Goal: Information Seeking & Learning: Learn about a topic

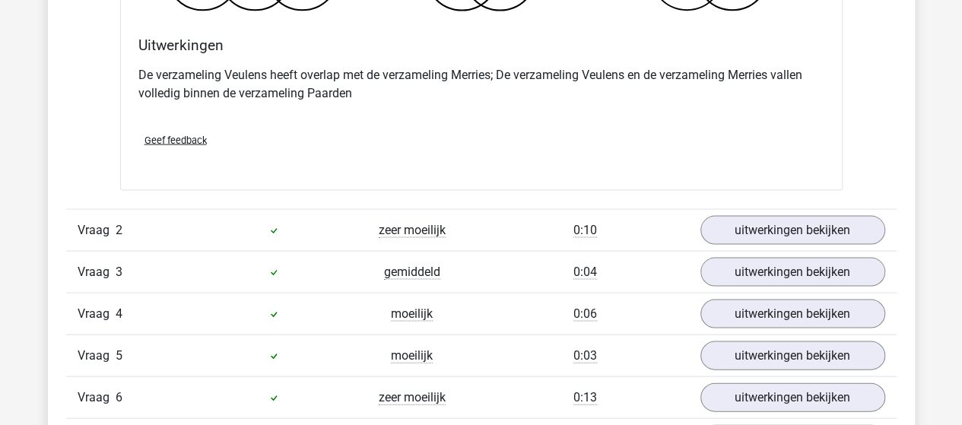
scroll to position [1475, 0]
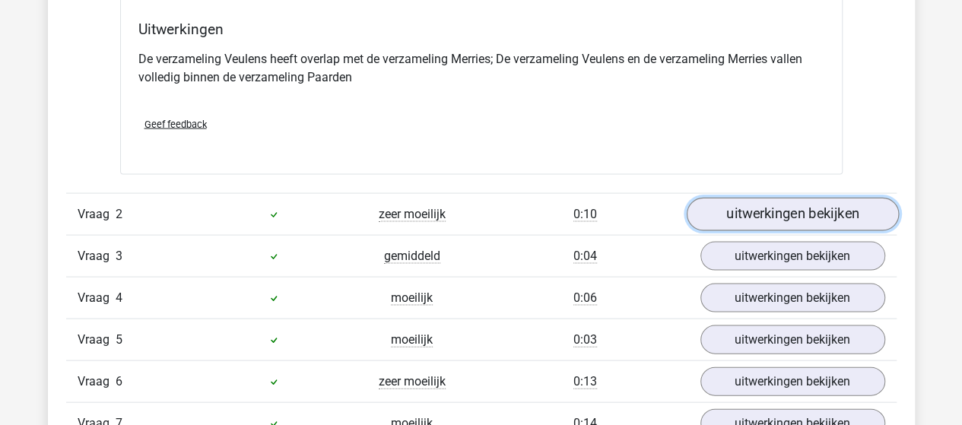
click at [816, 212] on link "uitwerkingen bekijken" at bounding box center [792, 214] width 212 height 33
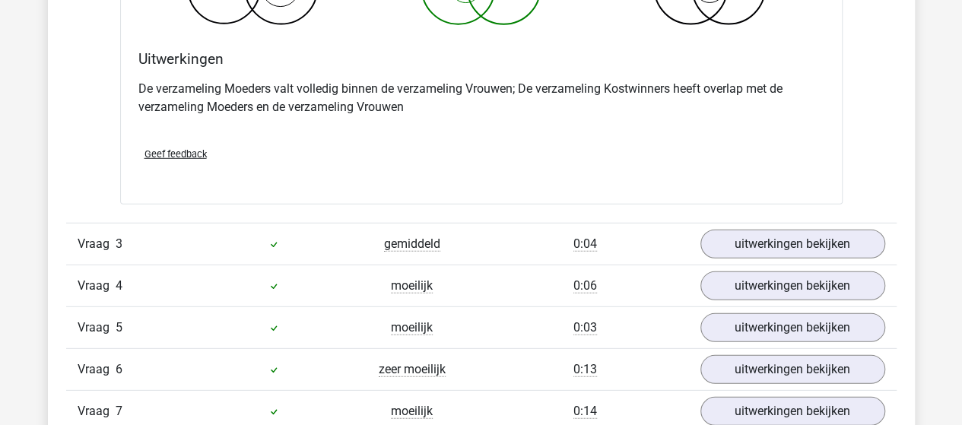
scroll to position [2084, 0]
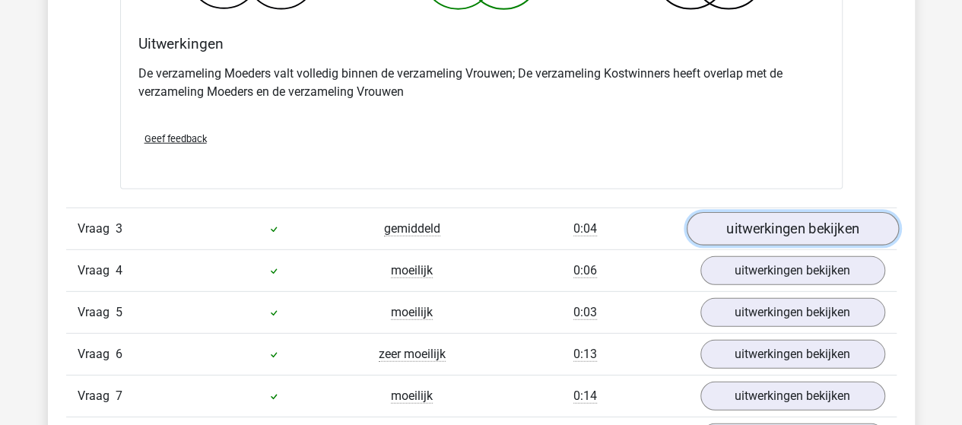
click at [820, 231] on link "uitwerkingen bekijken" at bounding box center [792, 229] width 212 height 33
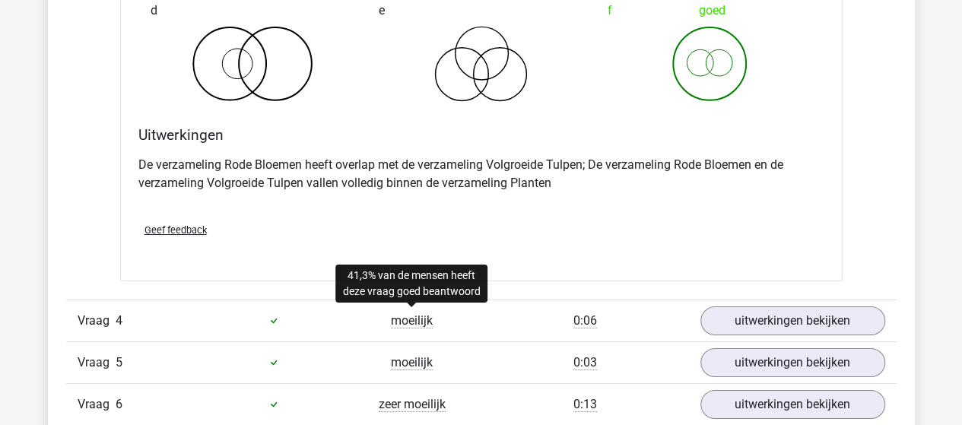
scroll to position [2616, 0]
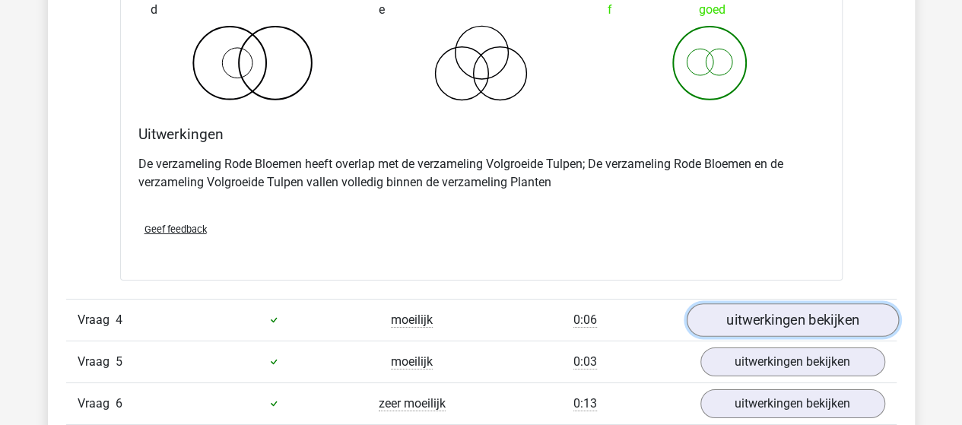
click at [730, 320] on link "uitwerkingen bekijken" at bounding box center [792, 319] width 212 height 33
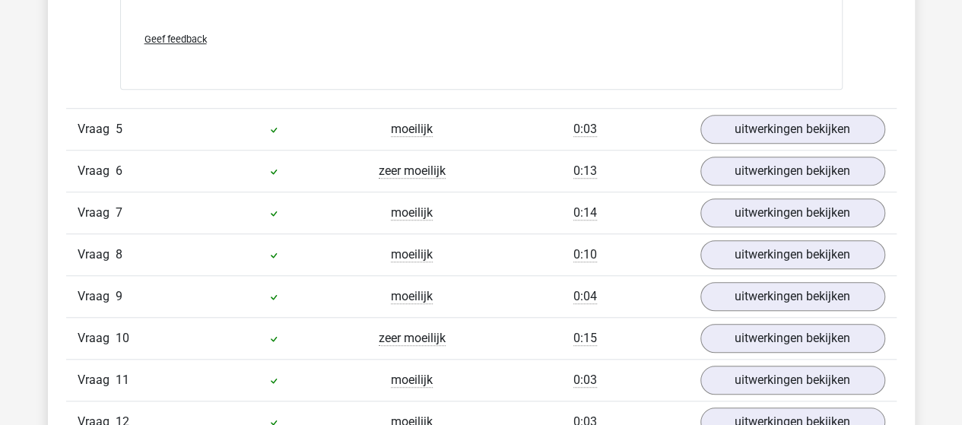
scroll to position [3453, 0]
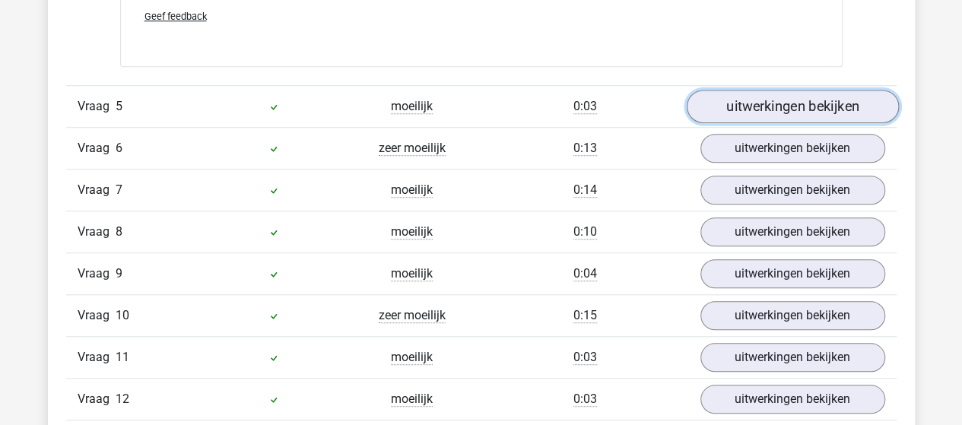
click at [739, 104] on link "uitwerkingen bekijken" at bounding box center [792, 106] width 212 height 33
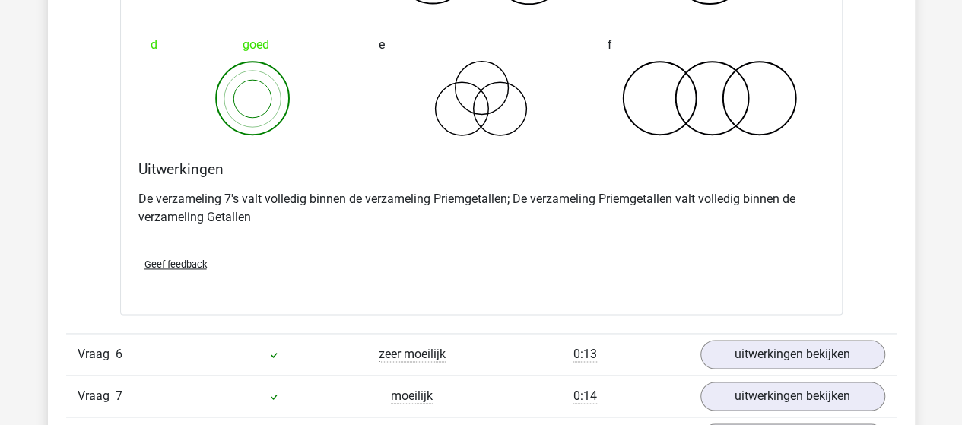
scroll to position [3909, 0]
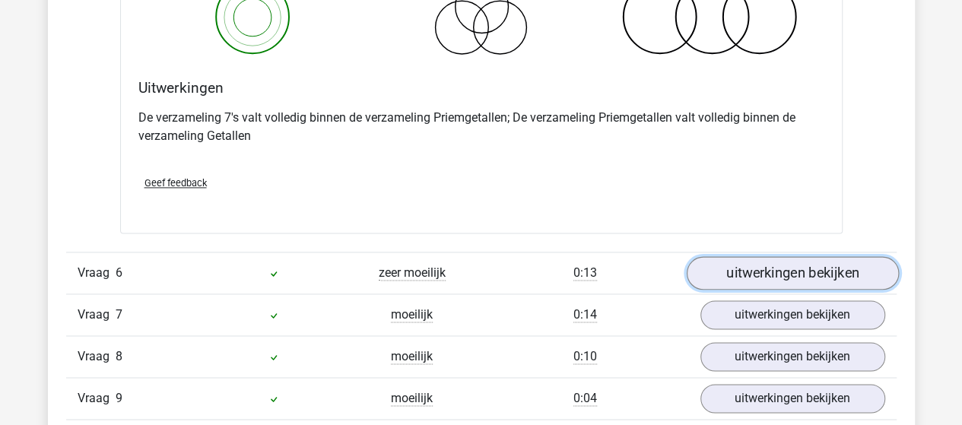
click at [726, 261] on link "uitwerkingen bekijken" at bounding box center [792, 272] width 212 height 33
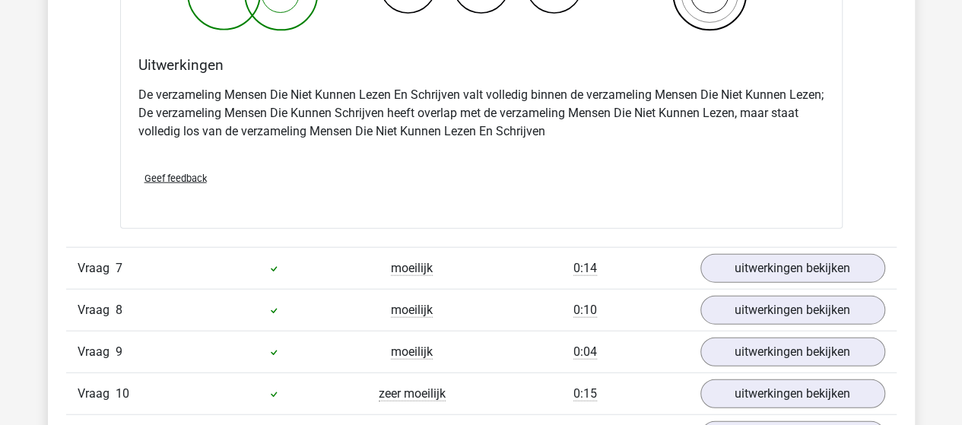
scroll to position [4593, 0]
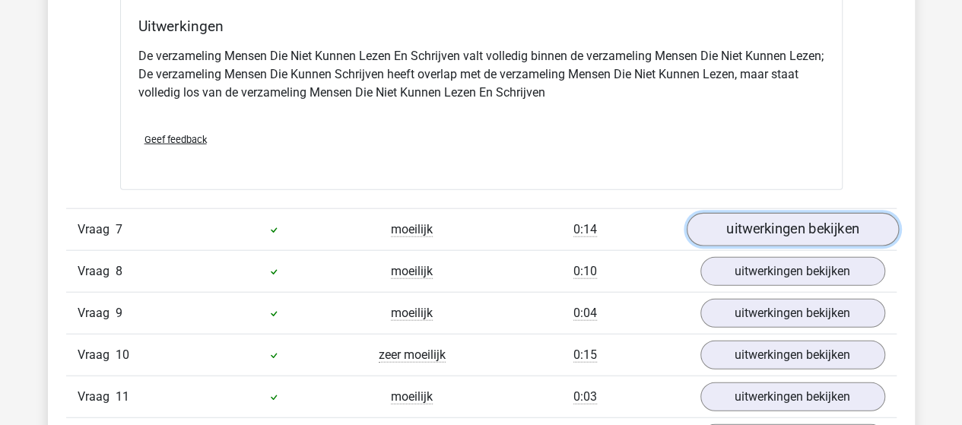
click at [767, 223] on link "uitwerkingen bekijken" at bounding box center [792, 229] width 212 height 33
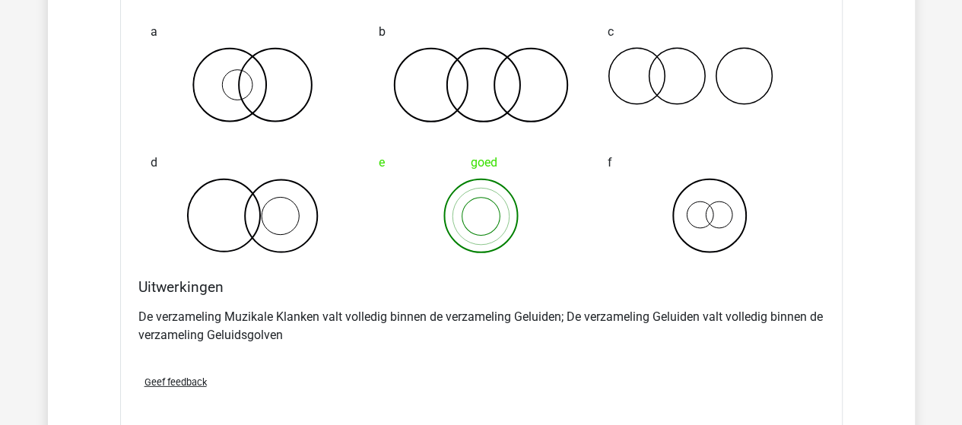
scroll to position [5202, 0]
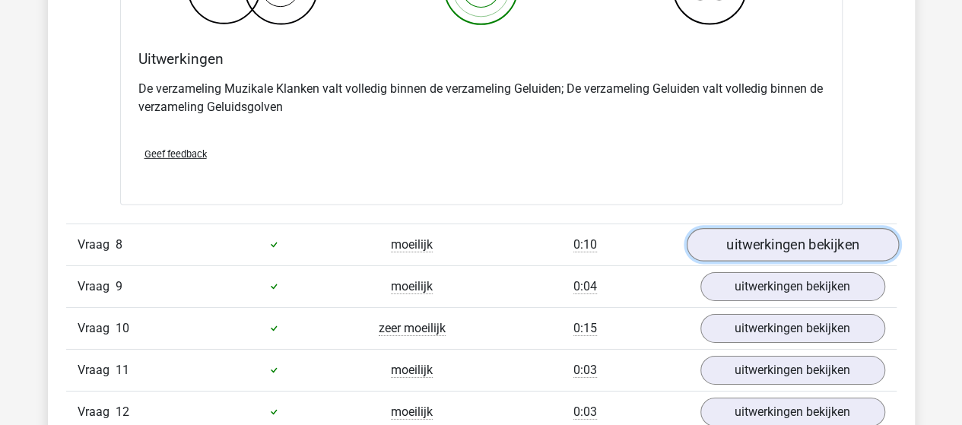
click at [800, 230] on link "uitwerkingen bekijken" at bounding box center [792, 244] width 212 height 33
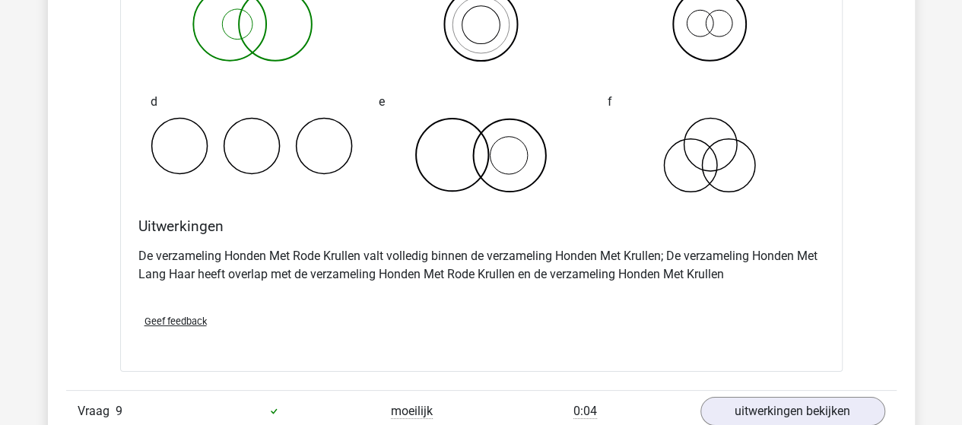
scroll to position [5734, 0]
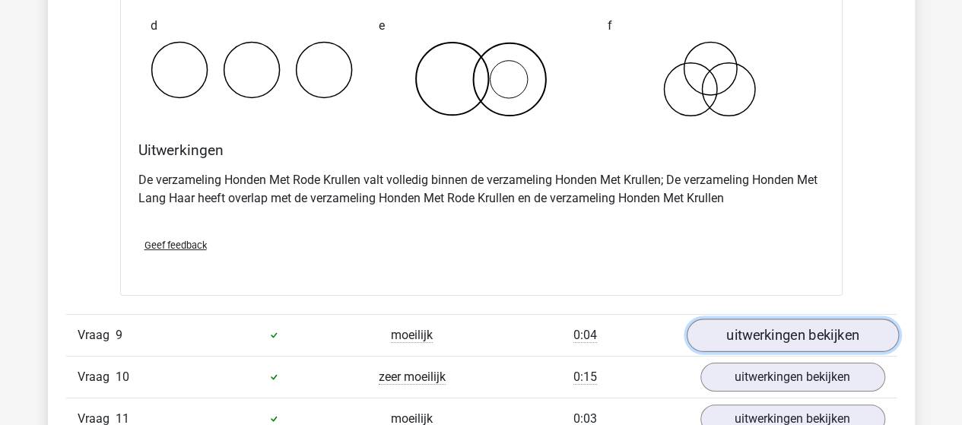
click at [768, 323] on link "uitwerkingen bekijken" at bounding box center [792, 335] width 212 height 33
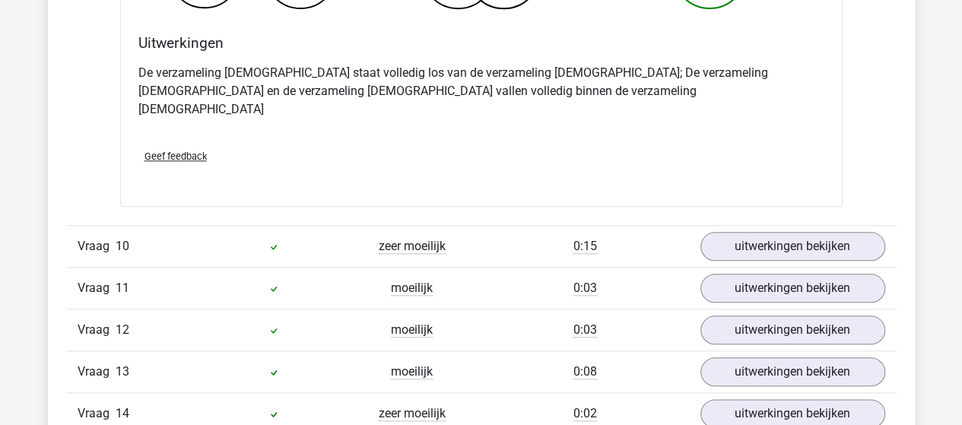
scroll to position [6494, 0]
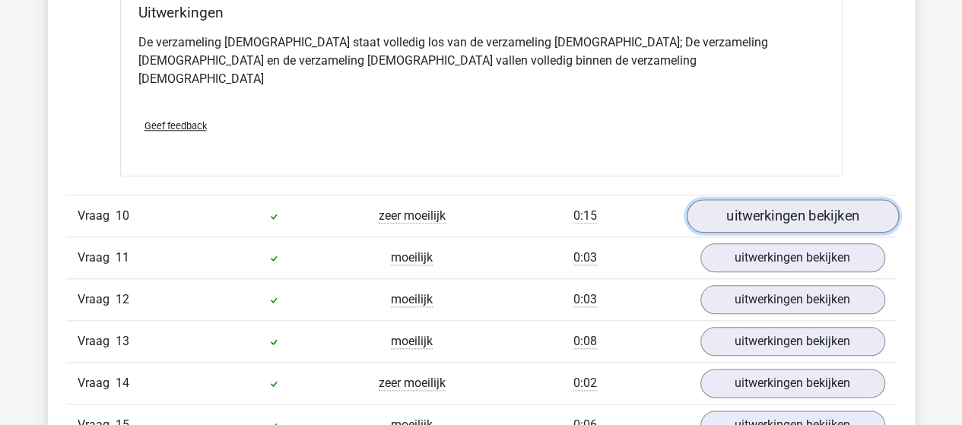
click at [795, 199] on link "uitwerkingen bekijken" at bounding box center [792, 215] width 212 height 33
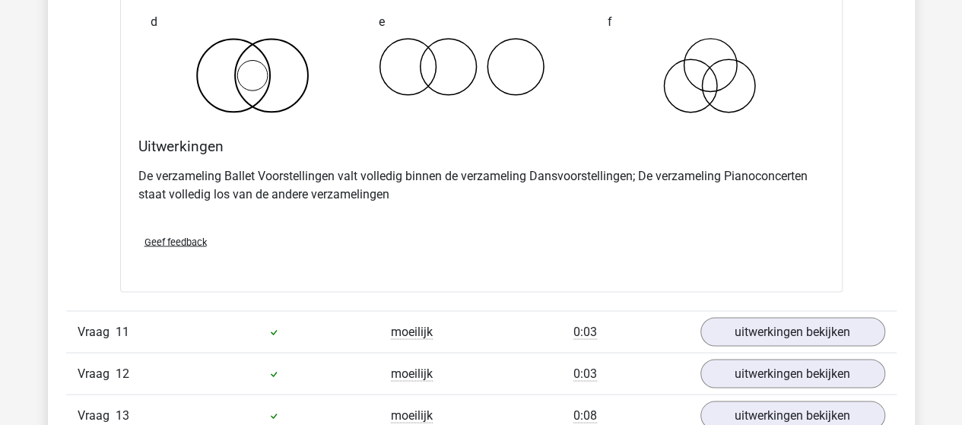
scroll to position [7027, 0]
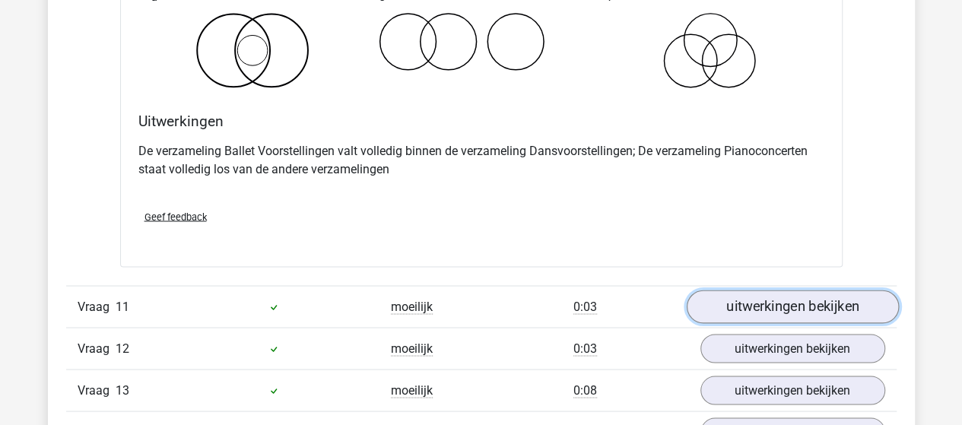
click at [741, 290] on link "uitwerkingen bekijken" at bounding box center [792, 306] width 212 height 33
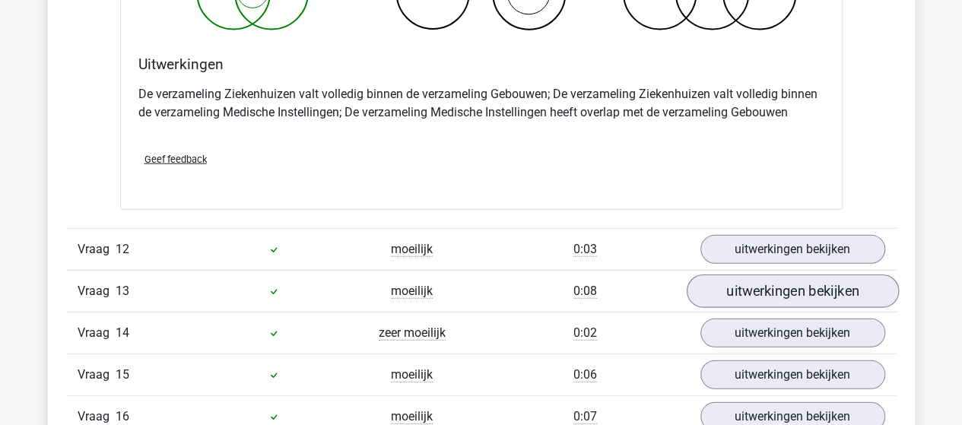
scroll to position [7711, 0]
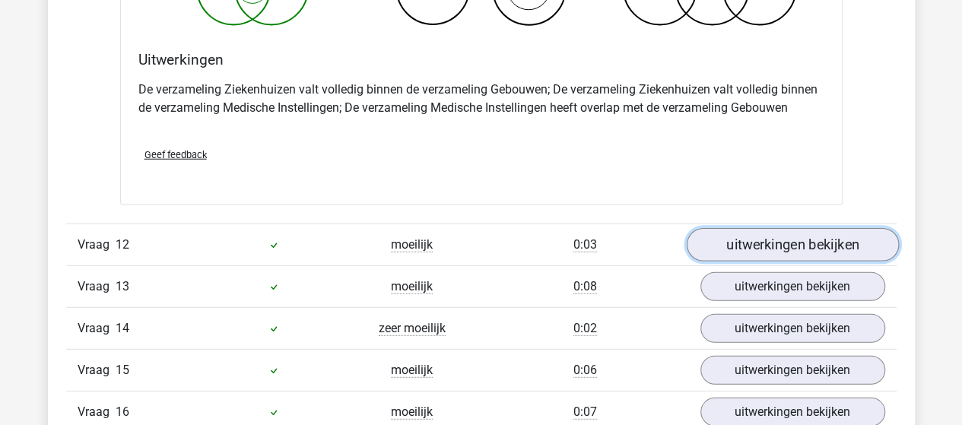
click at [787, 229] on link "uitwerkingen bekijken" at bounding box center [792, 245] width 212 height 33
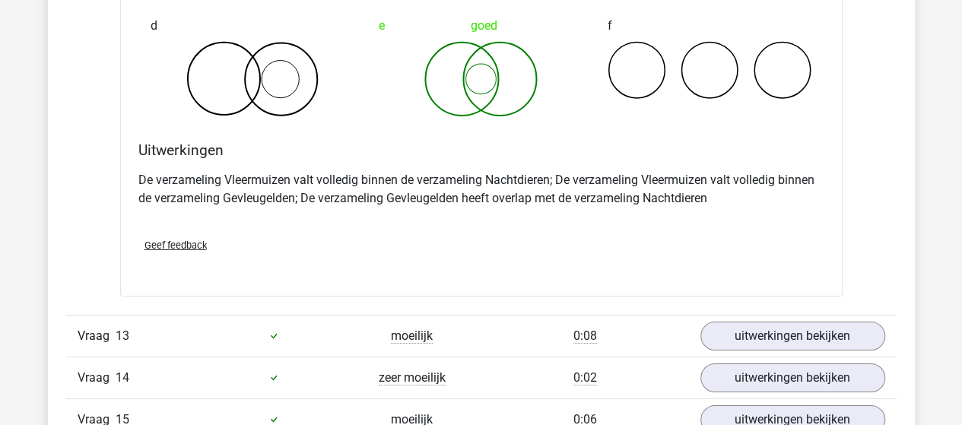
scroll to position [8320, 0]
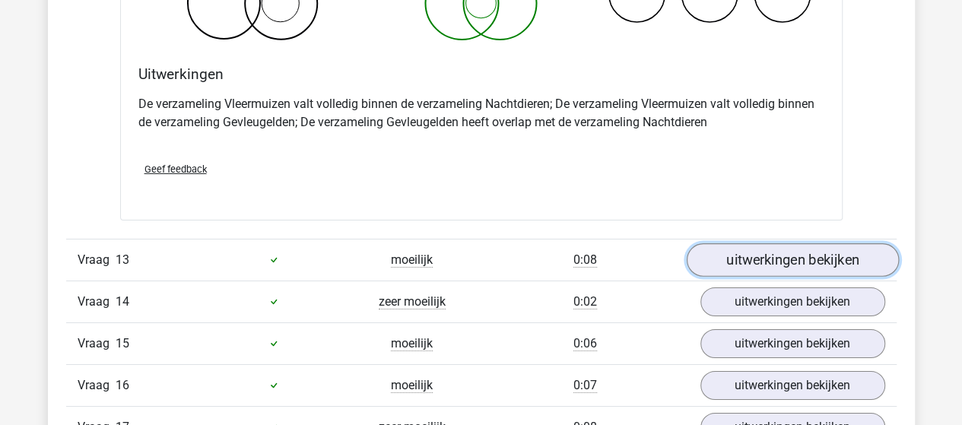
click at [741, 243] on link "uitwerkingen bekijken" at bounding box center [792, 259] width 212 height 33
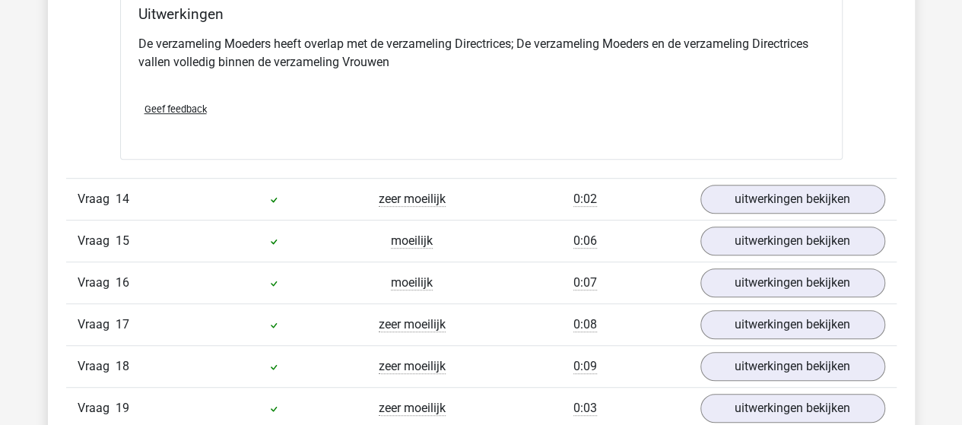
scroll to position [9004, 0]
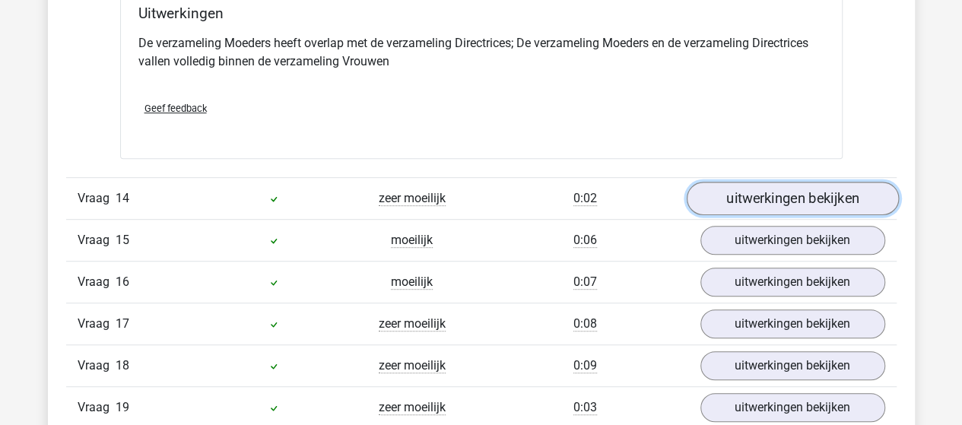
click at [751, 182] on link "uitwerkingen bekijken" at bounding box center [792, 198] width 212 height 33
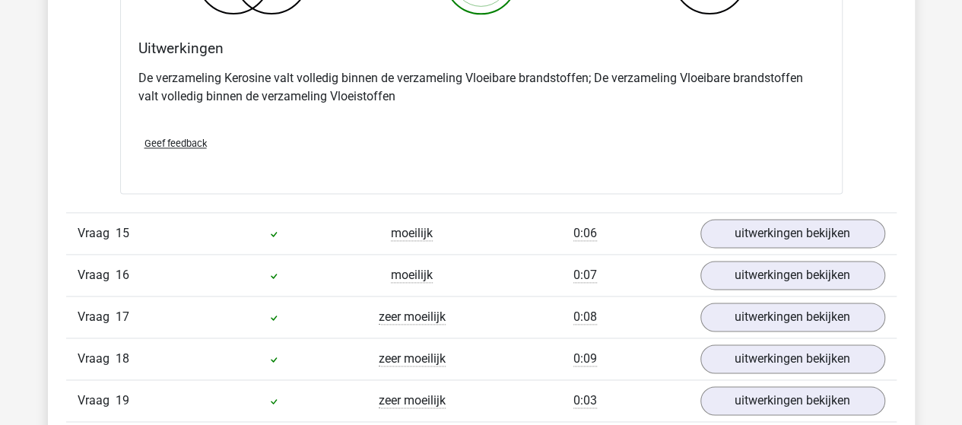
scroll to position [9612, 0]
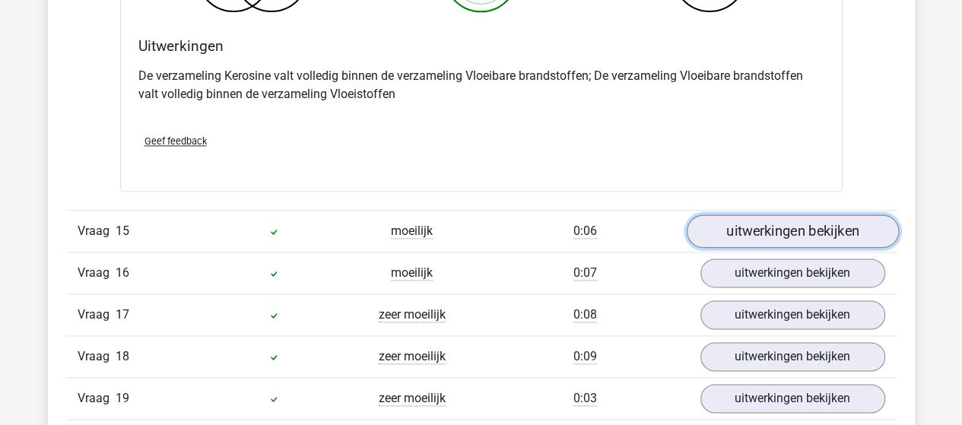
click at [748, 214] on link "uitwerkingen bekijken" at bounding box center [792, 230] width 212 height 33
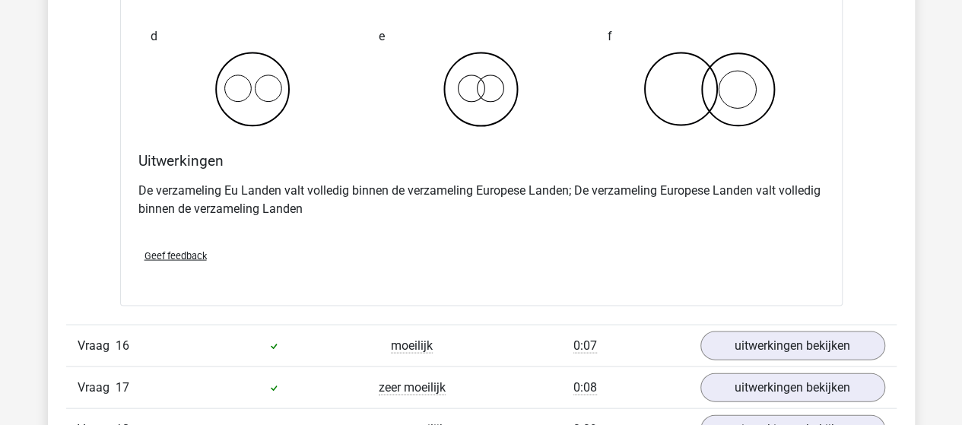
scroll to position [10145, 0]
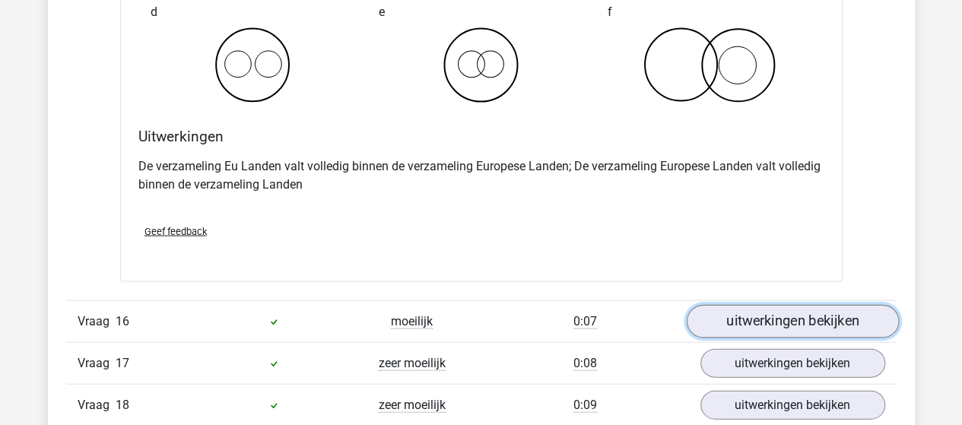
click at [752, 305] on link "uitwerkingen bekijken" at bounding box center [792, 321] width 212 height 33
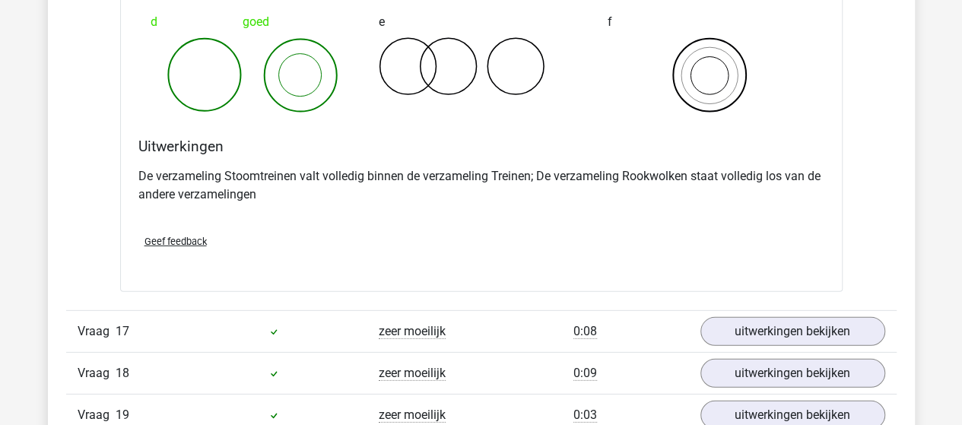
scroll to position [10753, 0]
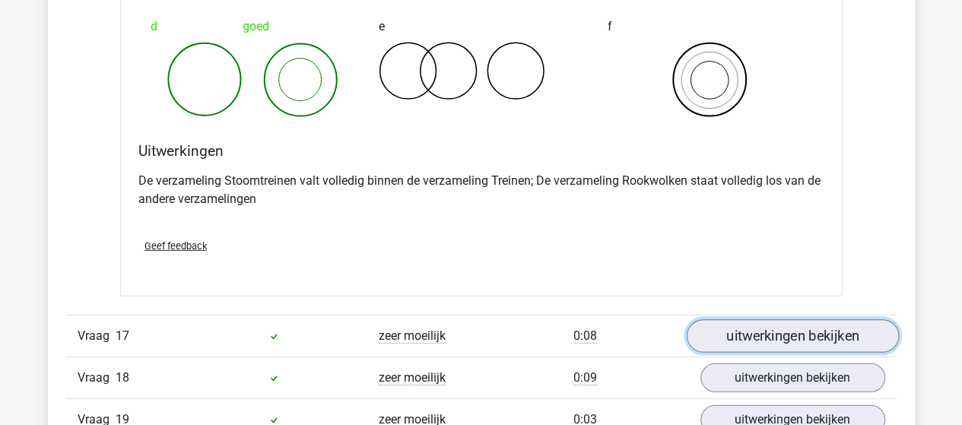
click at [725, 320] on link "uitwerkingen bekijken" at bounding box center [792, 336] width 212 height 33
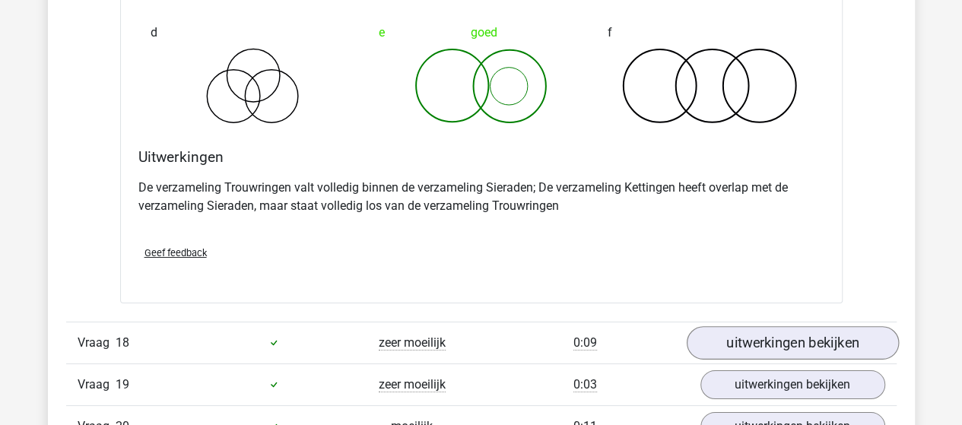
scroll to position [11362, 0]
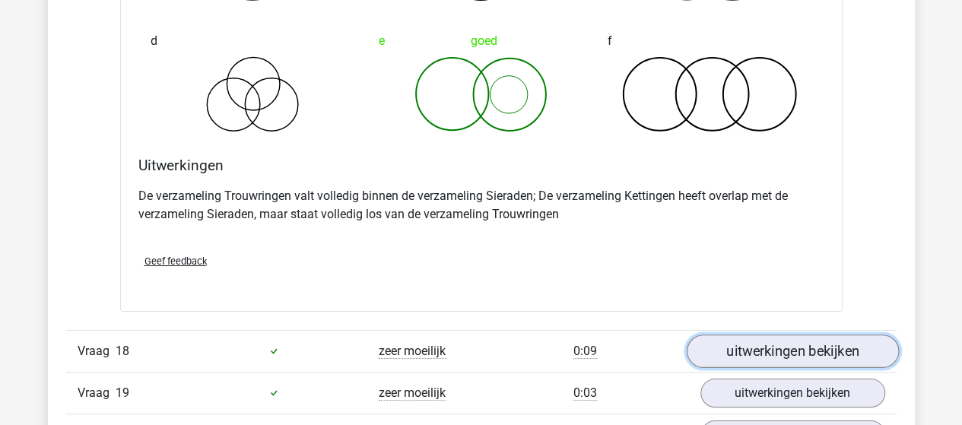
click at [779, 335] on link "uitwerkingen bekijken" at bounding box center [792, 351] width 212 height 33
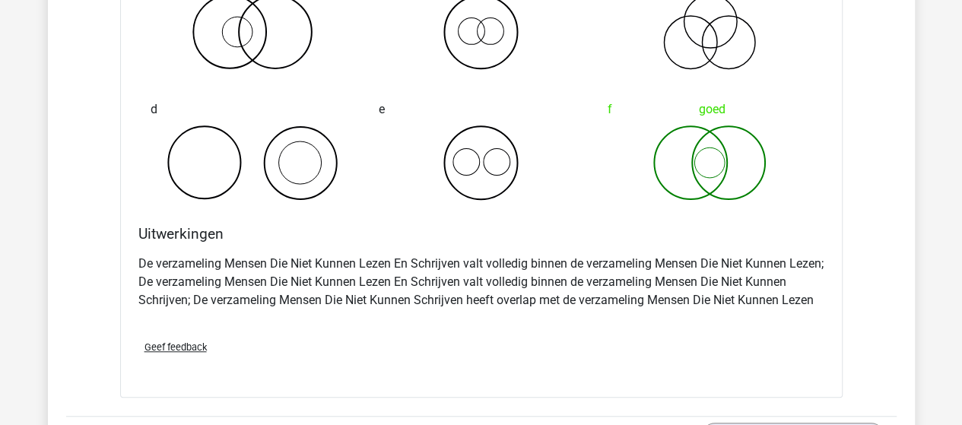
scroll to position [12046, 0]
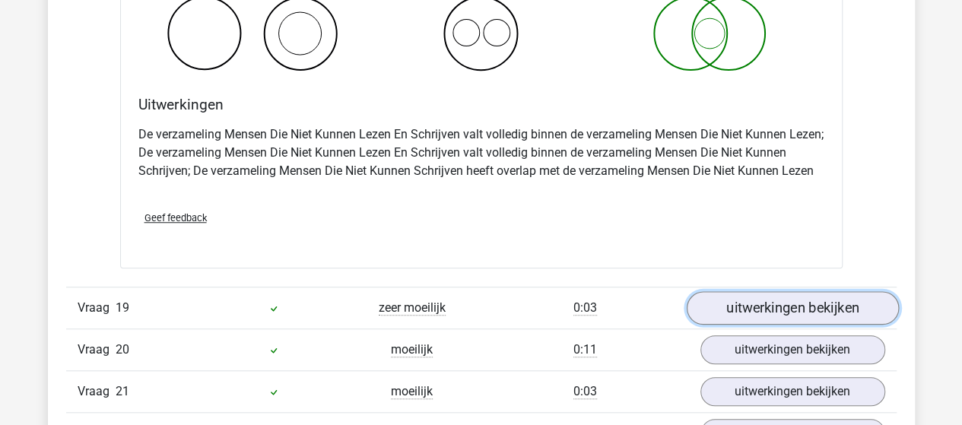
click at [739, 291] on link "uitwerkingen bekijken" at bounding box center [792, 307] width 212 height 33
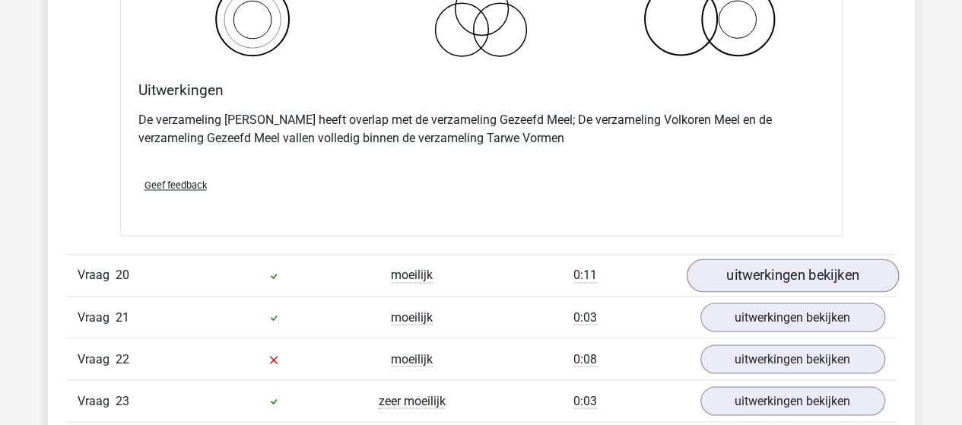
scroll to position [12730, 0]
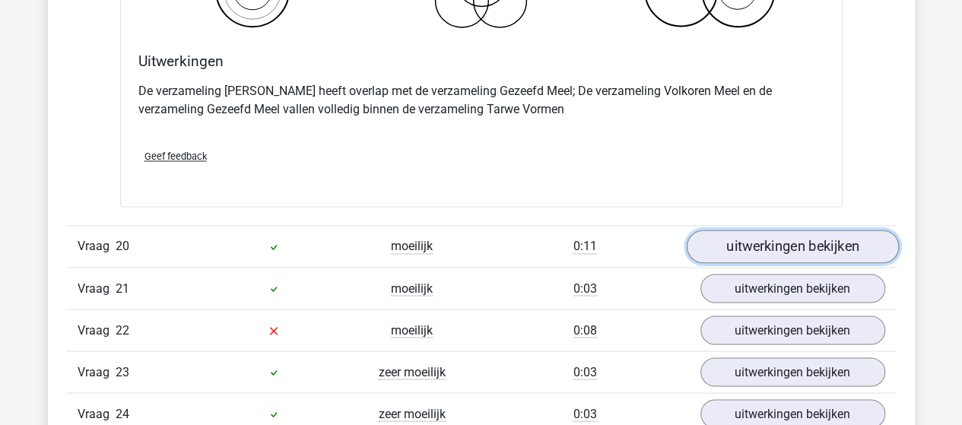
click at [748, 230] on link "uitwerkingen bekijken" at bounding box center [792, 246] width 212 height 33
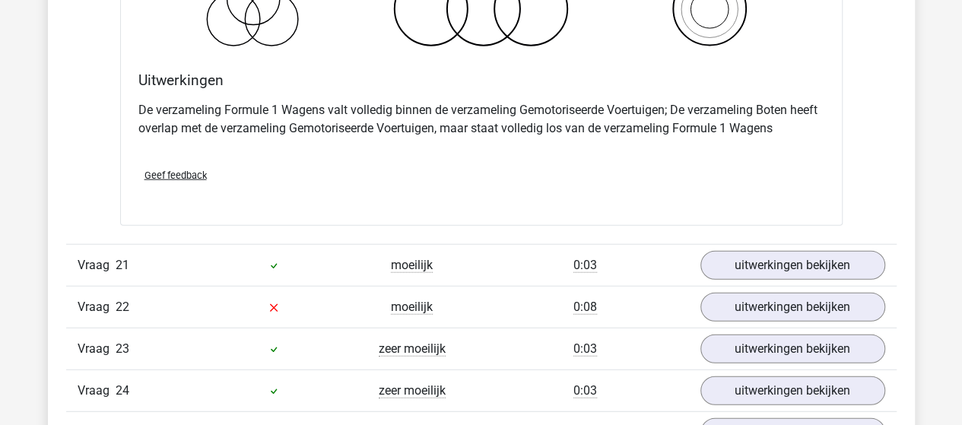
scroll to position [13339, 0]
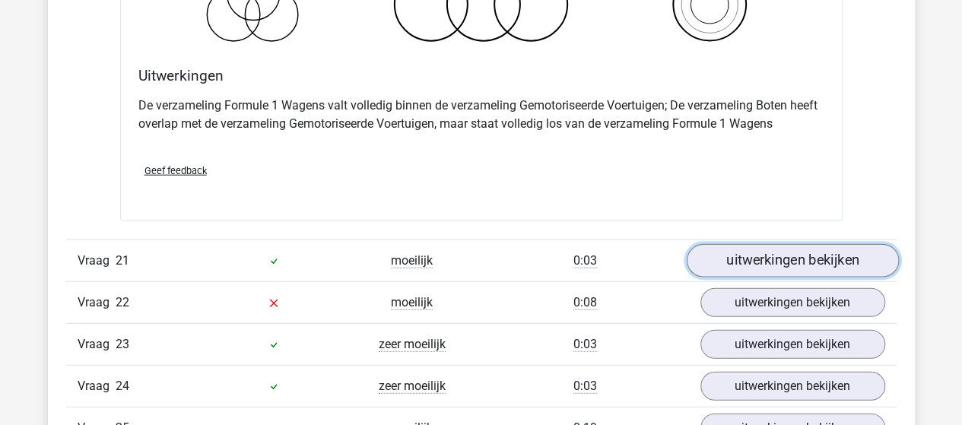
click at [808, 244] on link "uitwerkingen bekijken" at bounding box center [792, 260] width 212 height 33
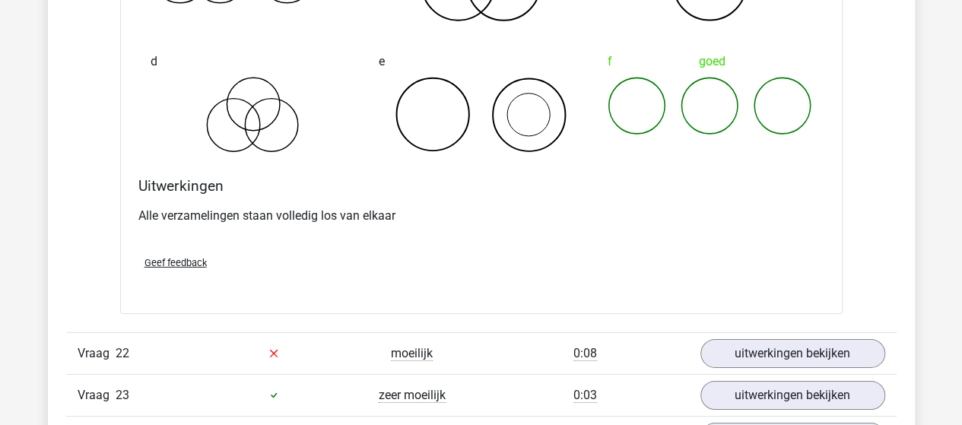
scroll to position [13871, 0]
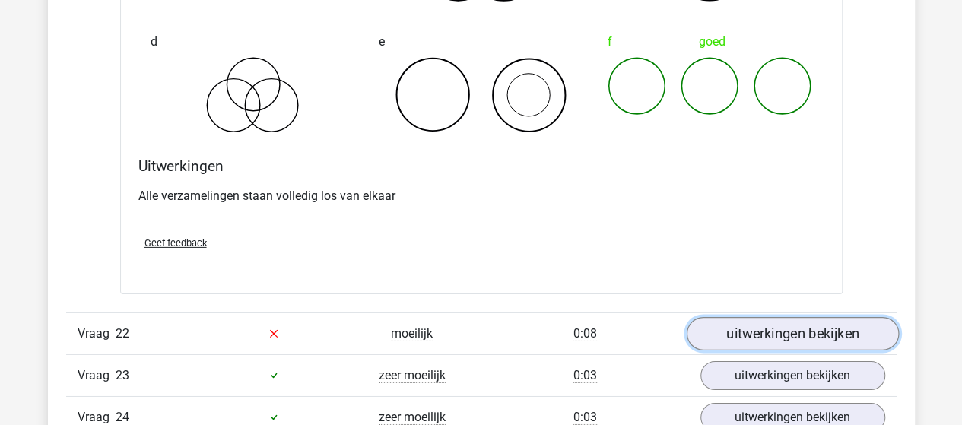
click at [770, 317] on link "uitwerkingen bekijken" at bounding box center [792, 333] width 212 height 33
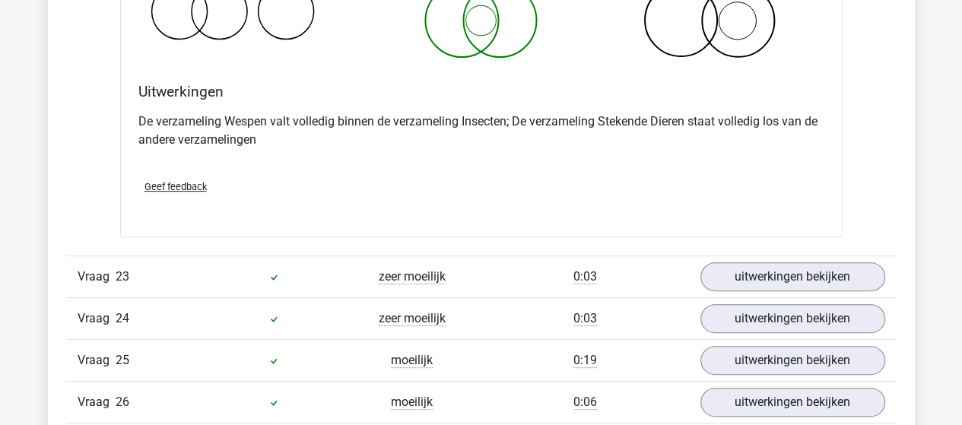
scroll to position [14556, 0]
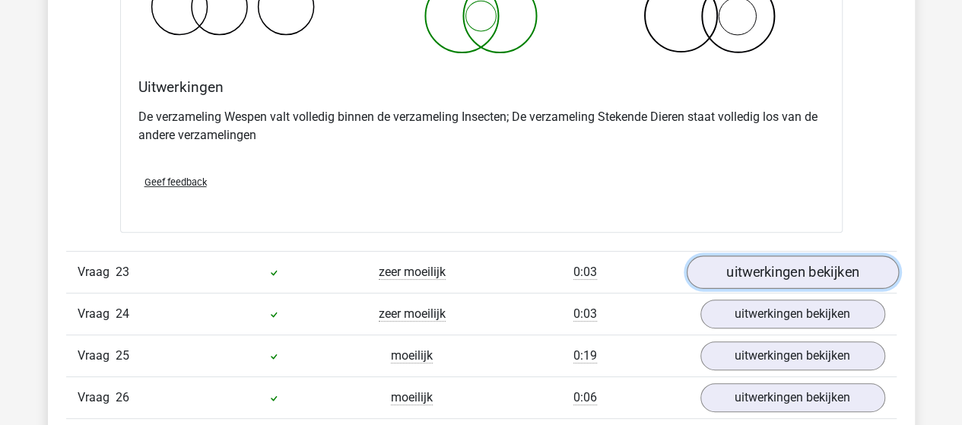
click at [747, 256] on link "uitwerkingen bekijken" at bounding box center [792, 272] width 212 height 33
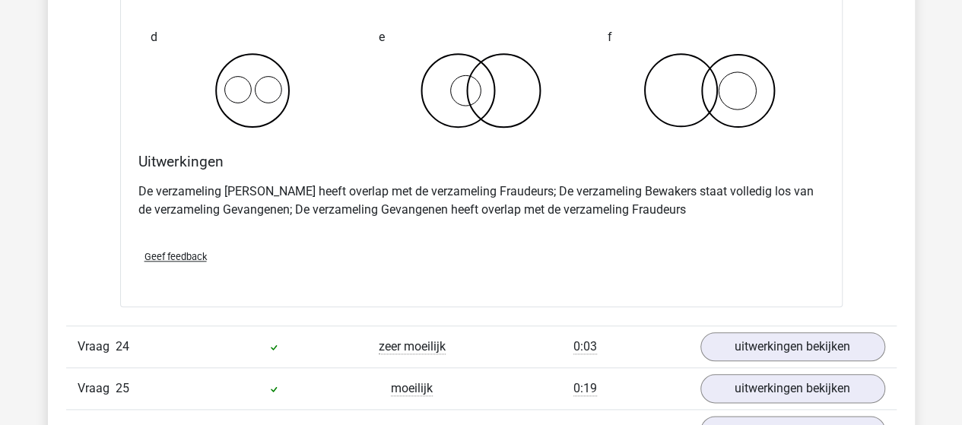
scroll to position [15164, 0]
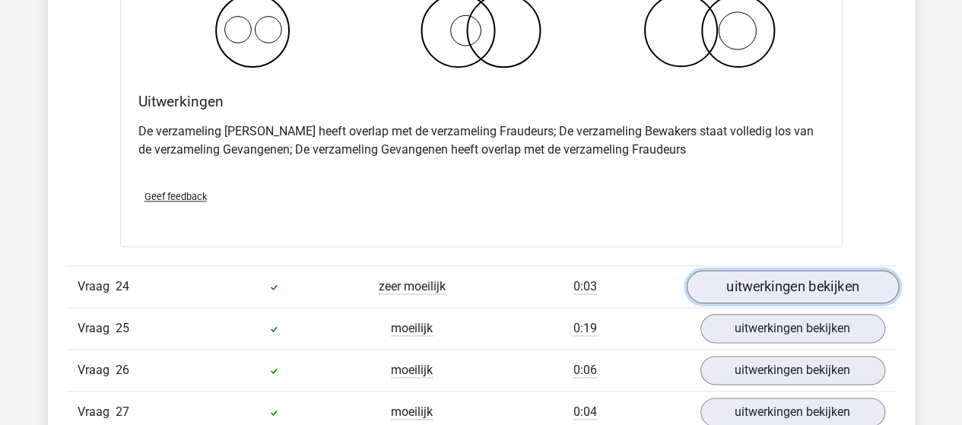
click at [719, 270] on link "uitwerkingen bekijken" at bounding box center [792, 286] width 212 height 33
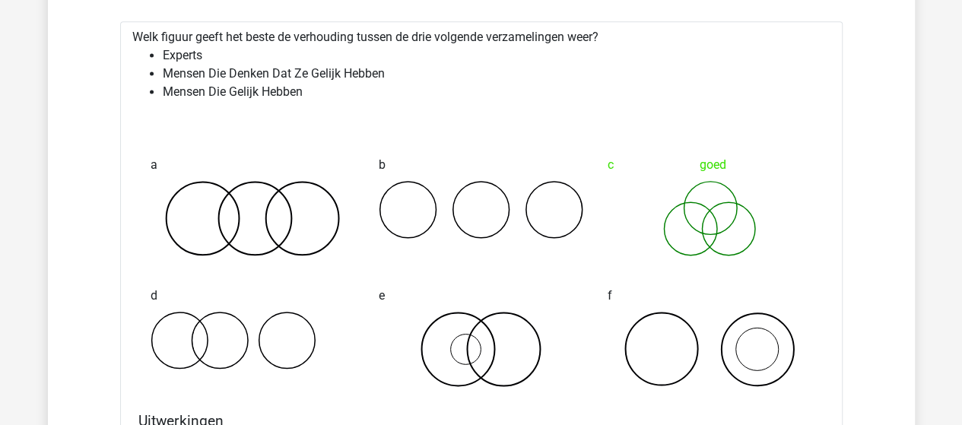
scroll to position [15696, 0]
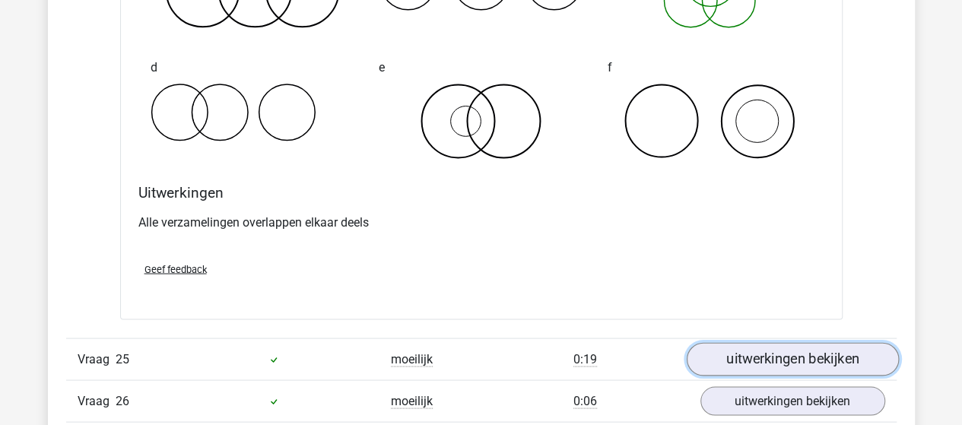
click at [813, 342] on link "uitwerkingen bekijken" at bounding box center [792, 358] width 212 height 33
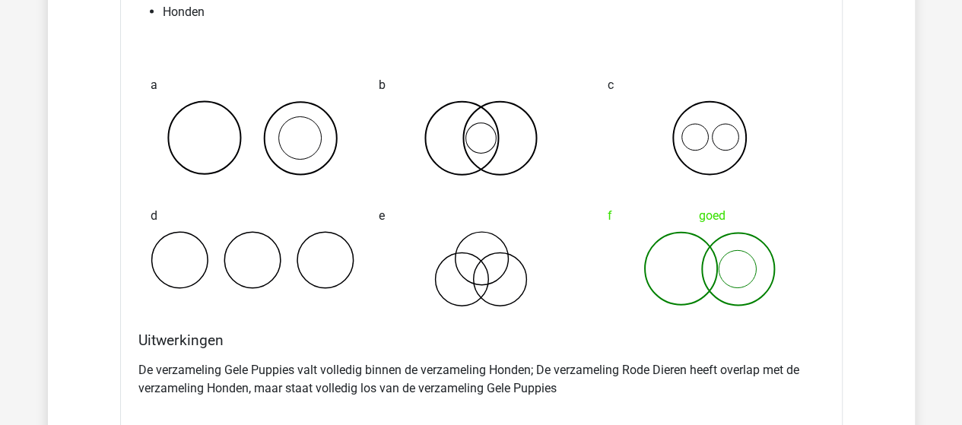
scroll to position [16305, 0]
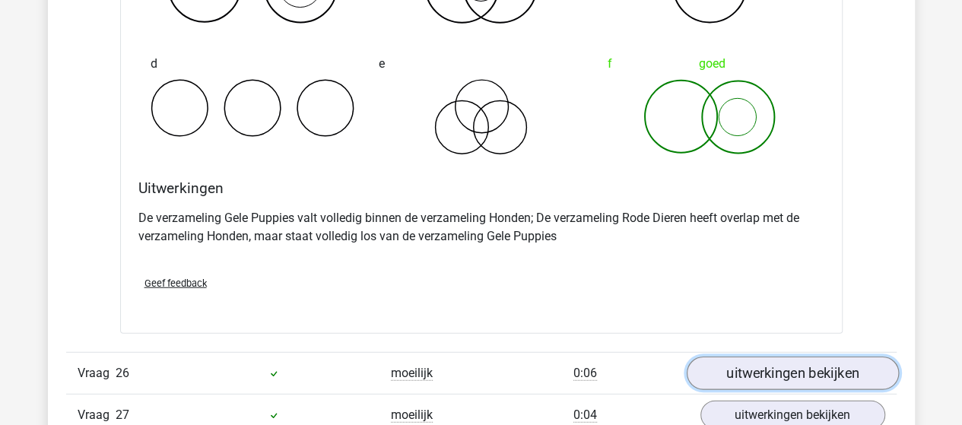
click at [711, 357] on link "uitwerkingen bekijken" at bounding box center [792, 373] width 212 height 33
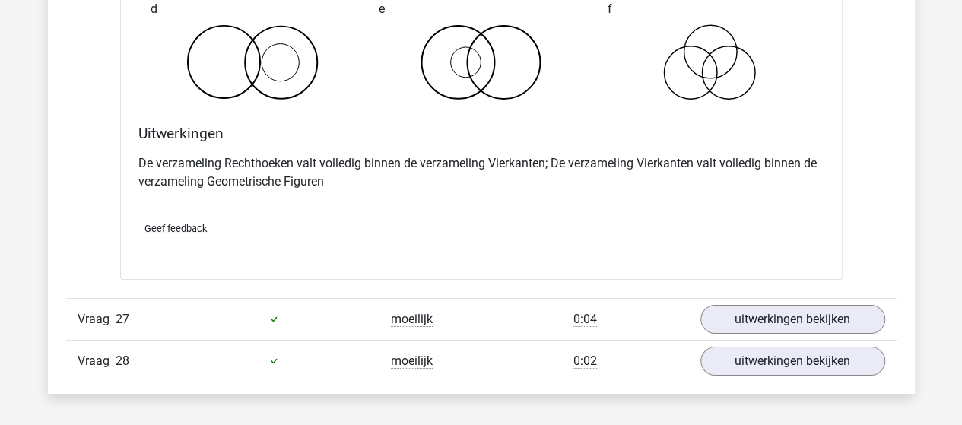
scroll to position [16989, 0]
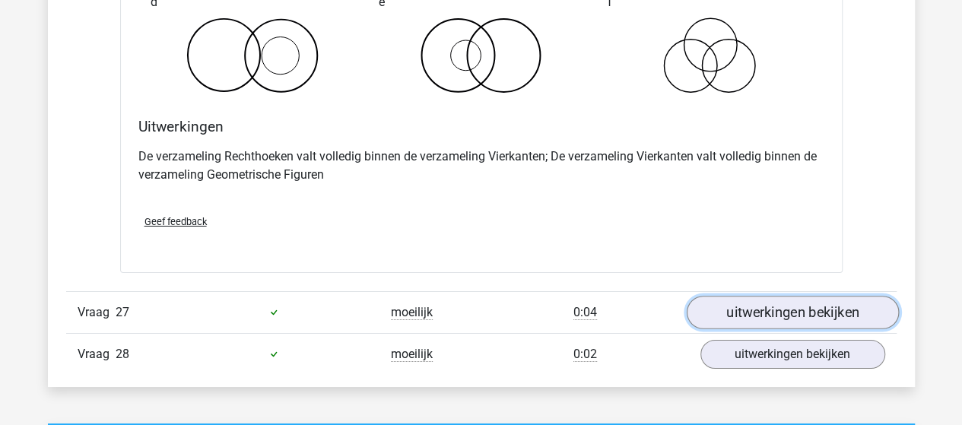
click at [742, 296] on link "uitwerkingen bekijken" at bounding box center [792, 312] width 212 height 33
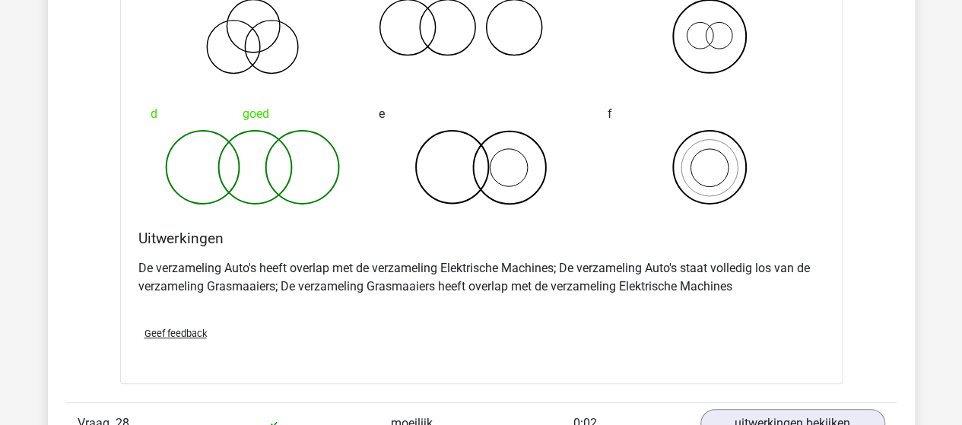
scroll to position [17521, 0]
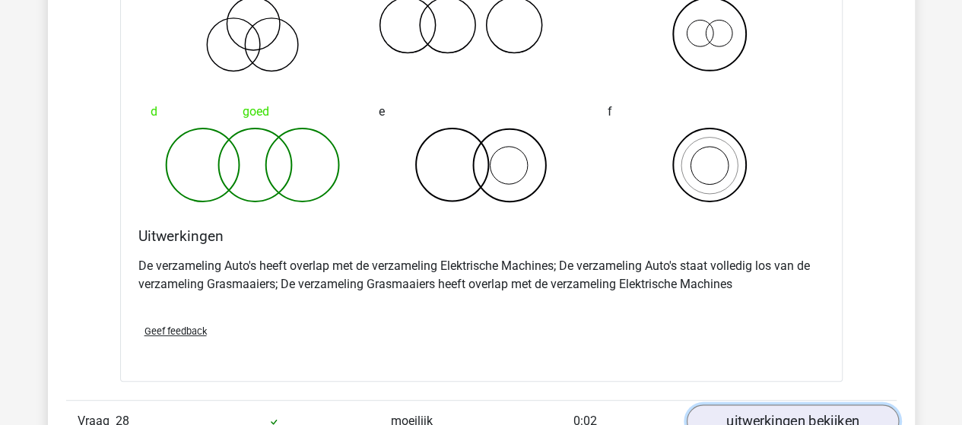
click at [779, 405] on link "uitwerkingen bekijken" at bounding box center [792, 421] width 212 height 33
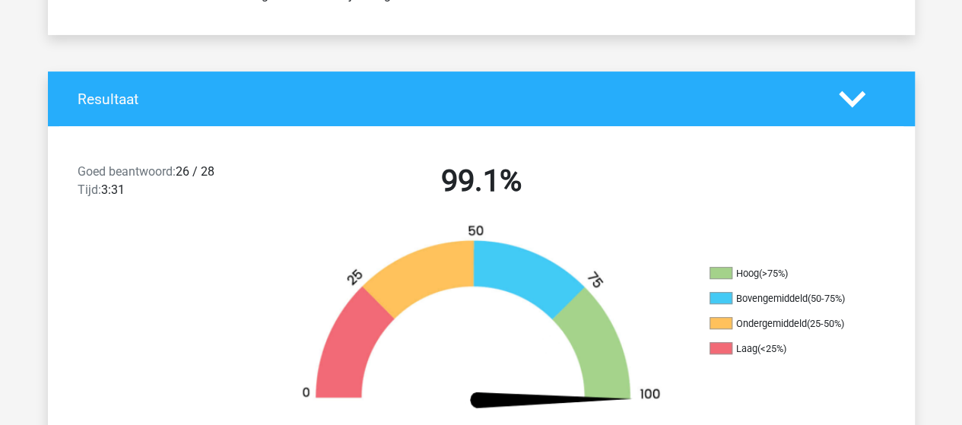
scroll to position [0, 0]
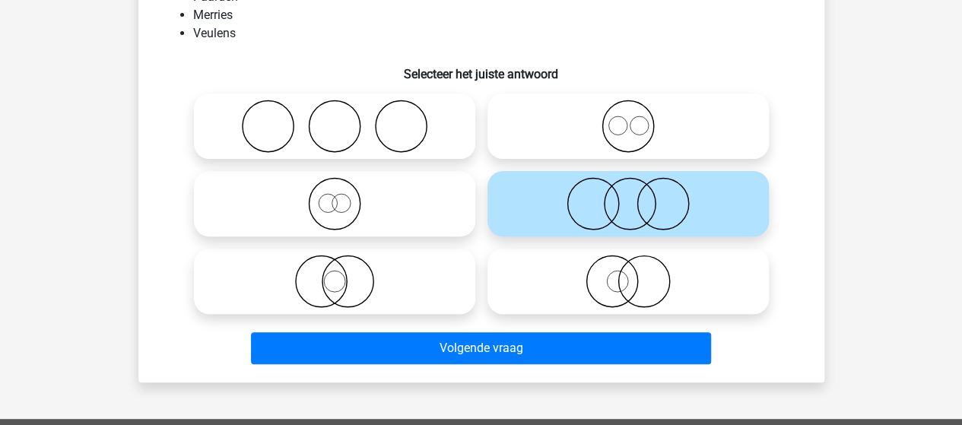
scroll to position [76, 0]
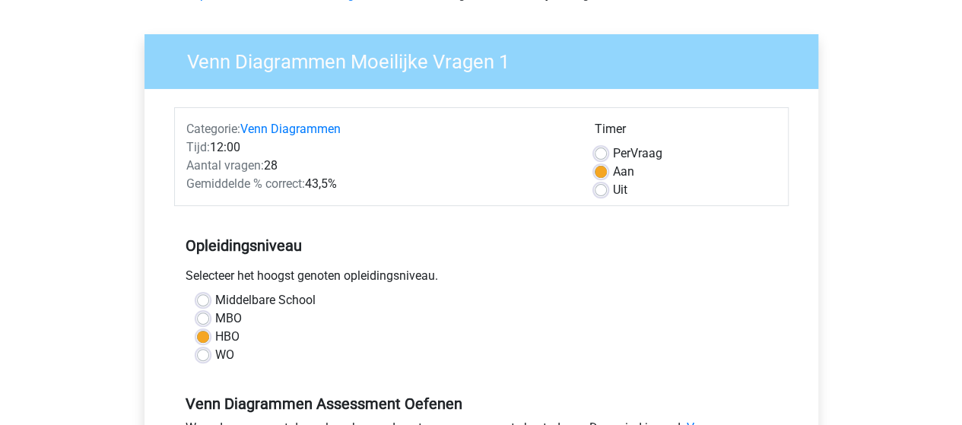
scroll to position [76, 0]
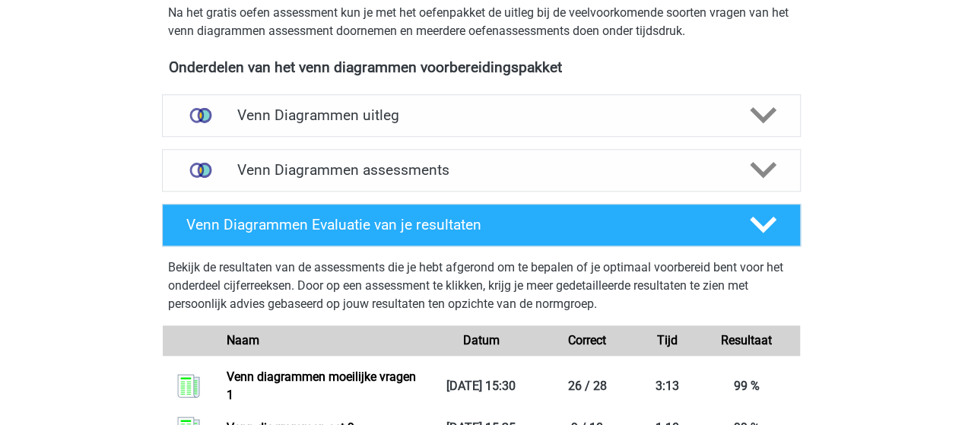
scroll to position [456, 0]
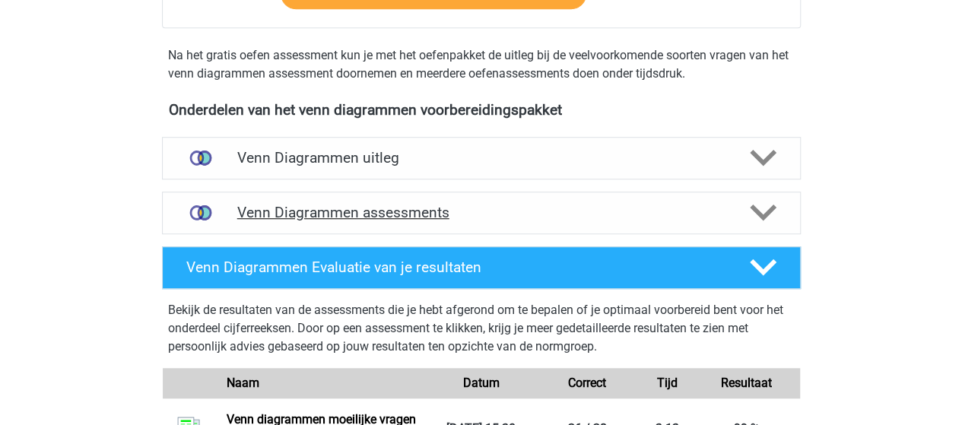
click at [411, 215] on h4 "Venn Diagrammen assessments" at bounding box center [481, 212] width 488 height 17
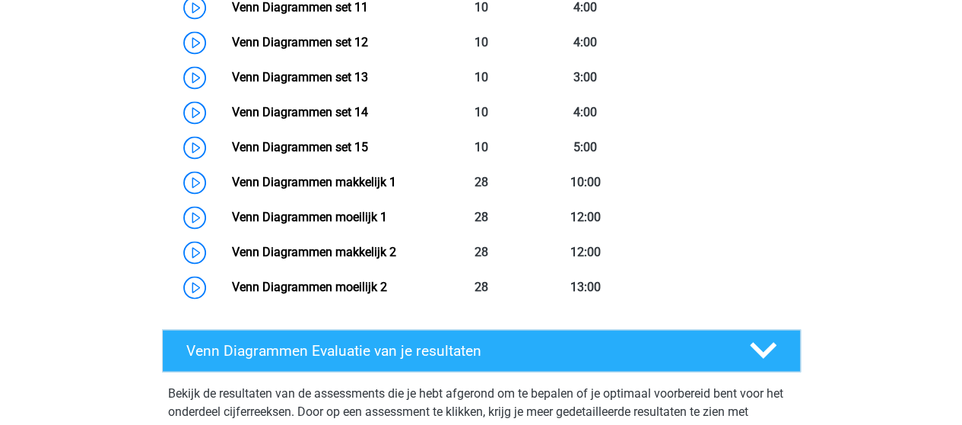
scroll to position [1217, 0]
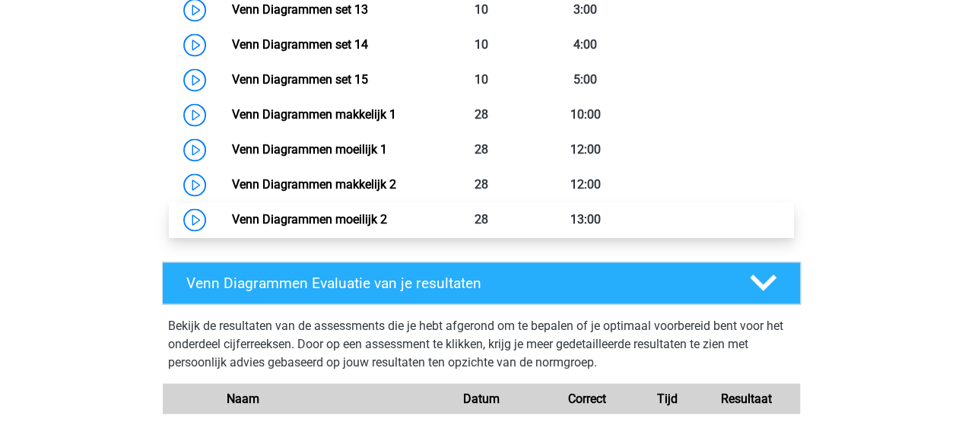
click at [294, 214] on link "Venn Diagrammen moeilijk 2" at bounding box center [309, 219] width 155 height 14
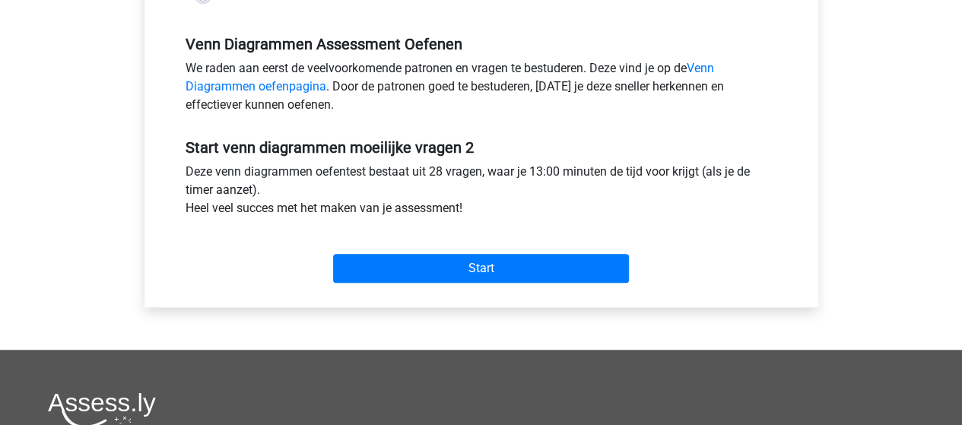
scroll to position [532, 0]
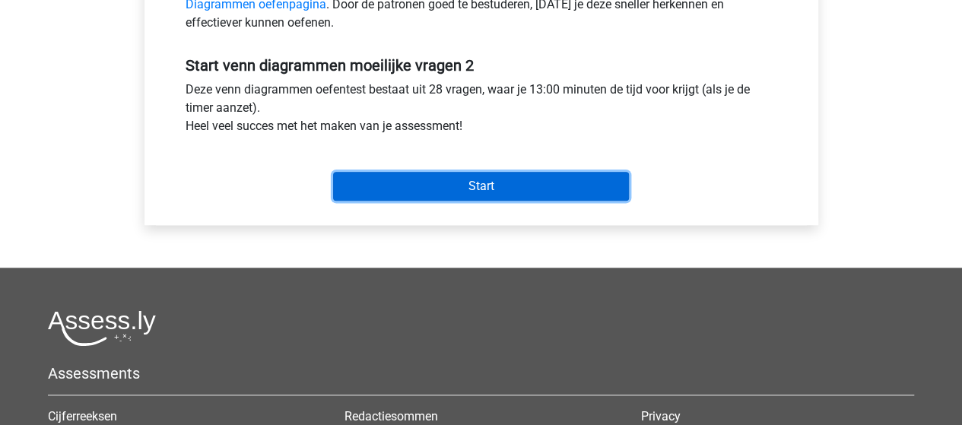
click at [435, 185] on input "Start" at bounding box center [481, 186] width 296 height 29
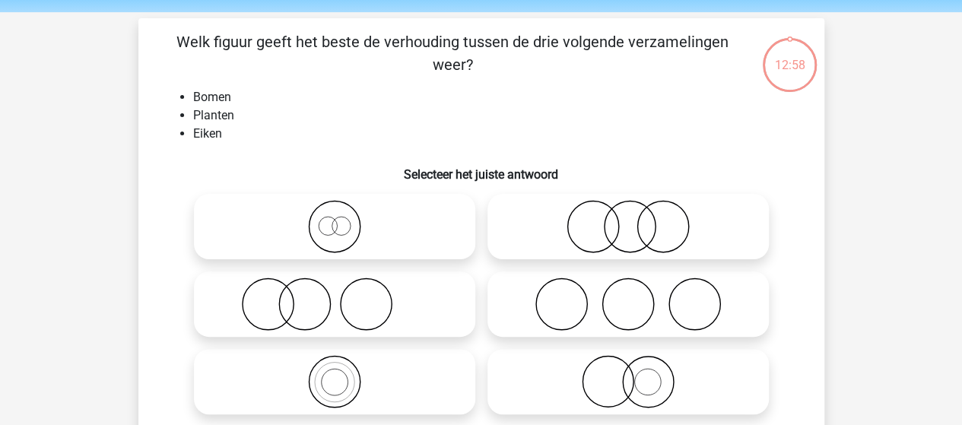
scroll to position [76, 0]
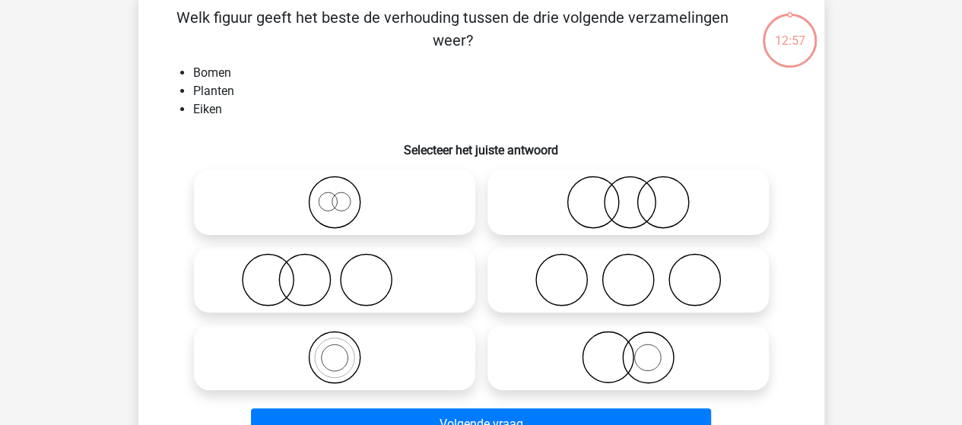
click at [329, 363] on icon at bounding box center [334, 357] width 269 height 53
click at [335, 350] on input "radio" at bounding box center [340, 345] width 10 height 10
radio input "true"
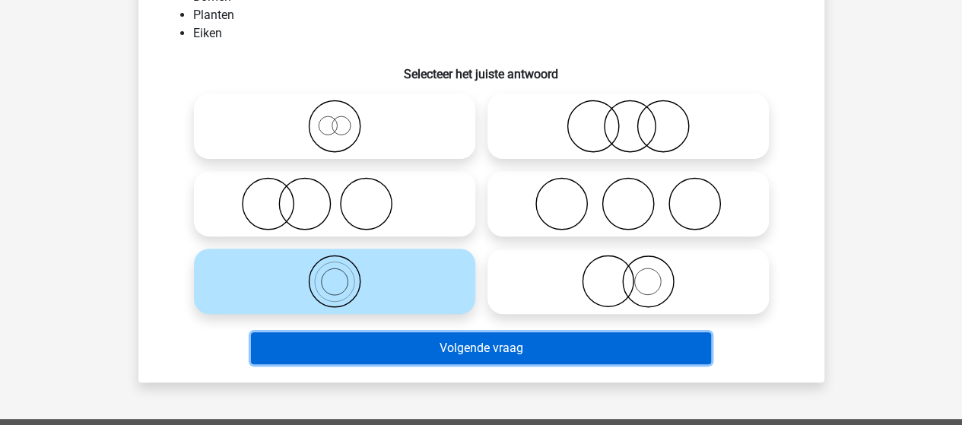
click at [370, 352] on button "Volgende vraag" at bounding box center [481, 348] width 460 height 32
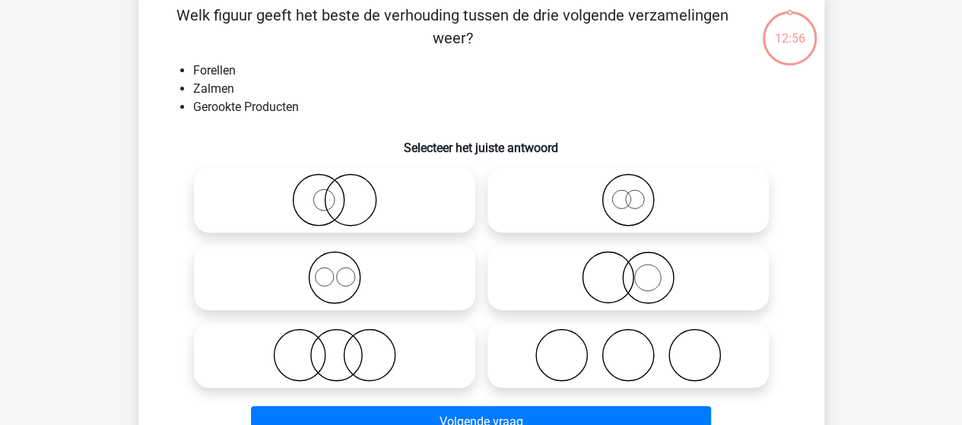
scroll to position [70, 0]
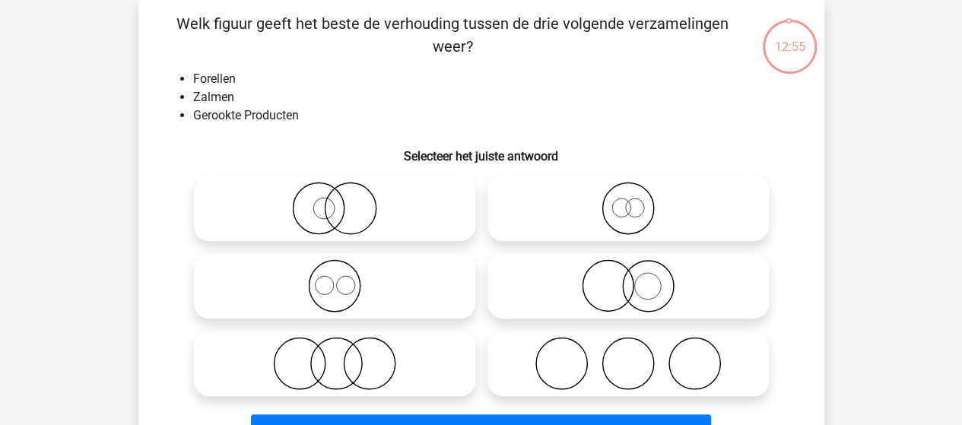
click at [357, 352] on icon at bounding box center [334, 363] width 269 height 53
click at [344, 352] on input "radio" at bounding box center [340, 351] width 10 height 10
radio input "true"
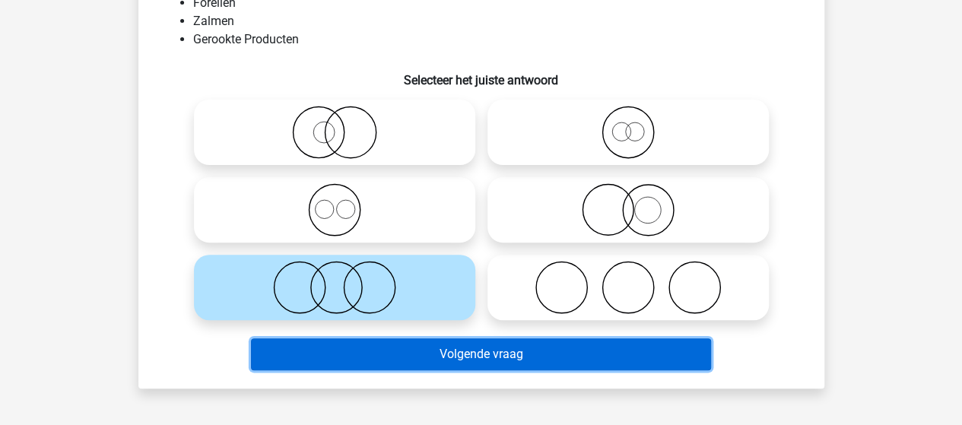
click at [357, 352] on button "Volgende vraag" at bounding box center [481, 354] width 460 height 32
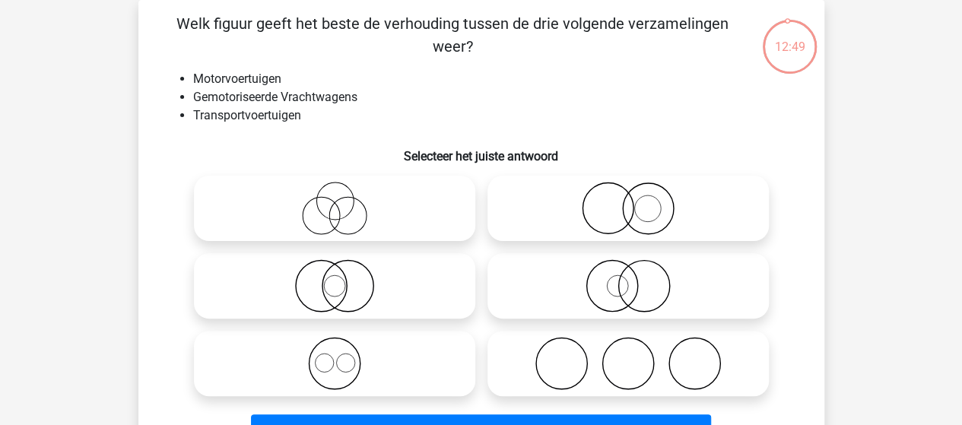
click at [332, 279] on icon at bounding box center [334, 285] width 269 height 53
click at [335, 278] on input "radio" at bounding box center [340, 273] width 10 height 10
radio input "true"
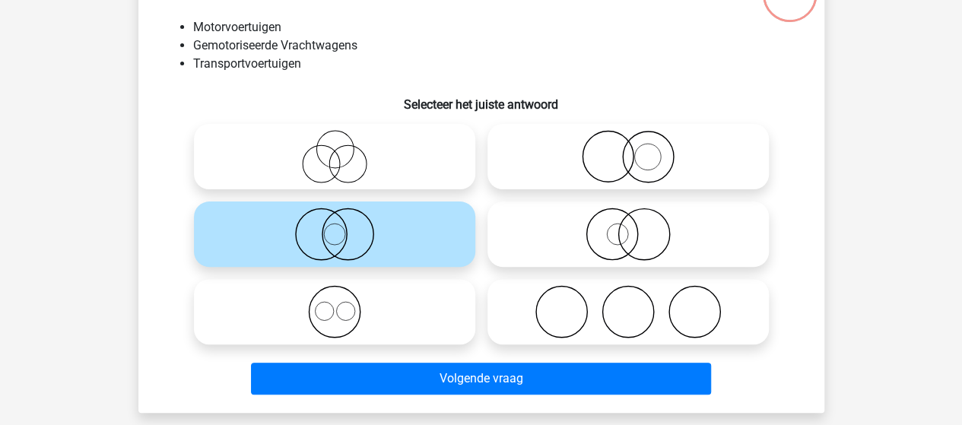
scroll to position [146, 0]
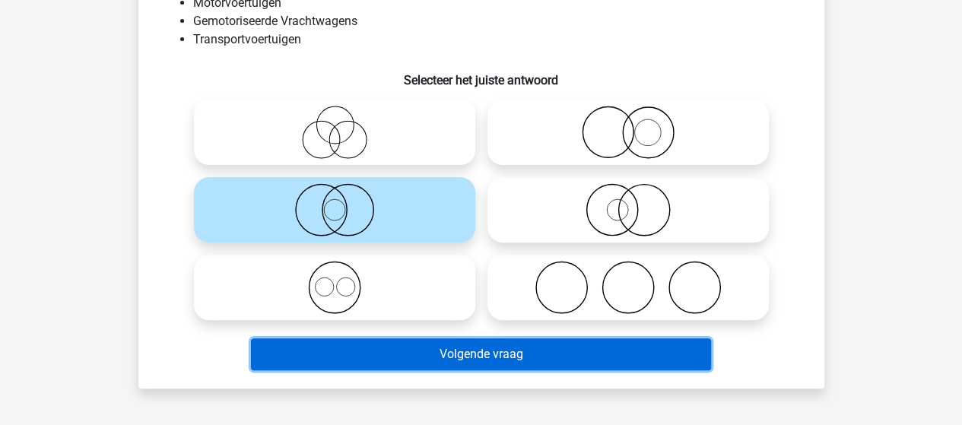
click at [438, 354] on button "Volgende vraag" at bounding box center [481, 354] width 460 height 32
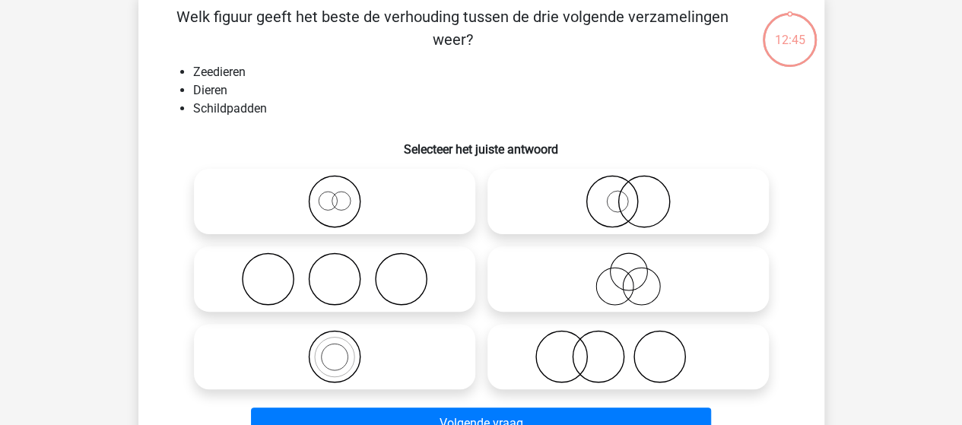
scroll to position [70, 0]
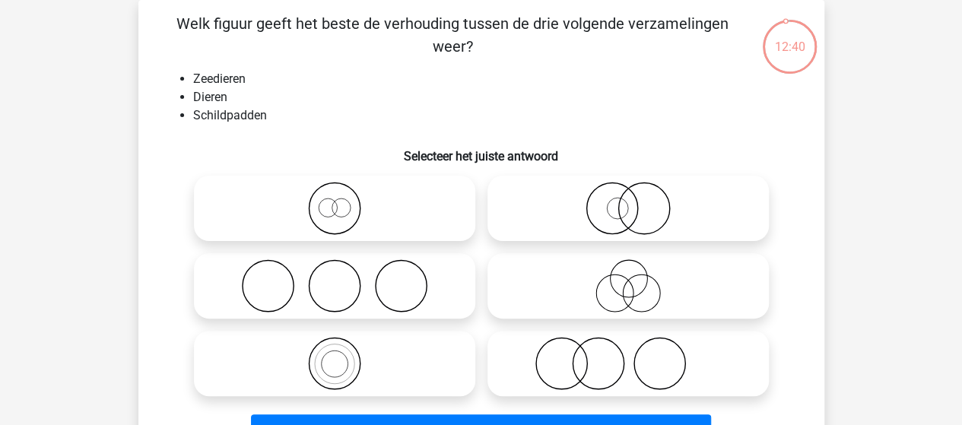
click at [325, 209] on icon at bounding box center [334, 208] width 269 height 53
click at [335, 201] on input "radio" at bounding box center [340, 196] width 10 height 10
radio input "true"
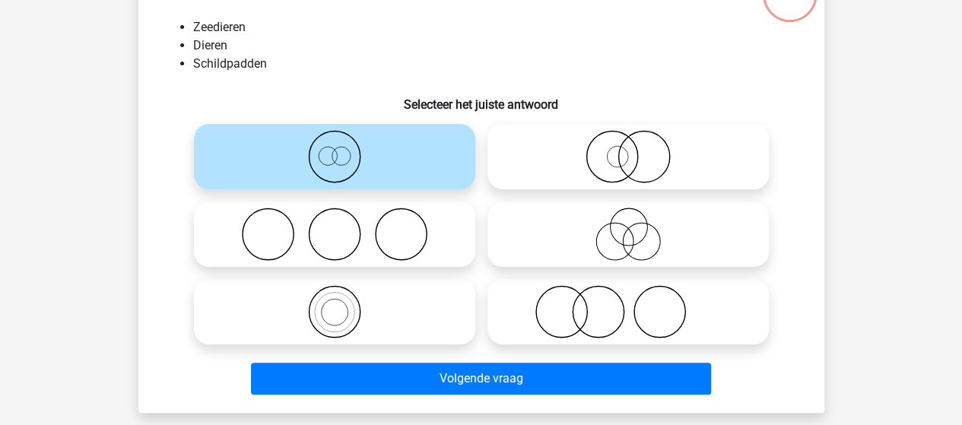
scroll to position [146, 0]
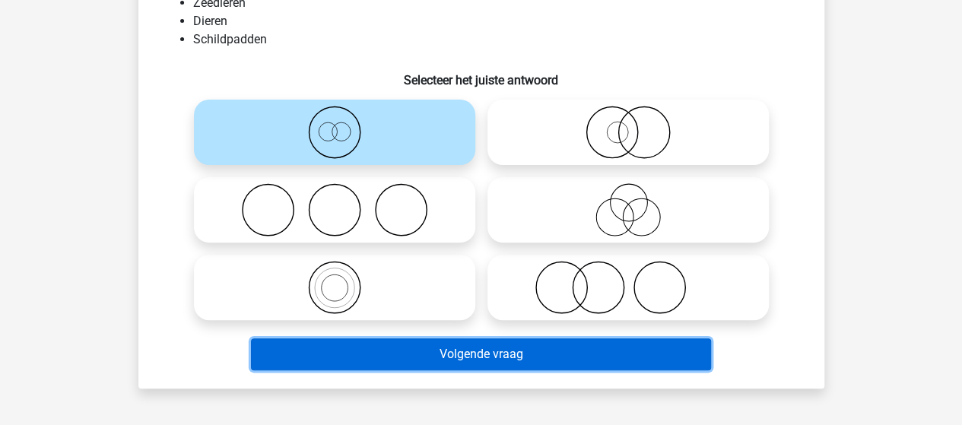
click at [430, 357] on button "Volgende vraag" at bounding box center [481, 354] width 460 height 32
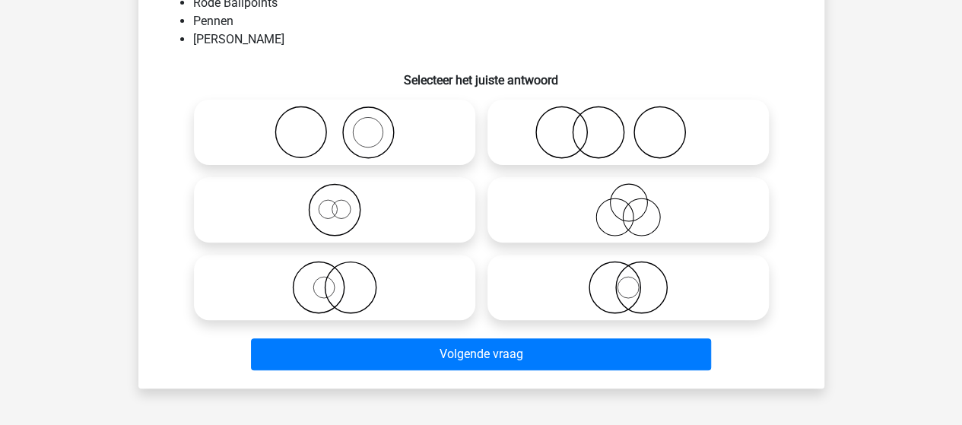
scroll to position [70, 0]
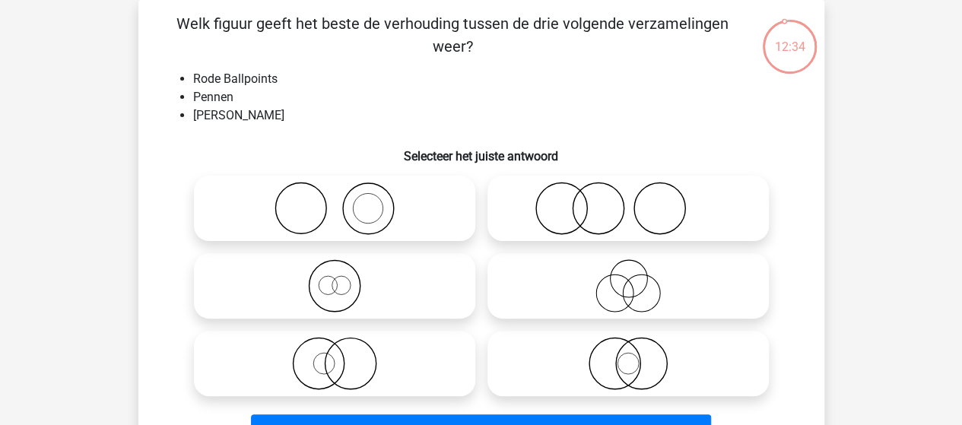
click at [345, 370] on icon at bounding box center [334, 363] width 269 height 53
click at [344, 356] on input "radio" at bounding box center [340, 351] width 10 height 10
radio input "true"
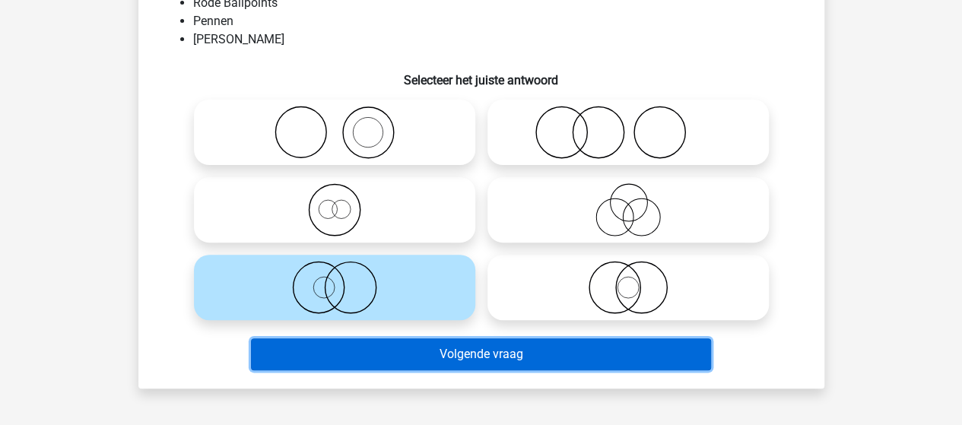
click at [412, 357] on button "Volgende vraag" at bounding box center [481, 354] width 460 height 32
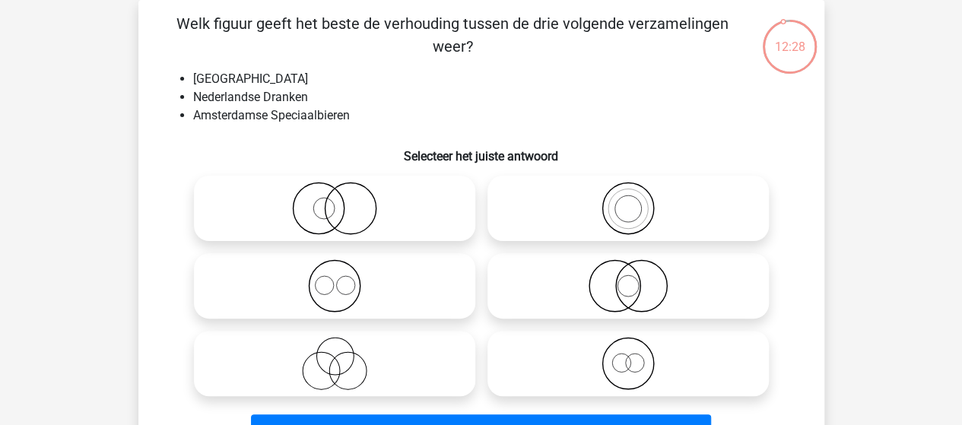
click at [625, 281] on icon at bounding box center [628, 285] width 269 height 53
click at [628, 278] on input "radio" at bounding box center [633, 273] width 10 height 10
radio input "true"
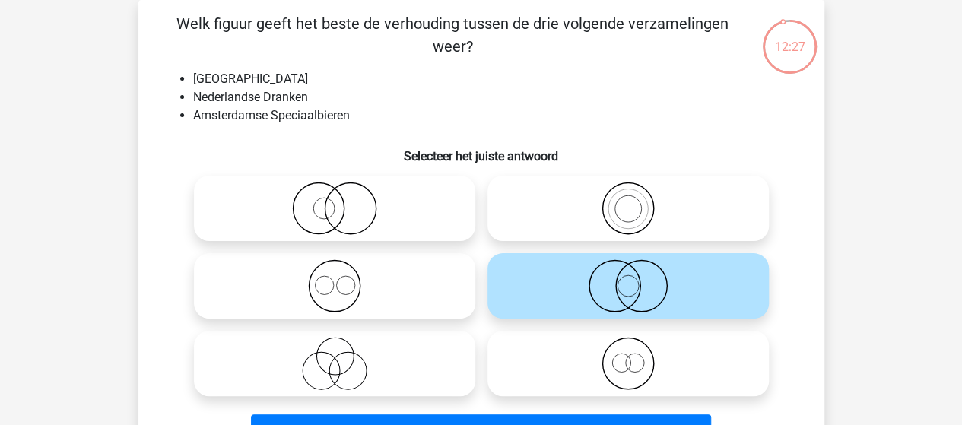
scroll to position [146, 0]
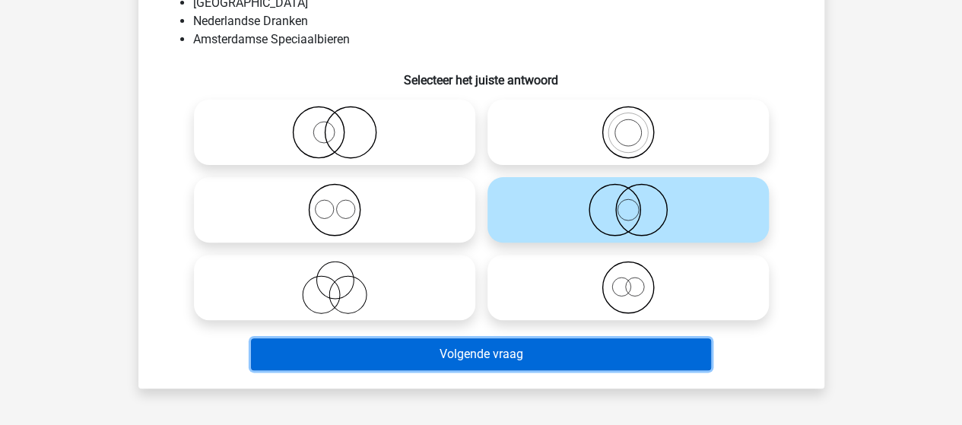
click at [460, 354] on button "Volgende vraag" at bounding box center [481, 354] width 460 height 32
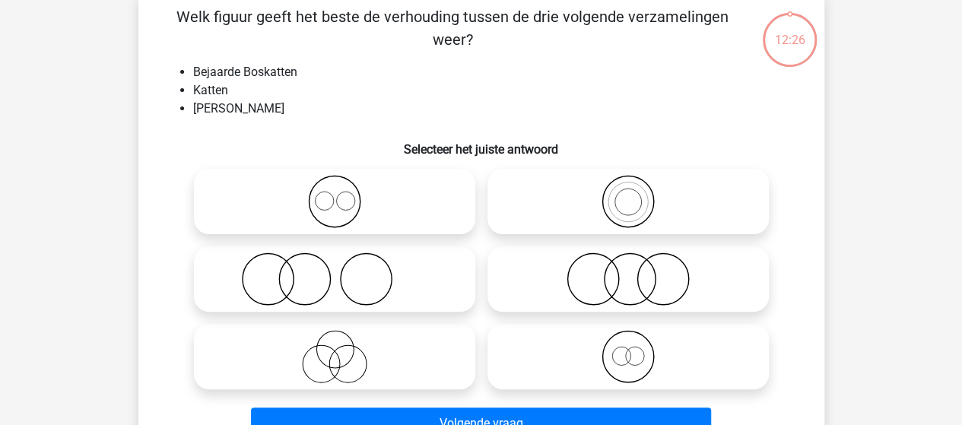
scroll to position [70, 0]
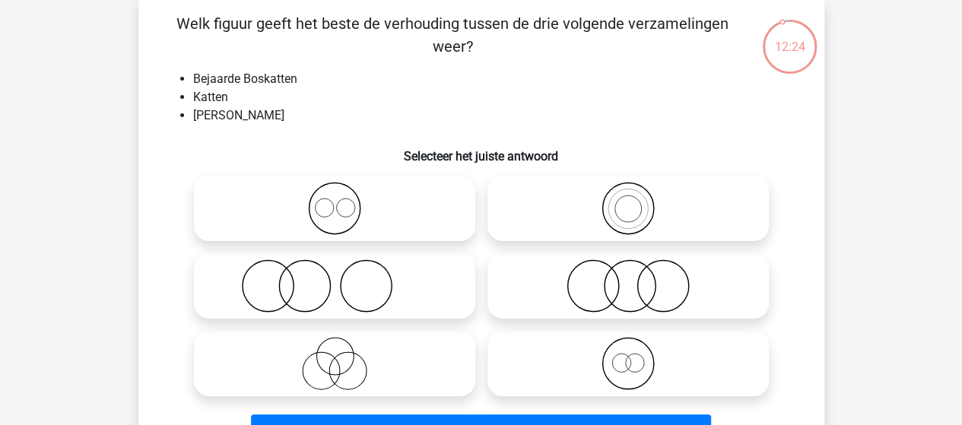
click at [625, 283] on icon at bounding box center [628, 285] width 269 height 53
click at [628, 278] on input "radio" at bounding box center [633, 273] width 10 height 10
radio input "true"
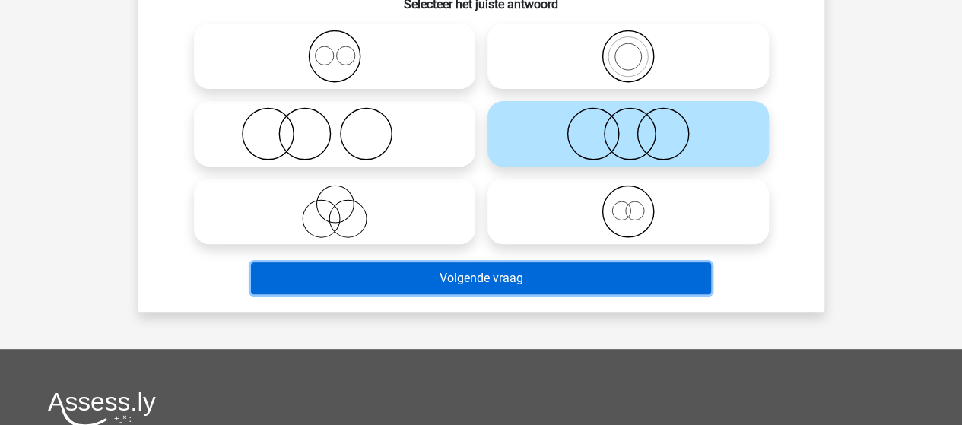
click at [376, 275] on button "Volgende vraag" at bounding box center [481, 278] width 460 height 32
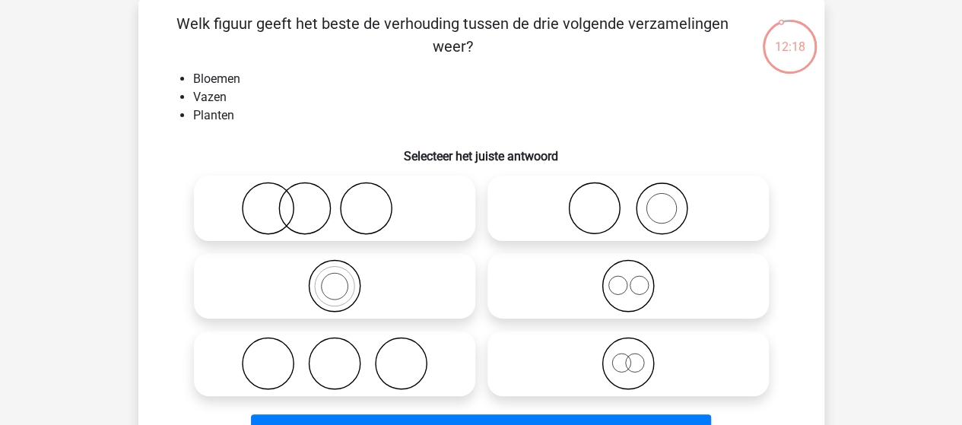
click at [586, 212] on icon at bounding box center [628, 208] width 269 height 53
click at [628, 201] on input "radio" at bounding box center [633, 196] width 10 height 10
radio input "true"
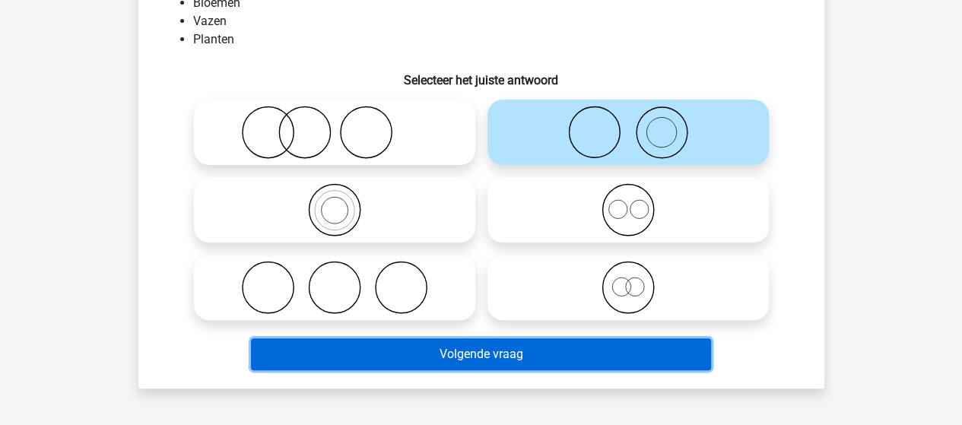
click at [382, 358] on button "Volgende vraag" at bounding box center [481, 354] width 460 height 32
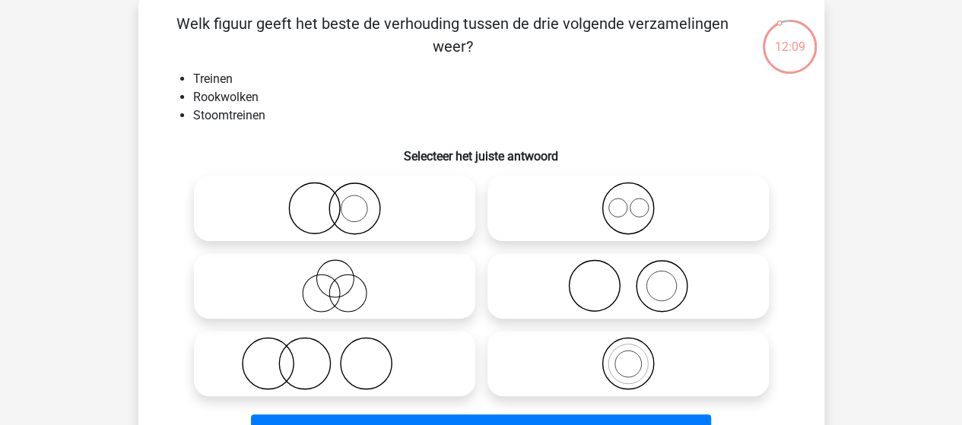
click at [628, 279] on icon at bounding box center [628, 285] width 269 height 53
click at [628, 278] on input "radio" at bounding box center [633, 273] width 10 height 10
radio input "true"
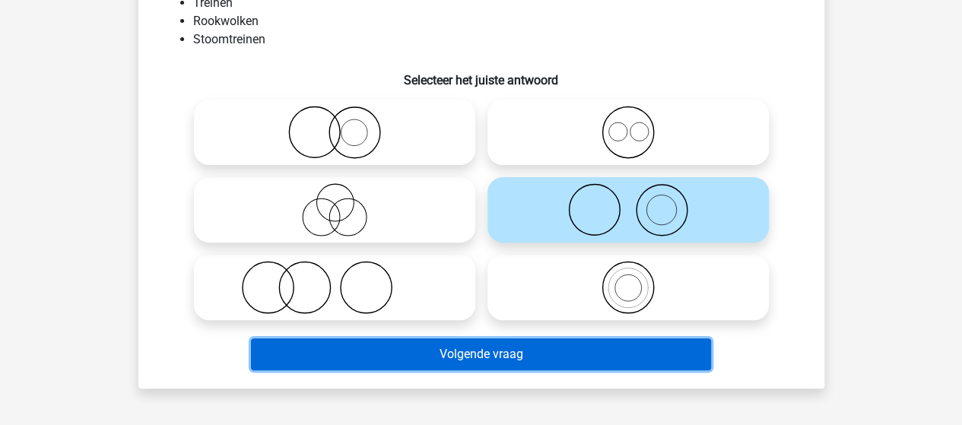
click at [380, 357] on button "Volgende vraag" at bounding box center [481, 354] width 460 height 32
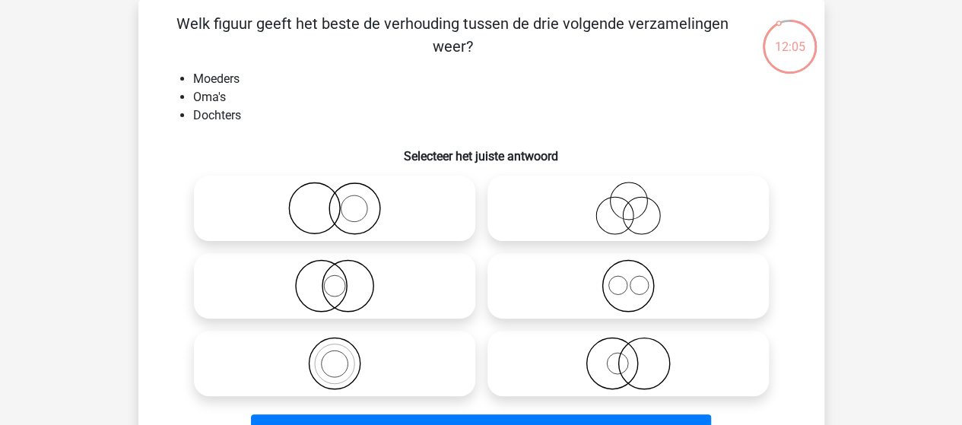
click at [347, 350] on icon at bounding box center [334, 363] width 269 height 53
click at [344, 350] on input "radio" at bounding box center [340, 351] width 10 height 10
radio input "true"
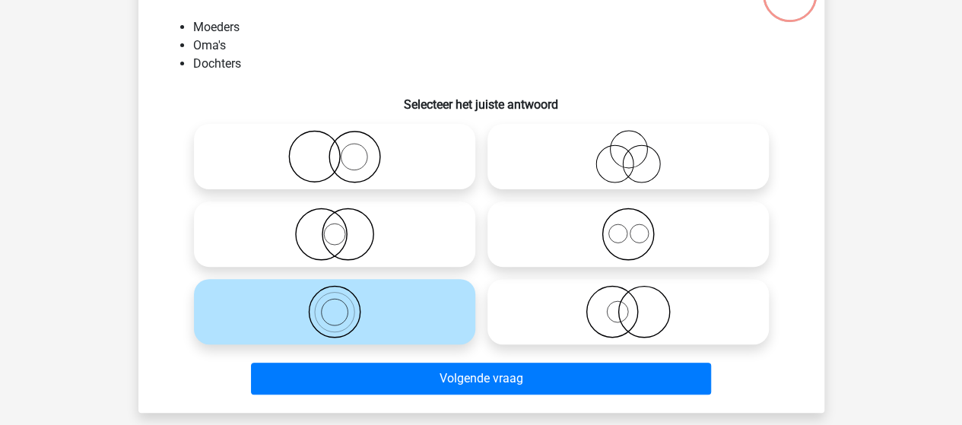
scroll to position [146, 0]
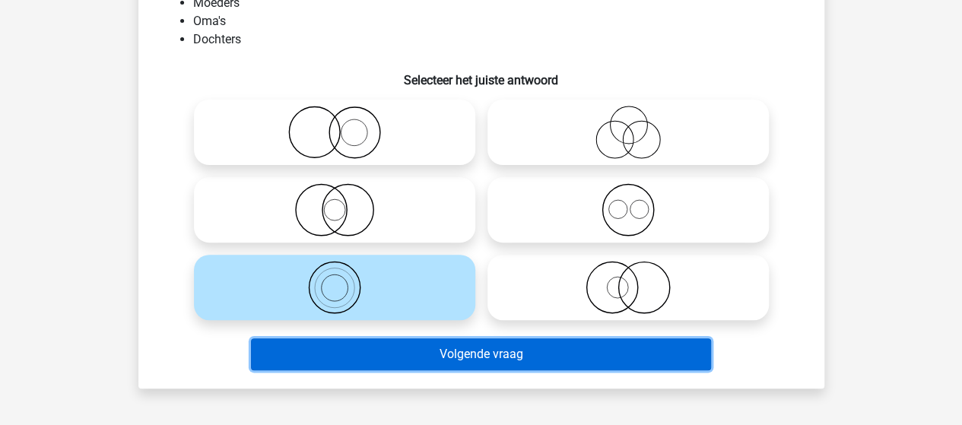
click at [413, 361] on button "Volgende vraag" at bounding box center [481, 354] width 460 height 32
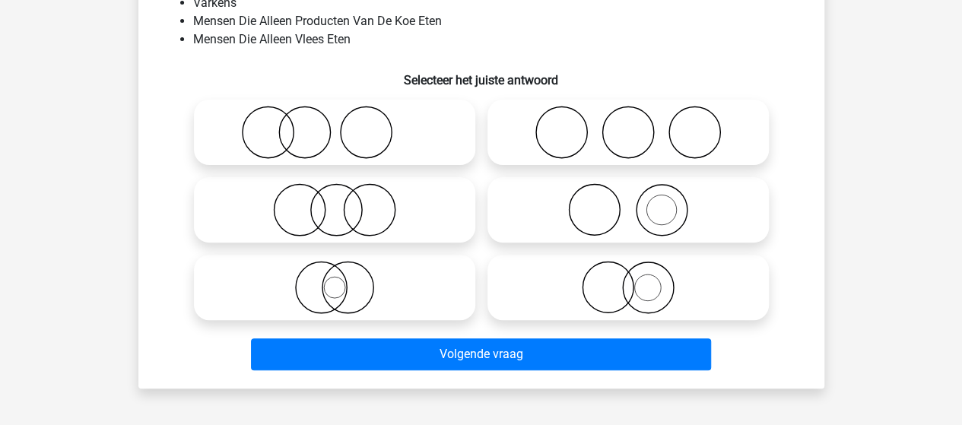
scroll to position [70, 0]
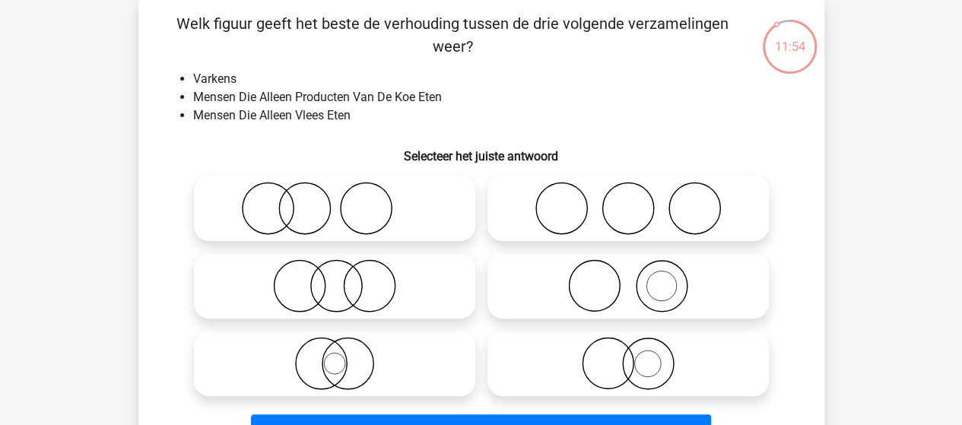
click at [569, 289] on circle at bounding box center [594, 286] width 51 height 51
click at [628, 278] on input "radio" at bounding box center [633, 273] width 10 height 10
radio input "true"
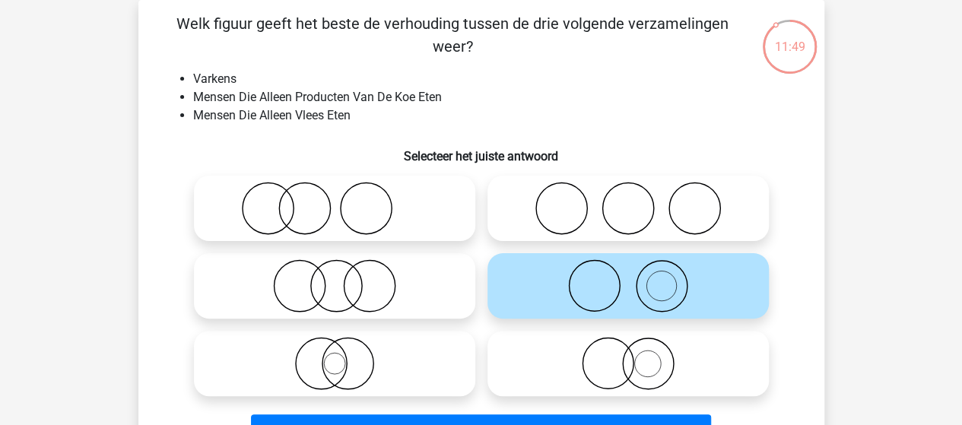
click at [293, 210] on circle at bounding box center [267, 208] width 51 height 51
click at [335, 201] on input "radio" at bounding box center [340, 196] width 10 height 10
radio input "true"
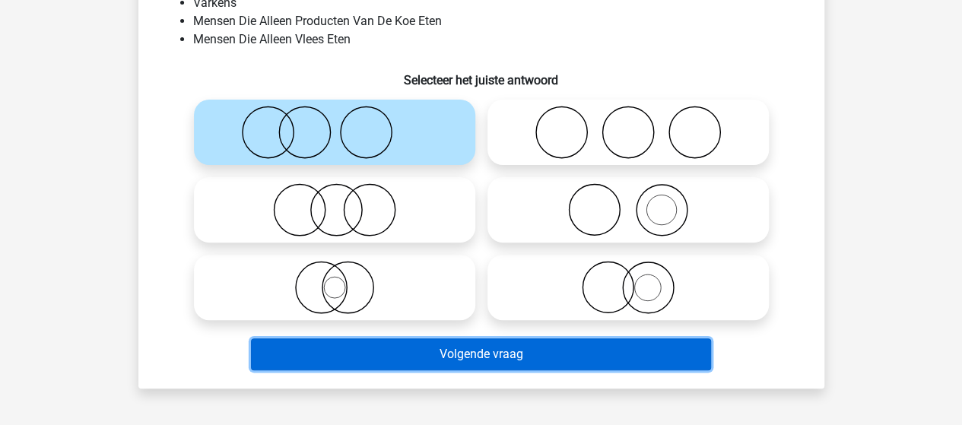
click at [441, 344] on button "Volgende vraag" at bounding box center [481, 354] width 460 height 32
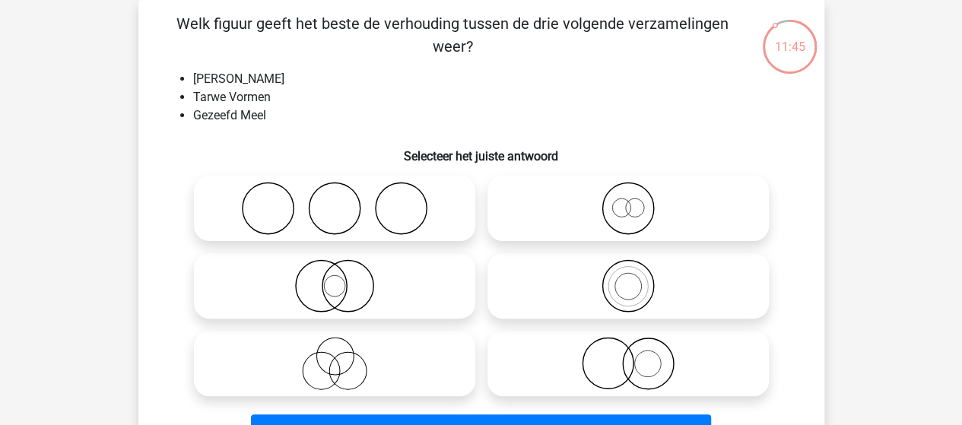
click at [645, 213] on icon at bounding box center [628, 208] width 269 height 53
click at [638, 201] on input "radio" at bounding box center [633, 196] width 10 height 10
radio input "true"
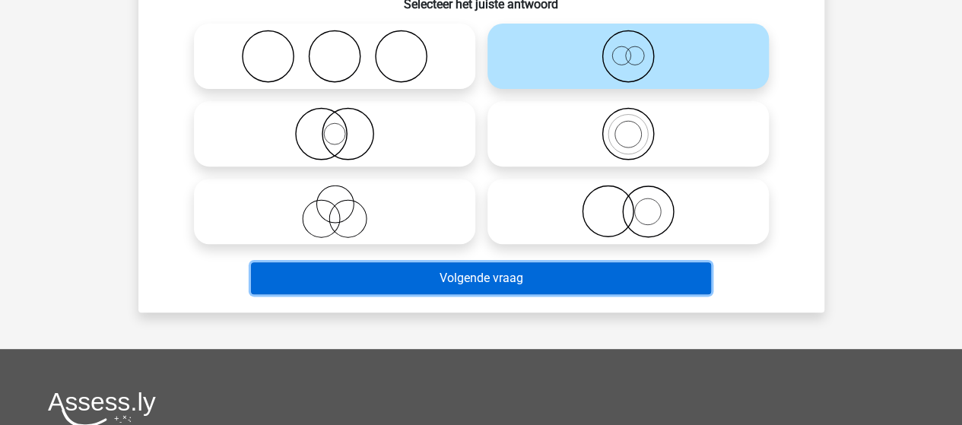
click at [423, 268] on button "Volgende vraag" at bounding box center [481, 278] width 460 height 32
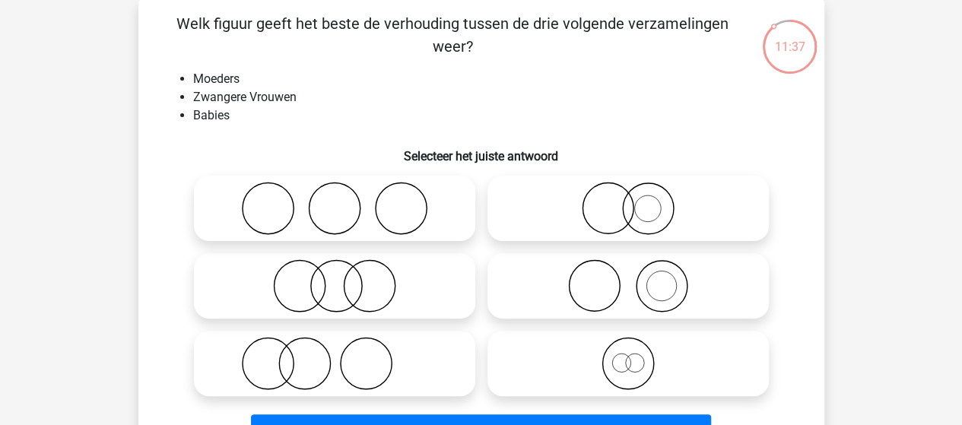
click at [648, 282] on icon at bounding box center [628, 285] width 269 height 53
click at [638, 278] on input "radio" at bounding box center [633, 273] width 10 height 10
radio input "true"
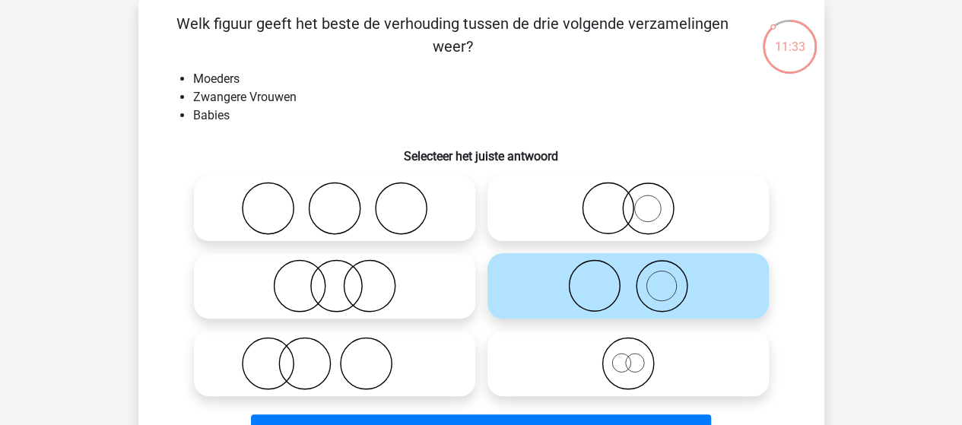
click at [304, 364] on icon at bounding box center [334, 363] width 269 height 53
click at [335, 356] on input "radio" at bounding box center [340, 351] width 10 height 10
radio input "true"
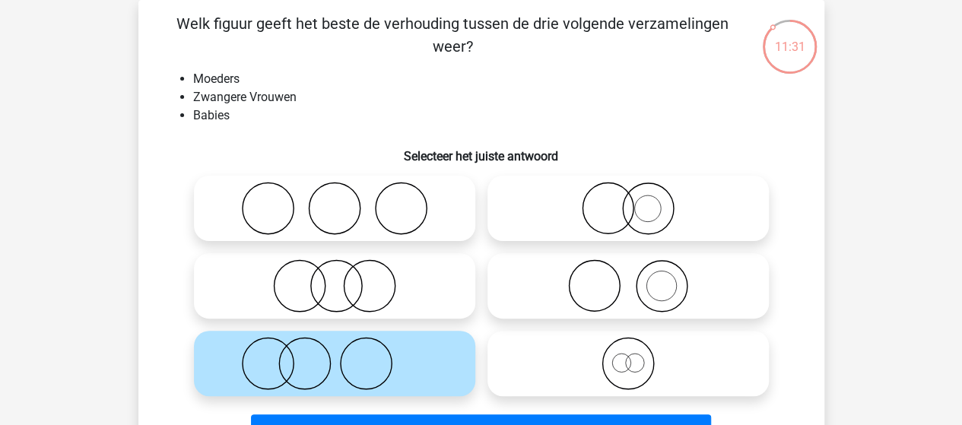
scroll to position [146, 0]
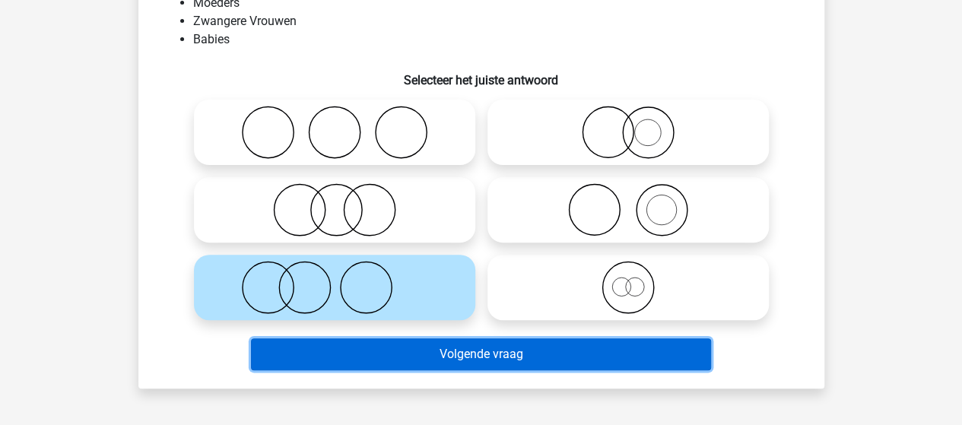
click at [503, 362] on button "Volgende vraag" at bounding box center [481, 354] width 460 height 32
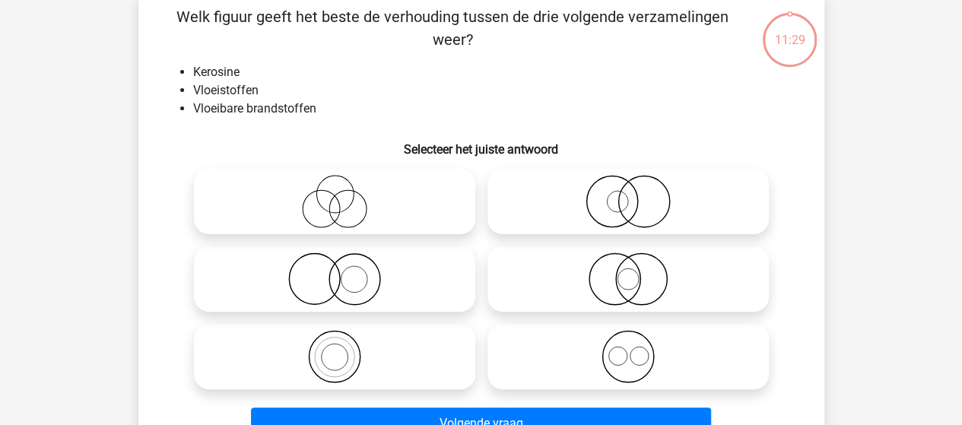
scroll to position [70, 0]
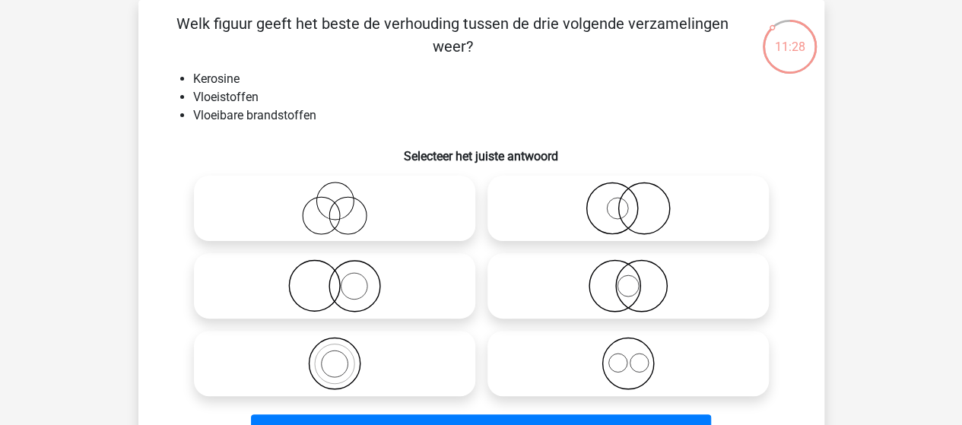
click at [335, 364] on icon at bounding box center [334, 363] width 269 height 53
click at [335, 356] on input "radio" at bounding box center [340, 351] width 10 height 10
radio input "true"
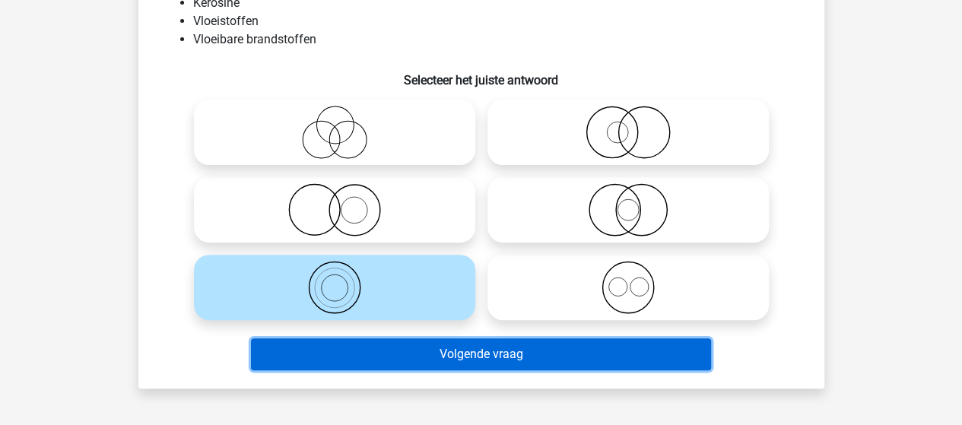
click at [402, 359] on button "Volgende vraag" at bounding box center [481, 354] width 460 height 32
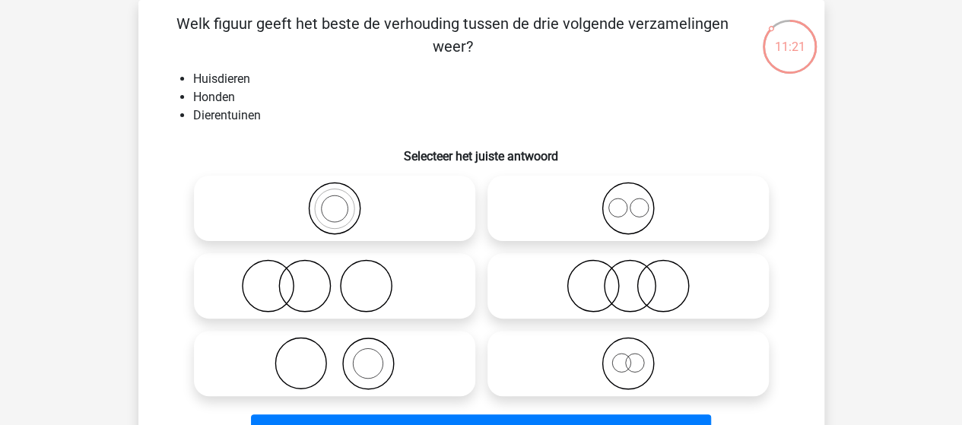
click at [281, 302] on icon at bounding box center [334, 285] width 269 height 53
click at [335, 278] on input "radio" at bounding box center [340, 273] width 10 height 10
radio input "true"
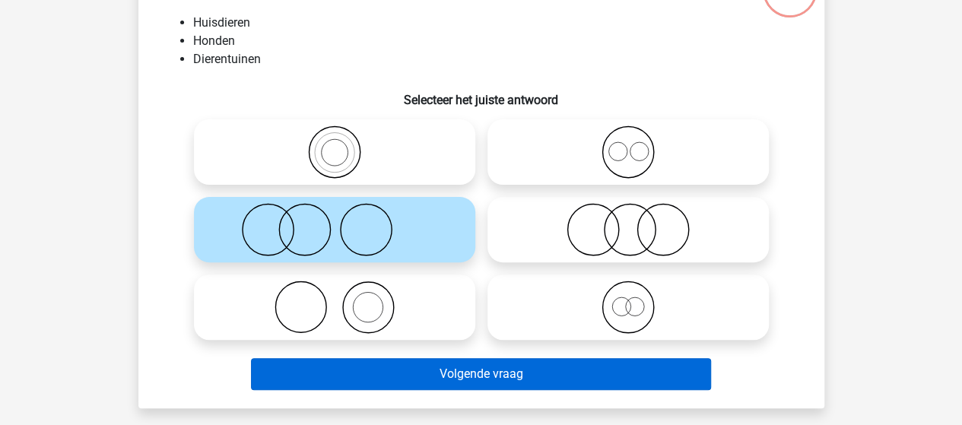
scroll to position [146, 0]
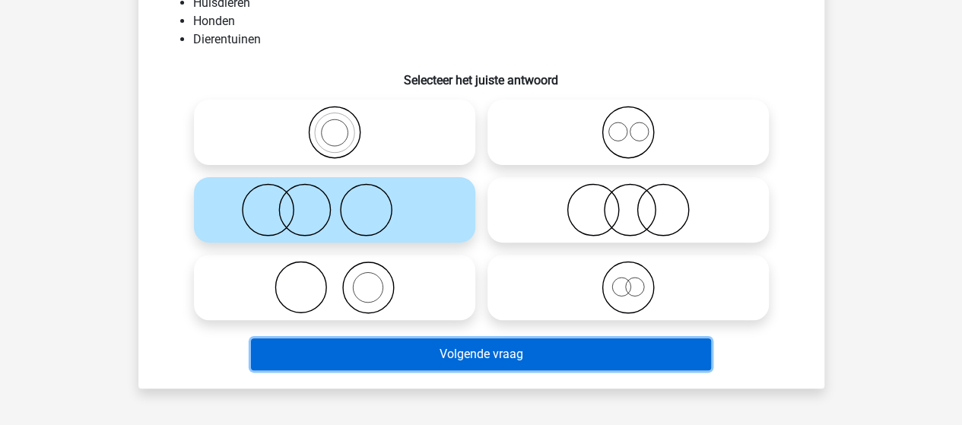
click at [477, 358] on button "Volgende vraag" at bounding box center [481, 354] width 460 height 32
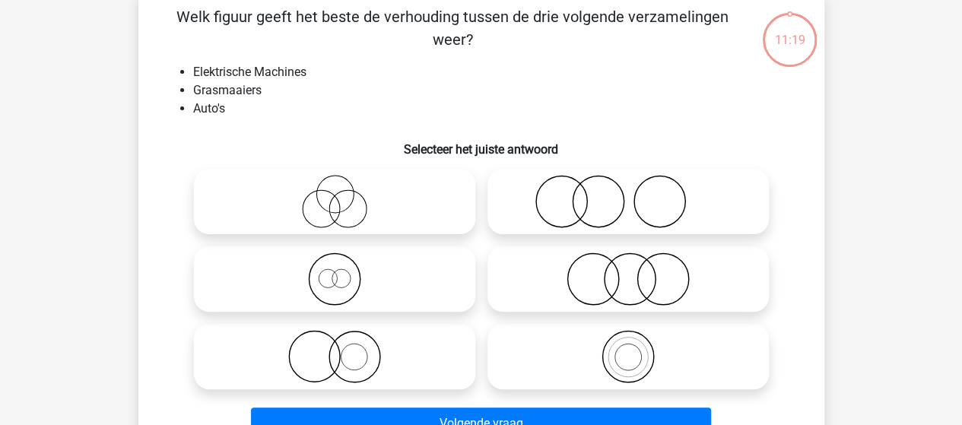
scroll to position [70, 0]
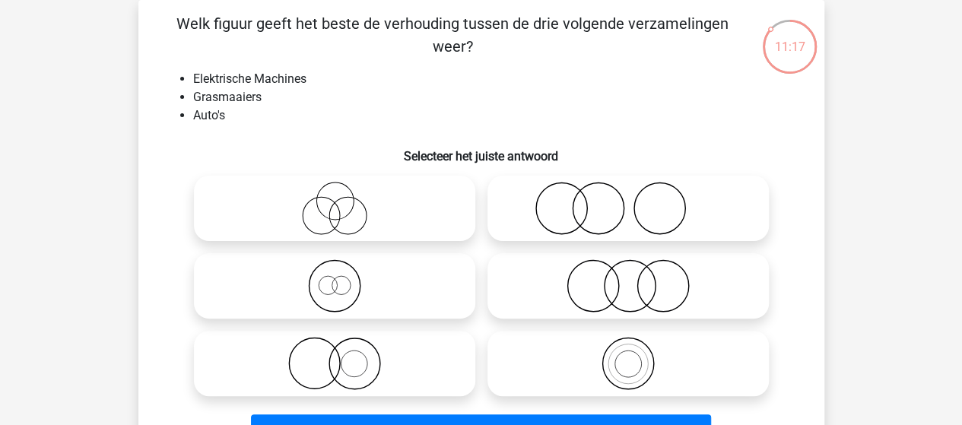
click at [598, 282] on icon at bounding box center [628, 285] width 269 height 53
click at [628, 278] on input "radio" at bounding box center [633, 273] width 10 height 10
radio input "true"
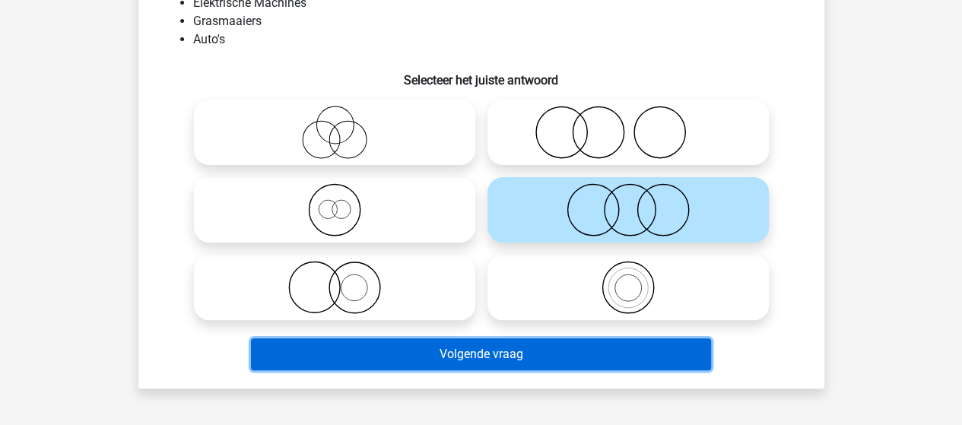
click at [421, 366] on button "Volgende vraag" at bounding box center [481, 354] width 460 height 32
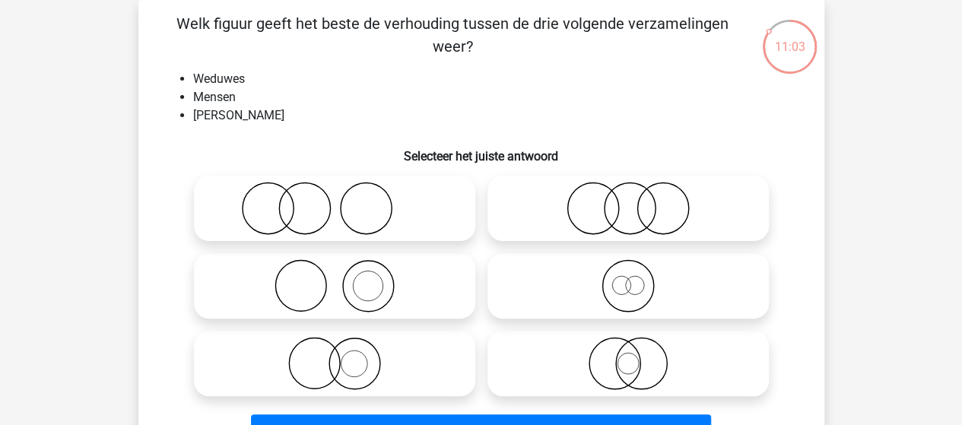
click at [620, 370] on icon at bounding box center [628, 363] width 269 height 53
click at [628, 356] on input "radio" at bounding box center [633, 351] width 10 height 10
radio input "true"
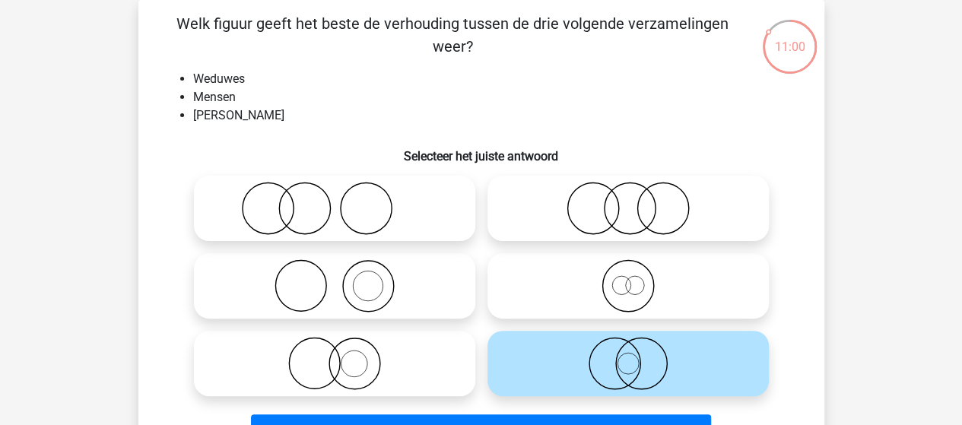
scroll to position [146, 0]
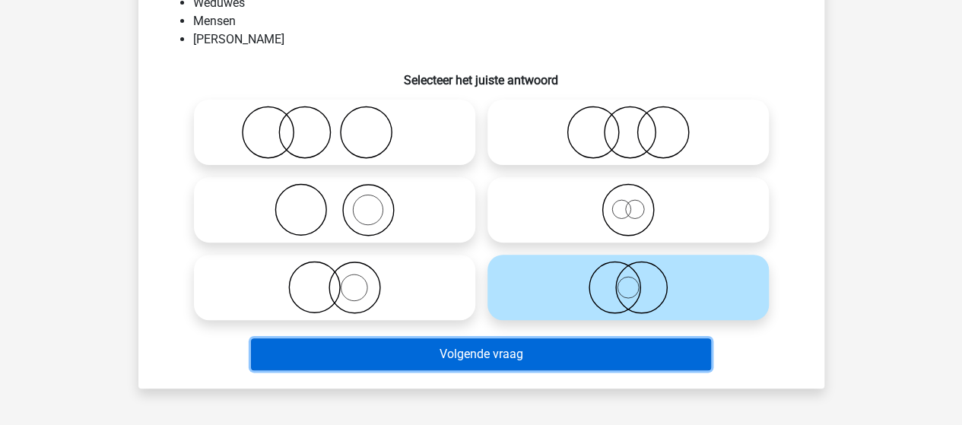
click at [482, 352] on button "Volgende vraag" at bounding box center [481, 354] width 460 height 32
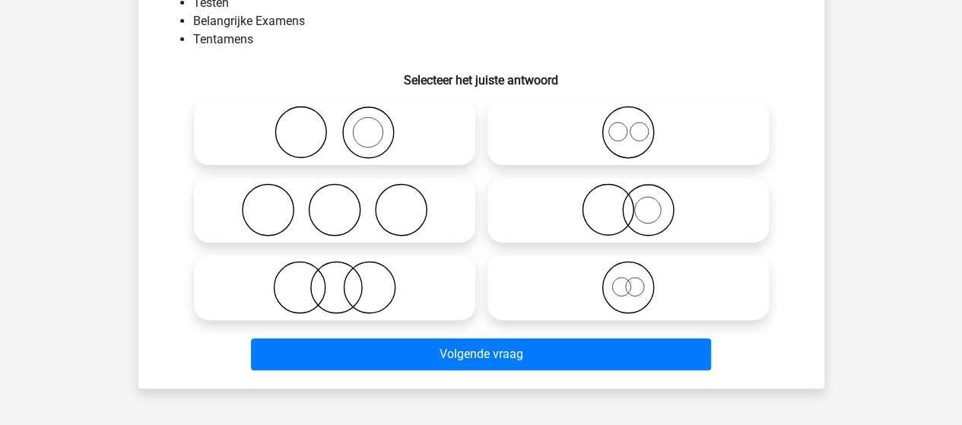
click at [637, 285] on icon at bounding box center [628, 287] width 269 height 53
click at [637, 280] on input "radio" at bounding box center [633, 275] width 10 height 10
radio input "true"
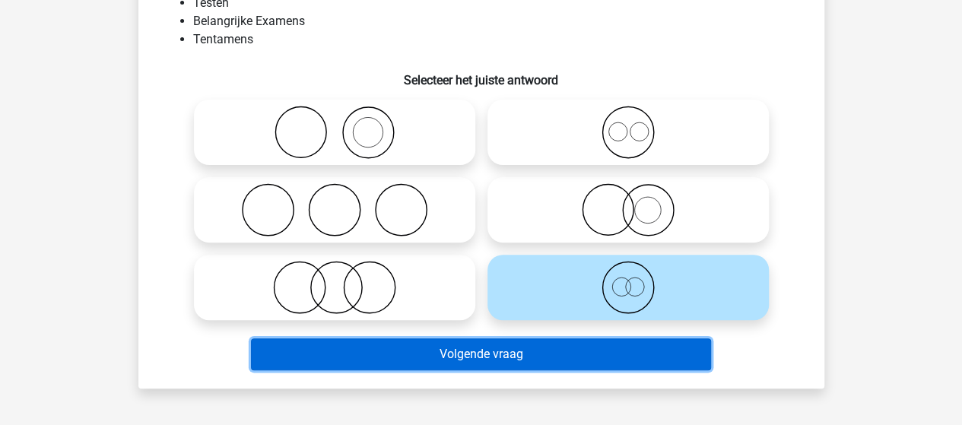
click at [522, 351] on button "Volgende vraag" at bounding box center [481, 354] width 460 height 32
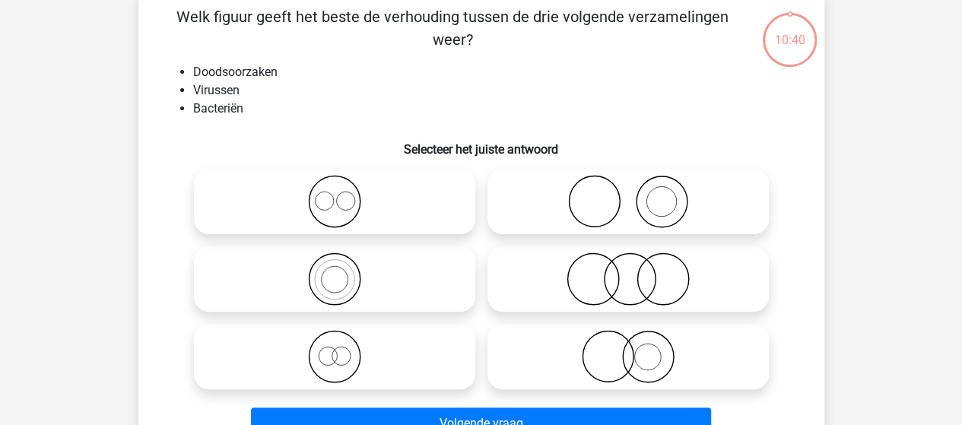
scroll to position [70, 0]
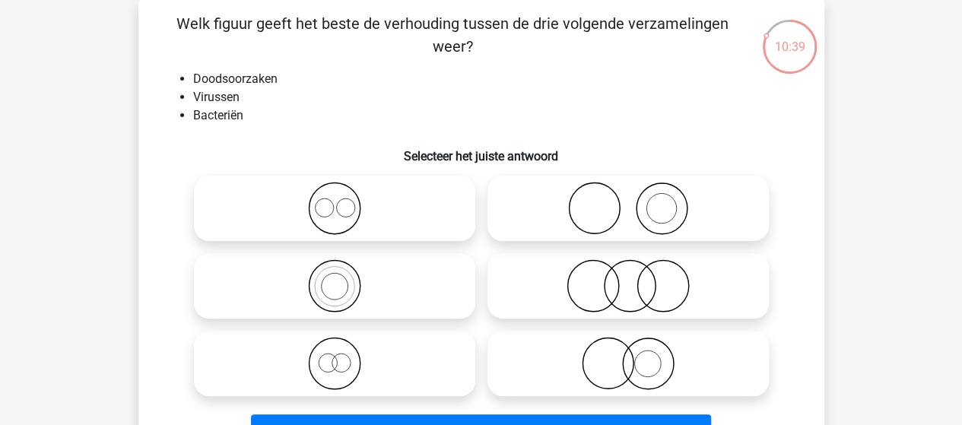
click at [609, 296] on icon at bounding box center [628, 285] width 269 height 53
click at [628, 278] on input "radio" at bounding box center [633, 273] width 10 height 10
radio input "true"
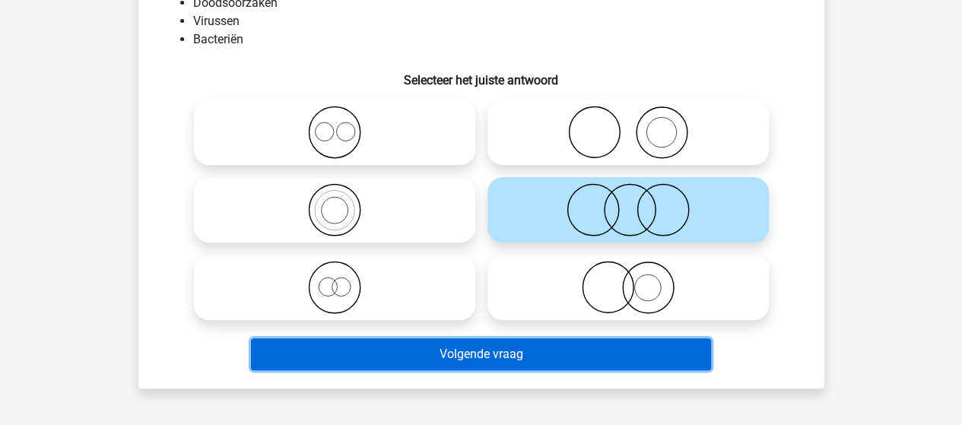
click at [487, 346] on button "Volgende vraag" at bounding box center [481, 354] width 460 height 32
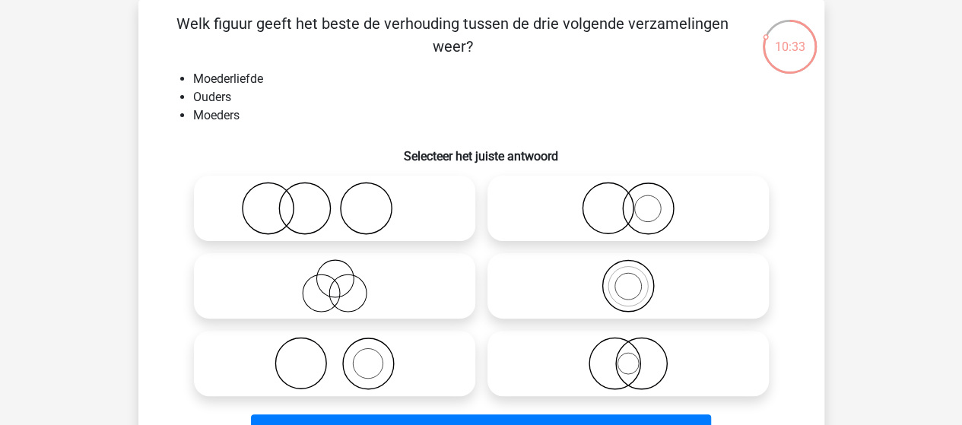
click at [348, 355] on icon at bounding box center [334, 363] width 269 height 53
click at [344, 355] on input "radio" at bounding box center [340, 351] width 10 height 10
radio input "true"
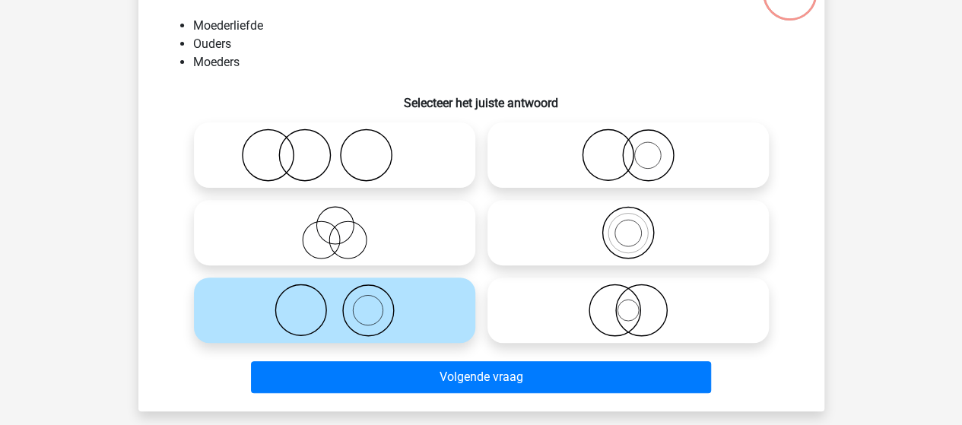
scroll to position [146, 0]
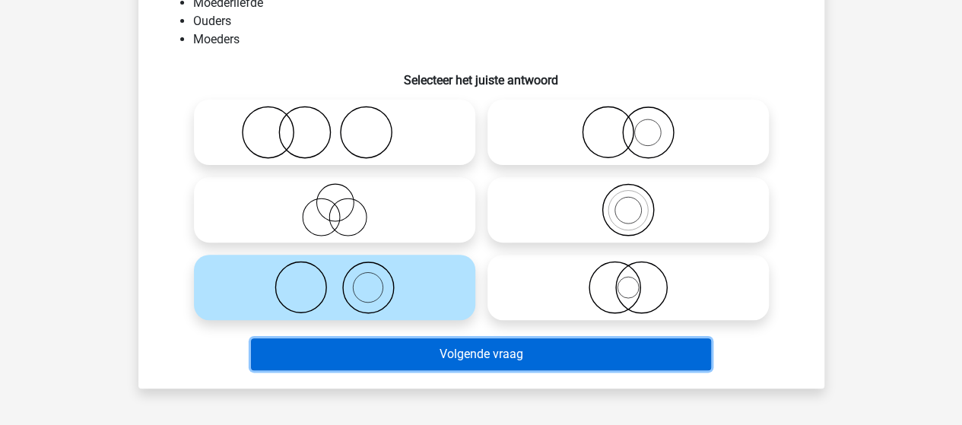
click at [367, 355] on button "Volgende vraag" at bounding box center [481, 354] width 460 height 32
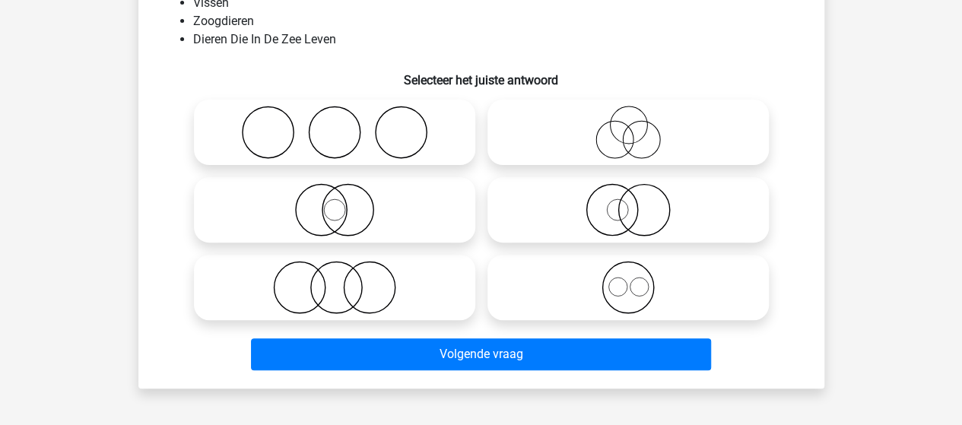
click at [344, 292] on circle at bounding box center [369, 287] width 51 height 51
click at [344, 280] on input "radio" at bounding box center [340, 275] width 10 height 10
radio input "true"
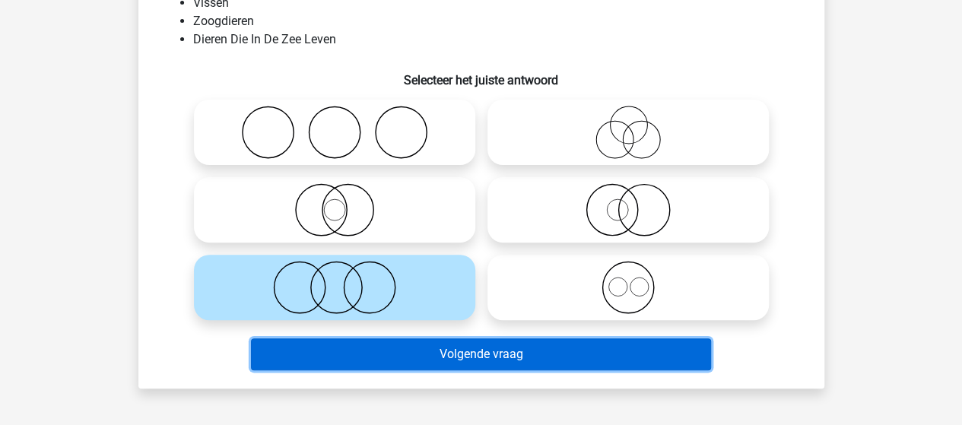
click at [471, 351] on button "Volgende vraag" at bounding box center [481, 354] width 460 height 32
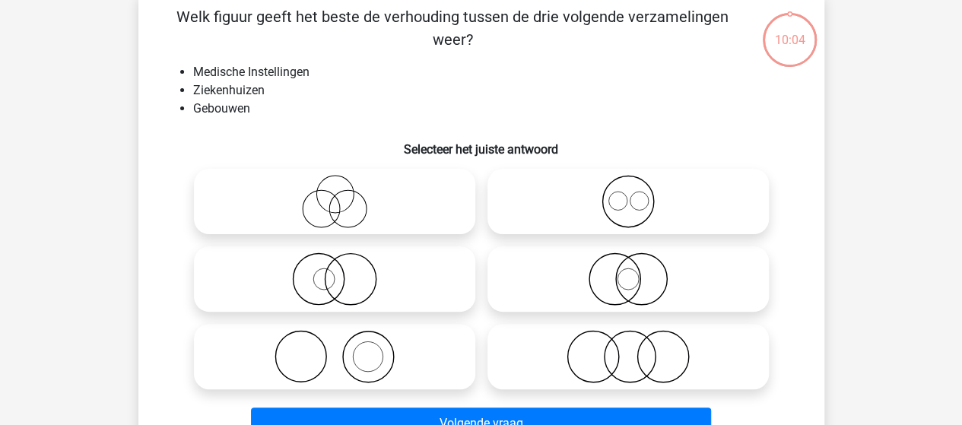
scroll to position [70, 0]
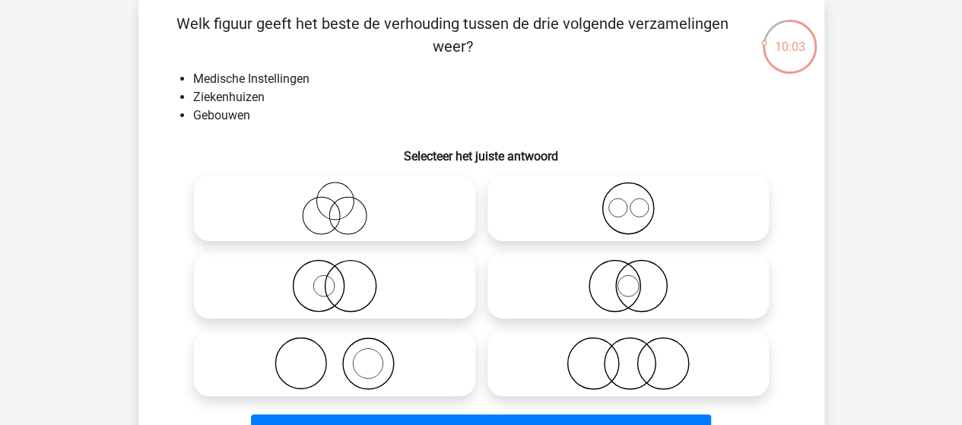
click at [648, 294] on icon at bounding box center [628, 285] width 269 height 53
click at [638, 278] on input "radio" at bounding box center [633, 273] width 10 height 10
radio input "true"
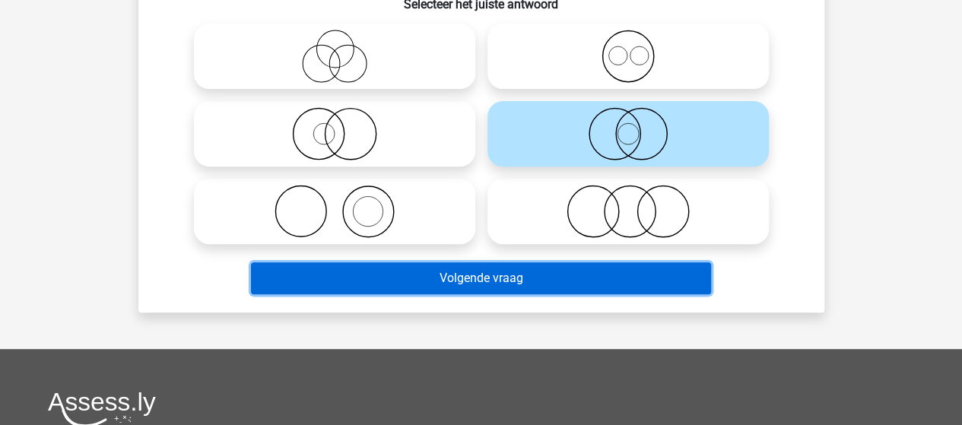
click at [494, 279] on button "Volgende vraag" at bounding box center [481, 278] width 460 height 32
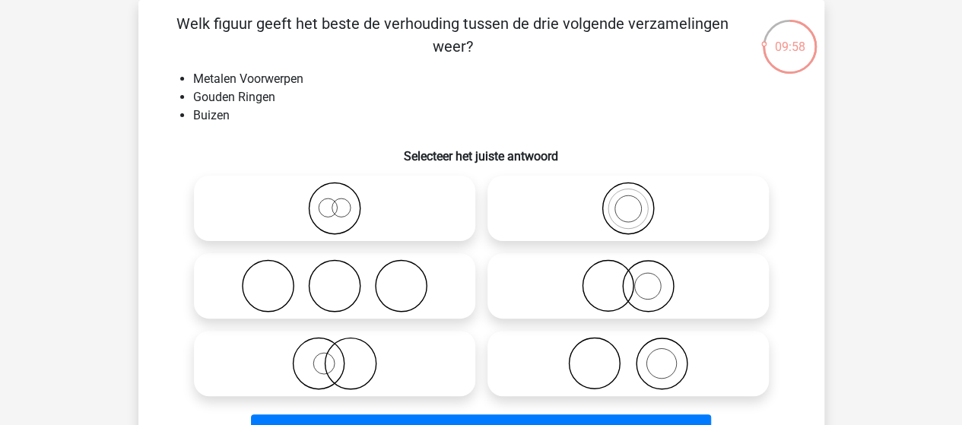
click at [355, 354] on icon at bounding box center [334, 363] width 269 height 53
click at [344, 354] on input "radio" at bounding box center [340, 351] width 10 height 10
radio input "true"
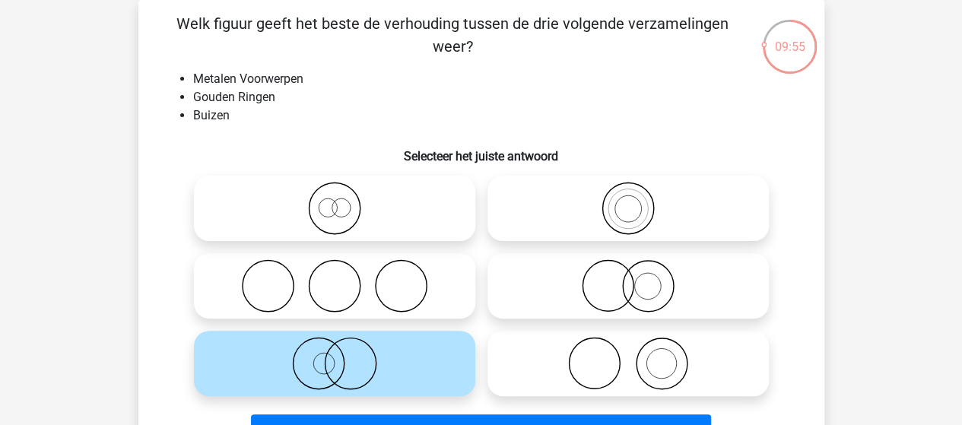
click at [613, 295] on icon at bounding box center [628, 285] width 269 height 53
click at [628, 278] on input "radio" at bounding box center [633, 273] width 10 height 10
radio input "true"
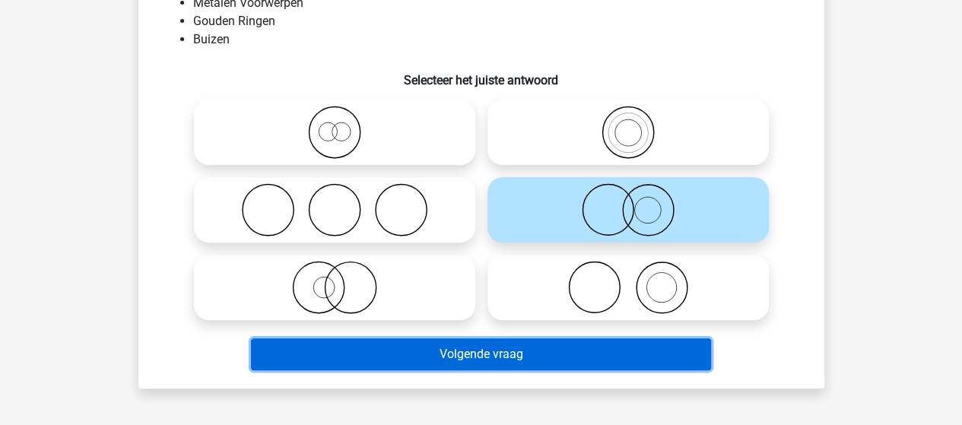
click at [461, 354] on button "Volgende vraag" at bounding box center [481, 354] width 460 height 32
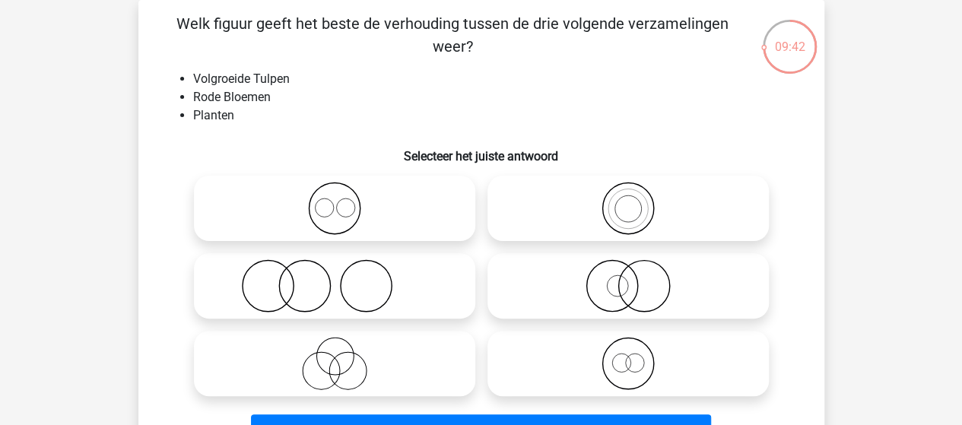
click at [324, 209] on icon at bounding box center [334, 208] width 269 height 53
click at [335, 201] on input "radio" at bounding box center [340, 196] width 10 height 10
radio input "true"
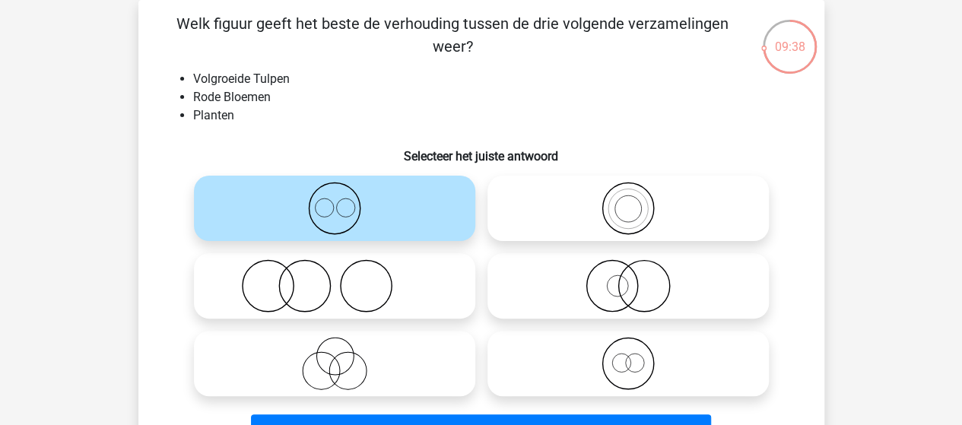
click at [637, 367] on icon at bounding box center [628, 363] width 269 height 53
click at [637, 356] on input "radio" at bounding box center [633, 351] width 10 height 10
radio input "true"
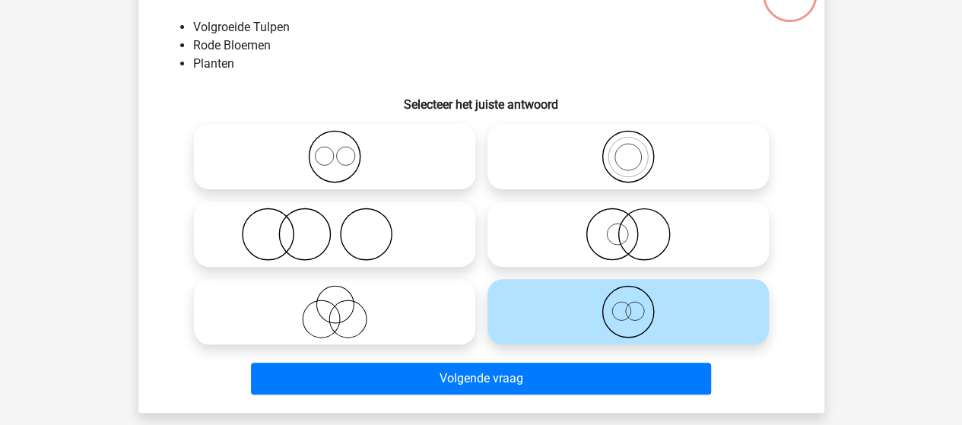
scroll to position [146, 0]
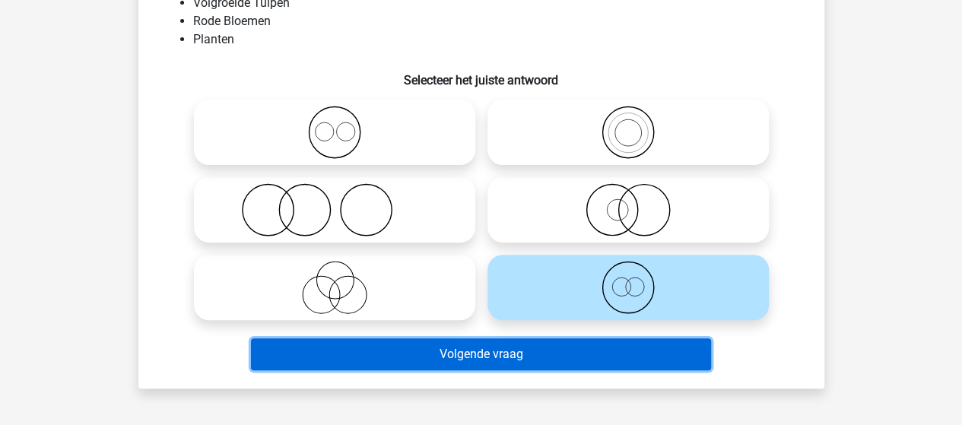
click at [424, 346] on button "Volgende vraag" at bounding box center [481, 354] width 460 height 32
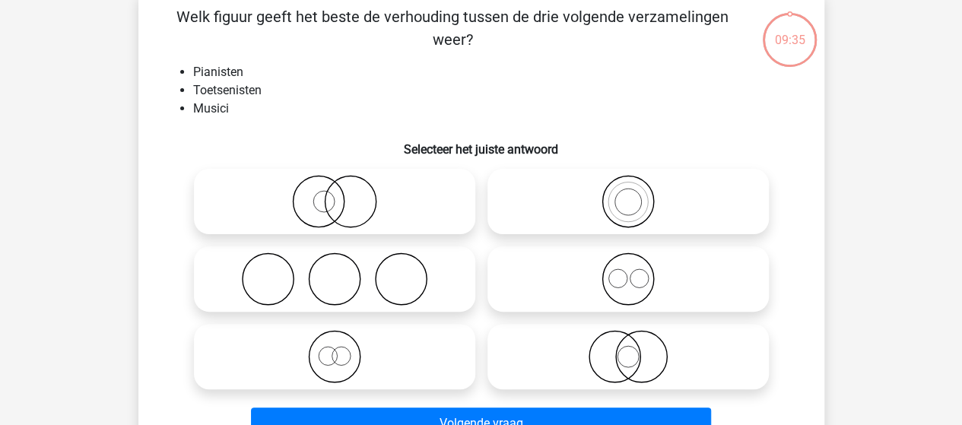
scroll to position [70, 0]
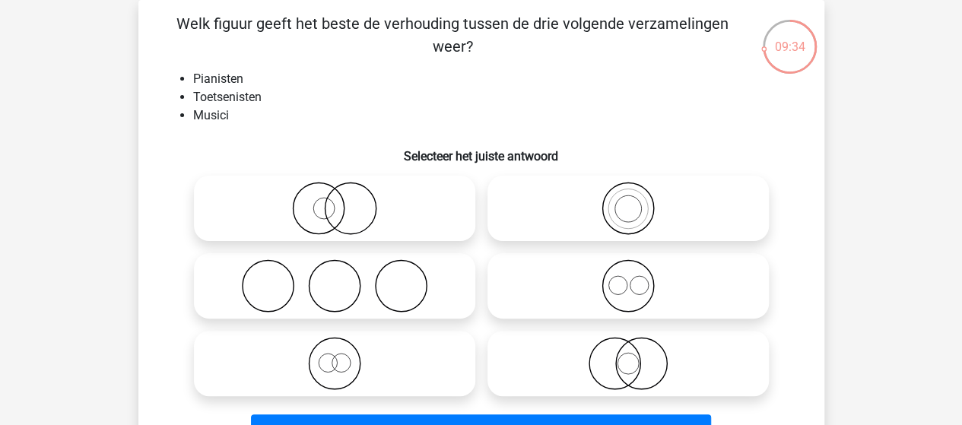
click at [614, 209] on circle at bounding box center [627, 209] width 27 height 27
click at [628, 201] on input "radio" at bounding box center [633, 196] width 10 height 10
radio input "true"
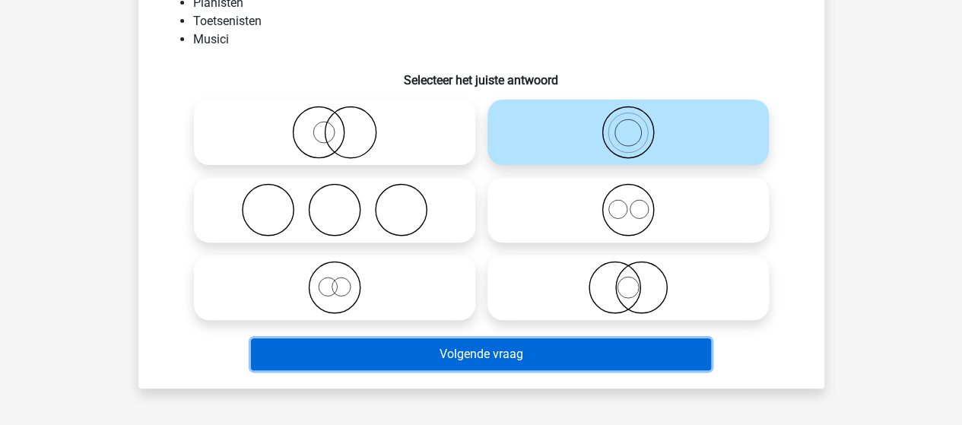
click at [383, 345] on button "Volgende vraag" at bounding box center [481, 354] width 460 height 32
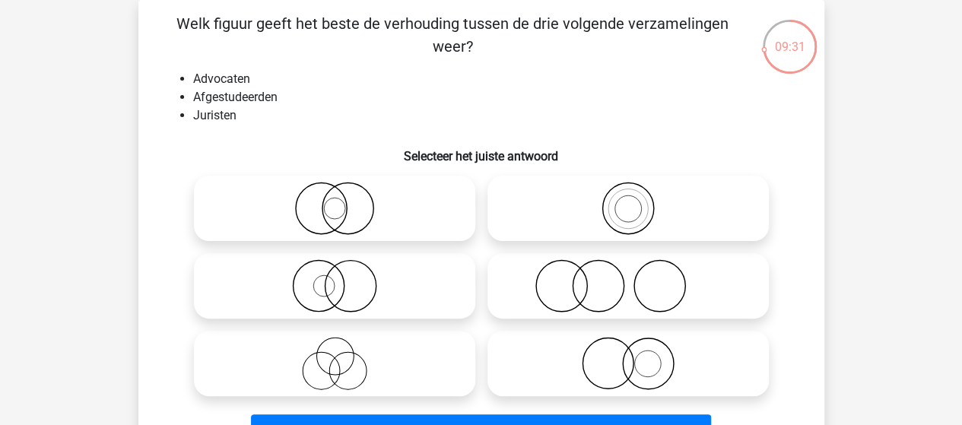
click at [633, 204] on icon at bounding box center [628, 208] width 269 height 53
click at [633, 201] on input "radio" at bounding box center [633, 196] width 10 height 10
radio input "true"
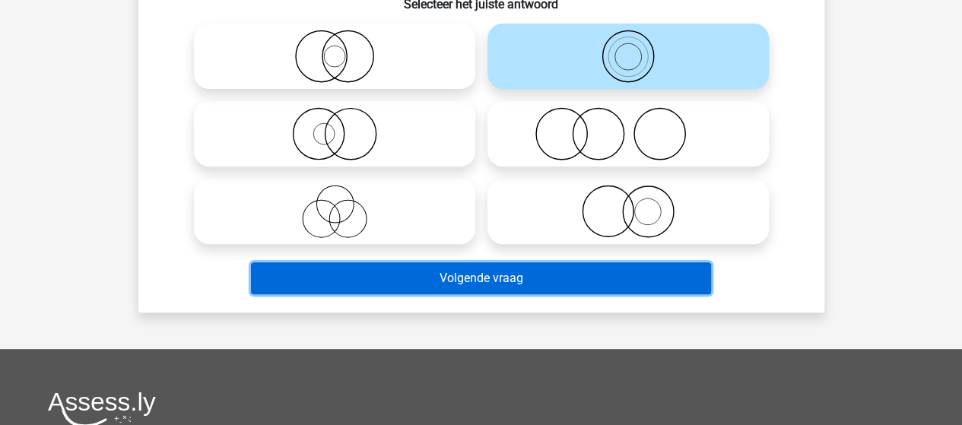
click at [377, 279] on button "Volgende vraag" at bounding box center [481, 278] width 460 height 32
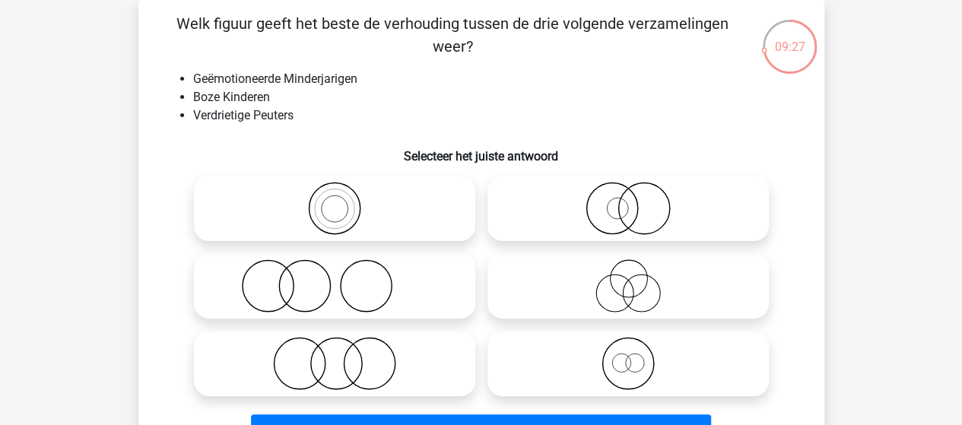
click at [342, 363] on icon at bounding box center [334, 363] width 269 height 53
click at [342, 356] on input "radio" at bounding box center [340, 351] width 10 height 10
radio input "true"
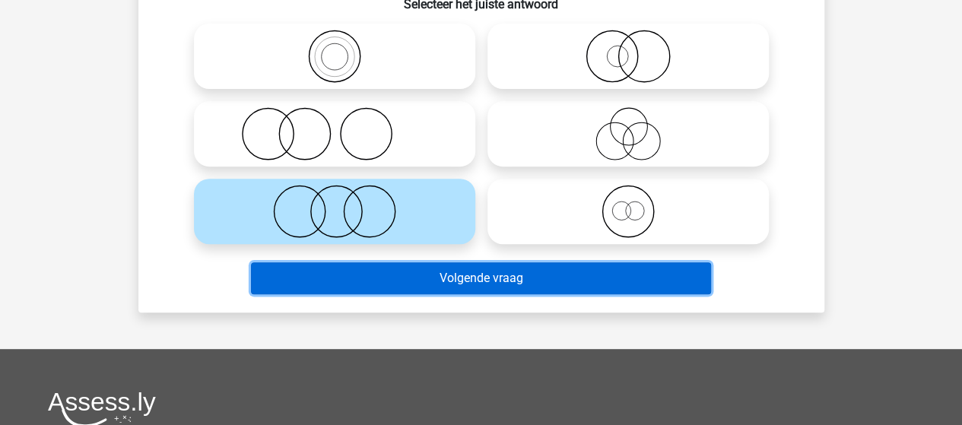
click at [364, 287] on button "Volgende vraag" at bounding box center [481, 278] width 460 height 32
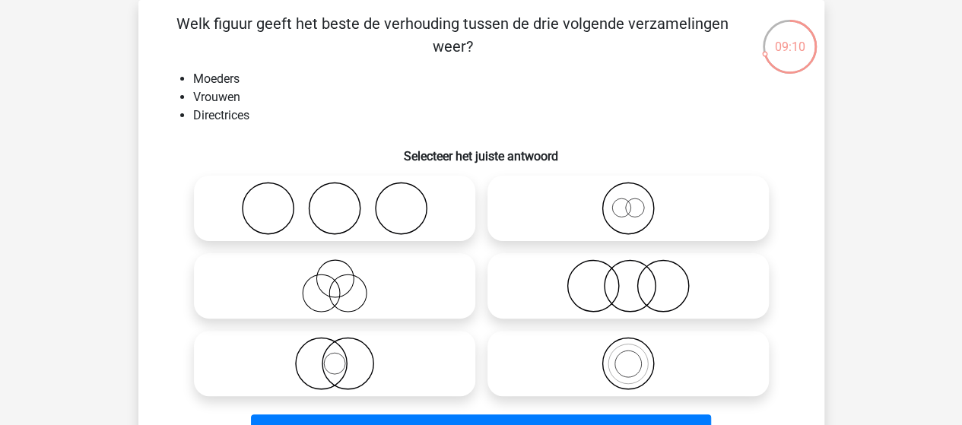
click at [624, 212] on icon at bounding box center [628, 208] width 269 height 53
click at [628, 201] on input "radio" at bounding box center [633, 196] width 10 height 10
radio input "true"
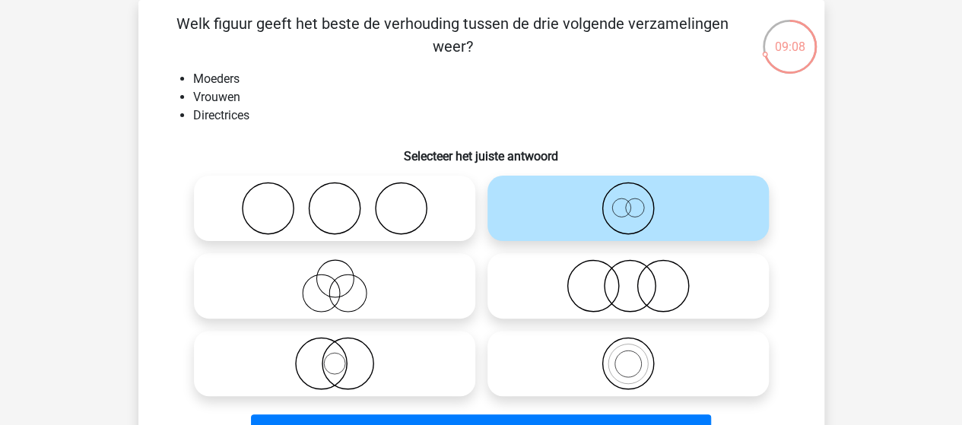
scroll to position [146, 0]
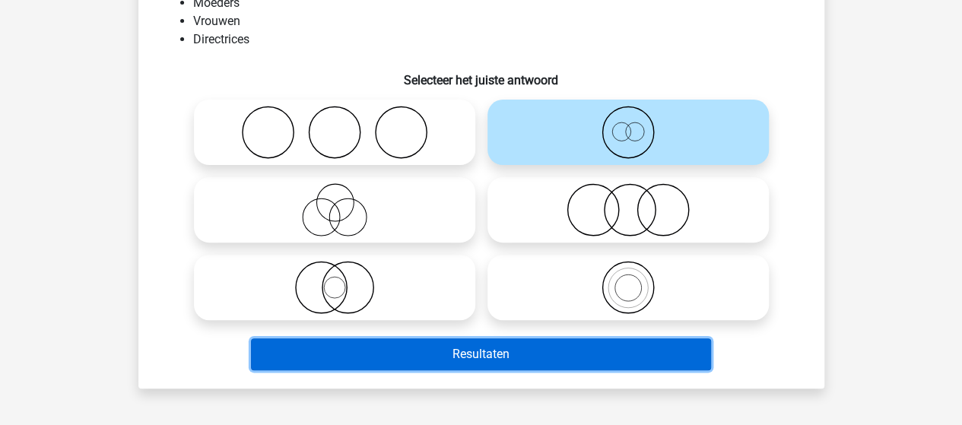
click at [468, 354] on button "Resultaten" at bounding box center [481, 354] width 460 height 32
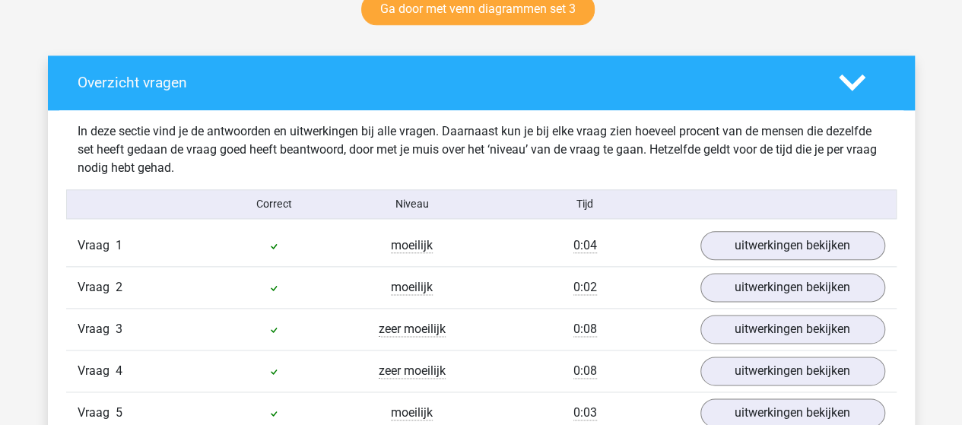
scroll to position [837, 0]
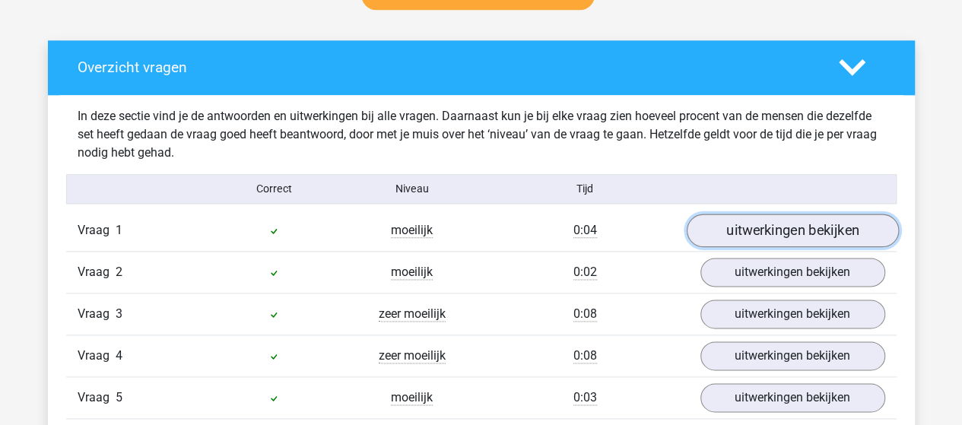
click at [781, 224] on link "uitwerkingen bekijken" at bounding box center [792, 230] width 212 height 33
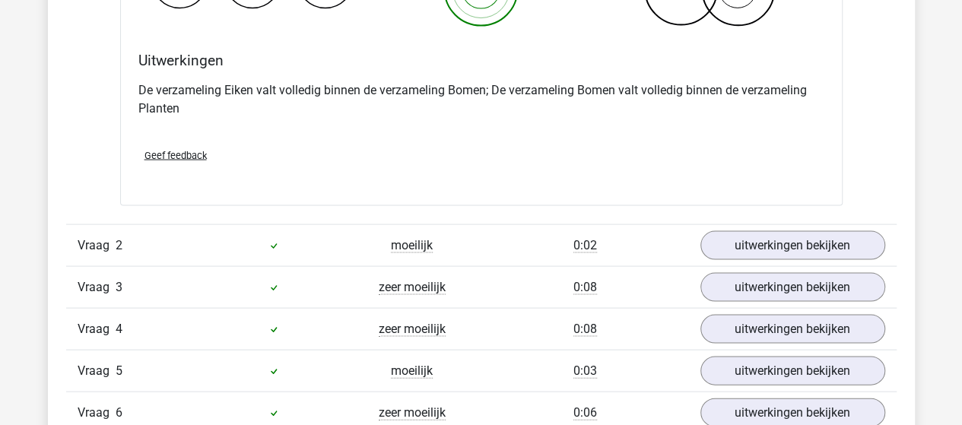
scroll to position [1445, 0]
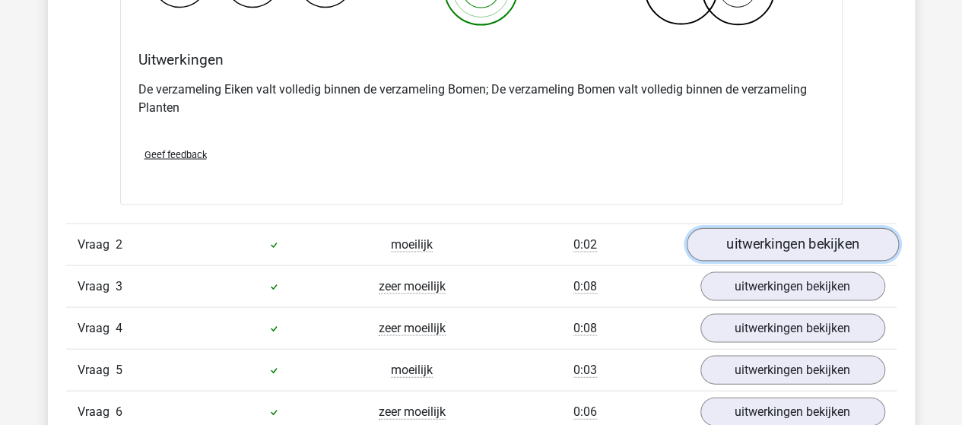
click at [768, 247] on link "uitwerkingen bekijken" at bounding box center [792, 244] width 212 height 33
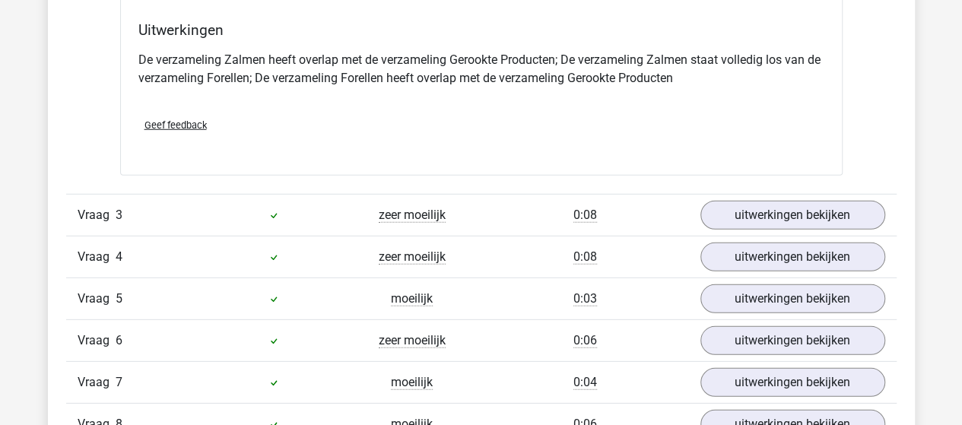
scroll to position [2129, 0]
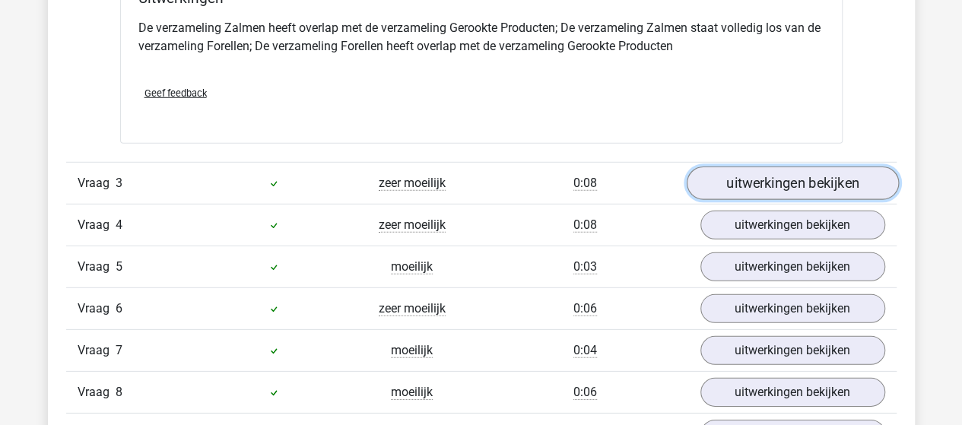
click at [765, 176] on link "uitwerkingen bekijken" at bounding box center [792, 183] width 212 height 33
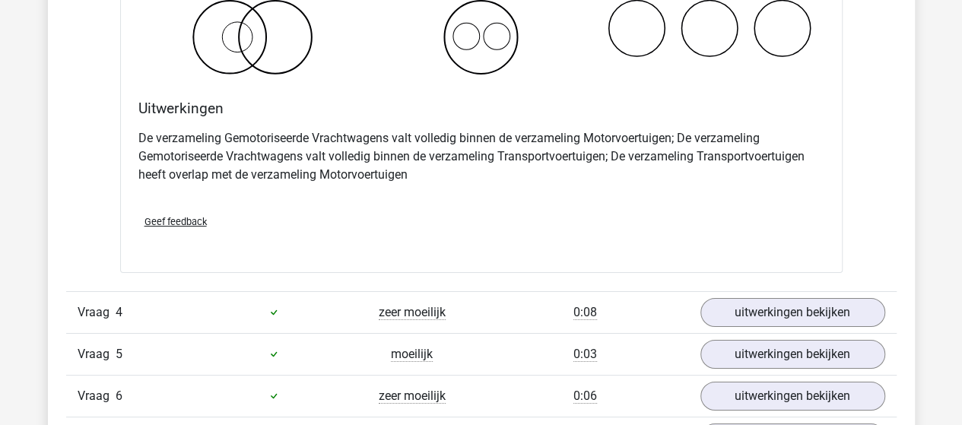
scroll to position [2662, 0]
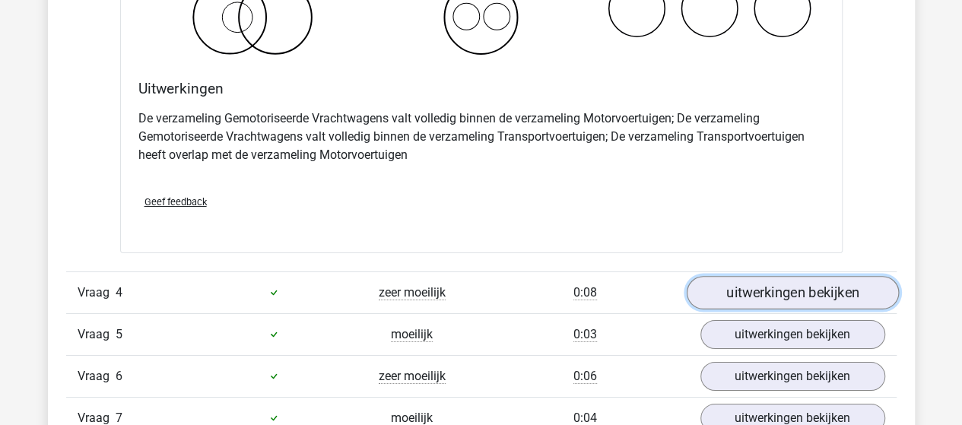
click at [802, 287] on link "uitwerkingen bekijken" at bounding box center [792, 292] width 212 height 33
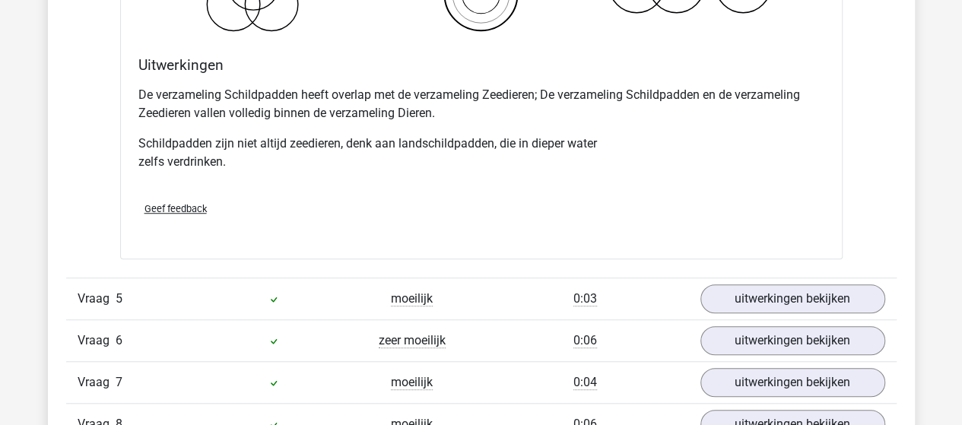
scroll to position [3346, 0]
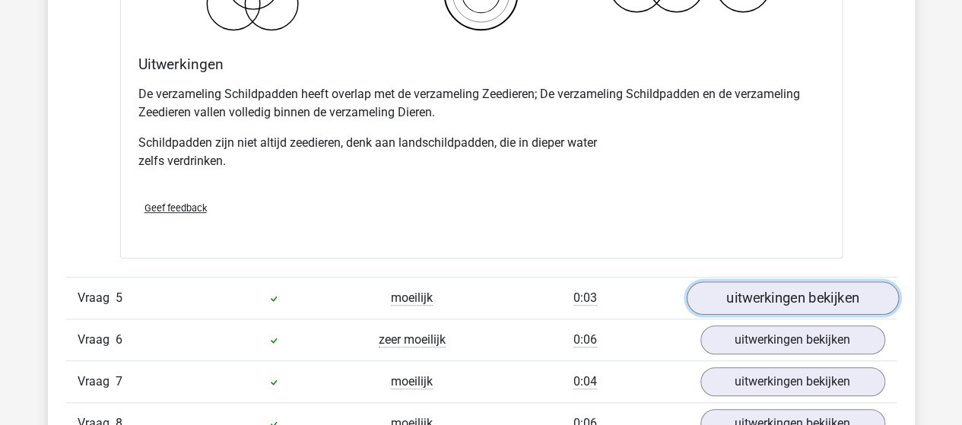
click at [821, 287] on link "uitwerkingen bekijken" at bounding box center [792, 297] width 212 height 33
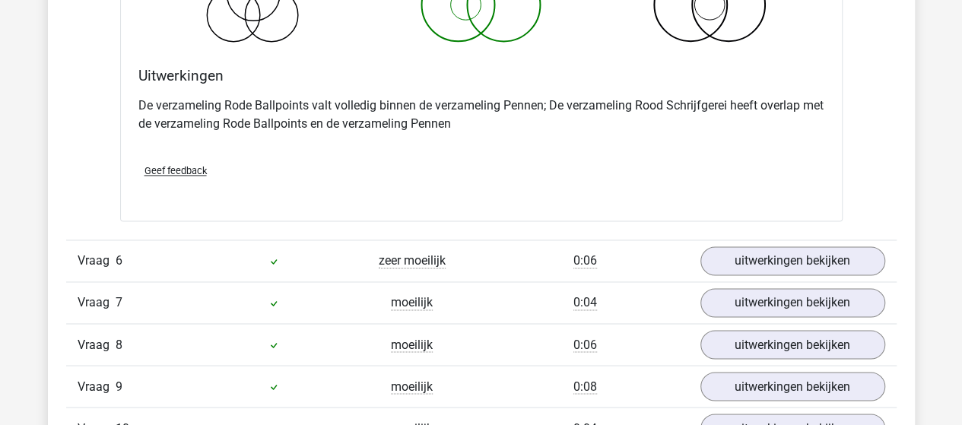
scroll to position [4031, 0]
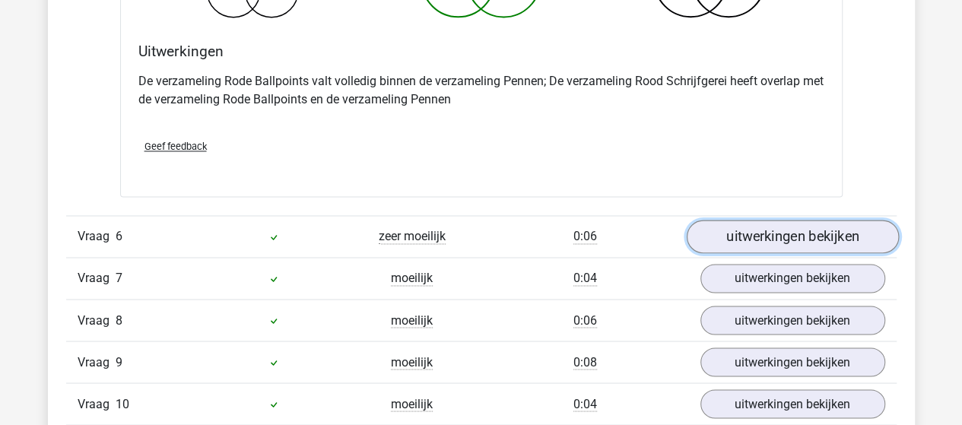
click at [721, 228] on link "uitwerkingen bekijken" at bounding box center [792, 236] width 212 height 33
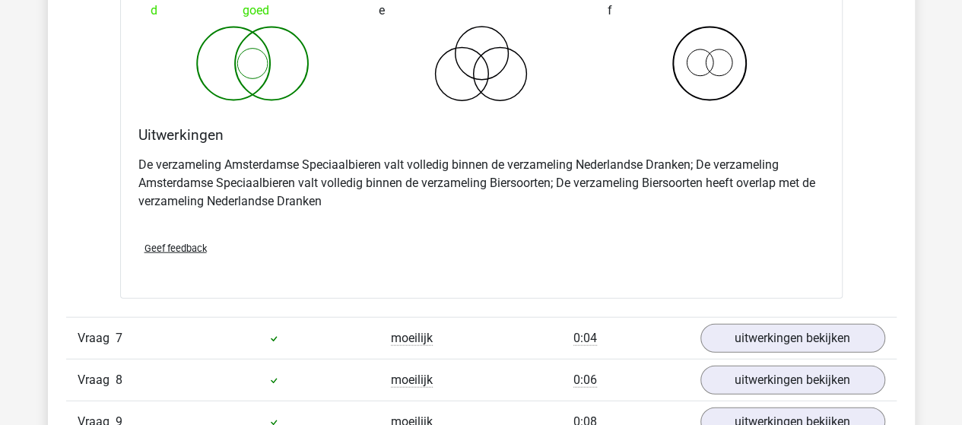
scroll to position [4639, 0]
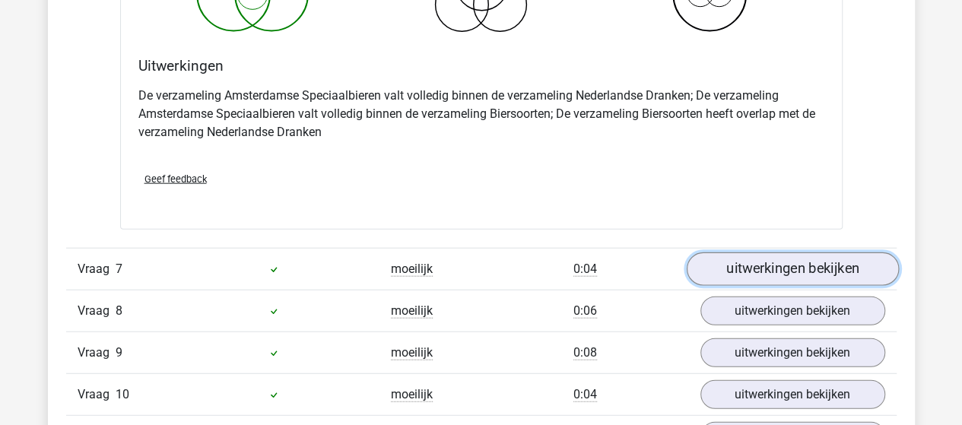
click at [724, 259] on link "uitwerkingen bekijken" at bounding box center [792, 268] width 212 height 33
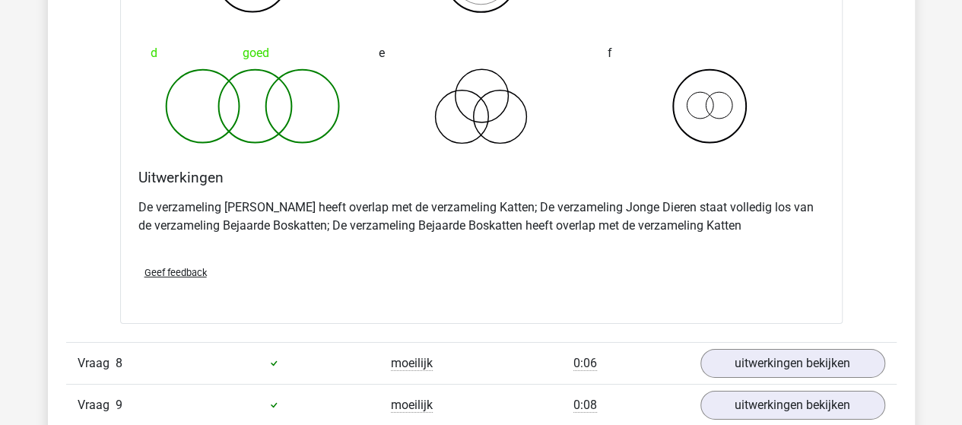
scroll to position [5247, 0]
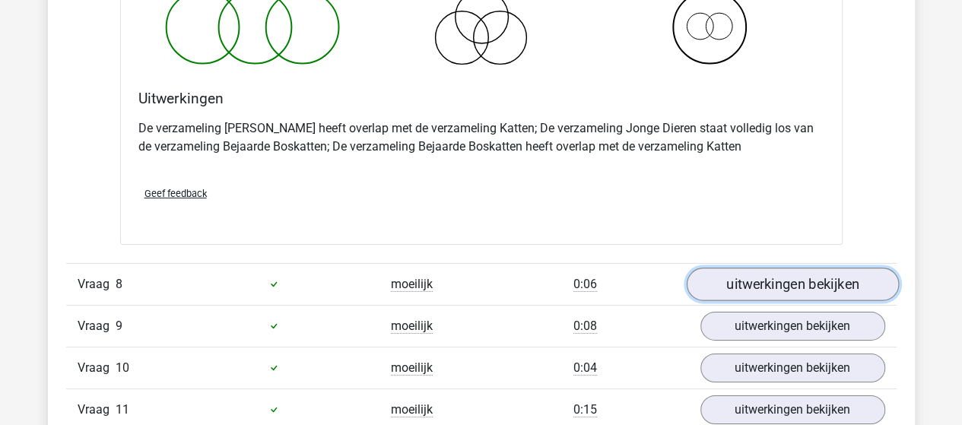
click at [717, 281] on link "uitwerkingen bekijken" at bounding box center [792, 284] width 212 height 33
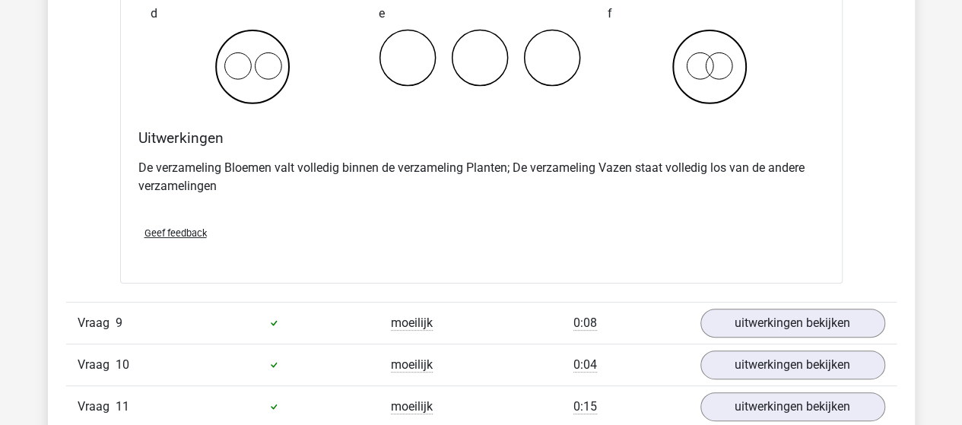
scroll to position [5856, 0]
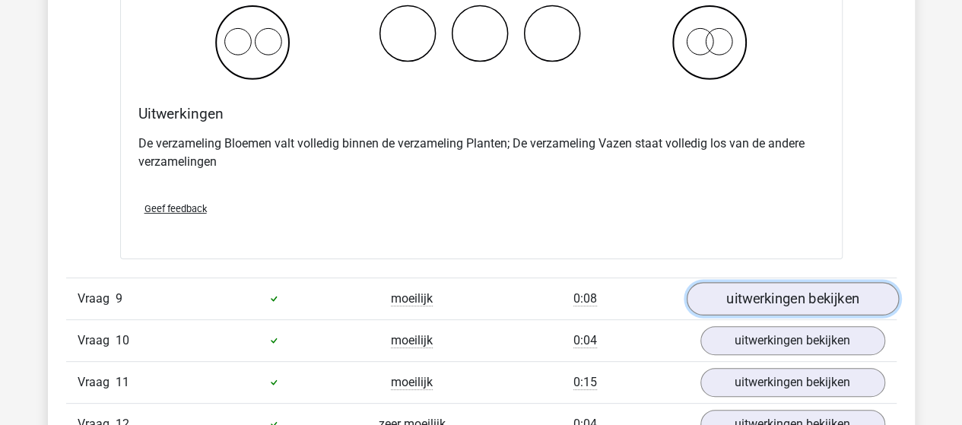
click at [742, 282] on link "uitwerkingen bekijken" at bounding box center [792, 298] width 212 height 33
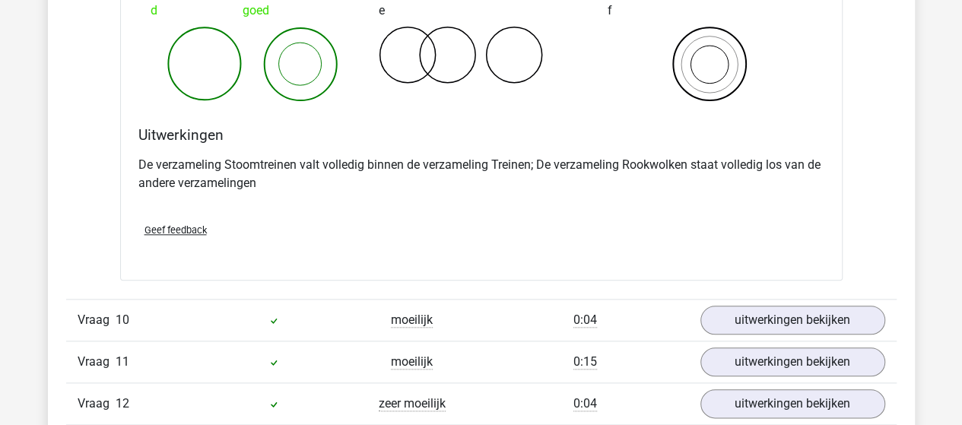
scroll to position [6464, 0]
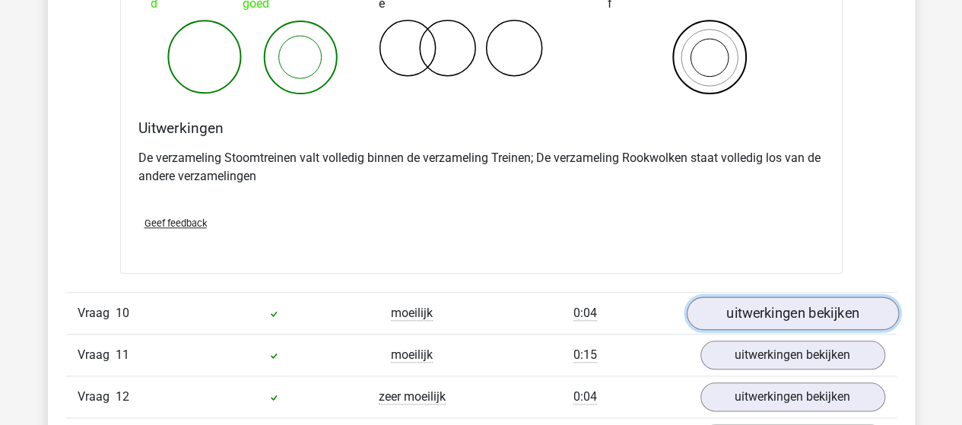
click at [729, 305] on link "uitwerkingen bekijken" at bounding box center [792, 313] width 212 height 33
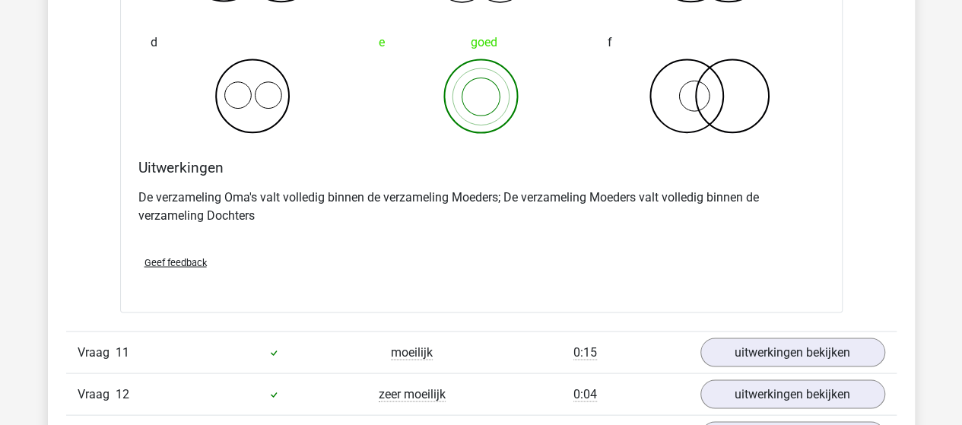
scroll to position [7072, 0]
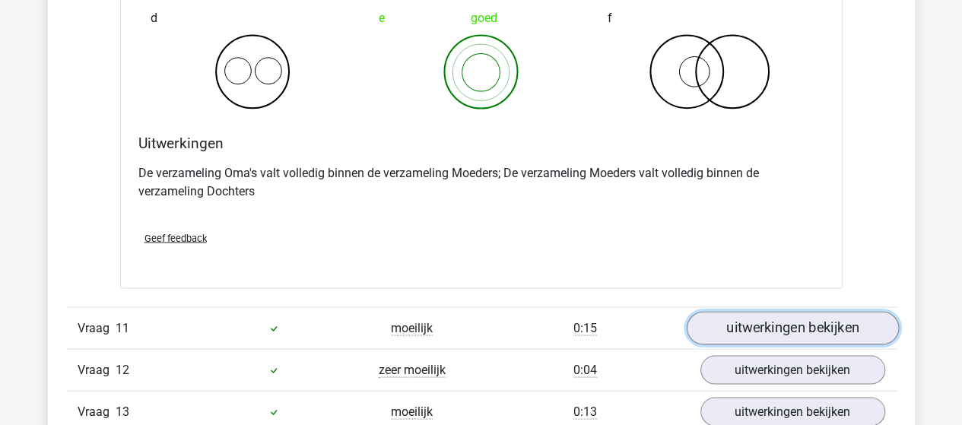
click at [715, 313] on link "uitwerkingen bekijken" at bounding box center [792, 327] width 212 height 33
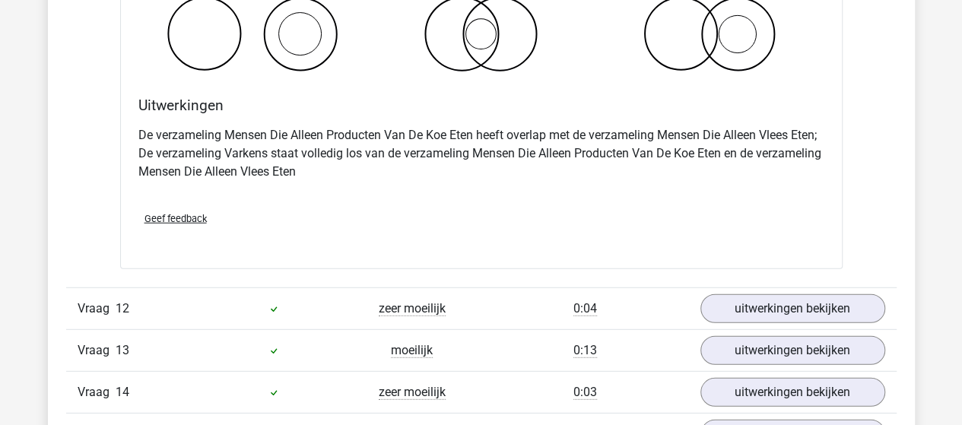
scroll to position [7757, 0]
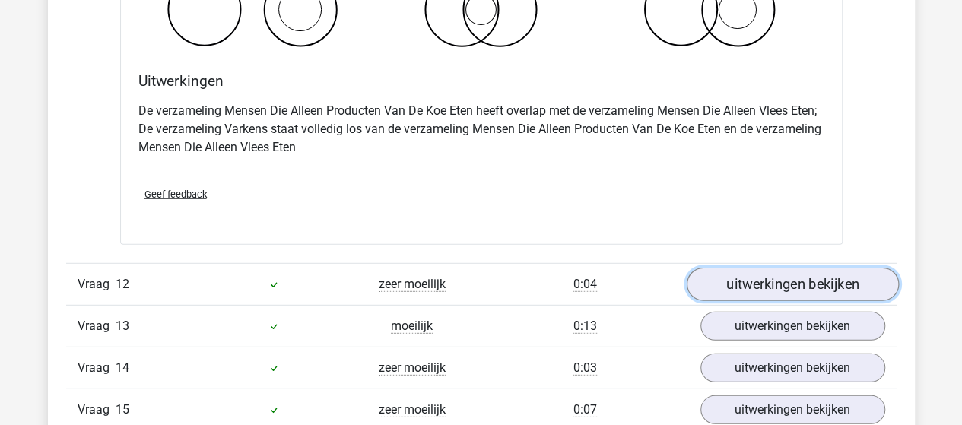
click at [778, 275] on link "uitwerkingen bekijken" at bounding box center [792, 284] width 212 height 33
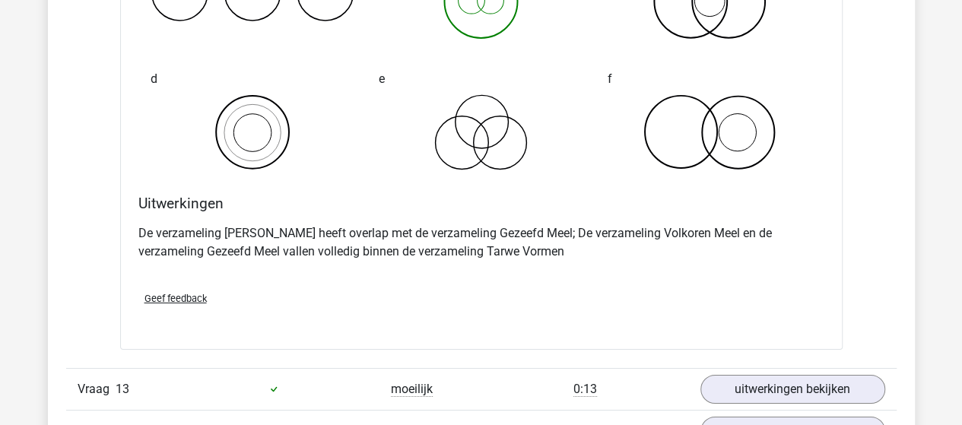
scroll to position [8289, 0]
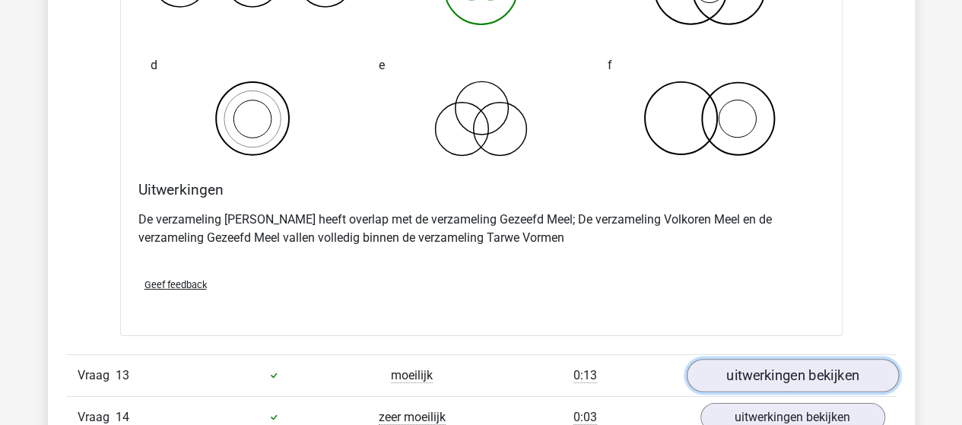
click at [750, 359] on link "uitwerkingen bekijken" at bounding box center [792, 375] width 212 height 33
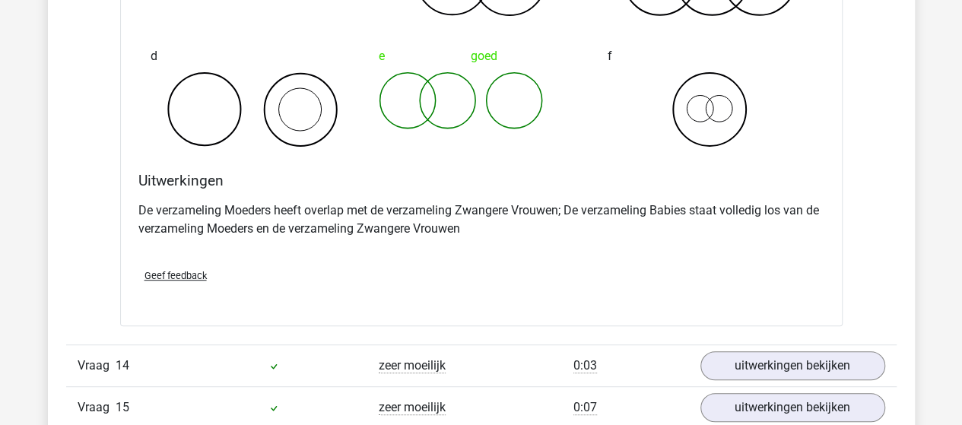
scroll to position [8974, 0]
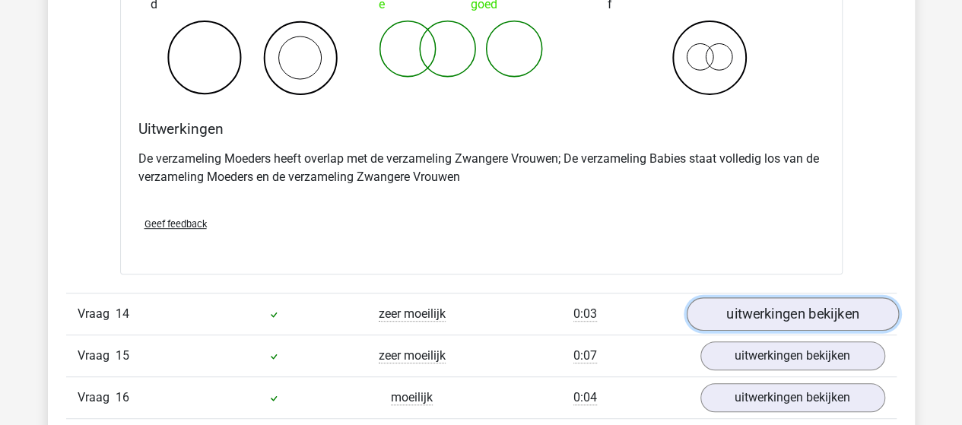
click at [726, 302] on link "uitwerkingen bekijken" at bounding box center [792, 313] width 212 height 33
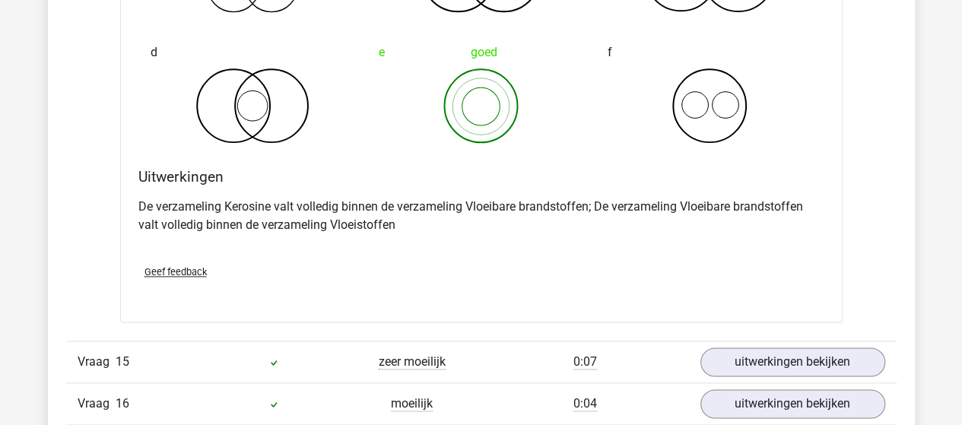
scroll to position [9582, 0]
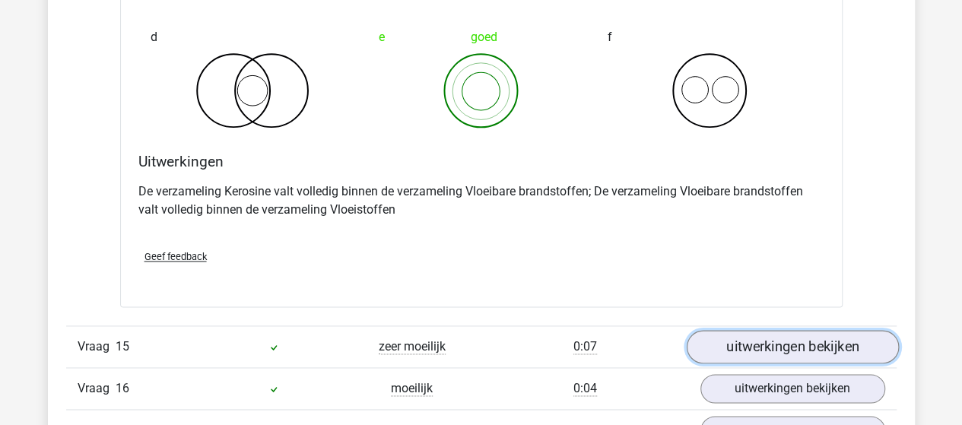
click at [711, 330] on link "uitwerkingen bekijken" at bounding box center [792, 346] width 212 height 33
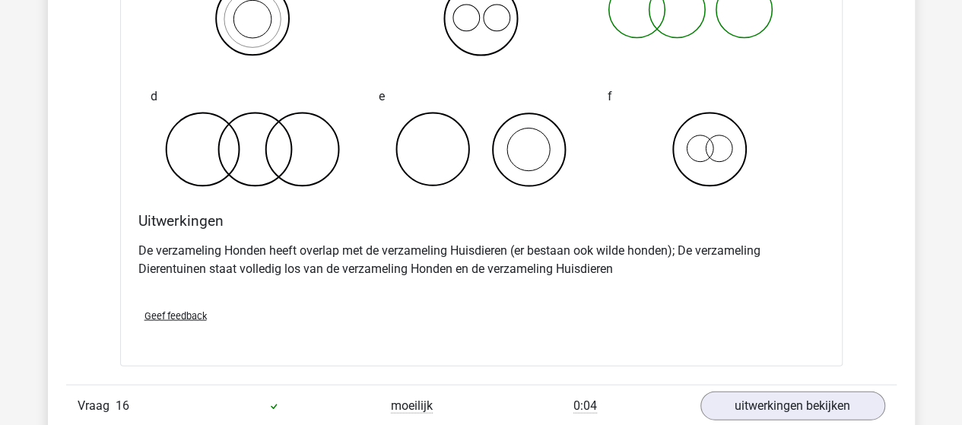
scroll to position [10190, 0]
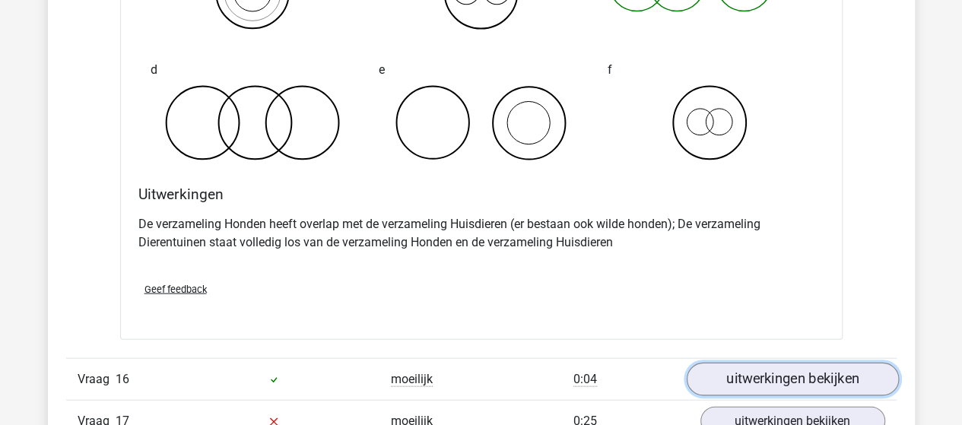
click at [756, 363] on link "uitwerkingen bekijken" at bounding box center [792, 379] width 212 height 33
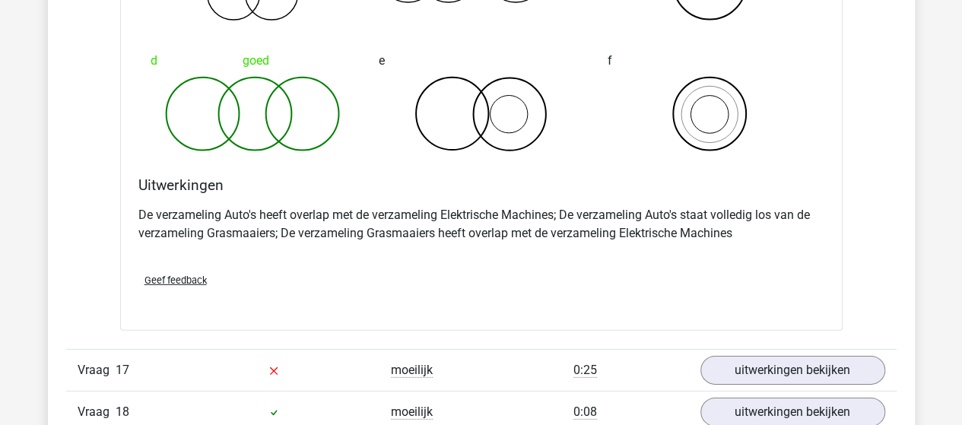
scroll to position [10875, 0]
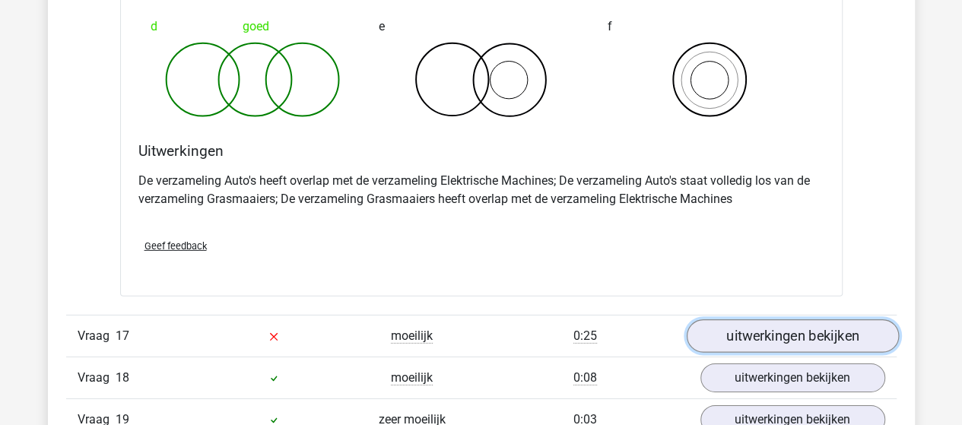
click at [739, 320] on link "uitwerkingen bekijken" at bounding box center [792, 336] width 212 height 33
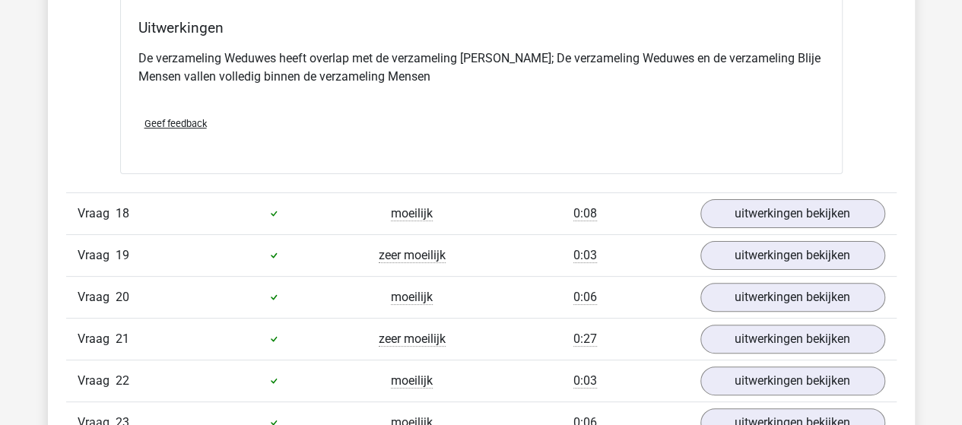
scroll to position [11635, 0]
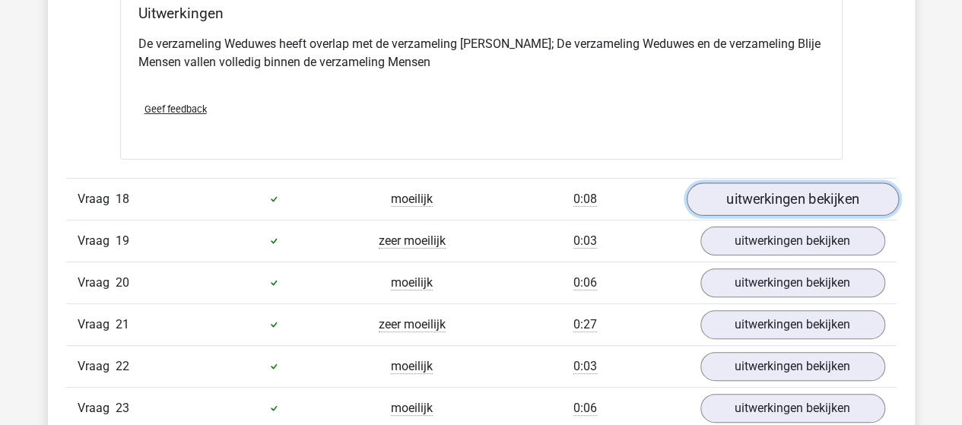
click at [739, 183] on link "uitwerkingen bekijken" at bounding box center [792, 199] width 212 height 33
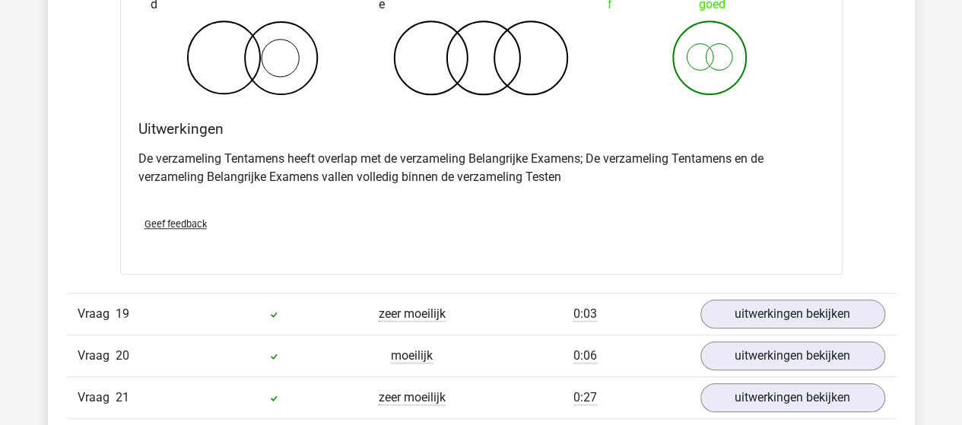
scroll to position [12168, 0]
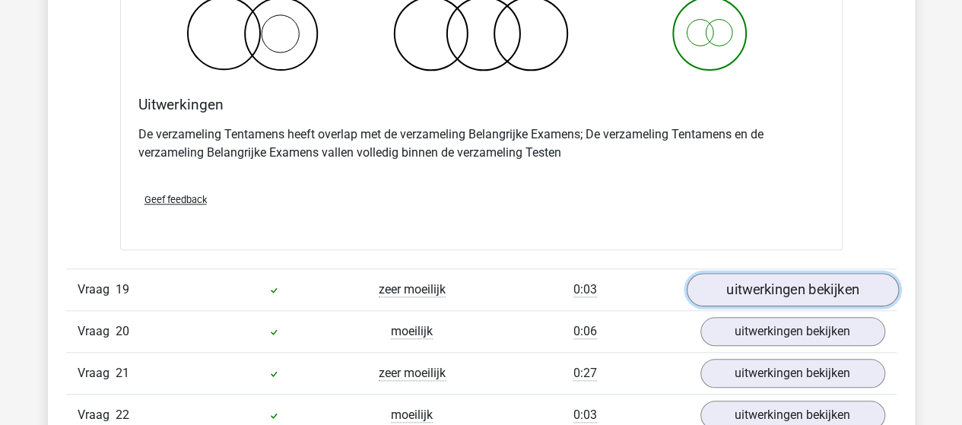
click at [771, 273] on link "uitwerkingen bekijken" at bounding box center [792, 289] width 212 height 33
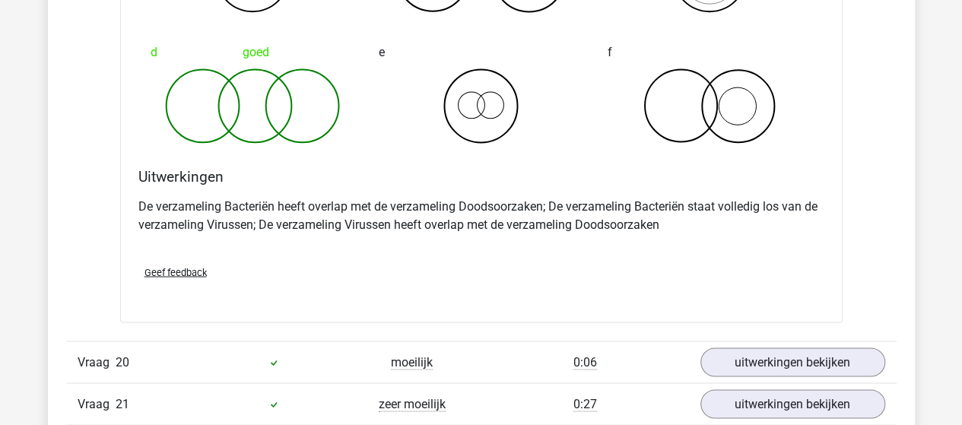
scroll to position [12776, 0]
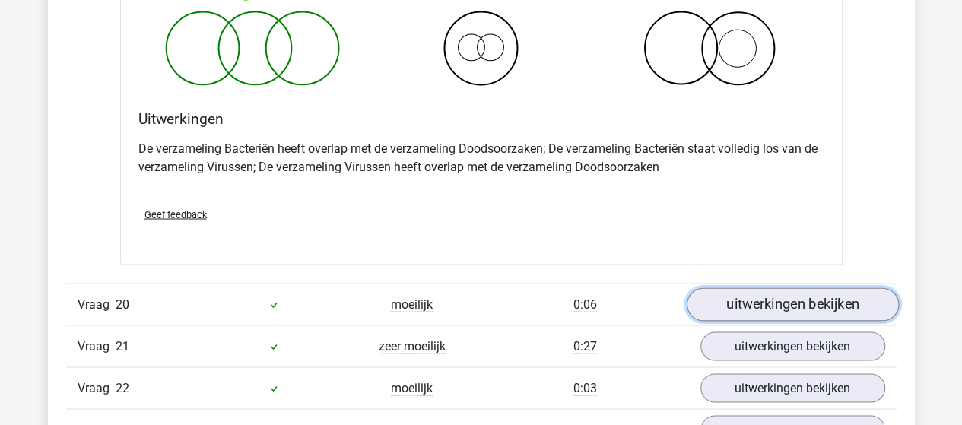
click at [727, 287] on link "uitwerkingen bekijken" at bounding box center [792, 303] width 212 height 33
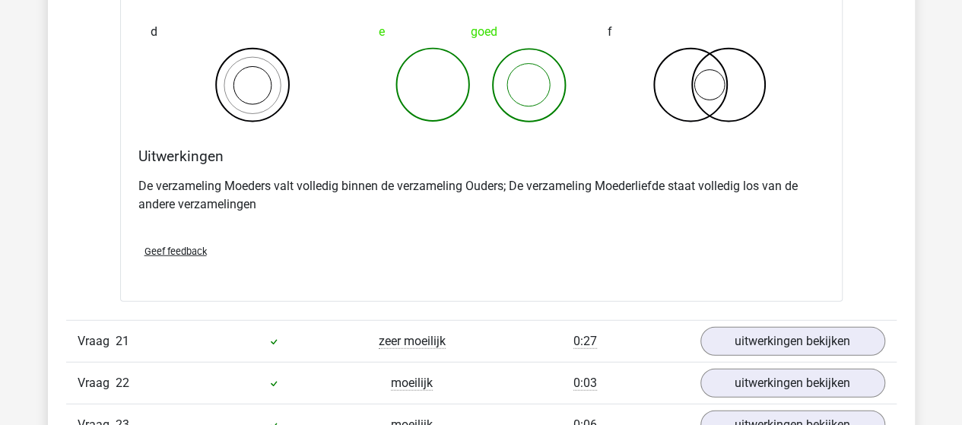
scroll to position [13384, 0]
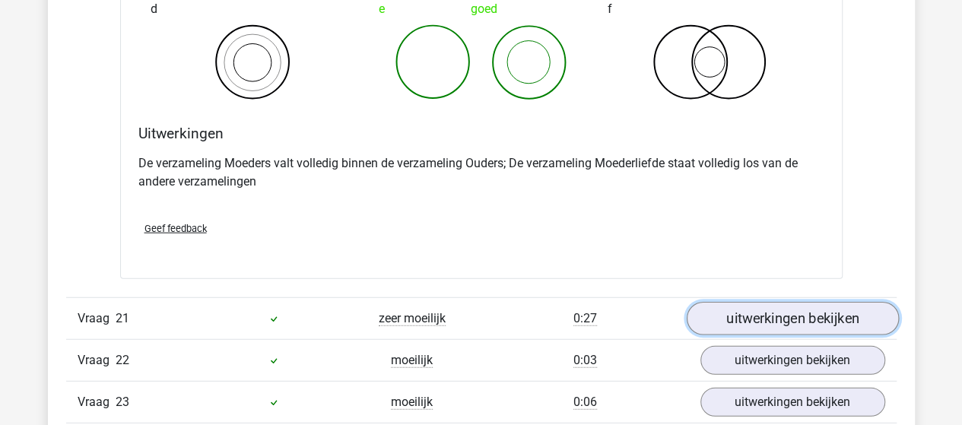
click at [715, 302] on link "uitwerkingen bekijken" at bounding box center [792, 318] width 212 height 33
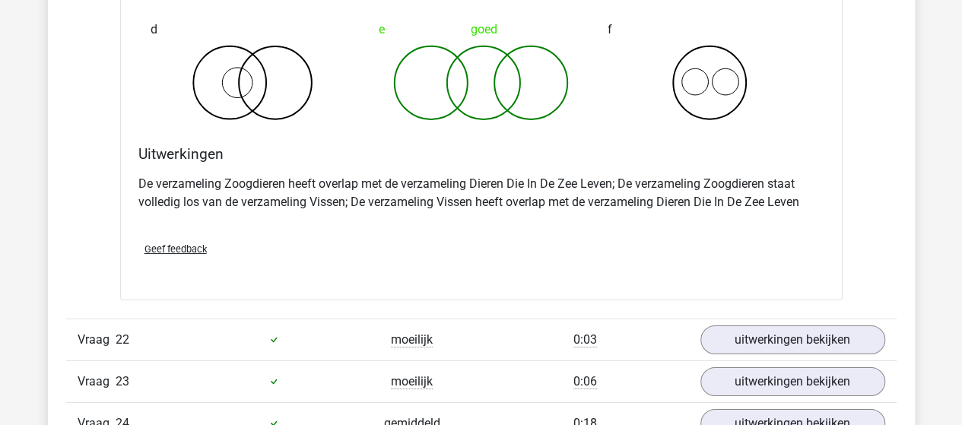
scroll to position [13993, 0]
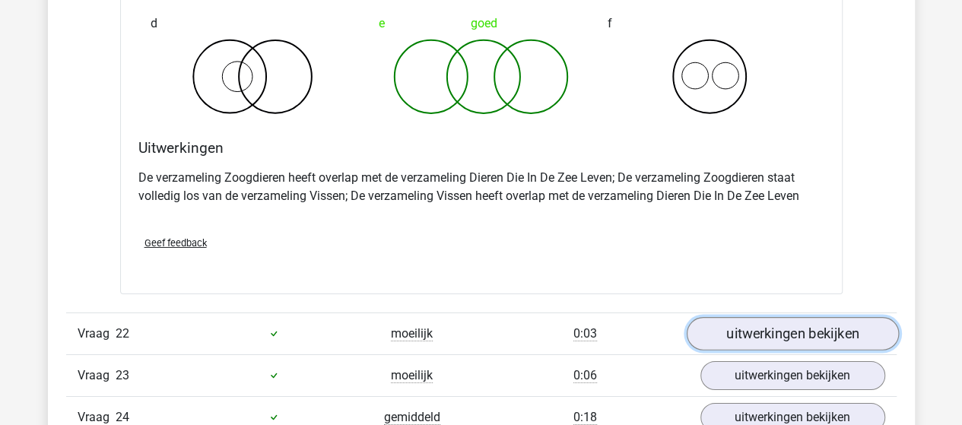
click at [748, 317] on link "uitwerkingen bekijken" at bounding box center [792, 333] width 212 height 33
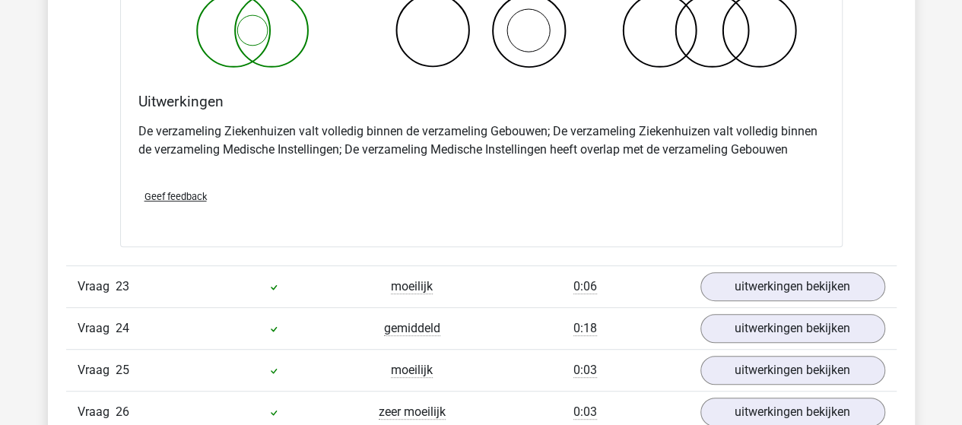
scroll to position [14677, 0]
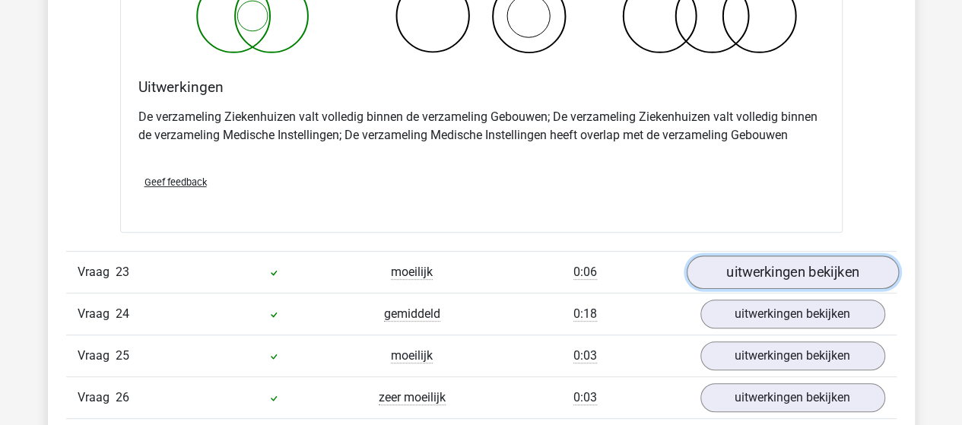
click at [811, 256] on link "uitwerkingen bekijken" at bounding box center [792, 272] width 212 height 33
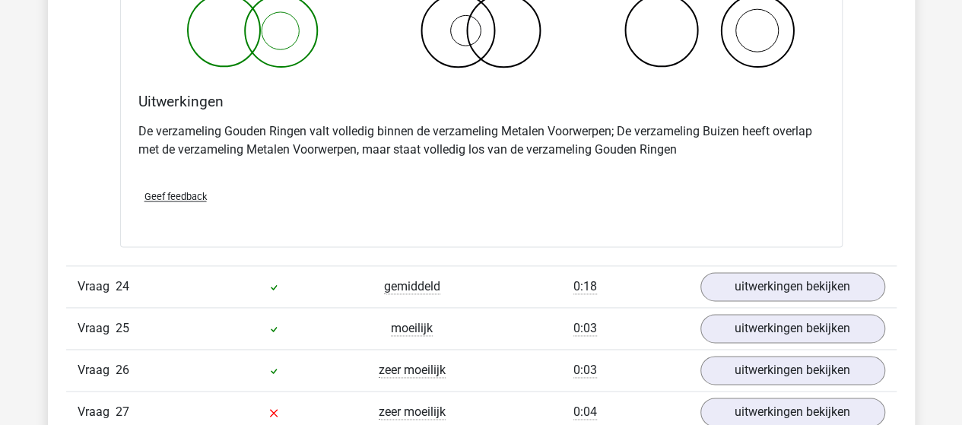
scroll to position [15362, 0]
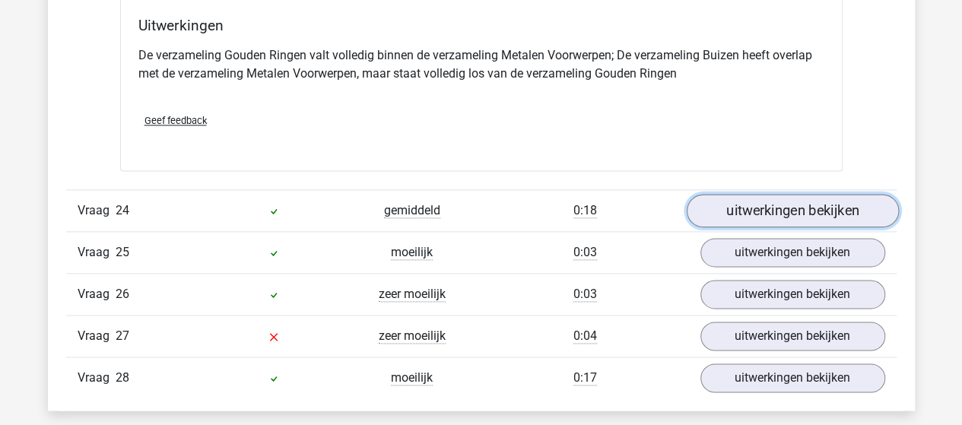
click at [757, 194] on link "uitwerkingen bekijken" at bounding box center [792, 210] width 212 height 33
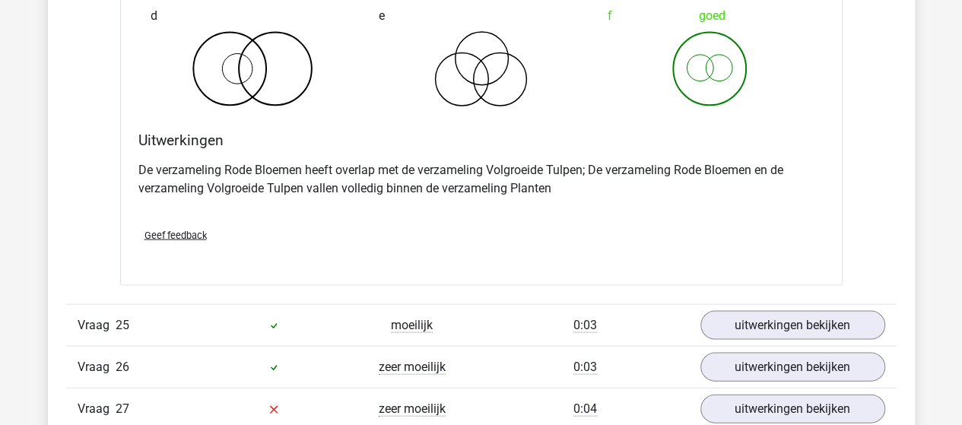
scroll to position [15894, 0]
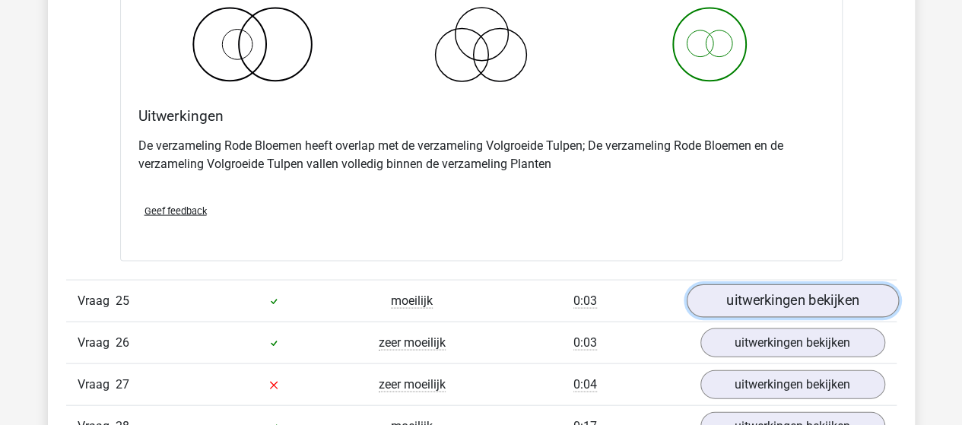
click at [735, 284] on link "uitwerkingen bekijken" at bounding box center [792, 300] width 212 height 33
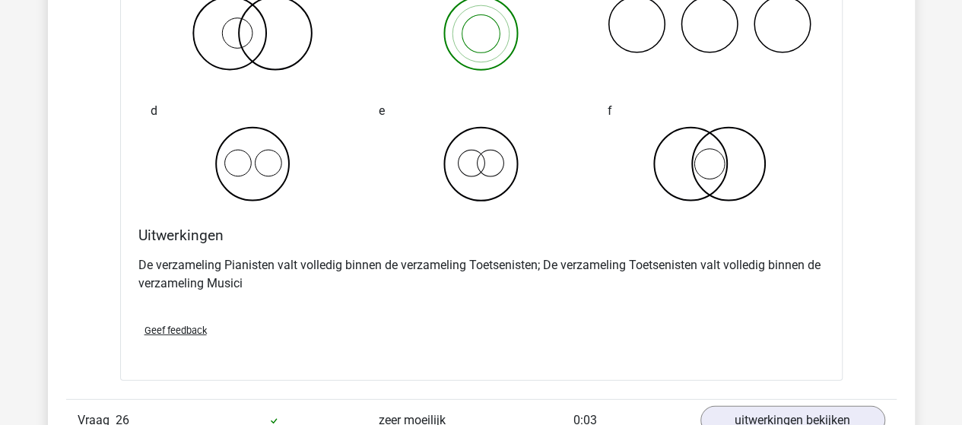
scroll to position [16502, 0]
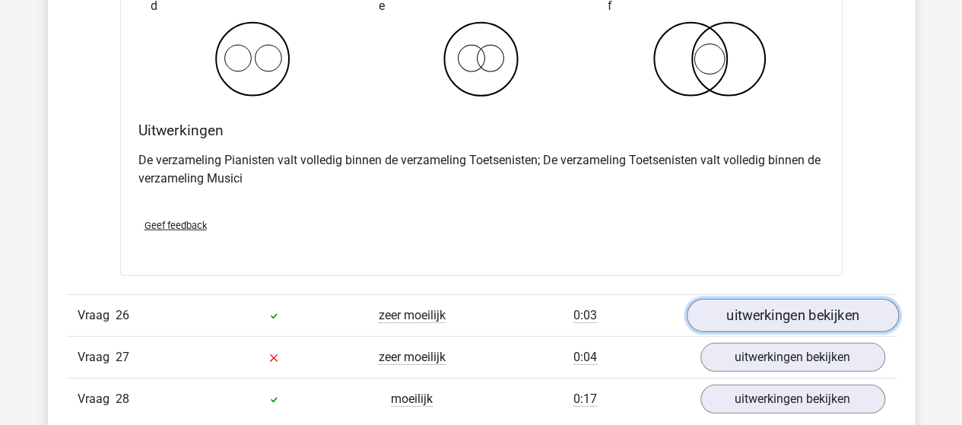
click at [716, 300] on link "uitwerkingen bekijken" at bounding box center [792, 316] width 212 height 33
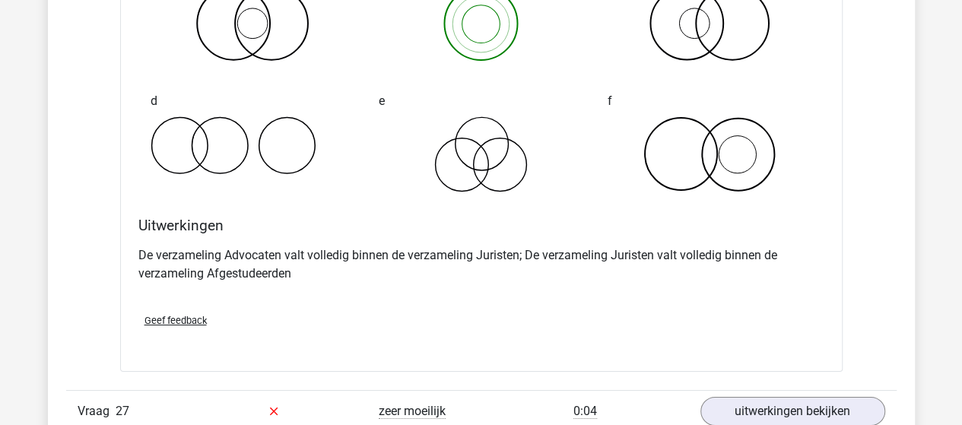
scroll to position [17111, 0]
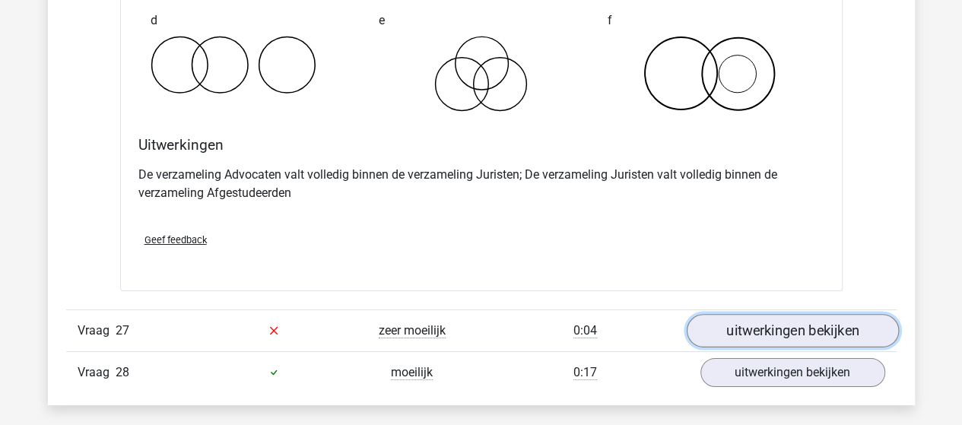
click at [732, 314] on link "uitwerkingen bekijken" at bounding box center [792, 330] width 212 height 33
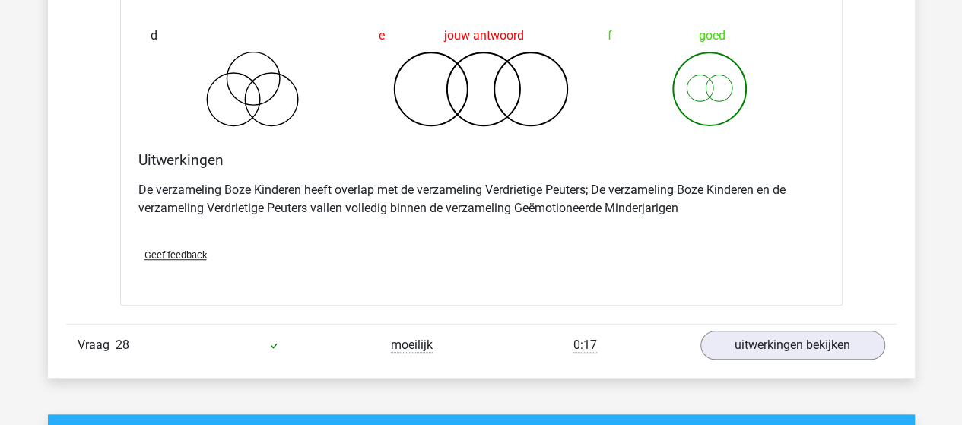
scroll to position [17795, 0]
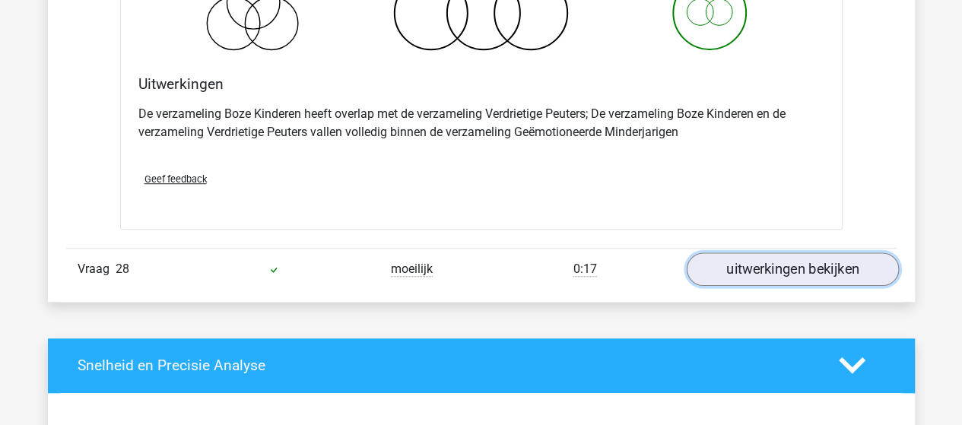
click at [743, 252] on link "uitwerkingen bekijken" at bounding box center [792, 268] width 212 height 33
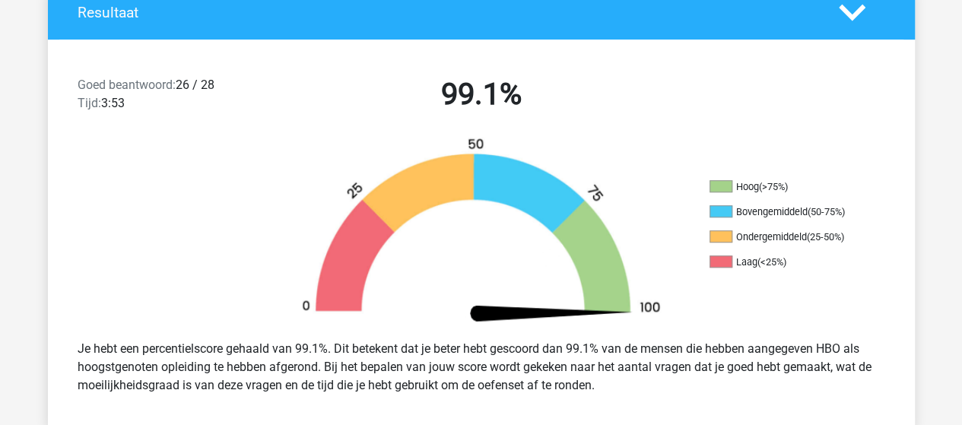
scroll to position [554, 0]
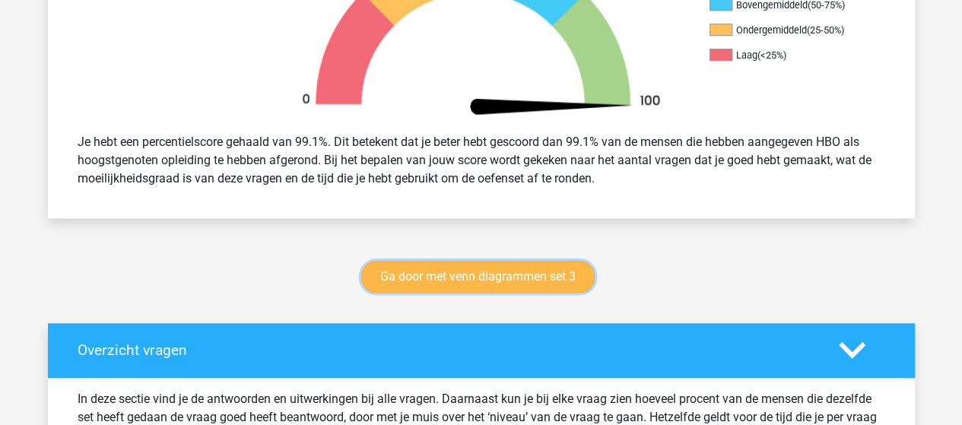
click at [418, 274] on link "Ga door met venn diagrammen set 3" at bounding box center [477, 277] width 233 height 32
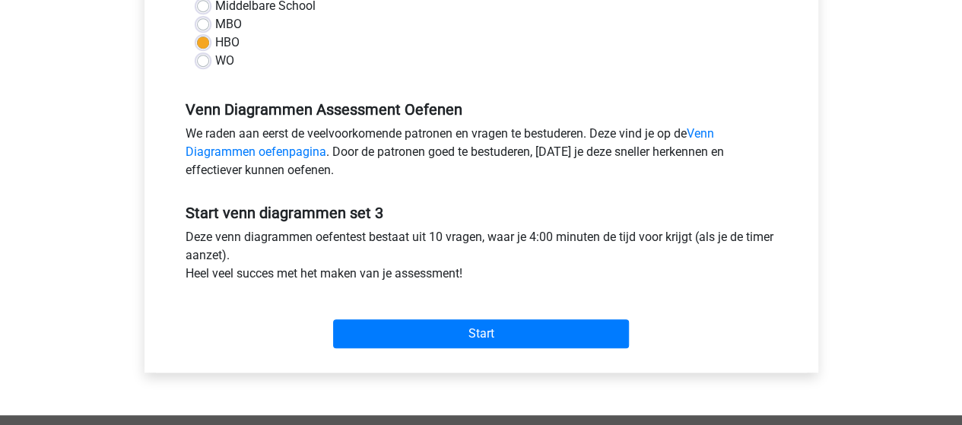
scroll to position [456, 0]
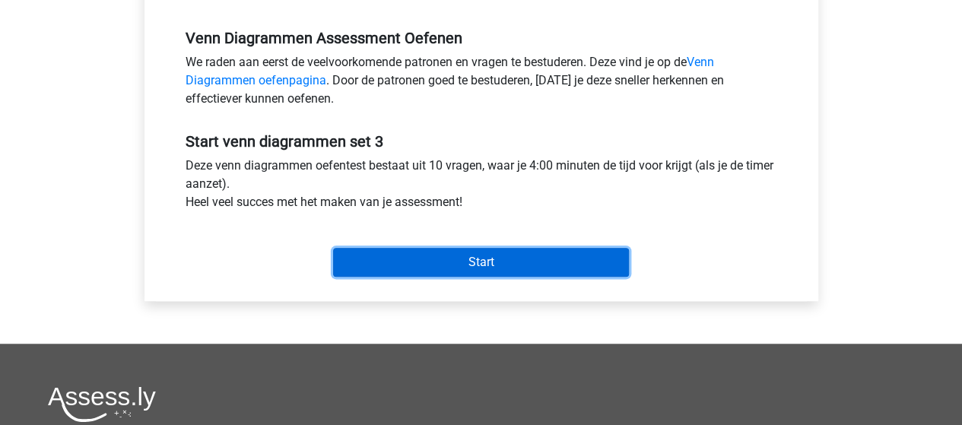
click at [403, 267] on input "Start" at bounding box center [481, 262] width 296 height 29
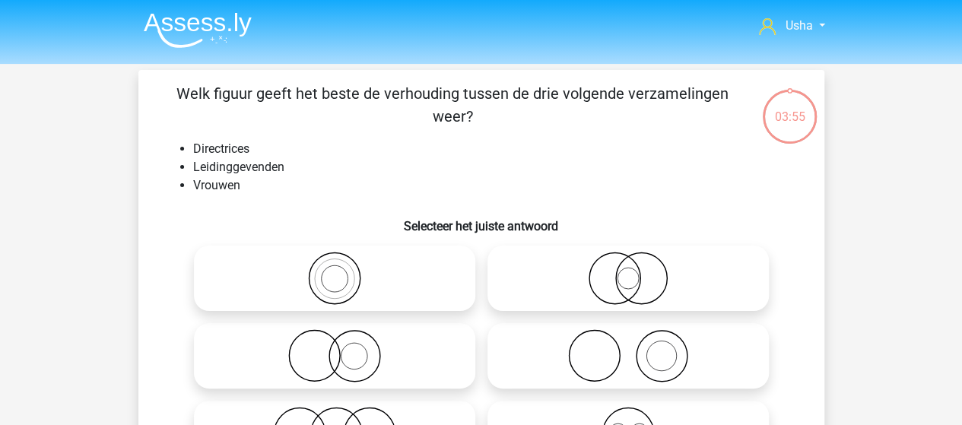
scroll to position [76, 0]
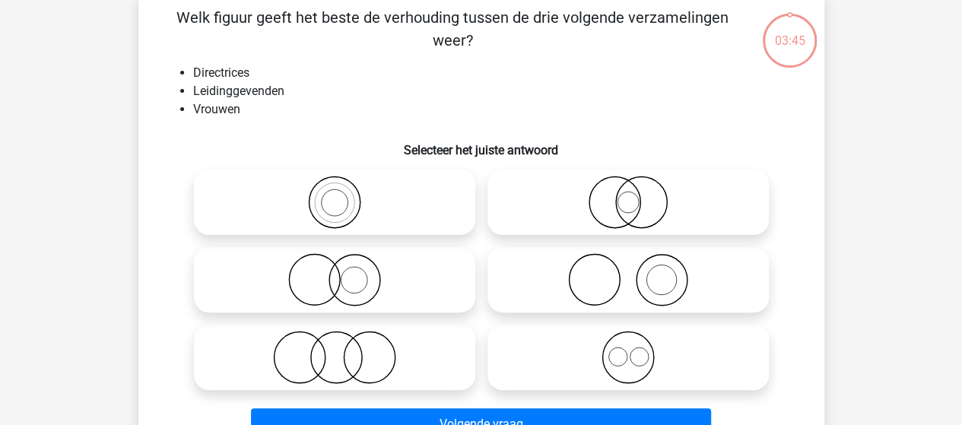
click at [629, 209] on icon at bounding box center [628, 202] width 269 height 53
click at [629, 195] on input "radio" at bounding box center [633, 190] width 10 height 10
radio input "true"
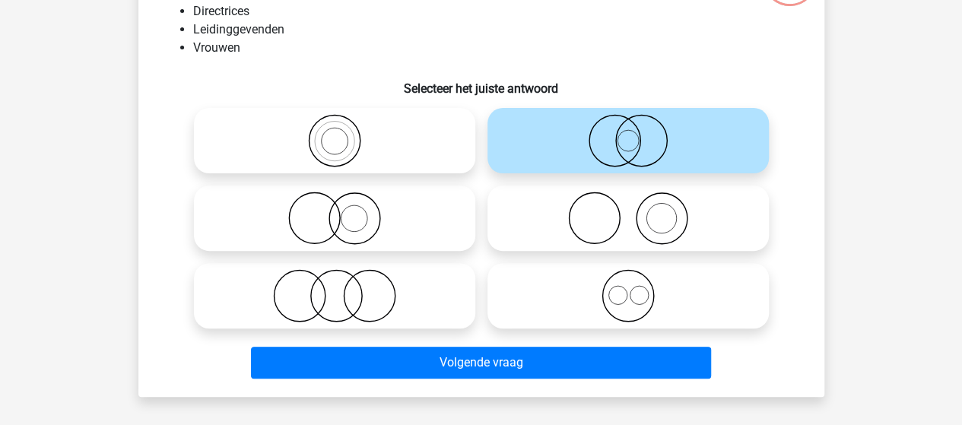
scroll to position [152, 0]
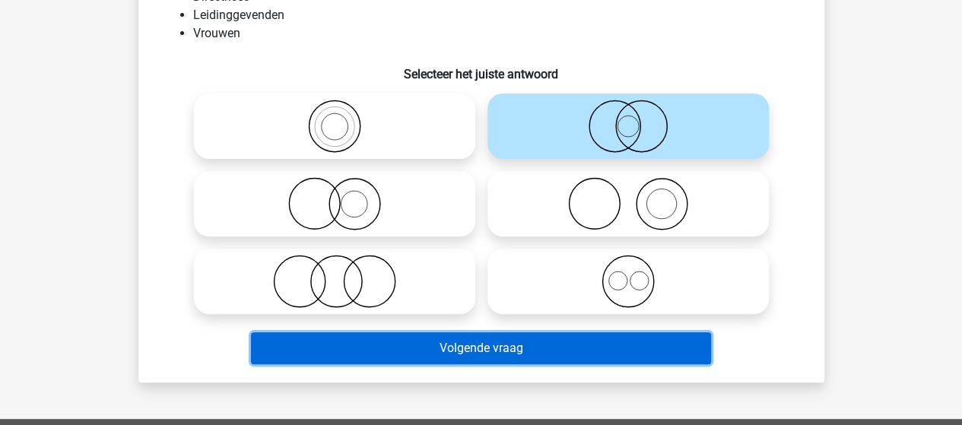
click at [424, 345] on button "Volgende vraag" at bounding box center [481, 348] width 460 height 32
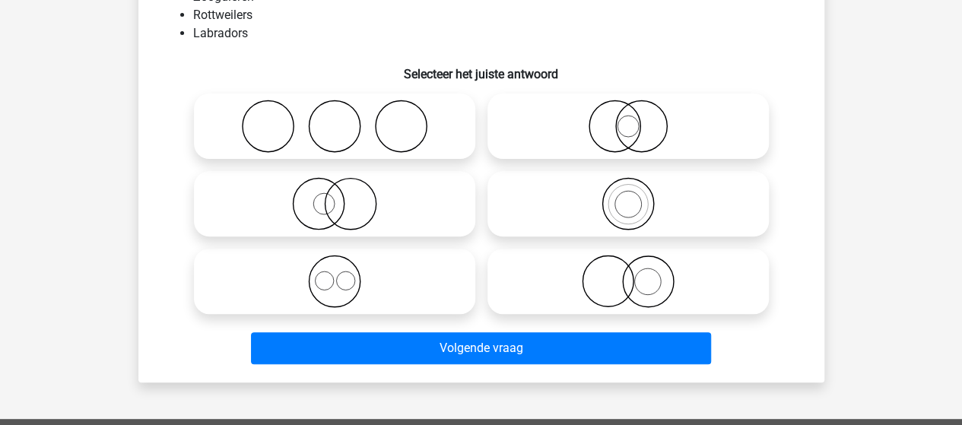
scroll to position [70, 0]
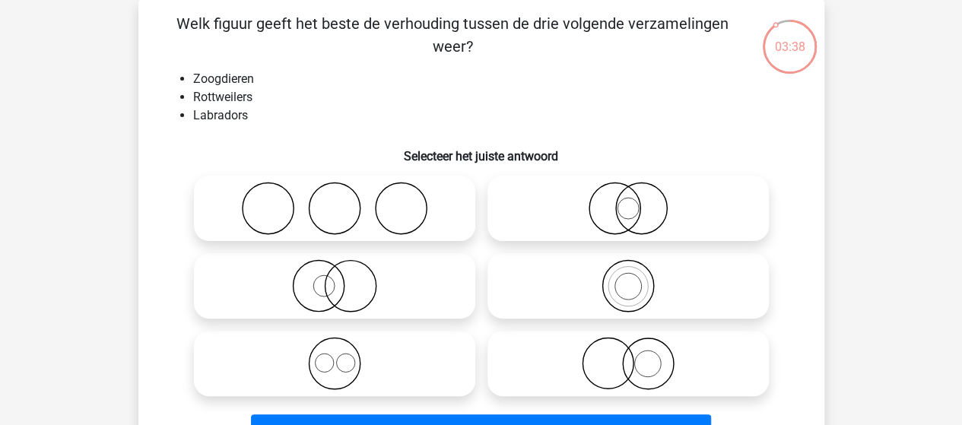
click at [329, 349] on icon at bounding box center [334, 363] width 269 height 53
click at [335, 349] on input "radio" at bounding box center [340, 351] width 10 height 10
radio input "true"
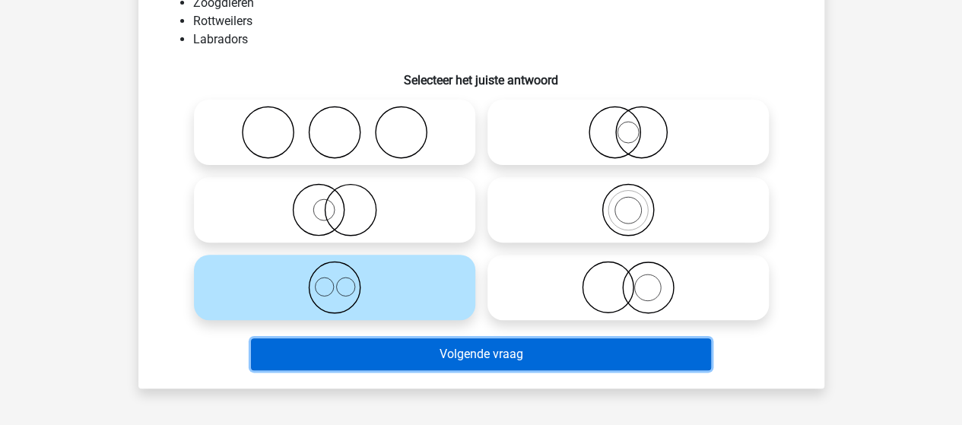
click at [344, 351] on button "Volgende vraag" at bounding box center [481, 354] width 460 height 32
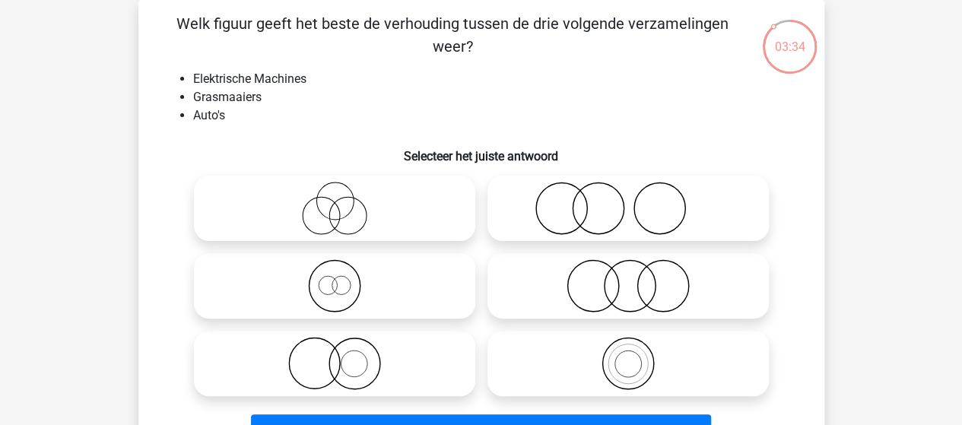
click at [662, 278] on icon at bounding box center [628, 285] width 269 height 53
click at [638, 278] on input "radio" at bounding box center [633, 273] width 10 height 10
radio input "true"
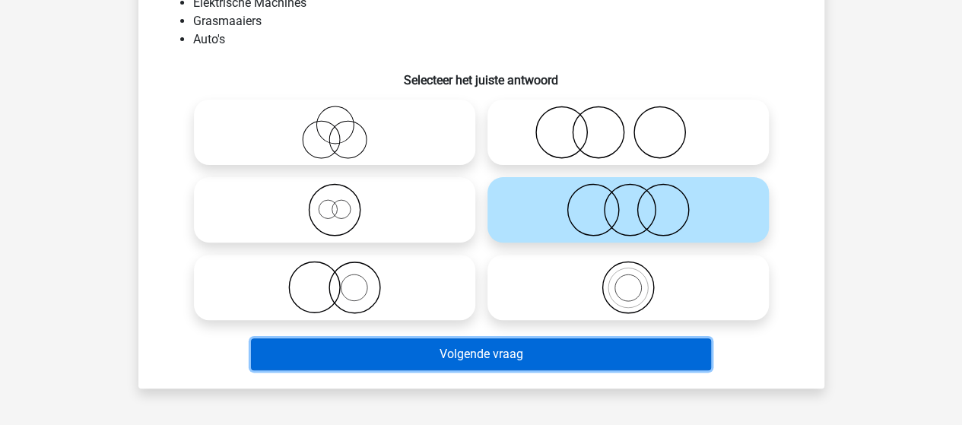
click at [522, 344] on button "Volgende vraag" at bounding box center [481, 354] width 460 height 32
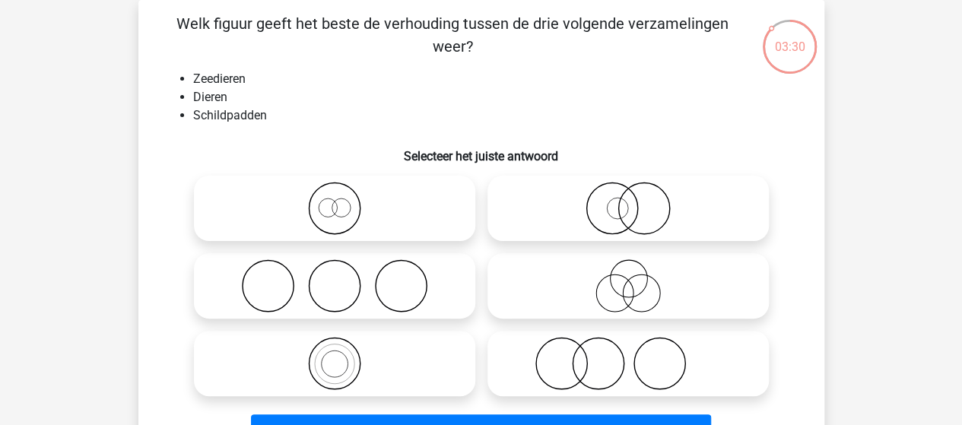
click at [338, 211] on icon at bounding box center [334, 208] width 269 height 53
click at [338, 201] on input "radio" at bounding box center [340, 196] width 10 height 10
radio input "true"
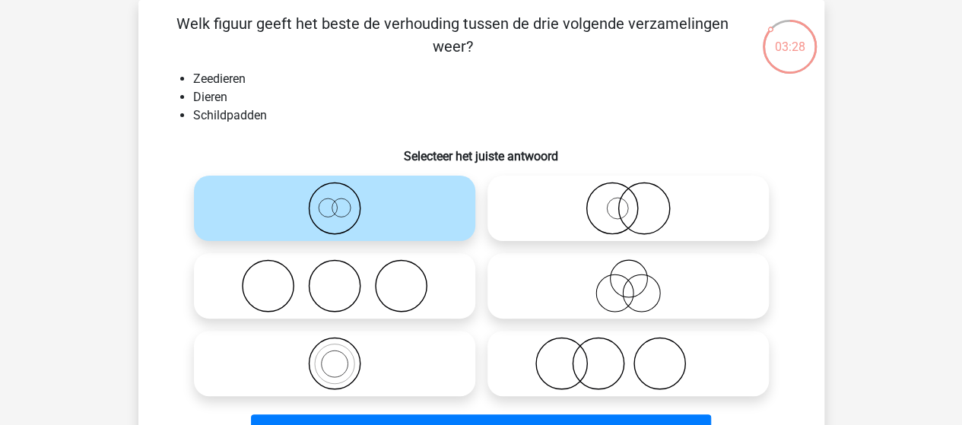
scroll to position [146, 0]
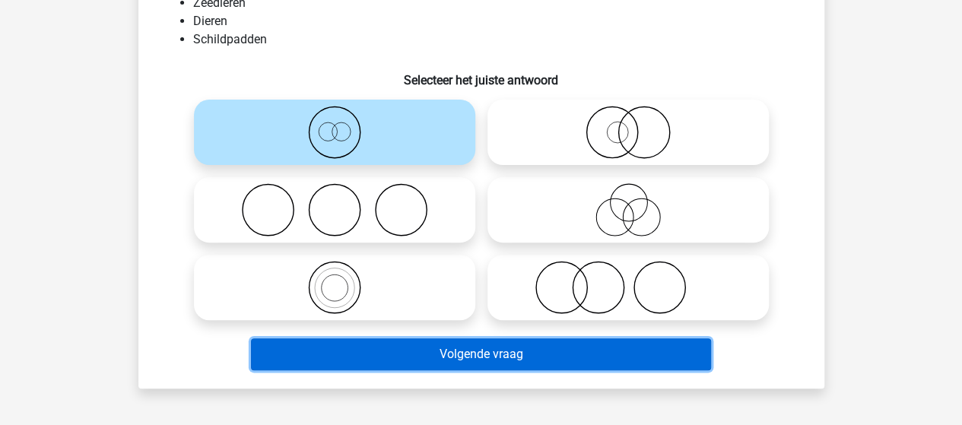
click at [414, 351] on button "Volgende vraag" at bounding box center [481, 354] width 460 height 32
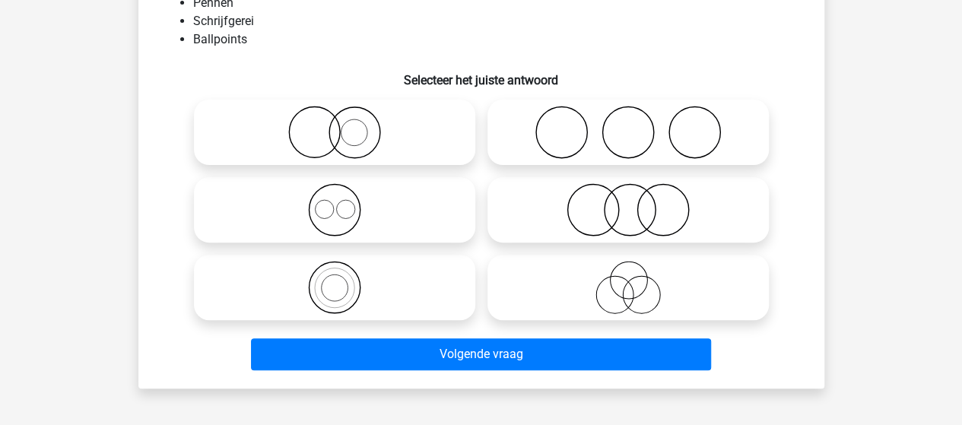
scroll to position [70, 0]
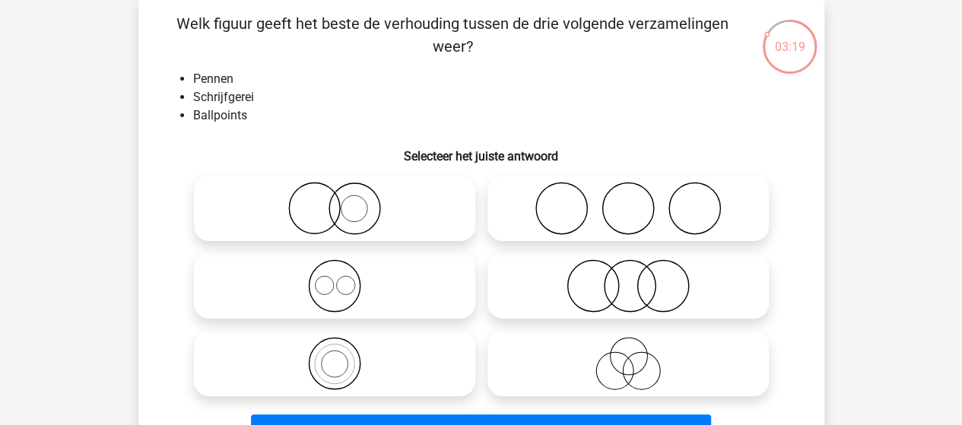
click at [336, 348] on input "radio" at bounding box center [340, 351] width 10 height 10
radio input "true"
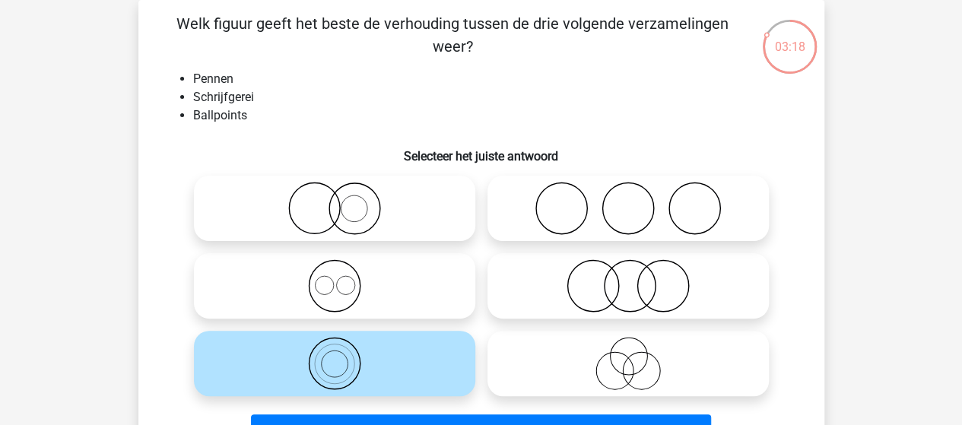
scroll to position [146, 0]
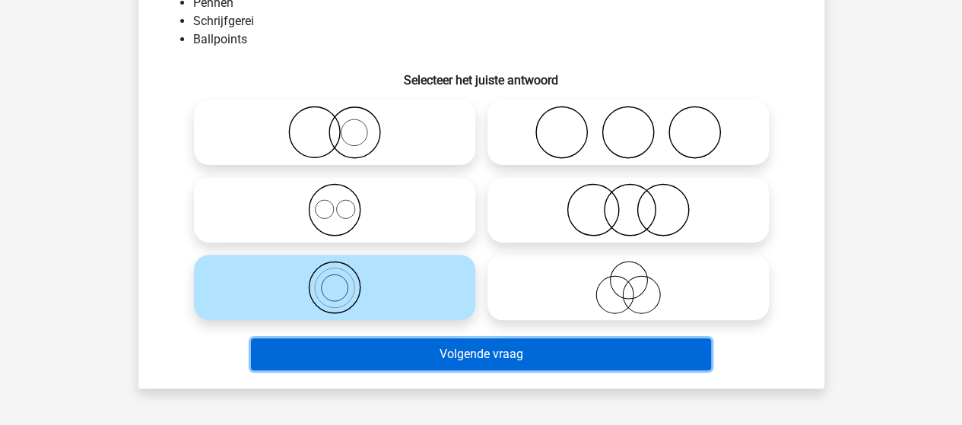
click at [441, 360] on button "Volgende vraag" at bounding box center [481, 354] width 460 height 32
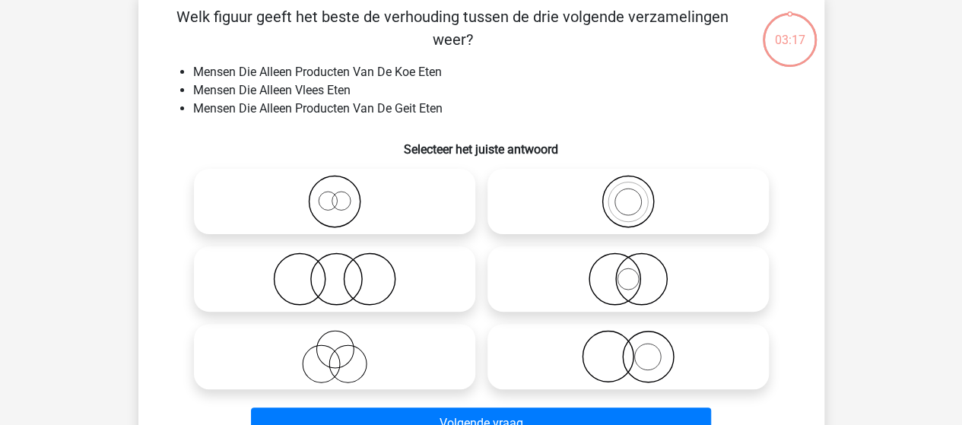
scroll to position [70, 0]
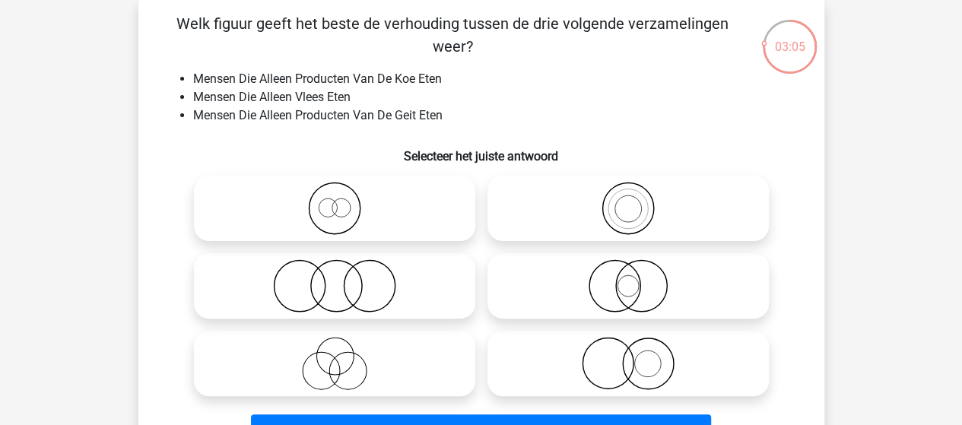
click at [637, 288] on icon at bounding box center [628, 285] width 269 height 53
click at [637, 278] on input "radio" at bounding box center [633, 273] width 10 height 10
radio input "true"
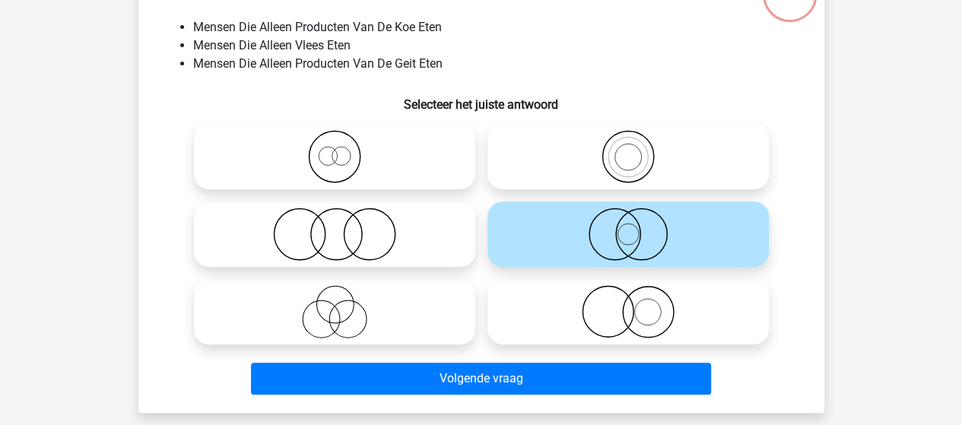
scroll to position [146, 0]
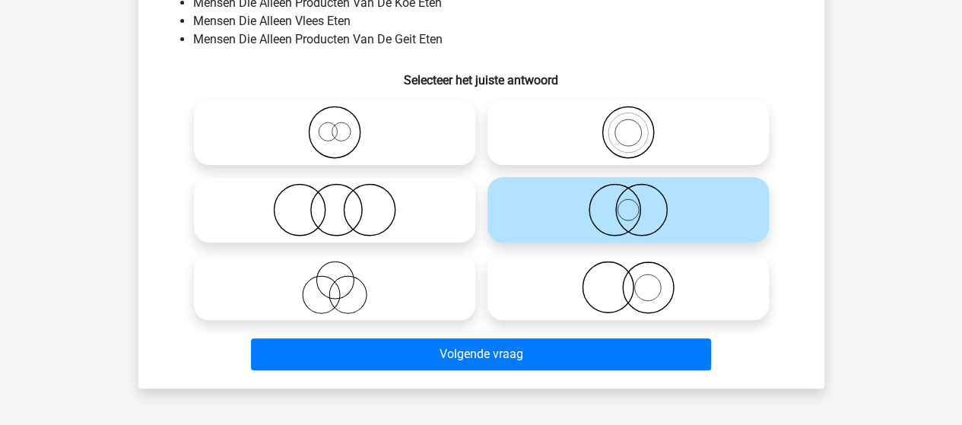
click at [338, 205] on icon at bounding box center [334, 209] width 269 height 53
click at [338, 202] on input "radio" at bounding box center [340, 197] width 10 height 10
radio input "true"
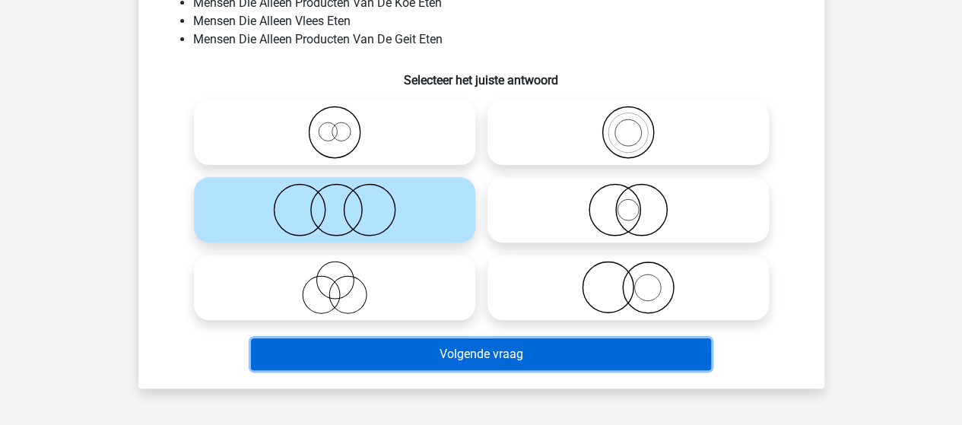
click at [418, 350] on button "Volgende vraag" at bounding box center [481, 354] width 460 height 32
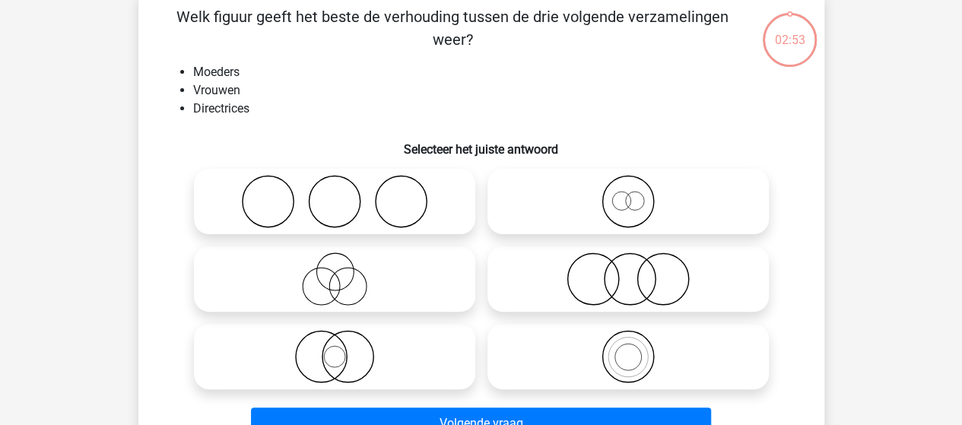
scroll to position [70, 0]
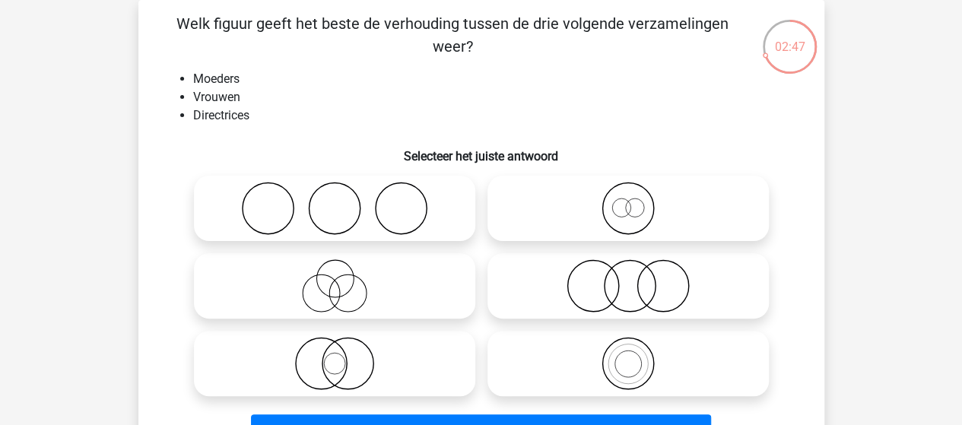
click at [637, 205] on icon at bounding box center [628, 208] width 269 height 53
click at [637, 201] on input "radio" at bounding box center [633, 196] width 10 height 10
radio input "true"
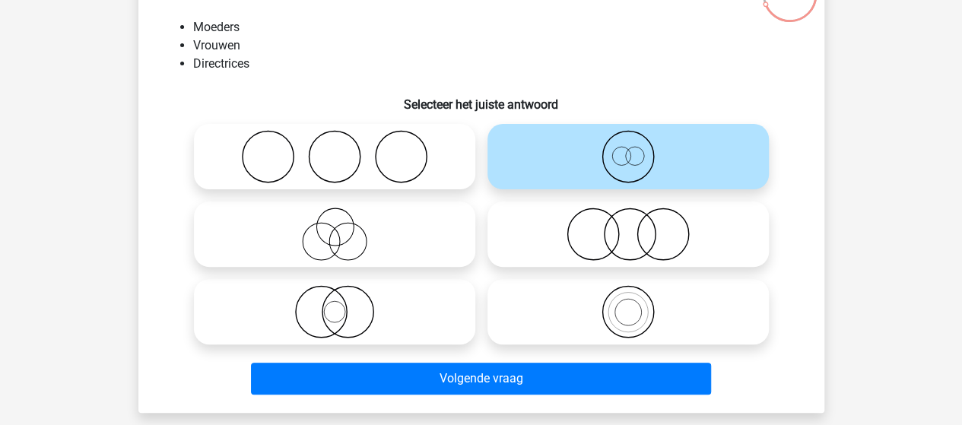
scroll to position [146, 0]
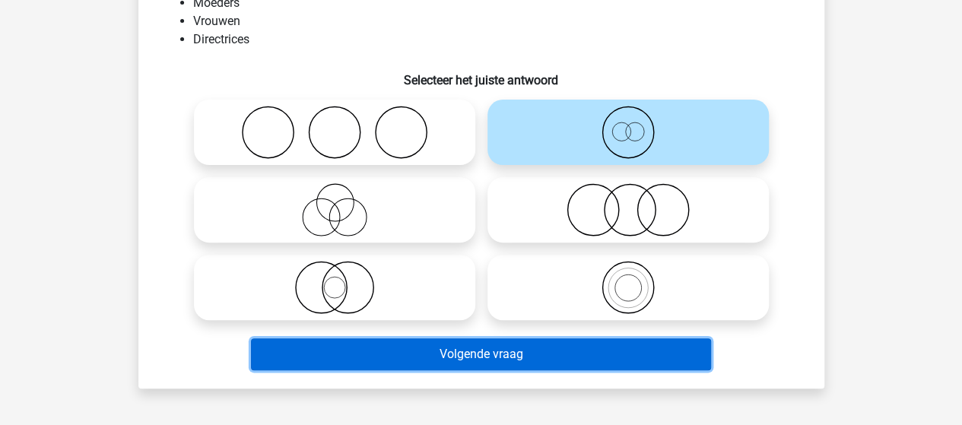
click at [402, 353] on button "Volgende vraag" at bounding box center [481, 354] width 460 height 32
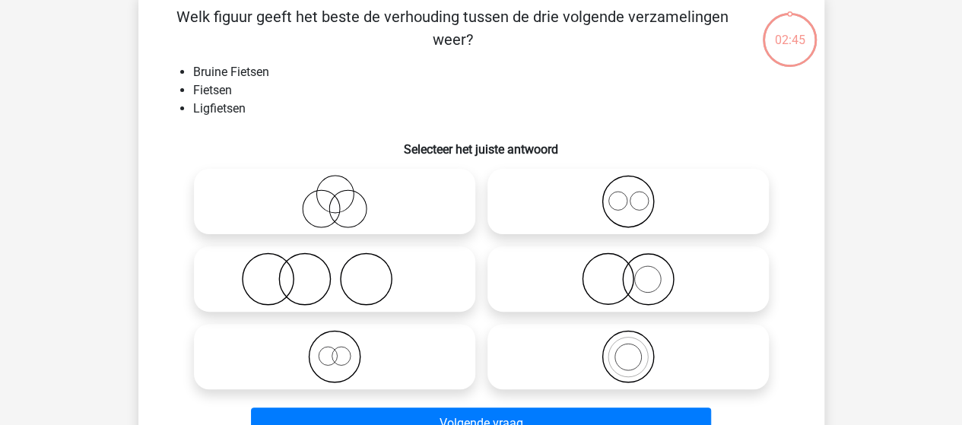
scroll to position [70, 0]
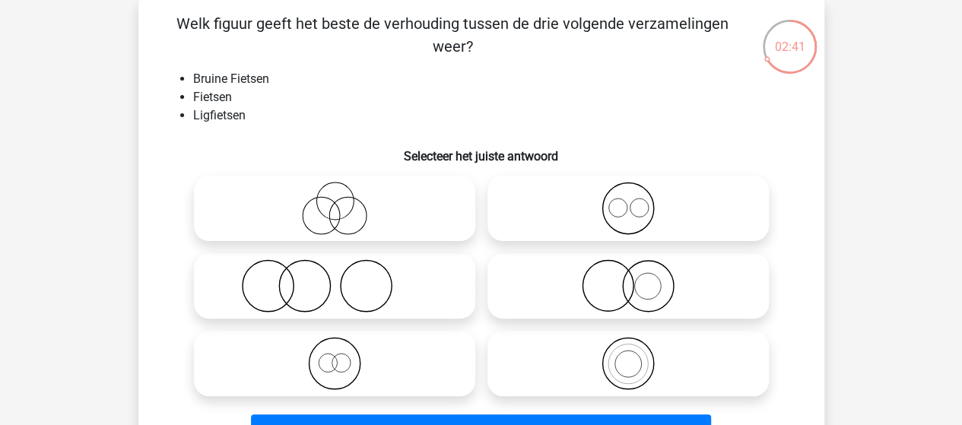
click at [333, 361] on icon at bounding box center [334, 363] width 269 height 53
click at [335, 356] on input "radio" at bounding box center [340, 351] width 10 height 10
radio input "true"
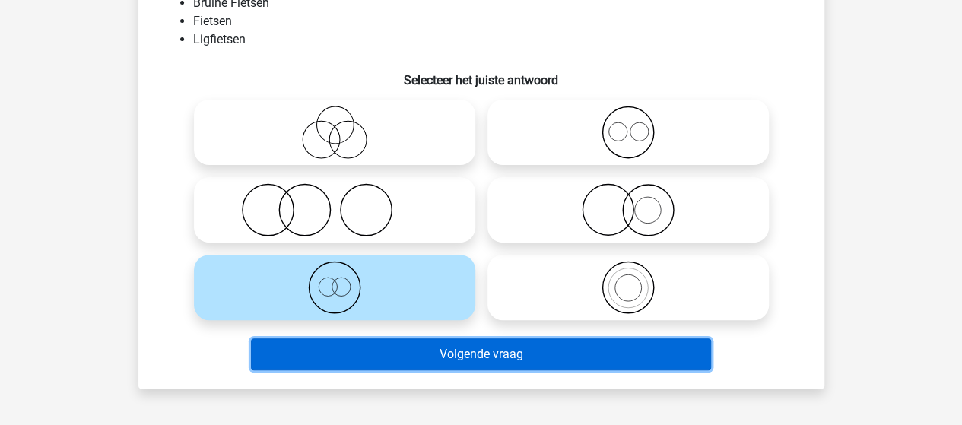
click at [359, 355] on button "Volgende vraag" at bounding box center [481, 354] width 460 height 32
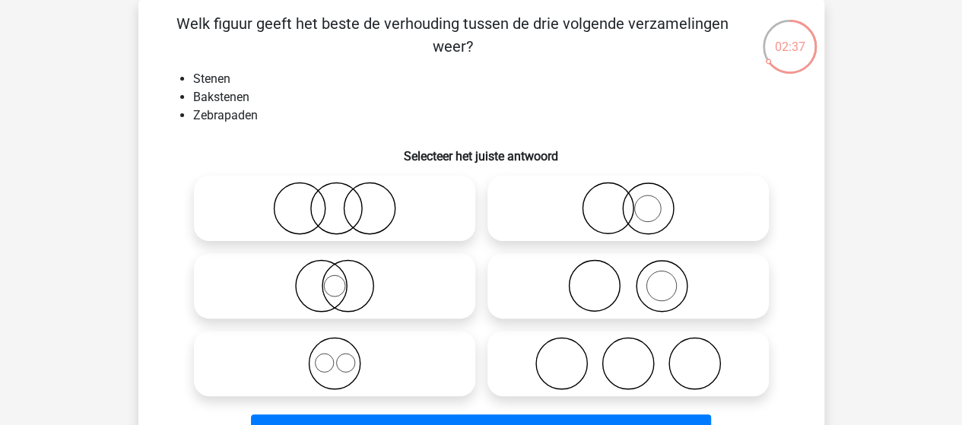
click at [606, 284] on icon at bounding box center [628, 285] width 269 height 53
click at [628, 278] on input "radio" at bounding box center [633, 273] width 10 height 10
radio input "true"
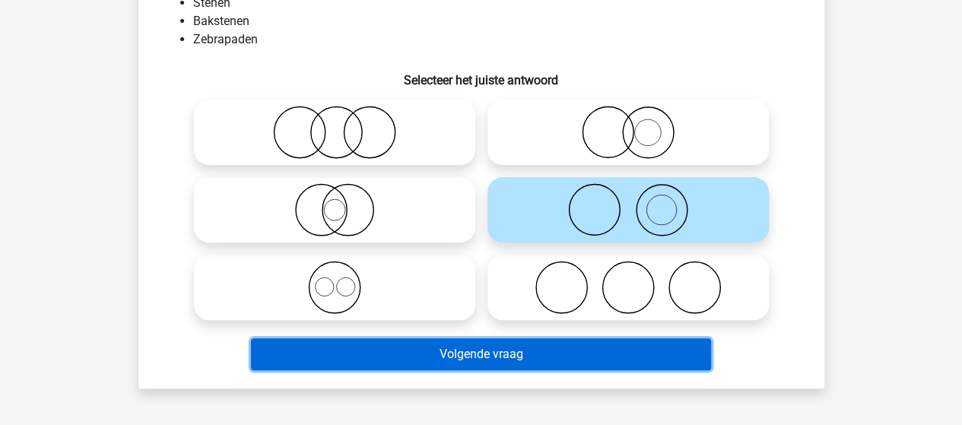
click at [406, 357] on button "Volgende vraag" at bounding box center [481, 354] width 460 height 32
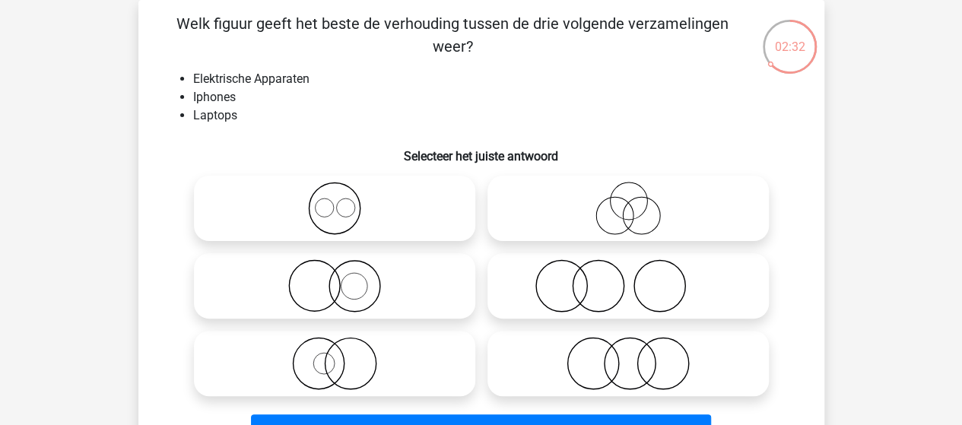
click at [339, 213] on icon at bounding box center [334, 208] width 269 height 53
click at [339, 201] on input "radio" at bounding box center [340, 196] width 10 height 10
radio input "true"
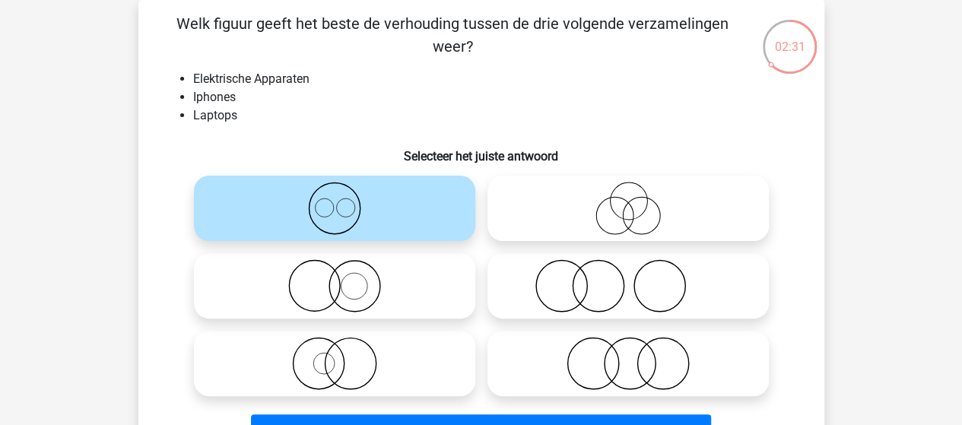
scroll to position [146, 0]
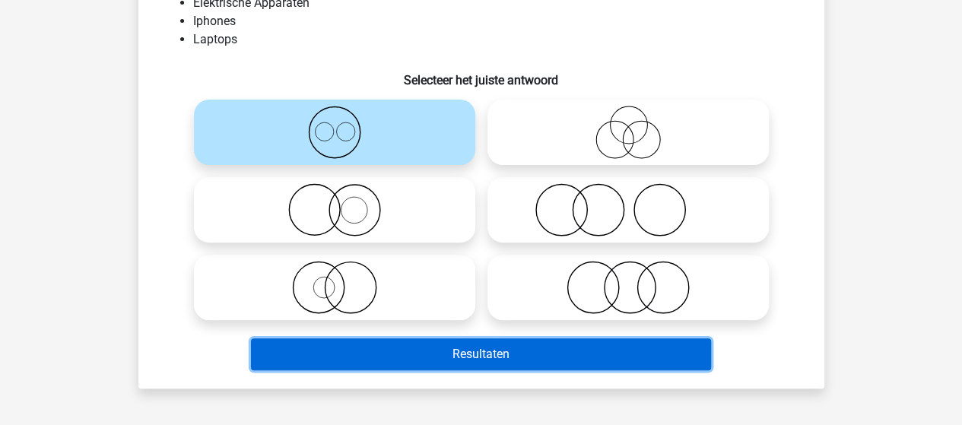
click at [448, 349] on button "Resultaten" at bounding box center [481, 354] width 460 height 32
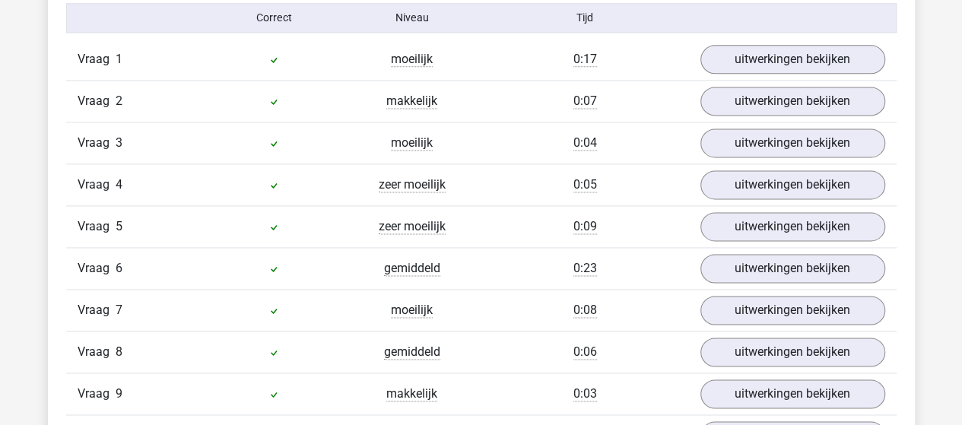
scroll to position [913, 0]
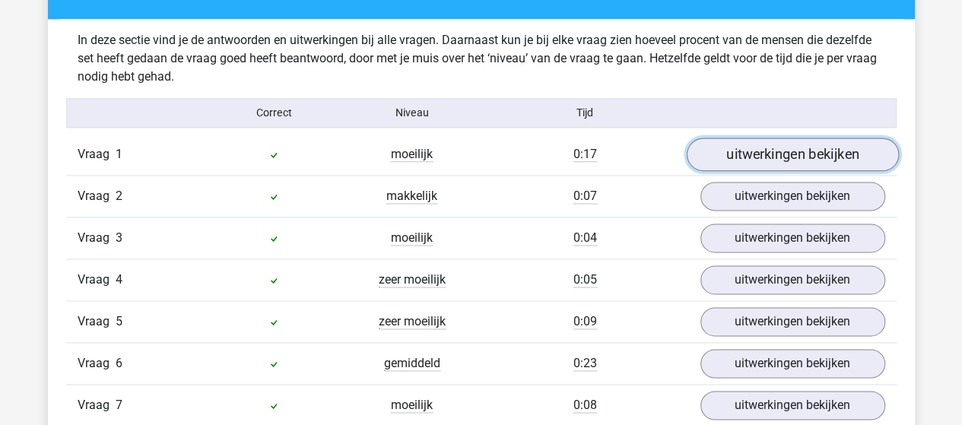
click at [783, 147] on link "uitwerkingen bekijken" at bounding box center [792, 154] width 212 height 33
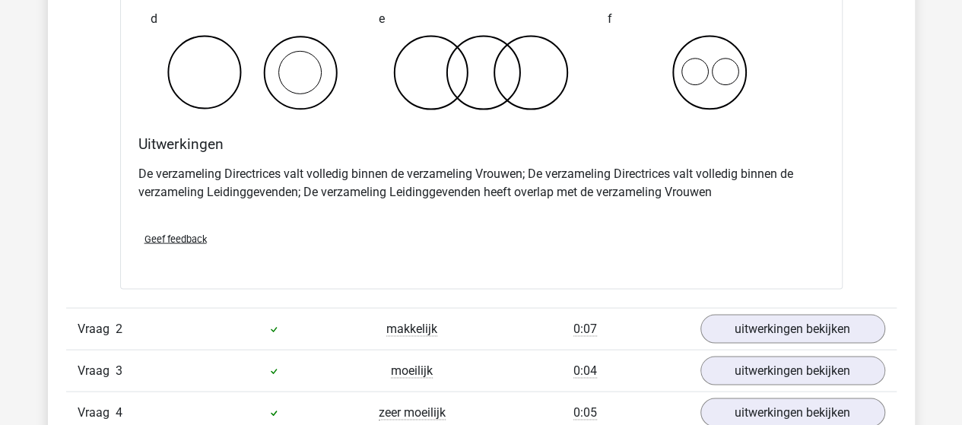
scroll to position [1445, 0]
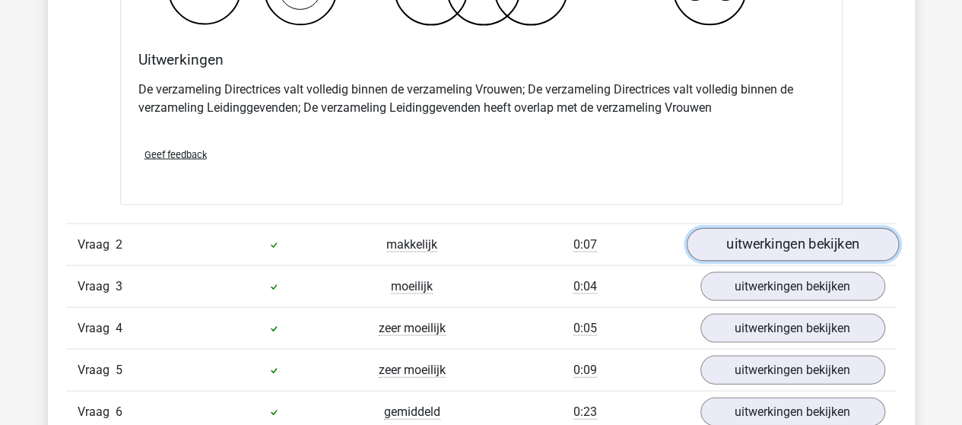
click at [712, 246] on link "uitwerkingen bekijken" at bounding box center [792, 244] width 212 height 33
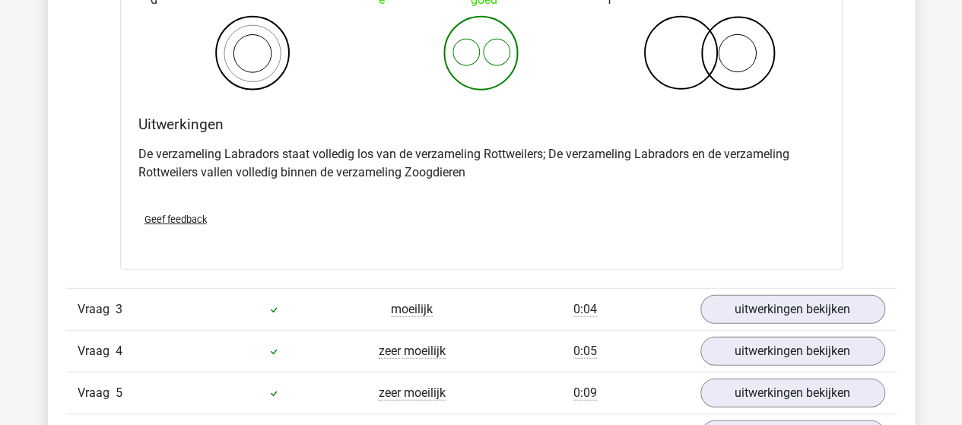
scroll to position [2053, 0]
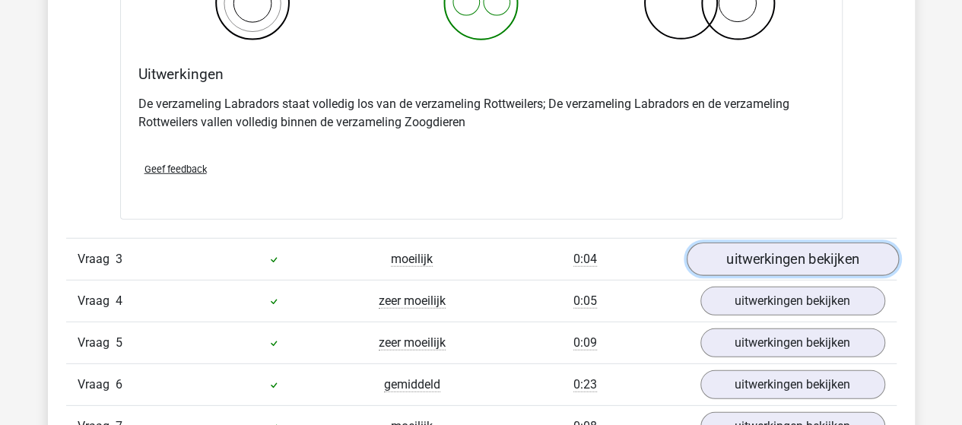
click at [719, 259] on link "uitwerkingen bekijken" at bounding box center [792, 259] width 212 height 33
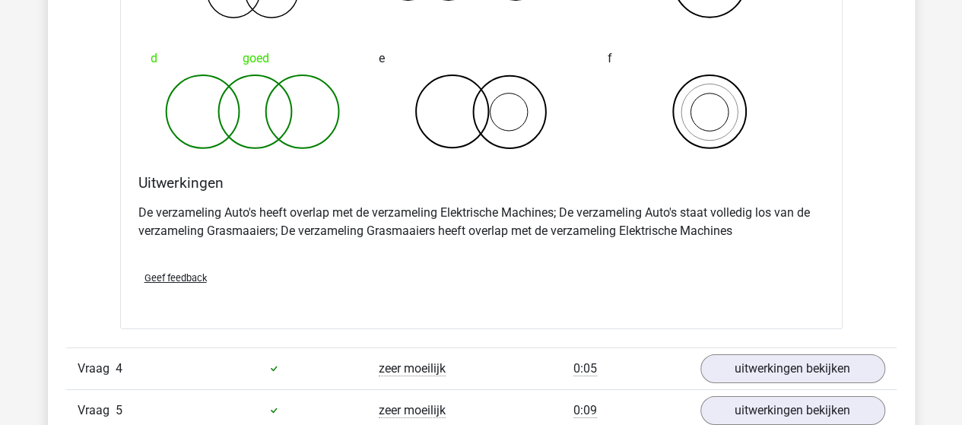
scroll to position [2662, 0]
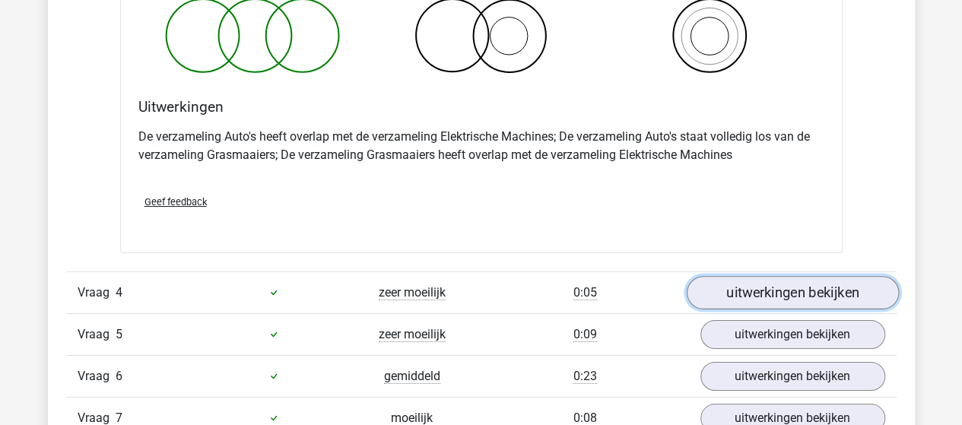
click at [725, 285] on link "uitwerkingen bekijken" at bounding box center [792, 292] width 212 height 33
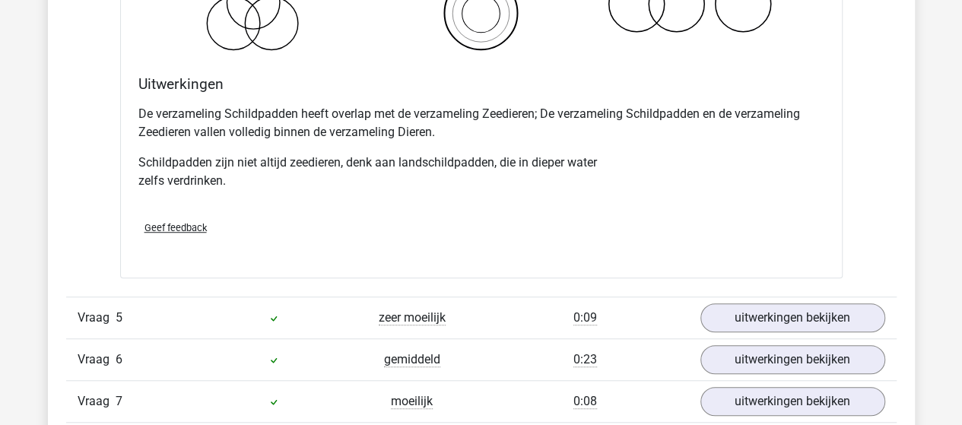
scroll to position [3346, 0]
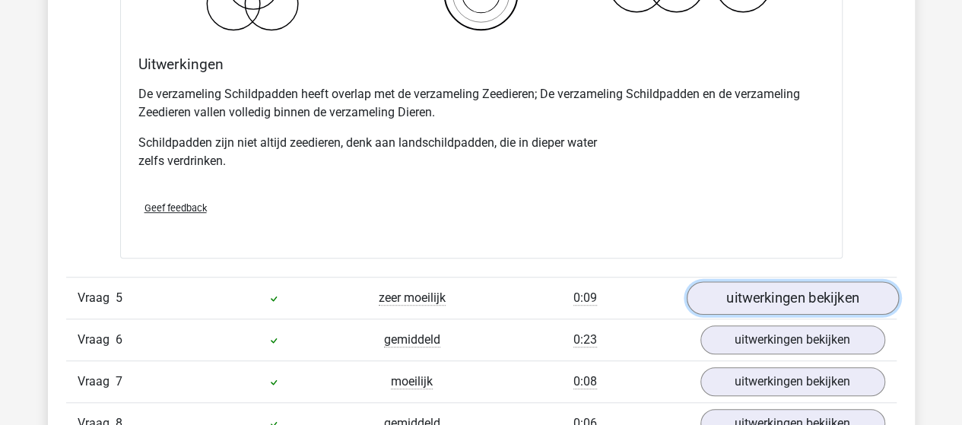
click at [718, 282] on link "uitwerkingen bekijken" at bounding box center [792, 297] width 212 height 33
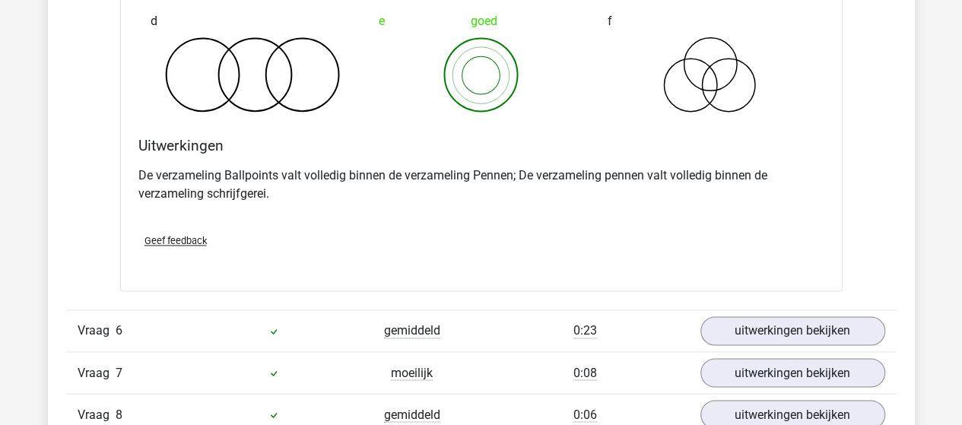
scroll to position [4031, 0]
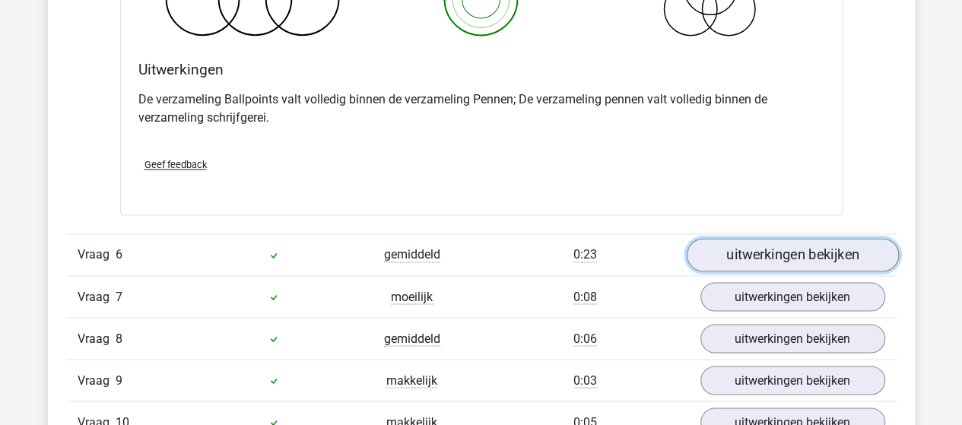
click at [745, 251] on link "uitwerkingen bekijken" at bounding box center [792, 254] width 212 height 33
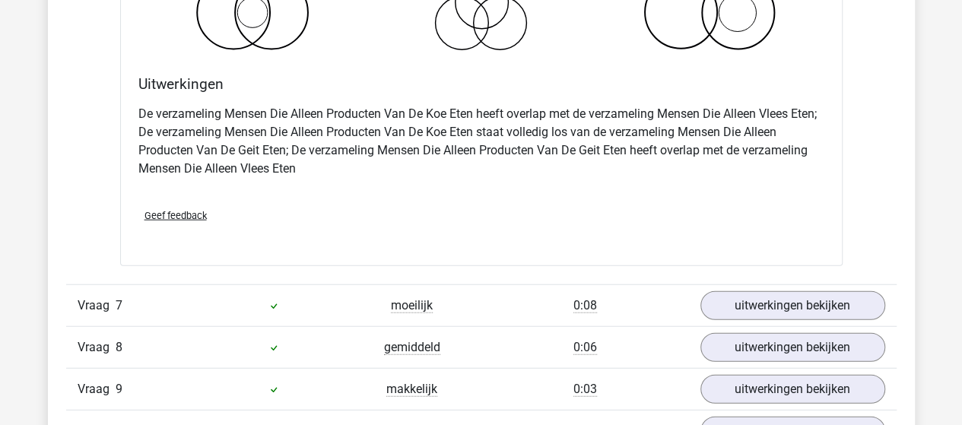
scroll to position [4791, 0]
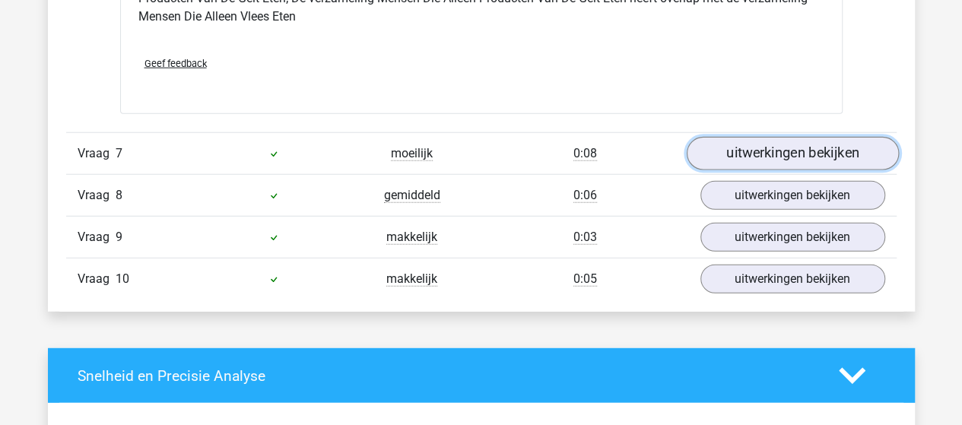
click at [771, 137] on link "uitwerkingen bekijken" at bounding box center [792, 153] width 212 height 33
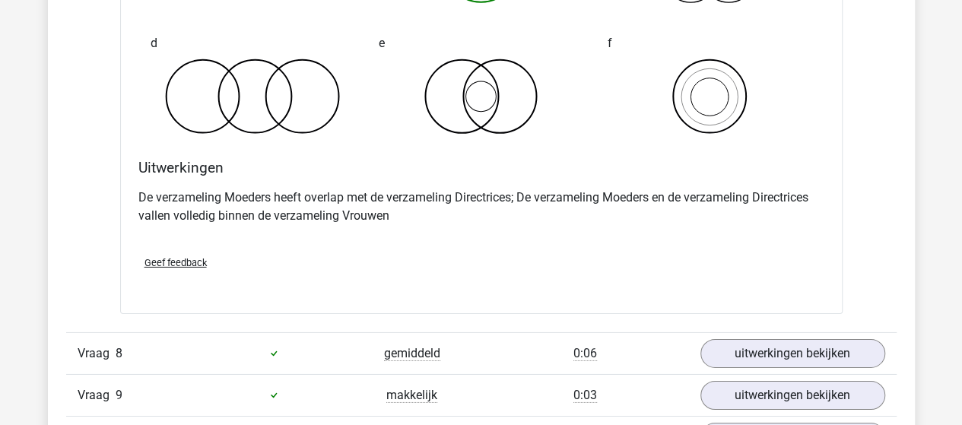
scroll to position [5247, 0]
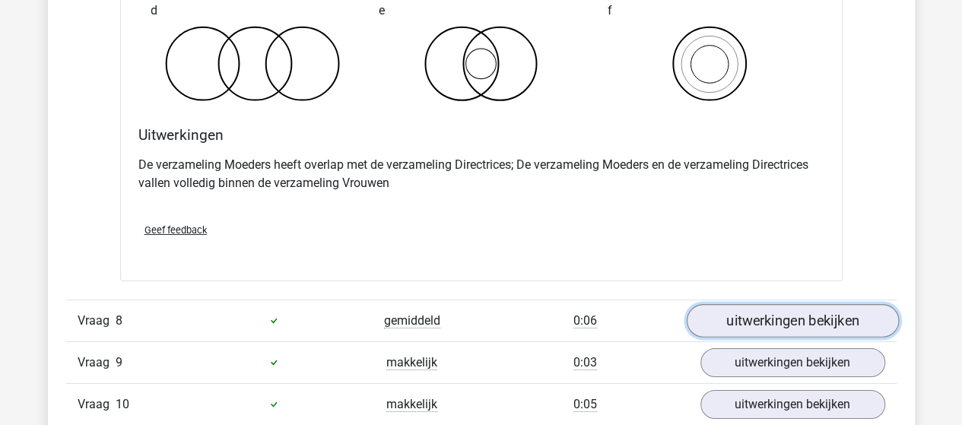
click at [734, 307] on link "uitwerkingen bekijken" at bounding box center [792, 320] width 212 height 33
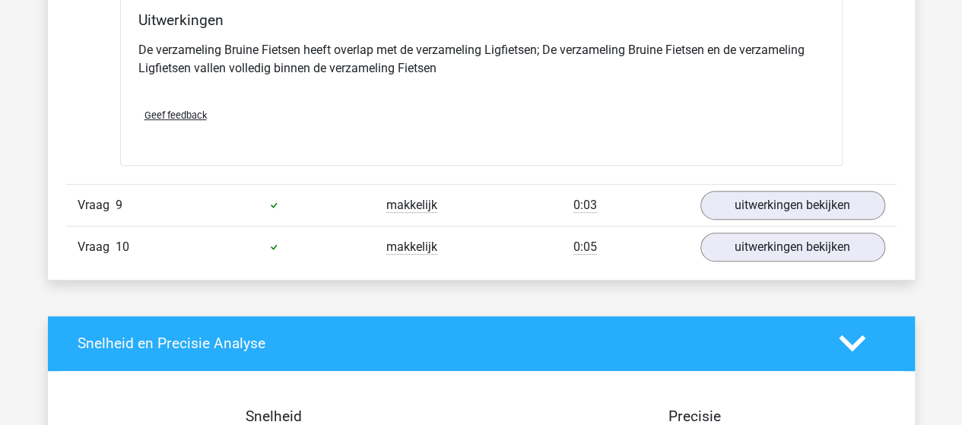
scroll to position [6008, 0]
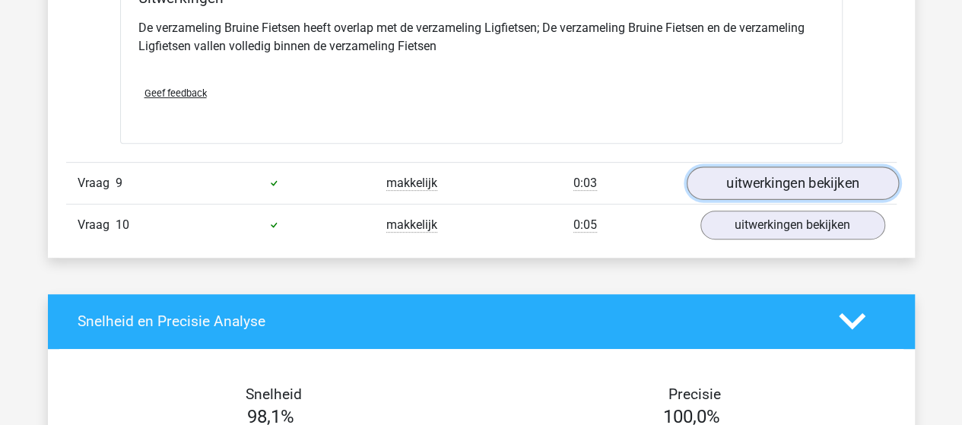
click at [748, 177] on link "uitwerkingen bekijken" at bounding box center [792, 183] width 212 height 33
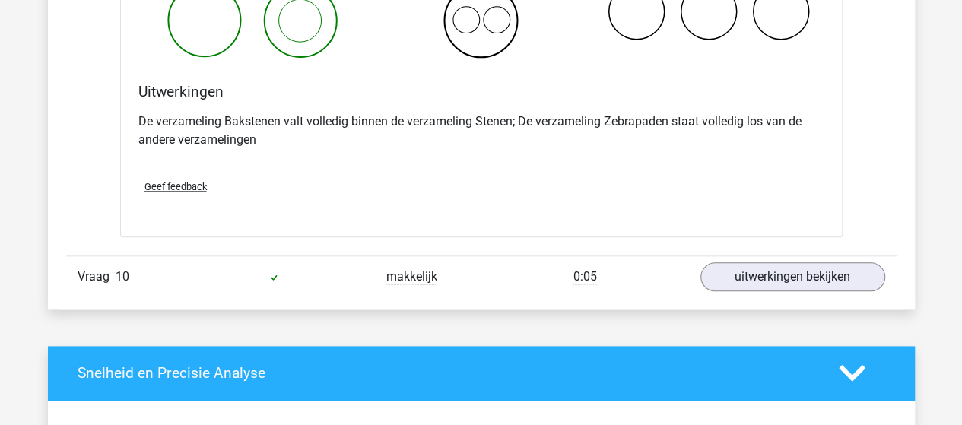
scroll to position [6540, 0]
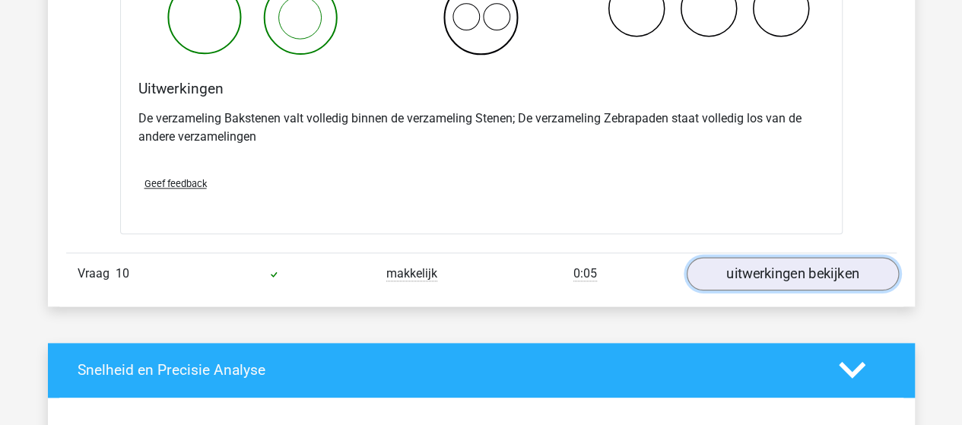
click at [712, 264] on link "uitwerkingen bekijken" at bounding box center [792, 273] width 212 height 33
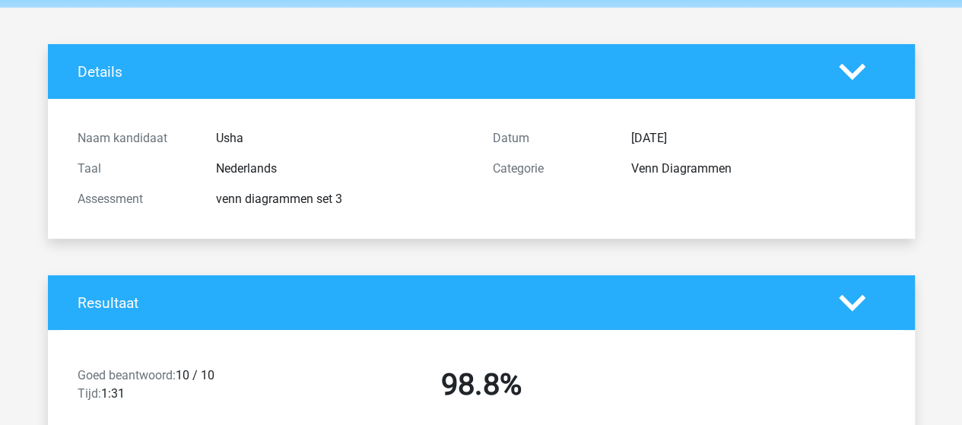
scroll to position [0, 0]
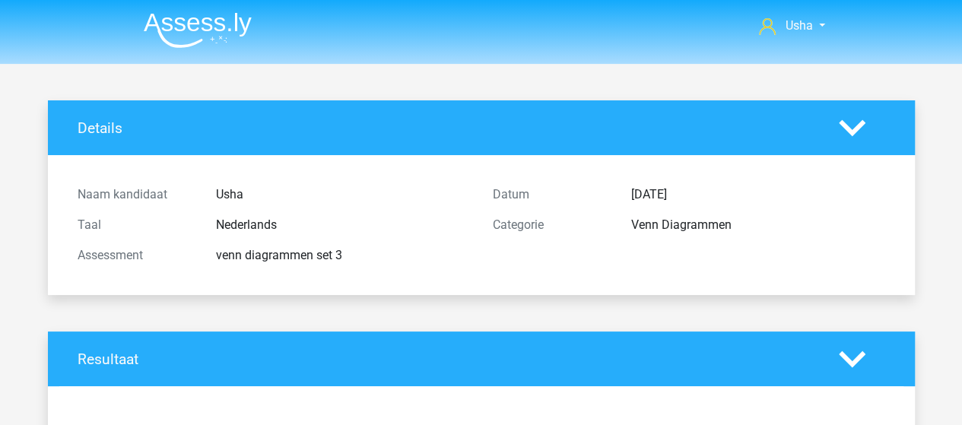
click at [186, 21] on img at bounding box center [198, 30] width 108 height 36
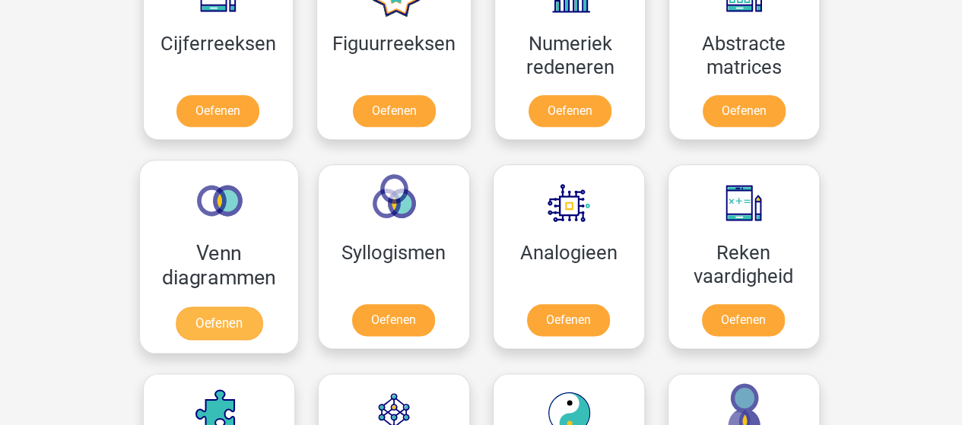
scroll to position [760, 0]
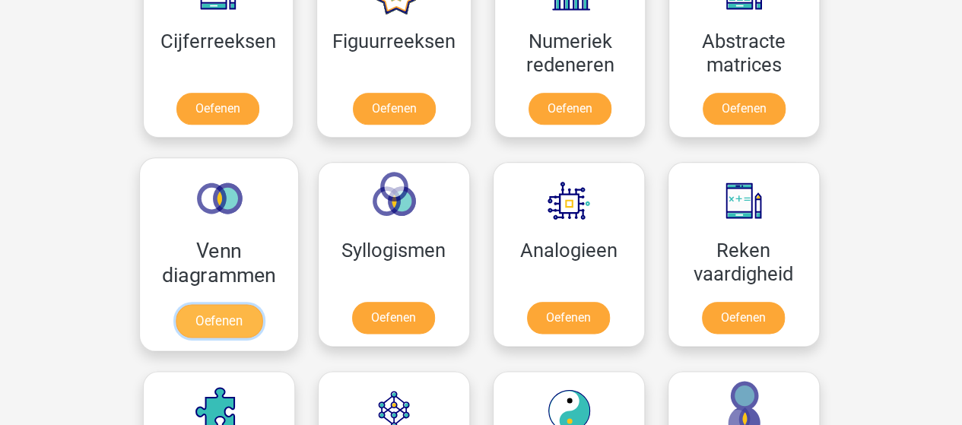
click at [224, 323] on link "Oefenen" at bounding box center [218, 320] width 87 height 33
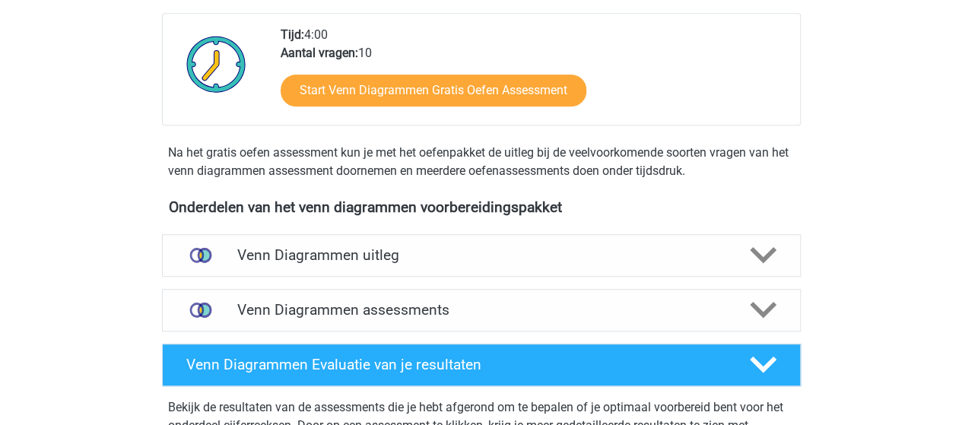
scroll to position [380, 0]
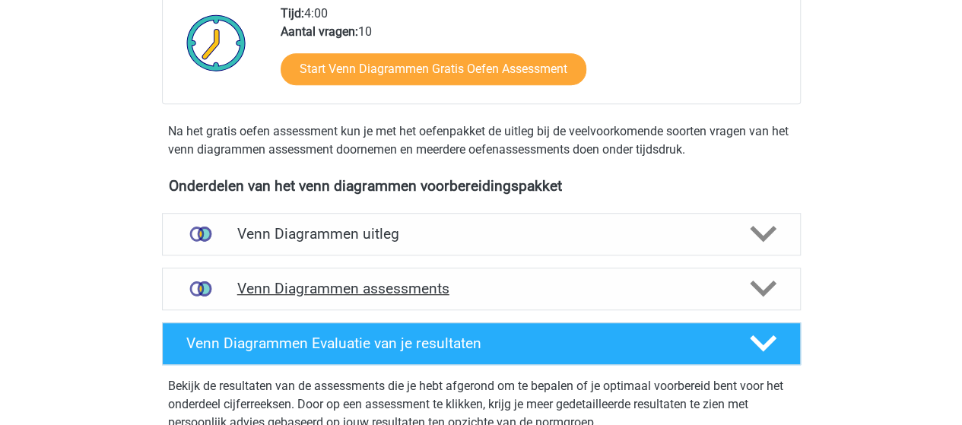
click at [408, 284] on h4 "Venn Diagrammen assessments" at bounding box center [481, 288] width 488 height 17
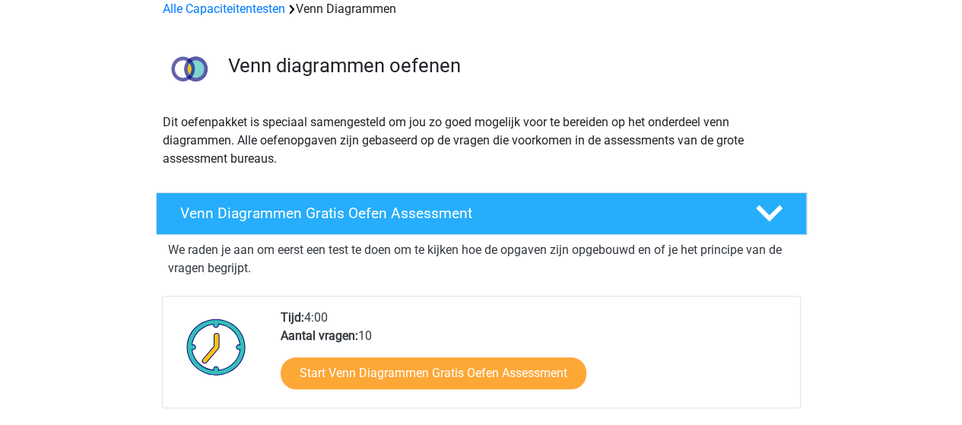
scroll to position [0, 0]
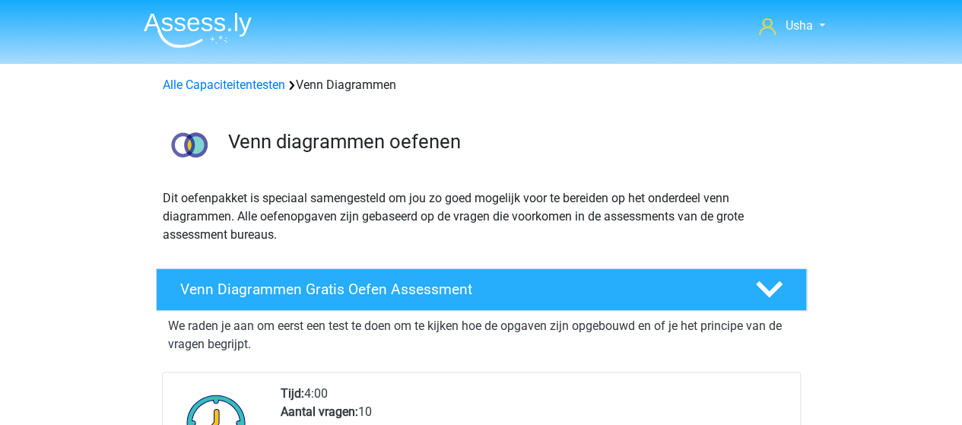
click at [173, 24] on img at bounding box center [198, 30] width 108 height 36
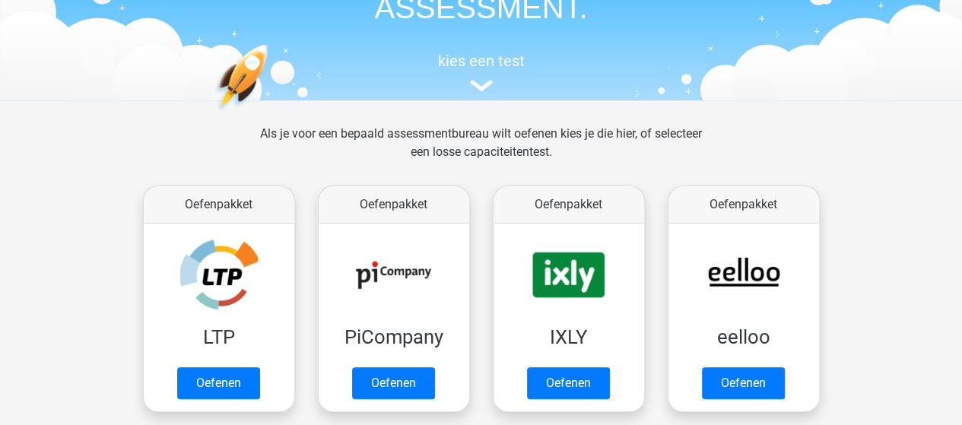
scroll to position [228, 0]
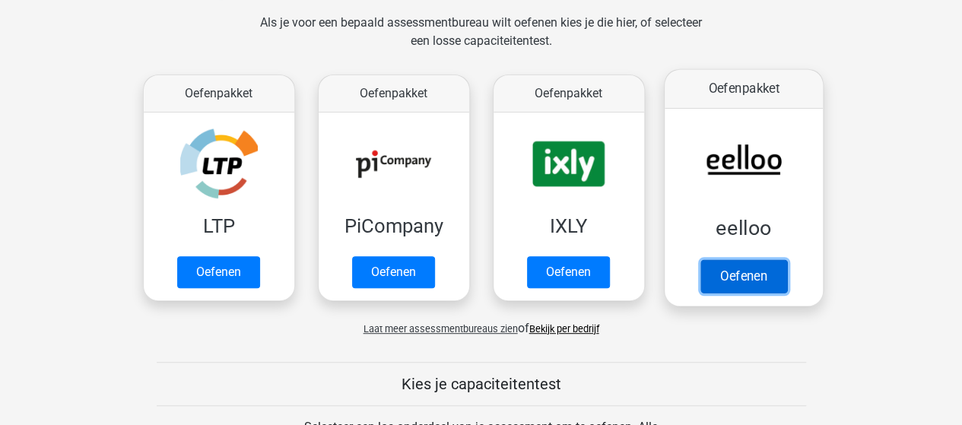
click at [733, 282] on link "Oefenen" at bounding box center [743, 275] width 87 height 33
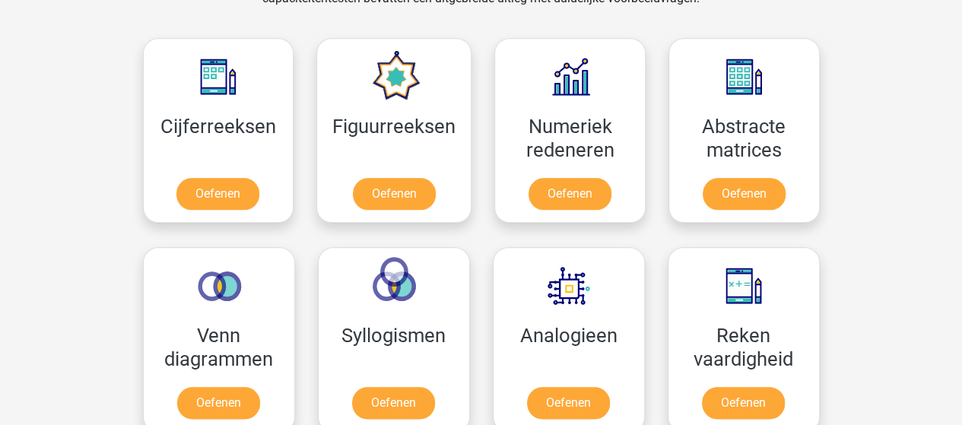
scroll to position [684, 0]
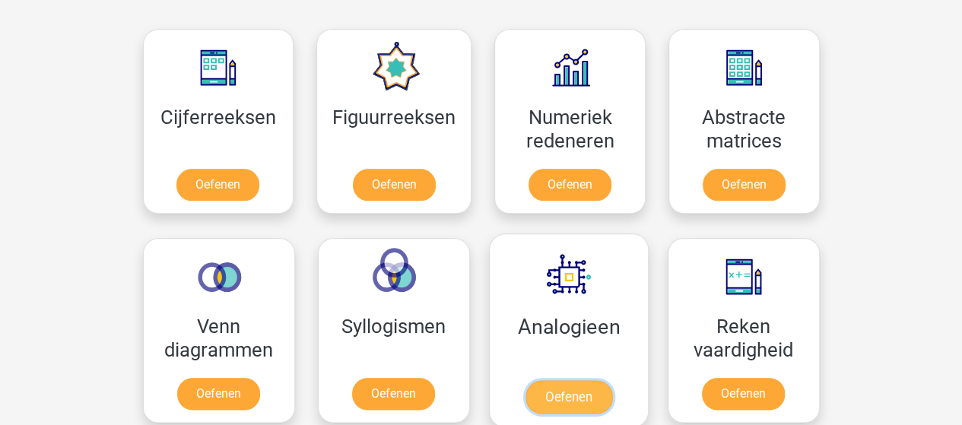
click at [574, 380] on link "Oefenen" at bounding box center [568, 396] width 87 height 33
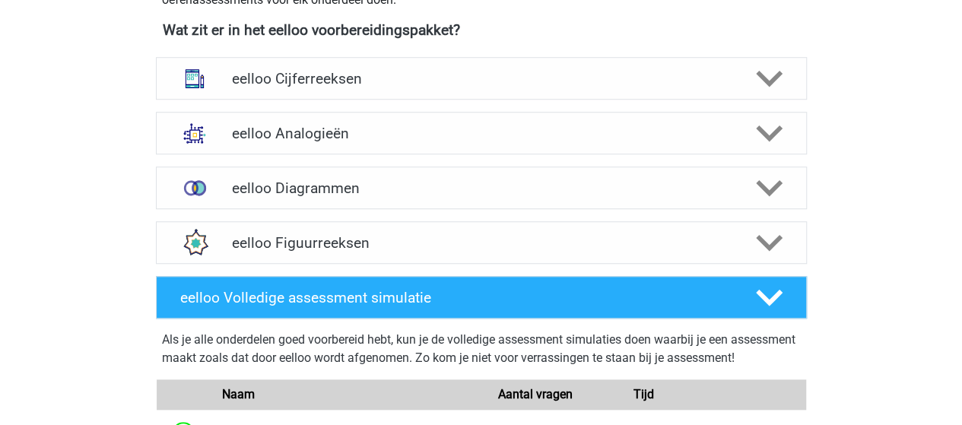
scroll to position [608, 0]
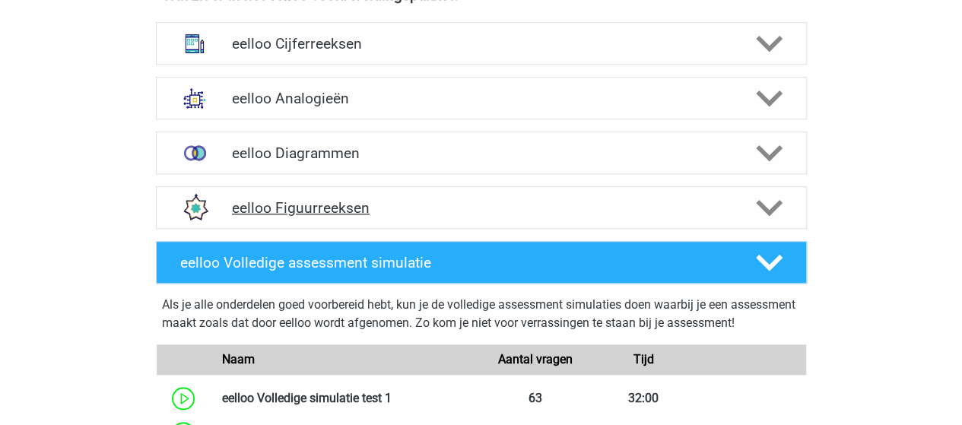
click at [373, 202] on h4 "eelloo Figuurreeksen" at bounding box center [481, 207] width 498 height 17
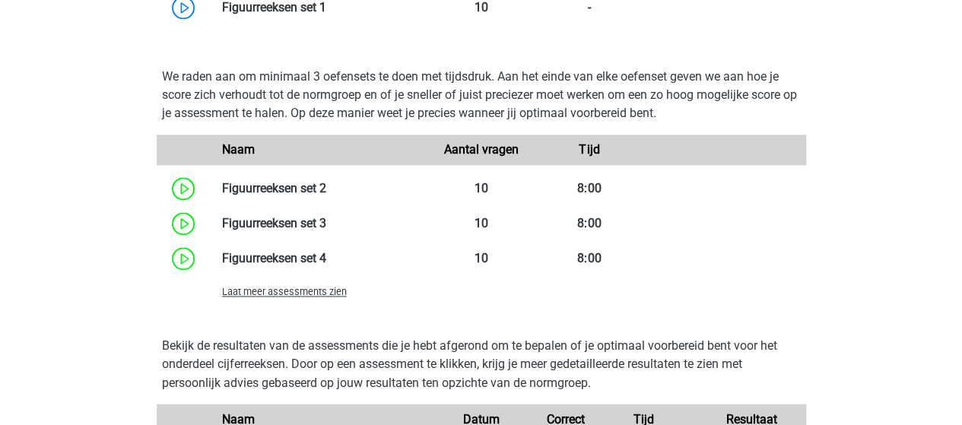
scroll to position [1065, 0]
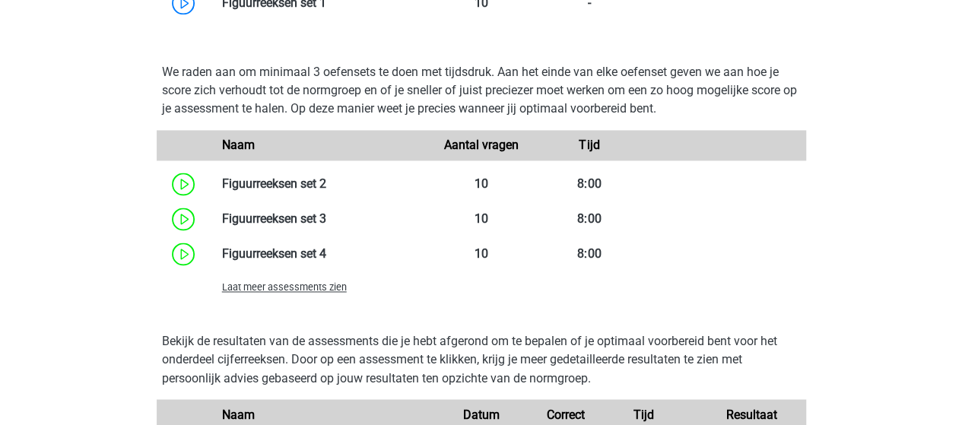
click at [322, 293] on div "Laat meer assessments zien" at bounding box center [319, 287] width 217 height 18
click at [271, 284] on span "Laat meer assessments zien" at bounding box center [284, 286] width 125 height 11
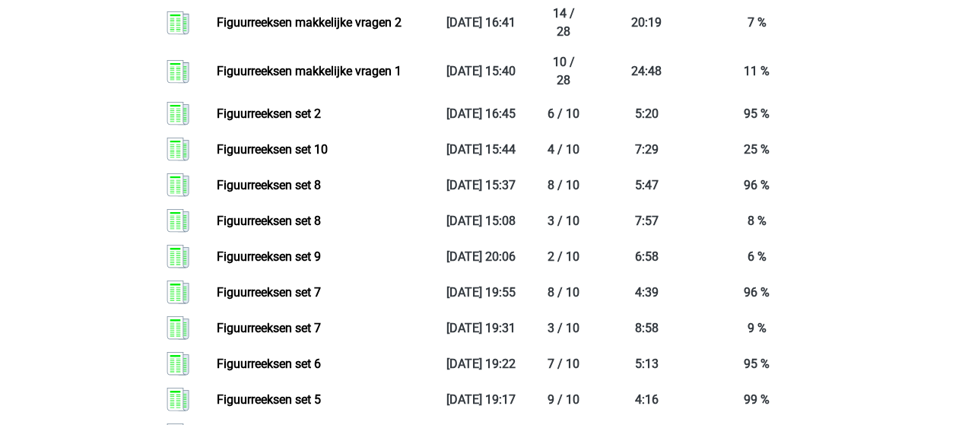
scroll to position [1597, 0]
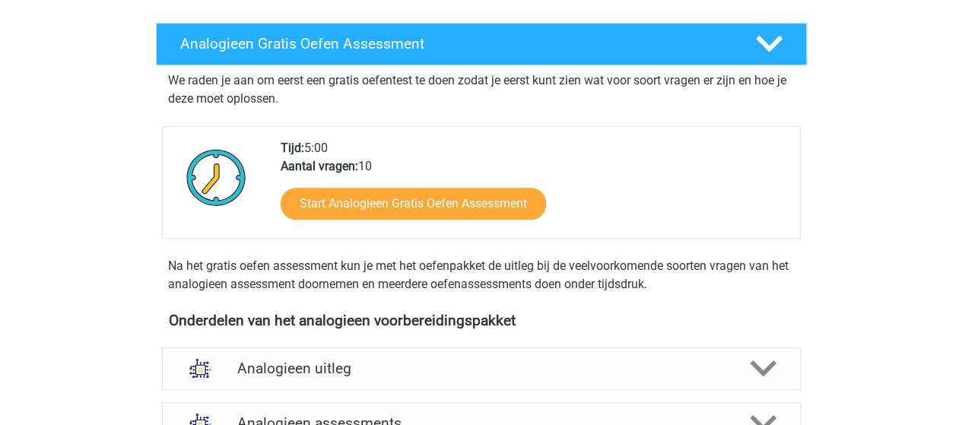
scroll to position [380, 0]
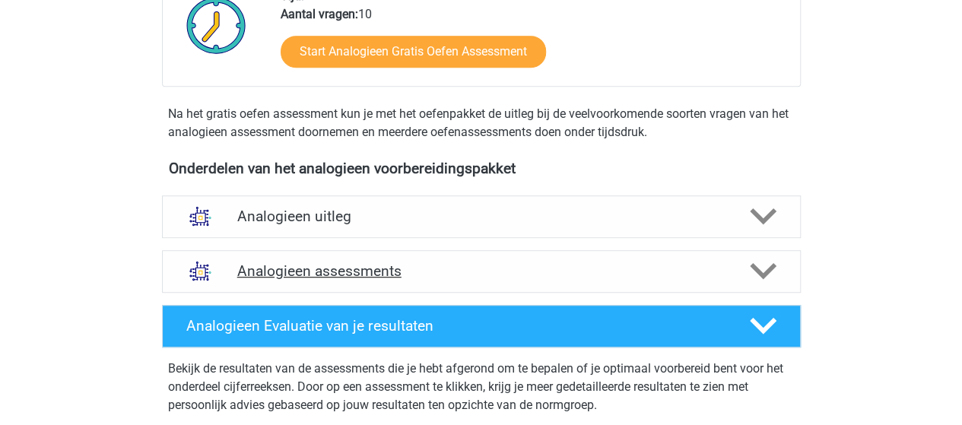
click at [367, 265] on h4 "Analogieen assessments" at bounding box center [481, 270] width 488 height 17
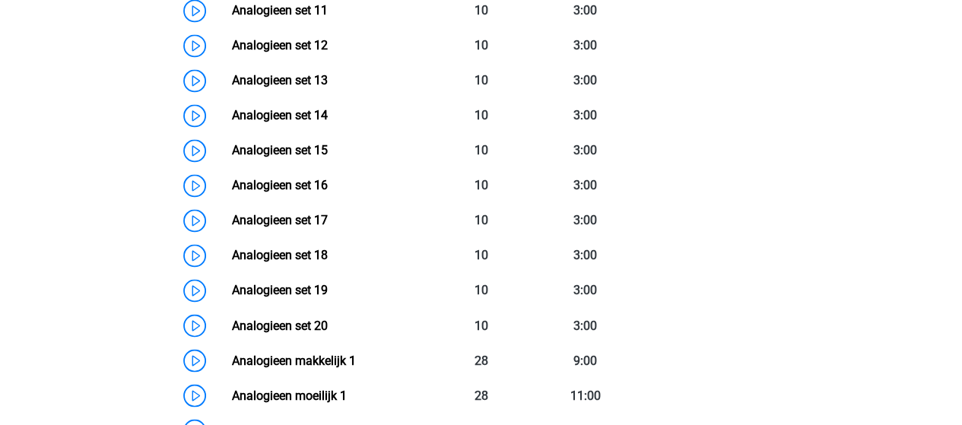
scroll to position [1217, 0]
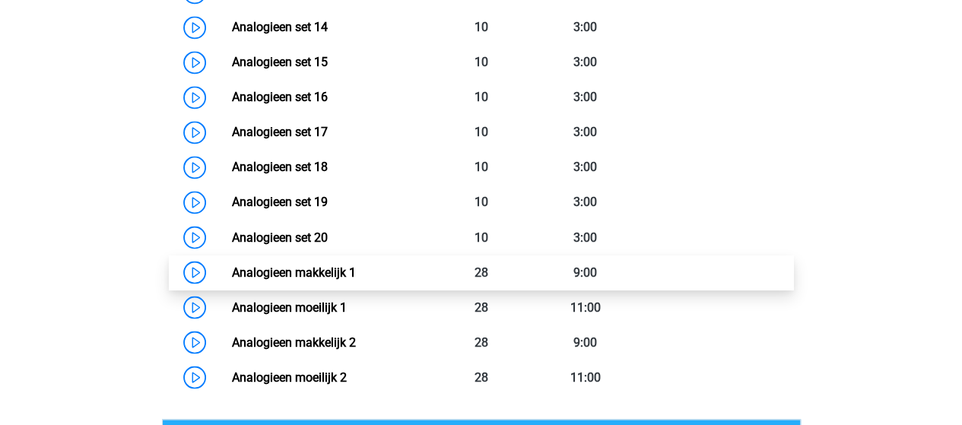
click at [347, 268] on link "Analogieen makkelijk 1" at bounding box center [294, 272] width 124 height 14
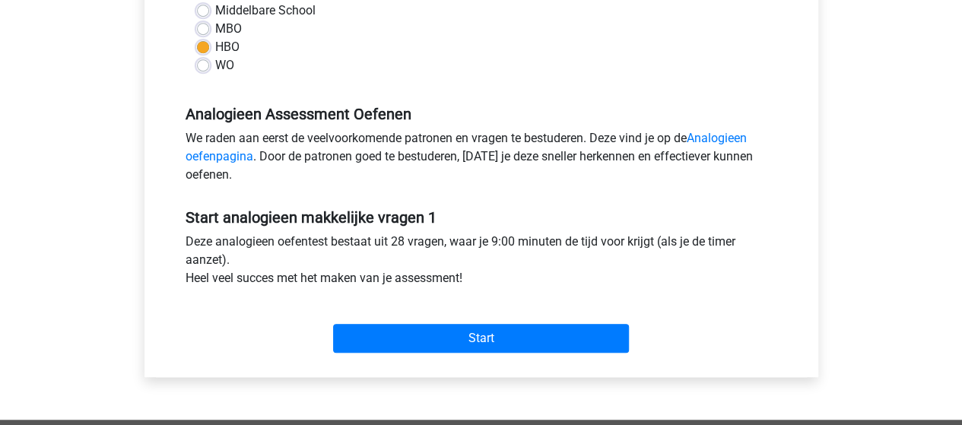
scroll to position [456, 0]
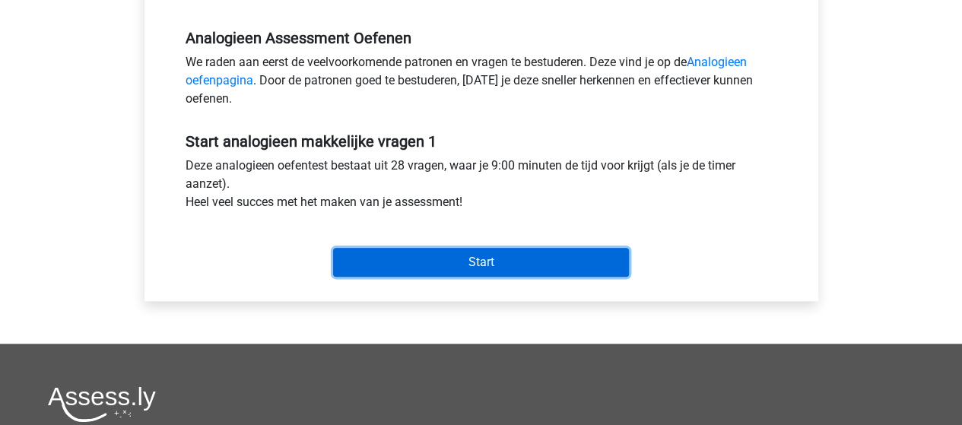
click at [423, 262] on input "Start" at bounding box center [481, 262] width 296 height 29
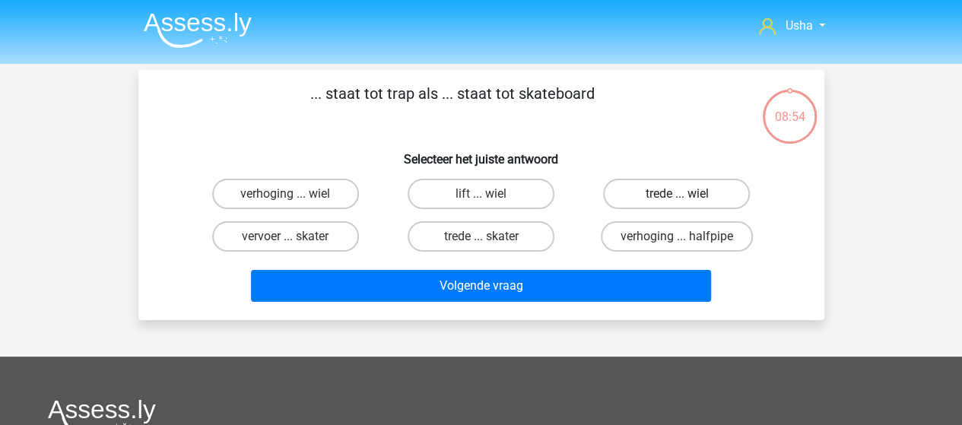
click at [652, 197] on label "trede ... wiel" at bounding box center [676, 194] width 147 height 30
click at [677, 197] on input "trede ... wiel" at bounding box center [682, 199] width 10 height 10
radio input "true"
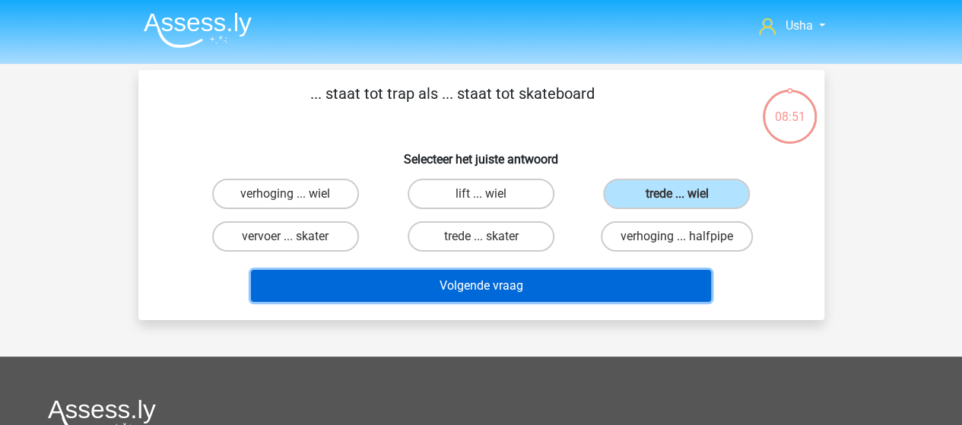
click at [480, 282] on button "Volgende vraag" at bounding box center [481, 286] width 460 height 32
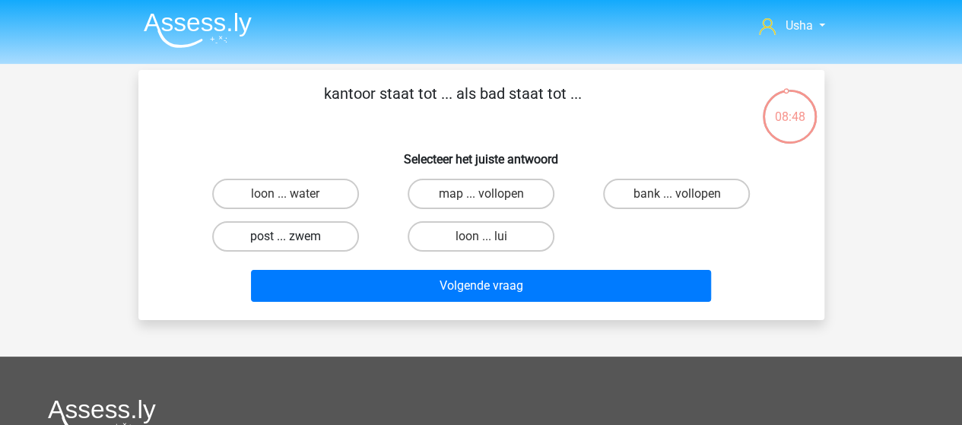
click at [263, 232] on label "post ... zwem" at bounding box center [285, 236] width 147 height 30
click at [285, 237] on input "post ... zwem" at bounding box center [290, 242] width 10 height 10
radio input "true"
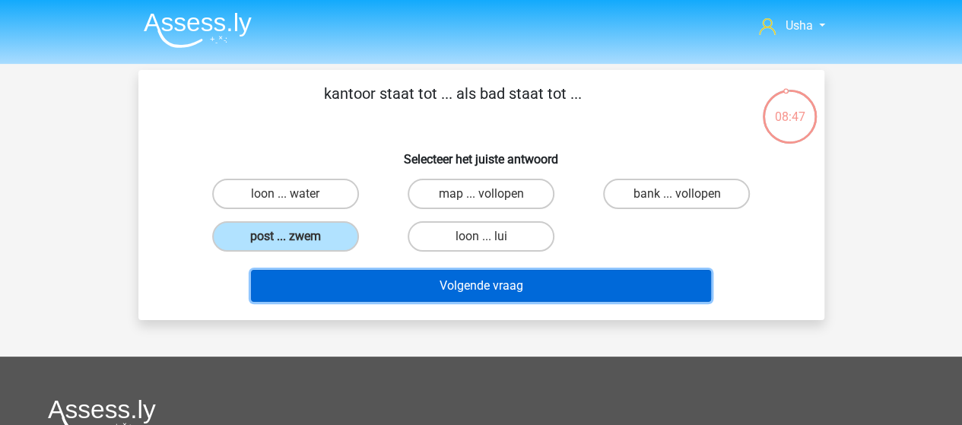
click at [386, 290] on button "Volgende vraag" at bounding box center [481, 286] width 460 height 32
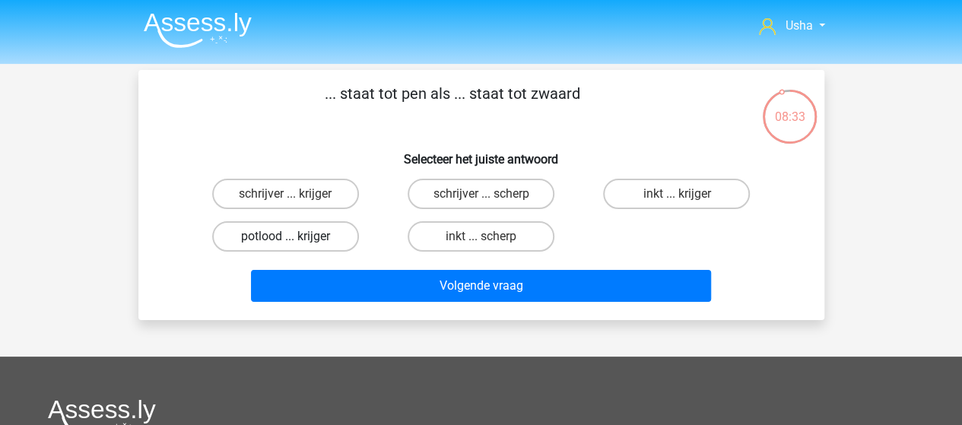
click at [303, 236] on label "potlood ... krijger" at bounding box center [285, 236] width 147 height 30
click at [295, 237] on input "potlood ... krijger" at bounding box center [290, 242] width 10 height 10
radio input "true"
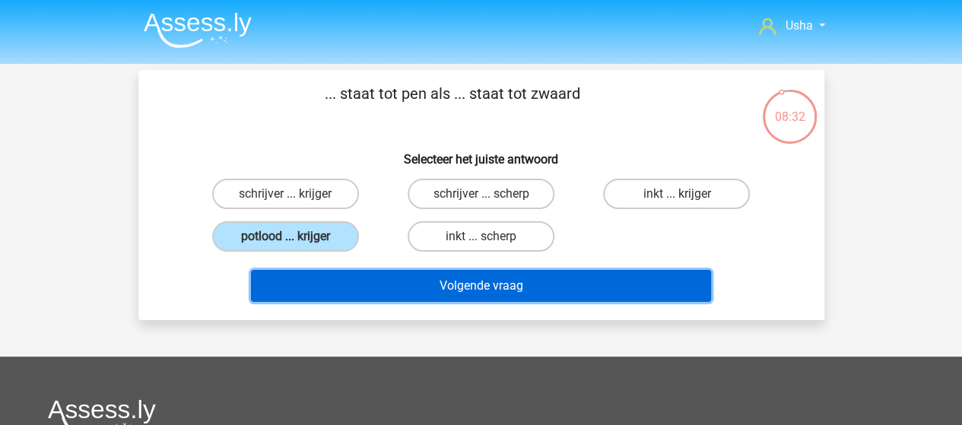
click at [368, 275] on button "Volgende vraag" at bounding box center [481, 286] width 460 height 32
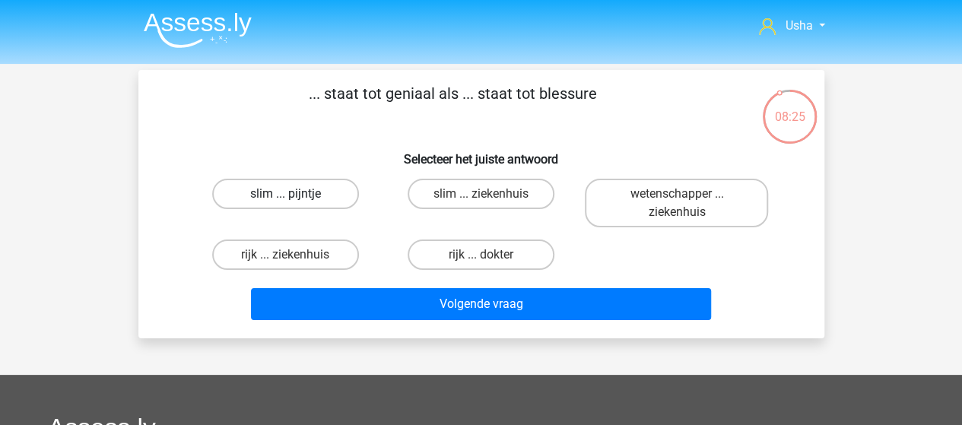
click at [252, 195] on label "slim ... pijntje" at bounding box center [285, 194] width 147 height 30
click at [285, 195] on input "slim ... pijntje" at bounding box center [290, 199] width 10 height 10
radio input "true"
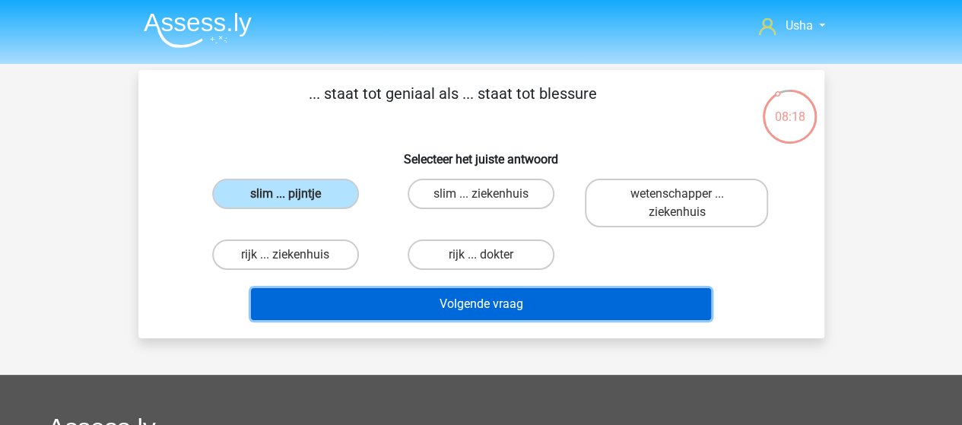
click at [344, 297] on button "Volgende vraag" at bounding box center [481, 304] width 460 height 32
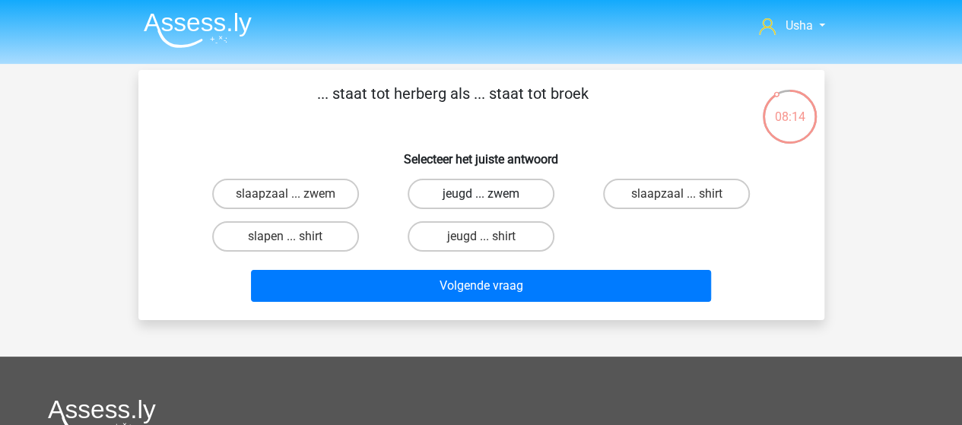
click at [442, 193] on label "jeugd ... zwem" at bounding box center [481, 194] width 147 height 30
click at [481, 194] on input "jeugd ... zwem" at bounding box center [486, 199] width 10 height 10
radio input "true"
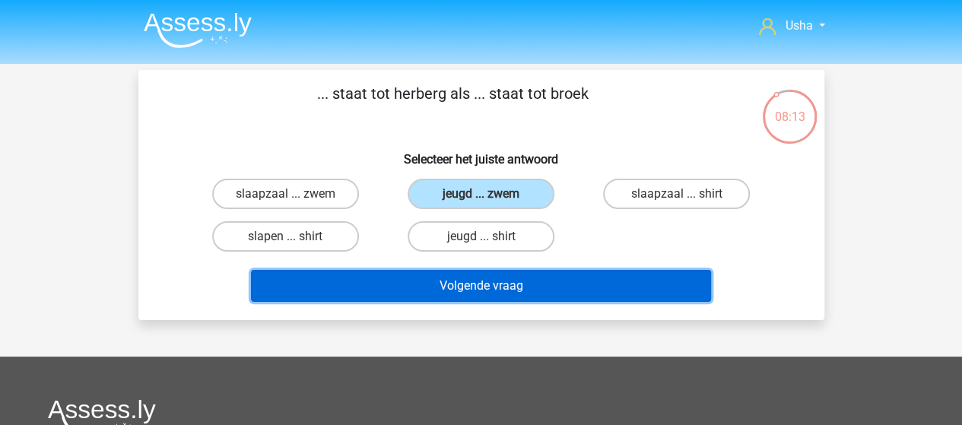
click at [392, 277] on button "Volgende vraag" at bounding box center [481, 286] width 460 height 32
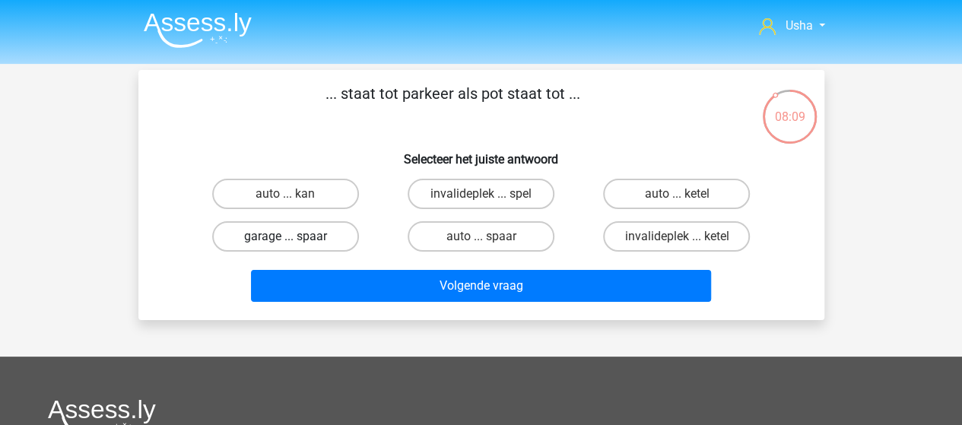
click at [302, 237] on label "garage ... spaar" at bounding box center [285, 236] width 147 height 30
click at [295, 237] on input "garage ... spaar" at bounding box center [290, 242] width 10 height 10
radio input "true"
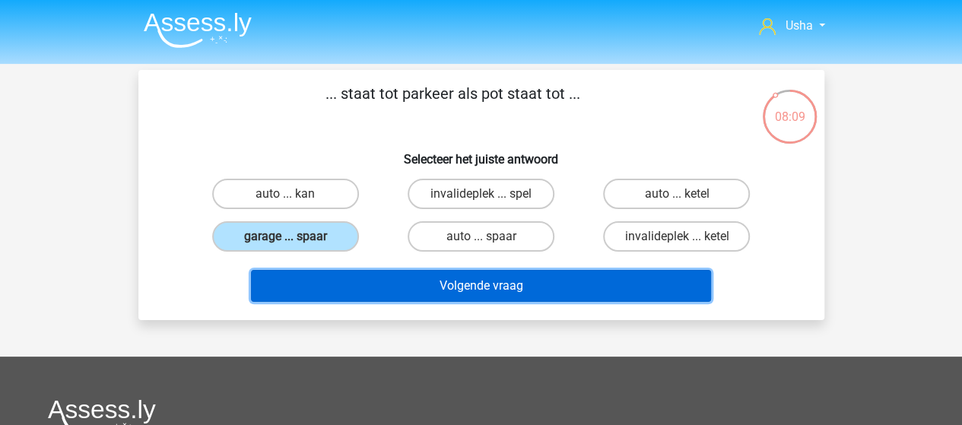
click at [347, 281] on button "Volgende vraag" at bounding box center [481, 286] width 460 height 32
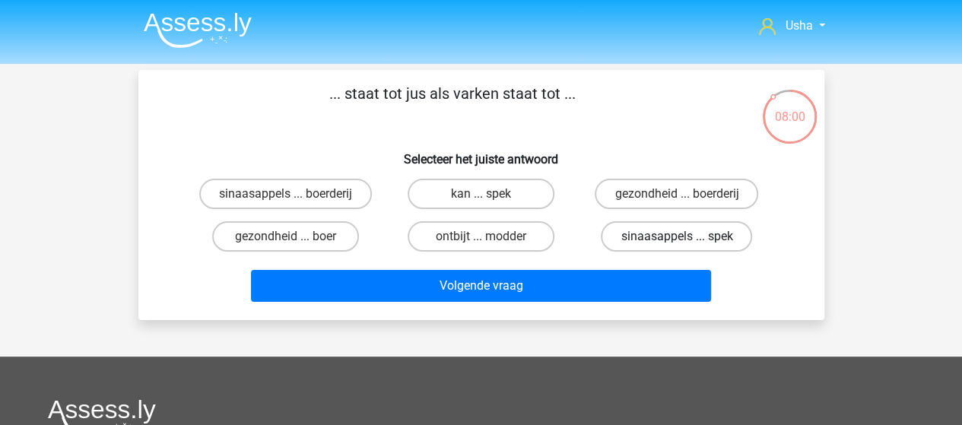
click at [672, 236] on label "sinaasappels ... spek" at bounding box center [676, 236] width 151 height 30
click at [677, 237] on input "sinaasappels ... spek" at bounding box center [682, 242] width 10 height 10
radio input "true"
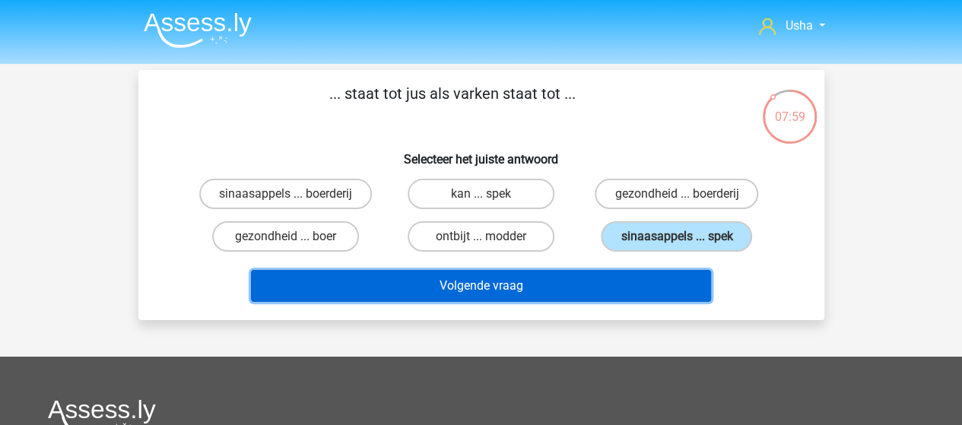
click at [420, 281] on button "Volgende vraag" at bounding box center [481, 286] width 460 height 32
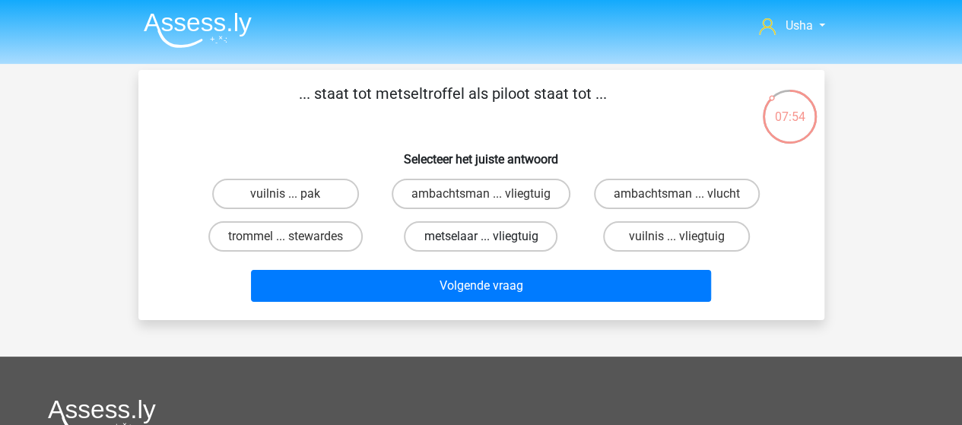
click at [446, 238] on label "metselaar ... vliegtuig" at bounding box center [481, 236] width 154 height 30
click at [481, 238] on input "metselaar ... vliegtuig" at bounding box center [486, 242] width 10 height 10
radio input "true"
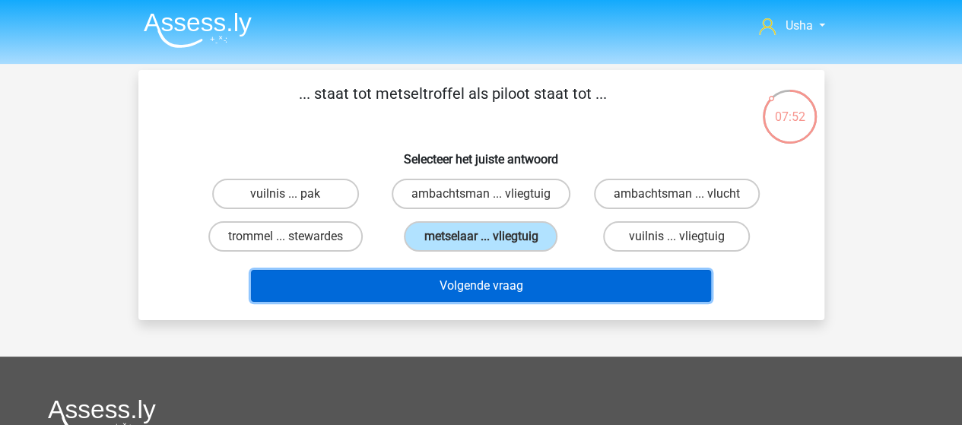
click at [367, 281] on button "Volgende vraag" at bounding box center [481, 286] width 460 height 32
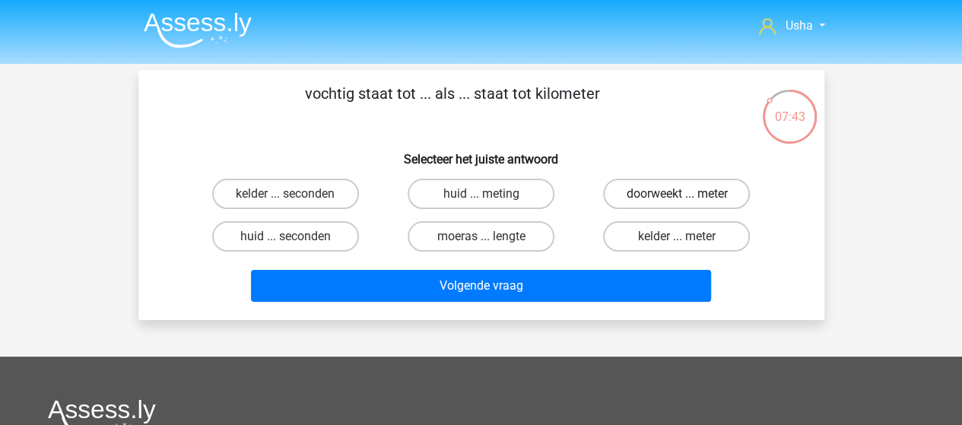
click at [649, 192] on label "doorweekt ... meter" at bounding box center [676, 194] width 147 height 30
click at [677, 194] on input "doorweekt ... meter" at bounding box center [682, 199] width 10 height 10
radio input "true"
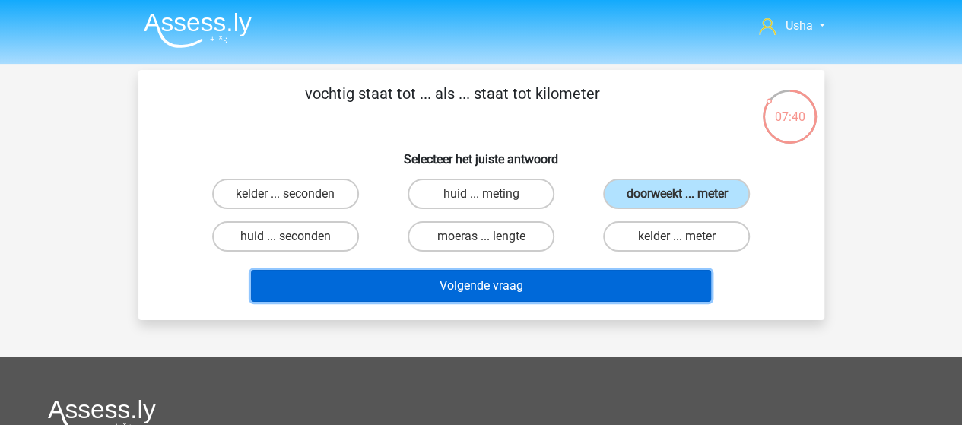
click at [476, 285] on button "Volgende vraag" at bounding box center [481, 286] width 460 height 32
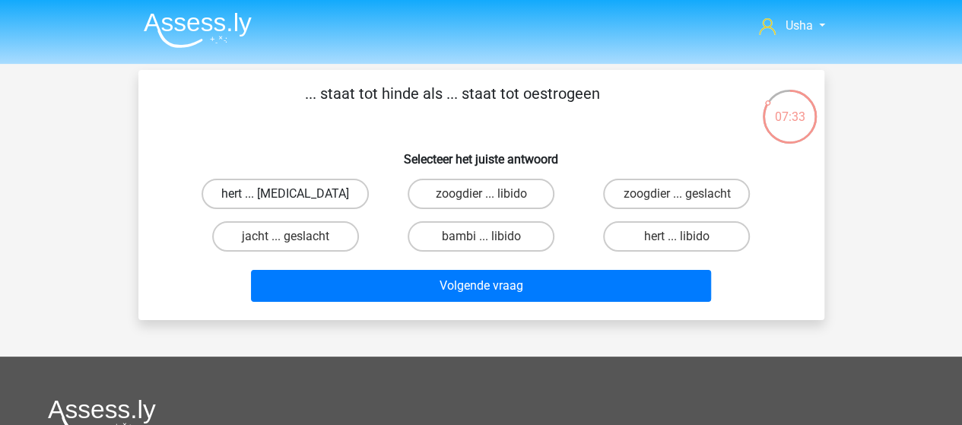
click at [315, 194] on label "hert ... testosteron" at bounding box center [285, 194] width 167 height 30
click at [295, 194] on input "hert ... testosteron" at bounding box center [290, 199] width 10 height 10
radio input "true"
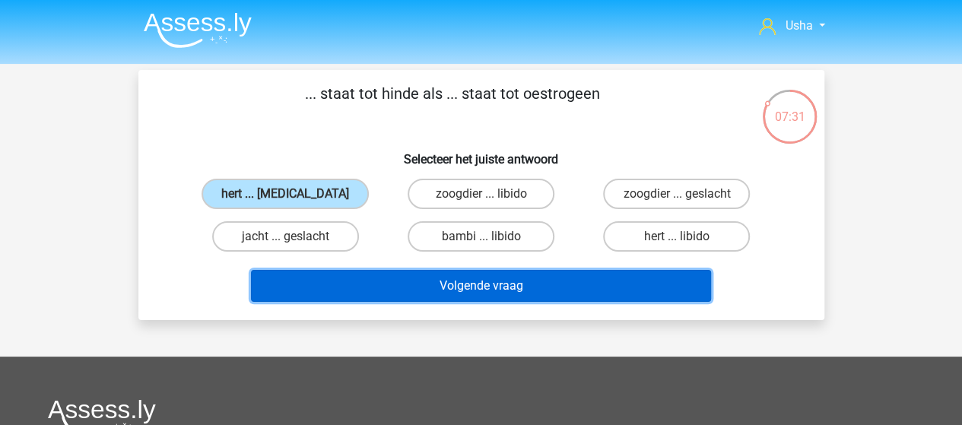
click at [353, 288] on button "Volgende vraag" at bounding box center [481, 286] width 460 height 32
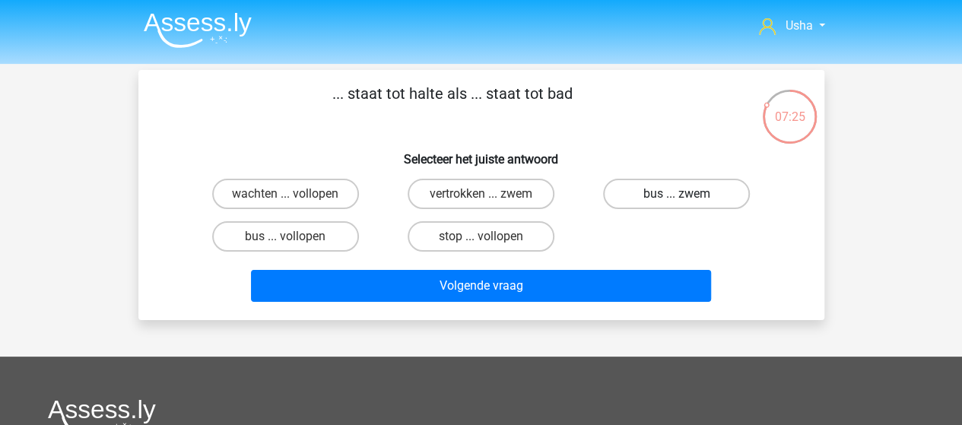
click at [656, 192] on label "bus ... zwem" at bounding box center [676, 194] width 147 height 30
click at [677, 194] on input "bus ... zwem" at bounding box center [682, 199] width 10 height 10
radio input "true"
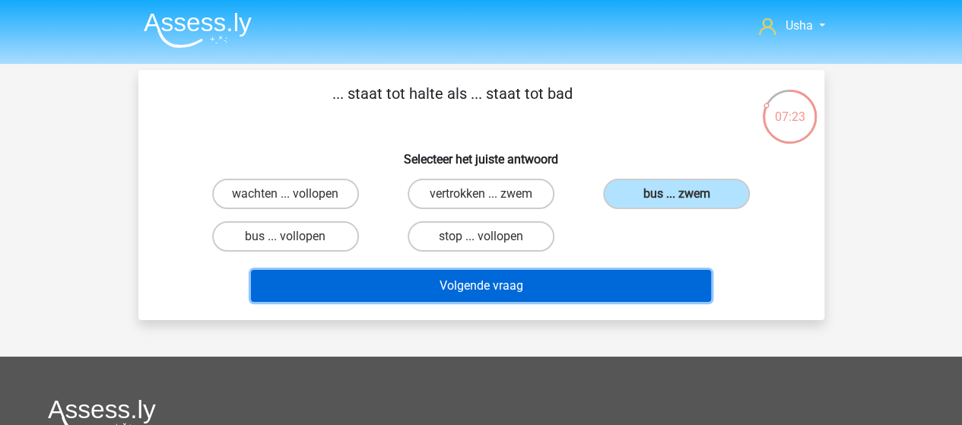
click at [511, 287] on button "Volgende vraag" at bounding box center [481, 286] width 460 height 32
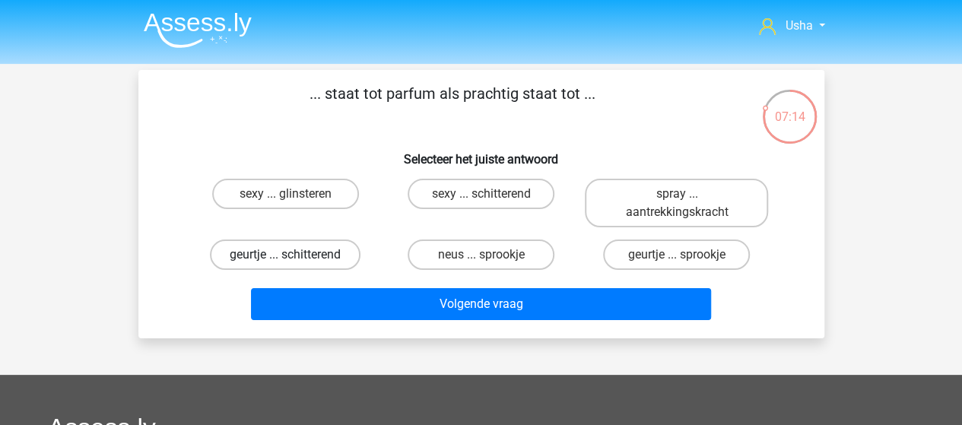
click at [303, 256] on label "geurtje ... schitterend" at bounding box center [285, 255] width 151 height 30
click at [295, 256] on input "geurtje ... schitterend" at bounding box center [290, 260] width 10 height 10
radio input "true"
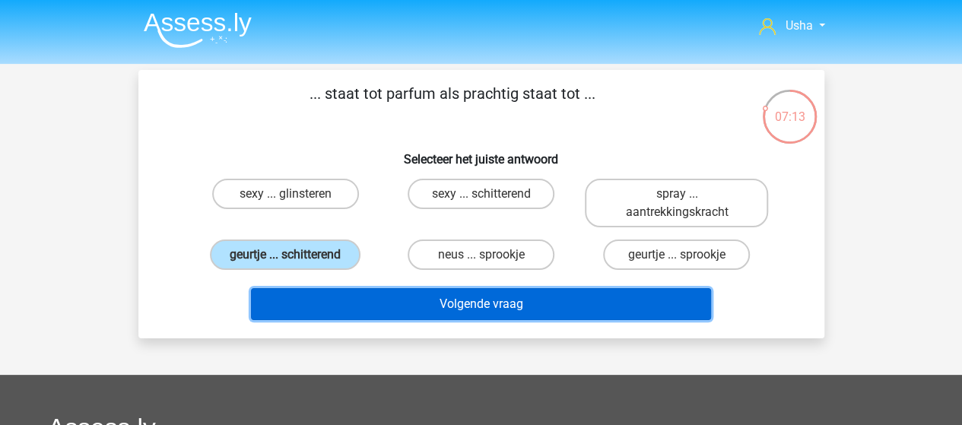
click at [362, 300] on button "Volgende vraag" at bounding box center [481, 304] width 460 height 32
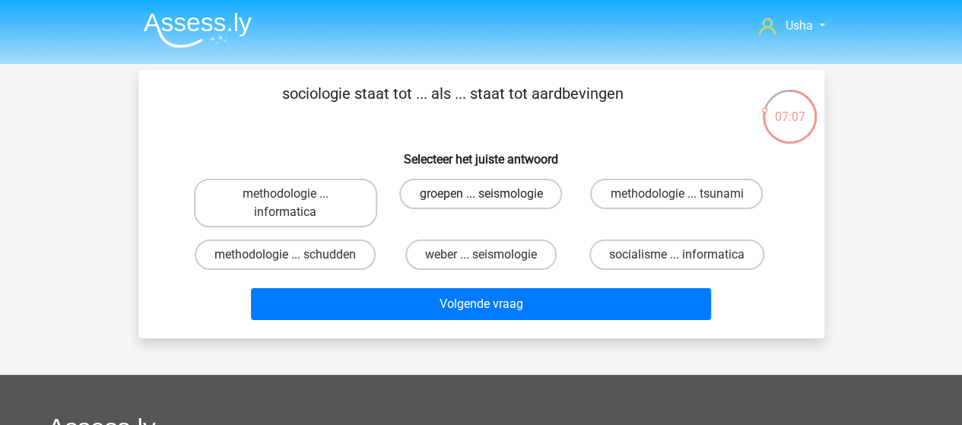
click at [465, 198] on label "groepen ... seismologie" at bounding box center [480, 194] width 163 height 30
click at [481, 198] on input "groepen ... seismologie" at bounding box center [486, 199] width 10 height 10
radio input "true"
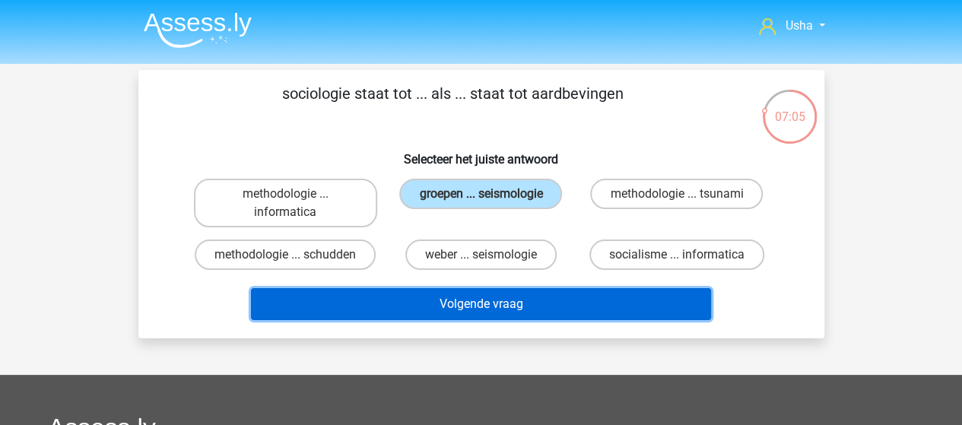
click at [402, 302] on button "Volgende vraag" at bounding box center [481, 304] width 460 height 32
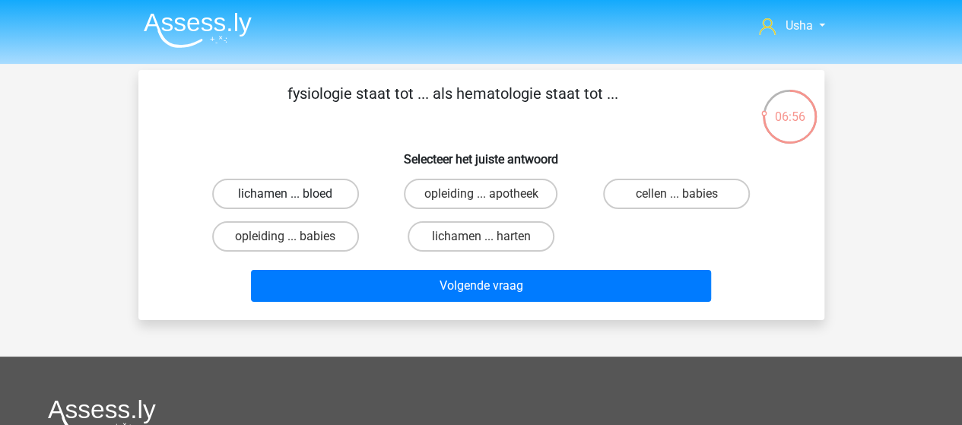
click at [278, 193] on label "lichamen ... bloed" at bounding box center [285, 194] width 147 height 30
click at [285, 194] on input "lichamen ... bloed" at bounding box center [290, 199] width 10 height 10
radio input "true"
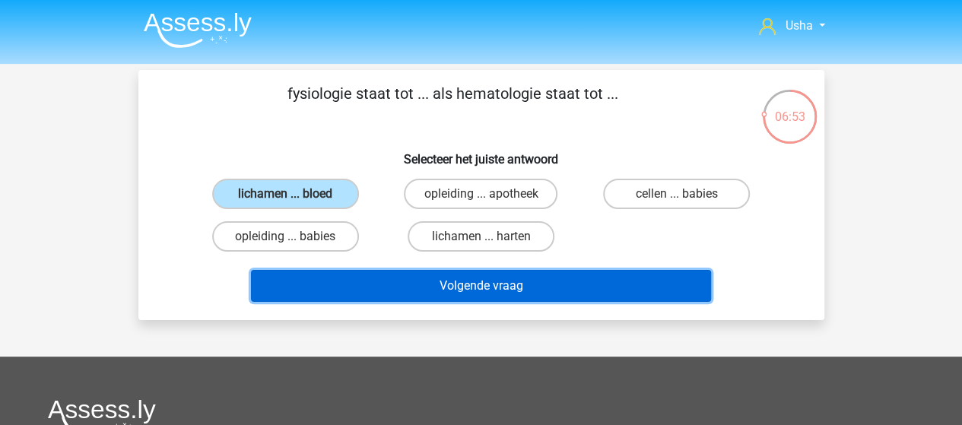
click at [333, 287] on button "Volgende vraag" at bounding box center [481, 286] width 460 height 32
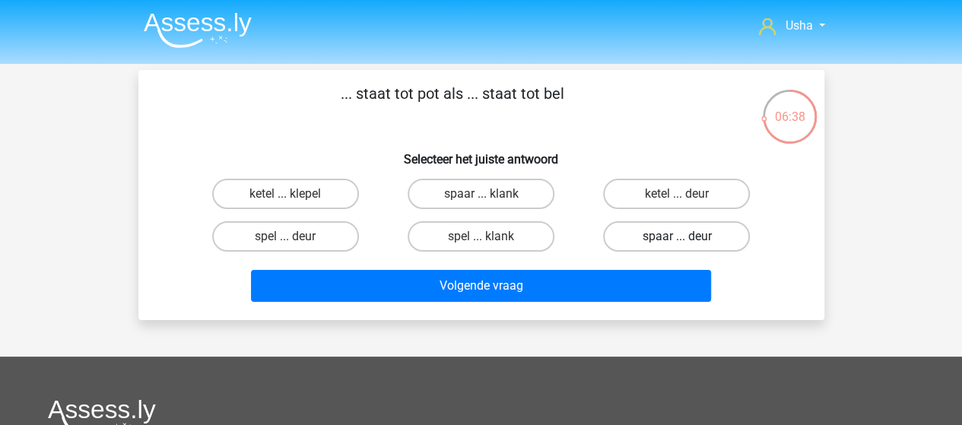
click at [647, 230] on label "spaar ... deur" at bounding box center [676, 236] width 147 height 30
click at [677, 237] on input "spaar ... deur" at bounding box center [682, 242] width 10 height 10
radio input "true"
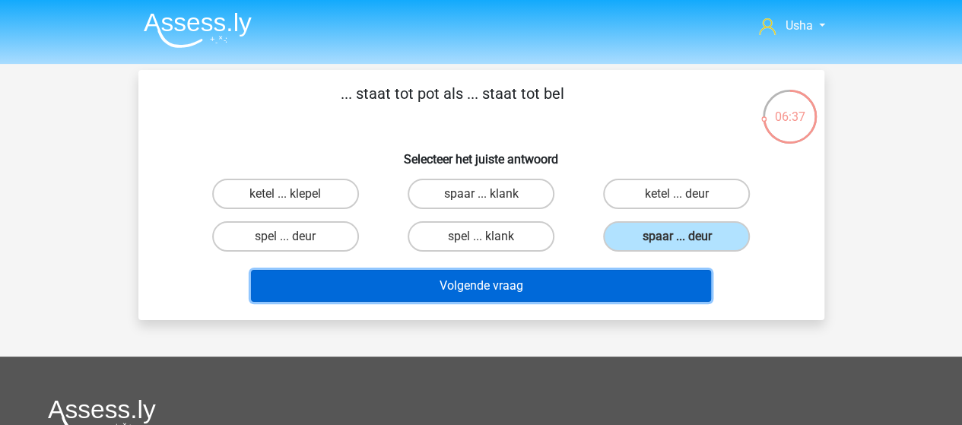
click at [543, 279] on button "Volgende vraag" at bounding box center [481, 286] width 460 height 32
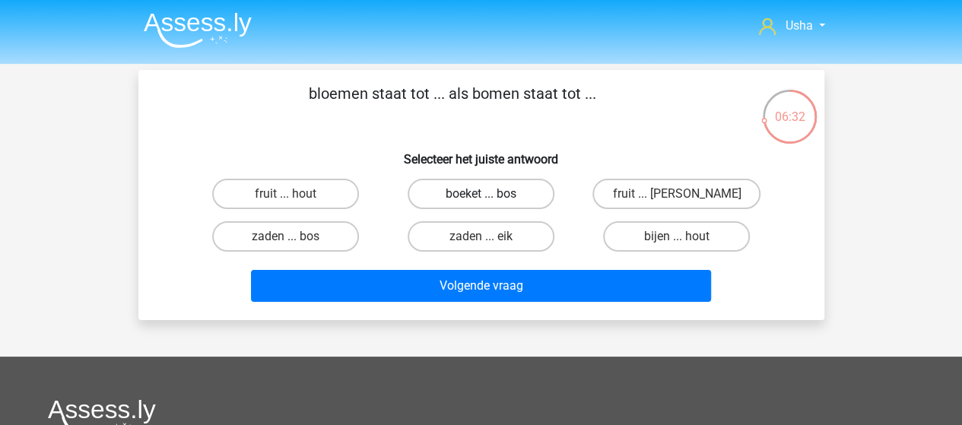
click at [436, 189] on label "boeket ... bos" at bounding box center [481, 194] width 147 height 30
click at [481, 194] on input "boeket ... bos" at bounding box center [486, 199] width 10 height 10
radio input "true"
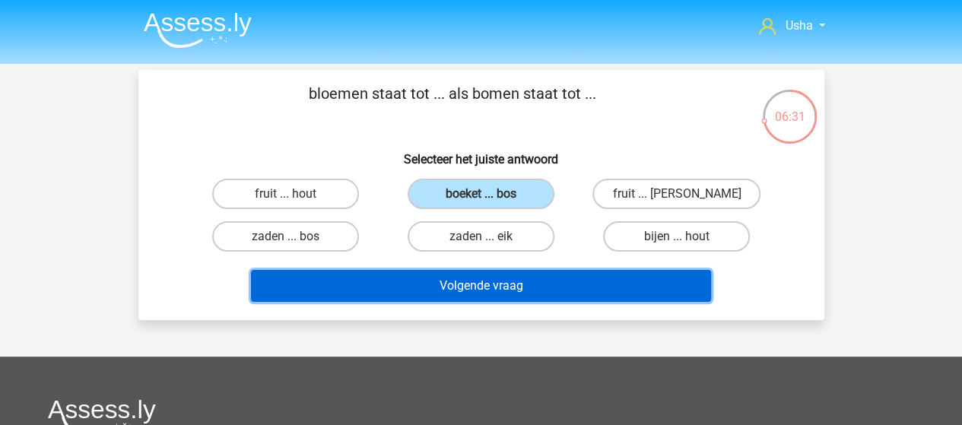
click at [390, 278] on button "Volgende vraag" at bounding box center [481, 286] width 460 height 32
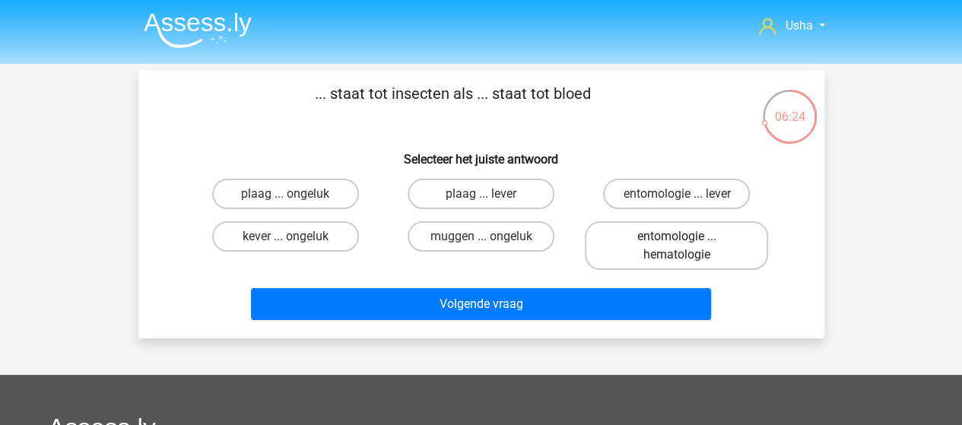
click at [634, 249] on label "entomologie ... hematologie" at bounding box center [676, 245] width 183 height 49
click at [677, 246] on input "entomologie ... hematologie" at bounding box center [682, 242] width 10 height 10
radio input "true"
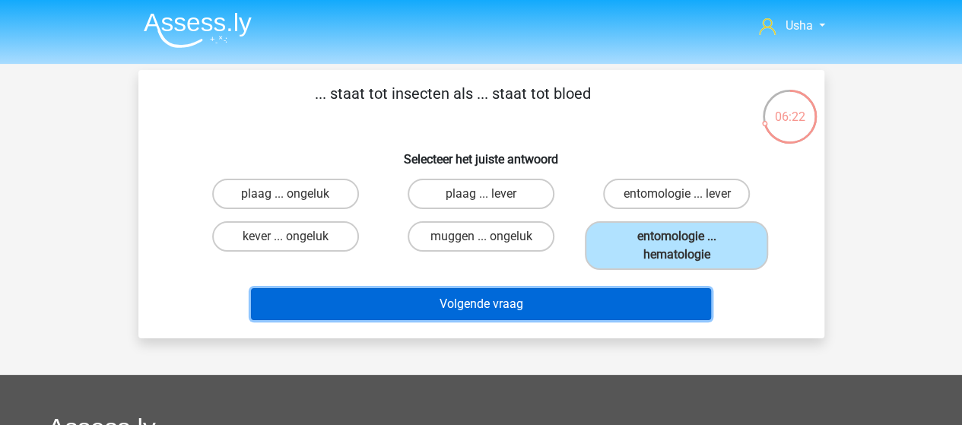
click at [531, 303] on button "Volgende vraag" at bounding box center [481, 304] width 460 height 32
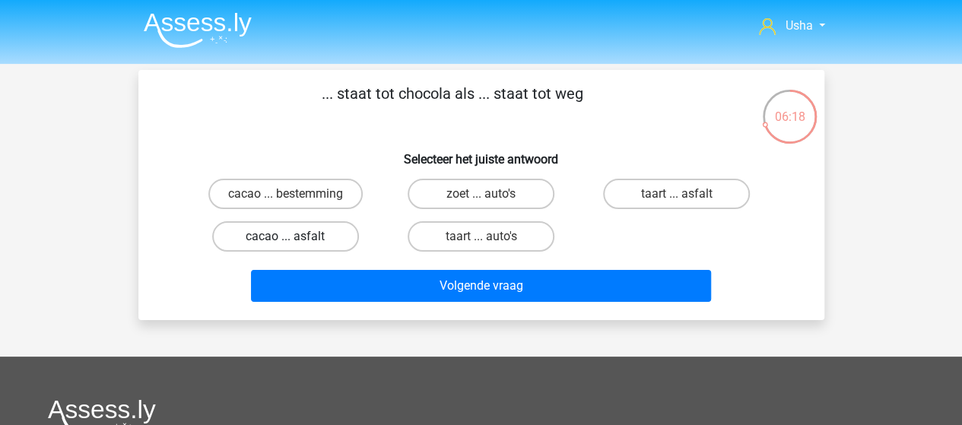
click at [304, 235] on label "cacao ... asfalt" at bounding box center [285, 236] width 147 height 30
click at [295, 237] on input "cacao ... asfalt" at bounding box center [290, 242] width 10 height 10
radio input "true"
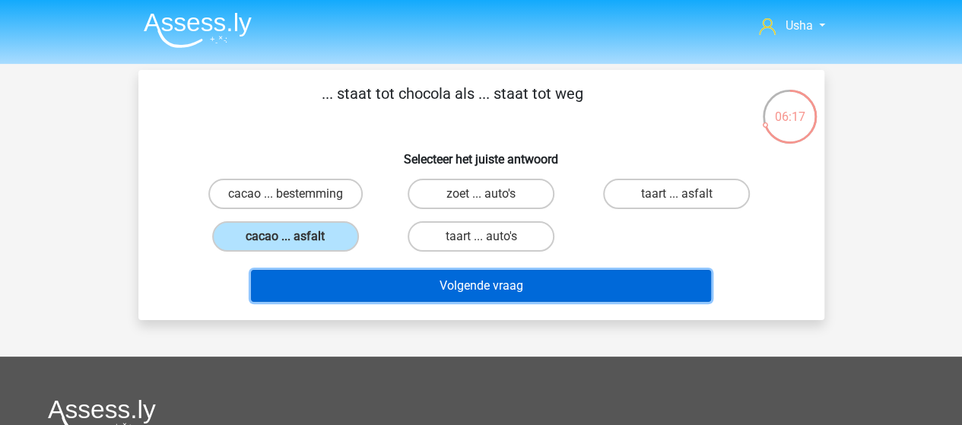
click at [376, 291] on button "Volgende vraag" at bounding box center [481, 286] width 460 height 32
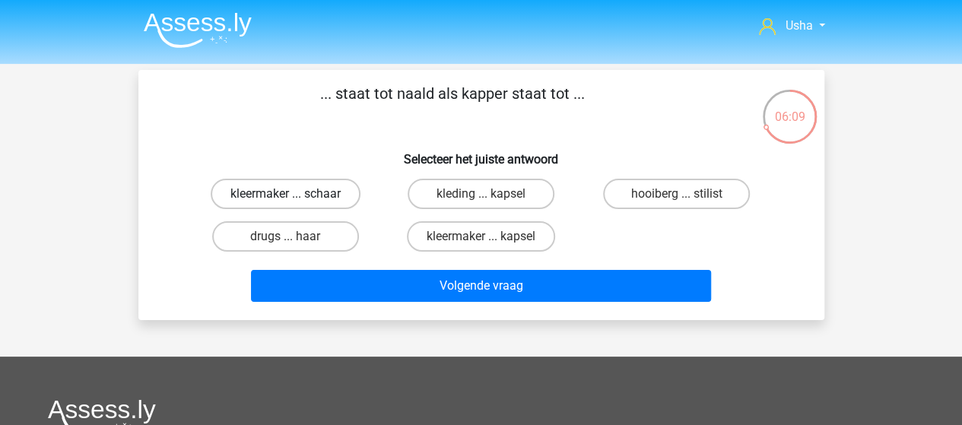
click at [234, 193] on label "kleermaker ... schaar" at bounding box center [286, 194] width 150 height 30
click at [285, 194] on input "kleermaker ... schaar" at bounding box center [290, 199] width 10 height 10
radio input "true"
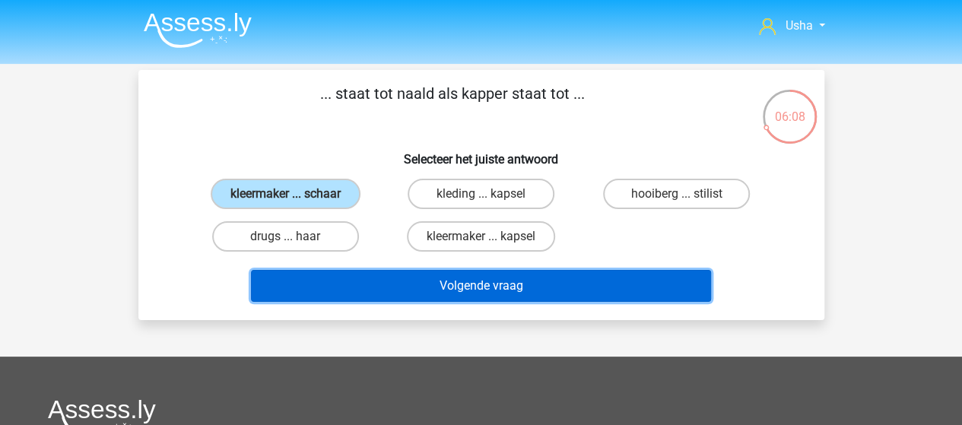
click at [357, 281] on button "Volgende vraag" at bounding box center [481, 286] width 460 height 32
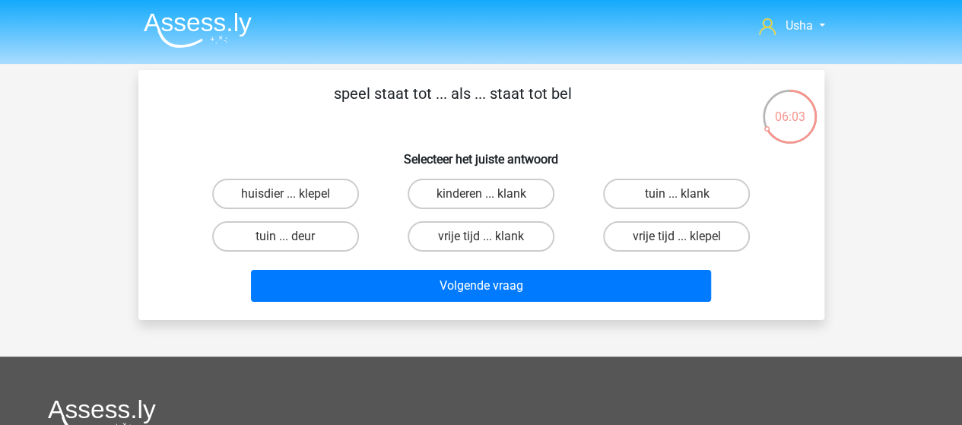
click at [289, 243] on input "tuin ... deur" at bounding box center [290, 242] width 10 height 10
radio input "true"
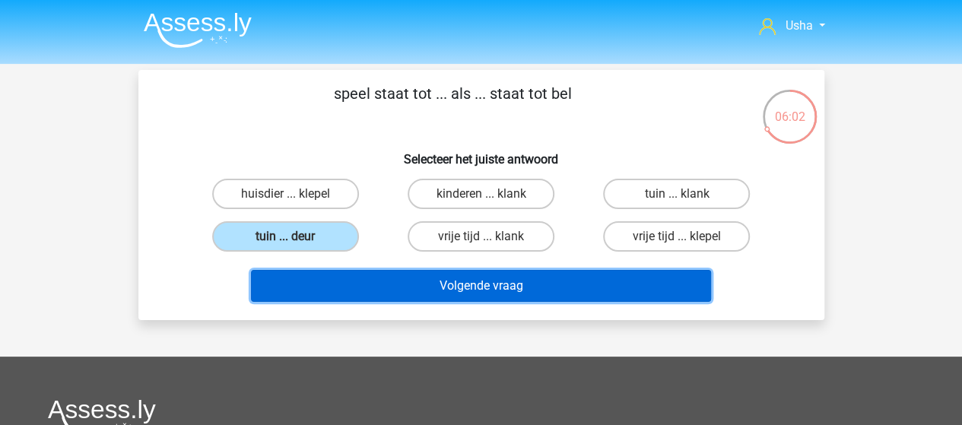
click at [344, 287] on button "Volgende vraag" at bounding box center [481, 286] width 460 height 32
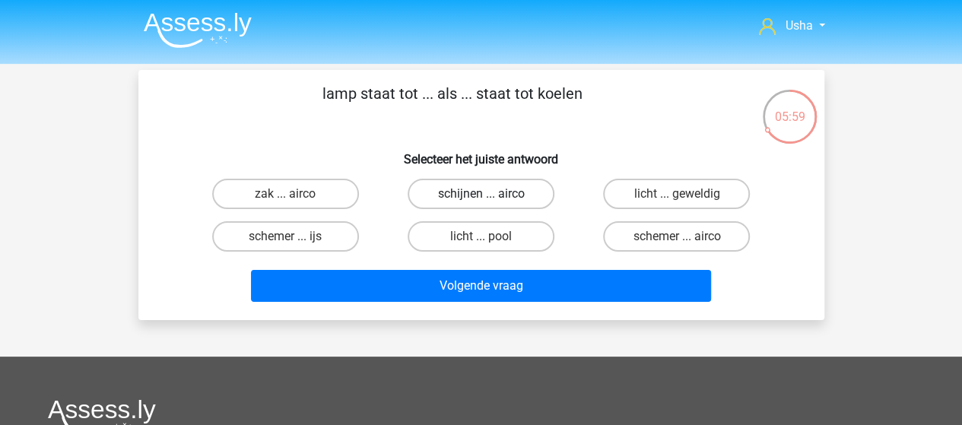
click at [468, 196] on label "schijnen ... airco" at bounding box center [481, 194] width 147 height 30
click at [481, 196] on input "schijnen ... airco" at bounding box center [486, 199] width 10 height 10
radio input "true"
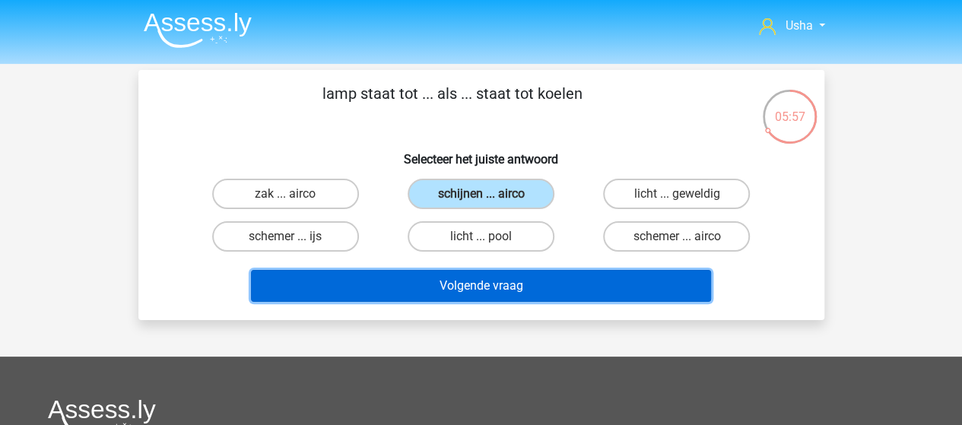
click at [390, 291] on button "Volgende vraag" at bounding box center [481, 286] width 460 height 32
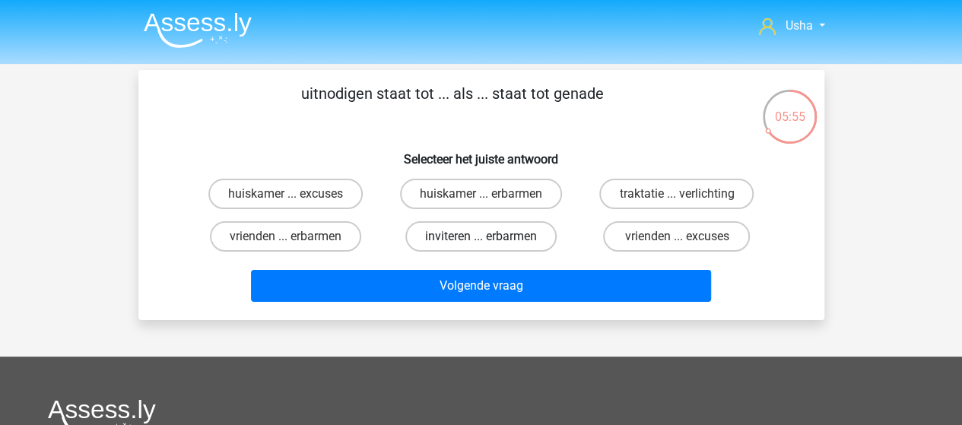
click at [449, 233] on label "inviteren ... erbarmen" at bounding box center [480, 236] width 151 height 30
click at [481, 237] on input "inviteren ... erbarmen" at bounding box center [486, 242] width 10 height 10
radio input "true"
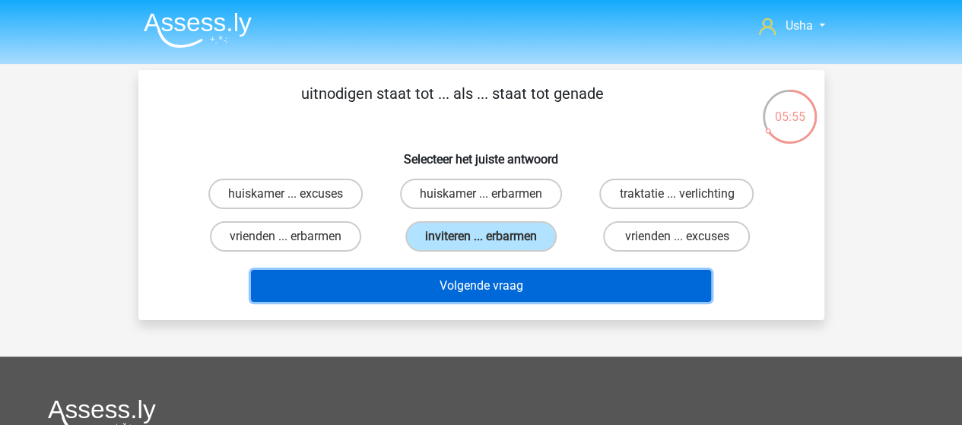
click at [398, 284] on button "Volgende vraag" at bounding box center [481, 286] width 460 height 32
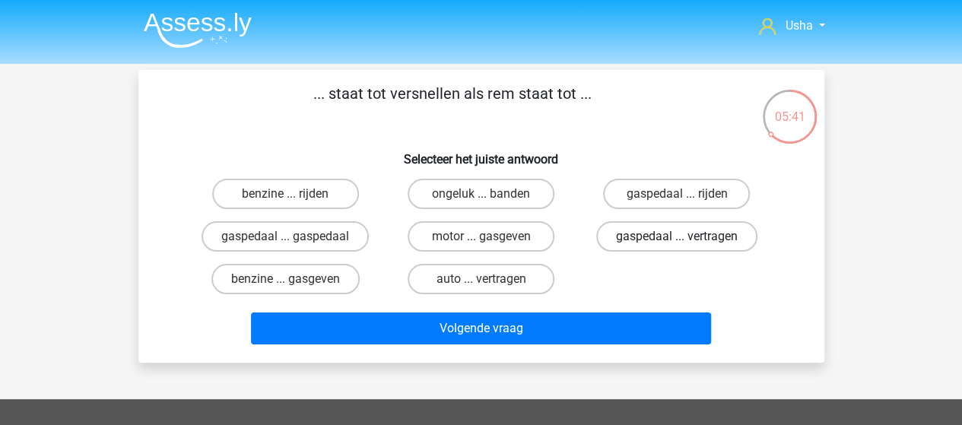
click at [665, 238] on label "gaspedaal ... vertragen" at bounding box center [676, 236] width 161 height 30
click at [677, 238] on input "gaspedaal ... vertragen" at bounding box center [682, 242] width 10 height 10
radio input "true"
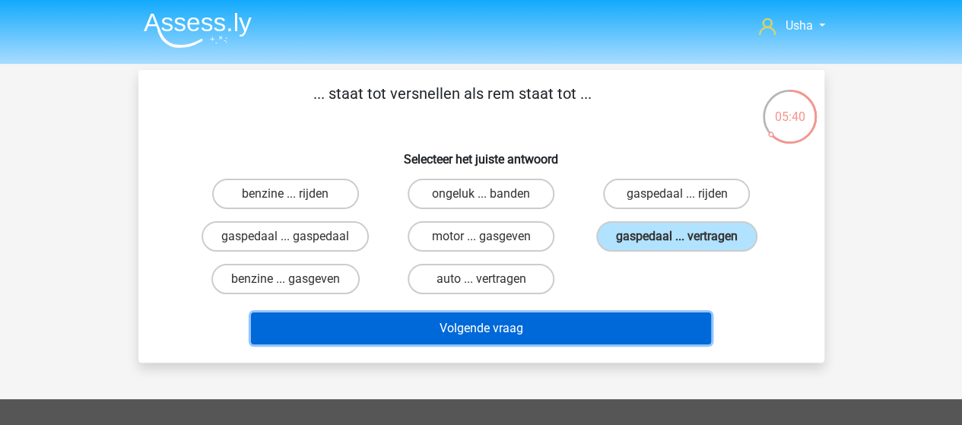
click at [513, 329] on button "Volgende vraag" at bounding box center [481, 329] width 460 height 32
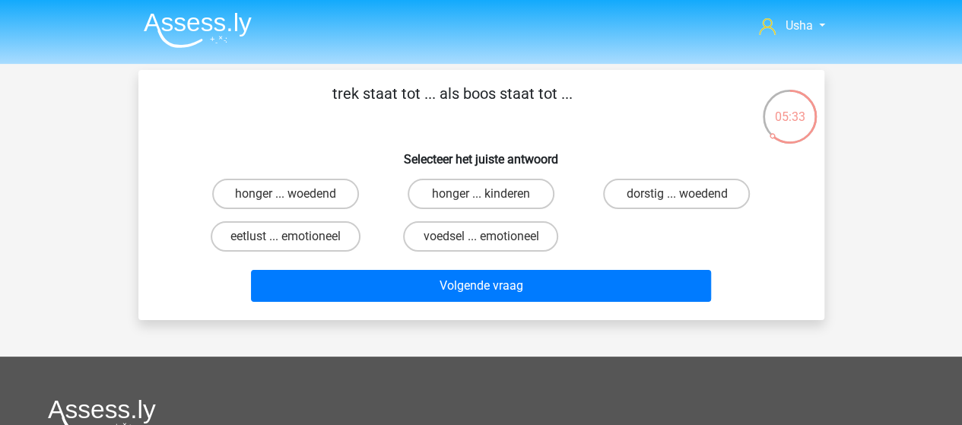
click at [294, 194] on input "honger ... woedend" at bounding box center [290, 199] width 10 height 10
radio input "true"
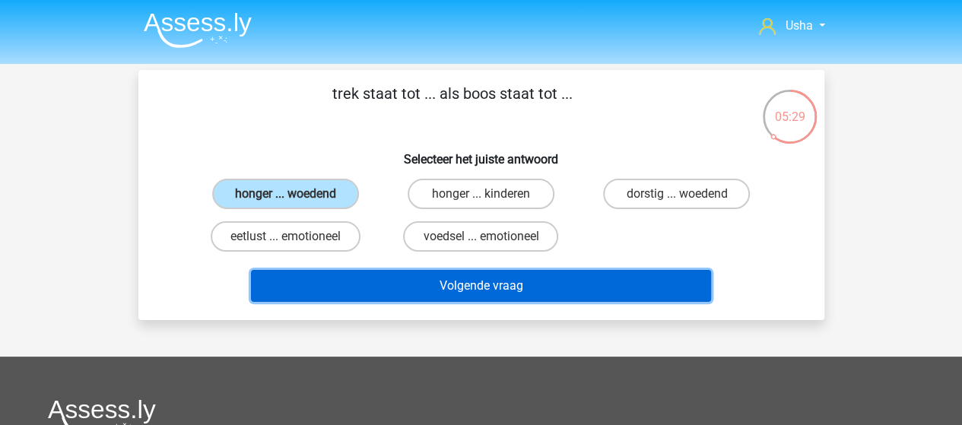
click at [364, 281] on button "Volgende vraag" at bounding box center [481, 286] width 460 height 32
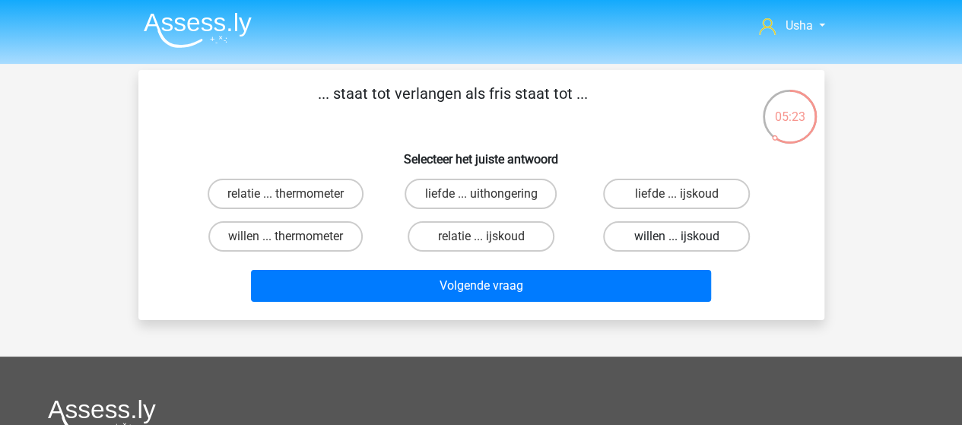
click at [662, 237] on label "willen ... ijskoud" at bounding box center [676, 236] width 147 height 30
click at [677, 237] on input "willen ... ijskoud" at bounding box center [682, 242] width 10 height 10
radio input "true"
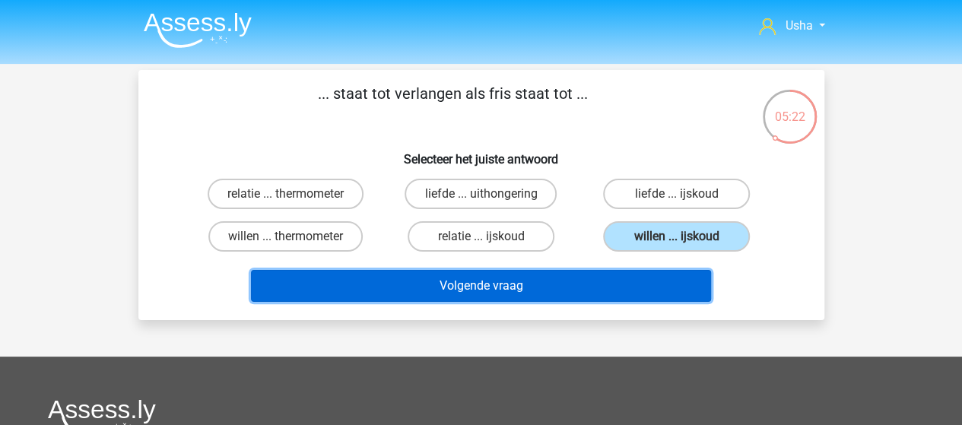
click at [463, 287] on button "Volgende vraag" at bounding box center [481, 286] width 460 height 32
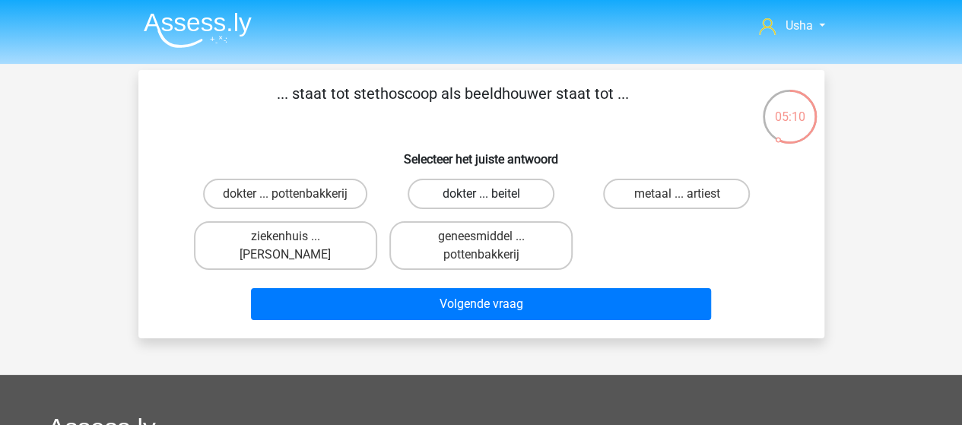
click at [461, 192] on label "dokter ... beitel" at bounding box center [481, 194] width 147 height 30
click at [481, 194] on input "dokter ... beitel" at bounding box center [486, 199] width 10 height 10
radio input "true"
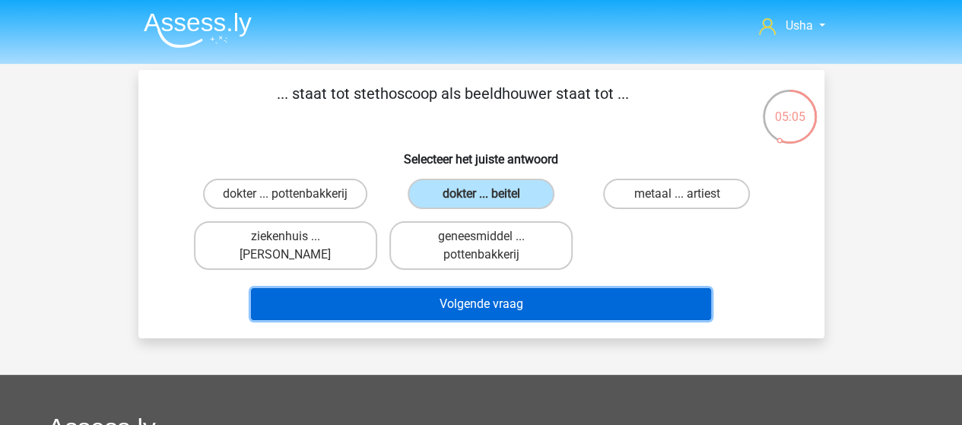
click at [398, 302] on button "Volgende vraag" at bounding box center [481, 304] width 460 height 32
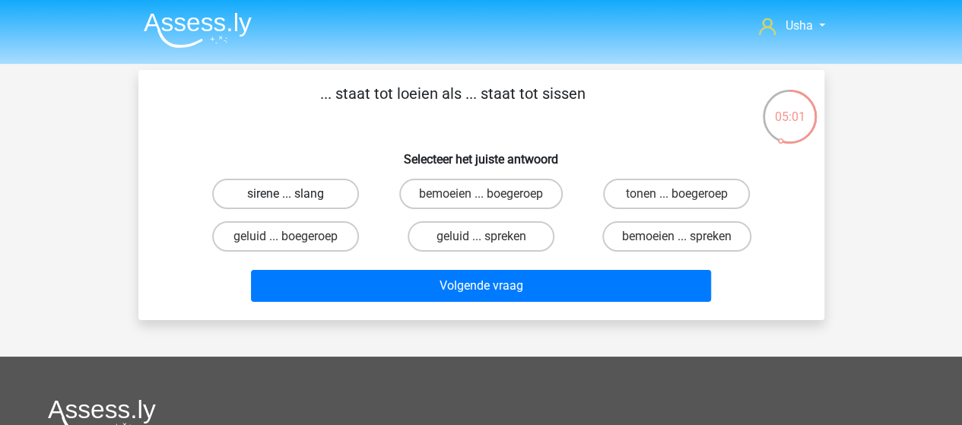
click at [302, 194] on label "sirene ... slang" at bounding box center [285, 194] width 147 height 30
click at [295, 194] on input "sirene ... slang" at bounding box center [290, 199] width 10 height 10
radio input "true"
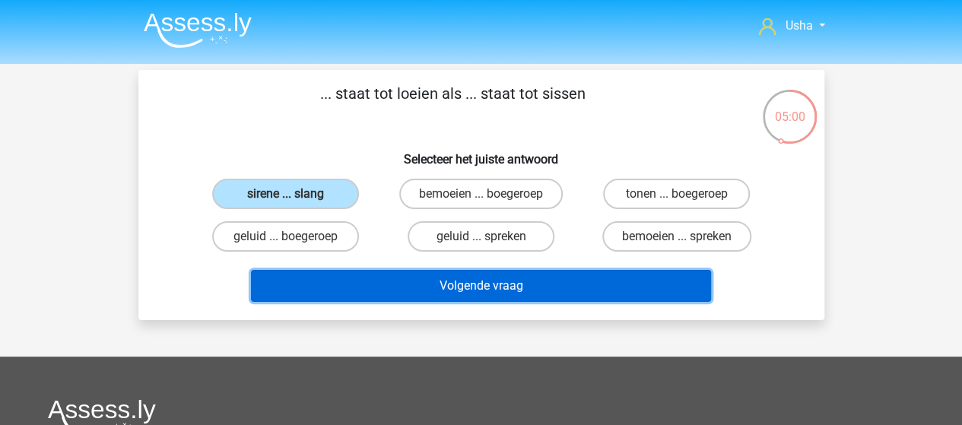
click at [319, 275] on button "Volgende vraag" at bounding box center [481, 286] width 460 height 32
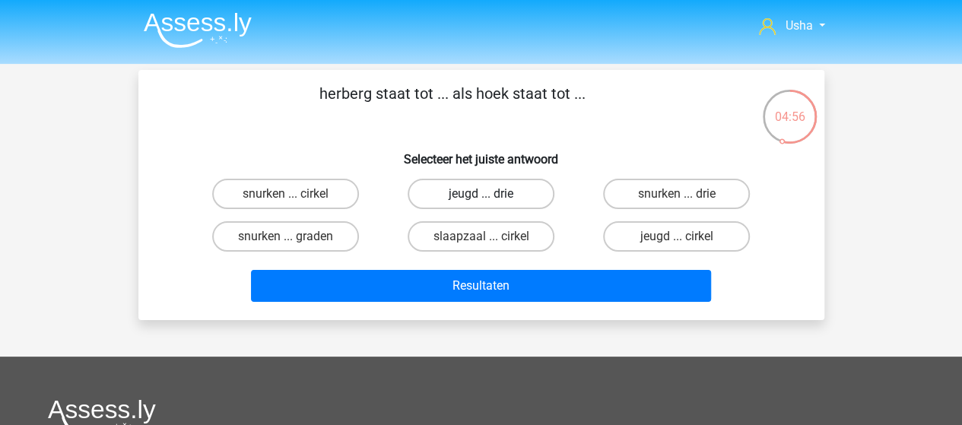
click at [468, 194] on label "jeugd ... drie" at bounding box center [481, 194] width 147 height 30
click at [481, 194] on input "jeugd ... drie" at bounding box center [486, 199] width 10 height 10
radio input "true"
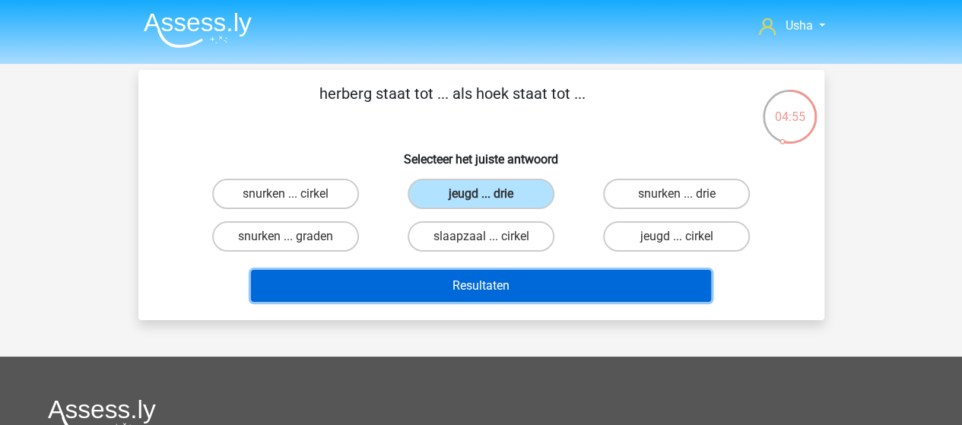
click at [402, 285] on button "Resultaten" at bounding box center [481, 286] width 460 height 32
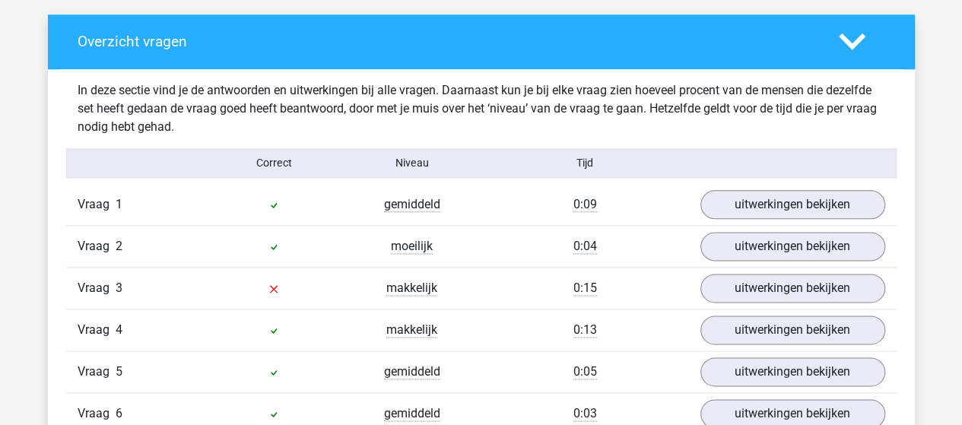
scroll to position [913, 0]
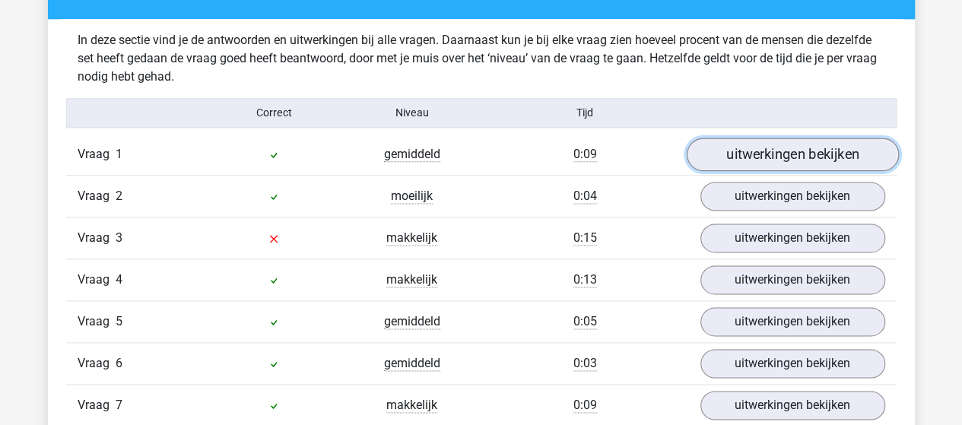
click at [816, 154] on link "uitwerkingen bekijken" at bounding box center [792, 154] width 212 height 33
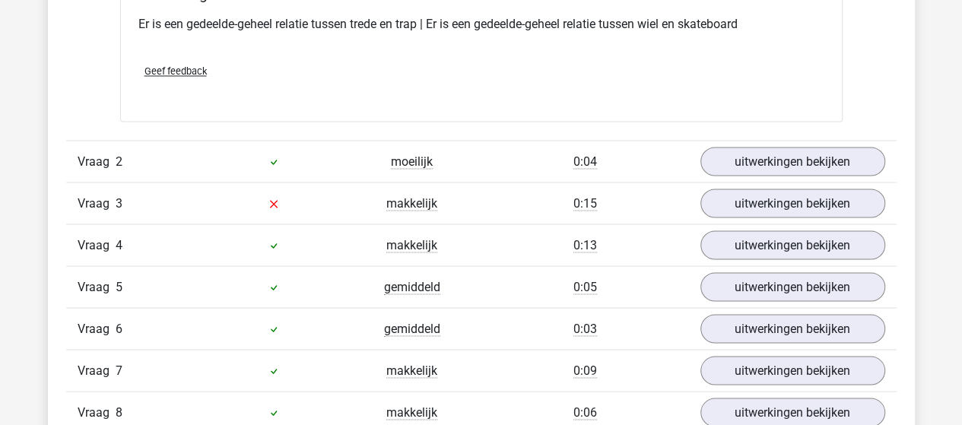
scroll to position [1293, 0]
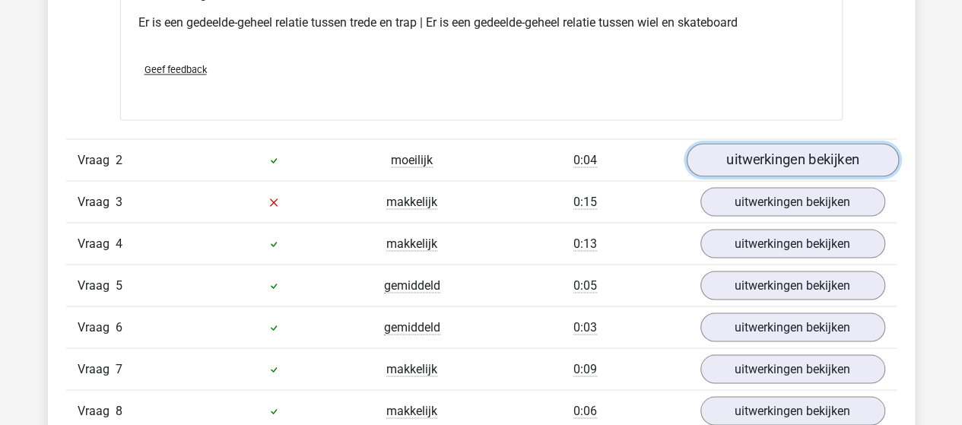
click at [751, 157] on link "uitwerkingen bekijken" at bounding box center [792, 159] width 212 height 33
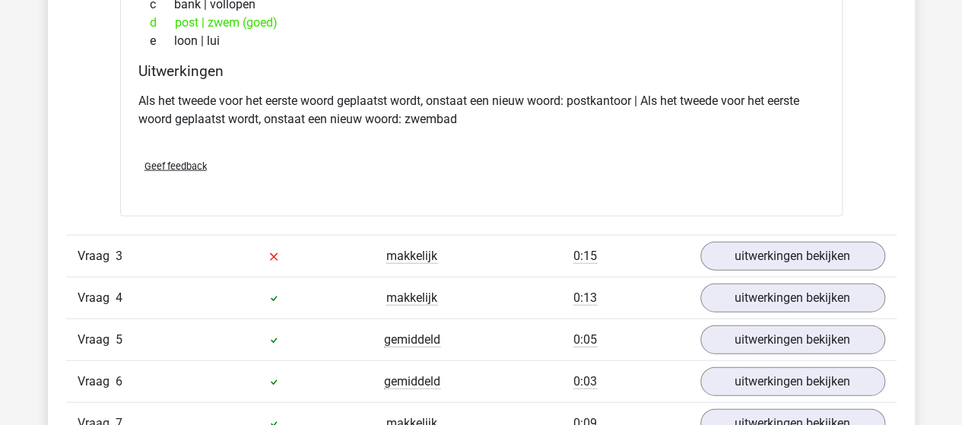
scroll to position [1597, 0]
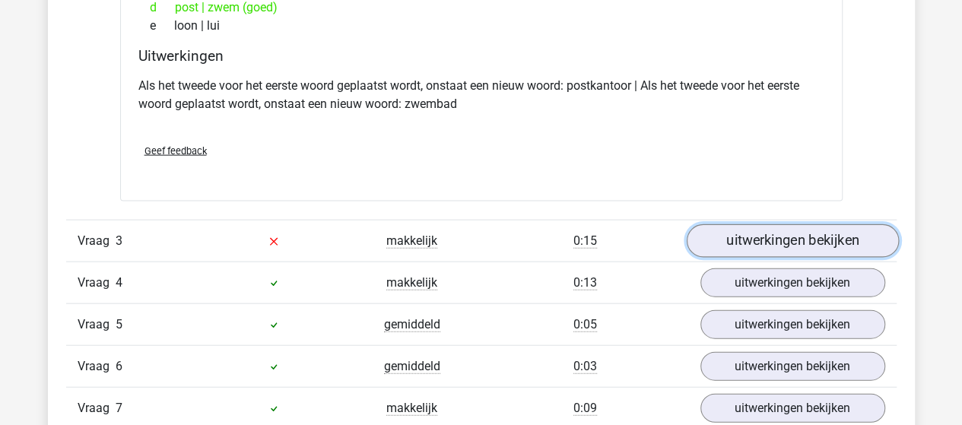
click at [719, 240] on link "uitwerkingen bekijken" at bounding box center [792, 241] width 212 height 33
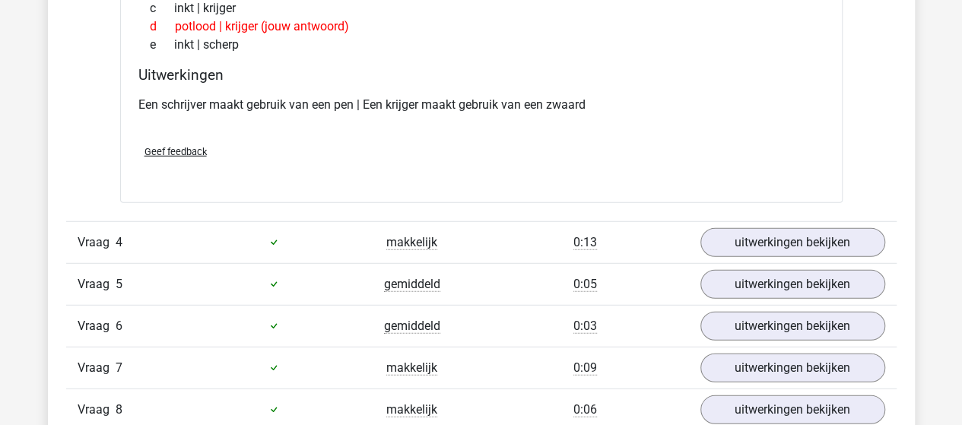
scroll to position [1977, 0]
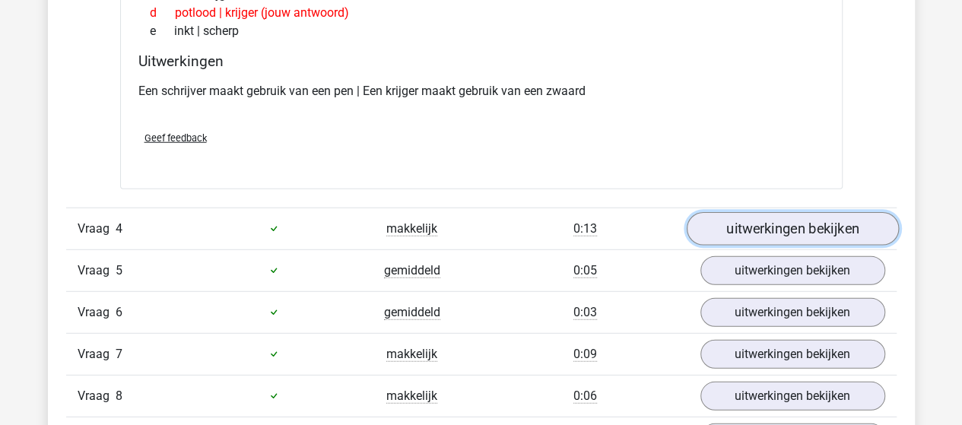
click at [748, 227] on link "uitwerkingen bekijken" at bounding box center [792, 228] width 212 height 33
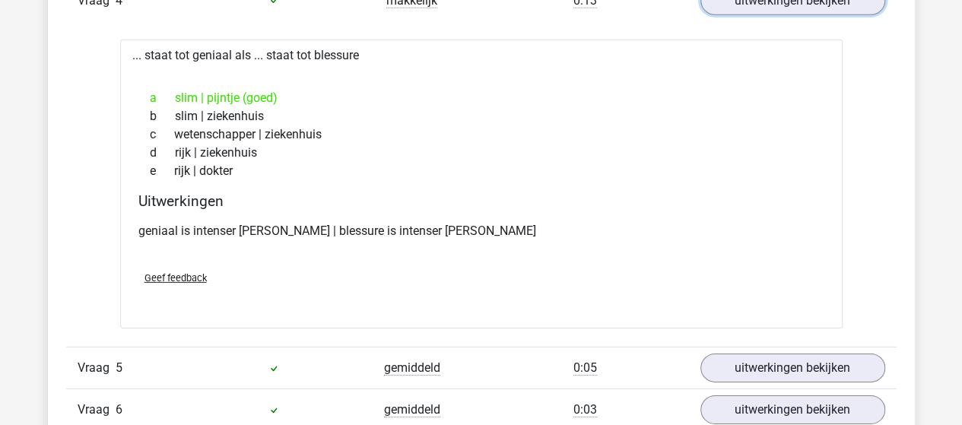
scroll to position [2281, 0]
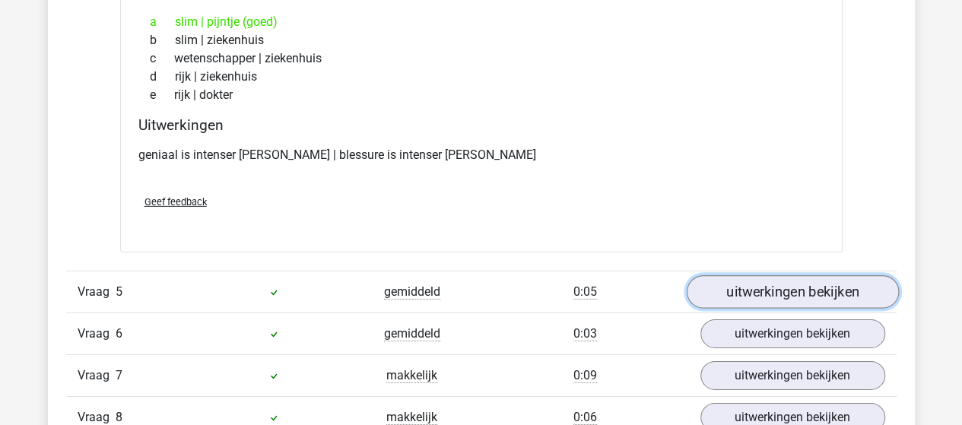
click at [786, 282] on link "uitwerkingen bekijken" at bounding box center [792, 291] width 212 height 33
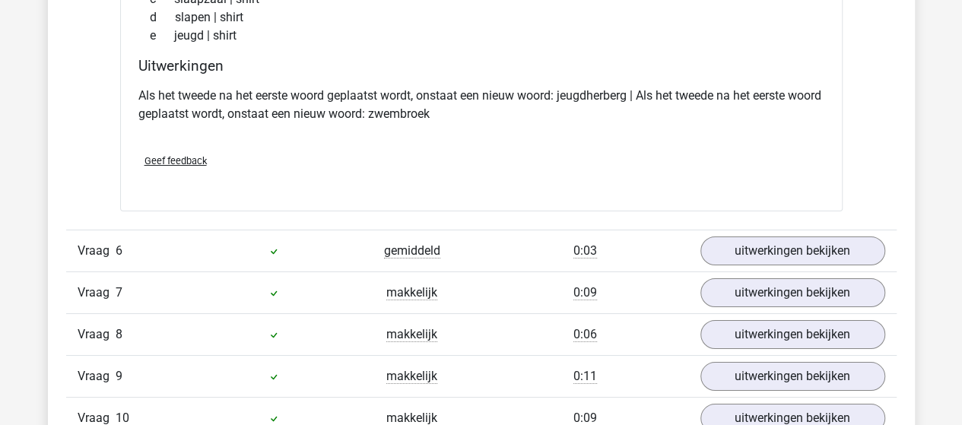
scroll to position [2738, 0]
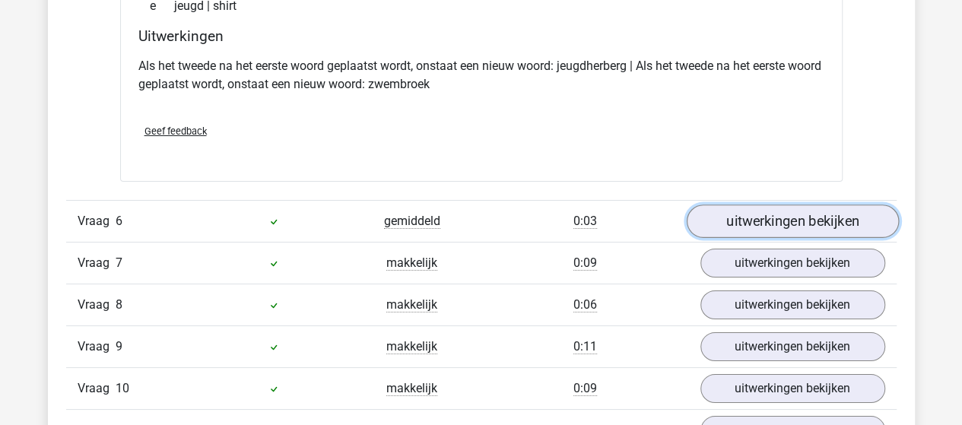
click at [779, 221] on link "uitwerkingen bekijken" at bounding box center [792, 221] width 212 height 33
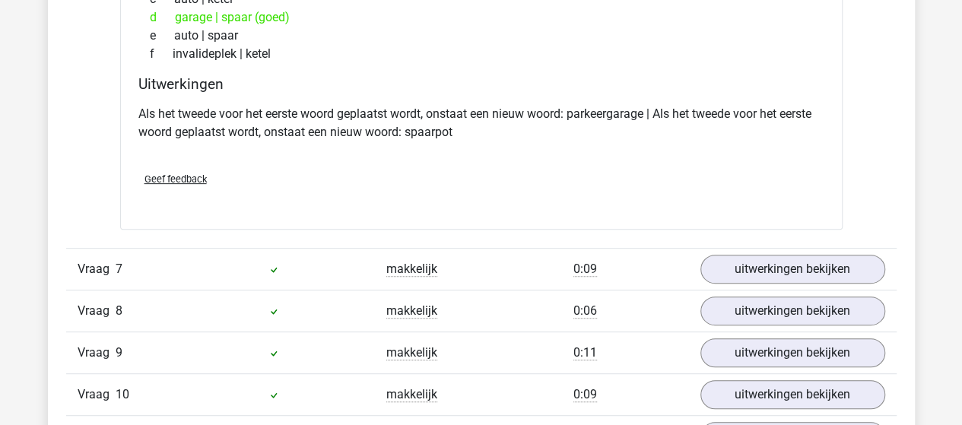
scroll to position [3118, 0]
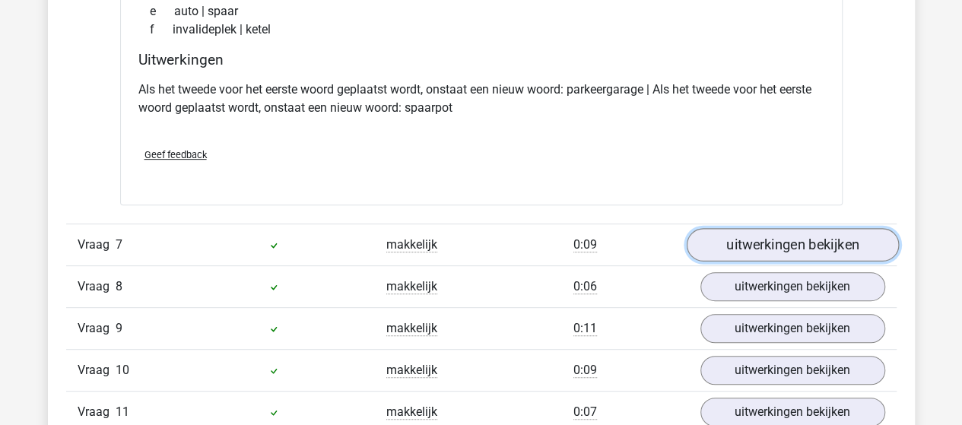
click at [805, 237] on link "uitwerkingen bekijken" at bounding box center [792, 244] width 212 height 33
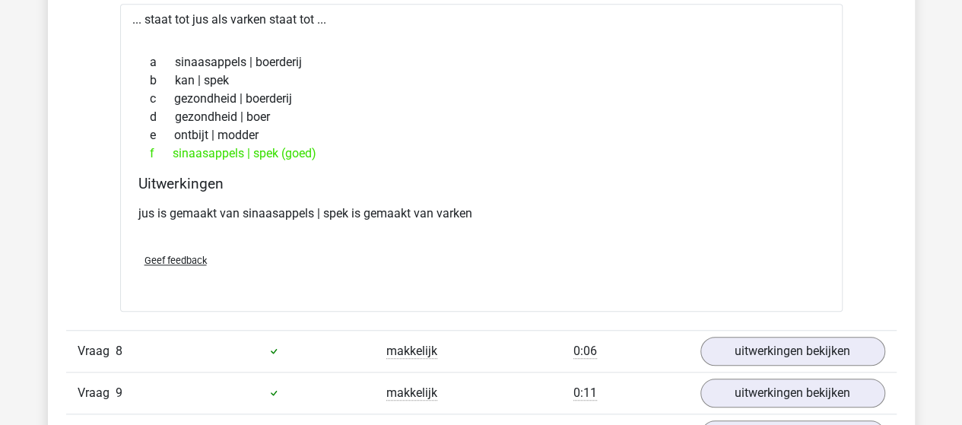
scroll to position [3422, 0]
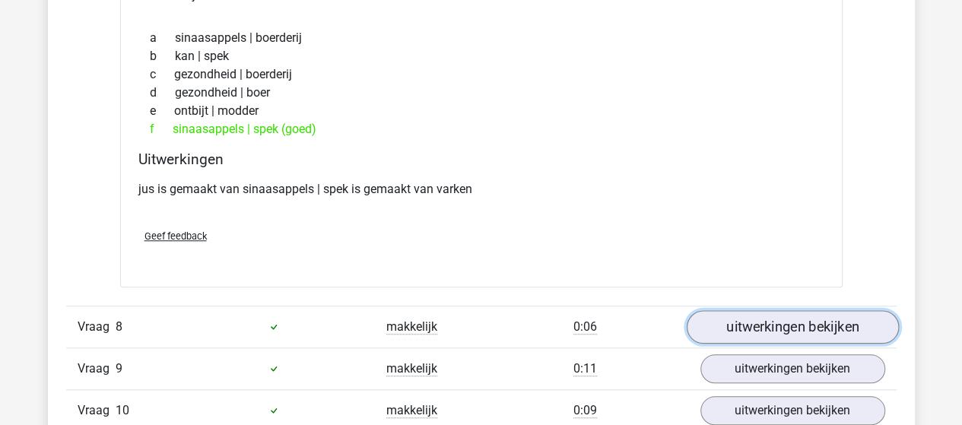
click at [750, 310] on link "uitwerkingen bekijken" at bounding box center [792, 326] width 212 height 33
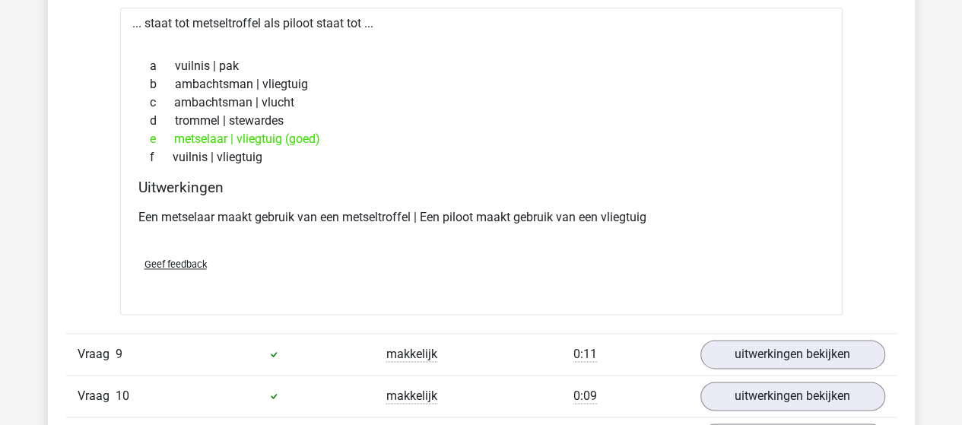
scroll to position [3802, 0]
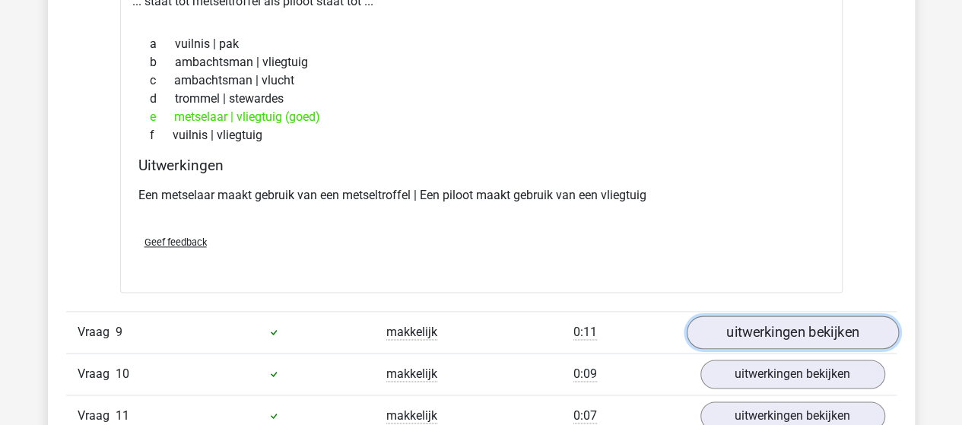
click at [727, 323] on link "uitwerkingen bekijken" at bounding box center [792, 332] width 212 height 33
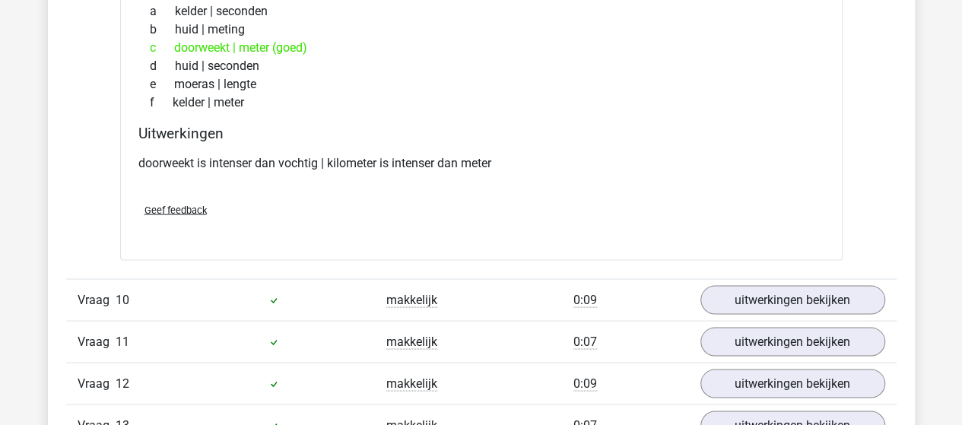
scroll to position [4259, 0]
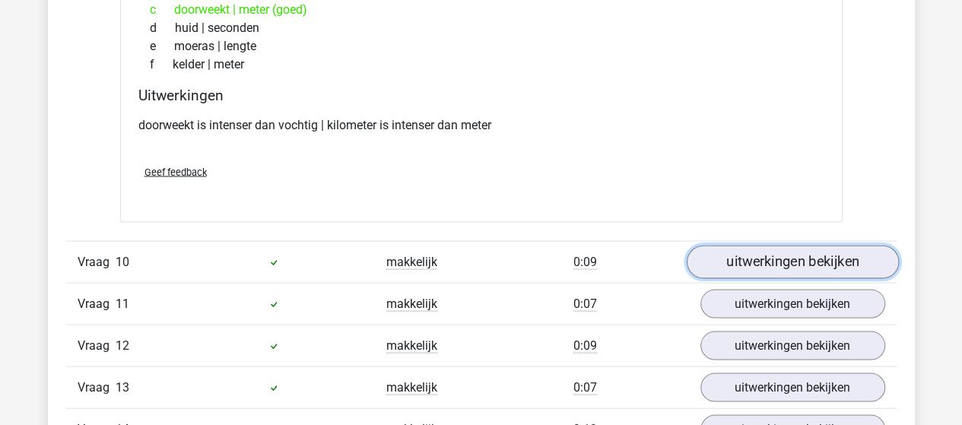
click at [735, 255] on link "uitwerkingen bekijken" at bounding box center [792, 261] width 212 height 33
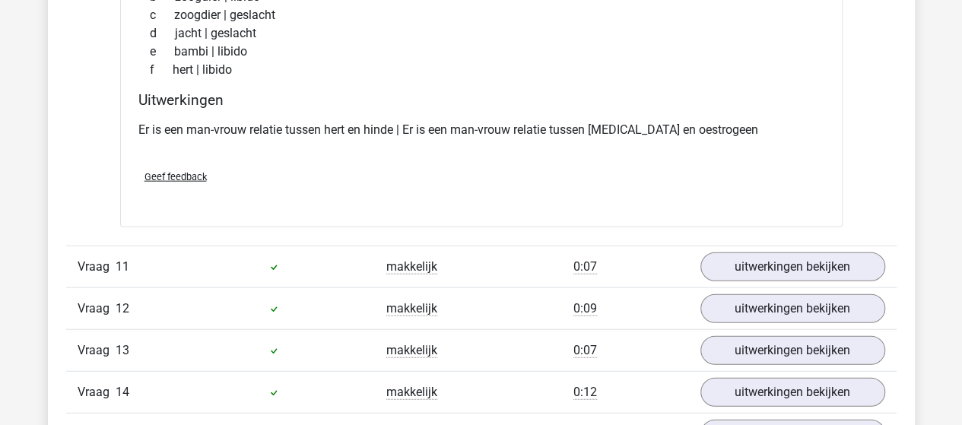
scroll to position [4715, 0]
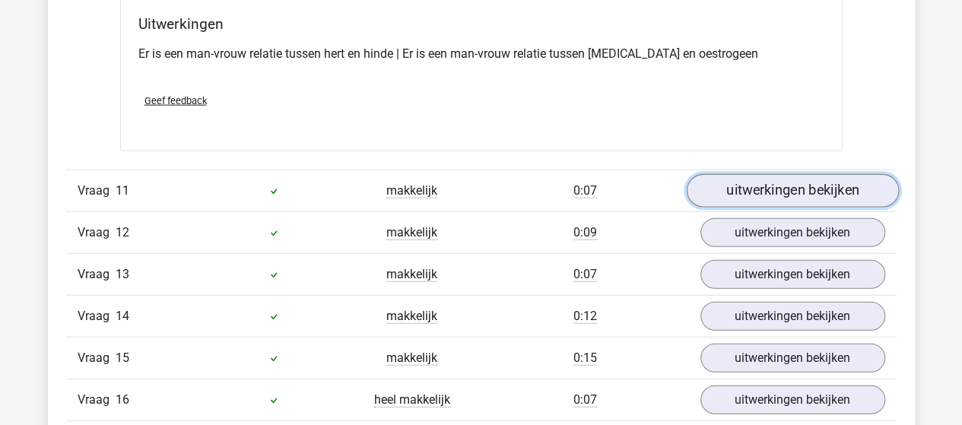
click at [788, 185] on link "uitwerkingen bekijken" at bounding box center [792, 190] width 212 height 33
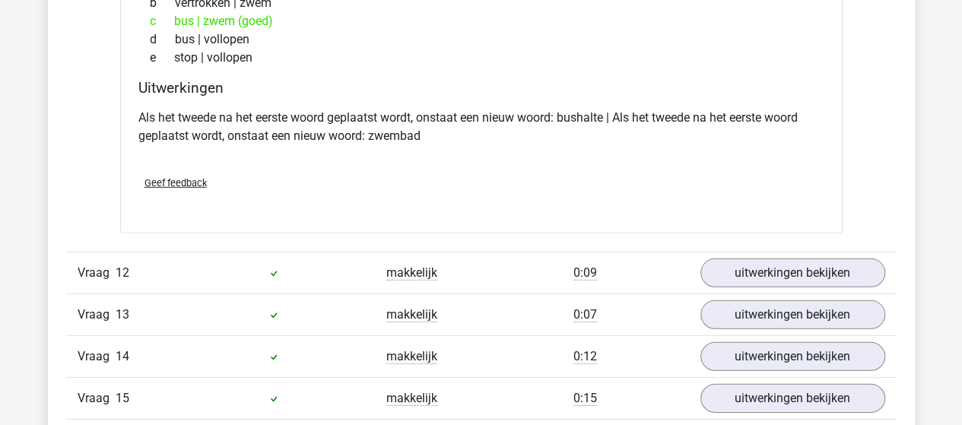
scroll to position [5019, 0]
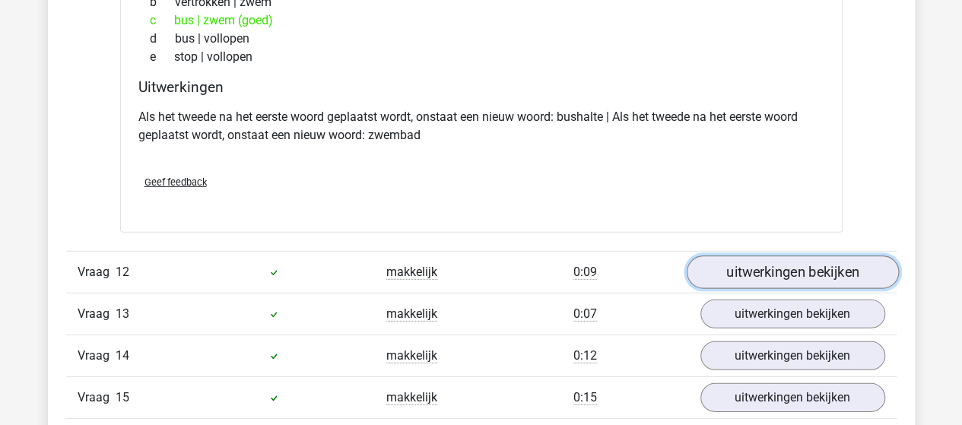
click at [744, 256] on link "uitwerkingen bekijken" at bounding box center [792, 272] width 212 height 33
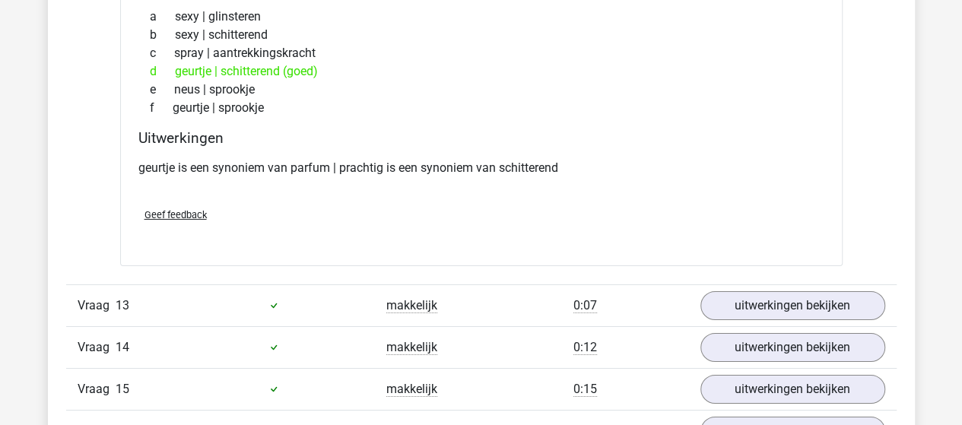
scroll to position [5399, 0]
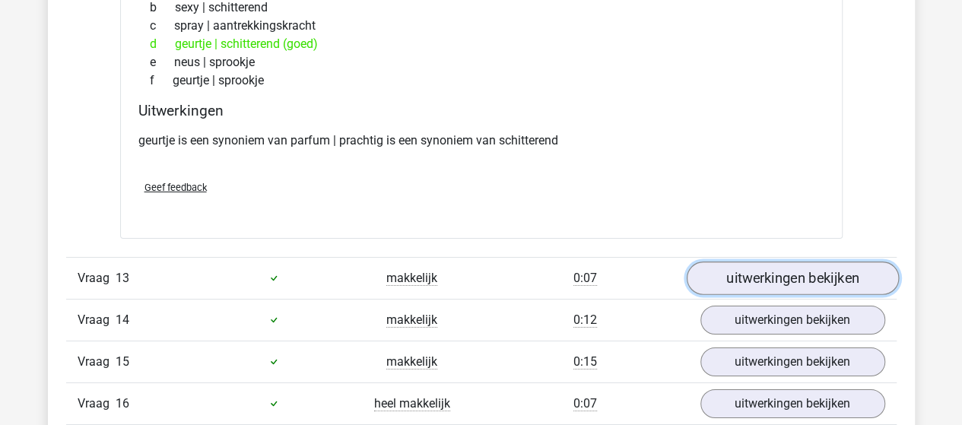
click at [744, 262] on link "uitwerkingen bekijken" at bounding box center [792, 278] width 212 height 33
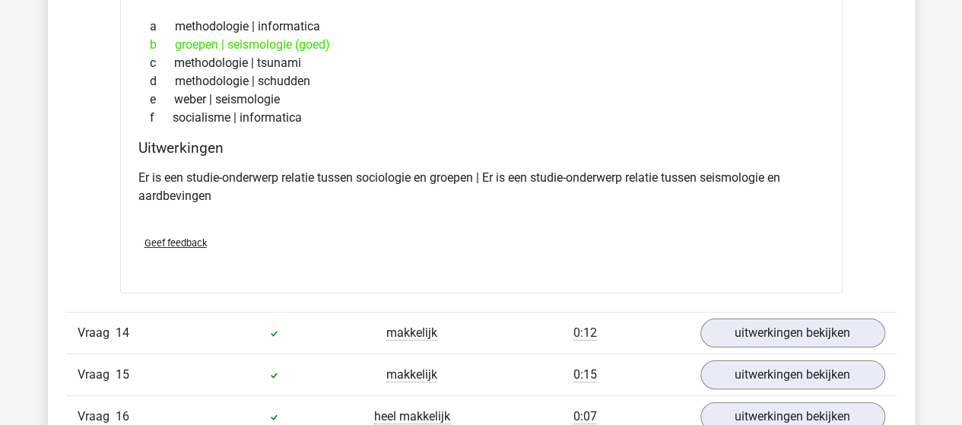
scroll to position [5780, 0]
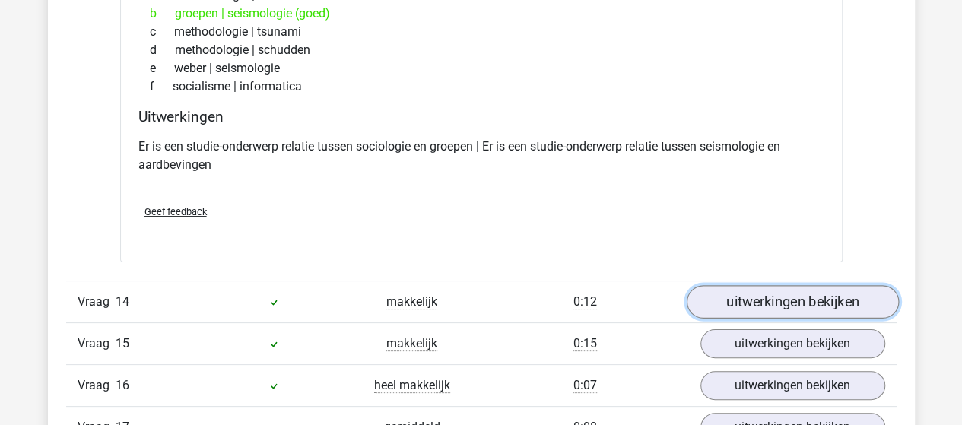
click at [716, 287] on link "uitwerkingen bekijken" at bounding box center [792, 301] width 212 height 33
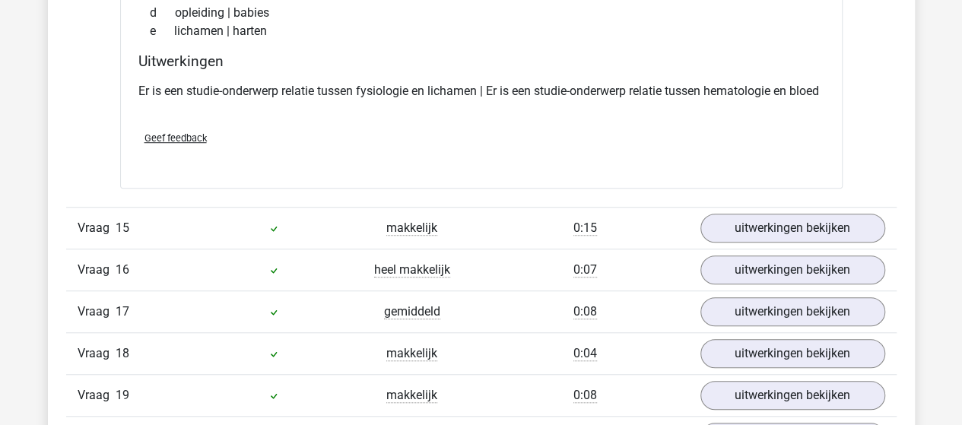
scroll to position [6236, 0]
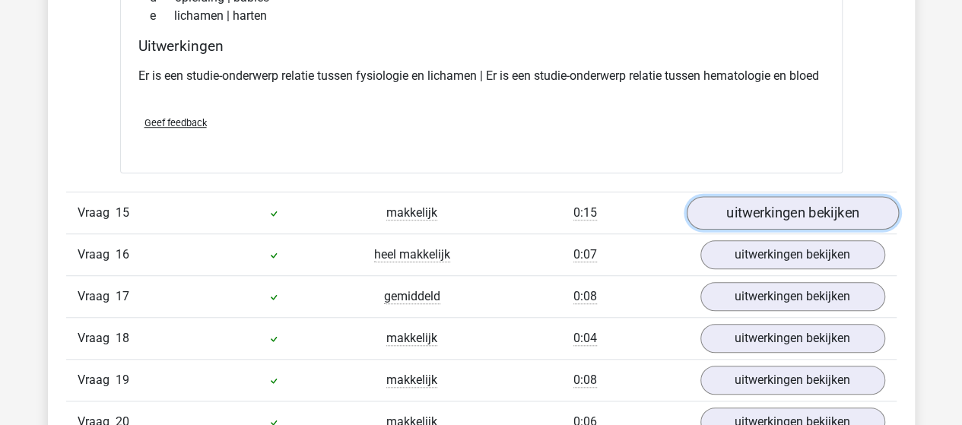
click at [738, 215] on link "uitwerkingen bekijken" at bounding box center [792, 212] width 212 height 33
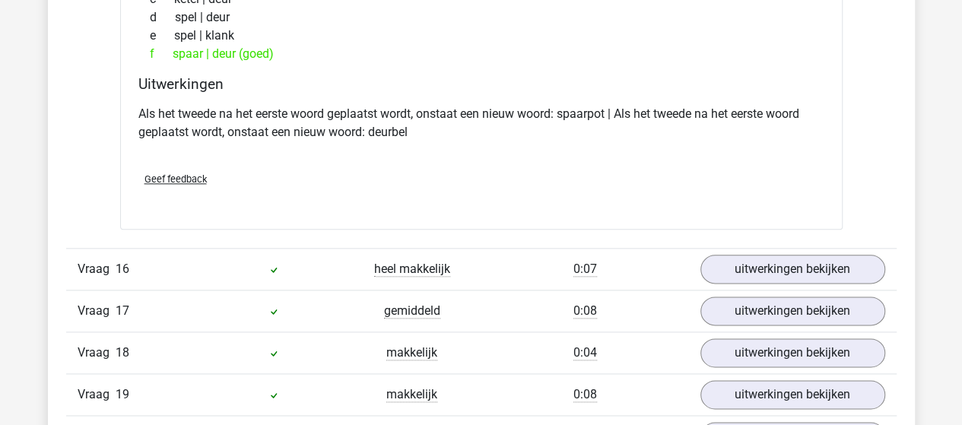
scroll to position [6616, 0]
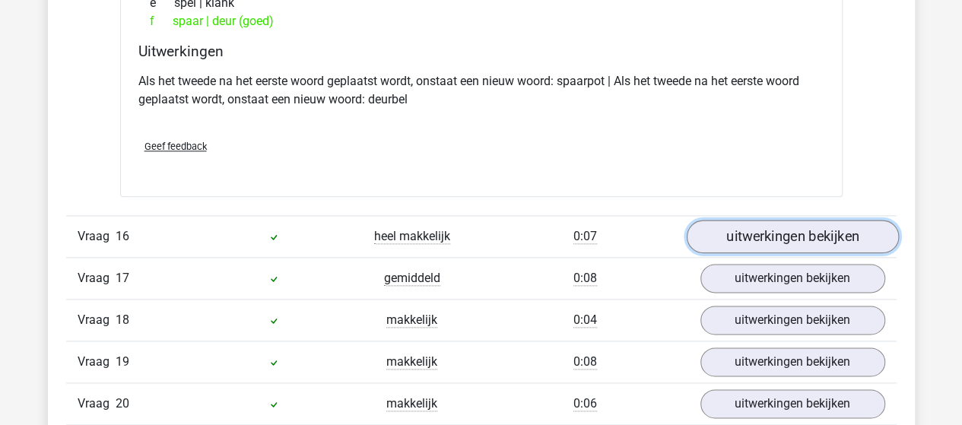
click at [733, 237] on link "uitwerkingen bekijken" at bounding box center [792, 236] width 212 height 33
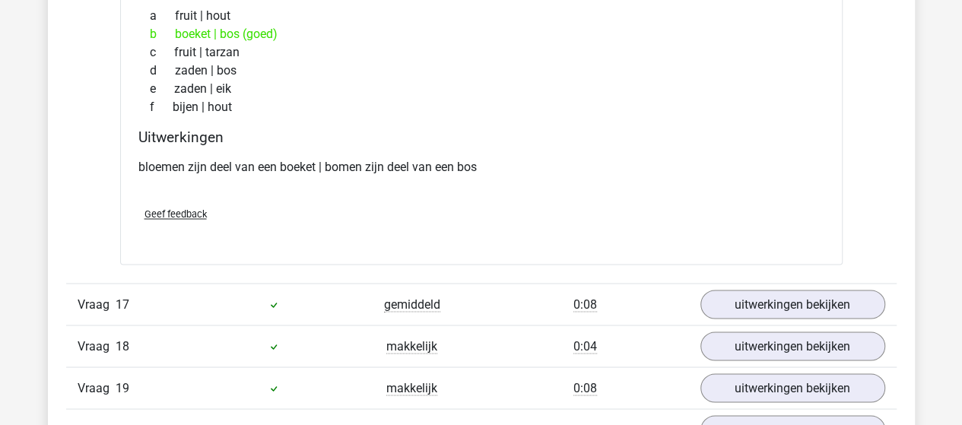
scroll to position [6920, 0]
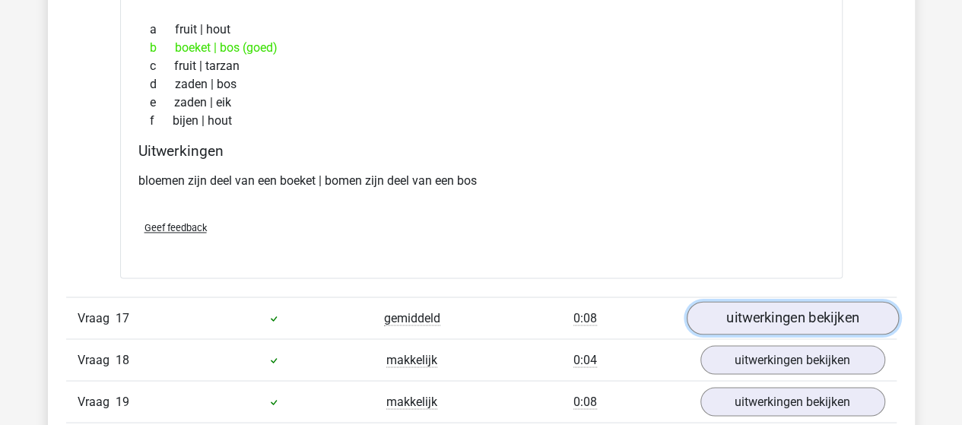
click at [739, 316] on link "uitwerkingen bekijken" at bounding box center [792, 318] width 212 height 33
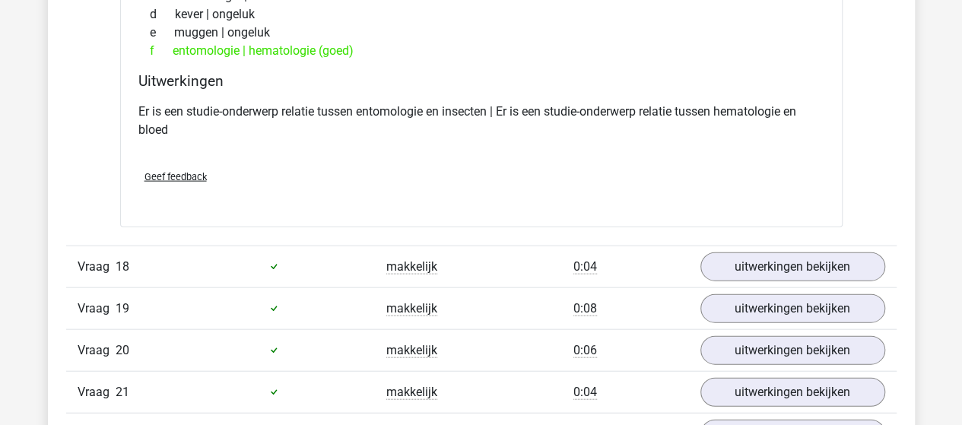
scroll to position [7377, 0]
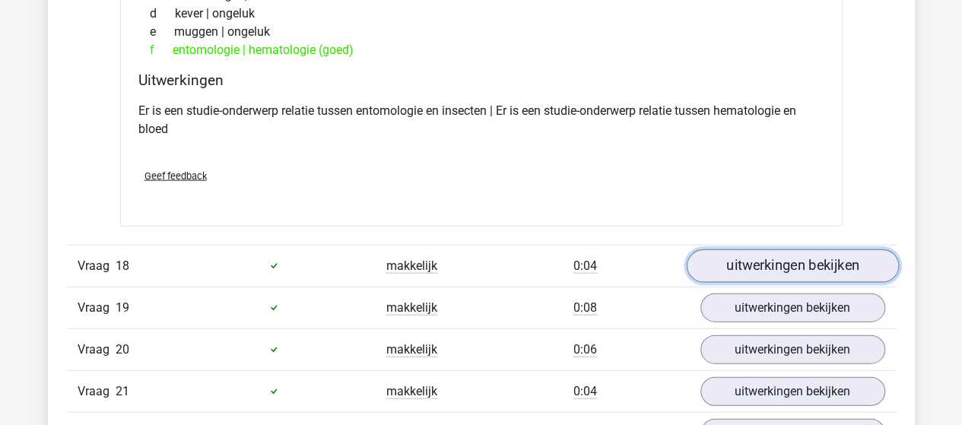
click at [725, 266] on link "uitwerkingen bekijken" at bounding box center [792, 265] width 212 height 33
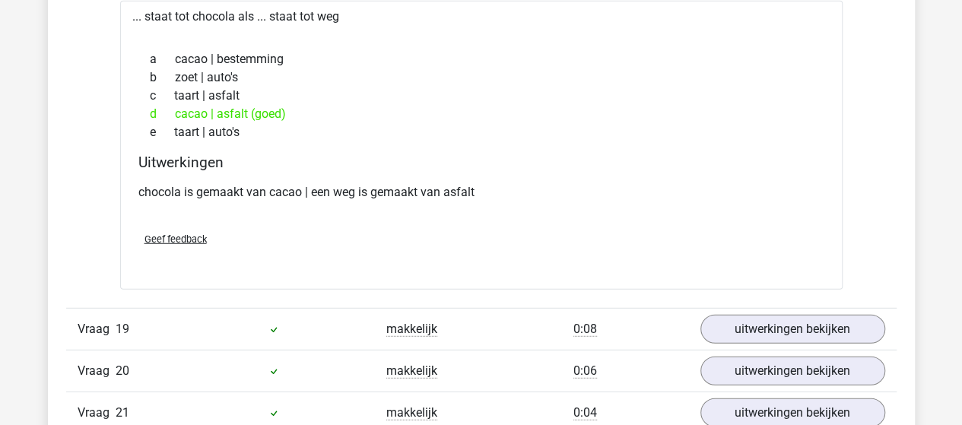
scroll to position [7757, 0]
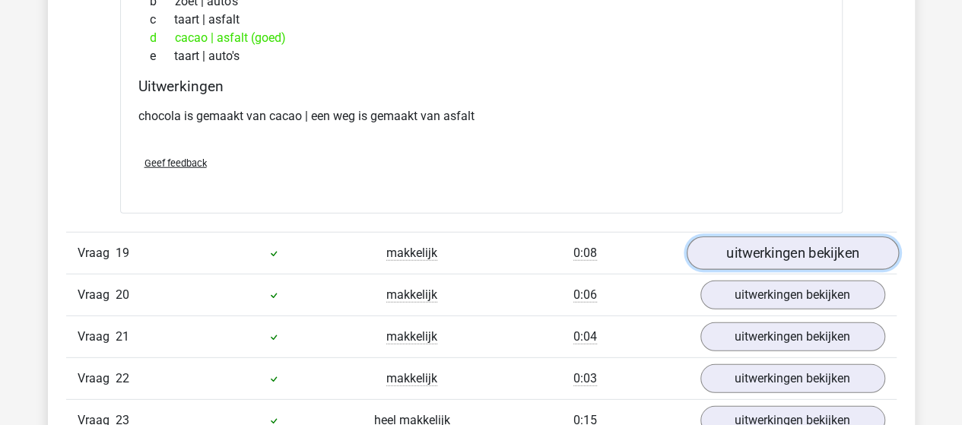
click at [715, 252] on link "uitwerkingen bekijken" at bounding box center [792, 253] width 212 height 33
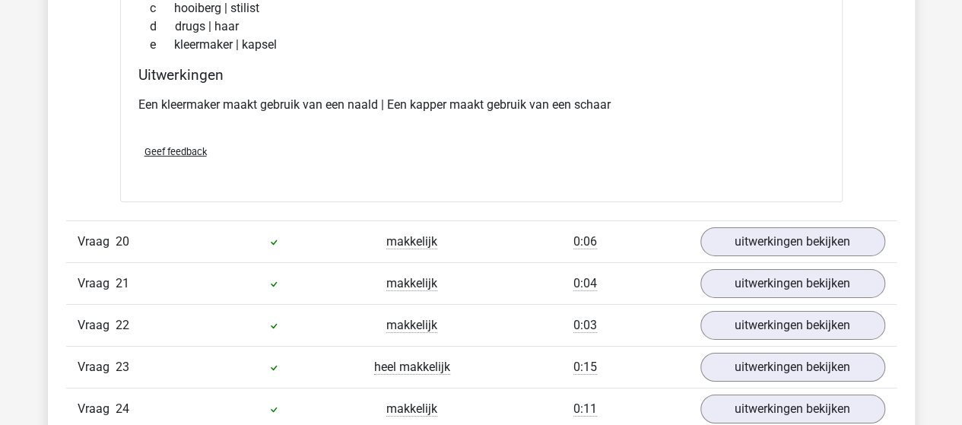
scroll to position [8137, 0]
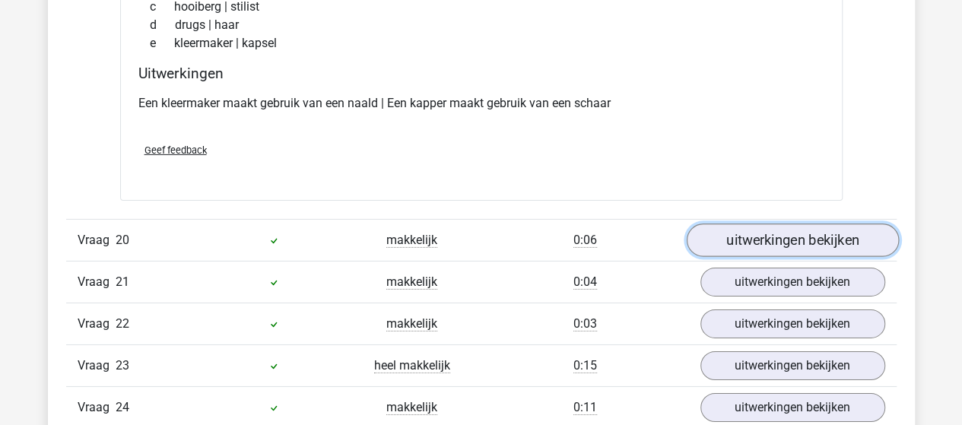
click at [760, 241] on link "uitwerkingen bekijken" at bounding box center [792, 240] width 212 height 33
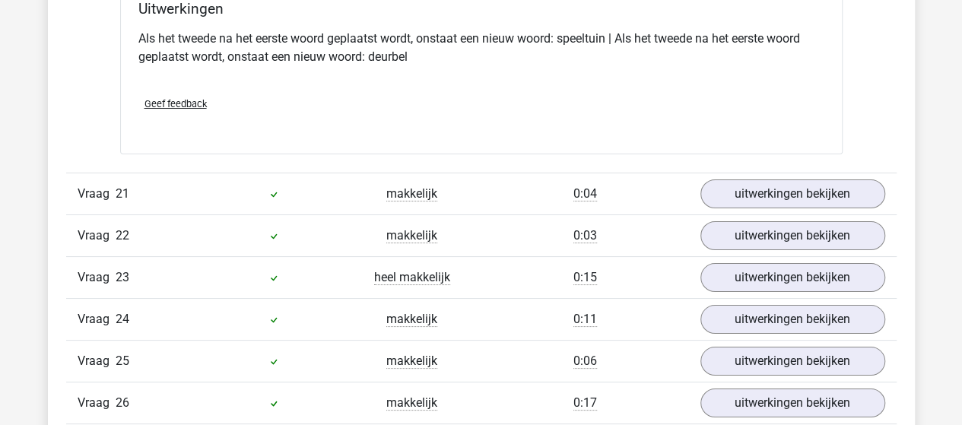
scroll to position [8593, 0]
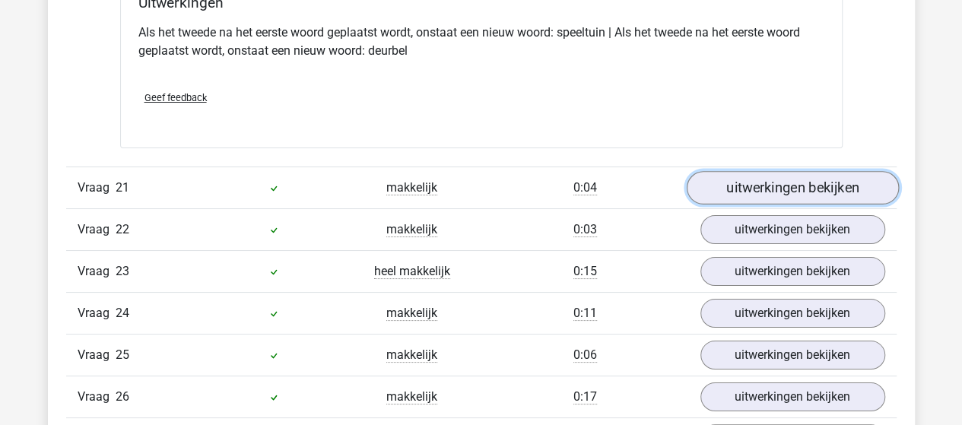
click at [748, 174] on link "uitwerkingen bekijken" at bounding box center [792, 187] width 212 height 33
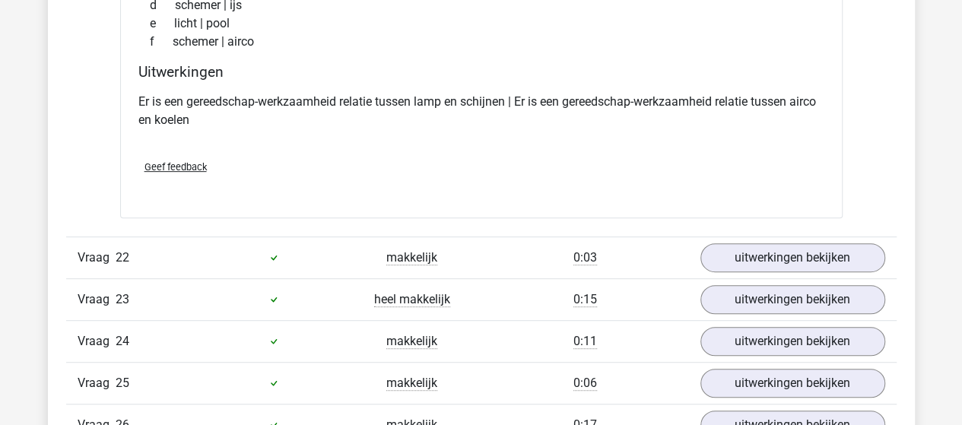
scroll to position [8974, 0]
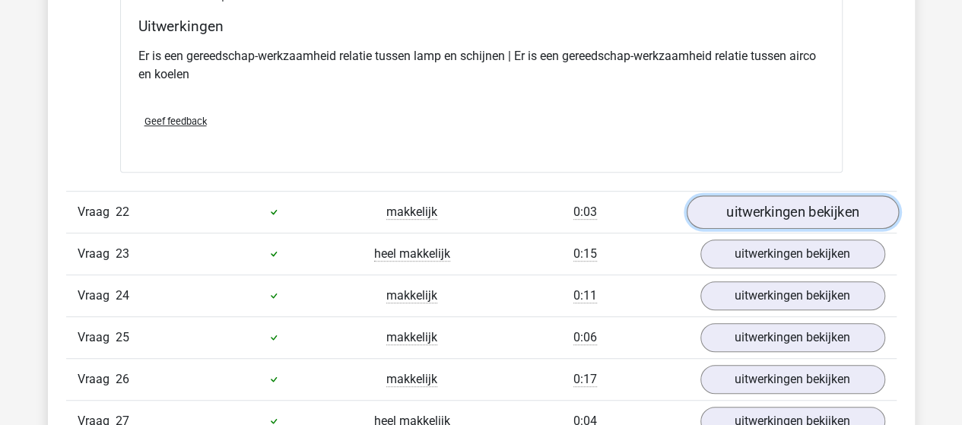
click at [741, 198] on link "uitwerkingen bekijken" at bounding box center [792, 211] width 212 height 33
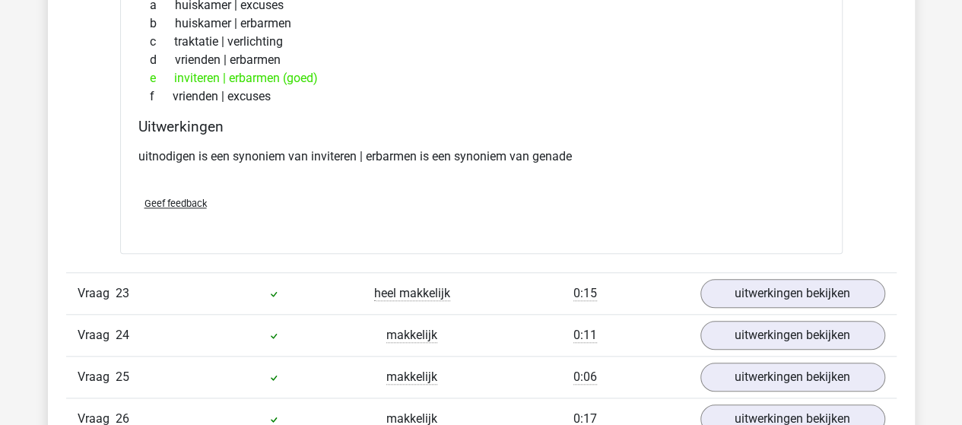
scroll to position [9354, 0]
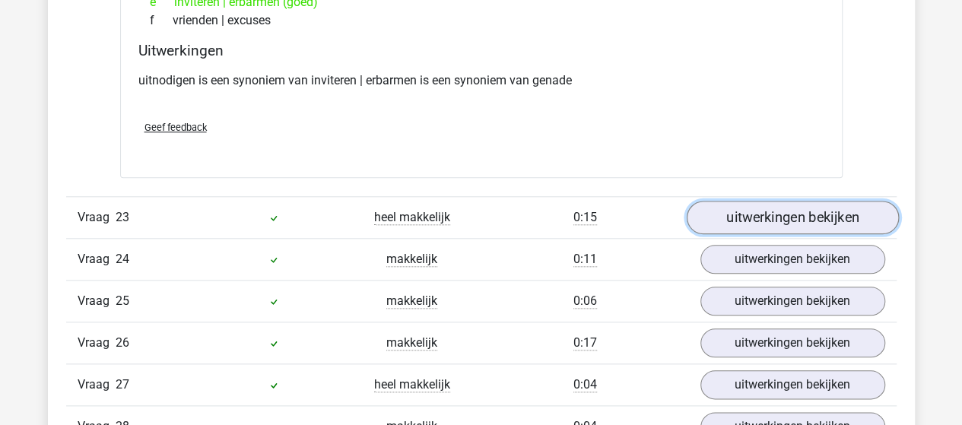
click at [741, 207] on link "uitwerkingen bekijken" at bounding box center [792, 217] width 212 height 33
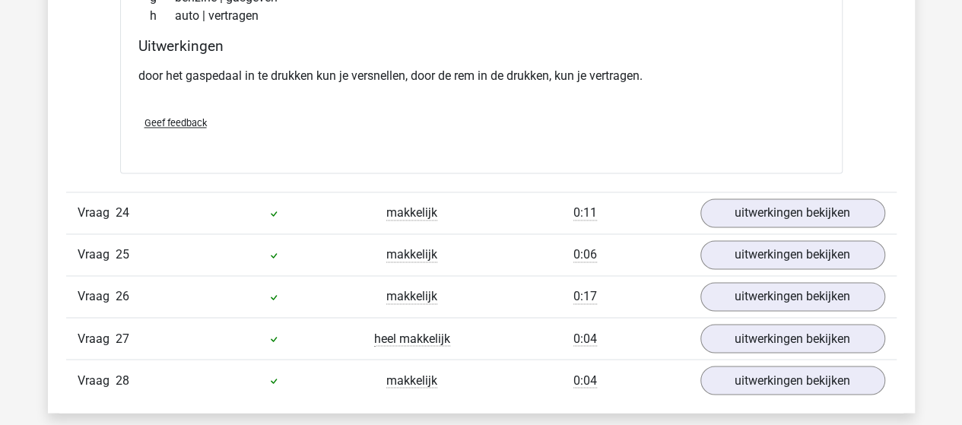
scroll to position [9810, 0]
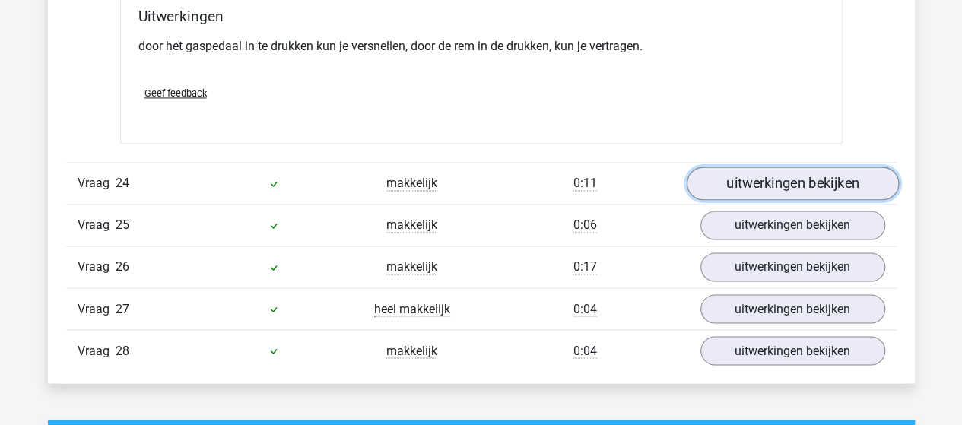
click at [760, 168] on link "uitwerkingen bekijken" at bounding box center [792, 183] width 212 height 33
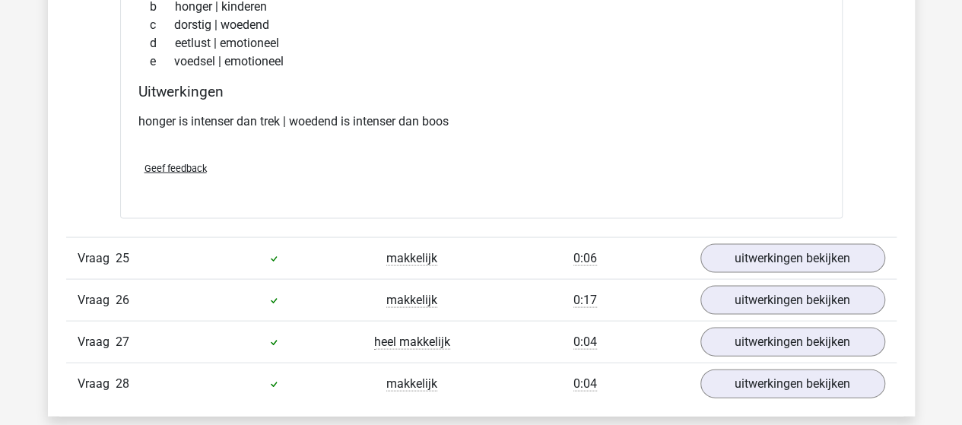
scroll to position [10114, 0]
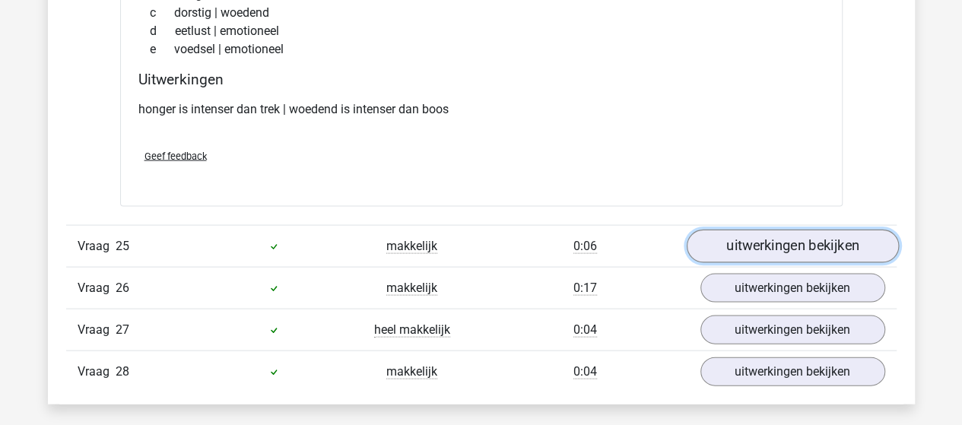
click at [821, 233] on link "uitwerkingen bekijken" at bounding box center [792, 246] width 212 height 33
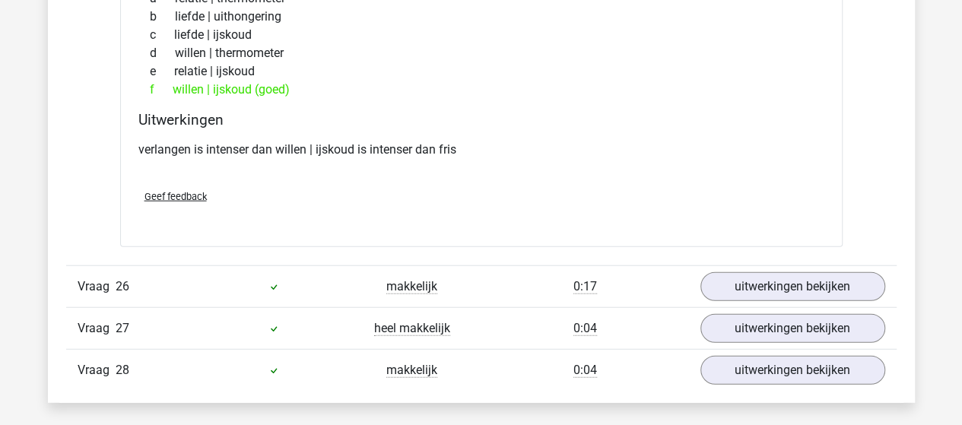
scroll to position [10495, 0]
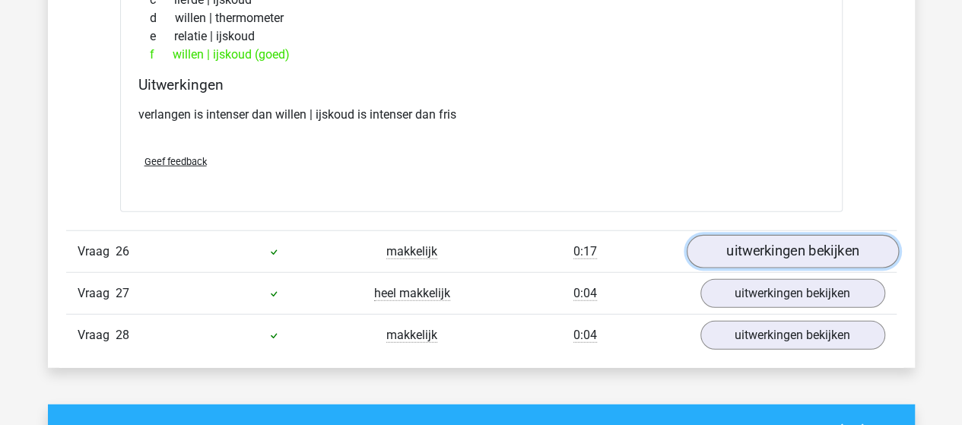
click at [716, 237] on link "uitwerkingen bekijken" at bounding box center [792, 252] width 212 height 33
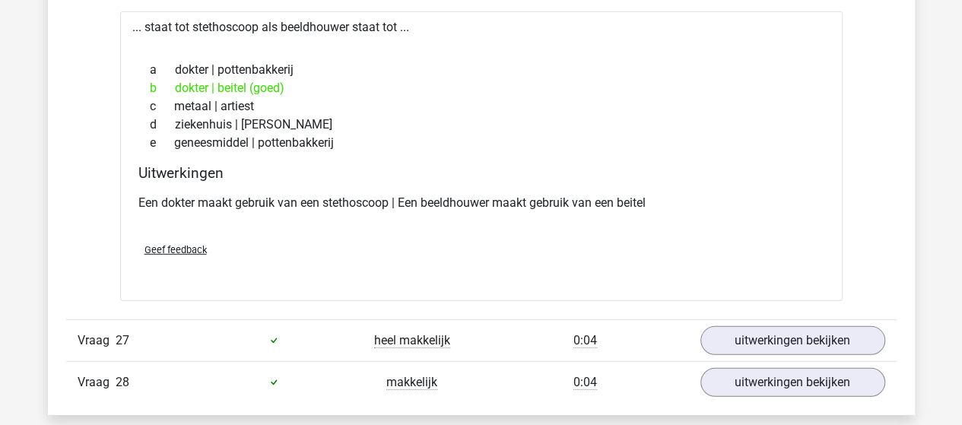
scroll to position [10799, 0]
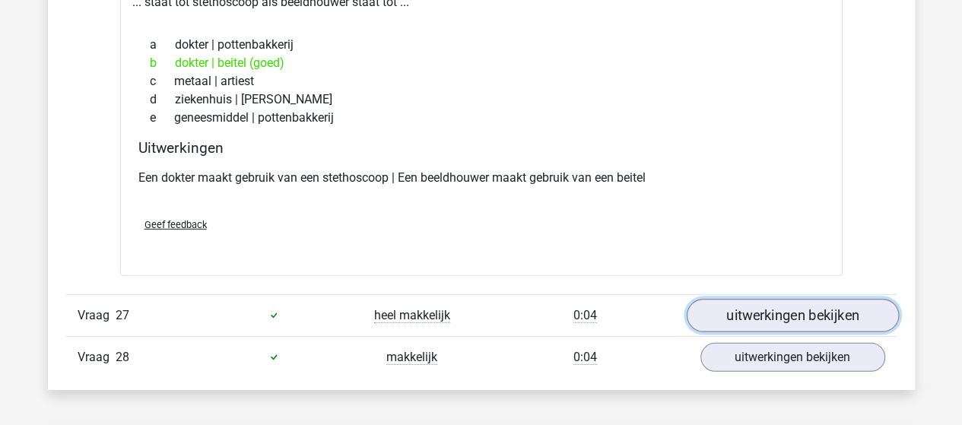
click at [765, 302] on link "uitwerkingen bekijken" at bounding box center [792, 315] width 212 height 33
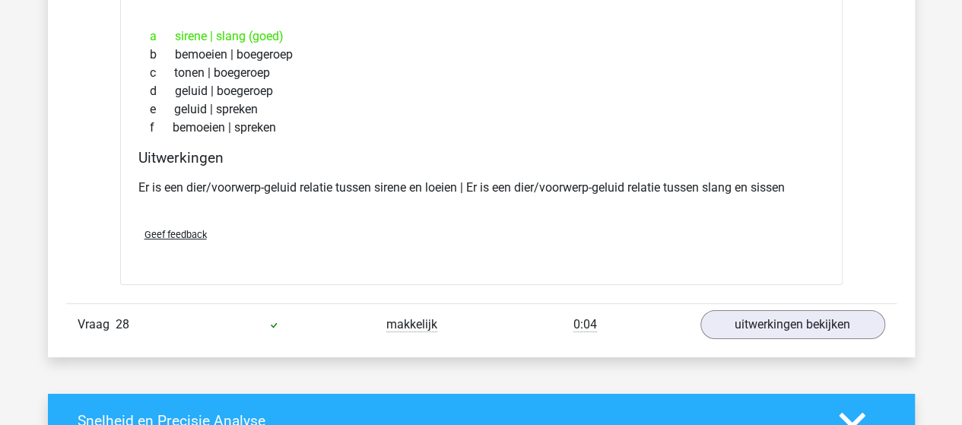
scroll to position [11179, 0]
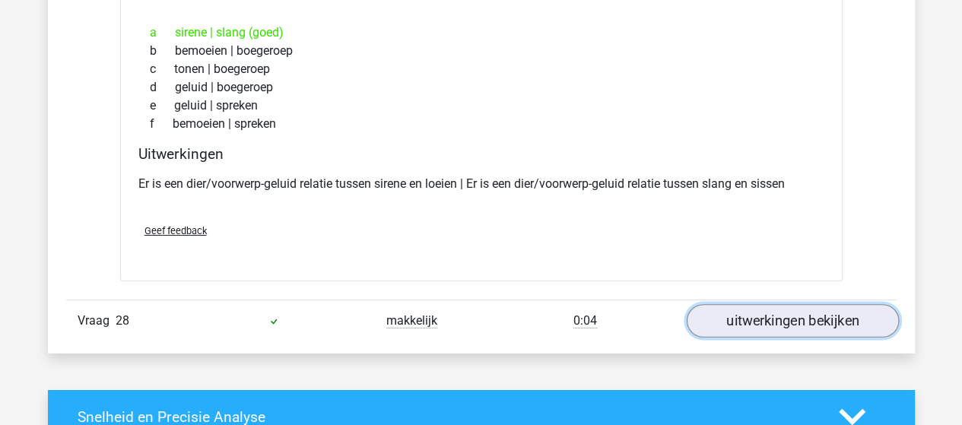
click at [738, 304] on link "uitwerkingen bekijken" at bounding box center [792, 320] width 212 height 33
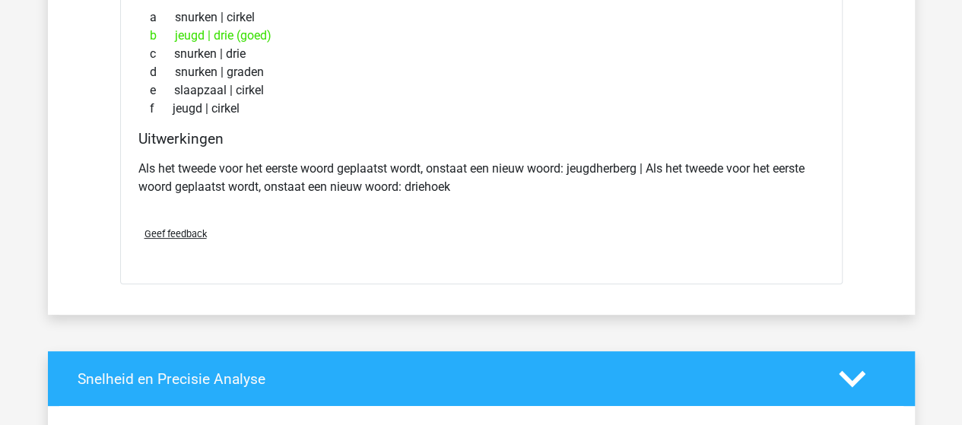
scroll to position [12422, 0]
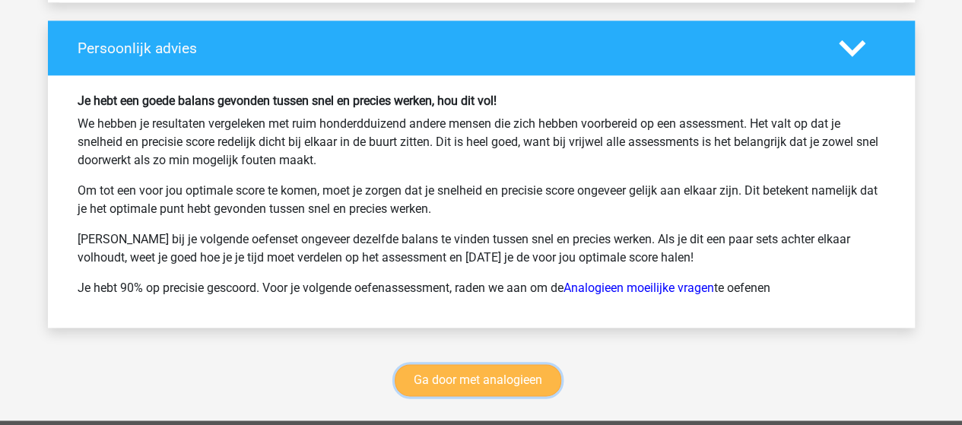
click at [531, 364] on link "Ga door met analogieen" at bounding box center [478, 380] width 167 height 32
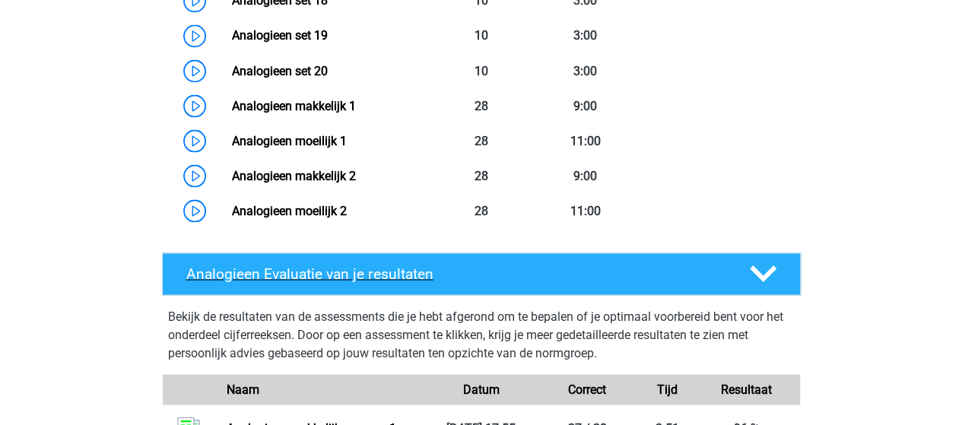
scroll to position [1307, 0]
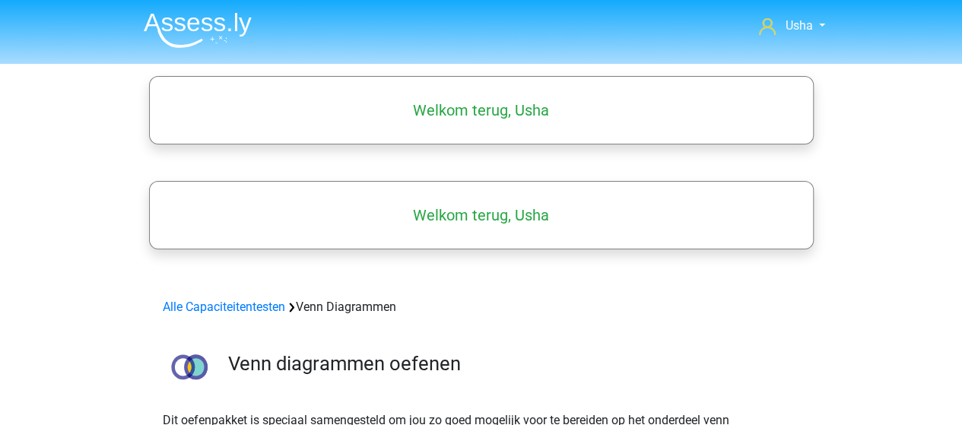
click at [183, 14] on img at bounding box center [198, 30] width 108 height 36
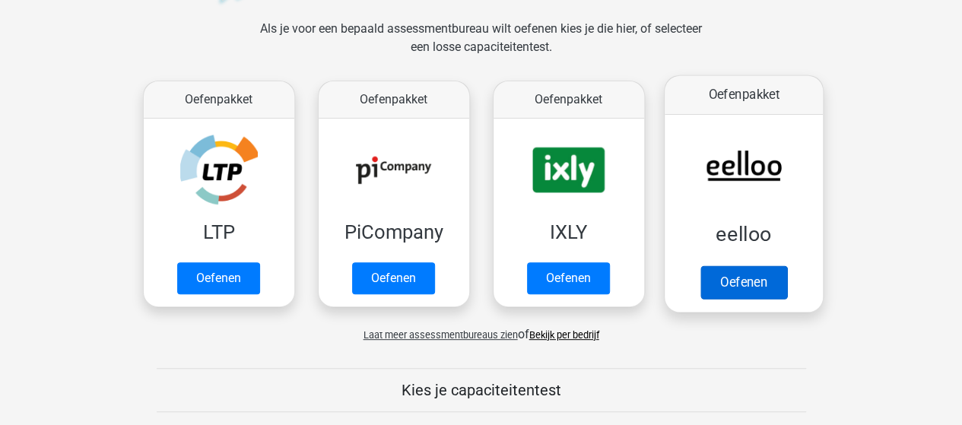
scroll to position [228, 0]
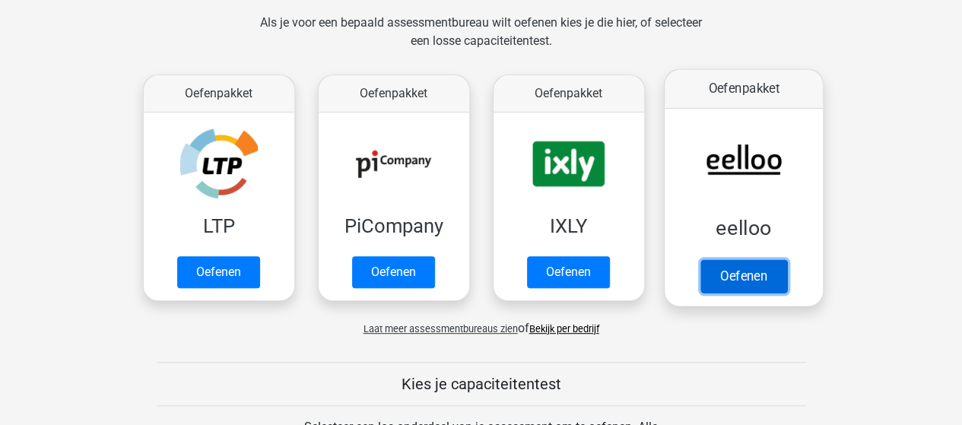
click at [751, 268] on link "Oefenen" at bounding box center [743, 275] width 87 height 33
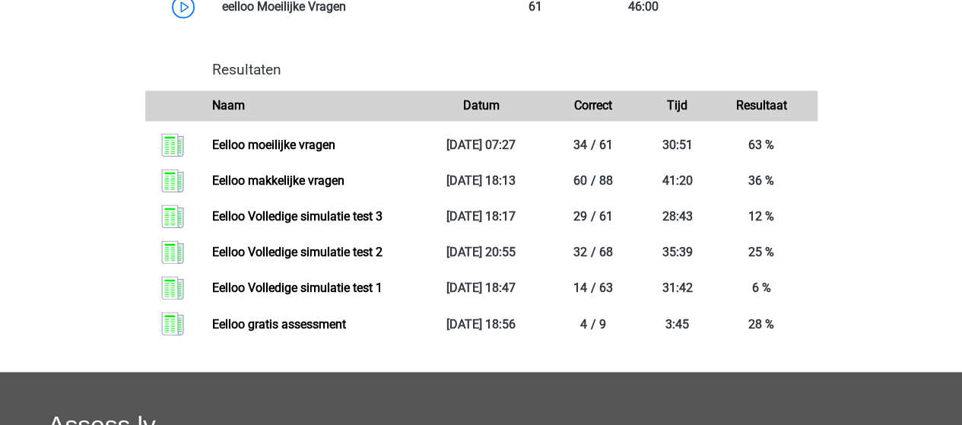
scroll to position [1141, 0]
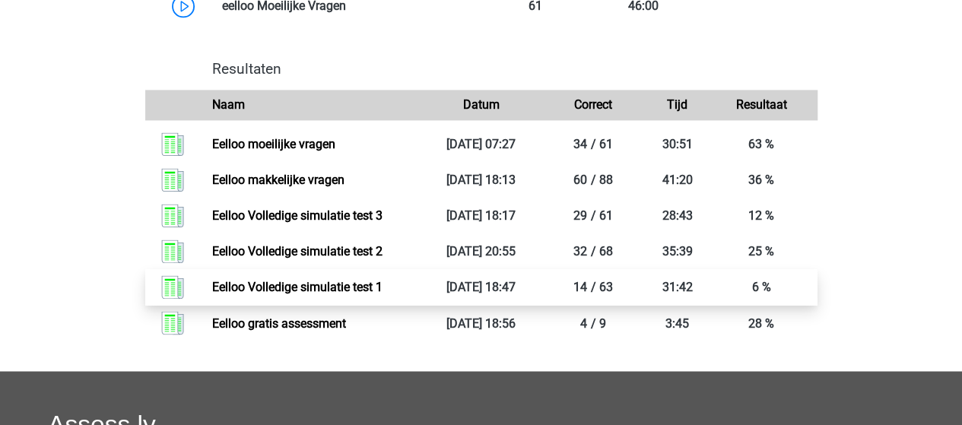
click at [280, 294] on link "Eelloo Volledige simulatie test 1" at bounding box center [297, 287] width 170 height 14
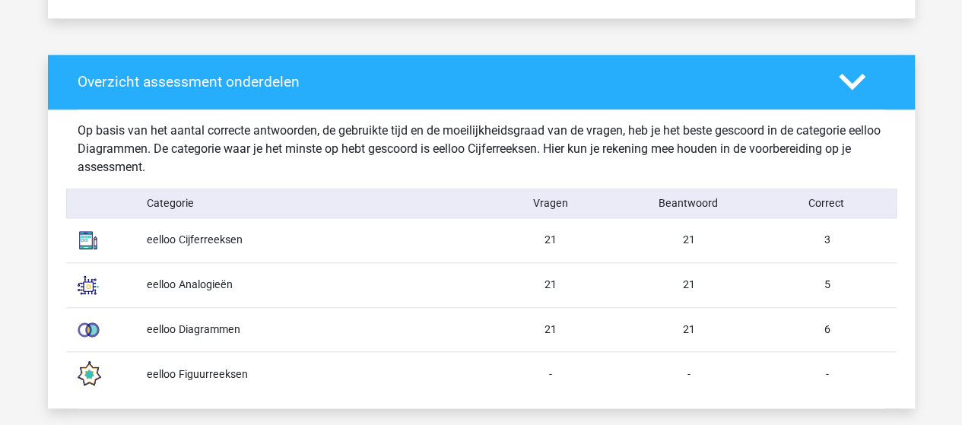
scroll to position [760, 0]
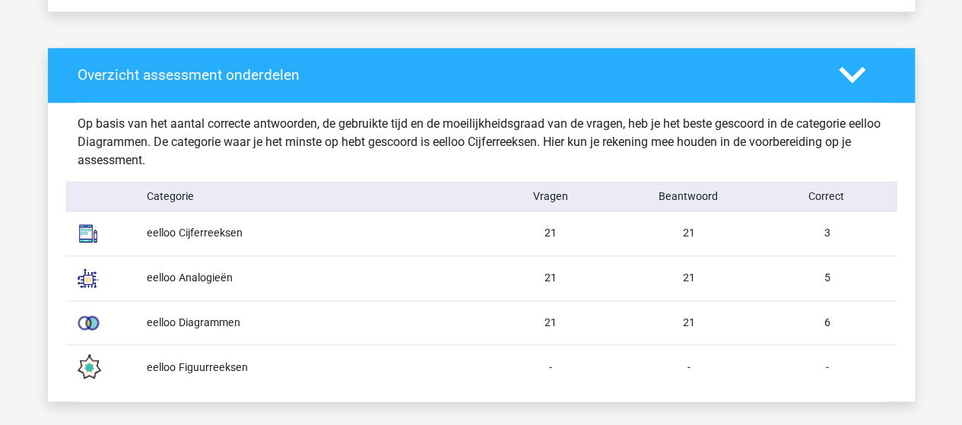
click at [103, 357] on img at bounding box center [88, 367] width 38 height 38
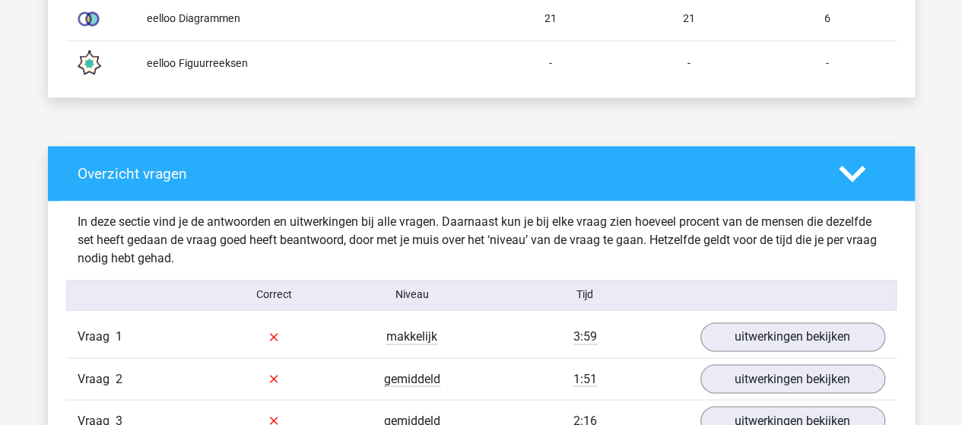
scroll to position [1141, 0]
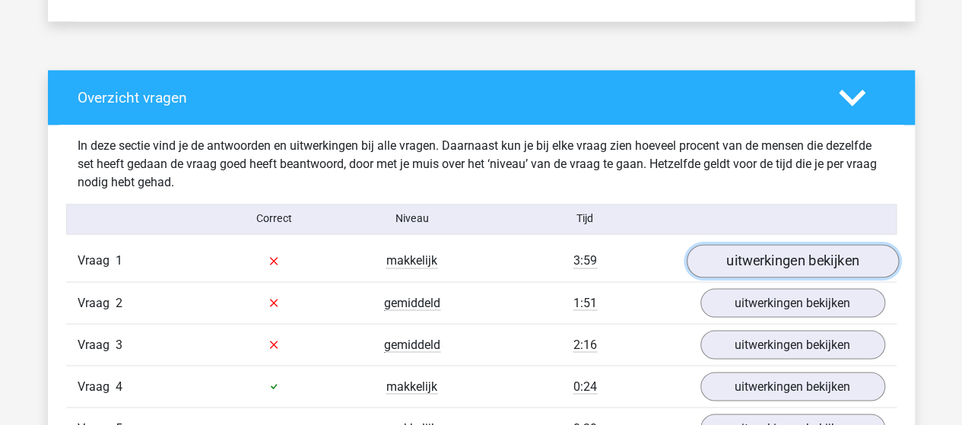
click at [716, 256] on link "uitwerkingen bekijken" at bounding box center [792, 260] width 212 height 33
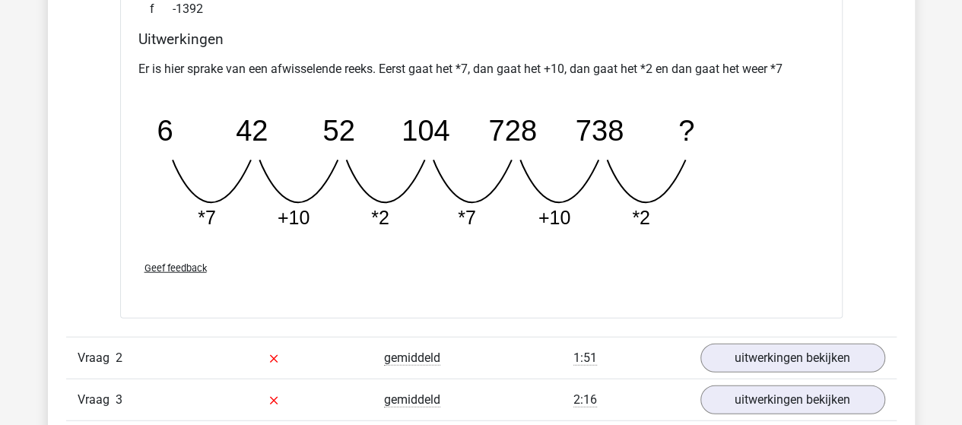
scroll to position [1825, 0]
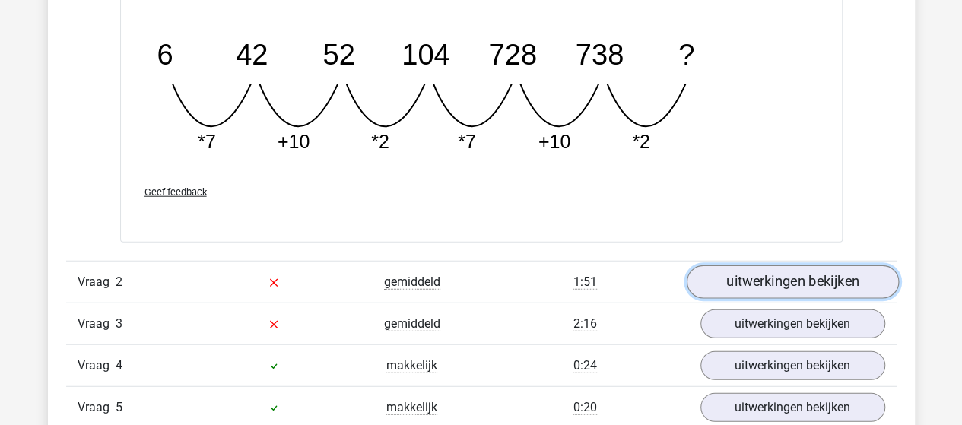
click at [725, 273] on link "uitwerkingen bekijken" at bounding box center [792, 282] width 212 height 33
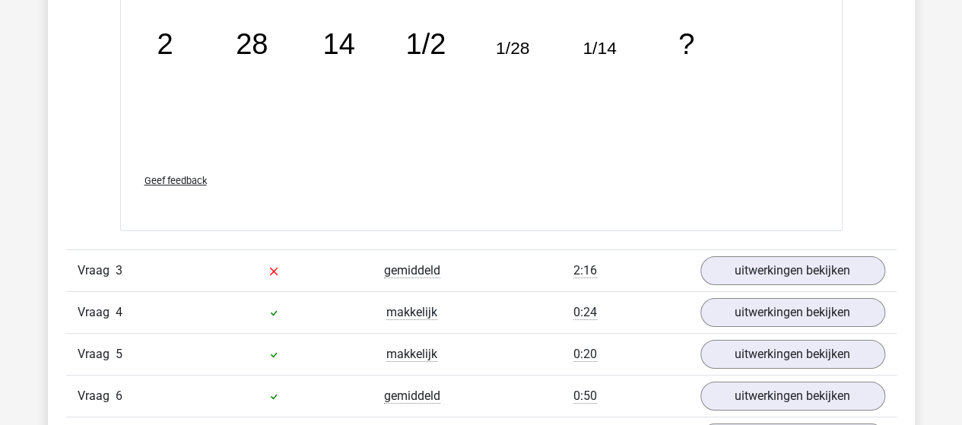
scroll to position [2586, 0]
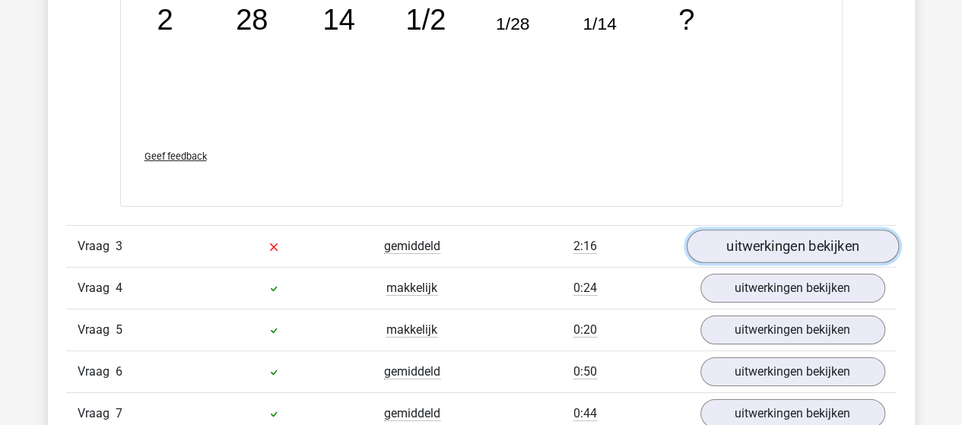
click at [762, 241] on link "uitwerkingen bekijken" at bounding box center [792, 246] width 212 height 33
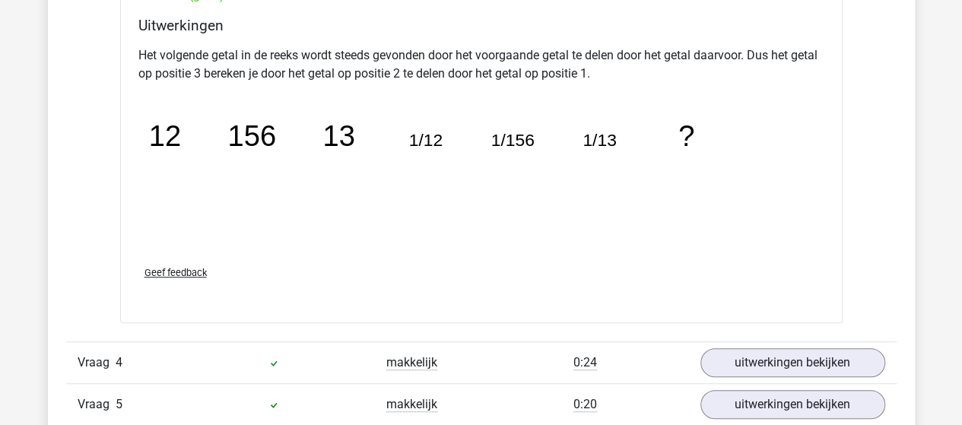
scroll to position [3346, 0]
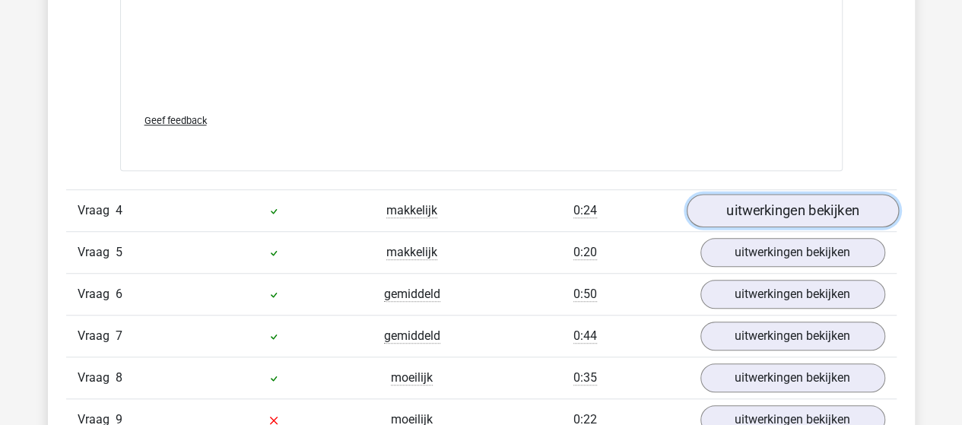
click at [850, 206] on link "uitwerkingen bekijken" at bounding box center [792, 210] width 212 height 33
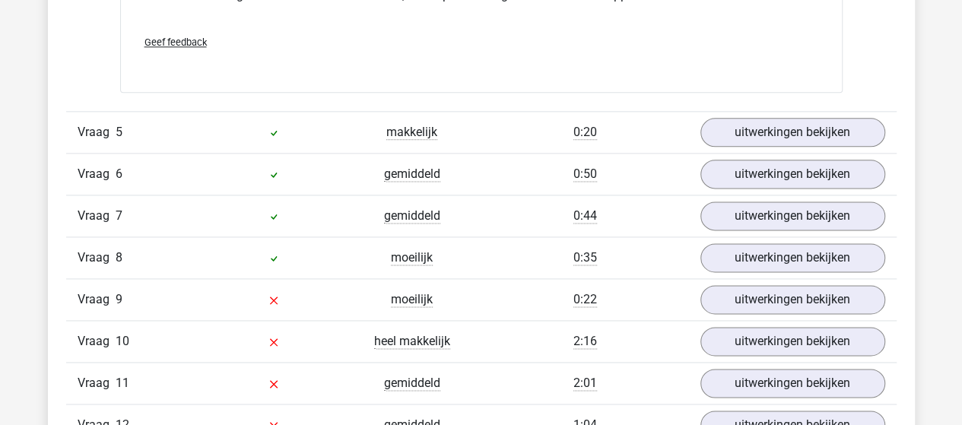
scroll to position [3802, 0]
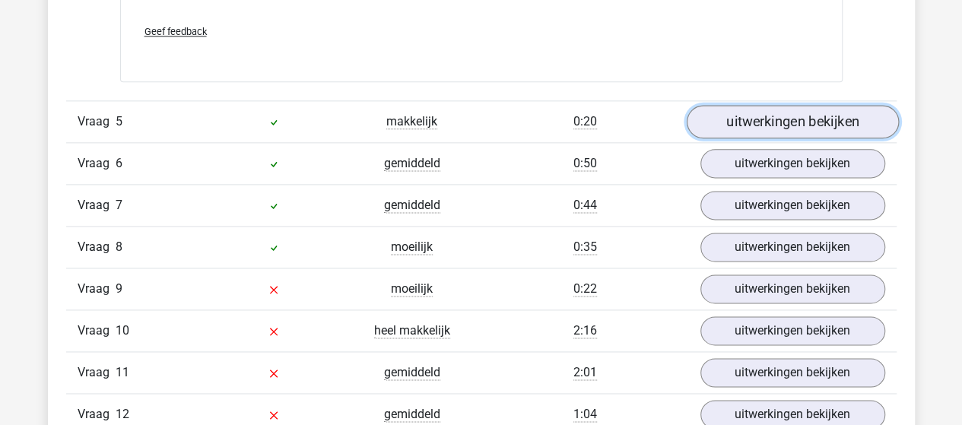
click at [786, 105] on link "uitwerkingen bekijken" at bounding box center [792, 121] width 212 height 33
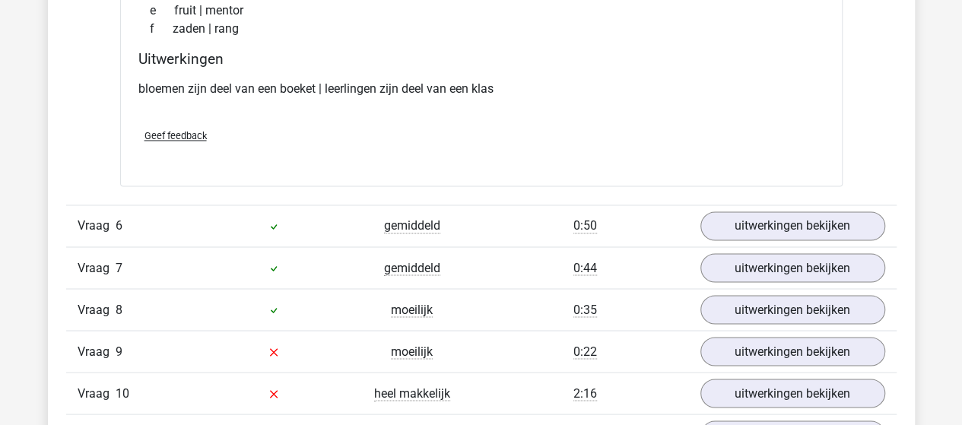
scroll to position [4107, 0]
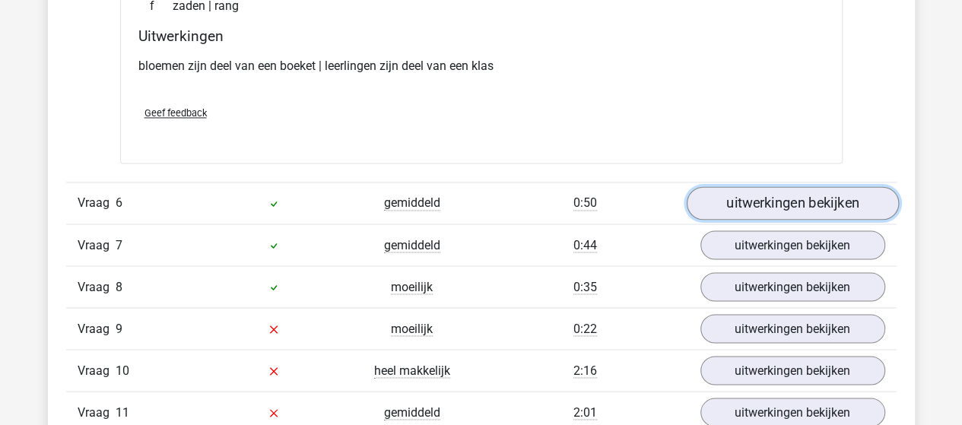
click at [738, 191] on link "uitwerkingen bekijken" at bounding box center [792, 202] width 212 height 33
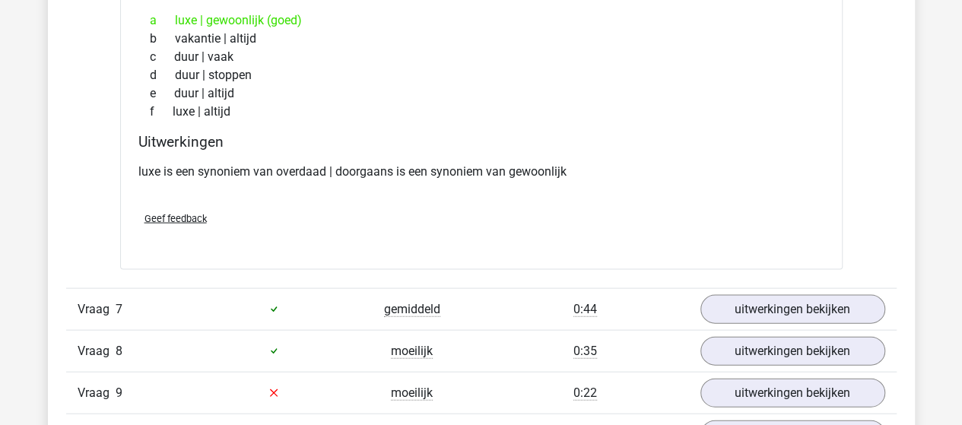
scroll to position [4411, 0]
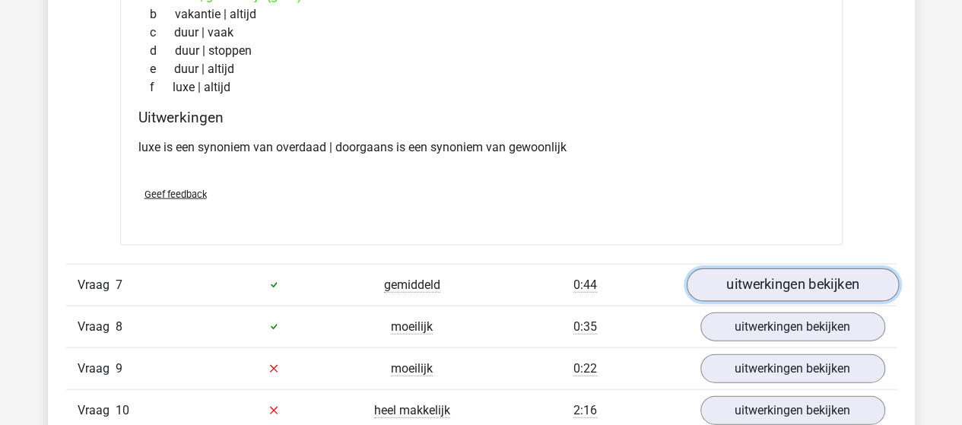
click at [739, 277] on link "uitwerkingen bekijken" at bounding box center [792, 284] width 212 height 33
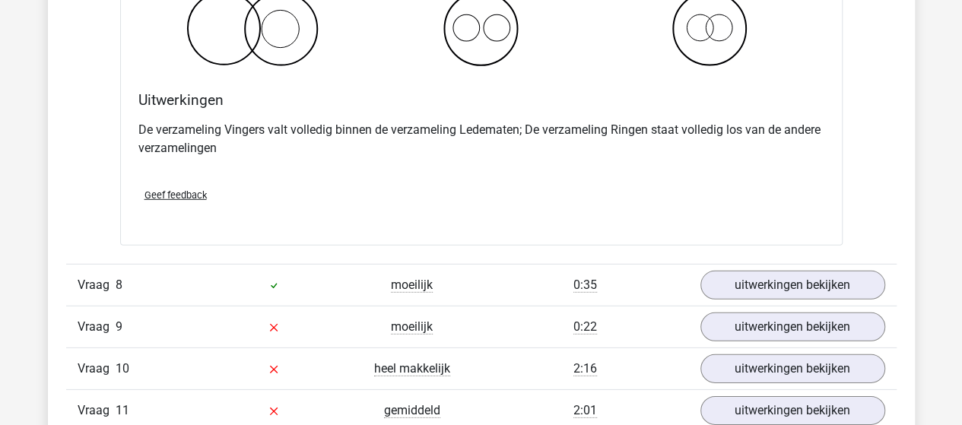
scroll to position [5095, 0]
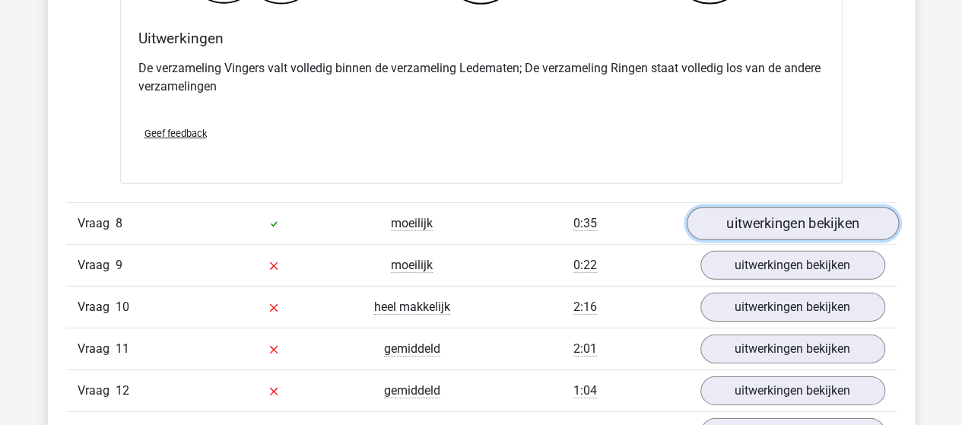
click at [739, 215] on link "uitwerkingen bekijken" at bounding box center [792, 223] width 212 height 33
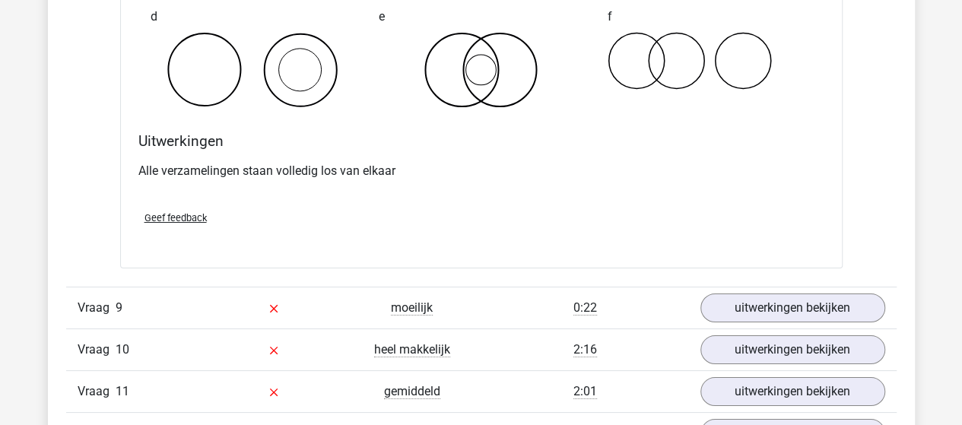
scroll to position [5704, 0]
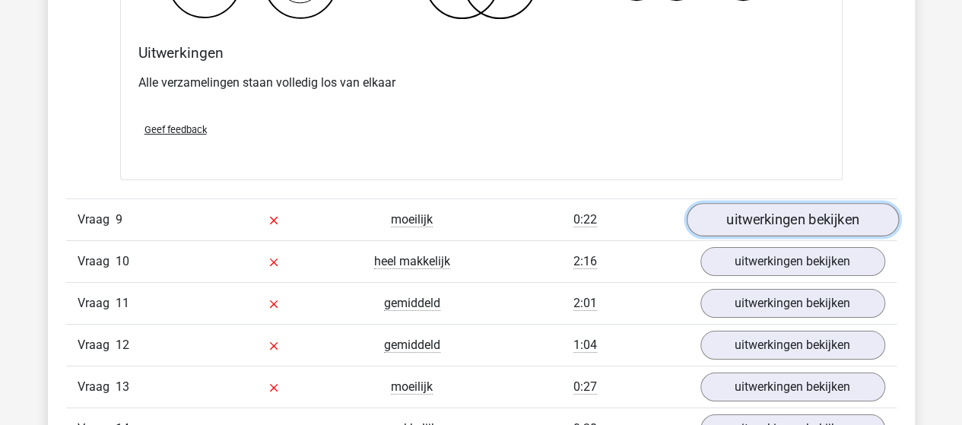
click at [809, 209] on link "uitwerkingen bekijken" at bounding box center [792, 219] width 212 height 33
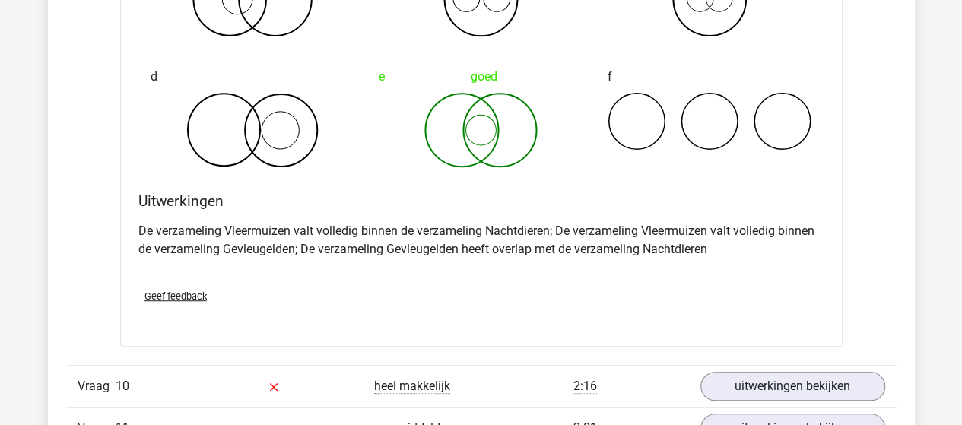
scroll to position [6236, 0]
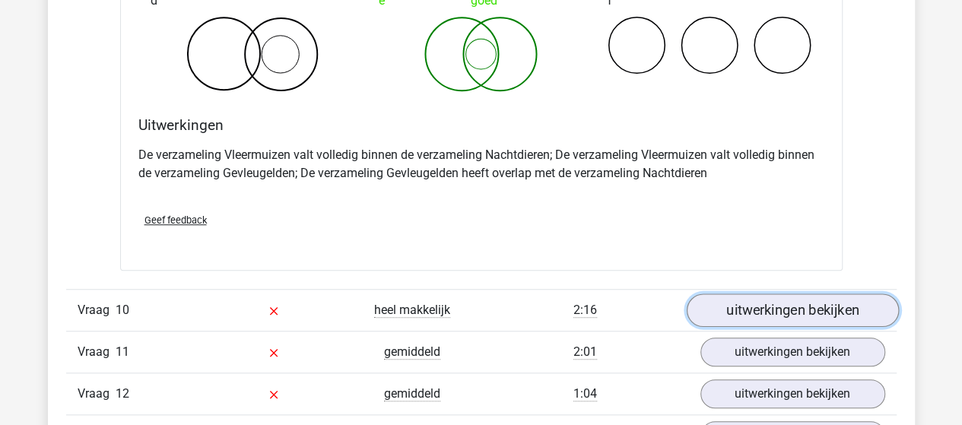
click at [785, 306] on link "uitwerkingen bekijken" at bounding box center [792, 310] width 212 height 33
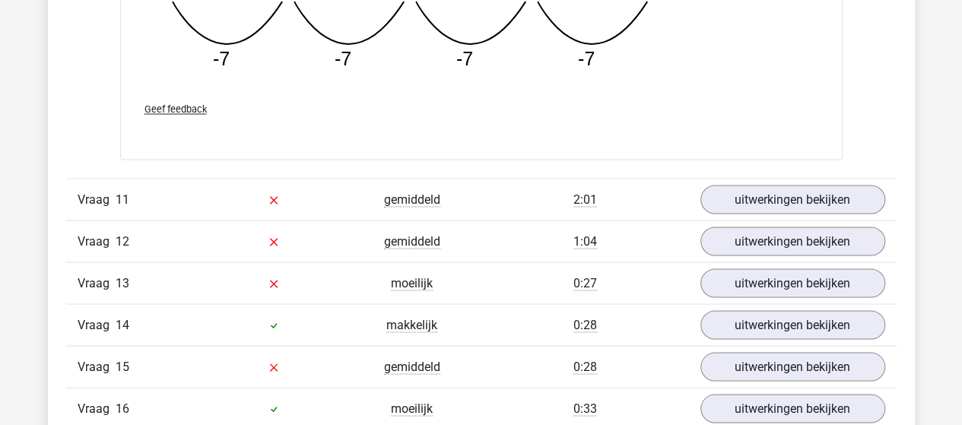
scroll to position [7072, 0]
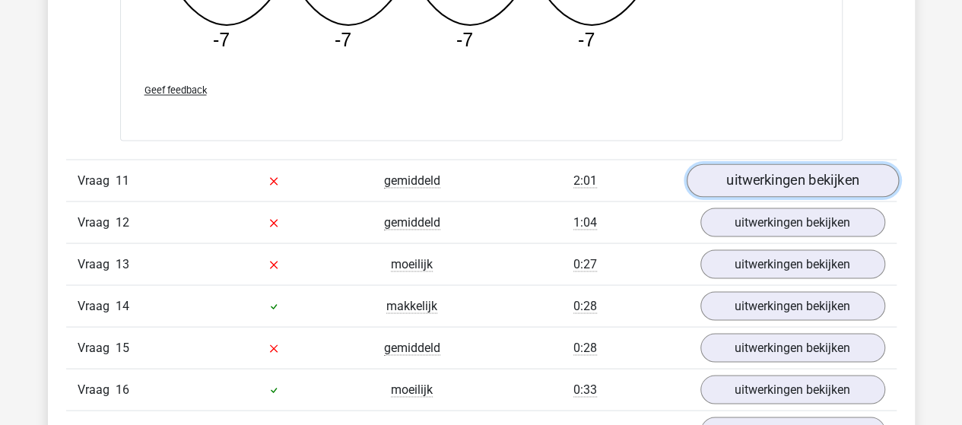
click at [744, 171] on link "uitwerkingen bekijken" at bounding box center [792, 180] width 212 height 33
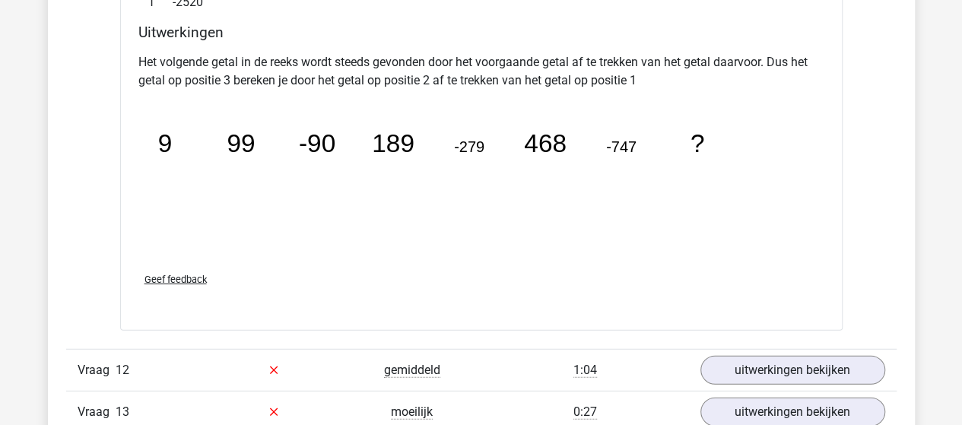
scroll to position [7681, 0]
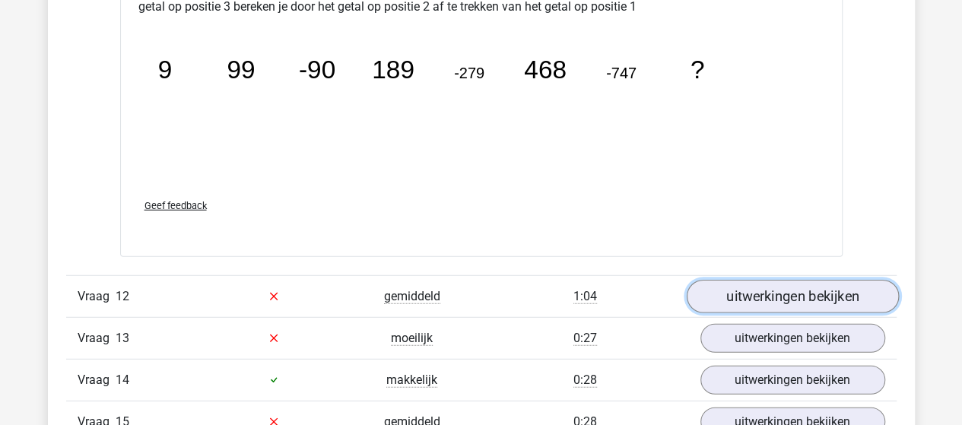
click at [727, 280] on link "uitwerkingen bekijken" at bounding box center [792, 296] width 212 height 33
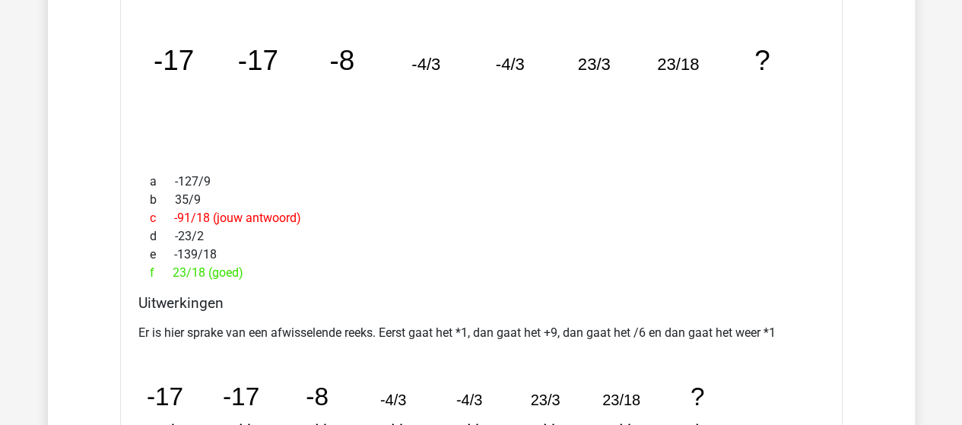
scroll to position [8137, 0]
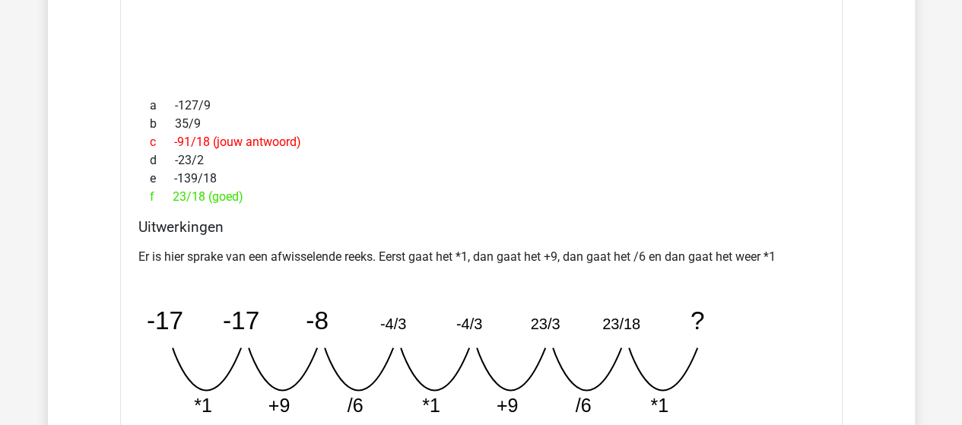
drag, startPoint x: 525, startPoint y: 313, endPoint x: 774, endPoint y: 344, distance: 250.6
click at [774, 344] on div "Er is hier sprake van een afwisselende reeks. Eerst gaat het *1, dan gaat het +…" at bounding box center [481, 339] width 686 height 195
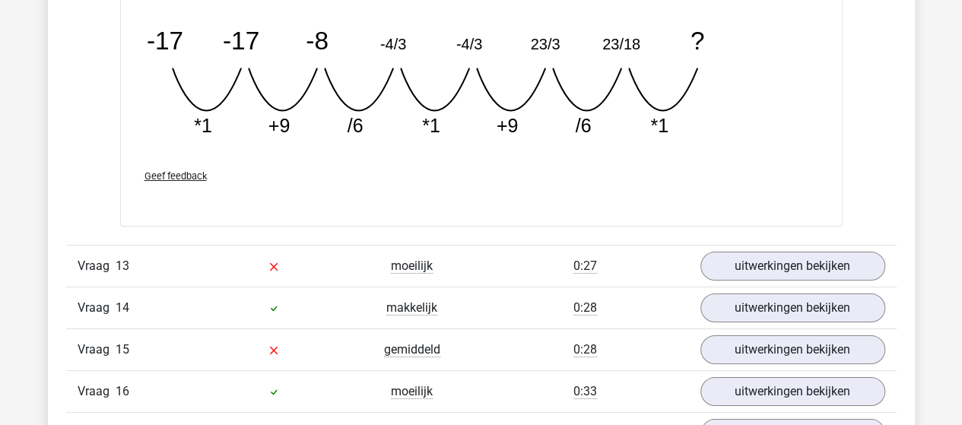
scroll to position [8441, 0]
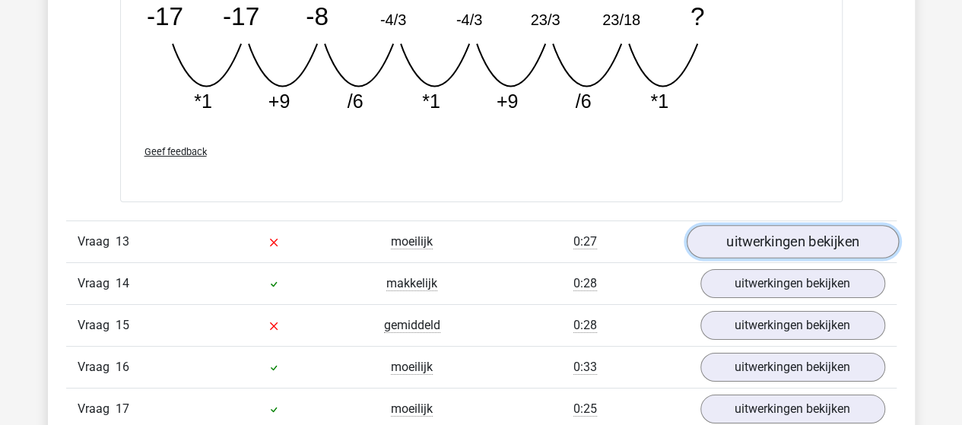
click at [777, 225] on link "uitwerkingen bekijken" at bounding box center [792, 241] width 212 height 33
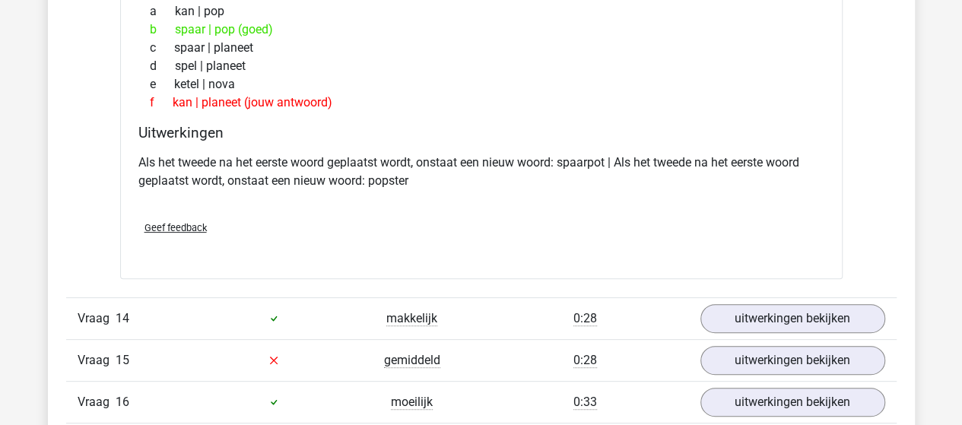
scroll to position [8745, 0]
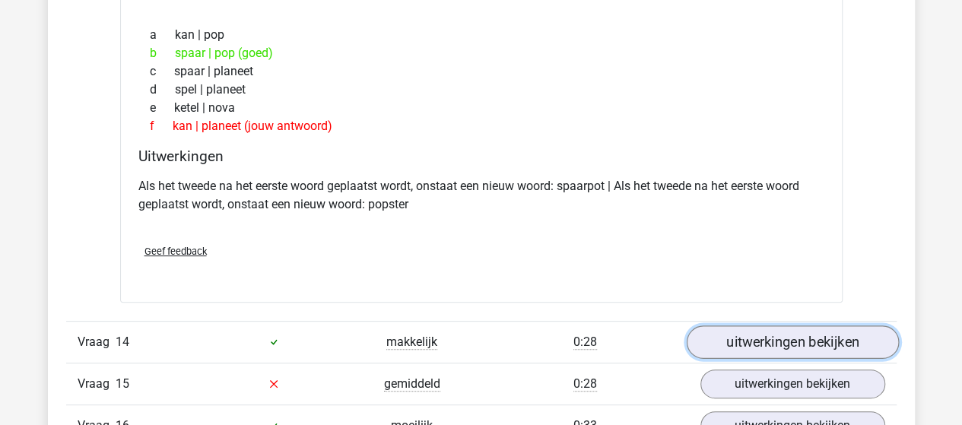
click at [773, 325] on link "uitwerkingen bekijken" at bounding box center [792, 341] width 212 height 33
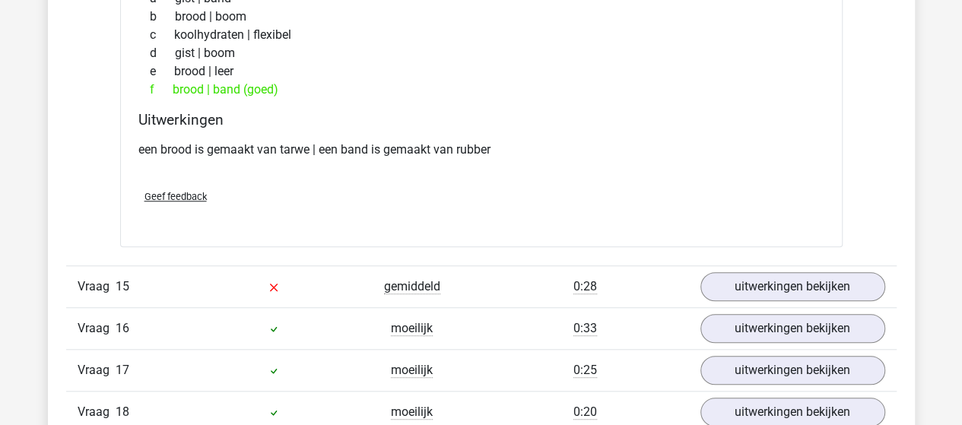
scroll to position [9202, 0]
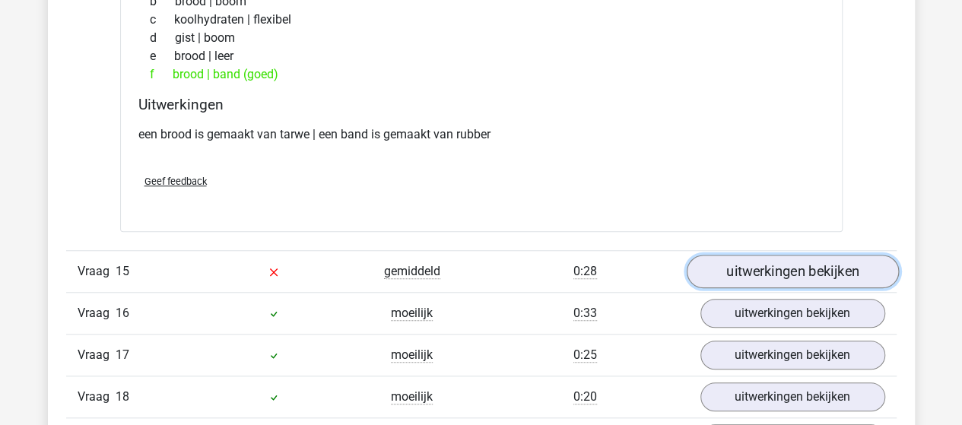
click at [868, 255] on link "uitwerkingen bekijken" at bounding box center [792, 271] width 212 height 33
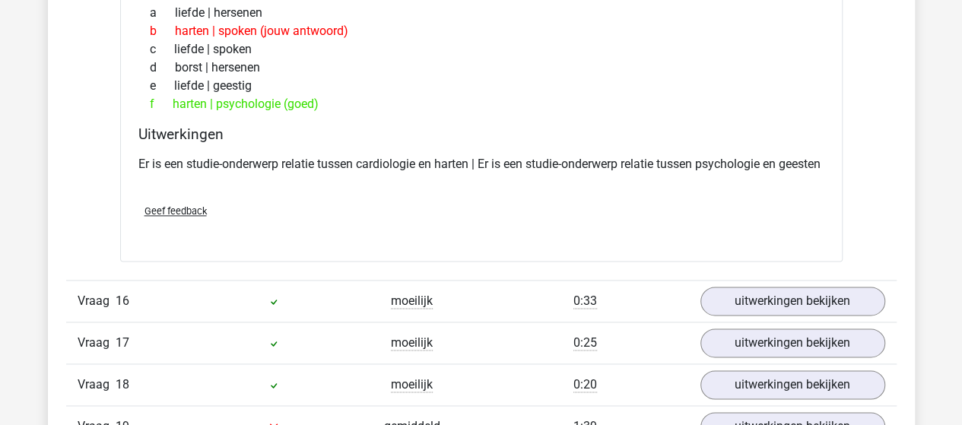
scroll to position [9582, 0]
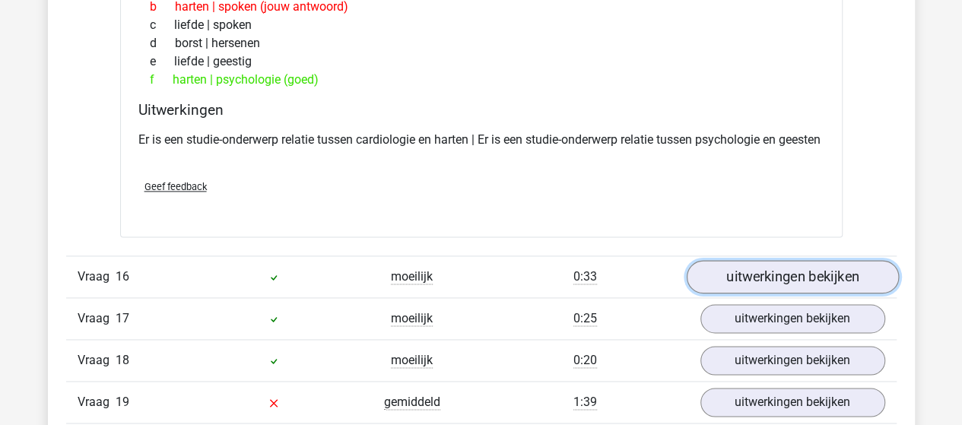
click at [773, 270] on link "uitwerkingen bekijken" at bounding box center [792, 276] width 212 height 33
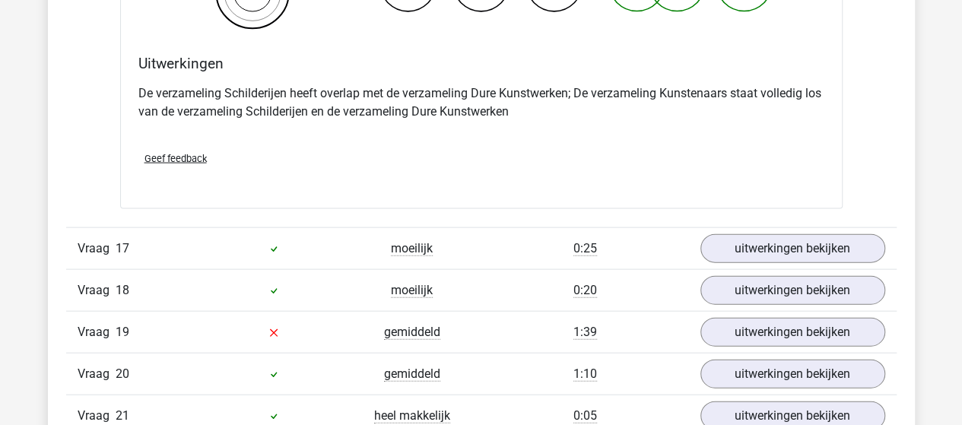
scroll to position [10266, 0]
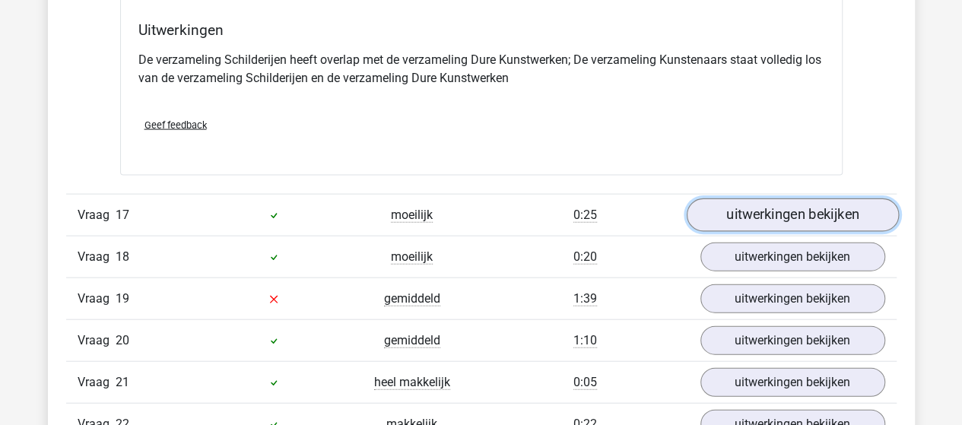
click at [767, 214] on link "uitwerkingen bekijken" at bounding box center [792, 214] width 212 height 33
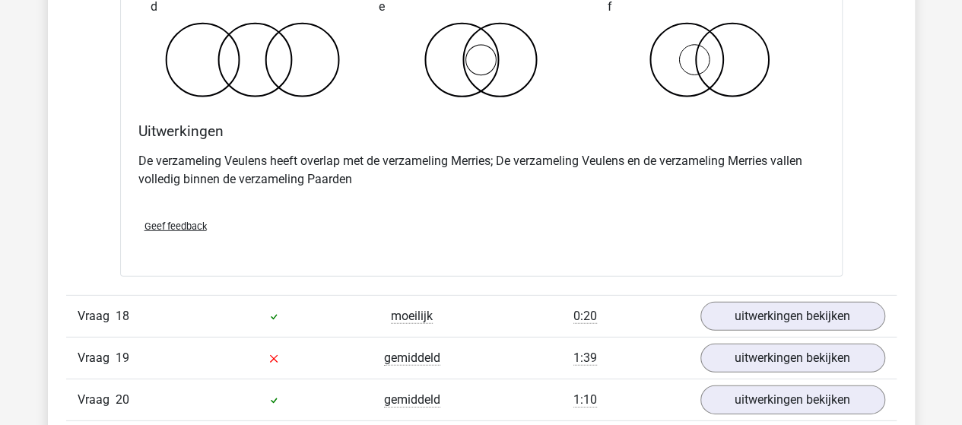
scroll to position [10875, 0]
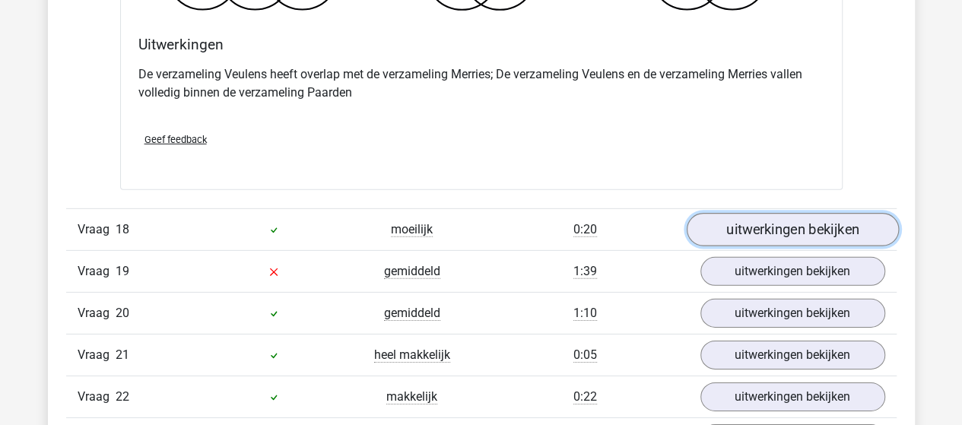
click at [719, 227] on link "uitwerkingen bekijken" at bounding box center [792, 230] width 212 height 33
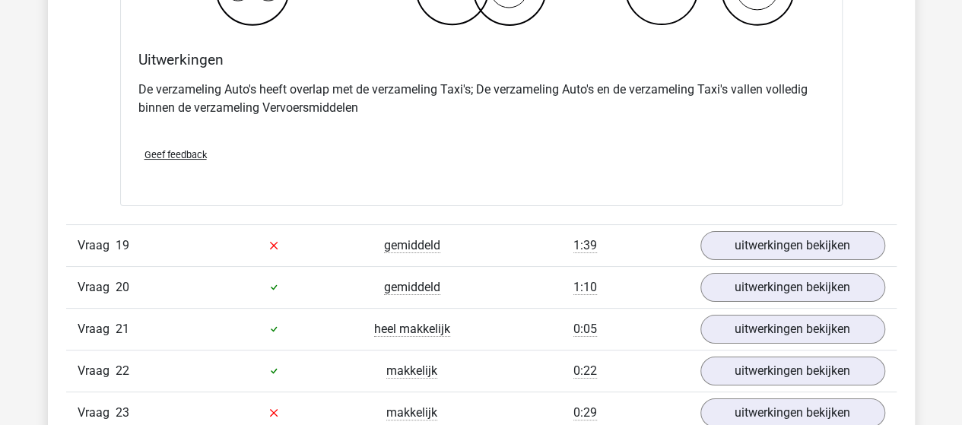
scroll to position [11483, 0]
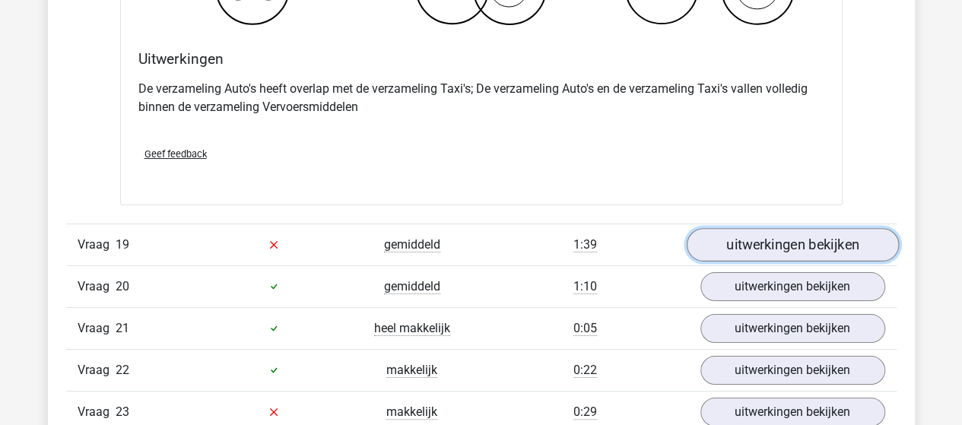
click at [802, 237] on link "uitwerkingen bekijken" at bounding box center [792, 244] width 212 height 33
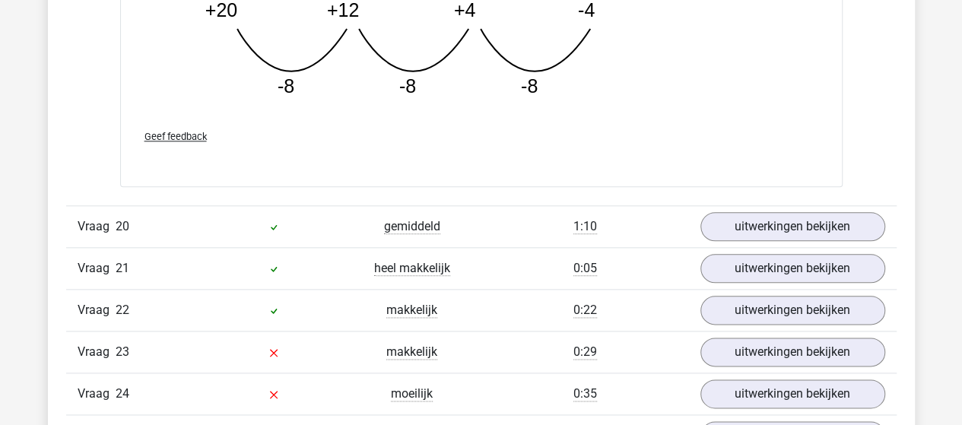
scroll to position [12396, 0]
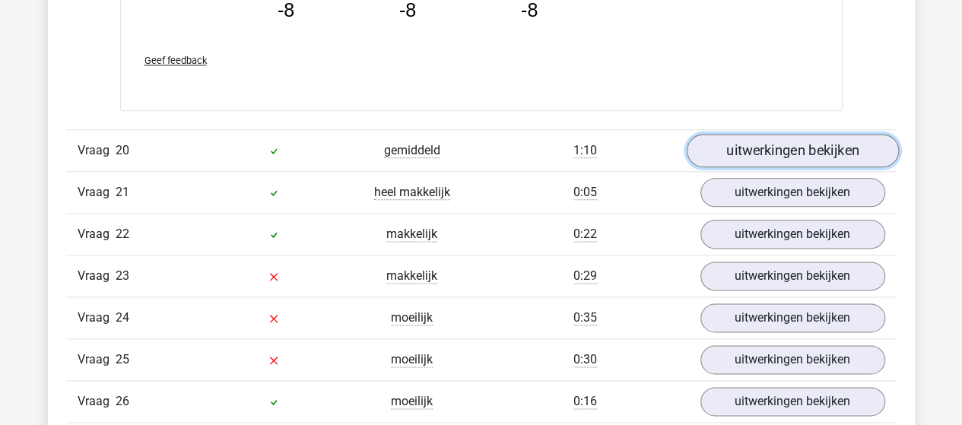
click at [750, 147] on link "uitwerkingen bekijken" at bounding box center [792, 151] width 212 height 33
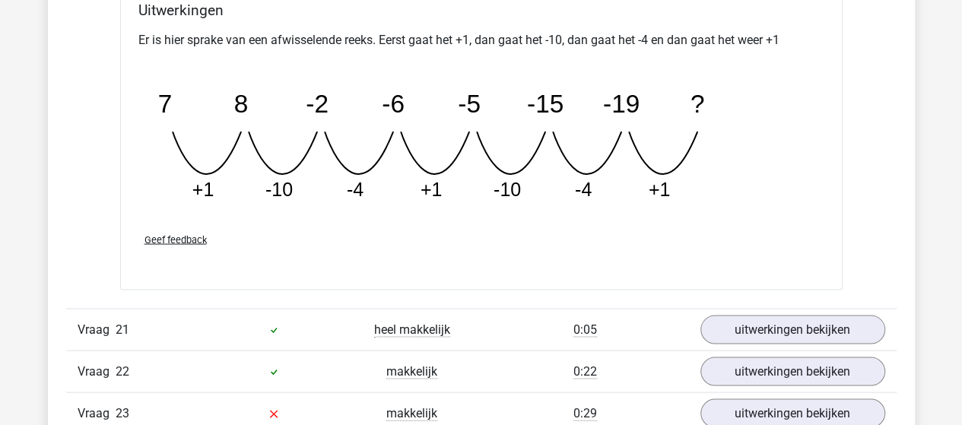
scroll to position [13004, 0]
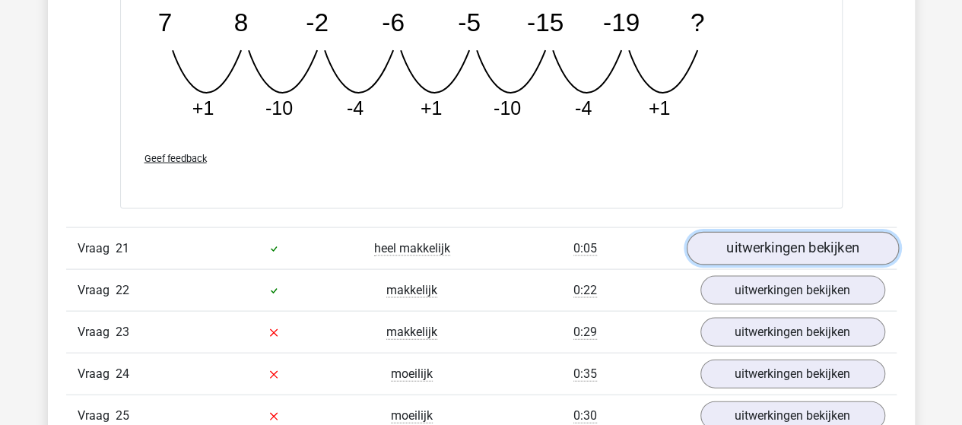
click at [817, 234] on link "uitwerkingen bekijken" at bounding box center [792, 248] width 212 height 33
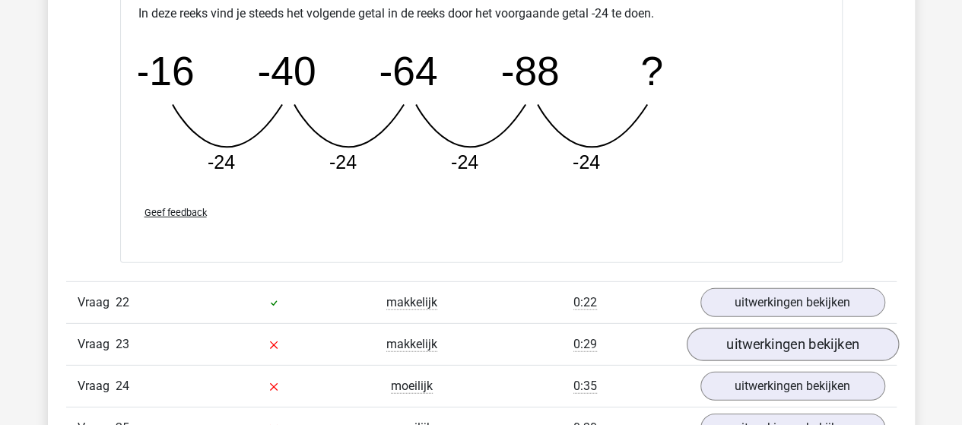
scroll to position [13689, 0]
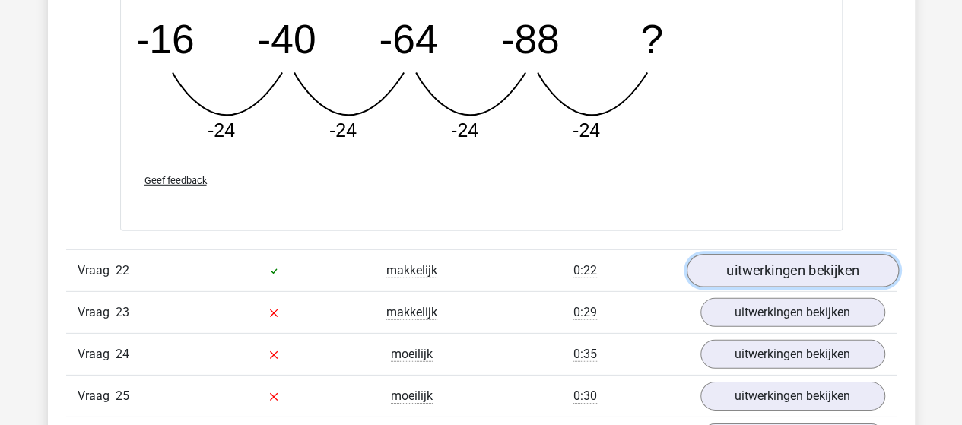
click at [870, 260] on link "uitwerkingen bekijken" at bounding box center [792, 270] width 212 height 33
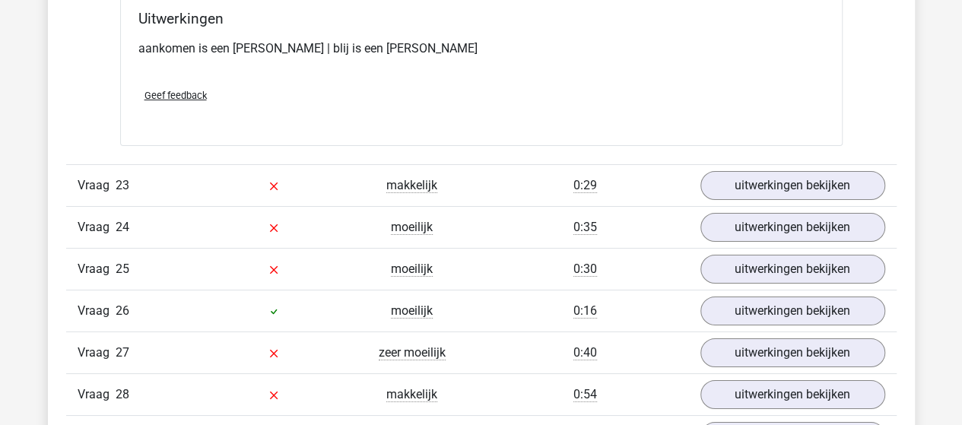
scroll to position [14194, 0]
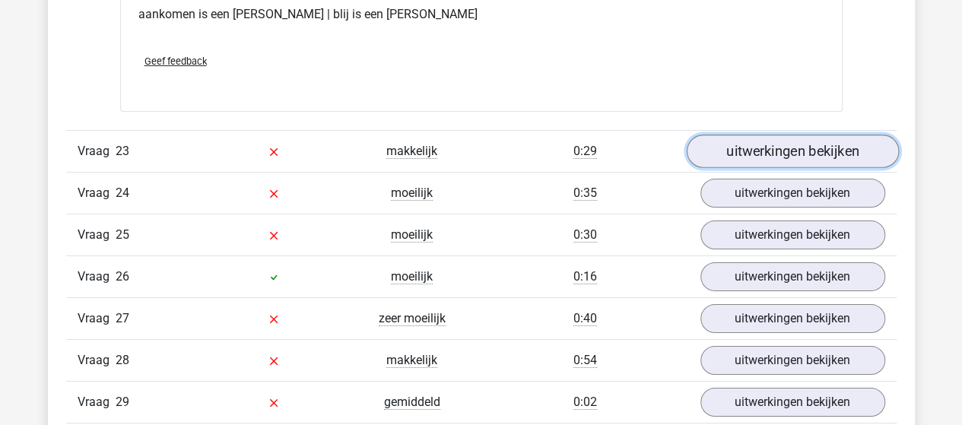
click at [741, 136] on link "uitwerkingen bekijken" at bounding box center [792, 151] width 212 height 33
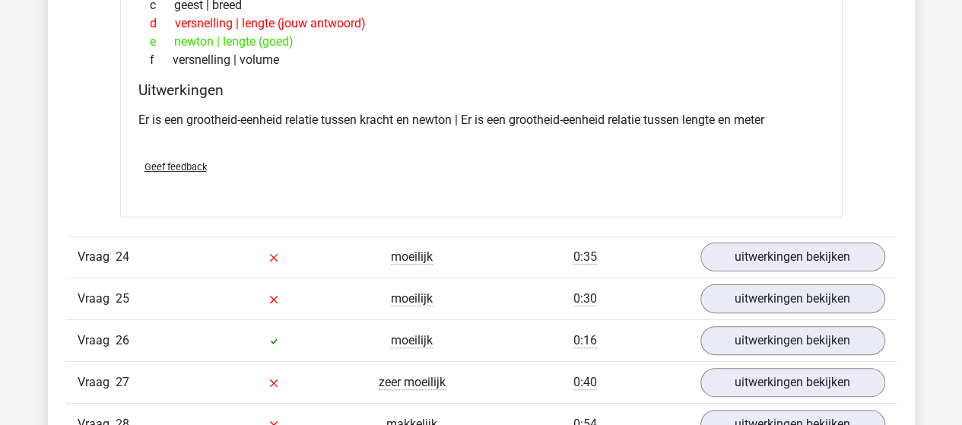
scroll to position [14498, 0]
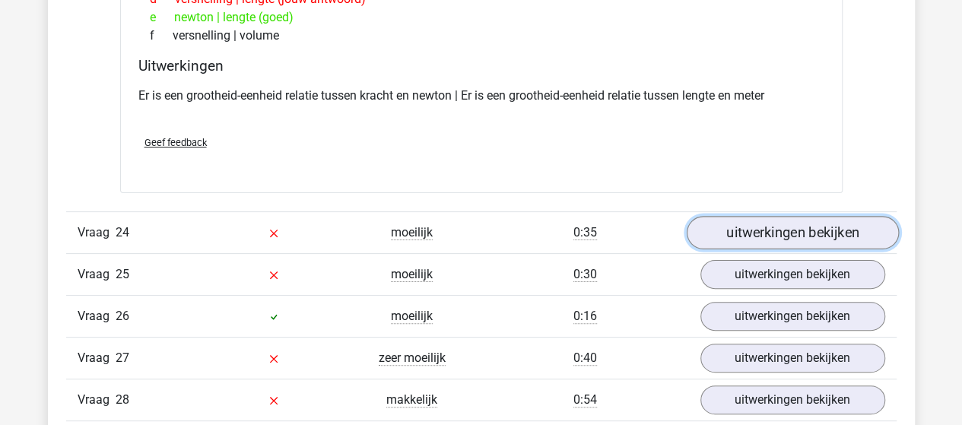
click at [803, 216] on link "uitwerkingen bekijken" at bounding box center [792, 232] width 212 height 33
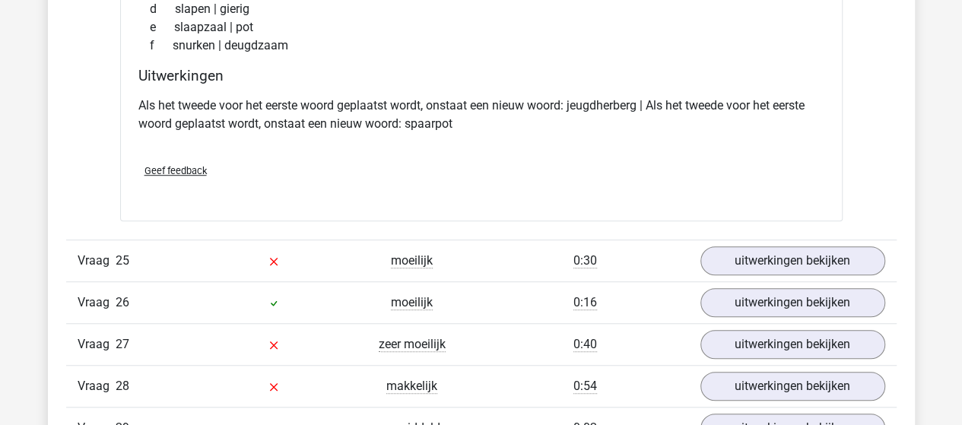
scroll to position [14878, 0]
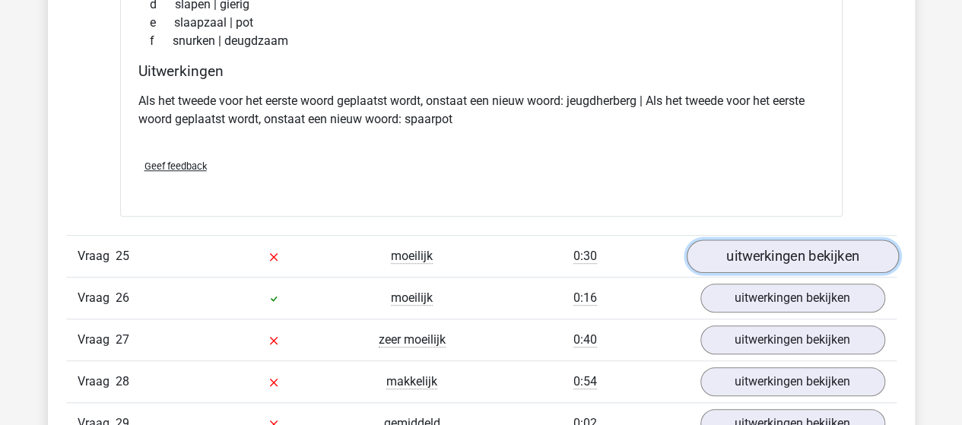
click at [732, 246] on link "uitwerkingen bekijken" at bounding box center [792, 256] width 212 height 33
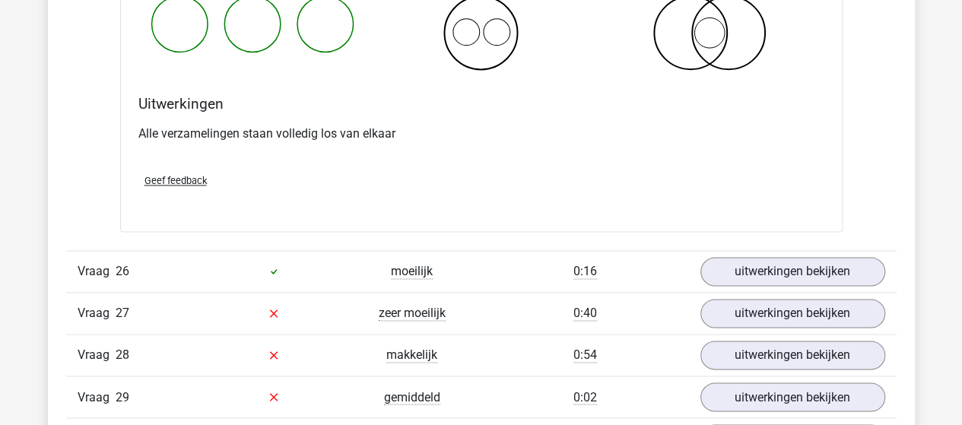
scroll to position [15486, 0]
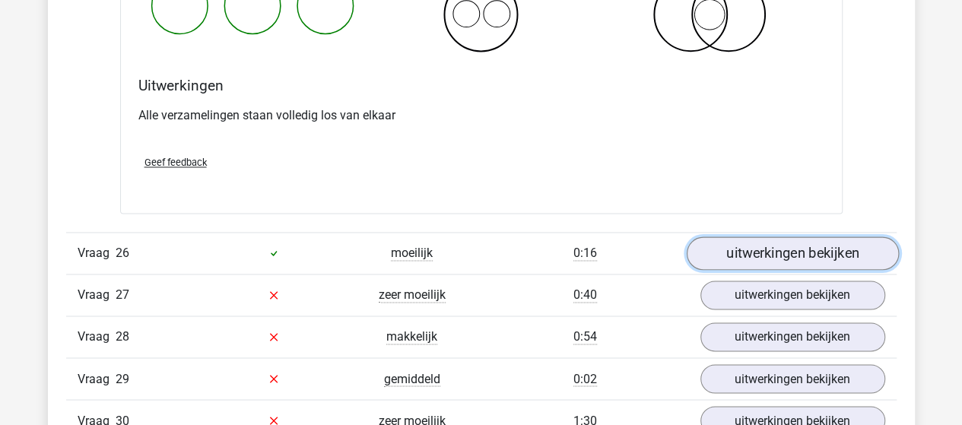
click at [714, 238] on link "uitwerkingen bekijken" at bounding box center [792, 253] width 212 height 33
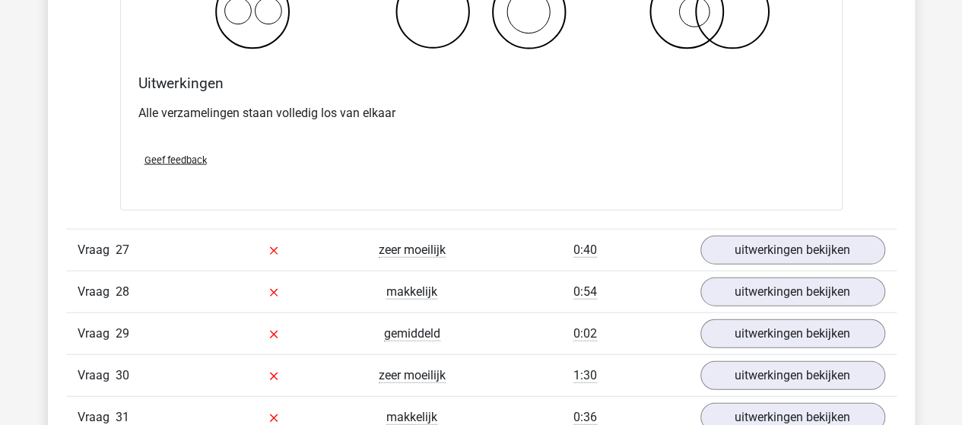
scroll to position [16095, 0]
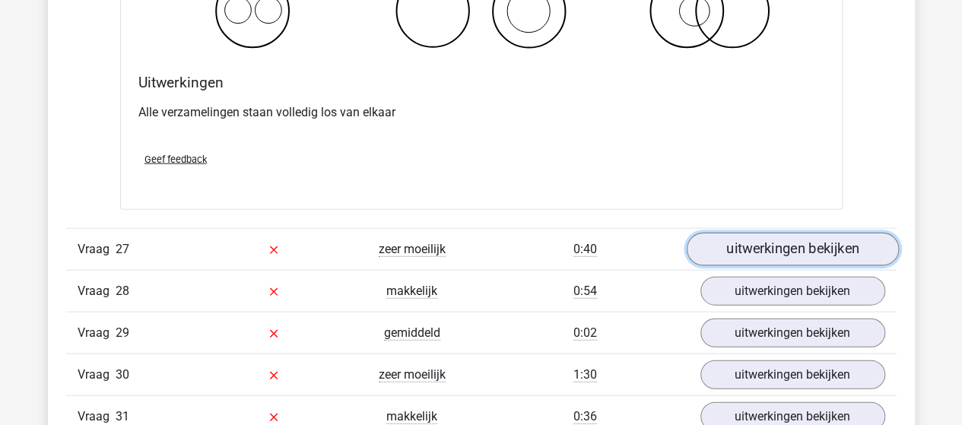
click at [759, 233] on link "uitwerkingen bekijken" at bounding box center [792, 249] width 212 height 33
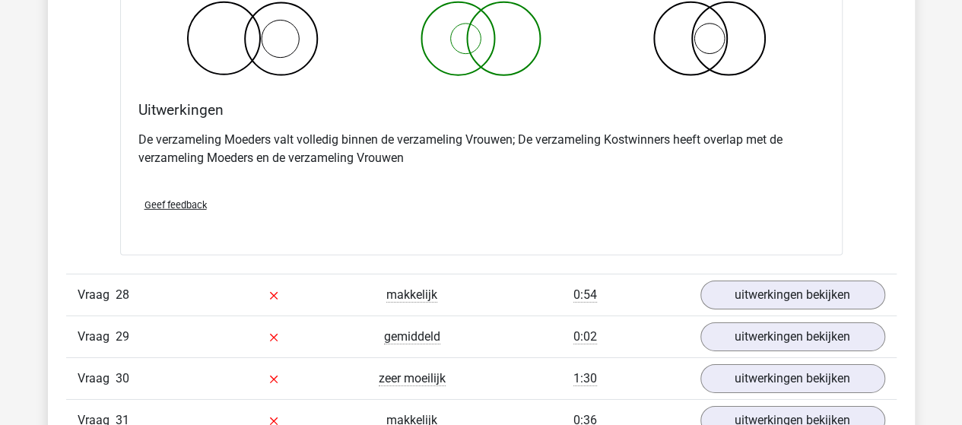
scroll to position [16703, 0]
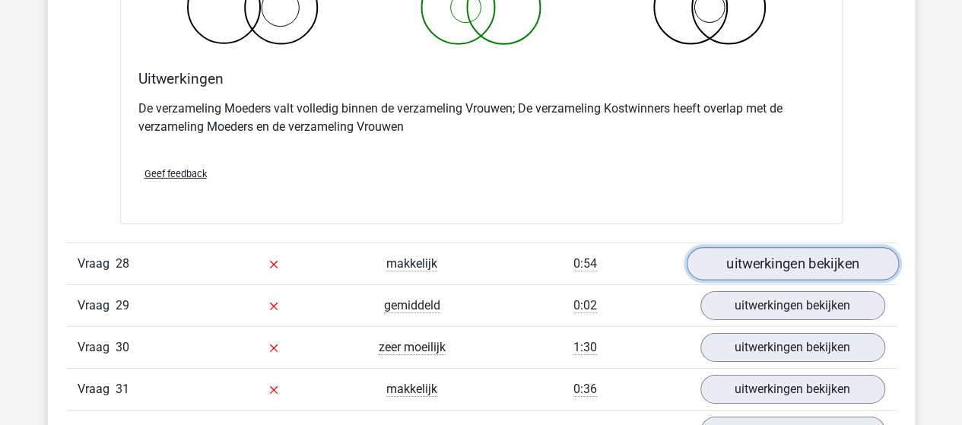
click at [723, 247] on link "uitwerkingen bekijken" at bounding box center [792, 263] width 212 height 33
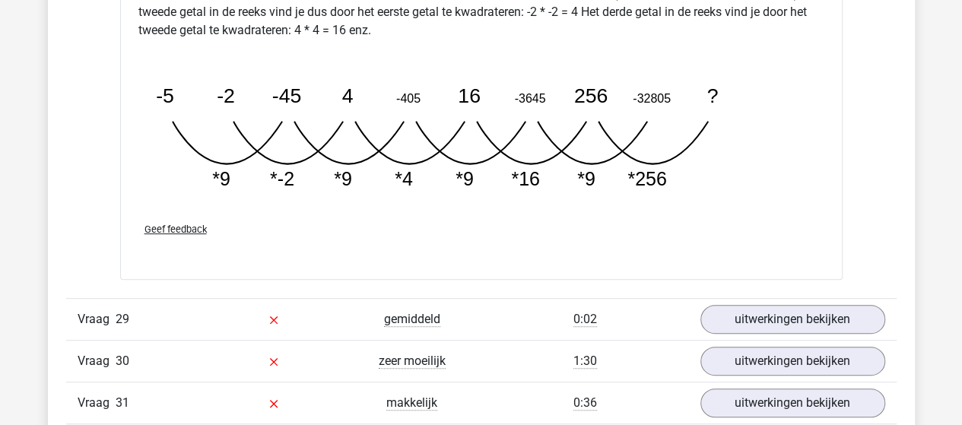
scroll to position [17540, 0]
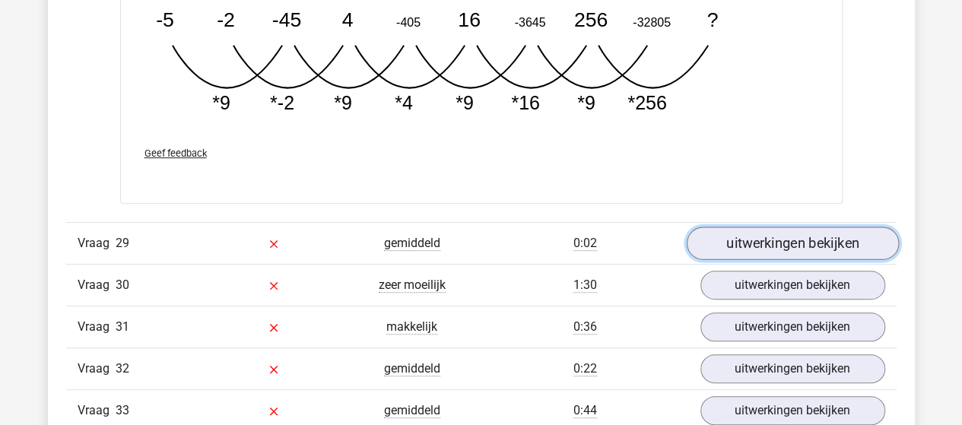
click at [732, 229] on link "uitwerkingen bekijken" at bounding box center [792, 243] width 212 height 33
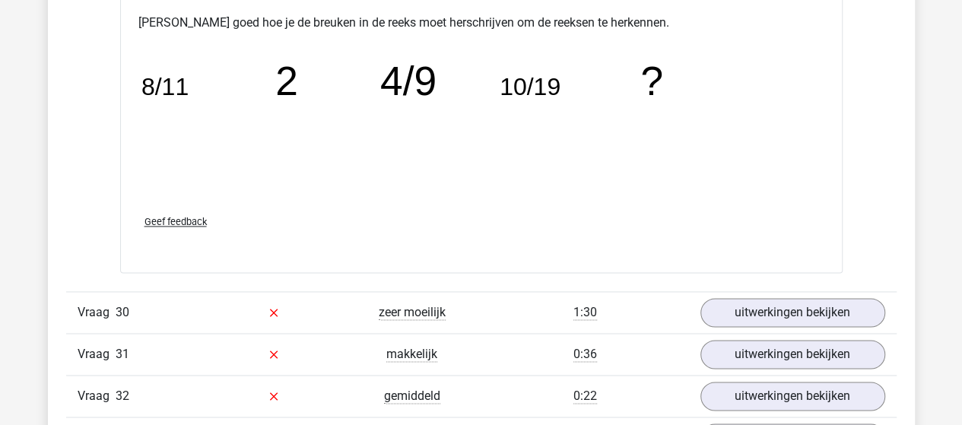
scroll to position [18376, 0]
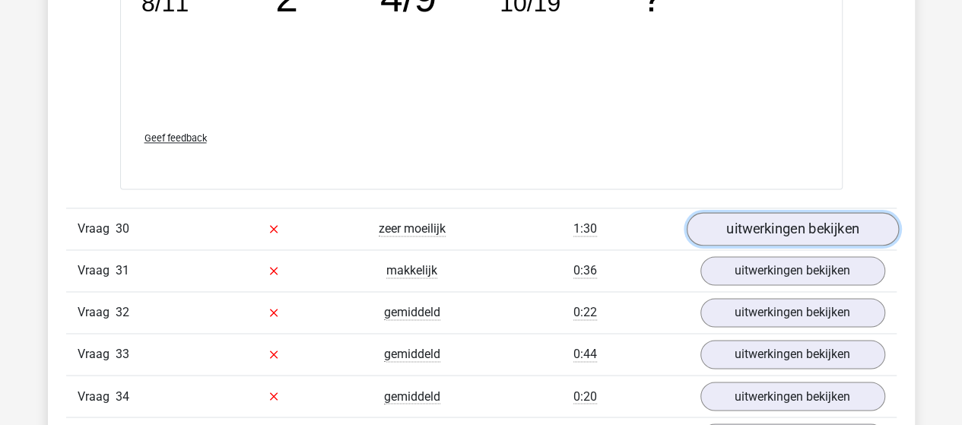
click at [824, 212] on link "uitwerkingen bekijken" at bounding box center [792, 228] width 212 height 33
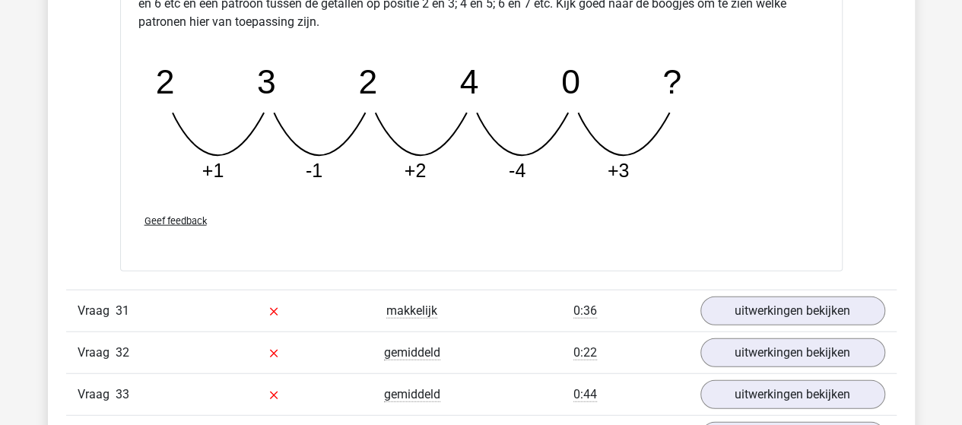
scroll to position [19061, 0]
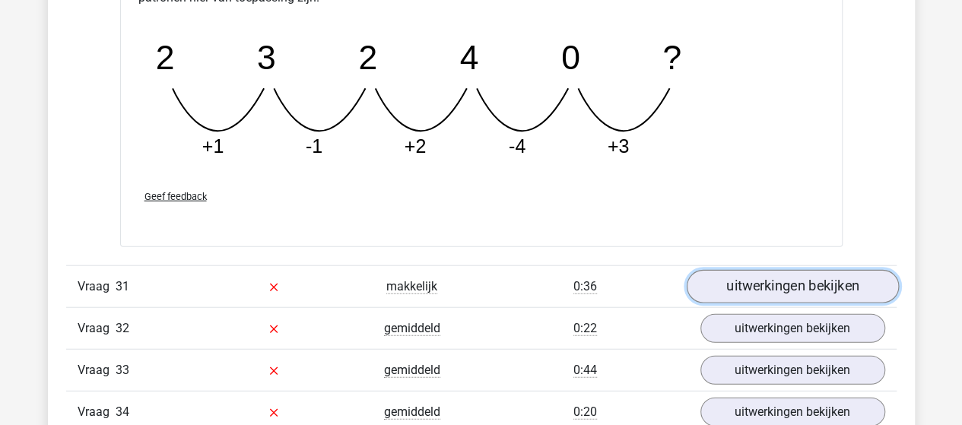
click at [824, 270] on link "uitwerkingen bekijken" at bounding box center [792, 286] width 212 height 33
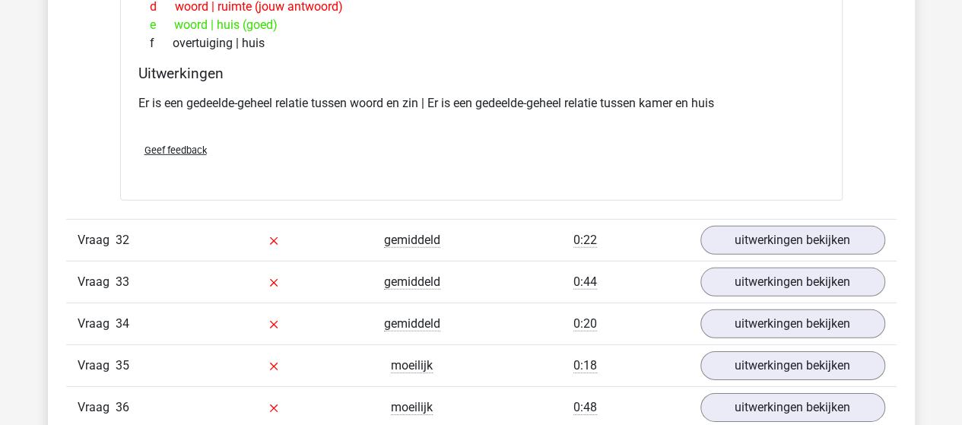
scroll to position [19517, 0]
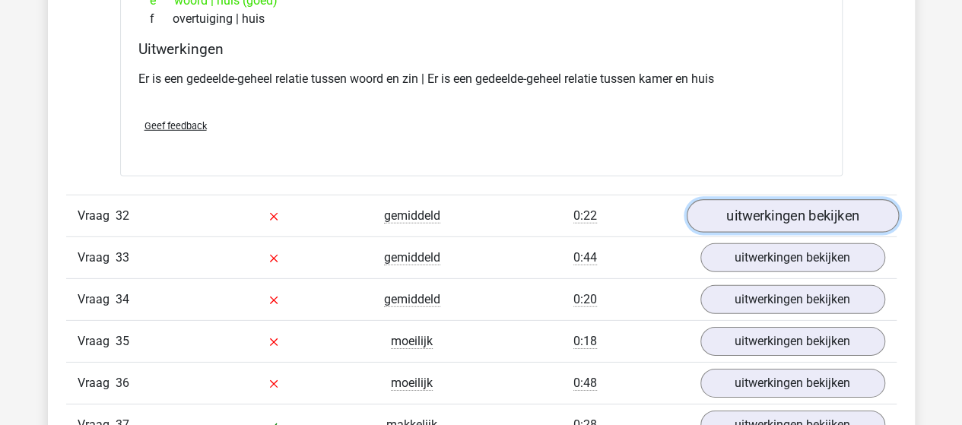
click at [729, 200] on link "uitwerkingen bekijken" at bounding box center [792, 216] width 212 height 33
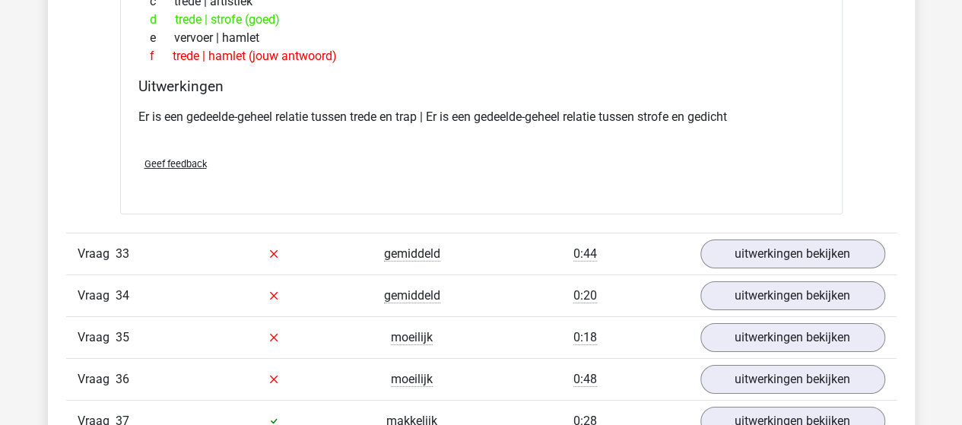
scroll to position [19897, 0]
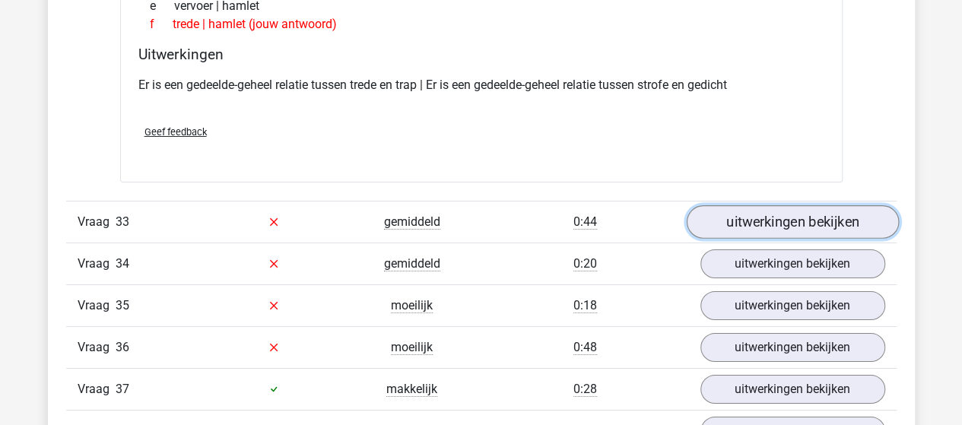
click at [786, 205] on link "uitwerkingen bekijken" at bounding box center [792, 221] width 212 height 33
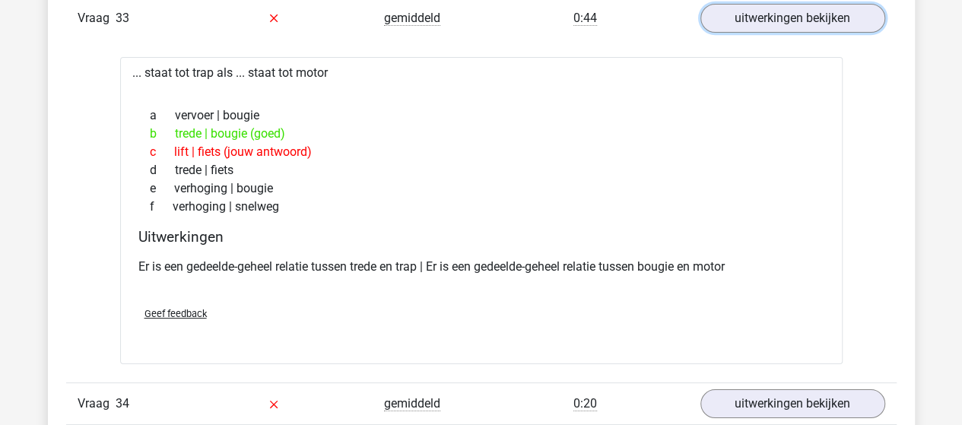
scroll to position [20125, 0]
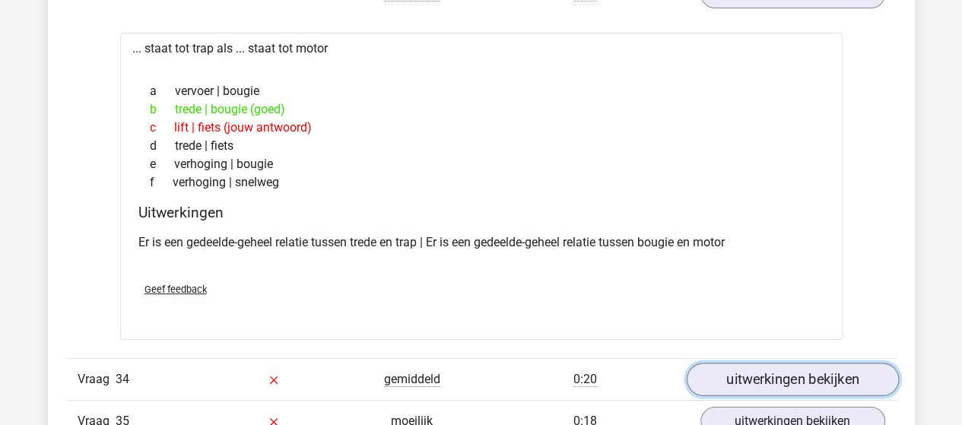
click at [792, 363] on link "uitwerkingen bekijken" at bounding box center [792, 379] width 212 height 33
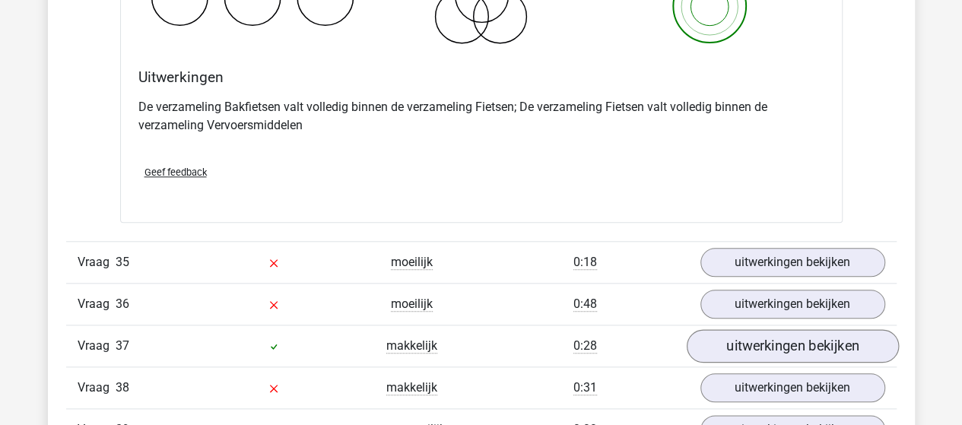
scroll to position [20886, 0]
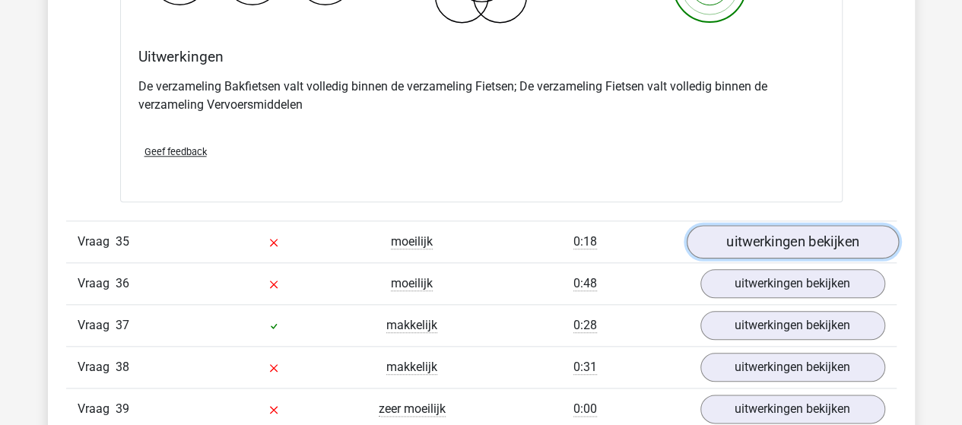
click at [781, 225] on link "uitwerkingen bekijken" at bounding box center [792, 241] width 212 height 33
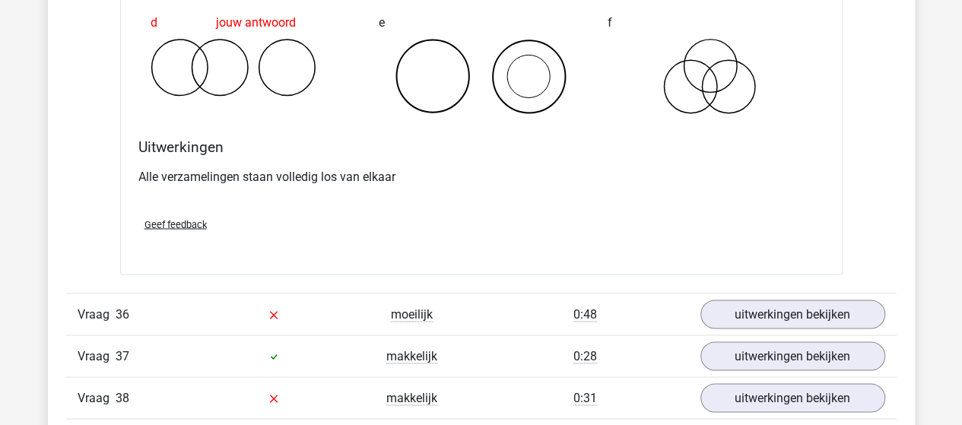
scroll to position [21494, 0]
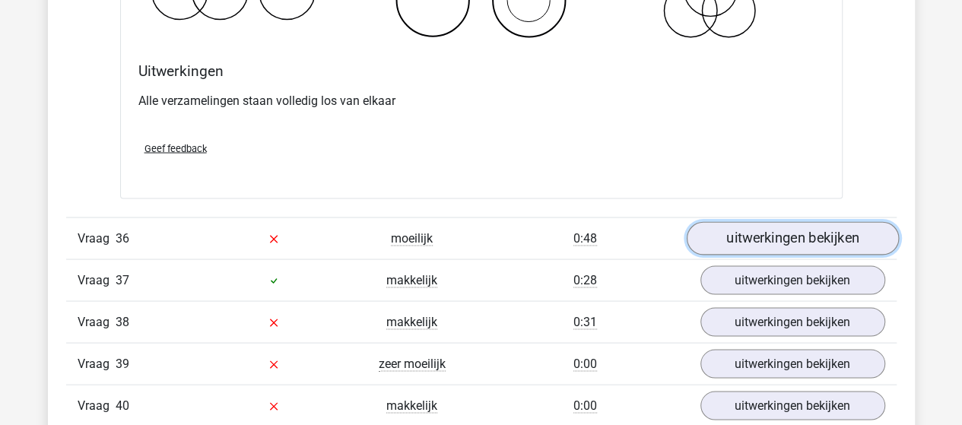
click at [768, 222] on link "uitwerkingen bekijken" at bounding box center [792, 238] width 212 height 33
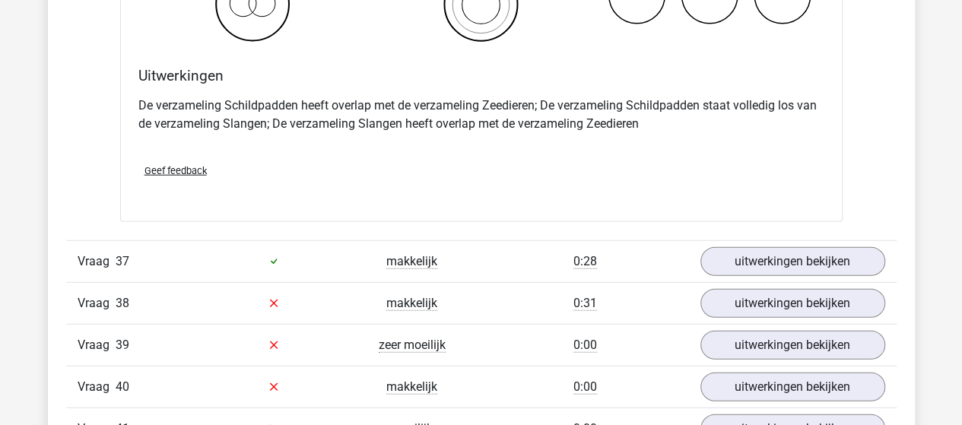
scroll to position [22102, 0]
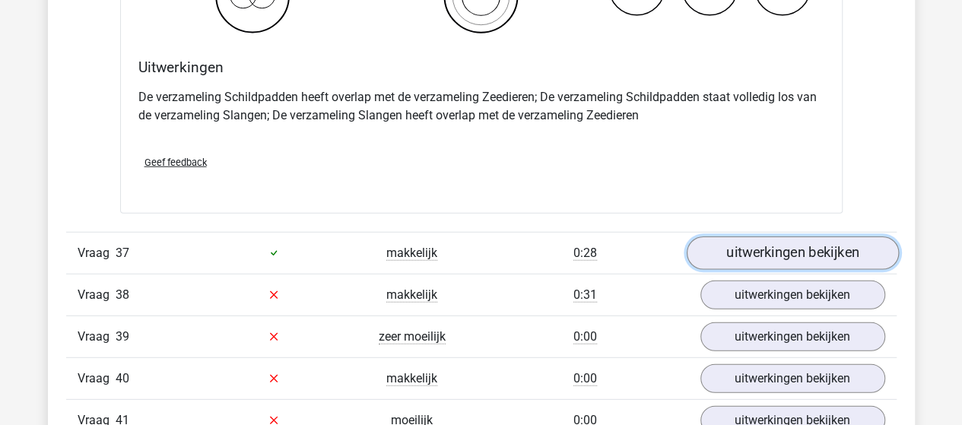
click at [719, 237] on link "uitwerkingen bekijken" at bounding box center [792, 253] width 212 height 33
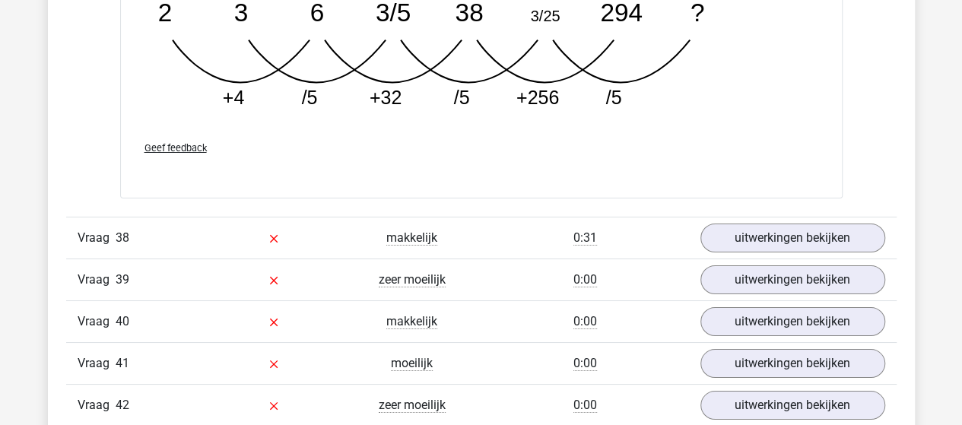
scroll to position [22939, 0]
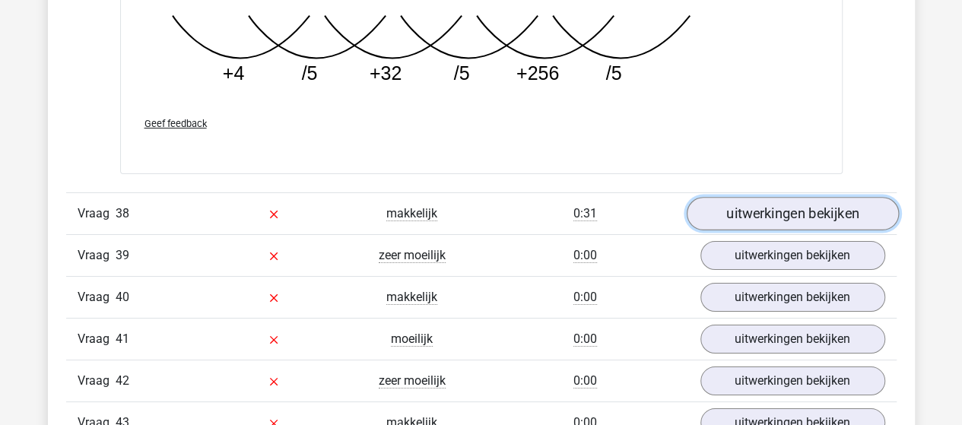
click at [729, 197] on link "uitwerkingen bekijken" at bounding box center [792, 213] width 212 height 33
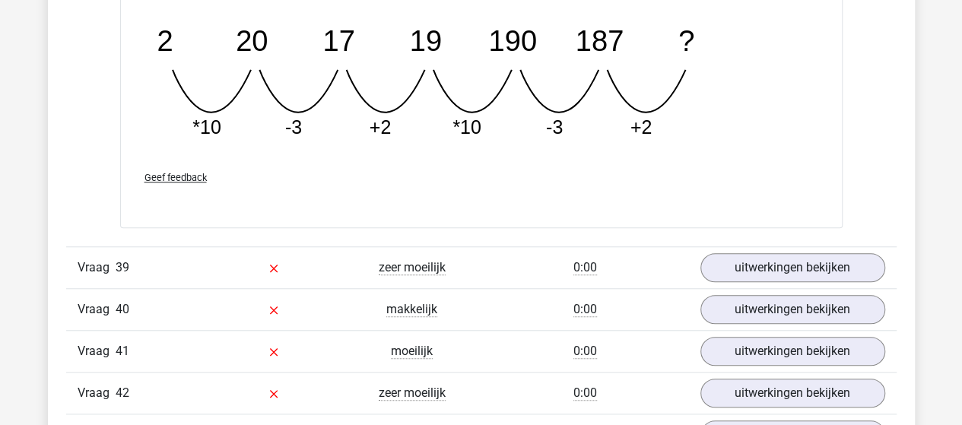
scroll to position [23623, 0]
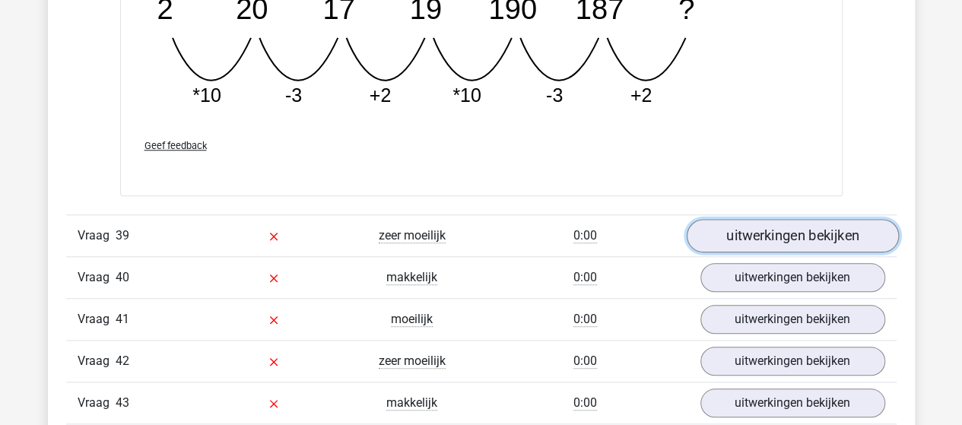
click at [770, 219] on link "uitwerkingen bekijken" at bounding box center [792, 235] width 212 height 33
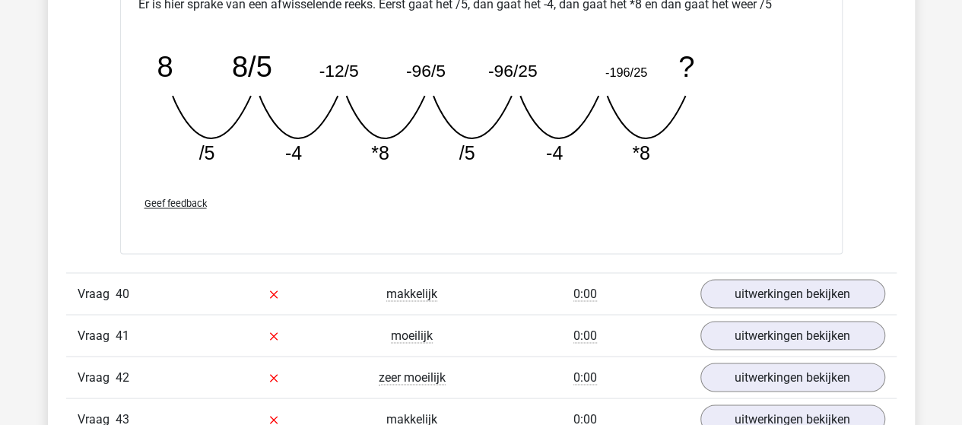
scroll to position [24308, 0]
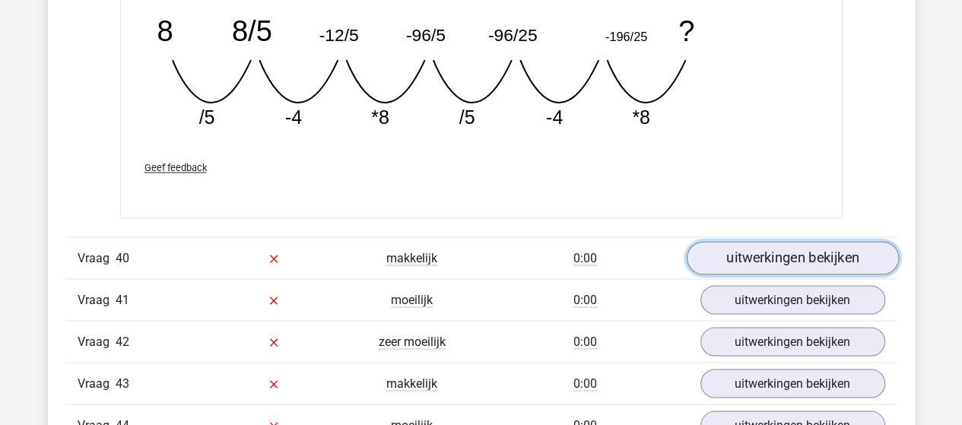
click at [746, 241] on link "uitwerkingen bekijken" at bounding box center [792, 257] width 212 height 33
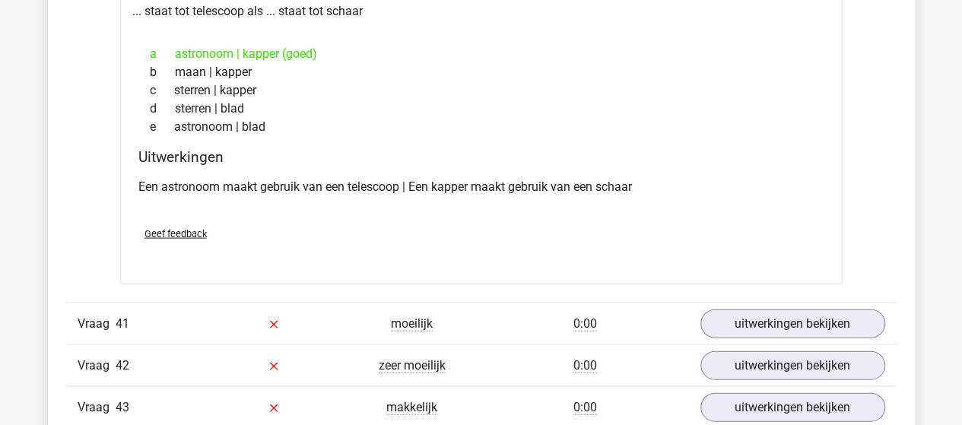
scroll to position [24612, 0]
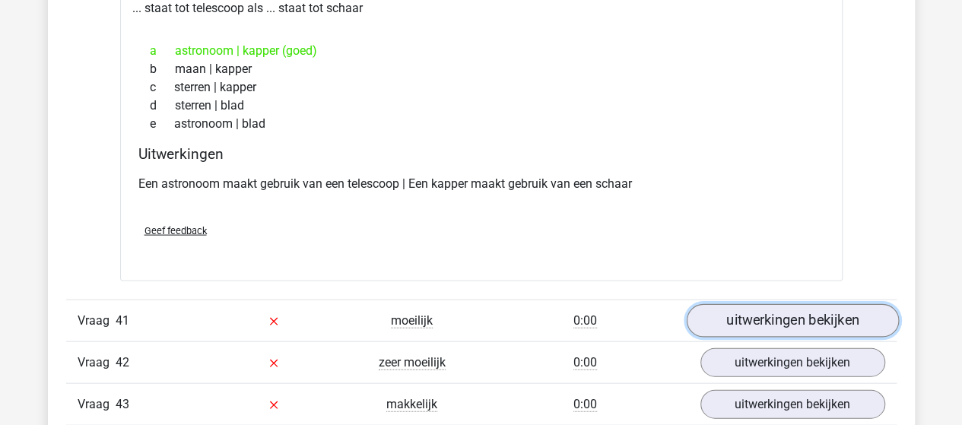
click at [738, 304] on link "uitwerkingen bekijken" at bounding box center [792, 320] width 212 height 33
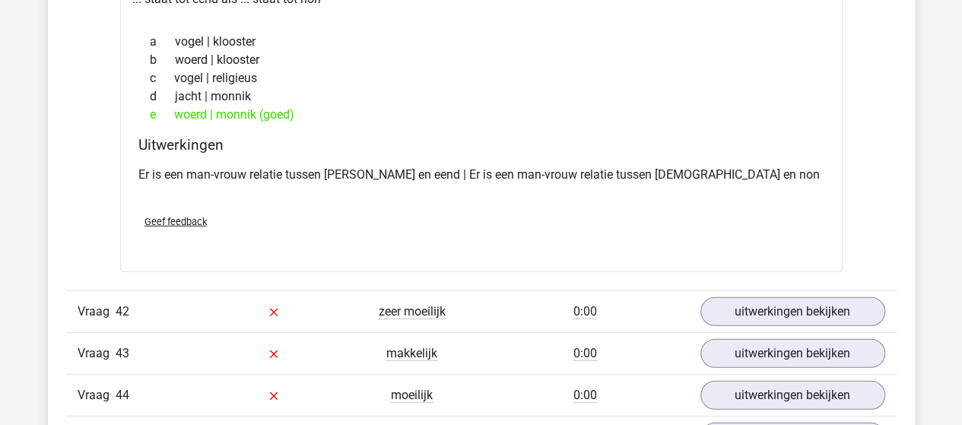
scroll to position [24992, 0]
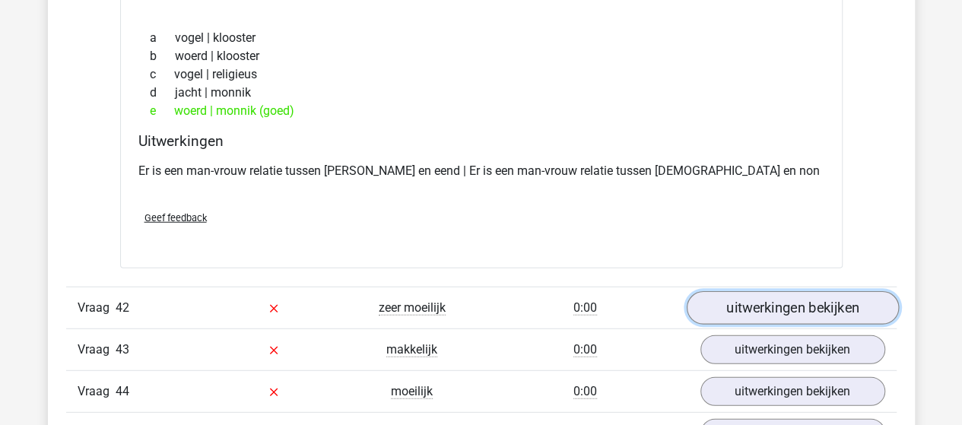
click at [774, 291] on link "uitwerkingen bekijken" at bounding box center [792, 307] width 212 height 33
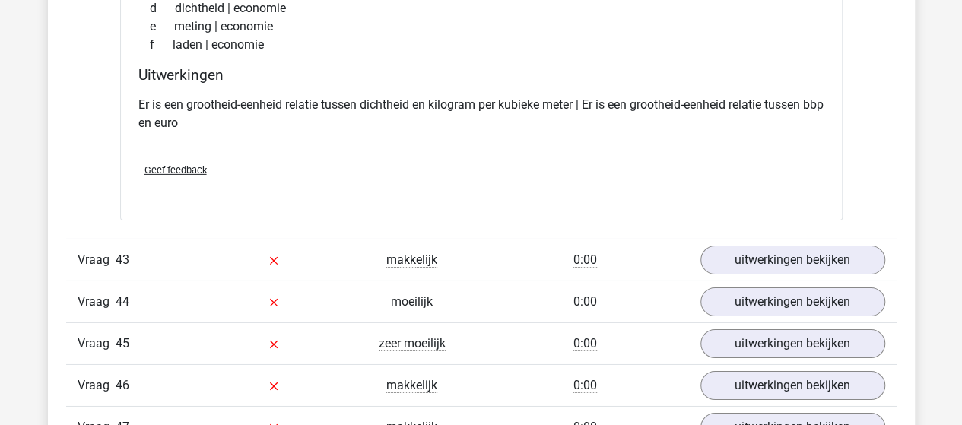
scroll to position [25449, 0]
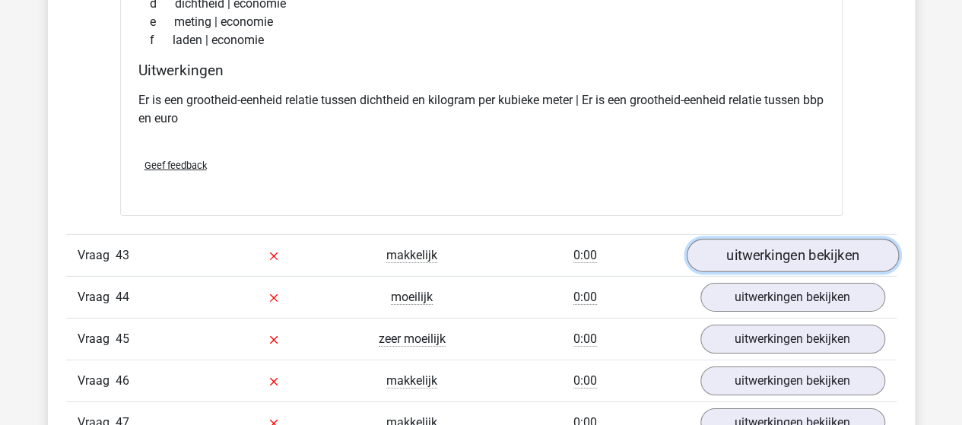
click at [757, 240] on link "uitwerkingen bekijken" at bounding box center [792, 256] width 212 height 33
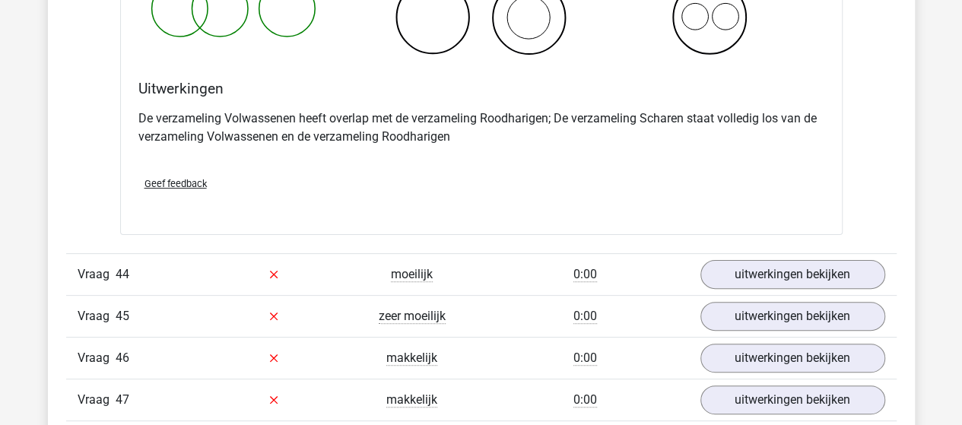
scroll to position [26057, 0]
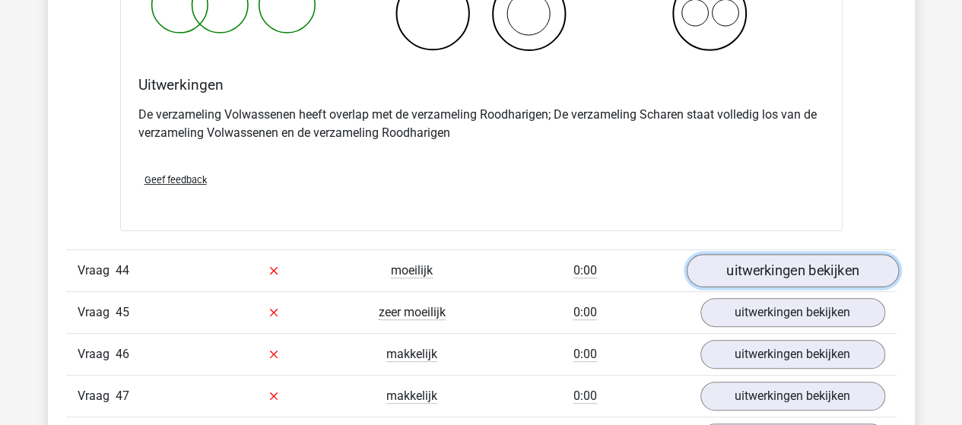
click at [770, 254] on link "uitwerkingen bekijken" at bounding box center [792, 270] width 212 height 33
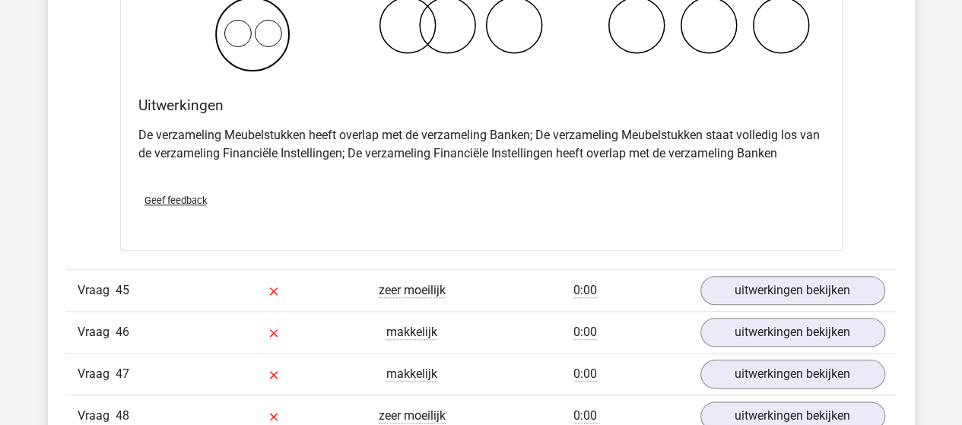
scroll to position [26665, 0]
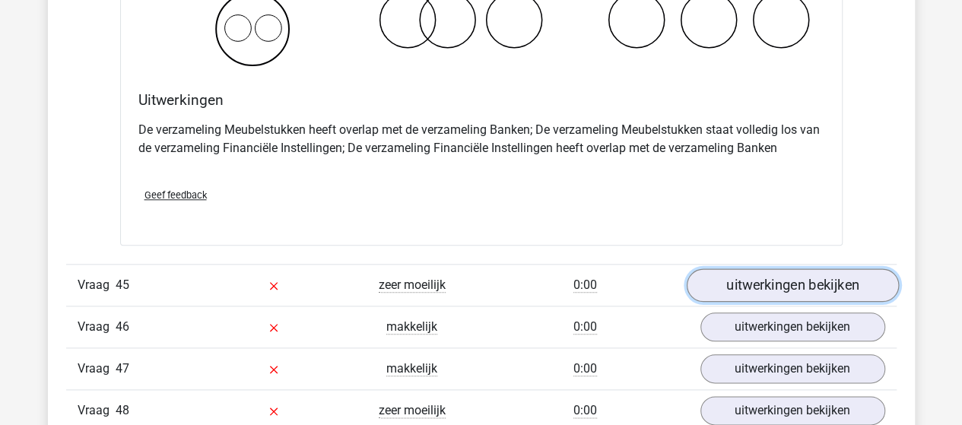
click at [751, 268] on link "uitwerkingen bekijken" at bounding box center [792, 284] width 212 height 33
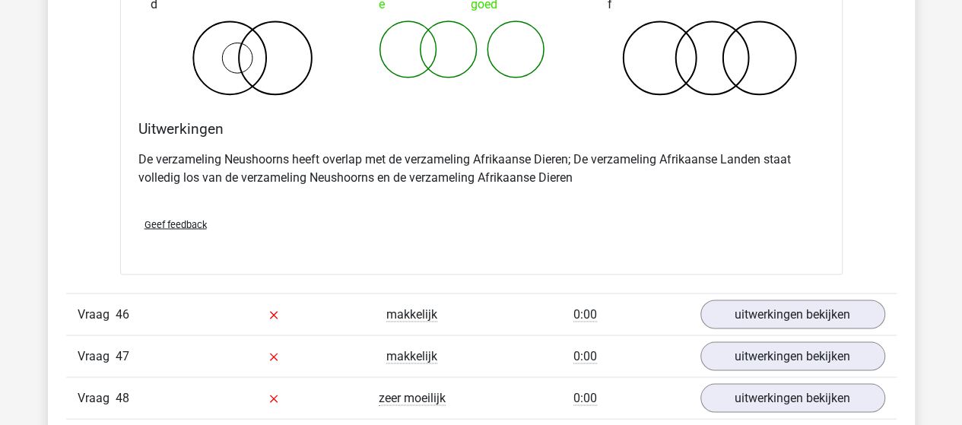
scroll to position [27274, 0]
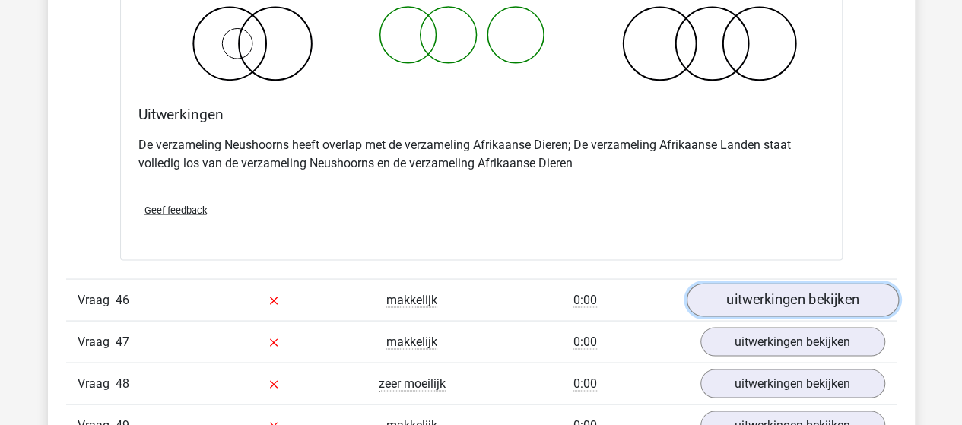
click at [750, 283] on link "uitwerkingen bekijken" at bounding box center [792, 299] width 212 height 33
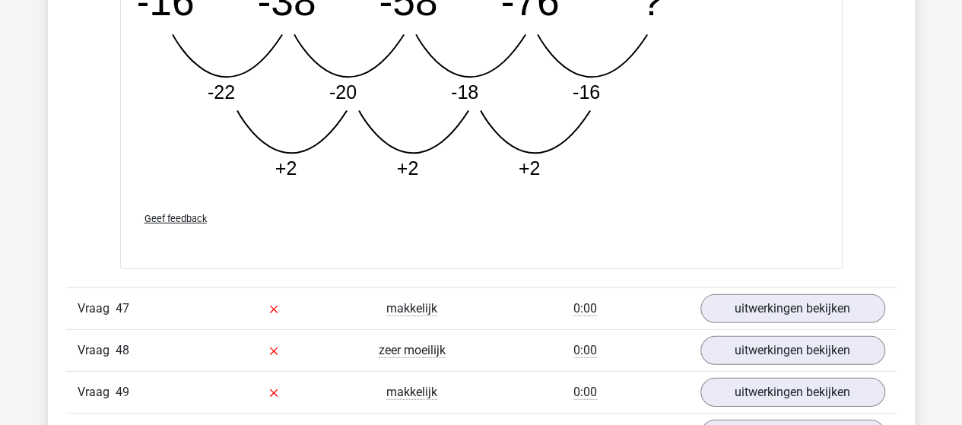
scroll to position [28118, 0]
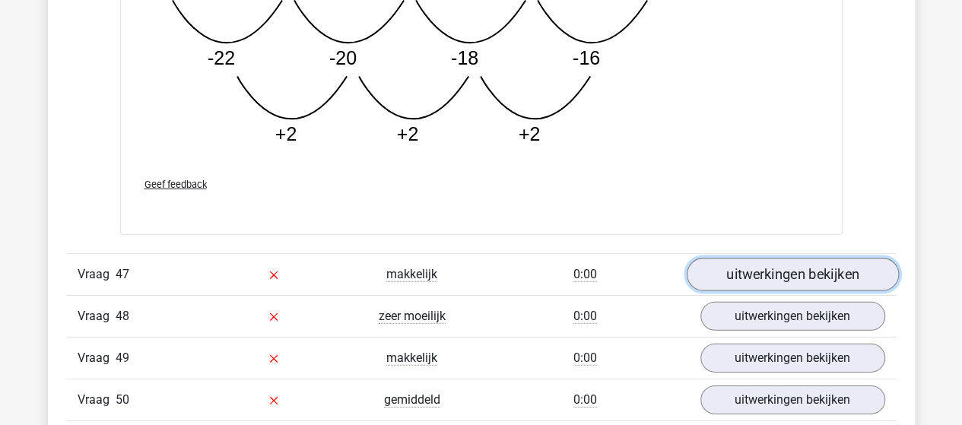
click at [779, 258] on link "uitwerkingen bekijken" at bounding box center [792, 274] width 212 height 33
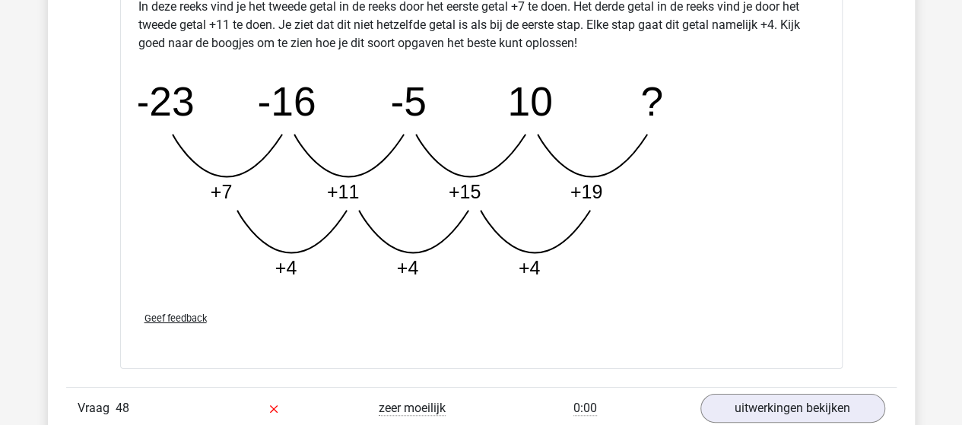
scroll to position [28878, 0]
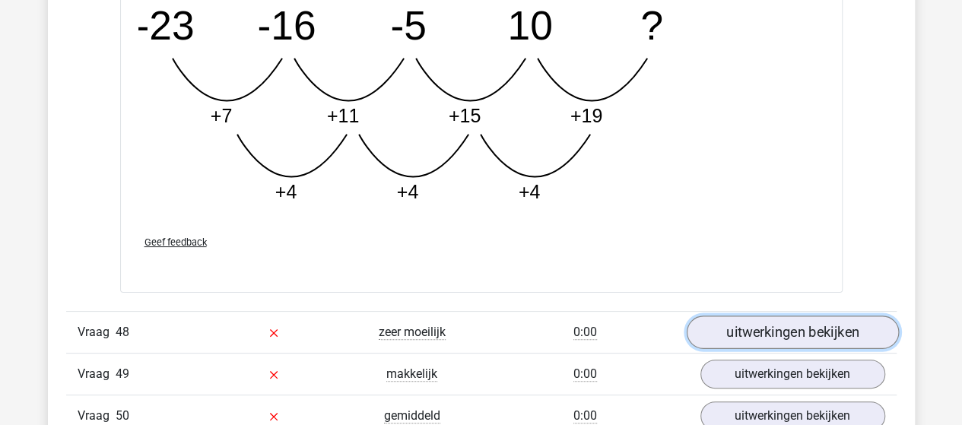
click at [751, 316] on link "uitwerkingen bekijken" at bounding box center [792, 332] width 212 height 33
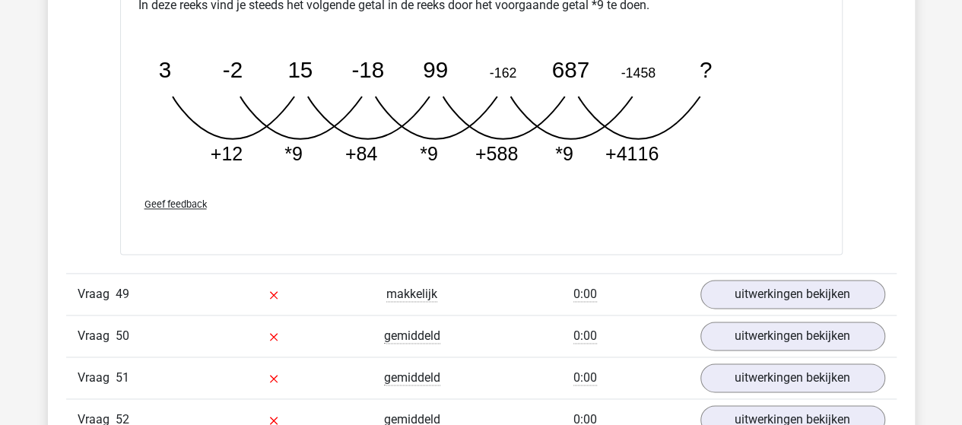
scroll to position [29715, 0]
click at [802, 277] on link "uitwerkingen bekijken" at bounding box center [792, 293] width 212 height 33
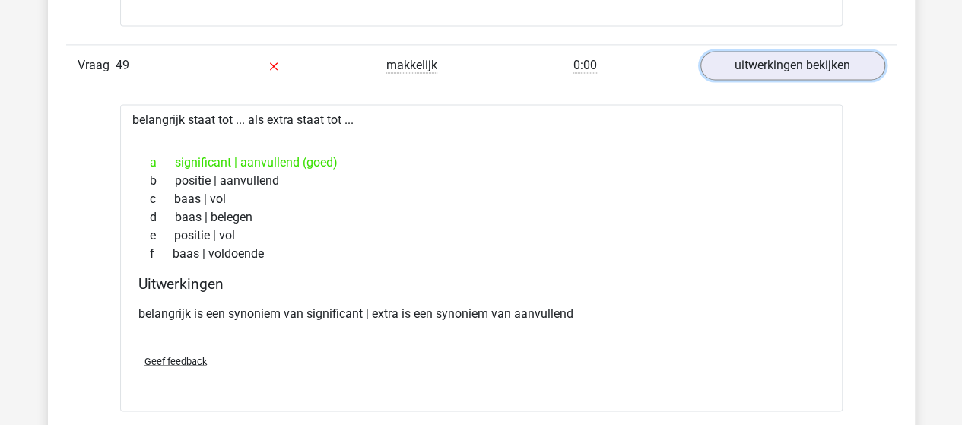
scroll to position [30095, 0]
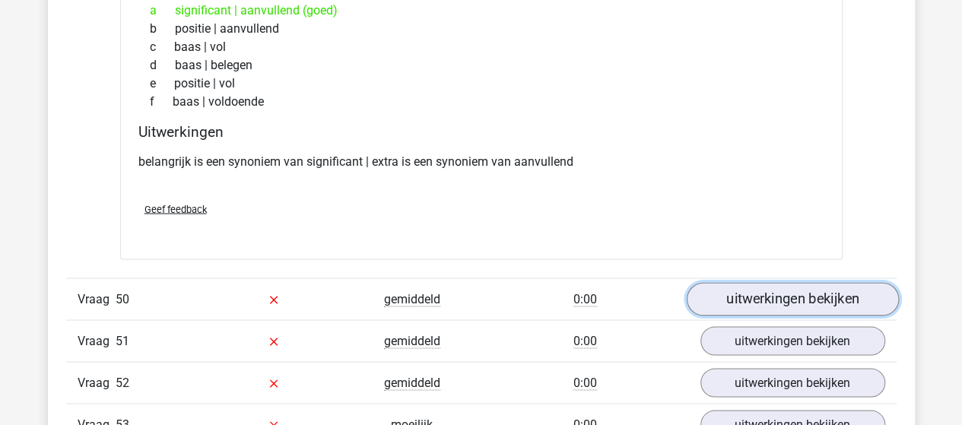
click at [820, 283] on link "uitwerkingen bekijken" at bounding box center [792, 299] width 212 height 33
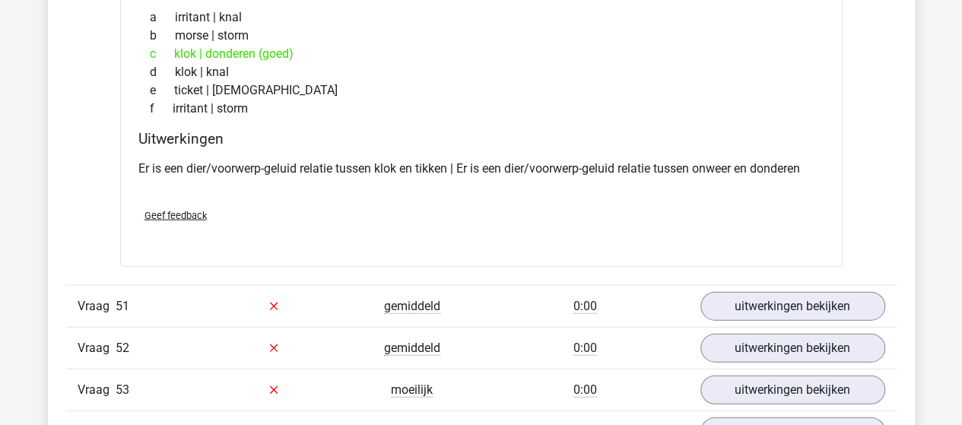
scroll to position [30475, 0]
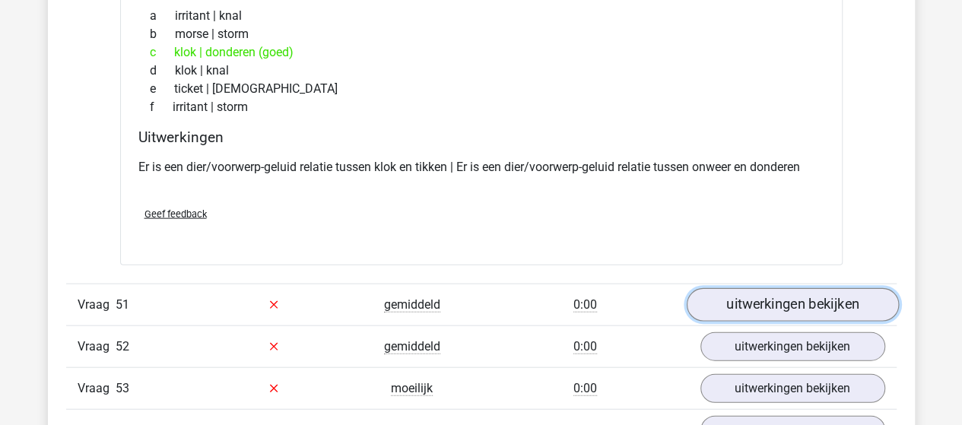
click at [732, 288] on link "uitwerkingen bekijken" at bounding box center [792, 304] width 212 height 33
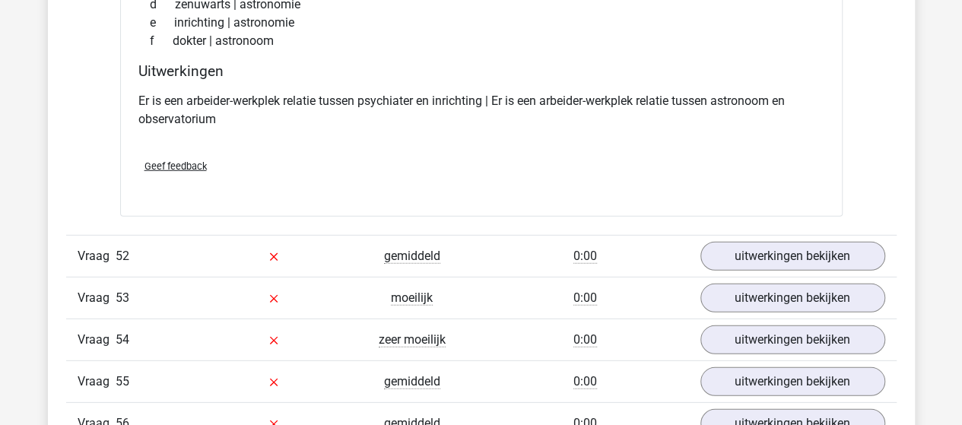
scroll to position [30932, 0]
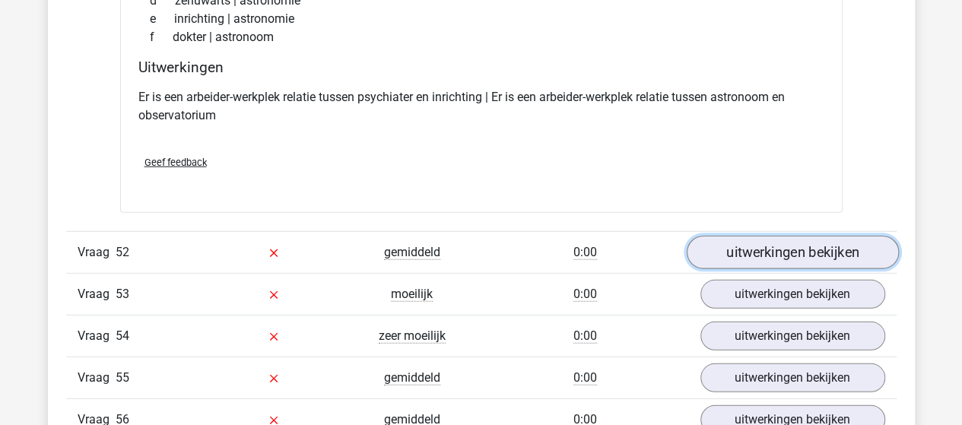
click at [732, 236] on link "uitwerkingen bekijken" at bounding box center [792, 252] width 212 height 33
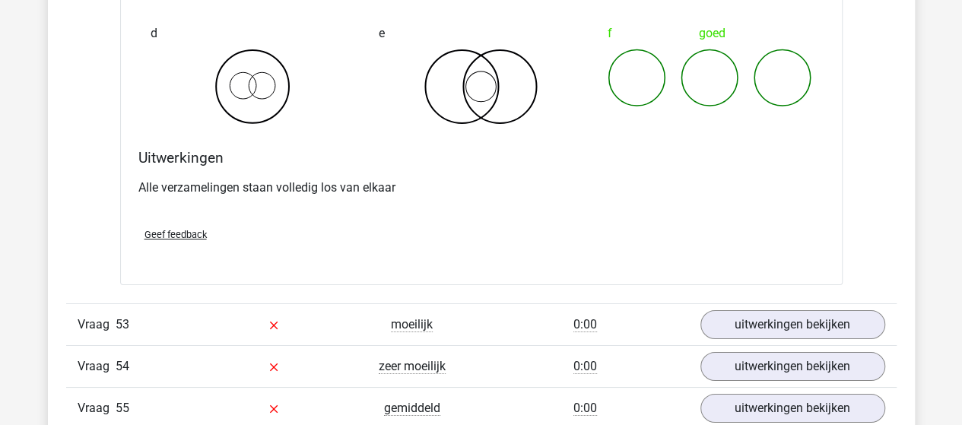
scroll to position [31540, 0]
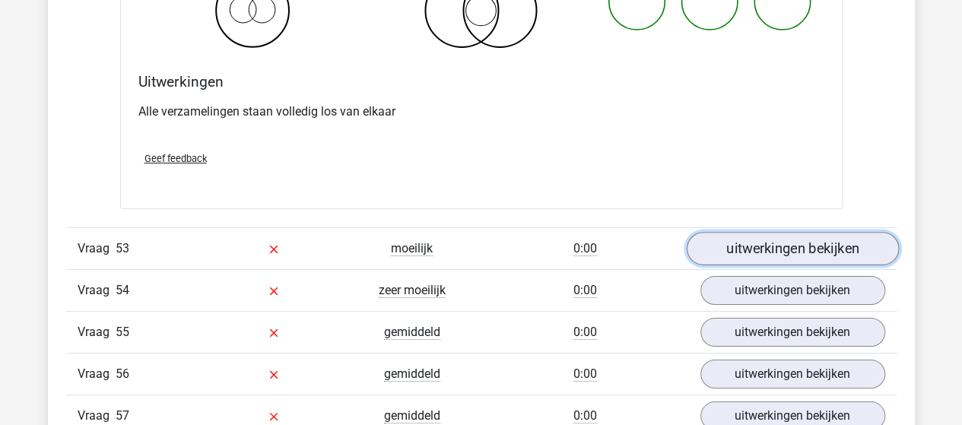
click at [838, 232] on link "uitwerkingen bekijken" at bounding box center [792, 248] width 212 height 33
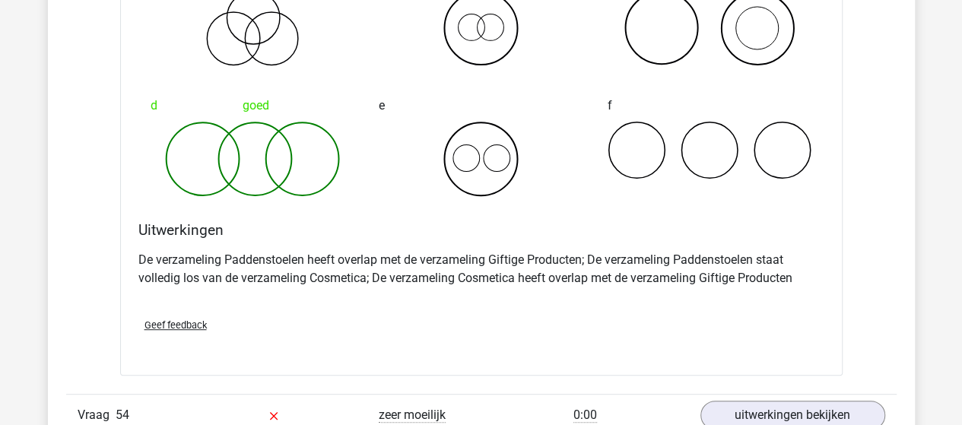
scroll to position [32148, 0]
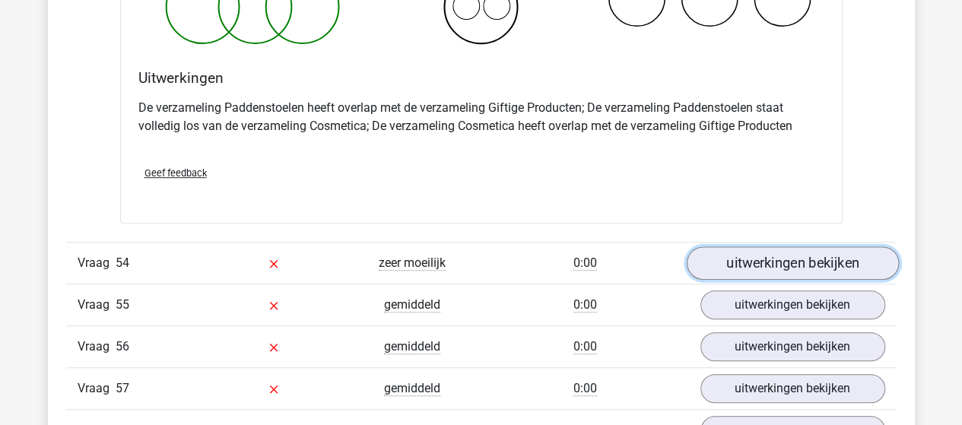
click at [729, 246] on link "uitwerkingen bekijken" at bounding box center [792, 262] width 212 height 33
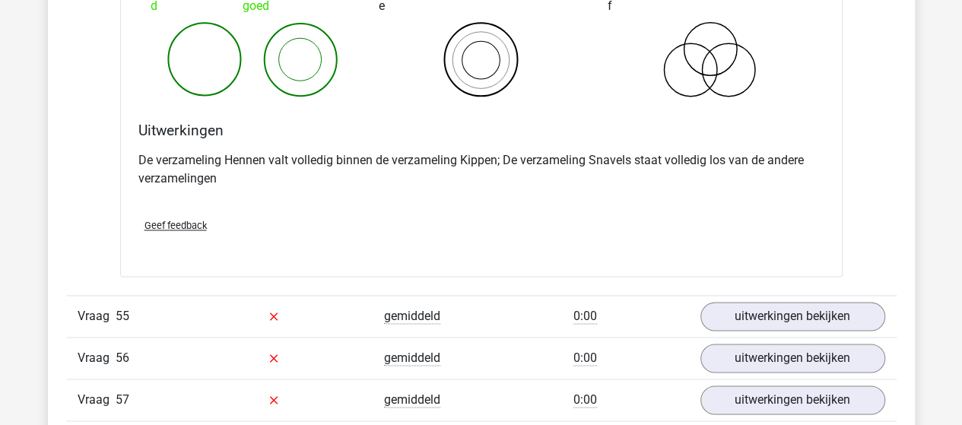
scroll to position [32757, 0]
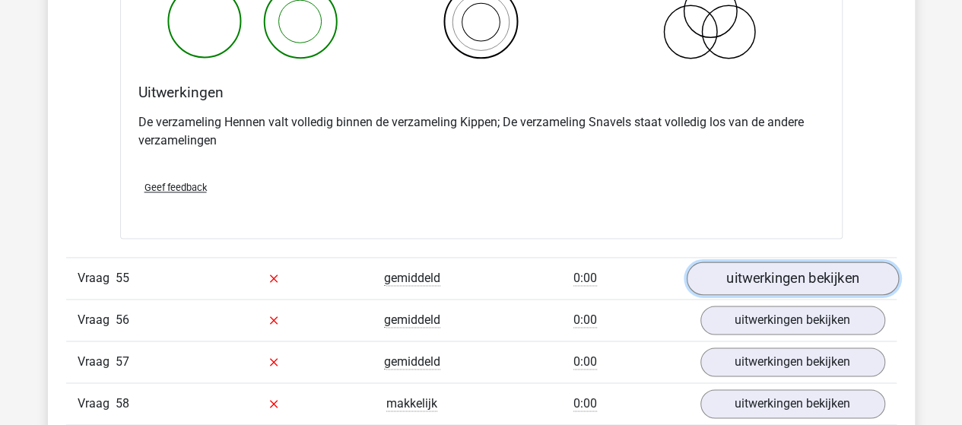
click at [739, 262] on link "uitwerkingen bekijken" at bounding box center [792, 278] width 212 height 33
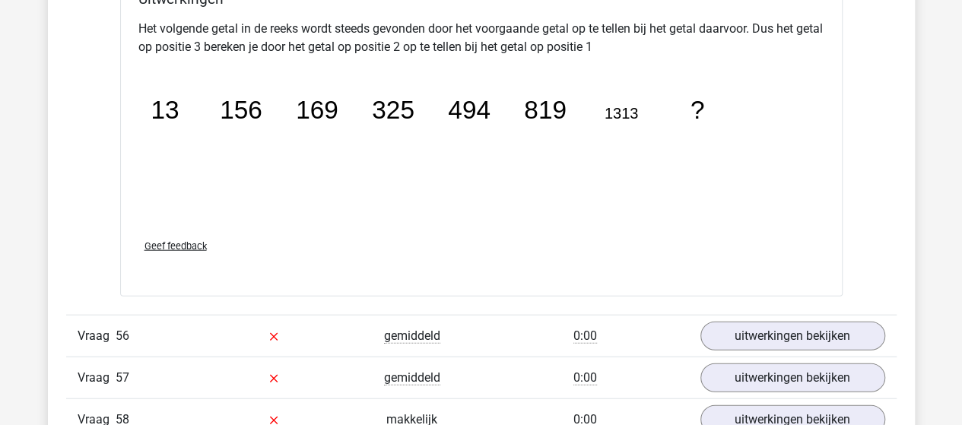
scroll to position [33441, 0]
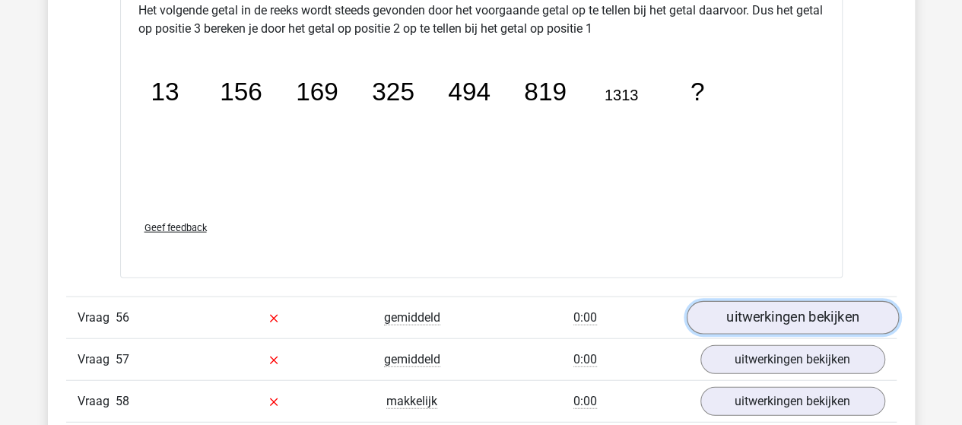
click at [733, 301] on link "uitwerkingen bekijken" at bounding box center [792, 317] width 212 height 33
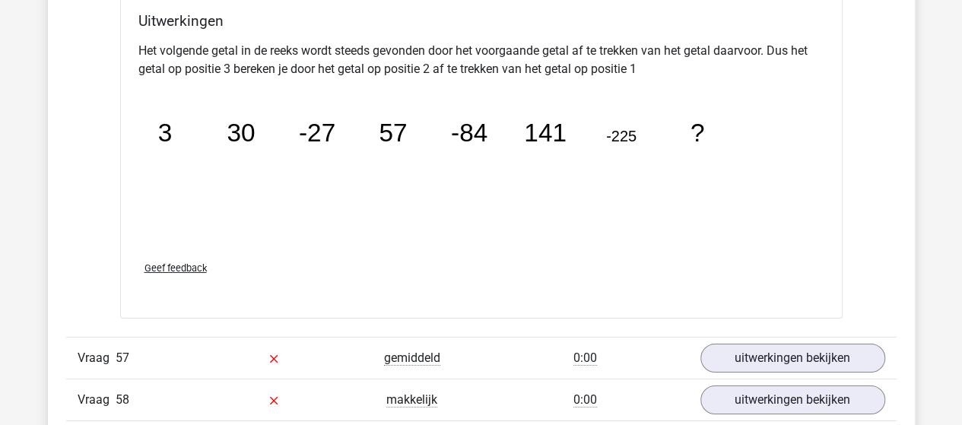
scroll to position [34202, 0]
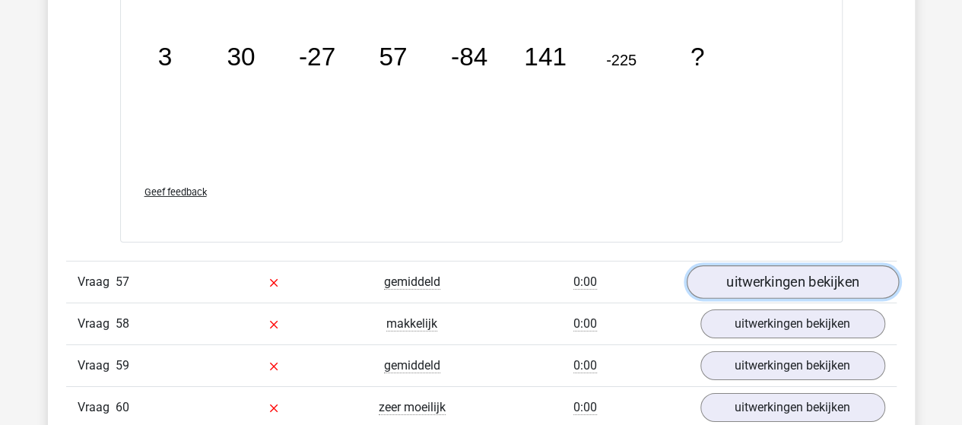
click at [702, 265] on link "uitwerkingen bekijken" at bounding box center [792, 281] width 212 height 33
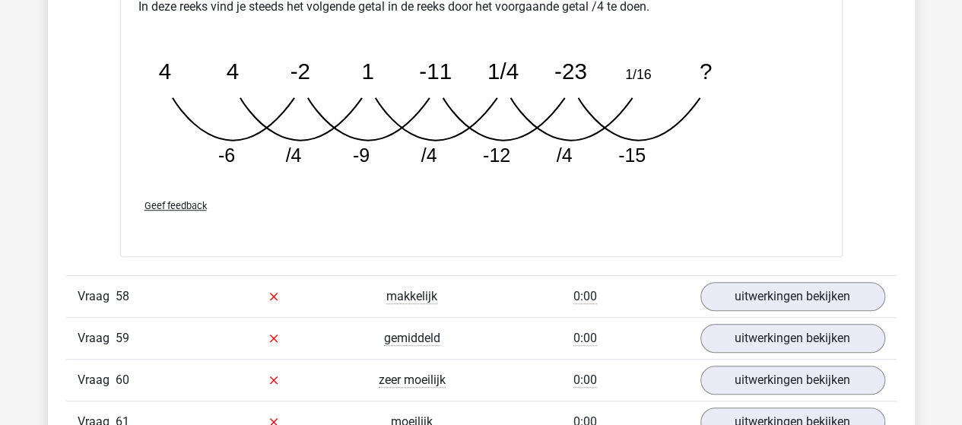
scroll to position [35038, 0]
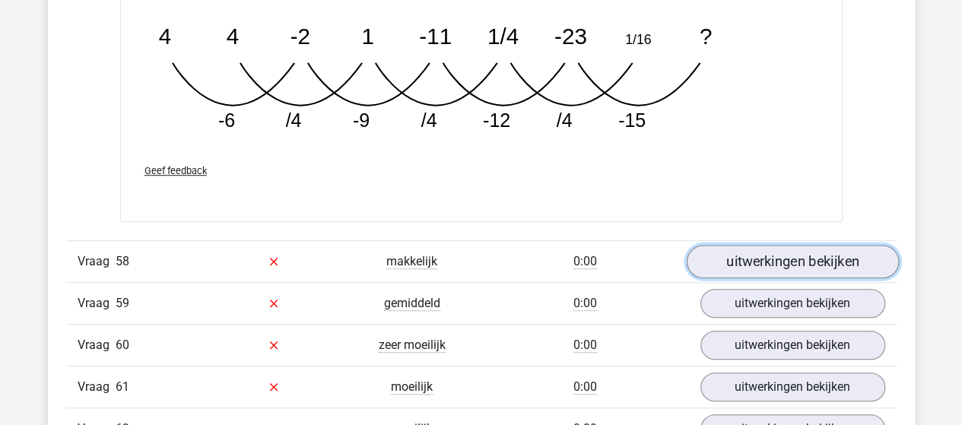
click at [733, 245] on link "uitwerkingen bekijken" at bounding box center [792, 261] width 212 height 33
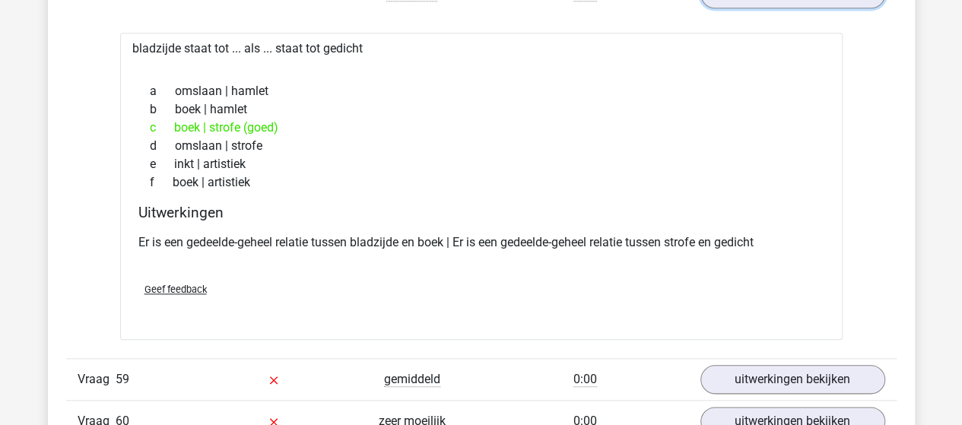
scroll to position [35342, 0]
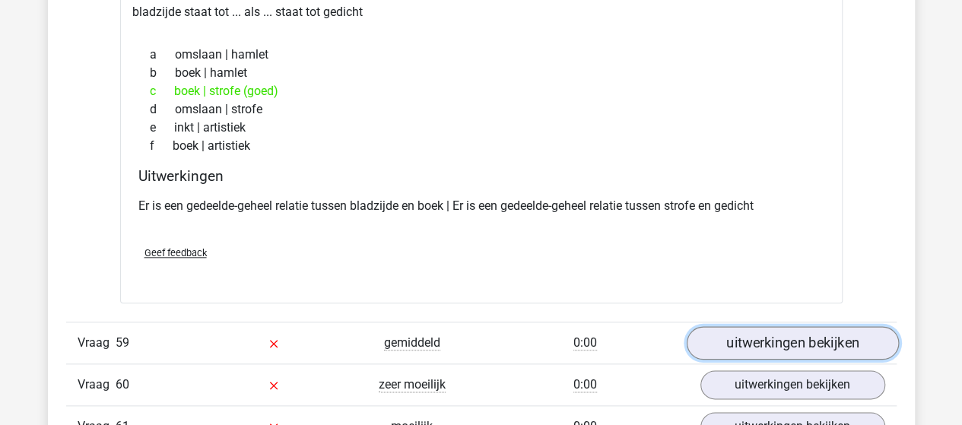
click at [814, 326] on link "uitwerkingen bekijken" at bounding box center [792, 342] width 212 height 33
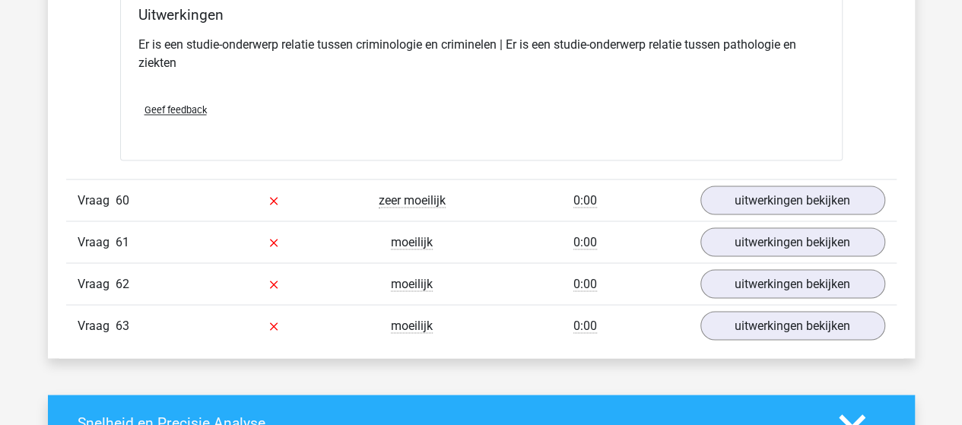
scroll to position [35875, 0]
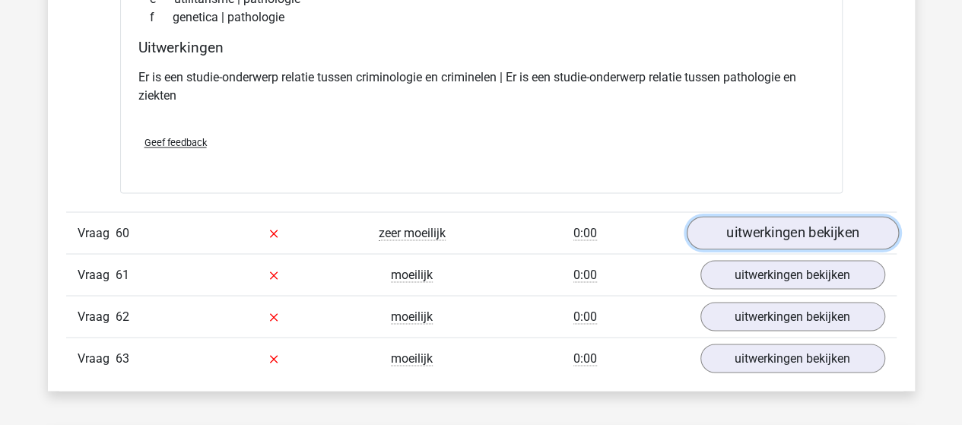
click at [765, 216] on link "uitwerkingen bekijken" at bounding box center [792, 232] width 212 height 33
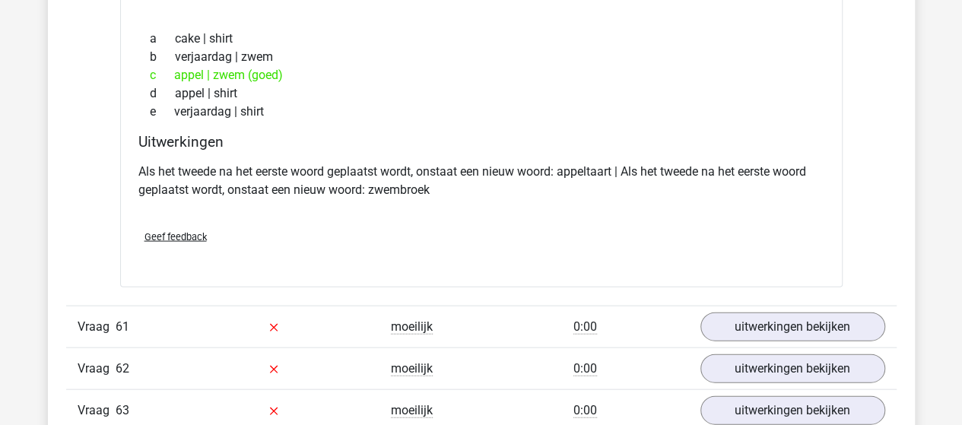
scroll to position [36179, 0]
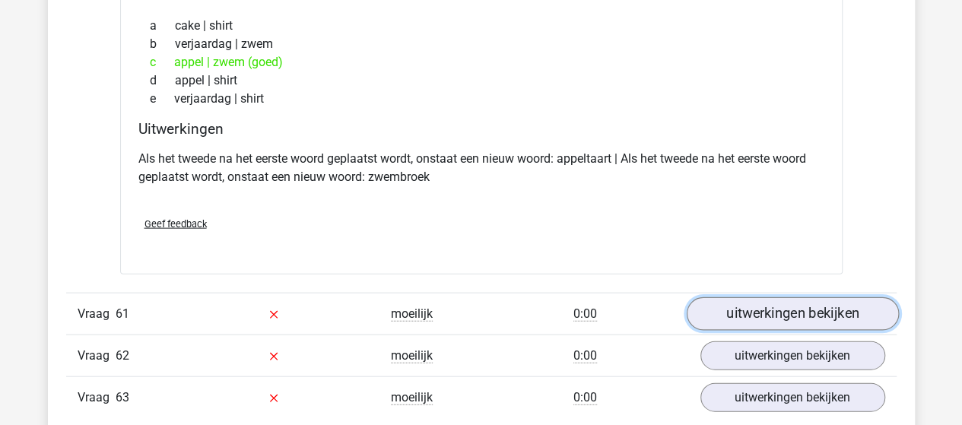
click at [739, 297] on link "uitwerkingen bekijken" at bounding box center [792, 313] width 212 height 33
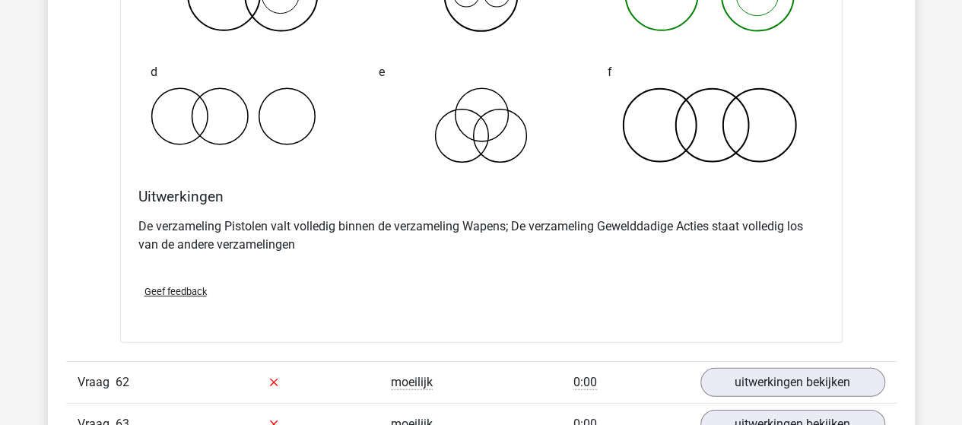
scroll to position [36787, 0]
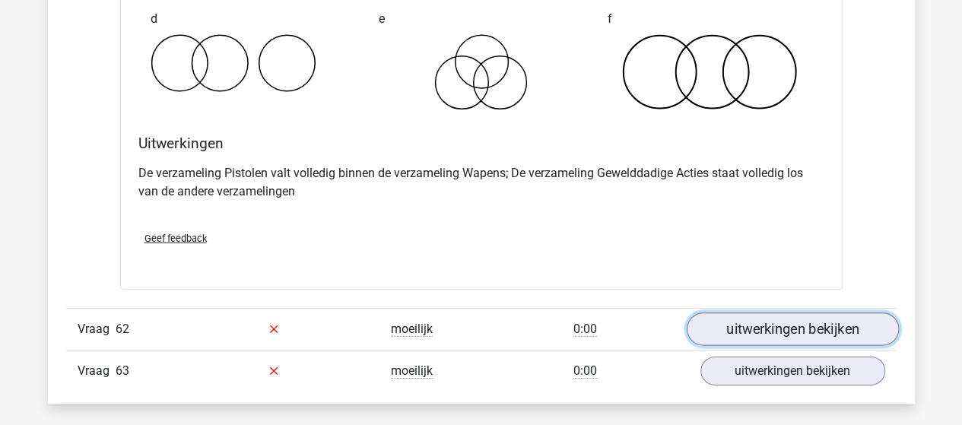
click at [842, 313] on link "uitwerkingen bekijken" at bounding box center [792, 329] width 212 height 33
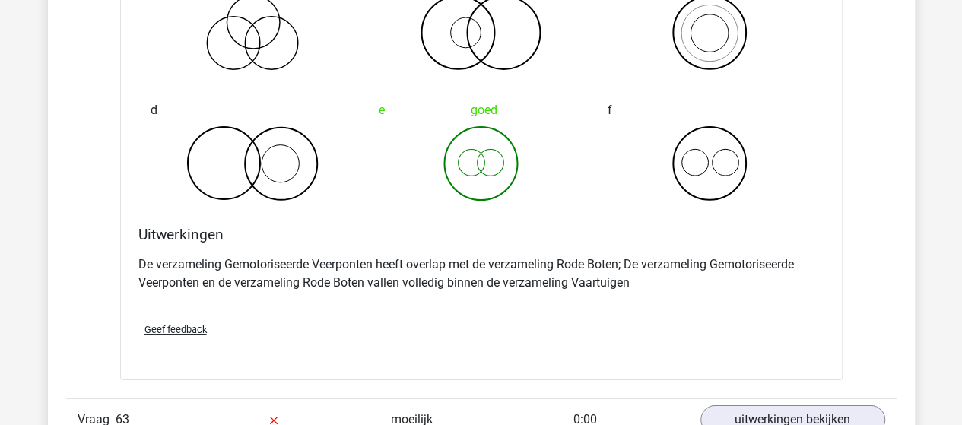
scroll to position [37396, 0]
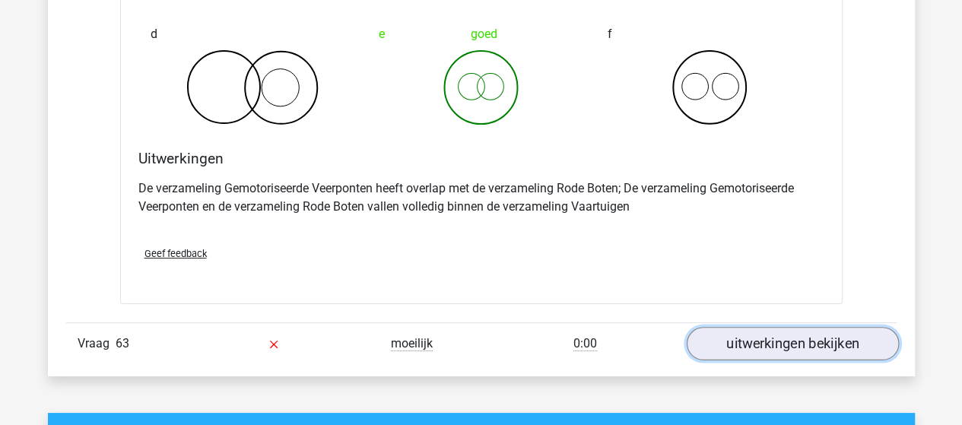
click at [774, 327] on link "uitwerkingen bekijken" at bounding box center [792, 343] width 212 height 33
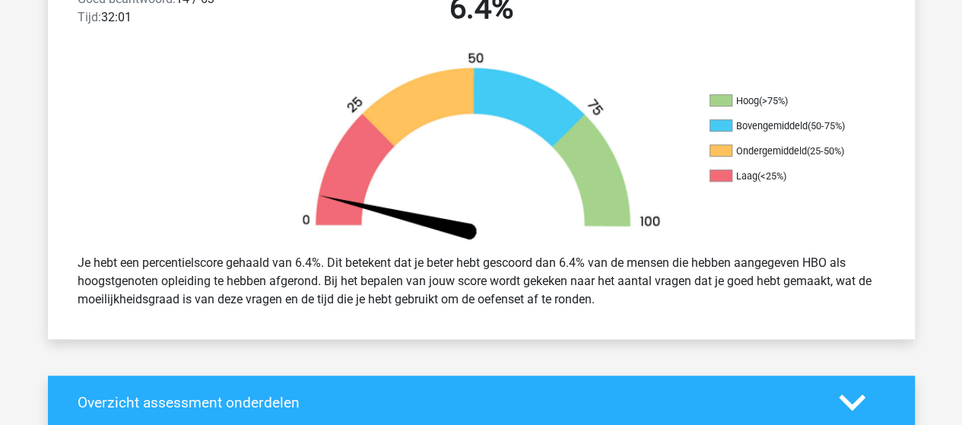
scroll to position [0, 0]
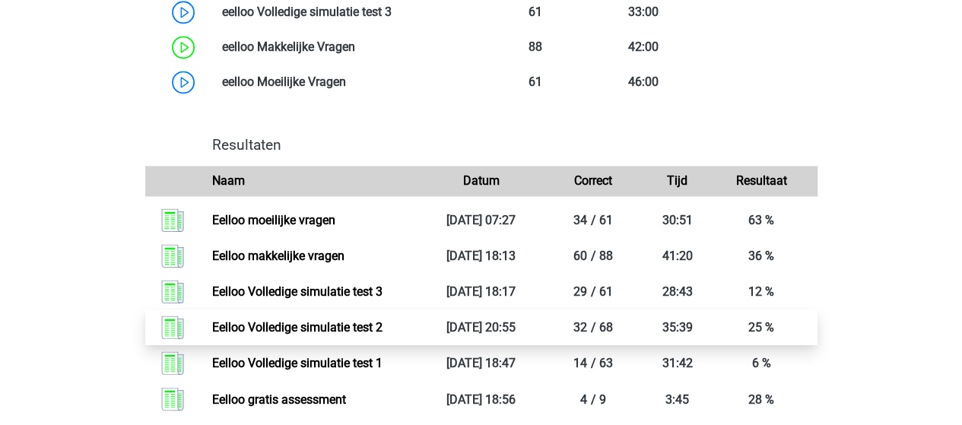
scroll to position [1141, 0]
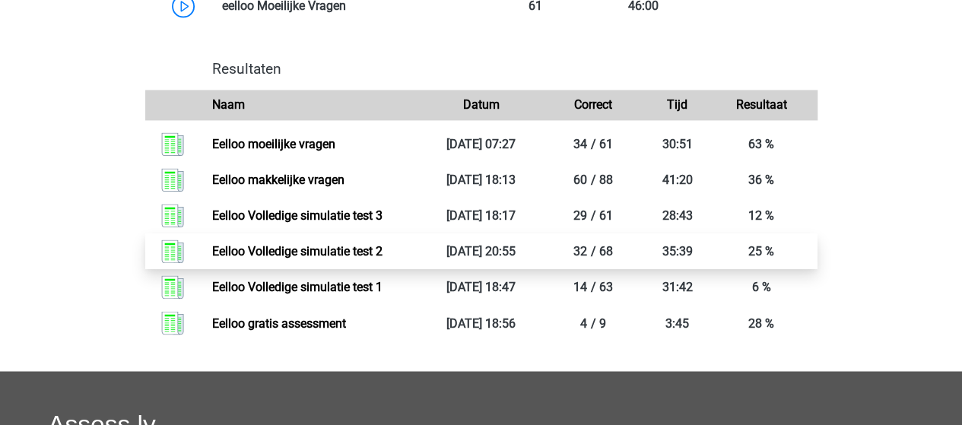
click at [280, 259] on link "Eelloo Volledige simulatie test 2" at bounding box center [297, 251] width 170 height 14
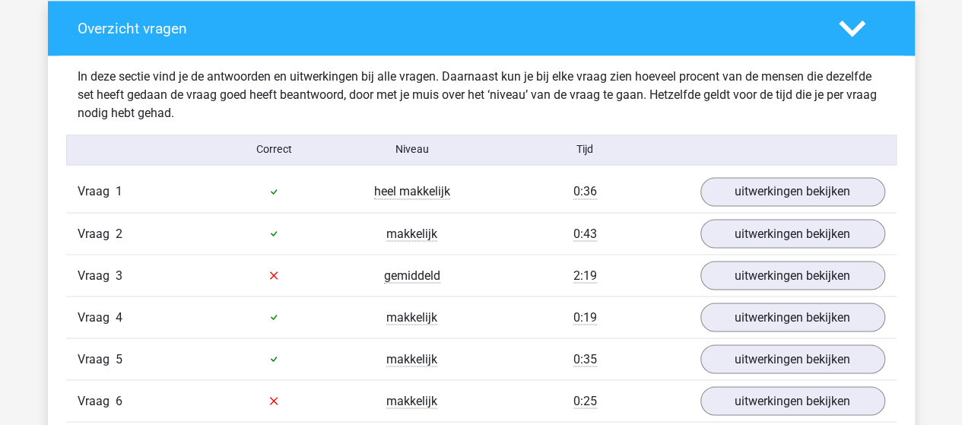
scroll to position [1217, 0]
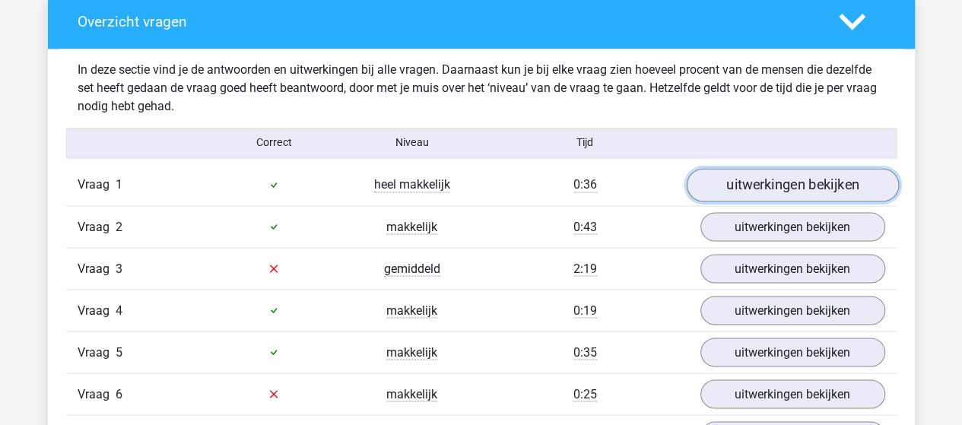
click at [814, 178] on link "uitwerkingen bekijken" at bounding box center [792, 184] width 212 height 33
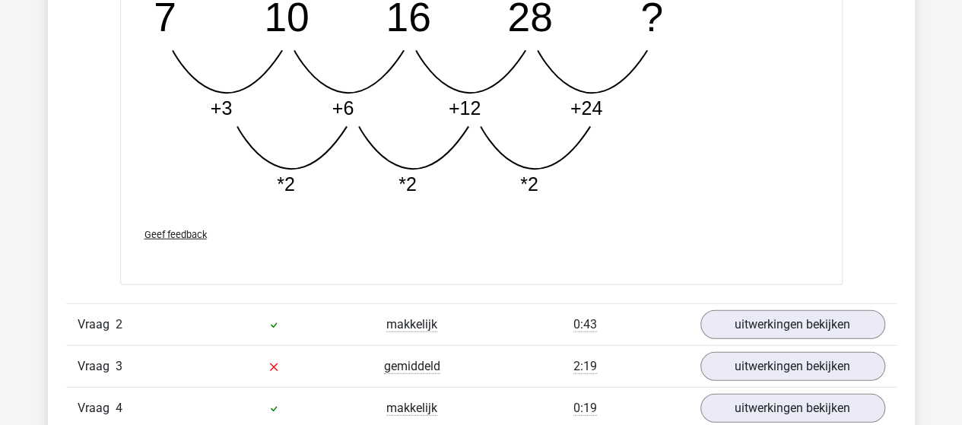
scroll to position [1901, 0]
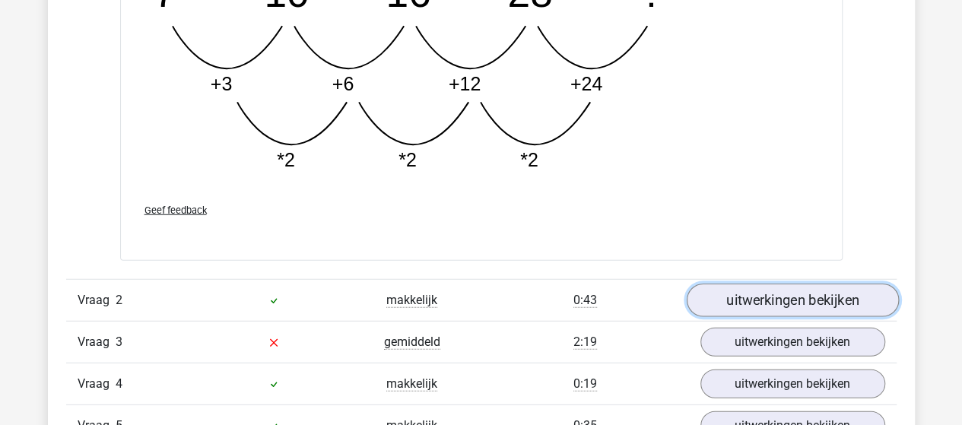
click at [730, 291] on link "uitwerkingen bekijken" at bounding box center [792, 300] width 212 height 33
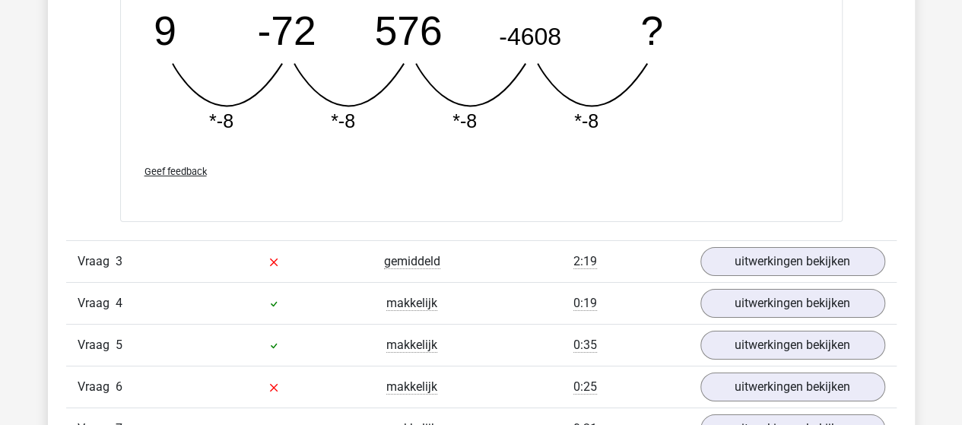
scroll to position [2662, 0]
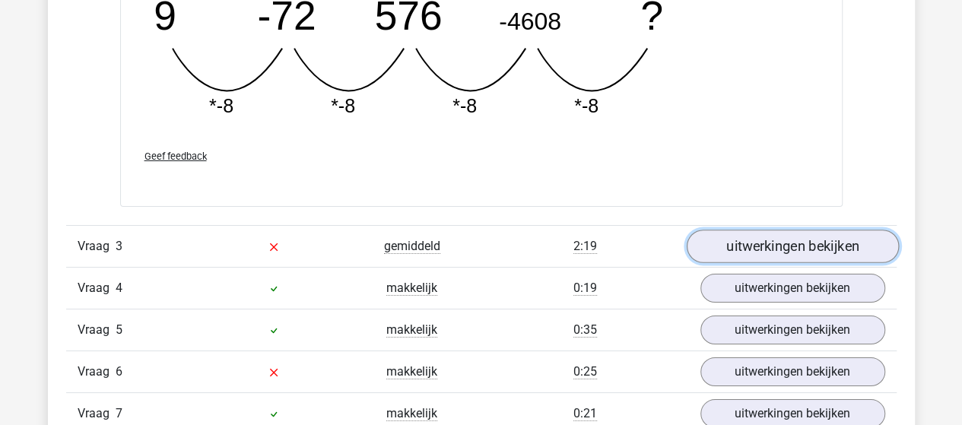
click at [741, 236] on link "uitwerkingen bekijken" at bounding box center [792, 246] width 212 height 33
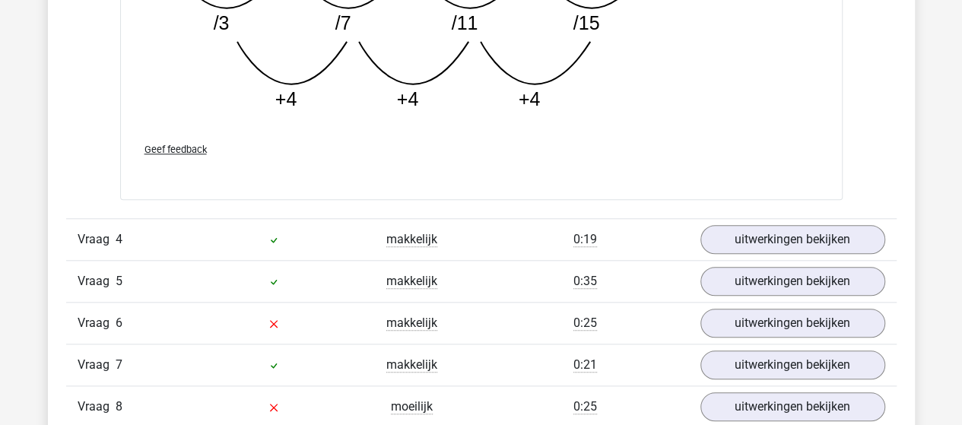
scroll to position [3498, 0]
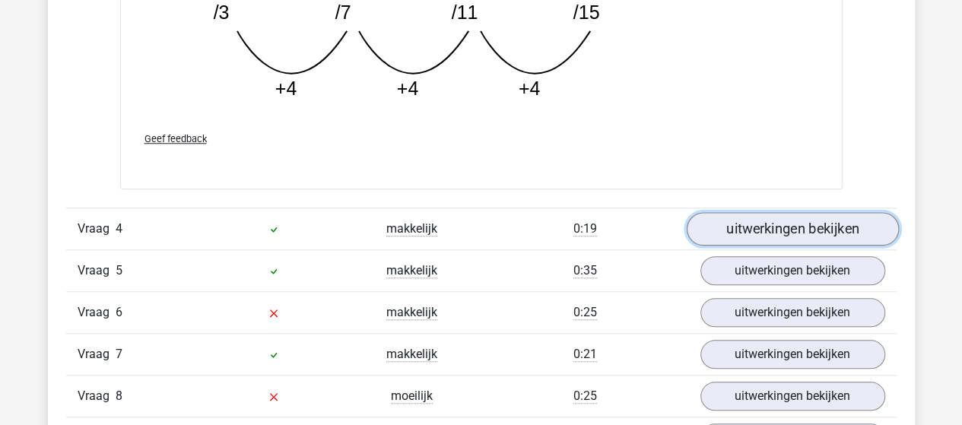
click at [750, 229] on link "uitwerkingen bekijken" at bounding box center [792, 228] width 212 height 33
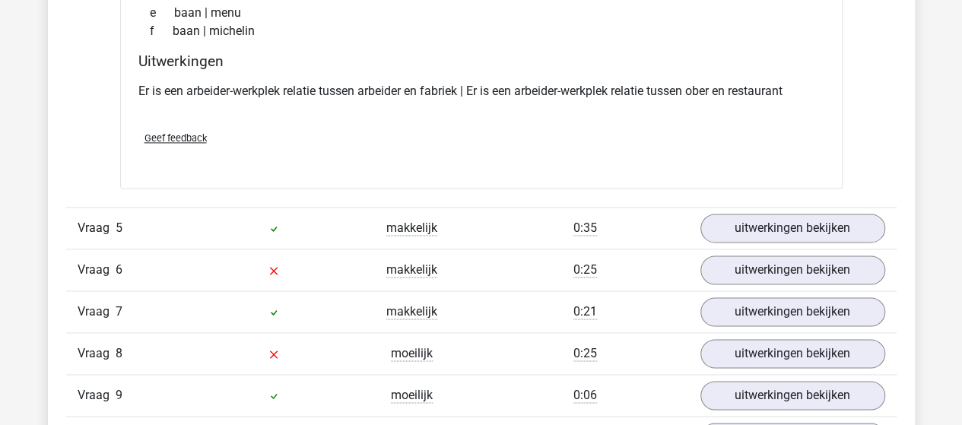
scroll to position [3954, 0]
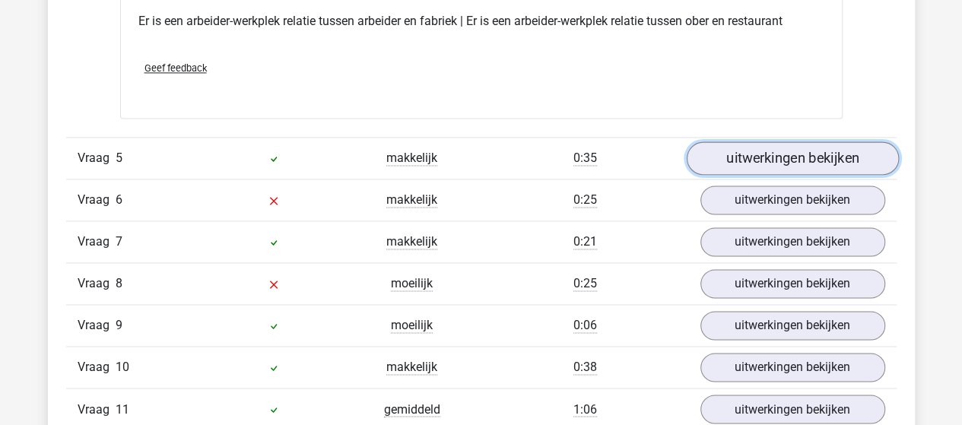
click at [724, 153] on link "uitwerkingen bekijken" at bounding box center [792, 157] width 212 height 33
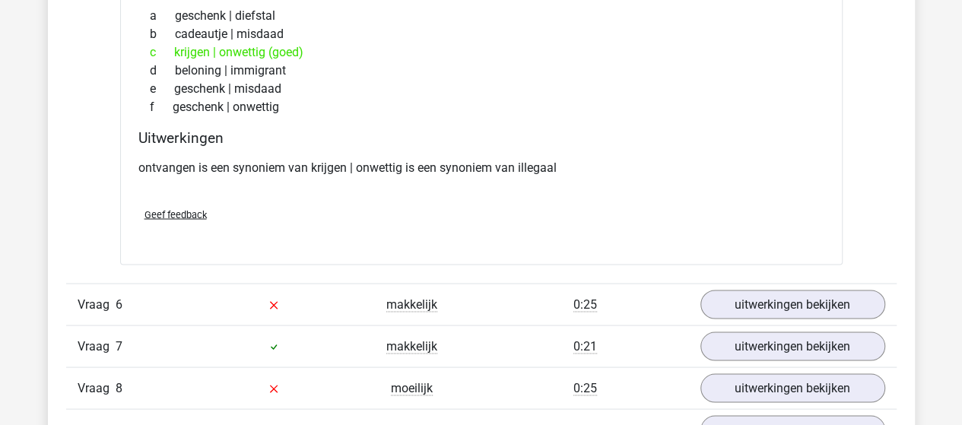
scroll to position [4259, 0]
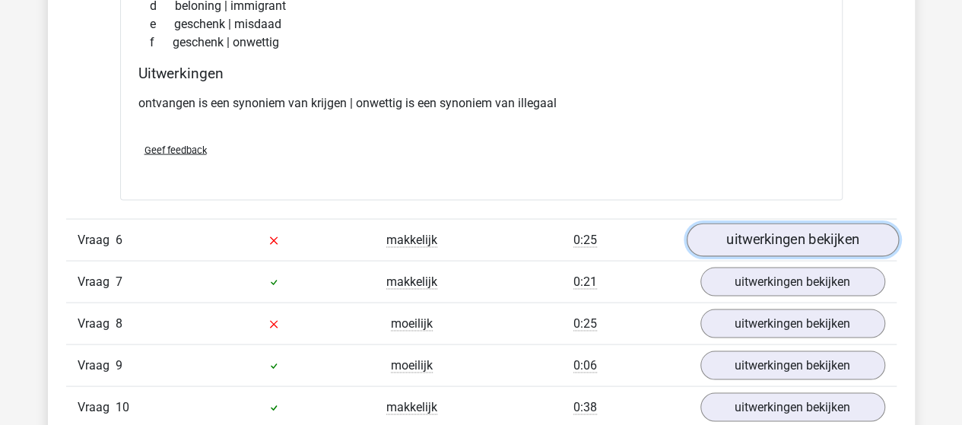
click at [788, 233] on link "uitwerkingen bekijken" at bounding box center [792, 239] width 212 height 33
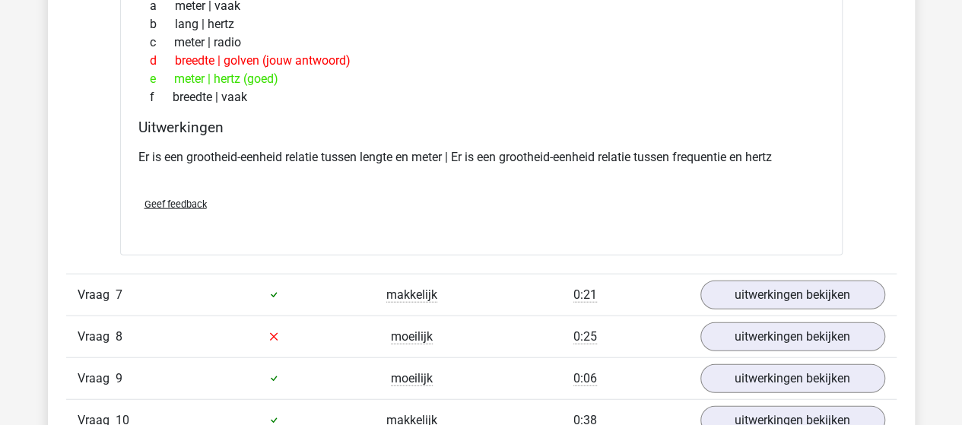
scroll to position [4715, 0]
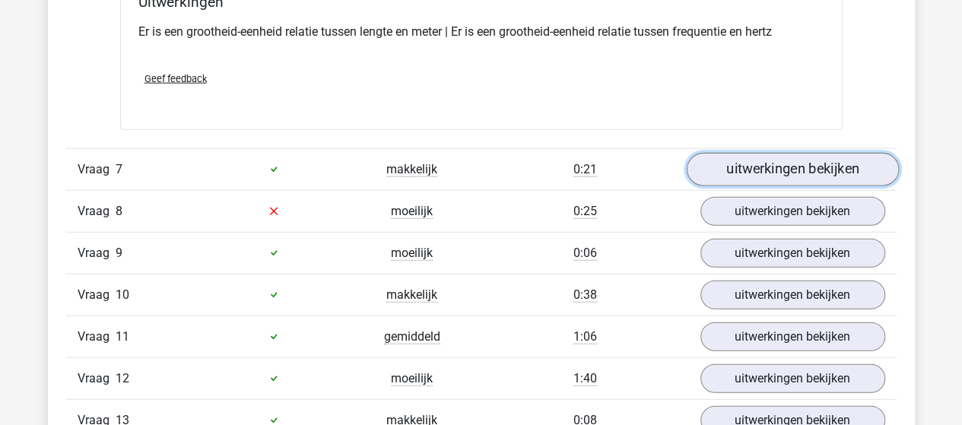
click at [824, 158] on link "uitwerkingen bekijken" at bounding box center [792, 169] width 212 height 33
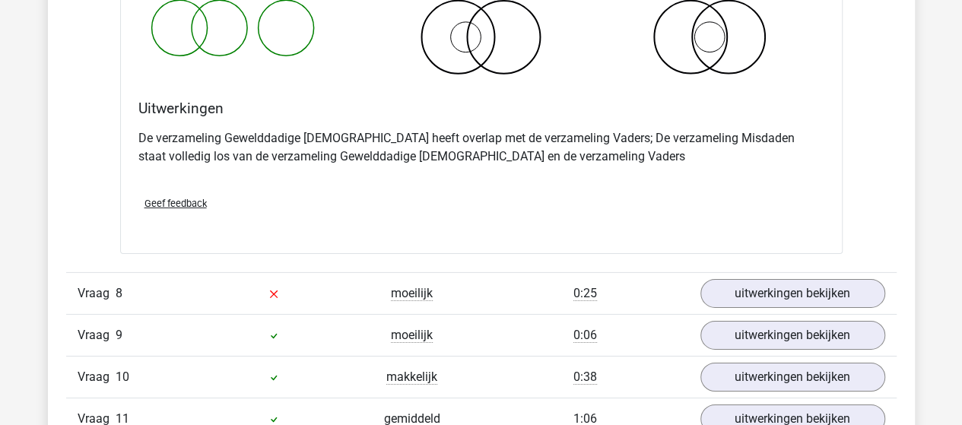
scroll to position [5247, 0]
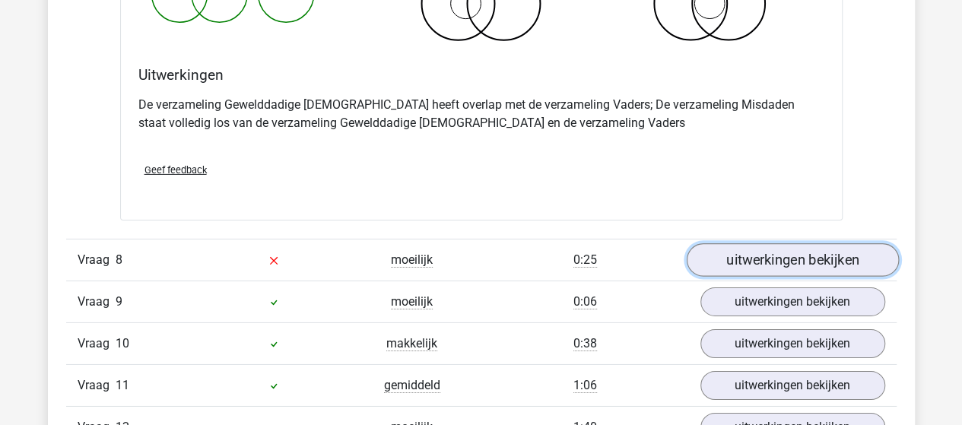
click at [750, 249] on link "uitwerkingen bekijken" at bounding box center [792, 259] width 212 height 33
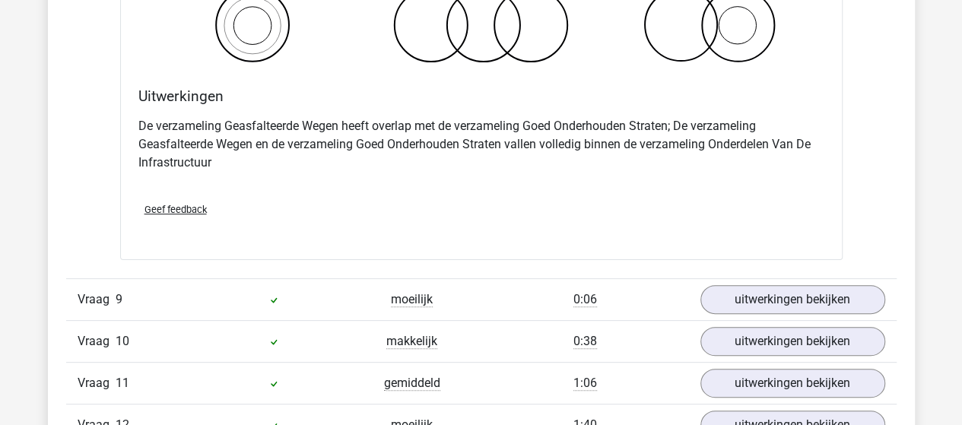
scroll to position [5856, 0]
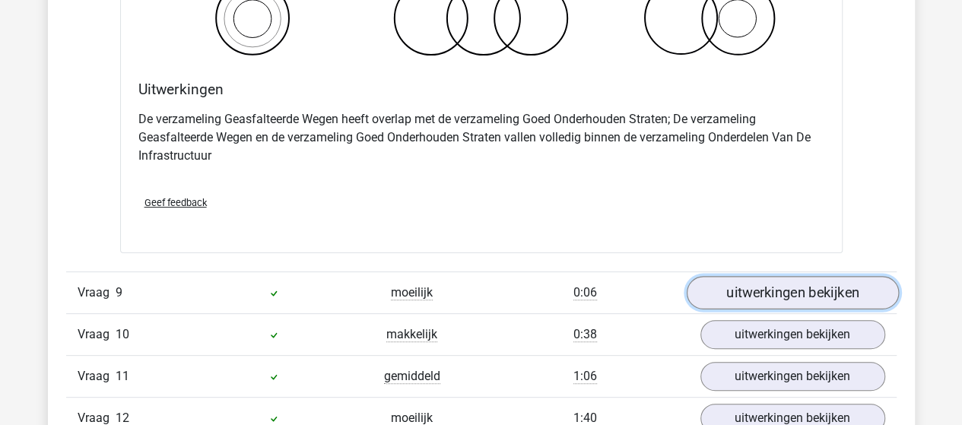
click at [741, 284] on link "uitwerkingen bekijken" at bounding box center [792, 292] width 212 height 33
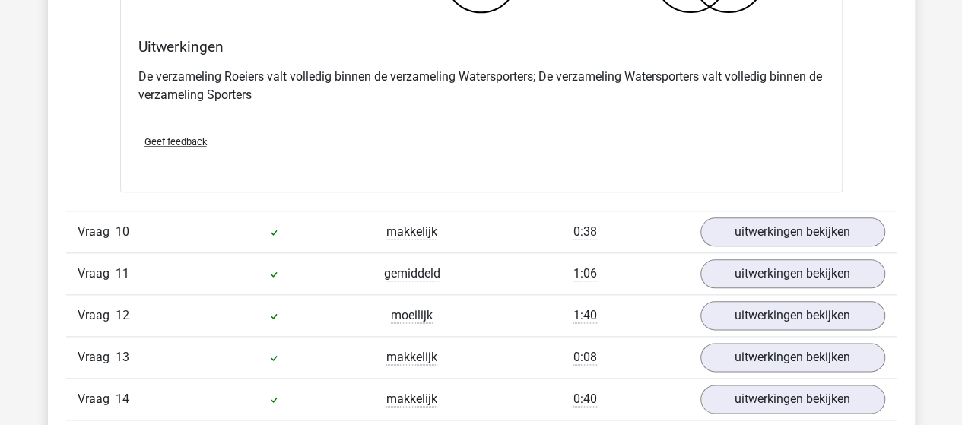
scroll to position [6540, 0]
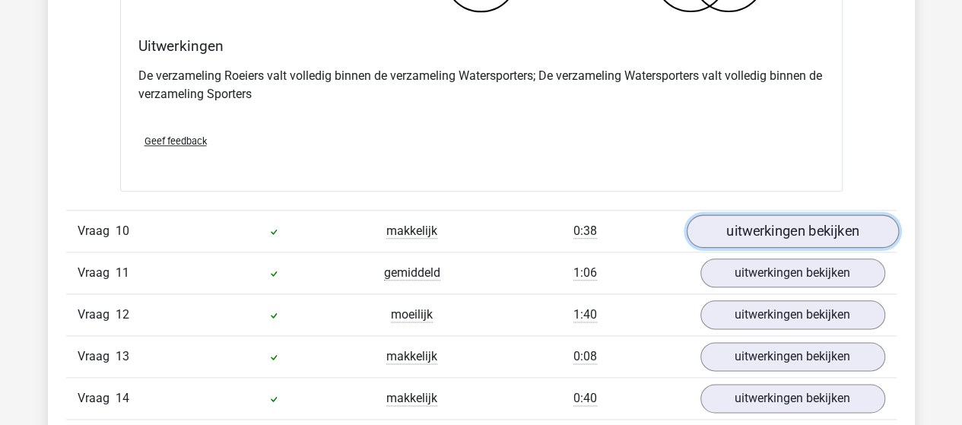
click at [735, 215] on link "uitwerkingen bekijken" at bounding box center [792, 230] width 212 height 33
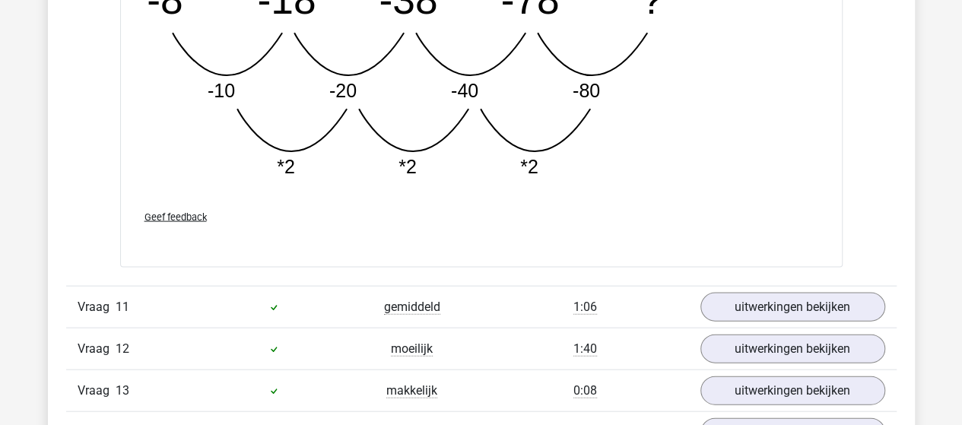
scroll to position [7301, 0]
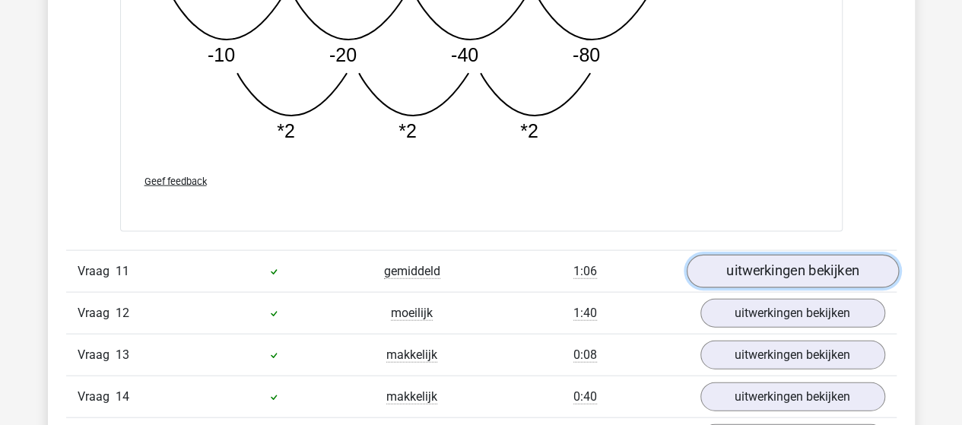
click at [751, 256] on link "uitwerkingen bekijken" at bounding box center [792, 271] width 212 height 33
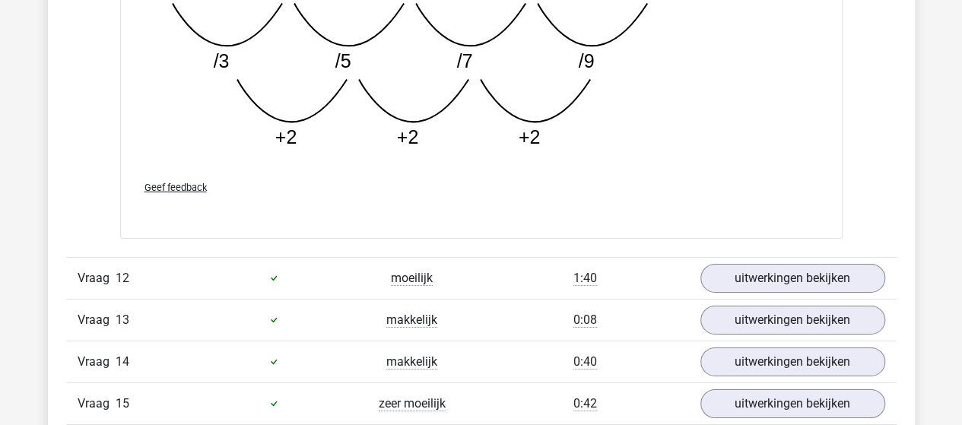
scroll to position [8137, 0]
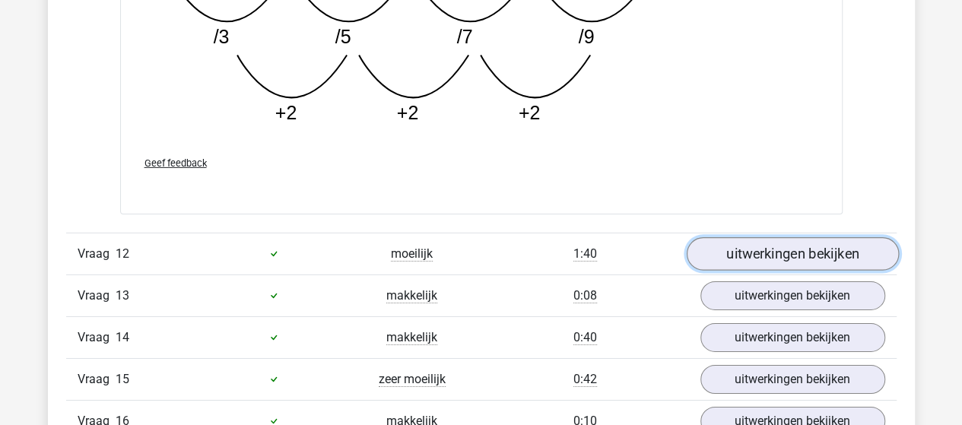
click at [757, 237] on link "uitwerkingen bekijken" at bounding box center [792, 253] width 212 height 33
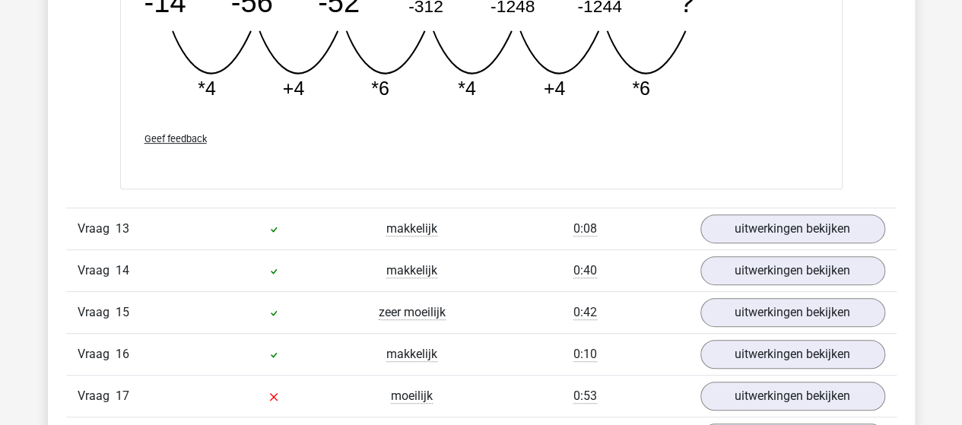
scroll to position [8898, 0]
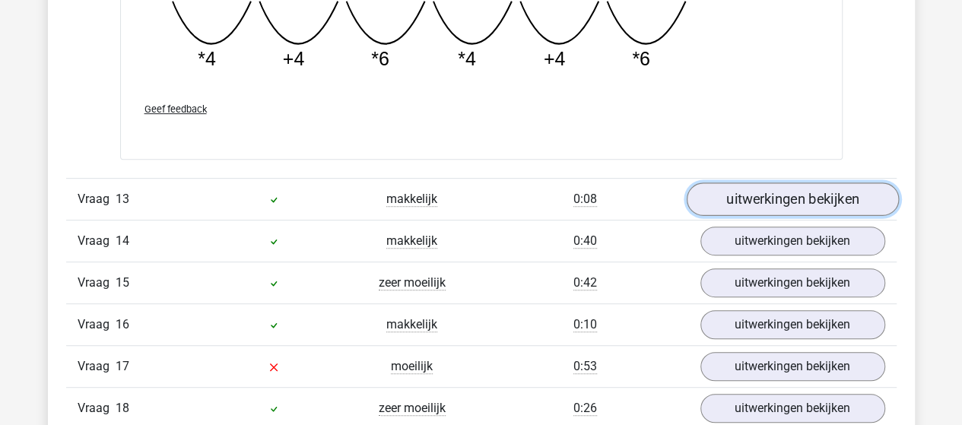
click at [735, 185] on link "uitwerkingen bekijken" at bounding box center [792, 199] width 212 height 33
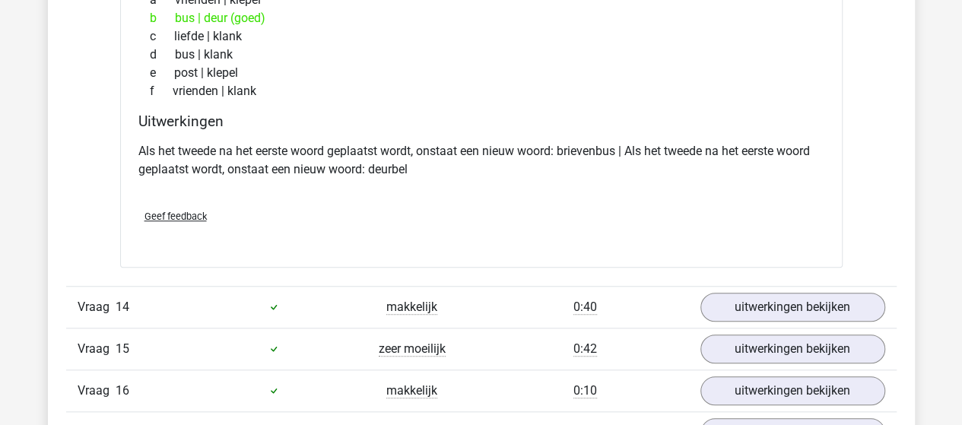
scroll to position [9354, 0]
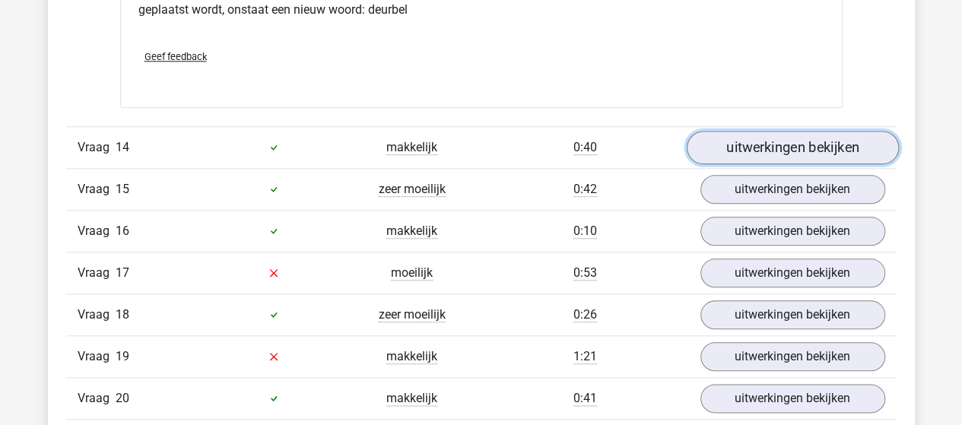
click at [743, 131] on link "uitwerkingen bekijken" at bounding box center [792, 147] width 212 height 33
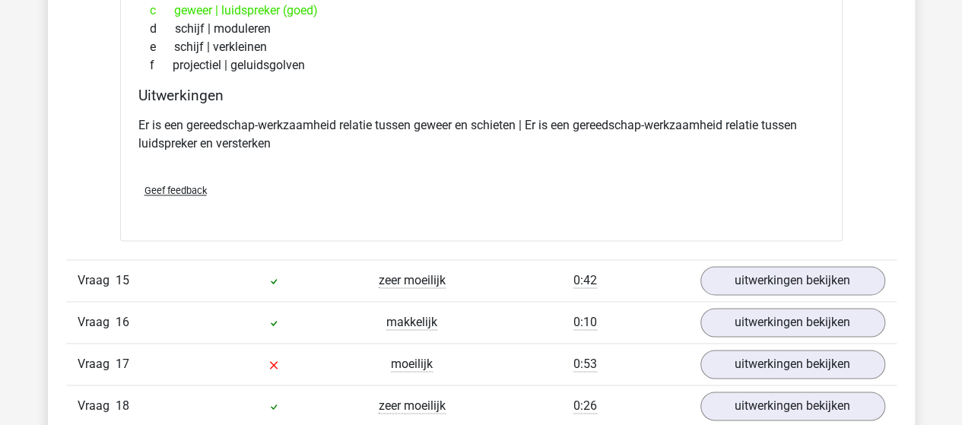
scroll to position [9658, 0]
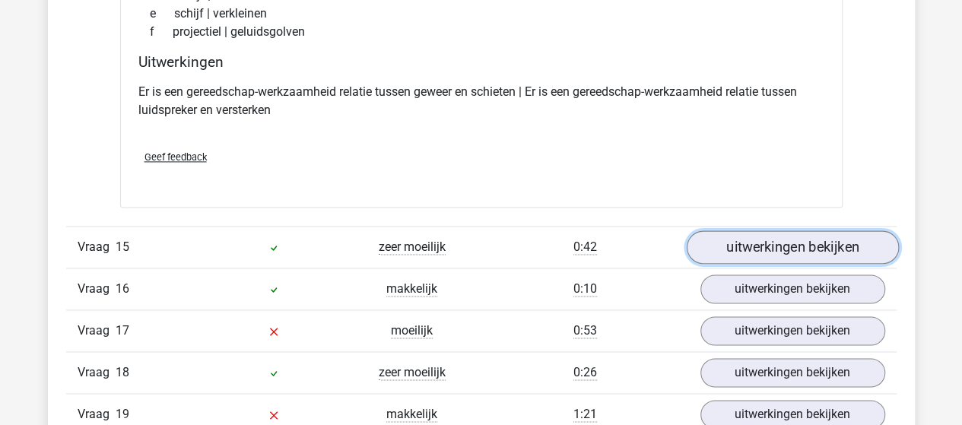
click at [738, 230] on link "uitwerkingen bekijken" at bounding box center [792, 246] width 212 height 33
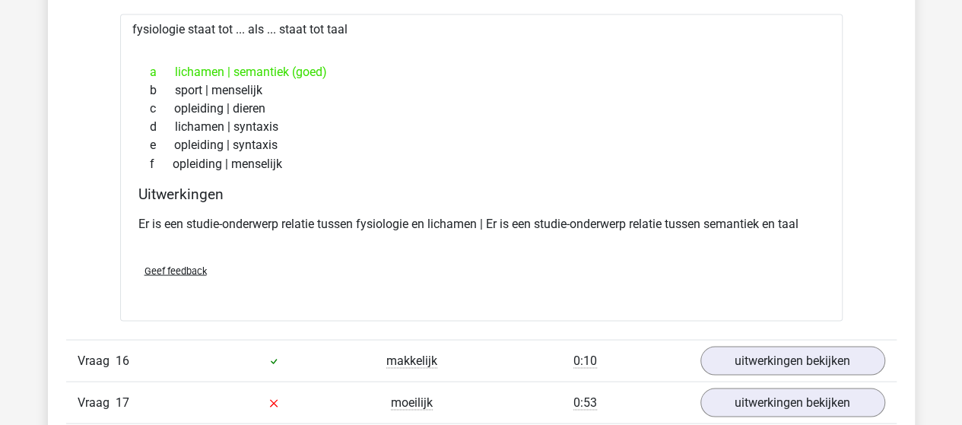
scroll to position [9962, 0]
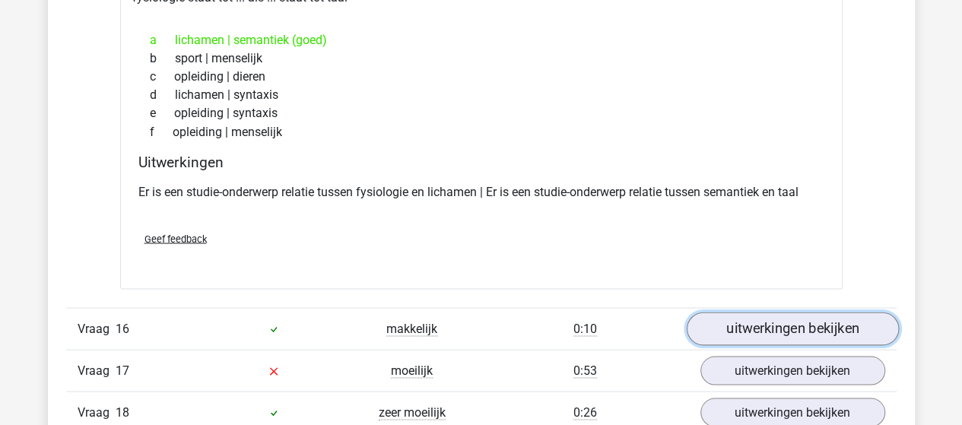
click at [751, 312] on link "uitwerkingen bekijken" at bounding box center [792, 328] width 212 height 33
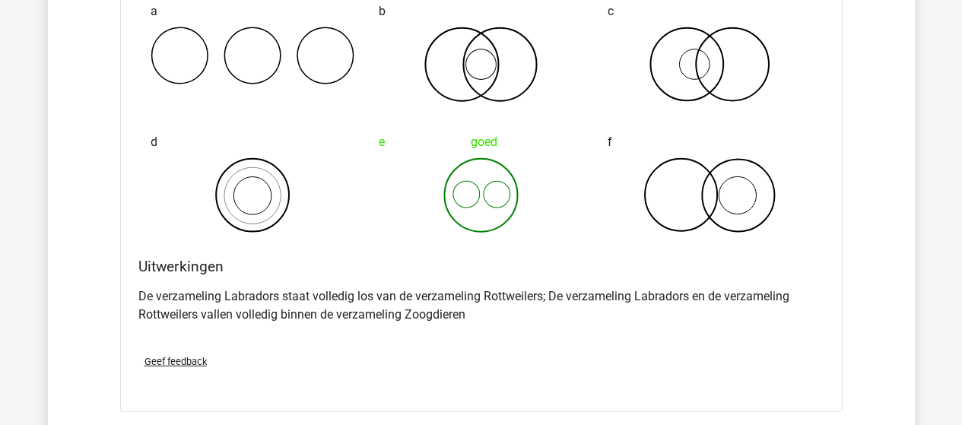
scroll to position [10571, 0]
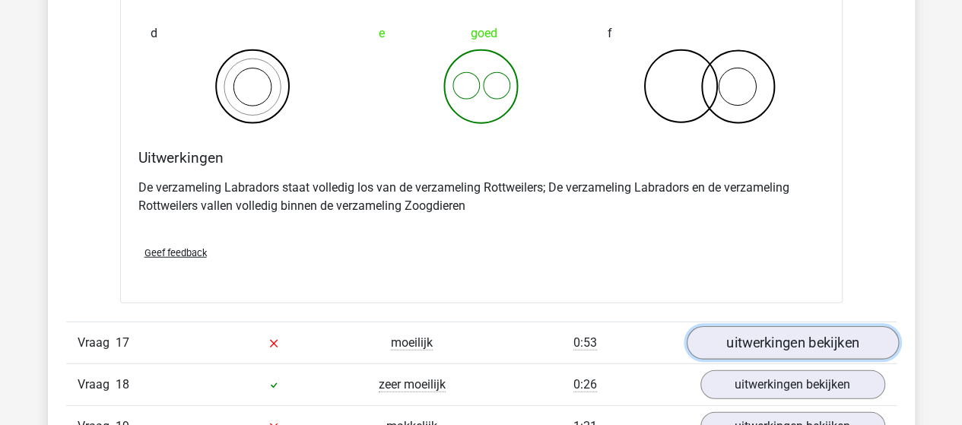
click at [779, 326] on link "uitwerkingen bekijken" at bounding box center [792, 342] width 212 height 33
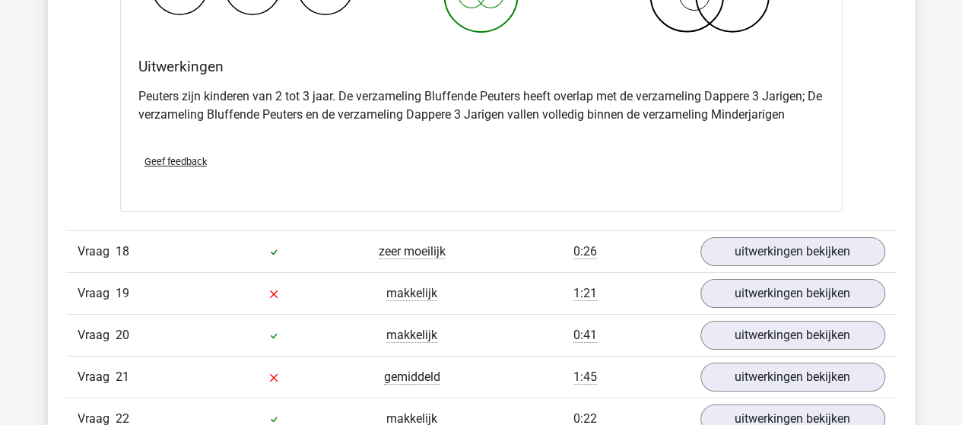
scroll to position [11331, 0]
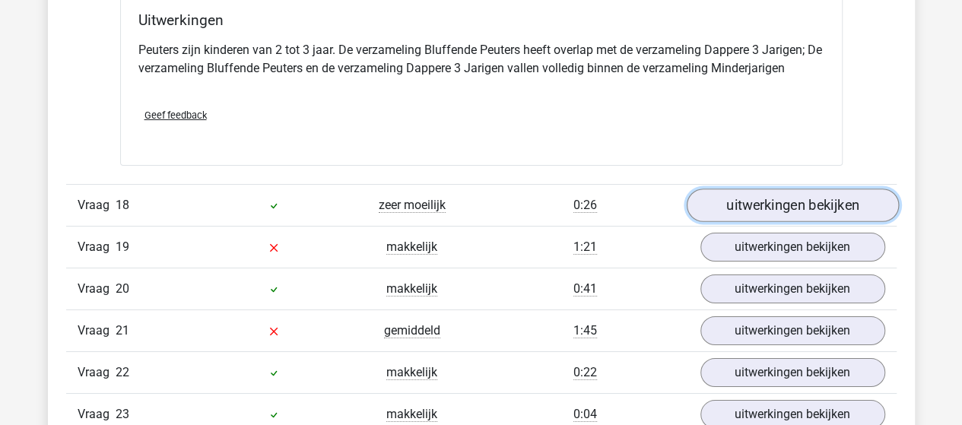
click at [779, 189] on link "uitwerkingen bekijken" at bounding box center [792, 205] width 212 height 33
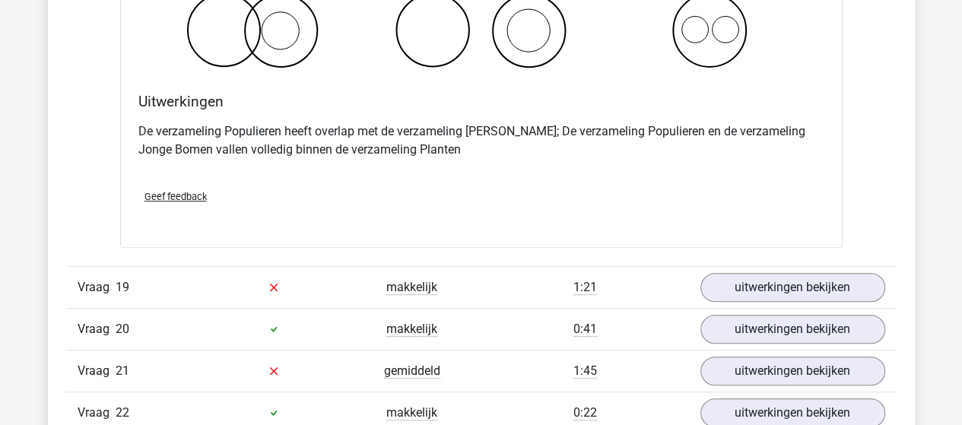
scroll to position [11939, 0]
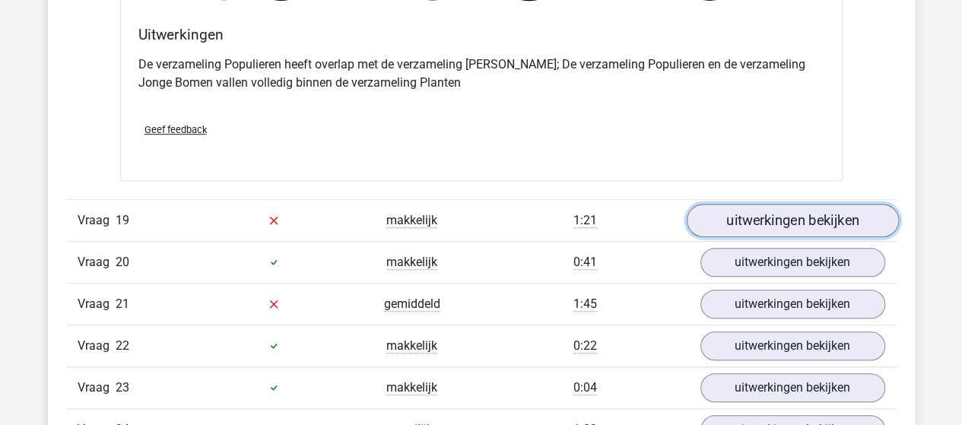
click at [792, 204] on link "uitwerkingen bekijken" at bounding box center [792, 220] width 212 height 33
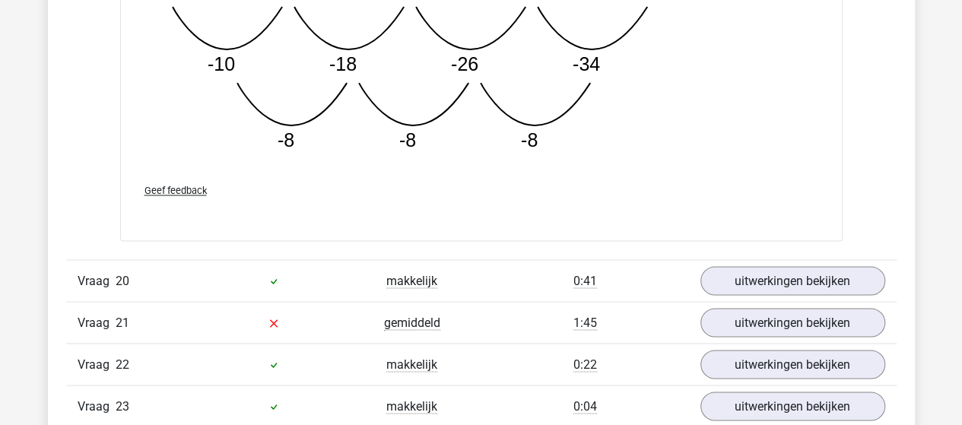
scroll to position [12700, 0]
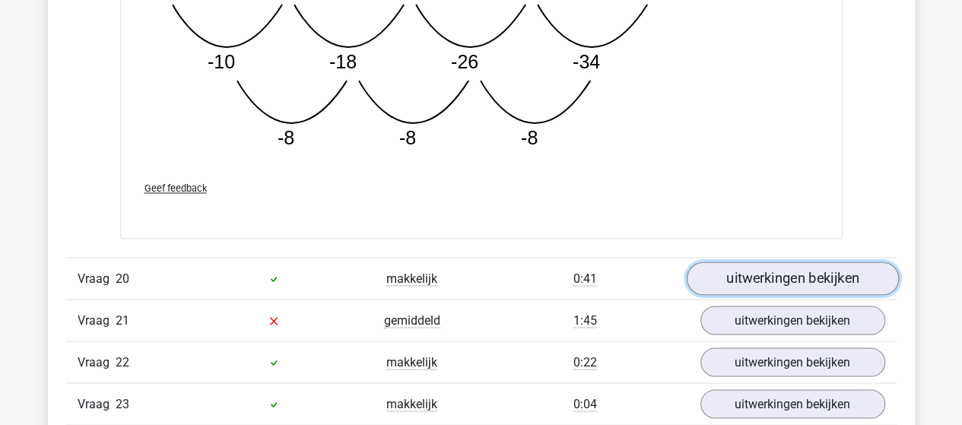
click at [715, 262] on link "uitwerkingen bekijken" at bounding box center [792, 278] width 212 height 33
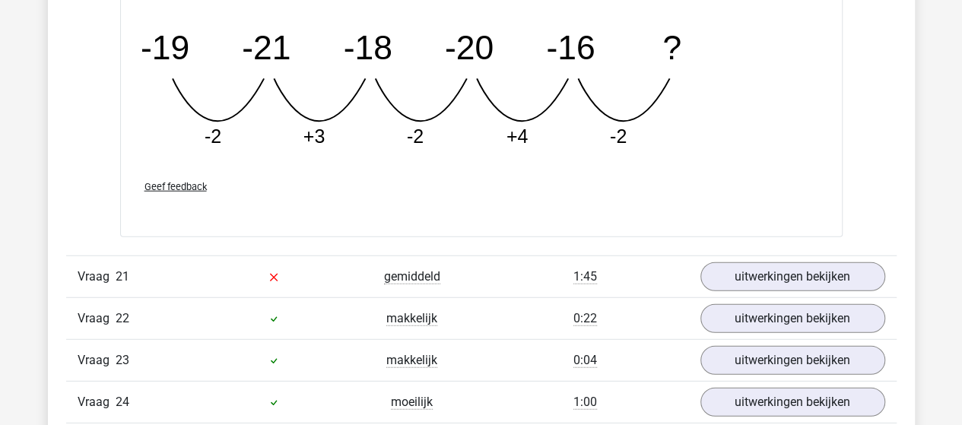
scroll to position [13460, 0]
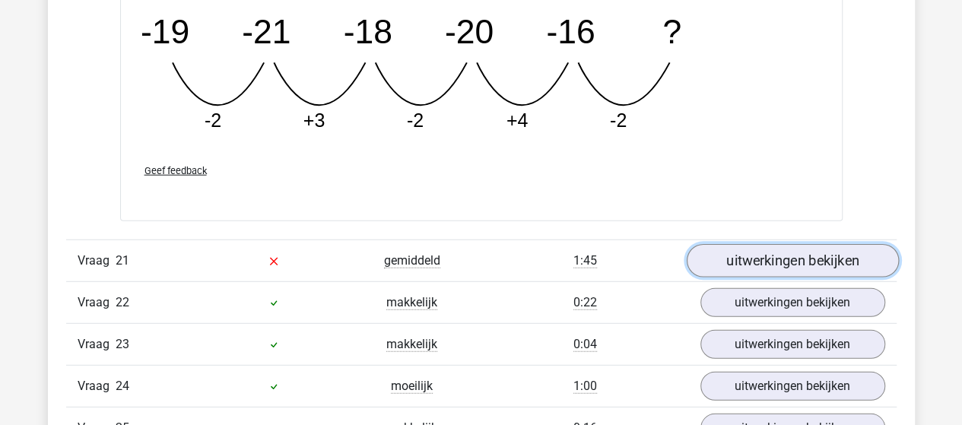
click at [760, 244] on link "uitwerkingen bekijken" at bounding box center [792, 260] width 212 height 33
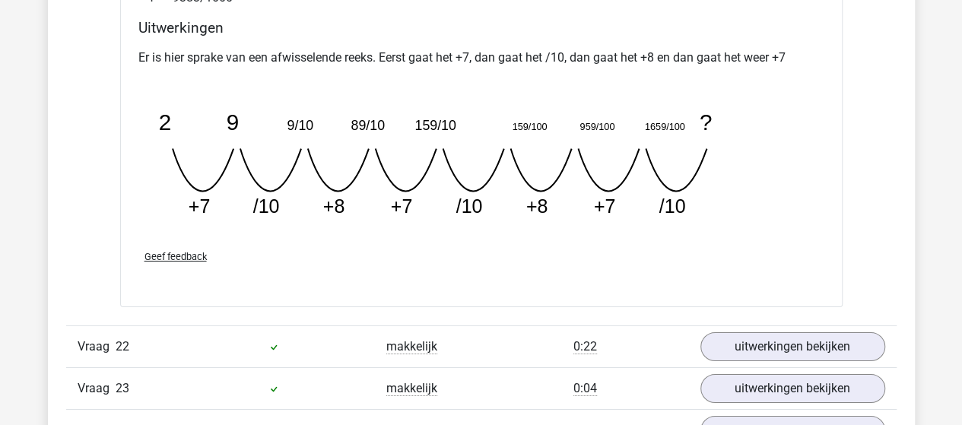
scroll to position [14145, 0]
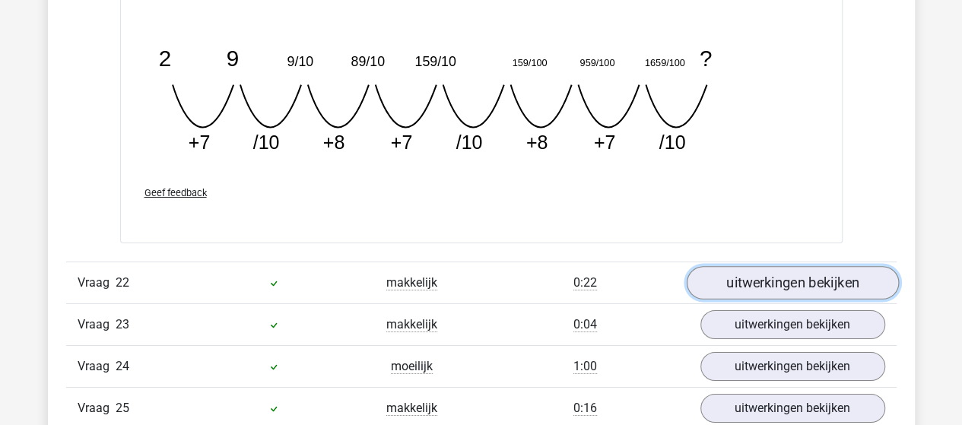
click at [805, 266] on link "uitwerkingen bekijken" at bounding box center [792, 282] width 212 height 33
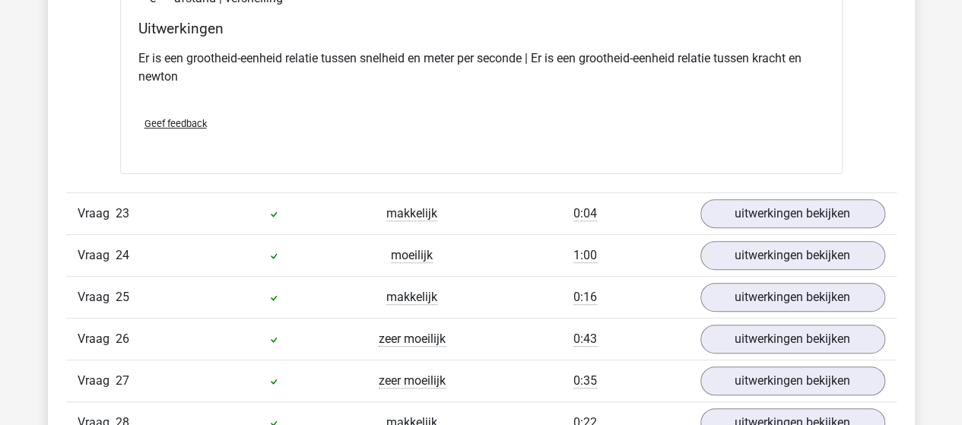
scroll to position [14601, 0]
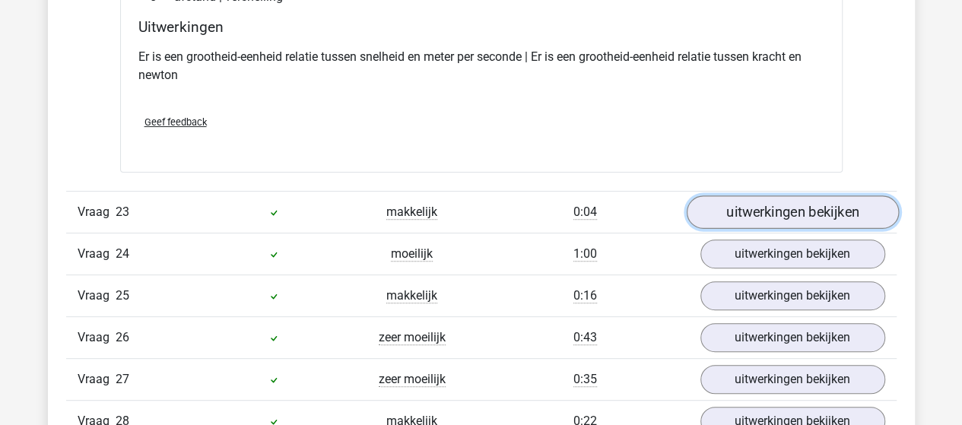
click at [735, 195] on link "uitwerkingen bekijken" at bounding box center [792, 211] width 212 height 33
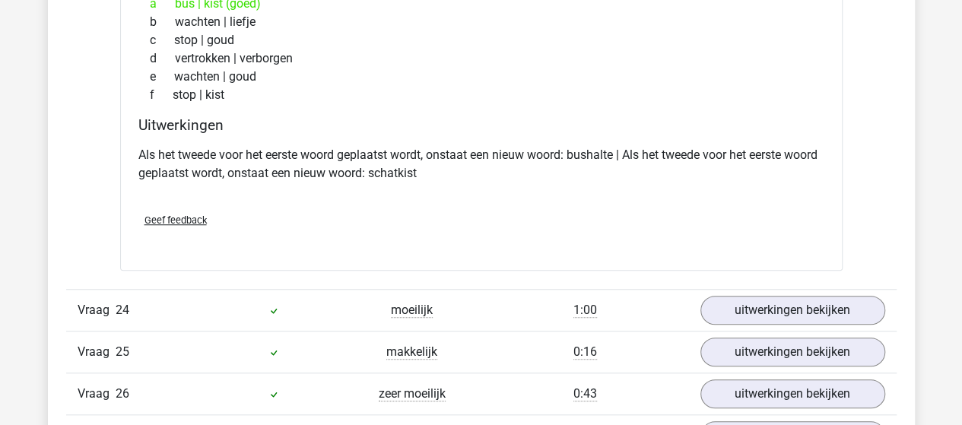
scroll to position [14981, 0]
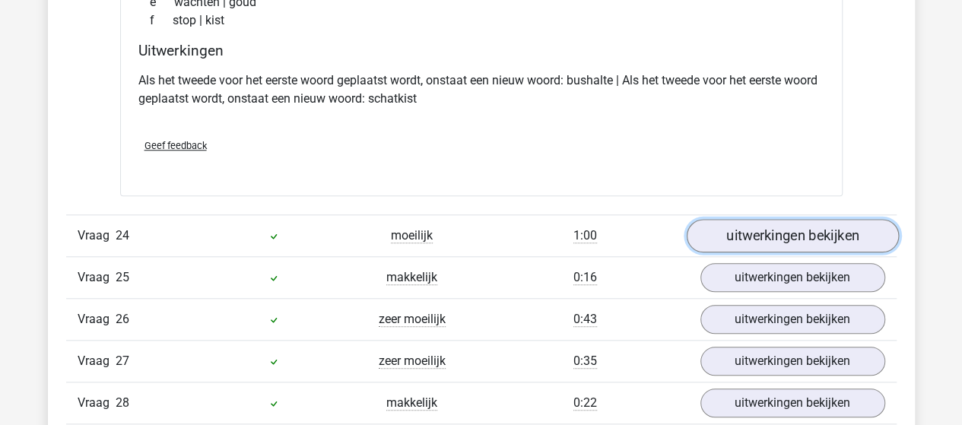
click at [742, 219] on link "uitwerkingen bekijken" at bounding box center [792, 235] width 212 height 33
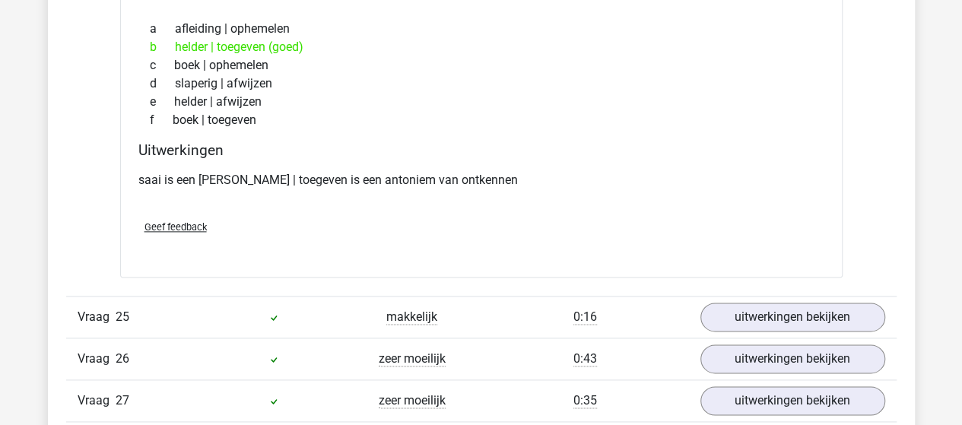
scroll to position [15362, 0]
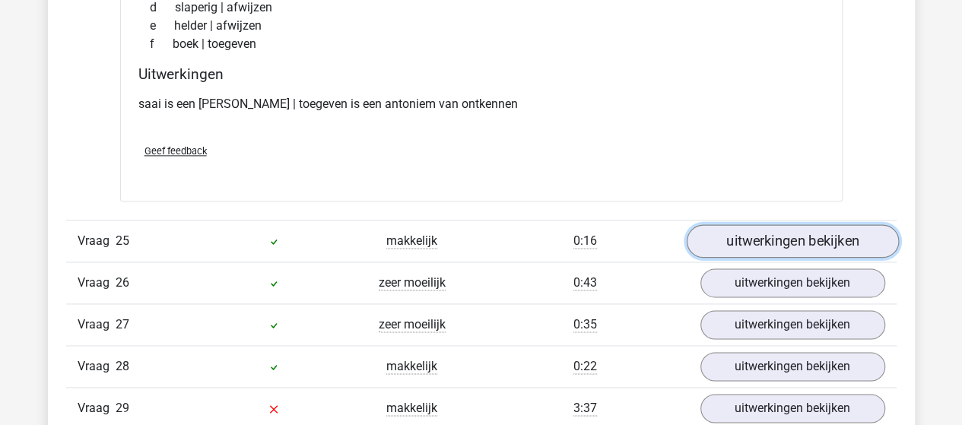
click at [811, 225] on link "uitwerkingen bekijken" at bounding box center [792, 241] width 212 height 33
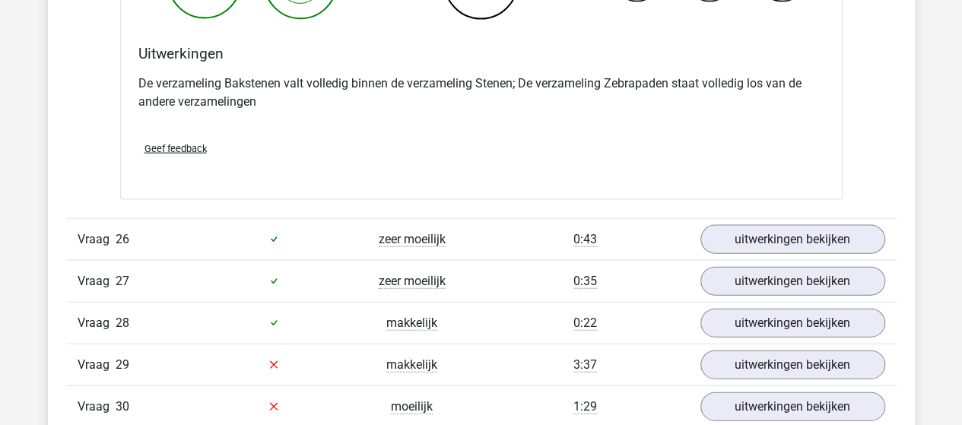
scroll to position [16046, 0]
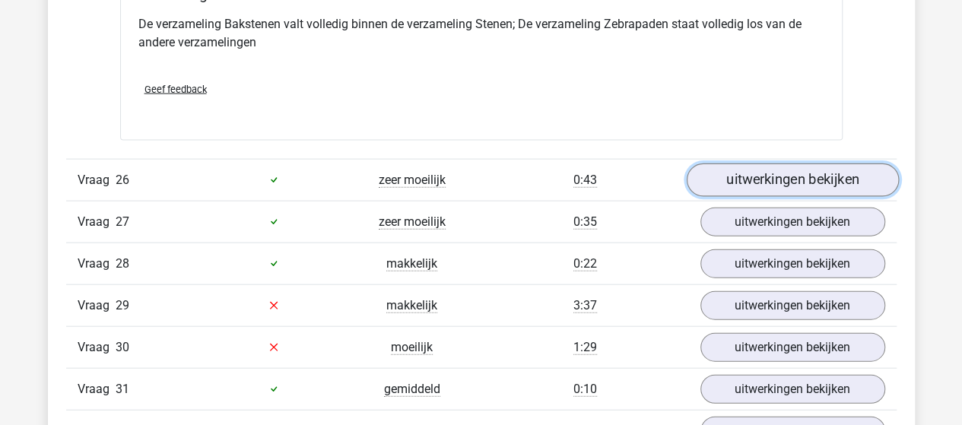
click at [759, 164] on link "uitwerkingen bekijken" at bounding box center [792, 180] width 212 height 33
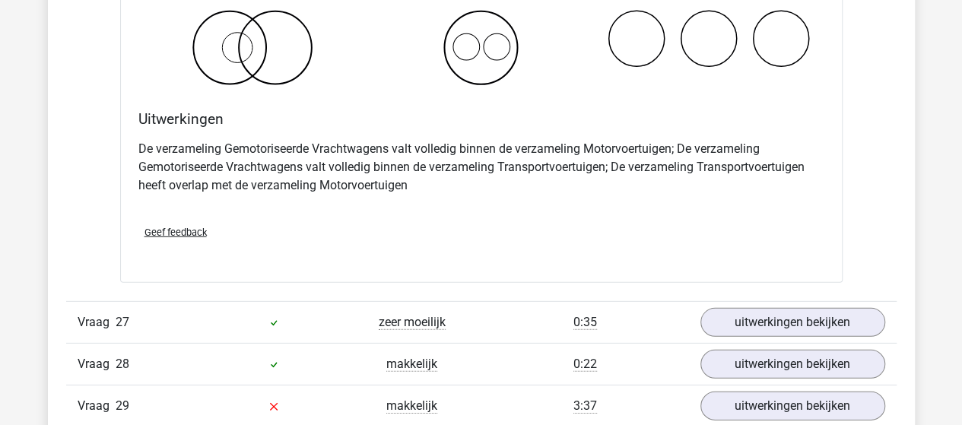
scroll to position [16578, 0]
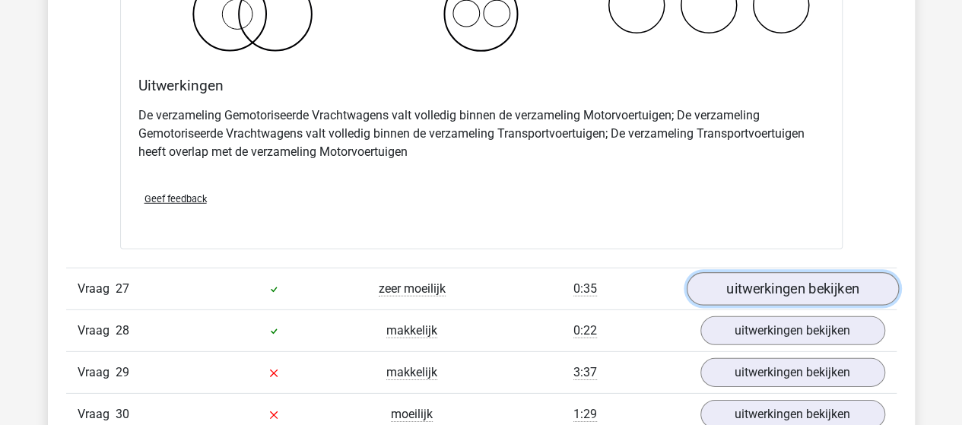
click at [788, 272] on link "uitwerkingen bekijken" at bounding box center [792, 288] width 212 height 33
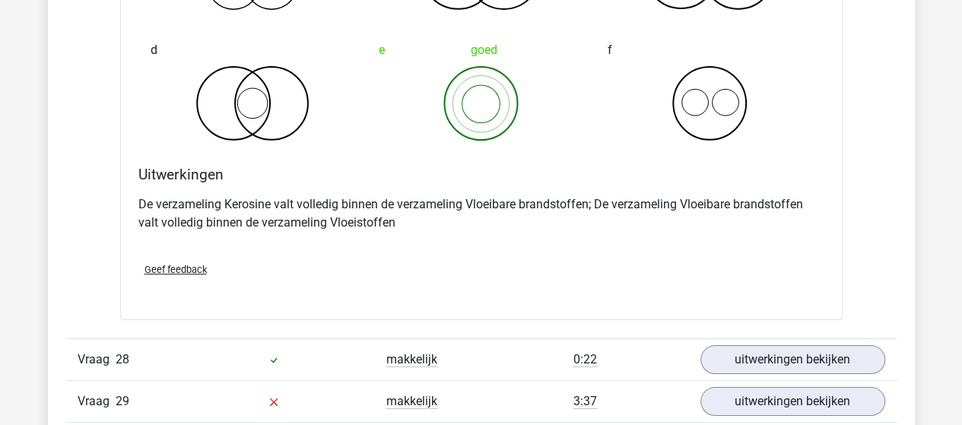
scroll to position [17187, 0]
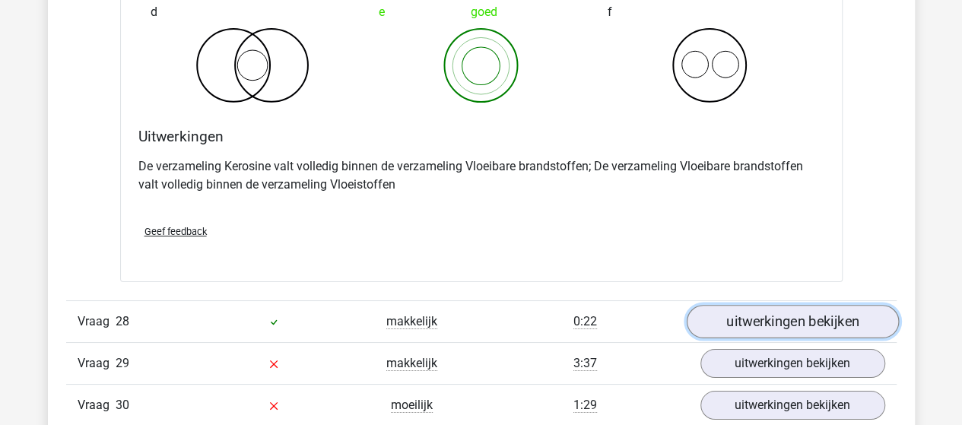
click at [715, 305] on link "uitwerkingen bekijken" at bounding box center [792, 321] width 212 height 33
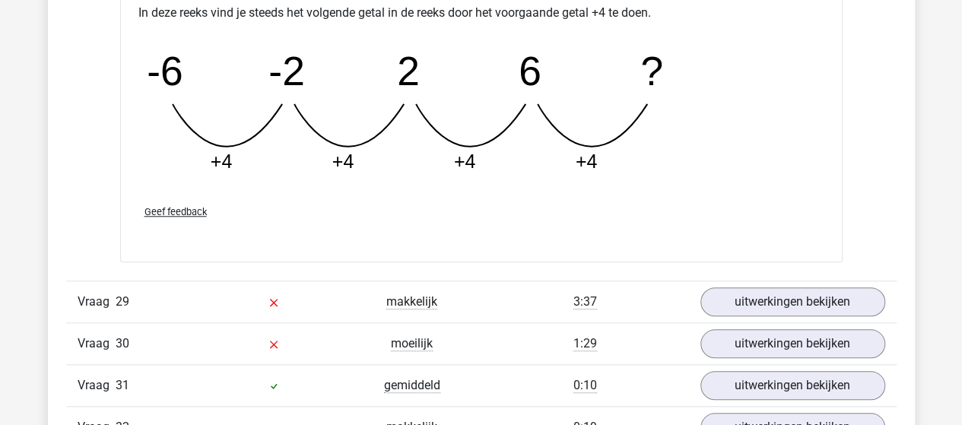
scroll to position [17947, 0]
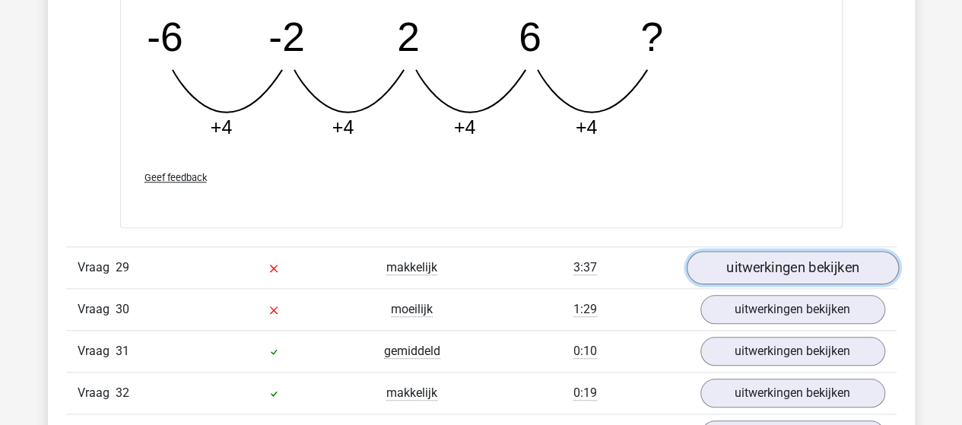
click at [795, 251] on link "uitwerkingen bekijken" at bounding box center [792, 267] width 212 height 33
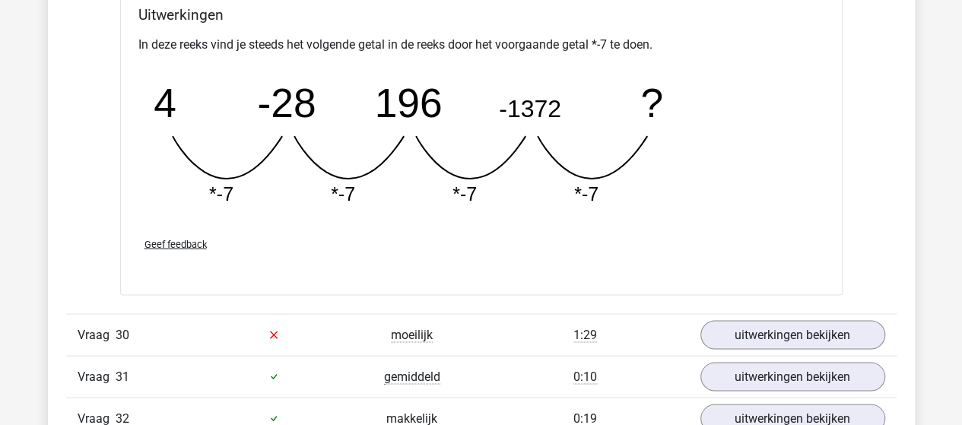
scroll to position [18556, 0]
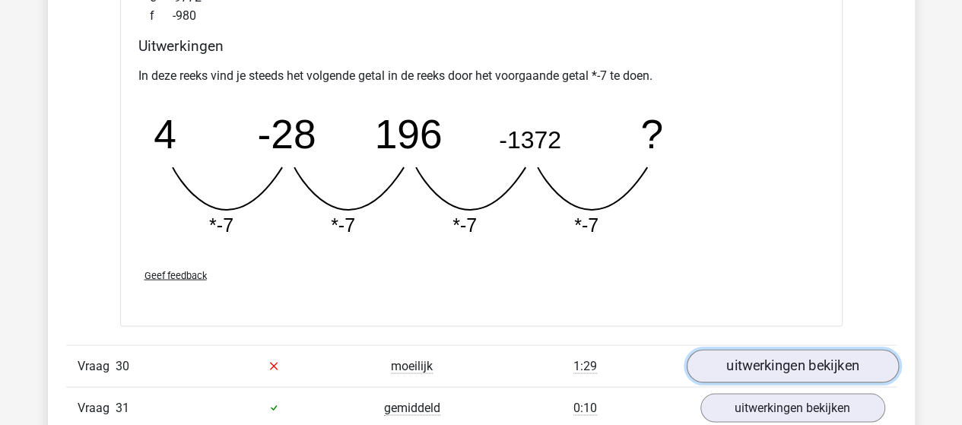
click at [751, 349] on link "uitwerkingen bekijken" at bounding box center [792, 365] width 212 height 33
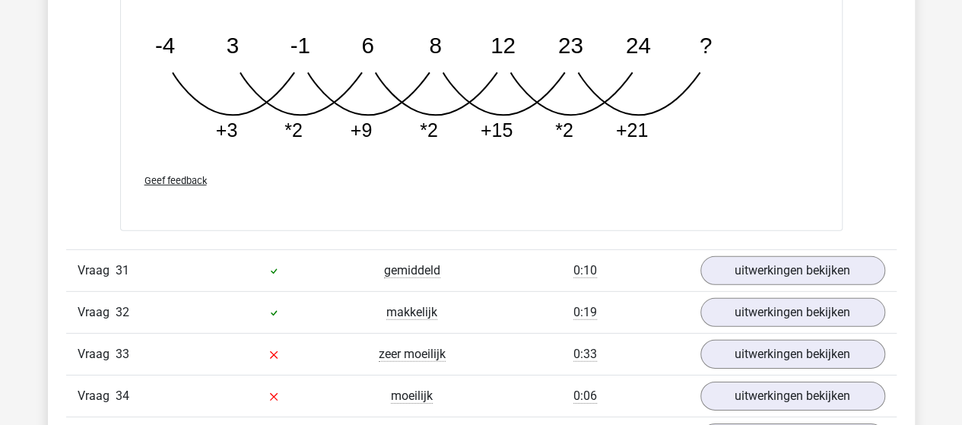
scroll to position [19468, 0]
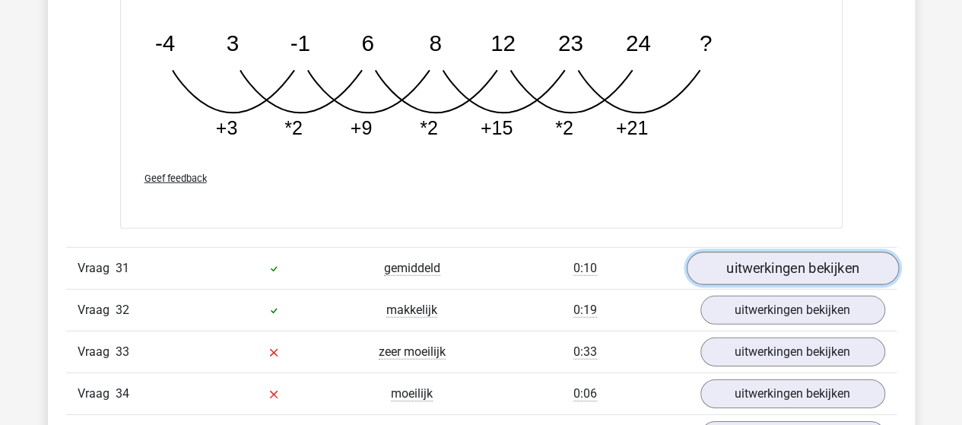
click at [764, 252] on link "uitwerkingen bekijken" at bounding box center [792, 268] width 212 height 33
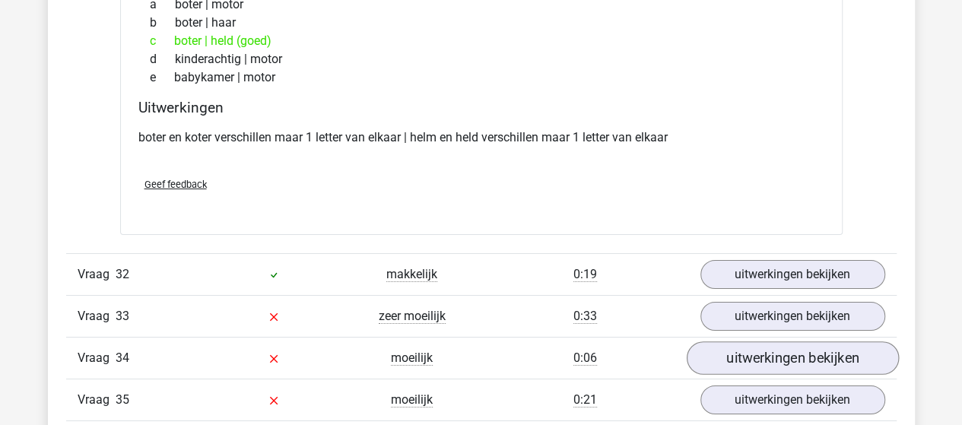
scroll to position [19848, 0]
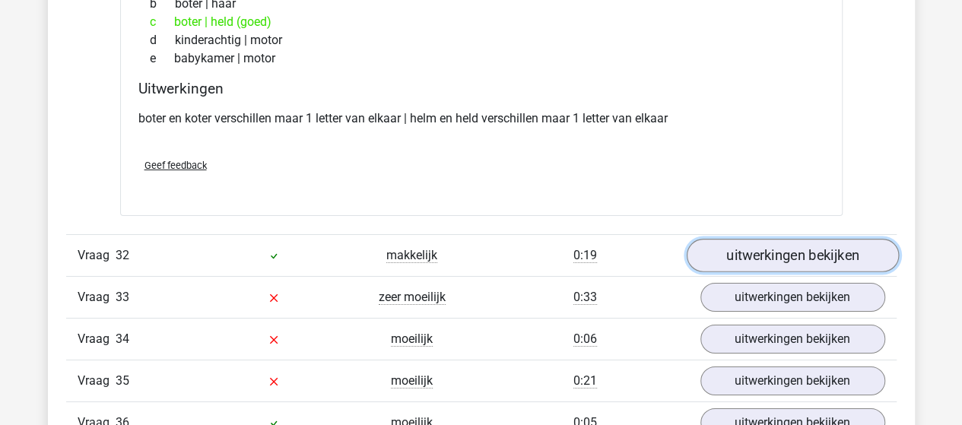
click at [769, 240] on link "uitwerkingen bekijken" at bounding box center [792, 256] width 212 height 33
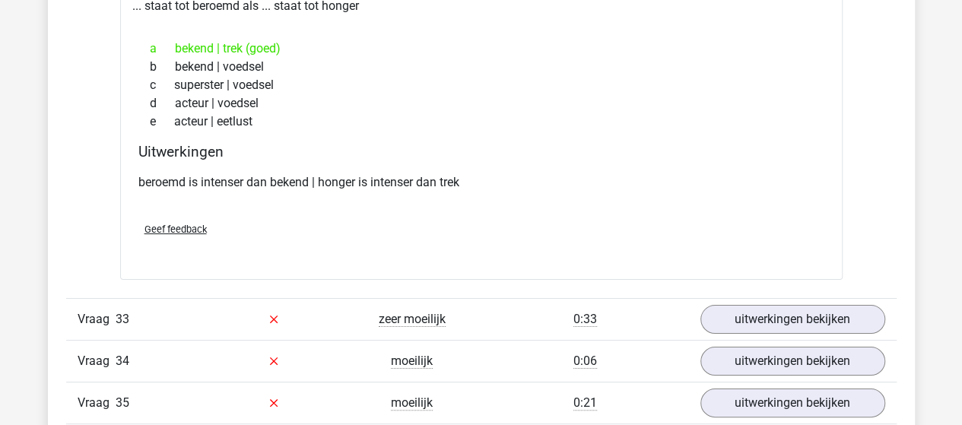
scroll to position [20229, 0]
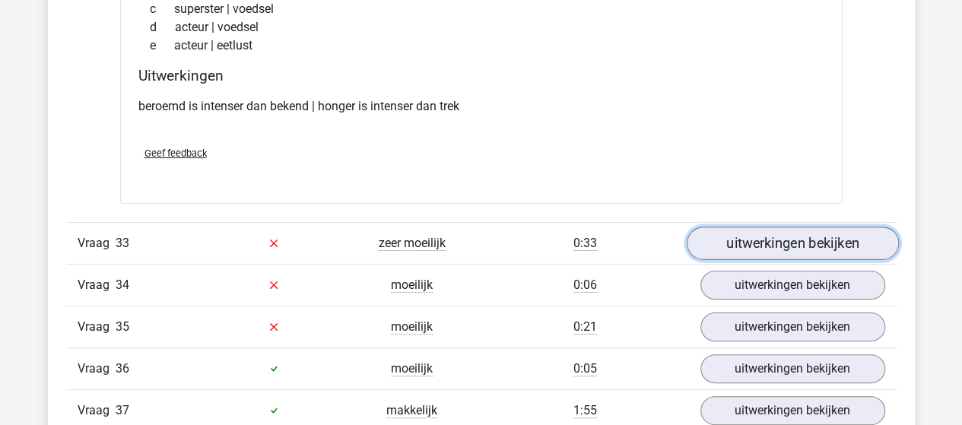
click at [841, 227] on link "uitwerkingen bekijken" at bounding box center [792, 243] width 212 height 33
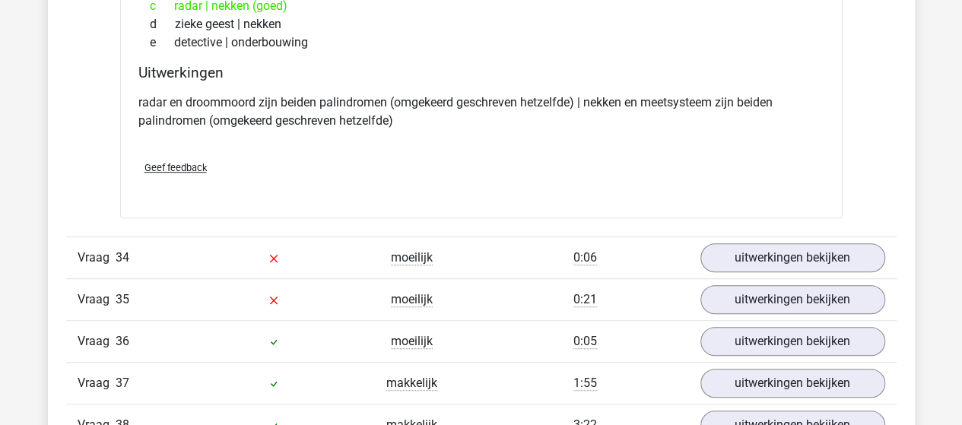
scroll to position [20685, 0]
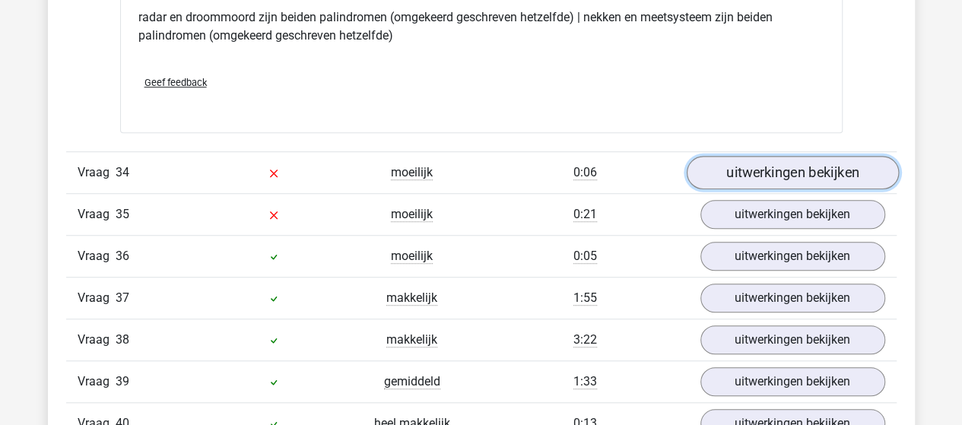
click at [803, 156] on link "uitwerkingen bekijken" at bounding box center [792, 172] width 212 height 33
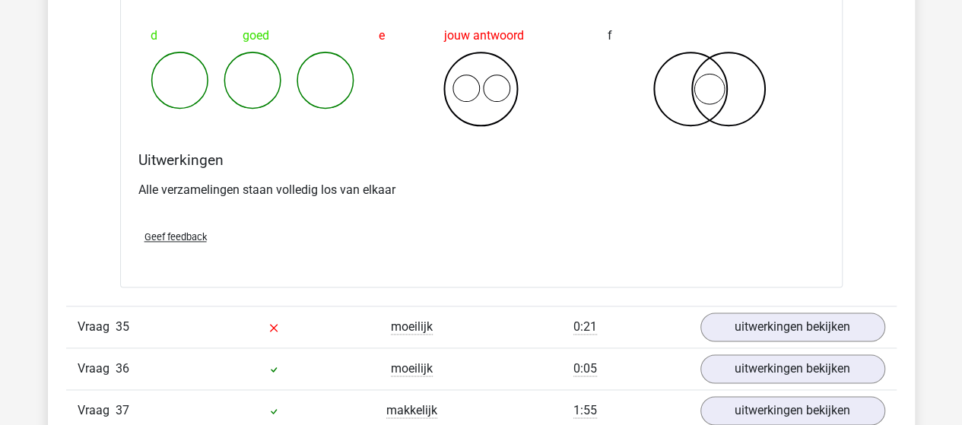
scroll to position [21217, 0]
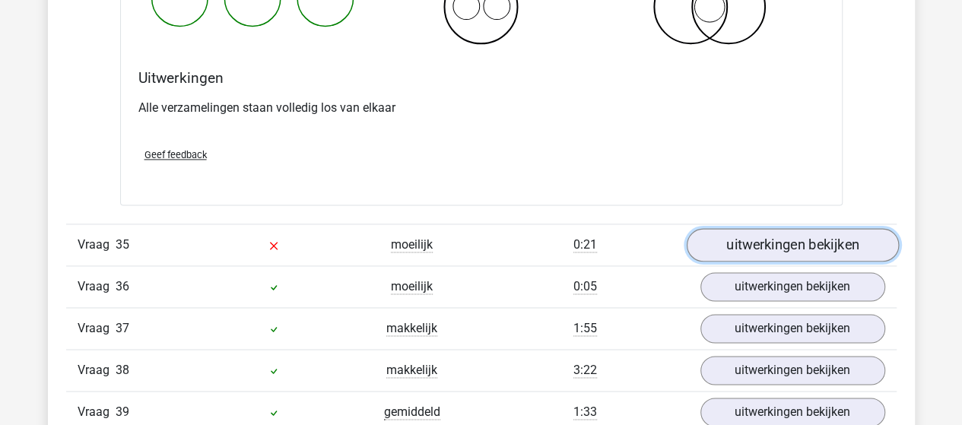
click at [727, 228] on link "uitwerkingen bekijken" at bounding box center [792, 244] width 212 height 33
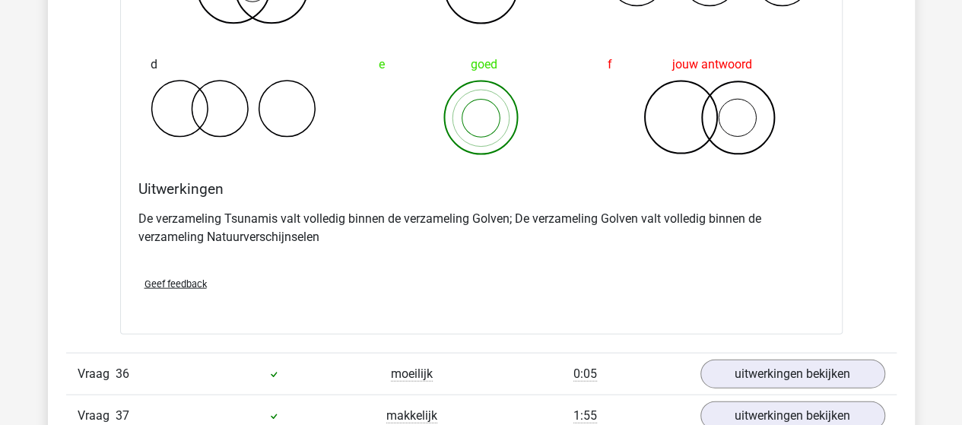
scroll to position [21750, 0]
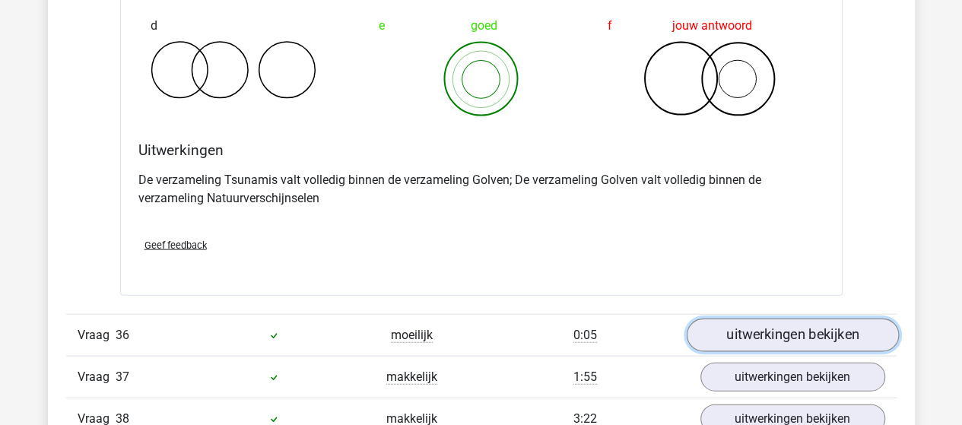
click at [735, 319] on link "uitwerkingen bekijken" at bounding box center [792, 335] width 212 height 33
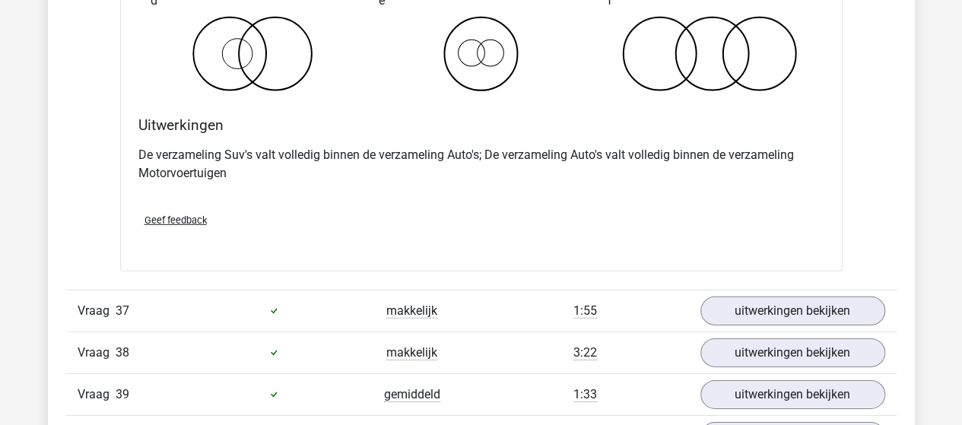
scroll to position [22434, 0]
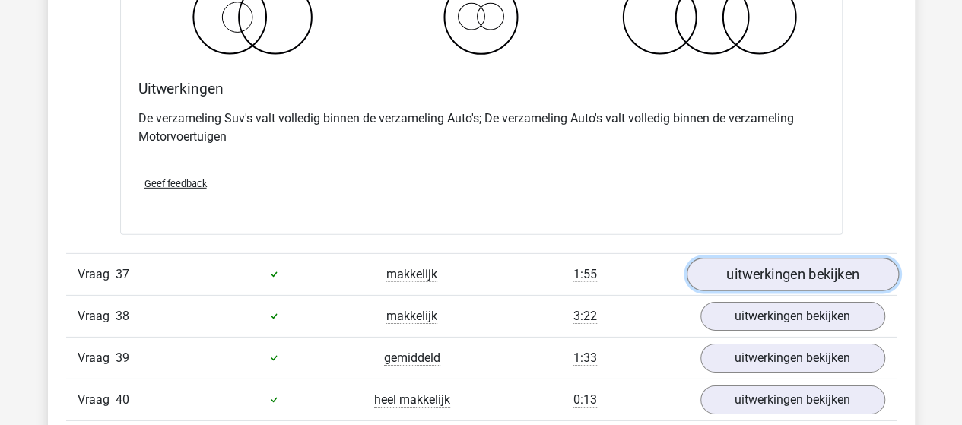
click at [798, 258] on link "uitwerkingen bekijken" at bounding box center [792, 274] width 212 height 33
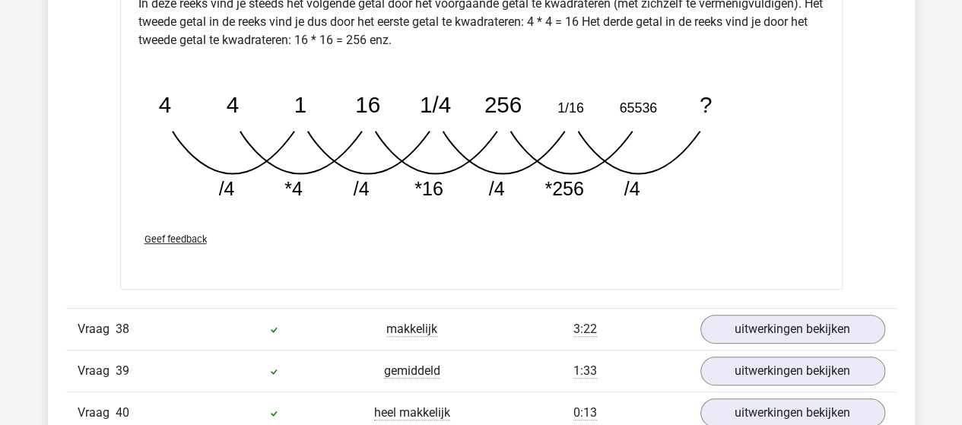
scroll to position [23271, 0]
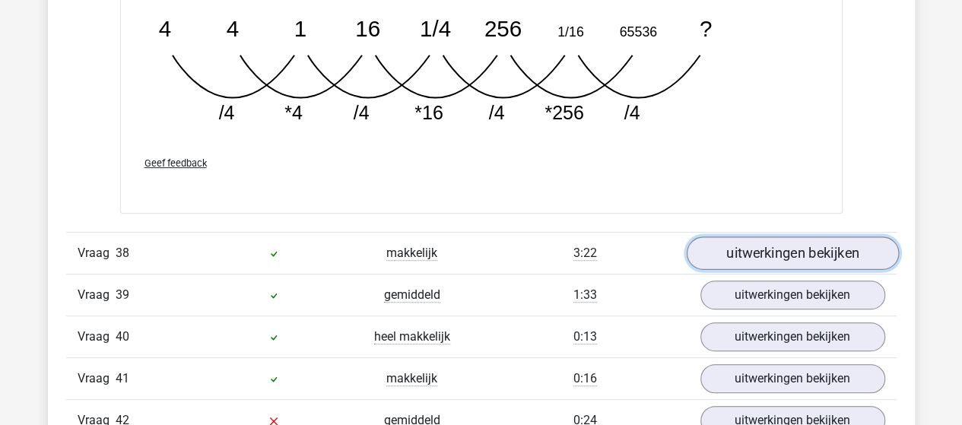
click at [823, 237] on link "uitwerkingen bekijken" at bounding box center [792, 253] width 212 height 33
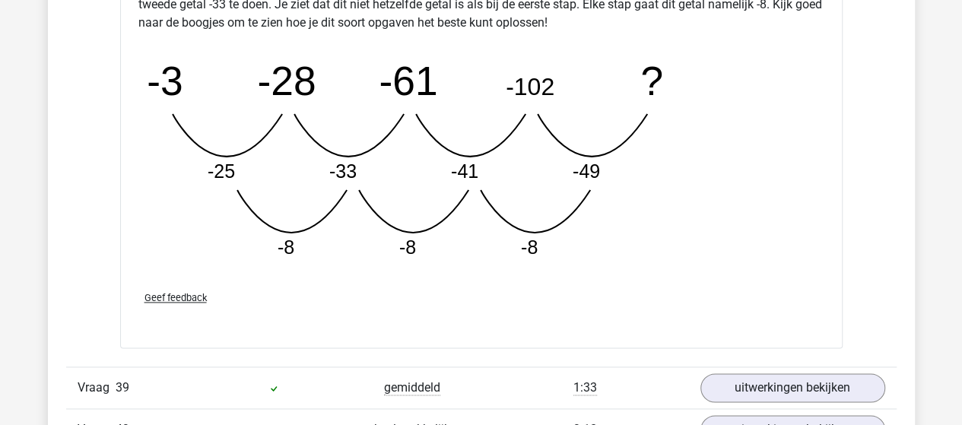
scroll to position [24031, 0]
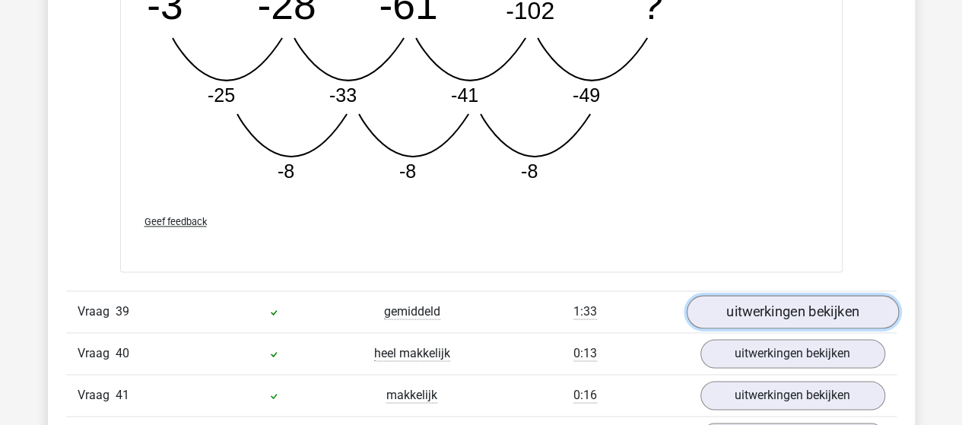
click at [767, 295] on link "uitwerkingen bekijken" at bounding box center [792, 311] width 212 height 33
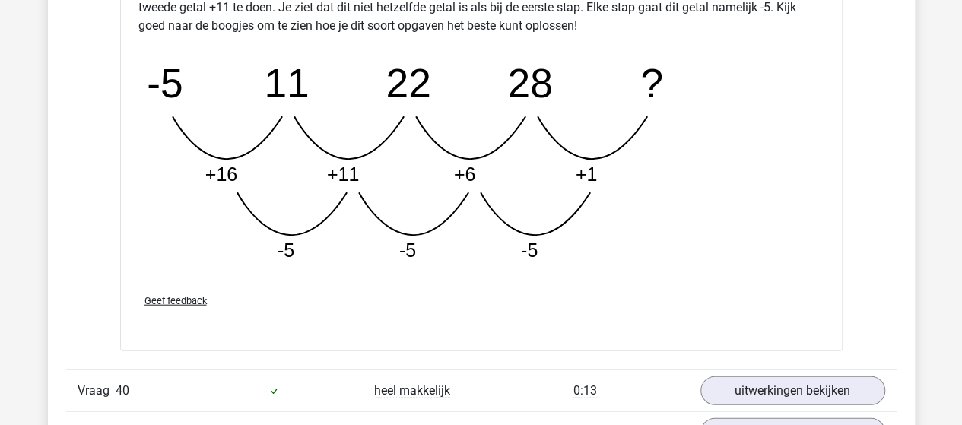
scroll to position [24792, 0]
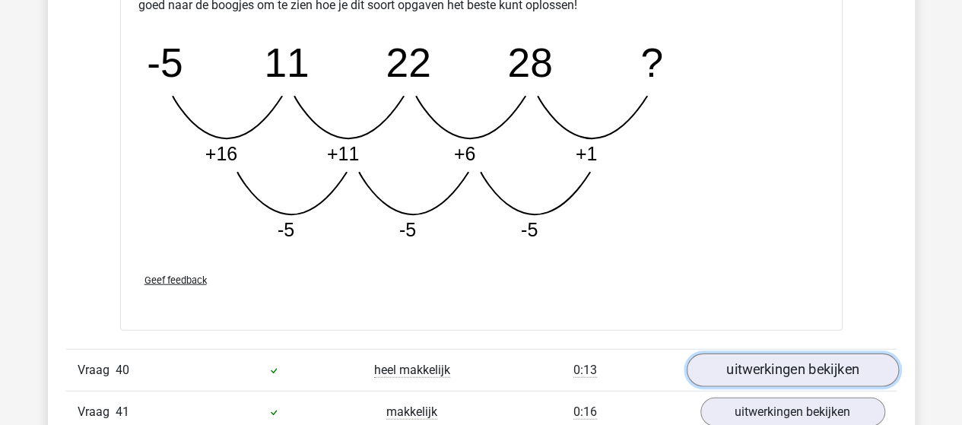
click at [763, 354] on link "uitwerkingen bekijken" at bounding box center [792, 370] width 212 height 33
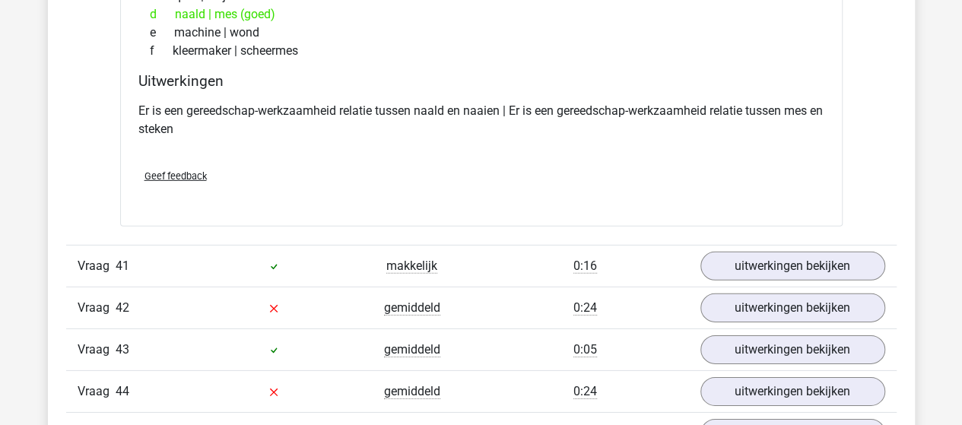
scroll to position [25324, 0]
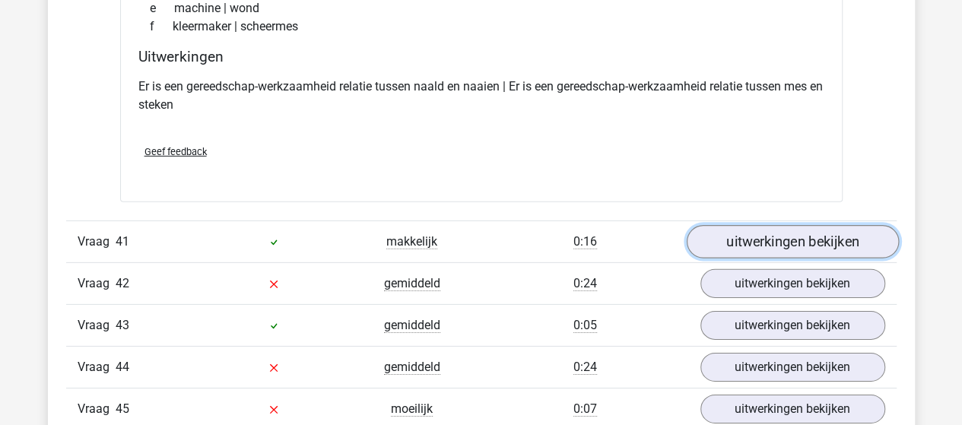
click at [764, 225] on link "uitwerkingen bekijken" at bounding box center [792, 241] width 212 height 33
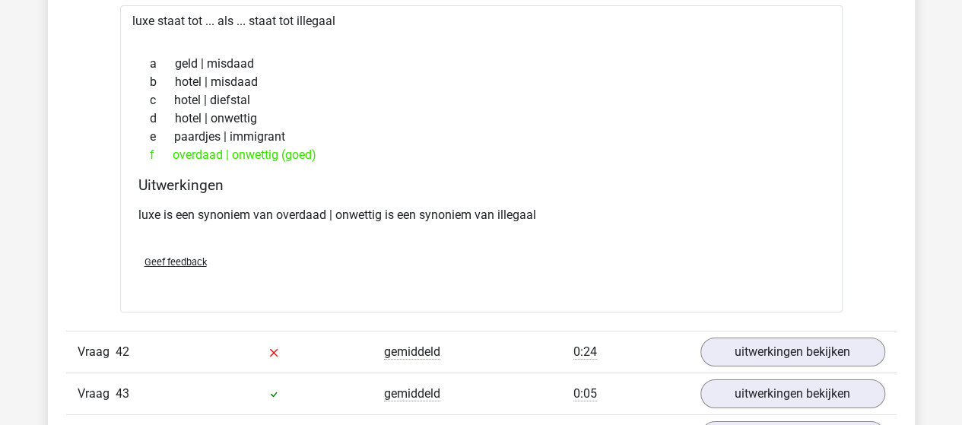
scroll to position [25628, 0]
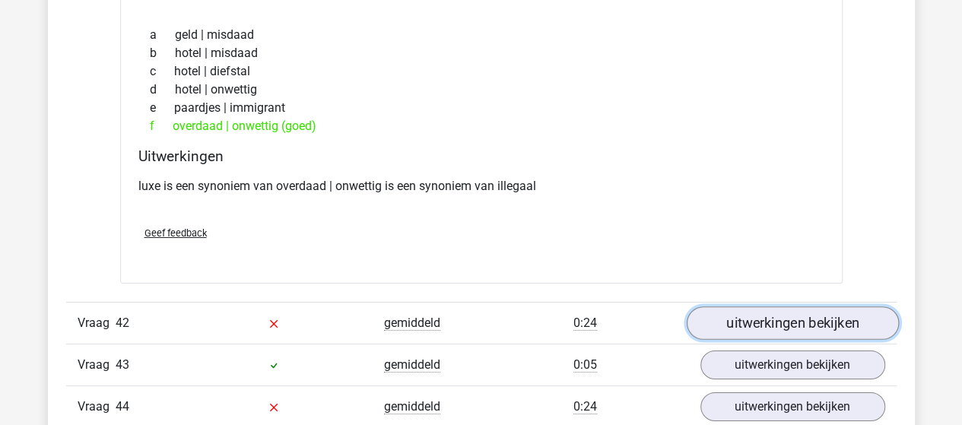
click at [745, 306] on link "uitwerkingen bekijken" at bounding box center [792, 322] width 212 height 33
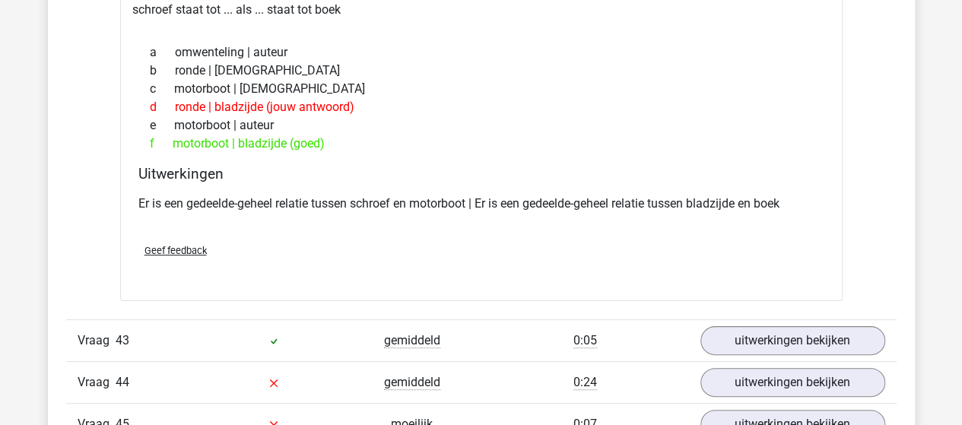
scroll to position [26084, 0]
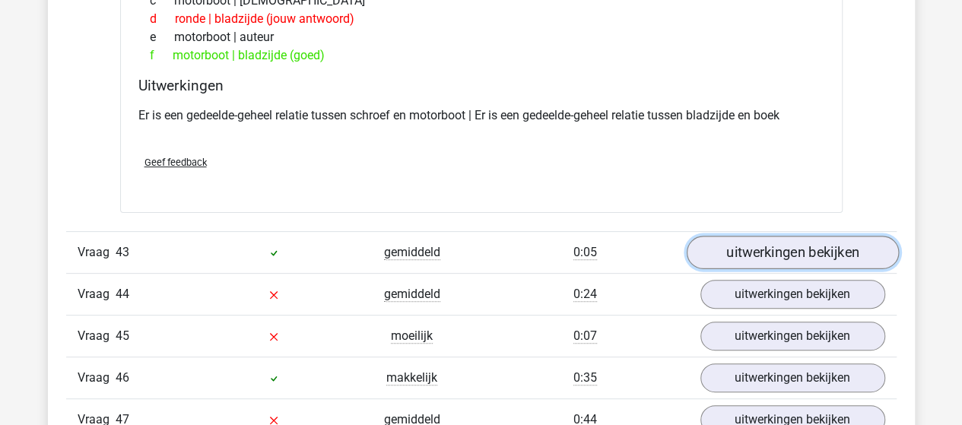
click at [732, 237] on link "uitwerkingen bekijken" at bounding box center [792, 253] width 212 height 33
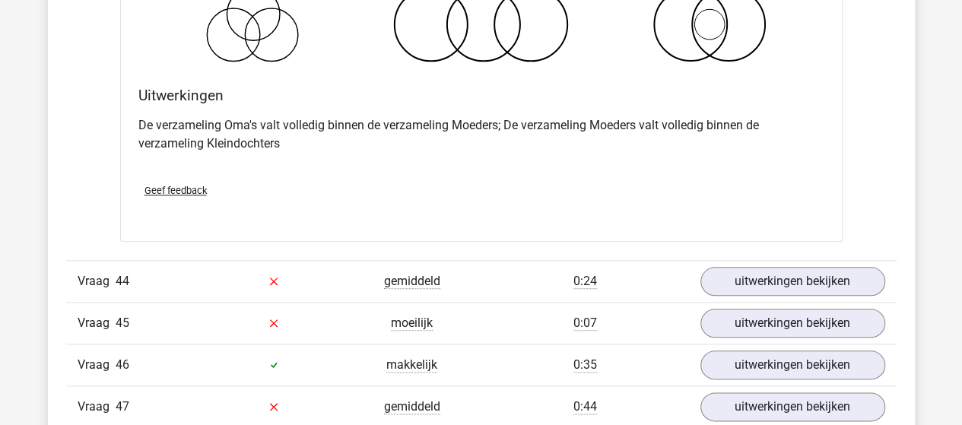
scroll to position [26693, 0]
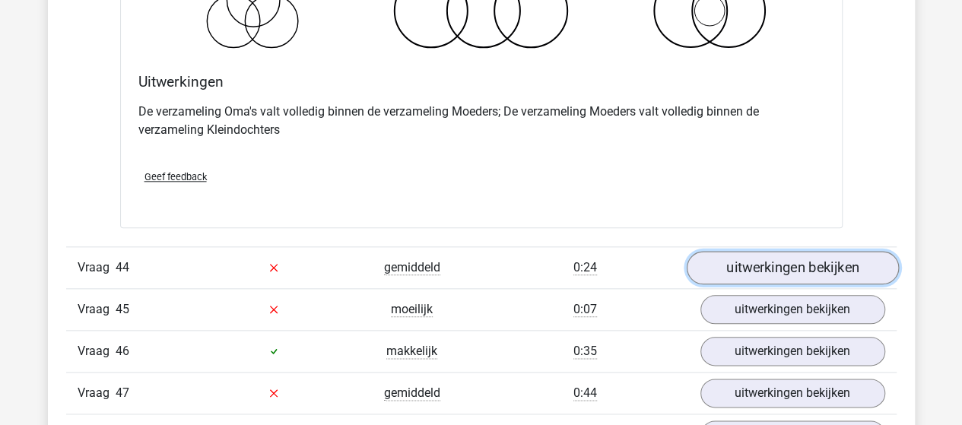
click at [756, 251] on link "uitwerkingen bekijken" at bounding box center [792, 267] width 212 height 33
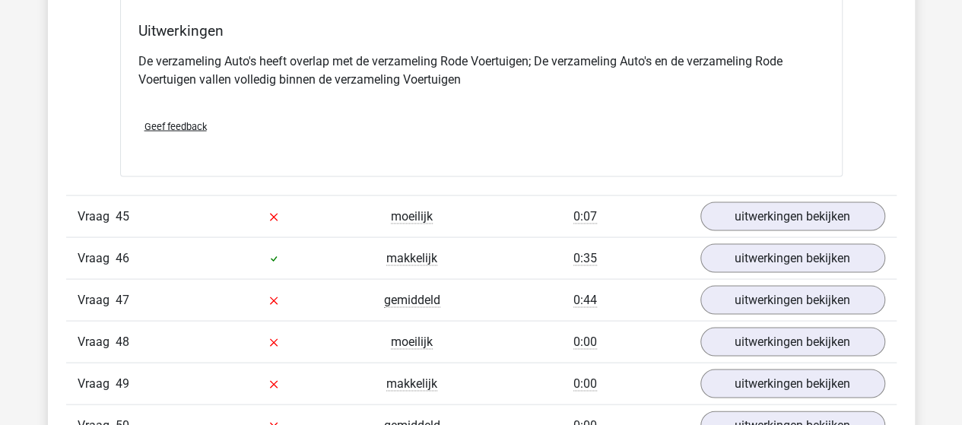
scroll to position [27377, 0]
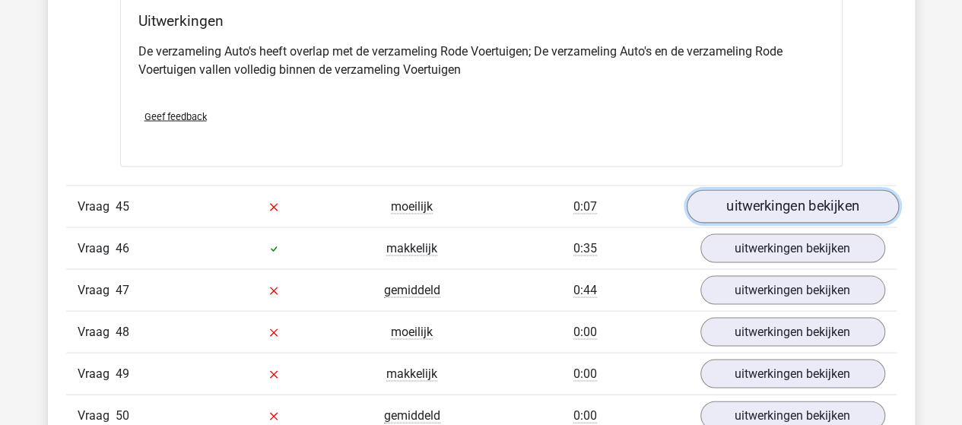
click at [835, 189] on link "uitwerkingen bekijken" at bounding box center [792, 205] width 212 height 33
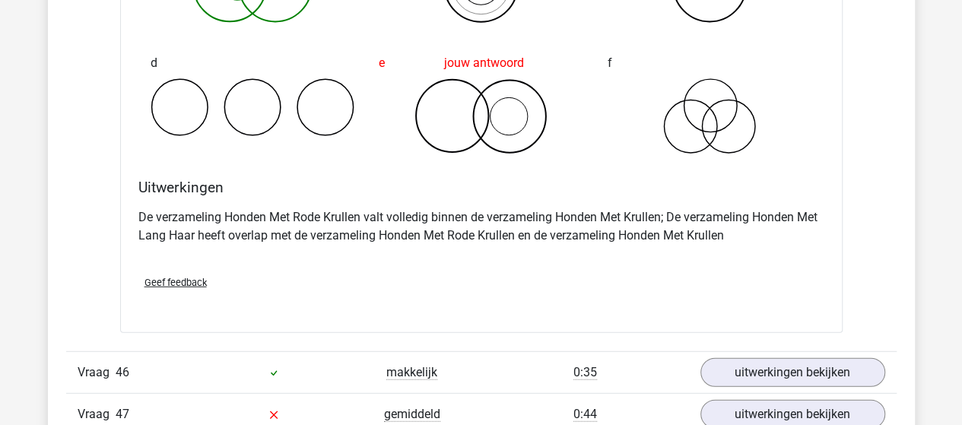
scroll to position [27909, 0]
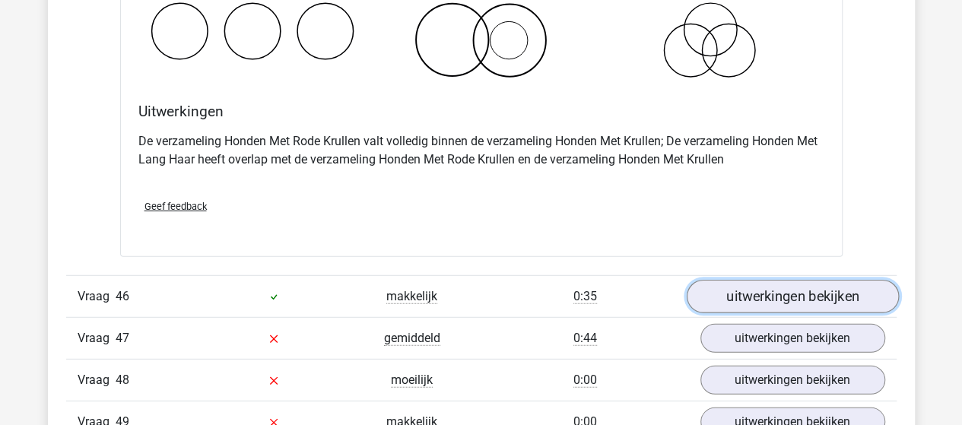
click at [774, 280] on link "uitwerkingen bekijken" at bounding box center [792, 296] width 212 height 33
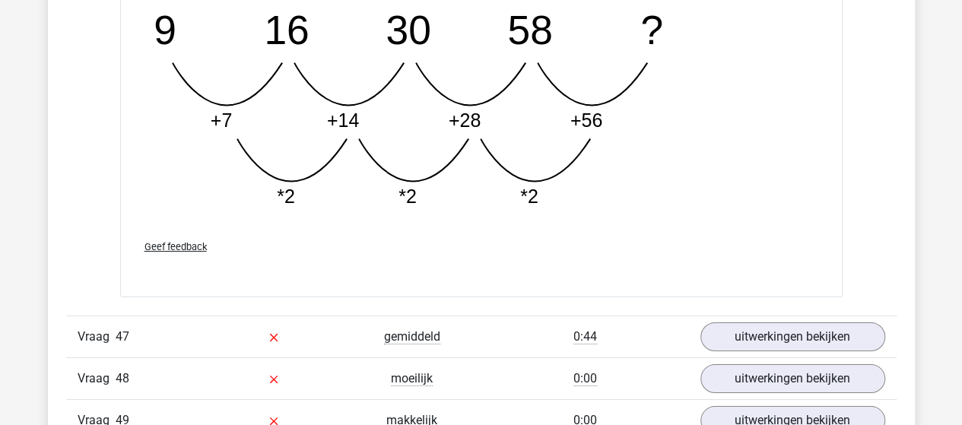
scroll to position [28746, 0]
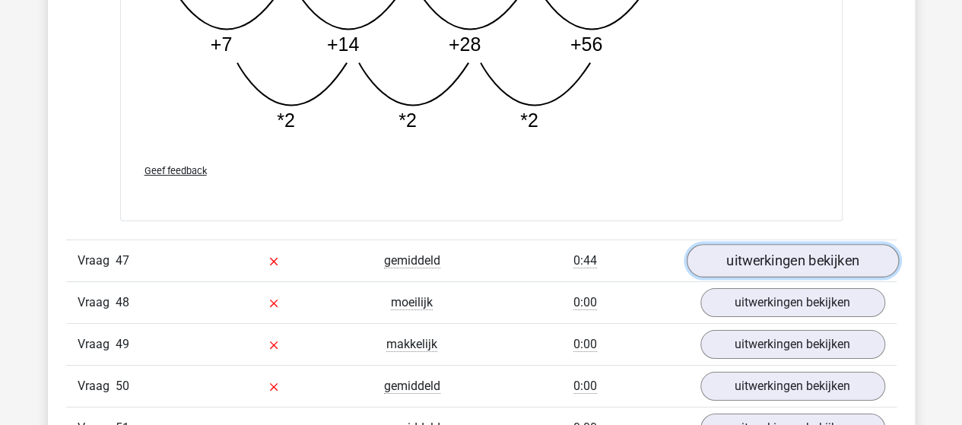
click at [729, 244] on link "uitwerkingen bekijken" at bounding box center [792, 260] width 212 height 33
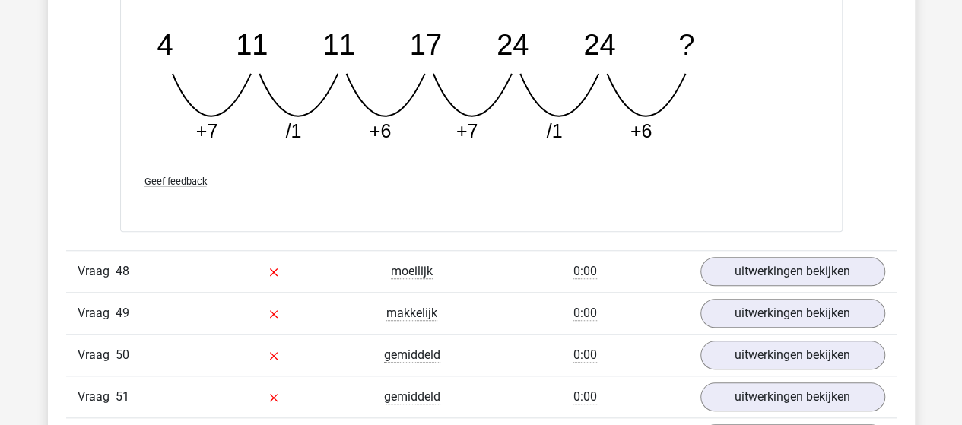
scroll to position [29430, 0]
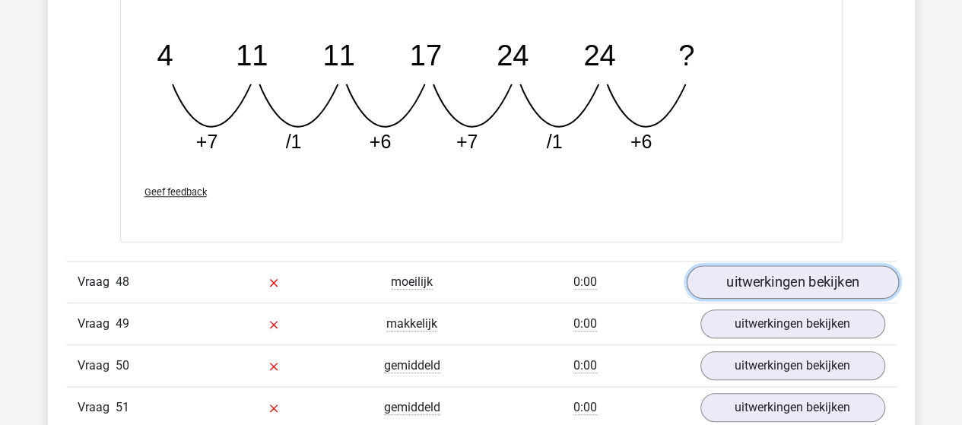
click at [727, 266] on link "uitwerkingen bekijken" at bounding box center [792, 282] width 212 height 33
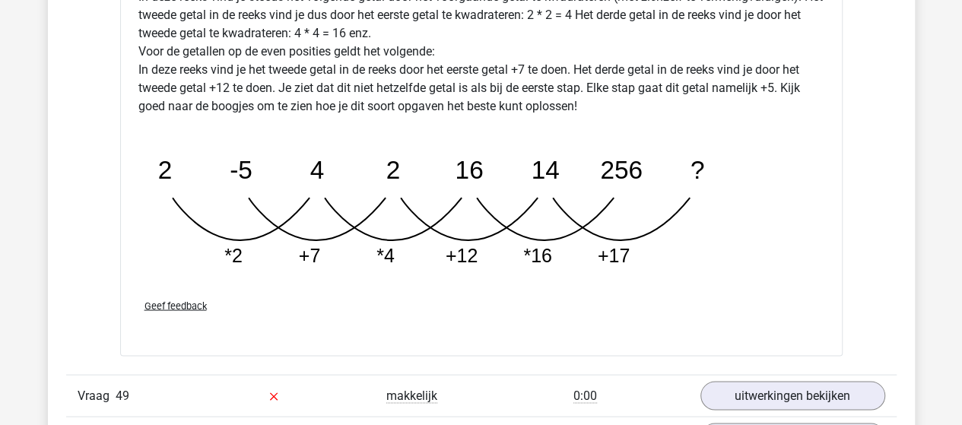
scroll to position [30267, 0]
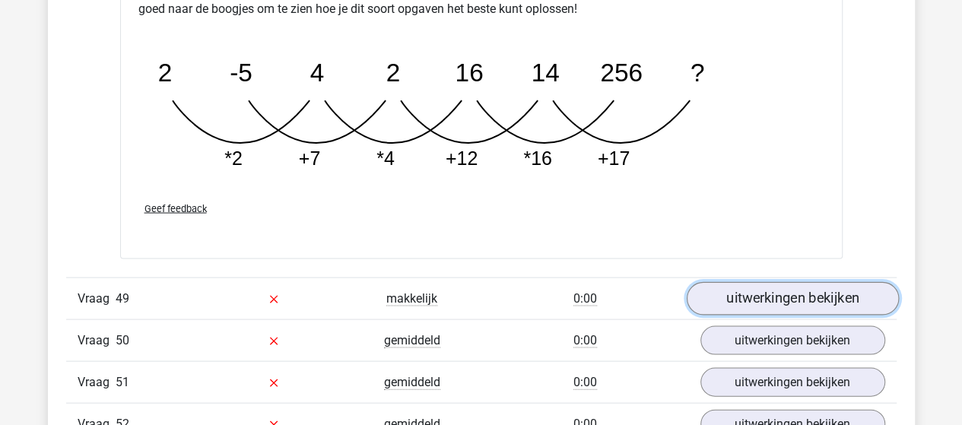
click at [800, 281] on link "uitwerkingen bekijken" at bounding box center [792, 297] width 212 height 33
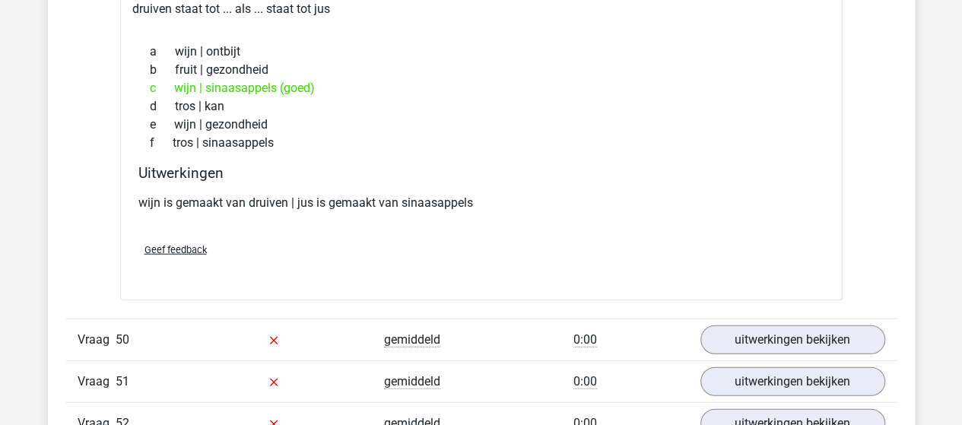
scroll to position [30723, 0]
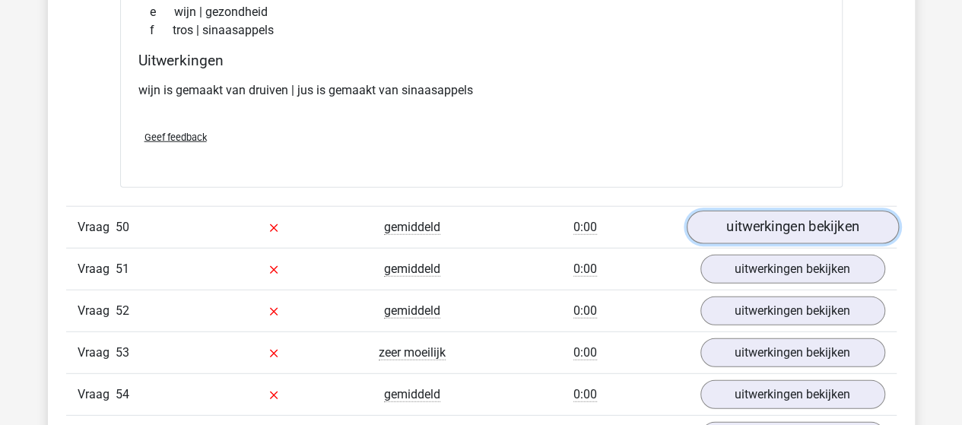
click at [776, 211] on link "uitwerkingen bekijken" at bounding box center [792, 227] width 212 height 33
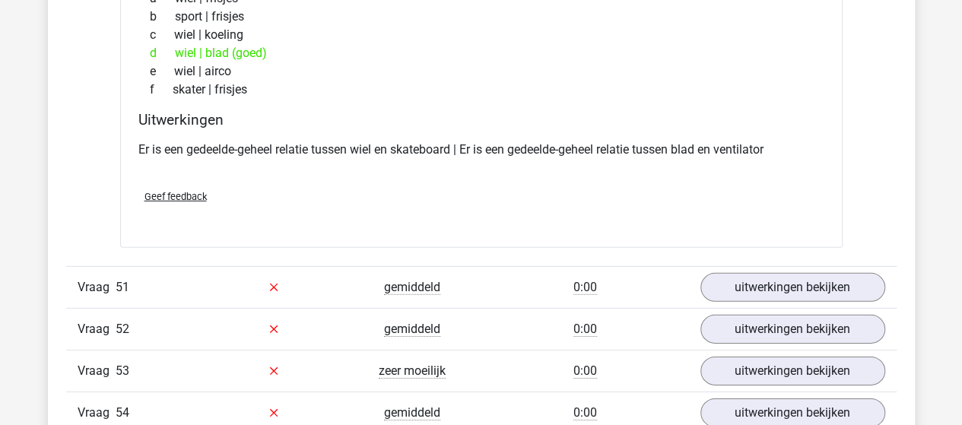
scroll to position [31103, 0]
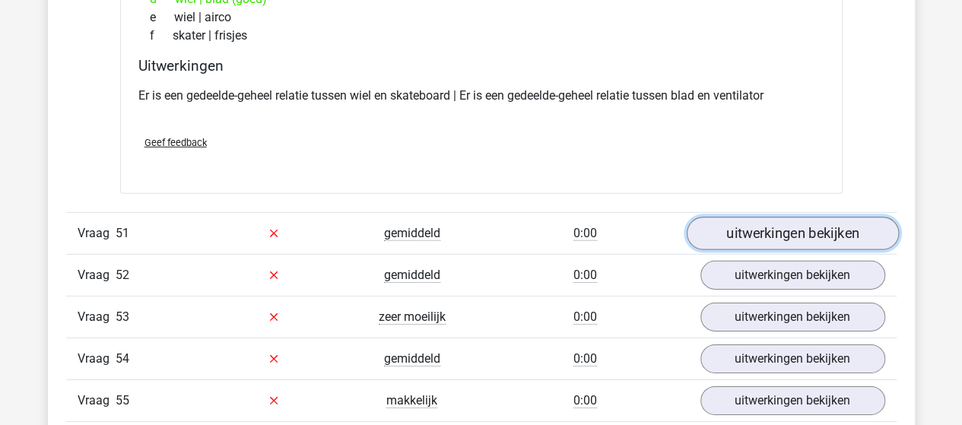
click at [764, 217] on link "uitwerkingen bekijken" at bounding box center [792, 233] width 212 height 33
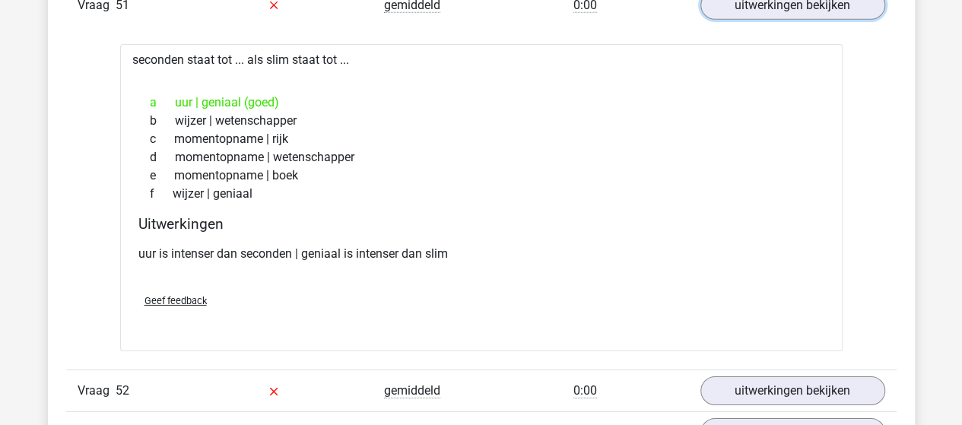
scroll to position [31408, 0]
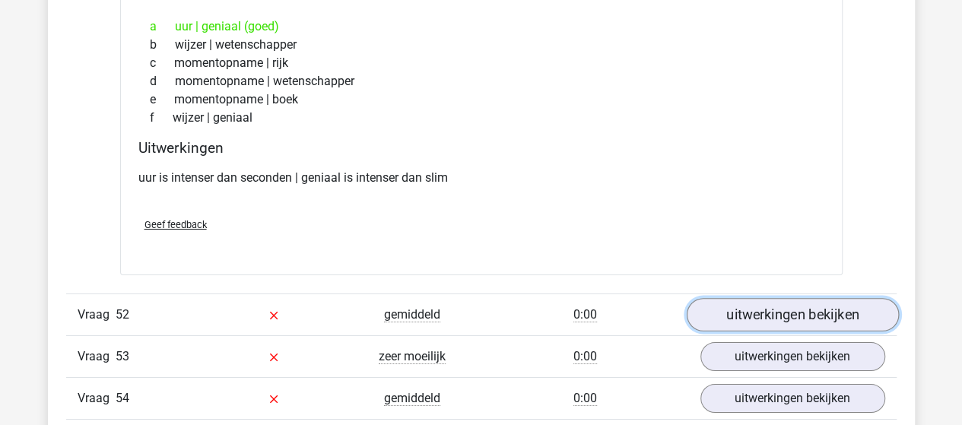
click at [764, 298] on link "uitwerkingen bekijken" at bounding box center [792, 314] width 212 height 33
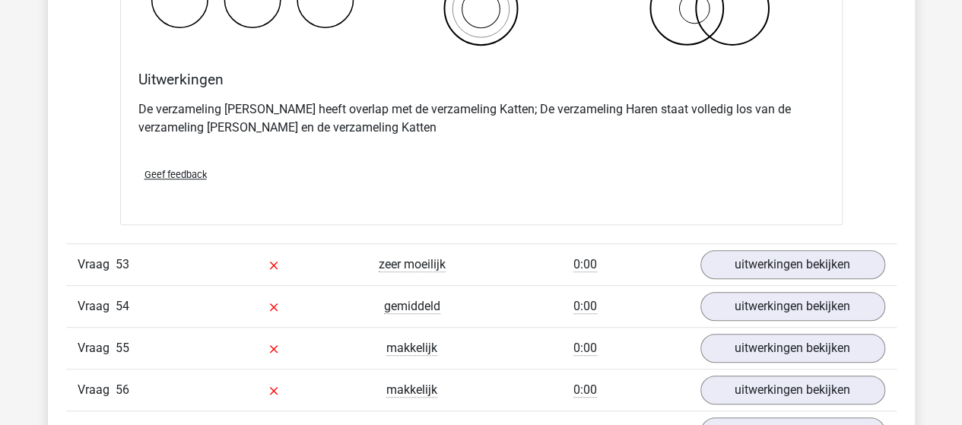
scroll to position [32016, 0]
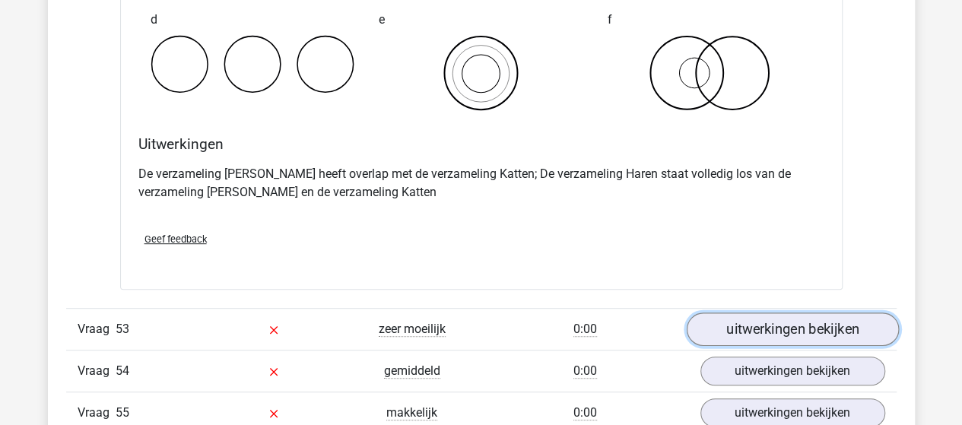
click at [742, 313] on link "uitwerkingen bekijken" at bounding box center [792, 329] width 212 height 33
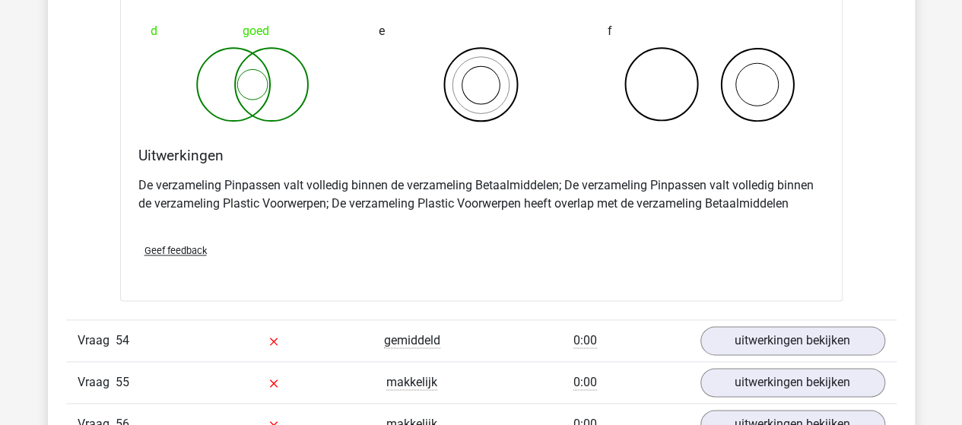
scroll to position [32700, 0]
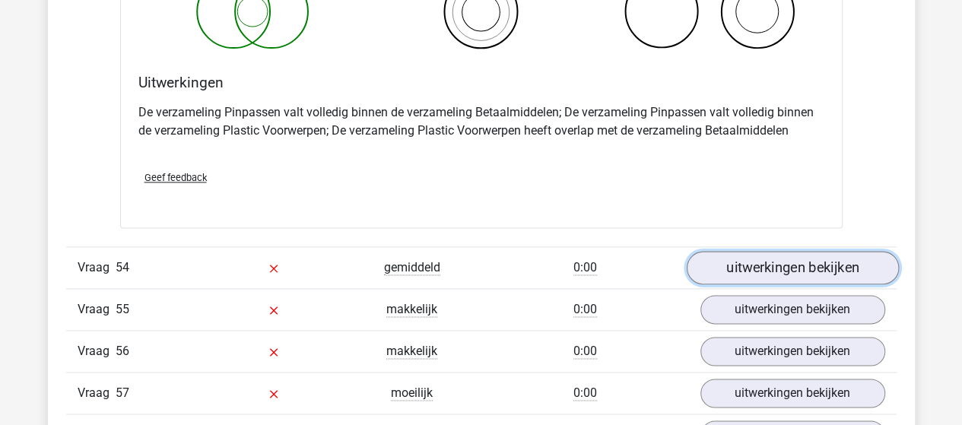
click at [780, 251] on link "uitwerkingen bekijken" at bounding box center [792, 267] width 212 height 33
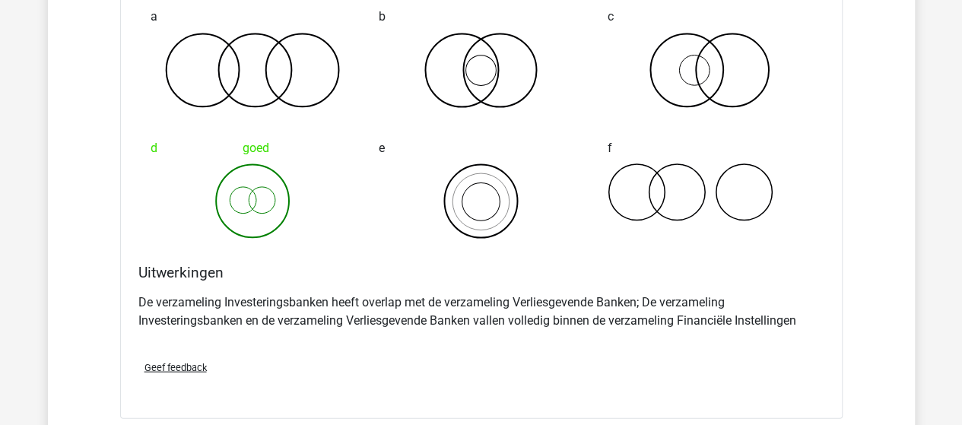
scroll to position [33233, 0]
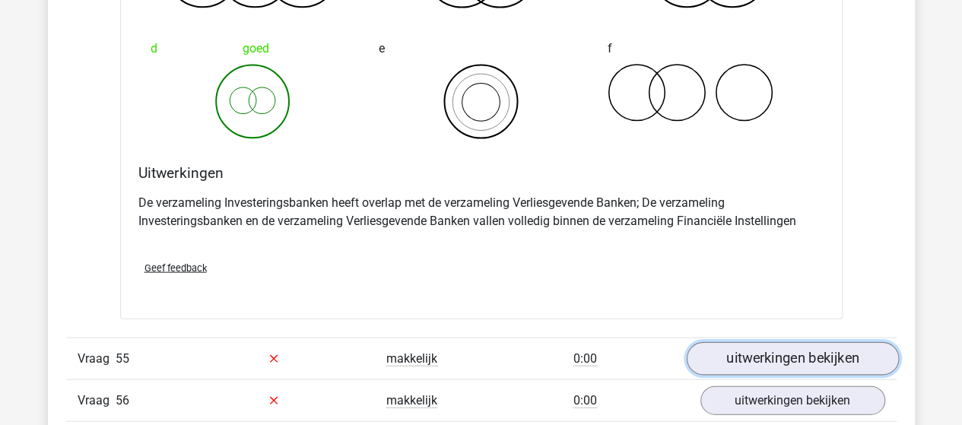
click at [753, 342] on link "uitwerkingen bekijken" at bounding box center [792, 358] width 212 height 33
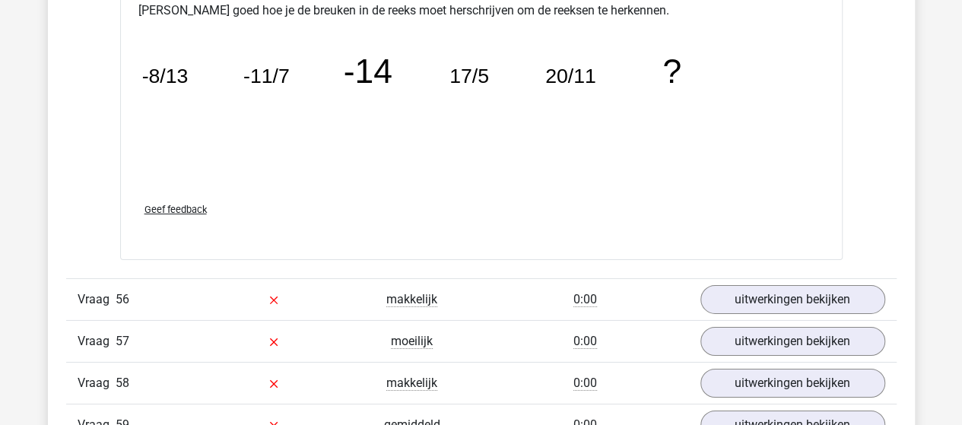
scroll to position [34145, 0]
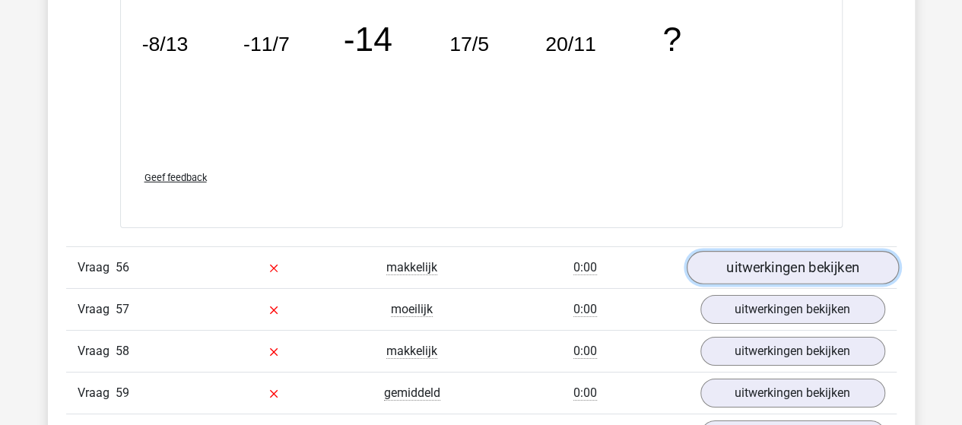
click at [732, 251] on link "uitwerkingen bekijken" at bounding box center [792, 267] width 212 height 33
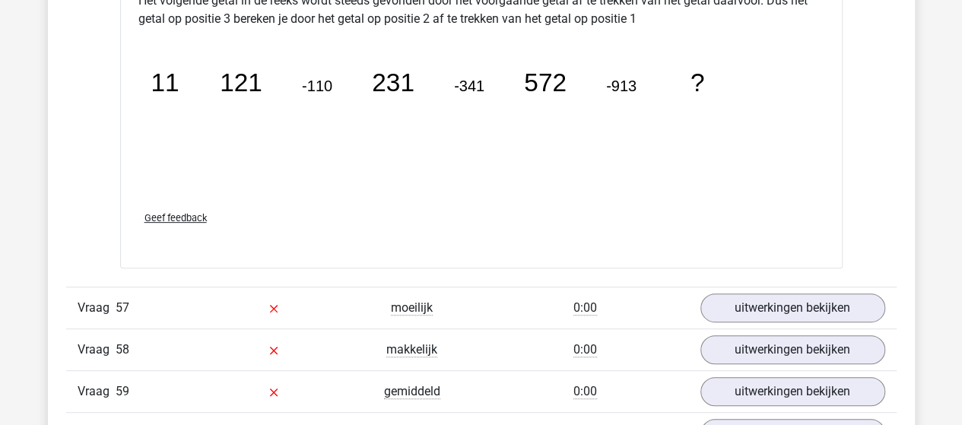
scroll to position [34906, 0]
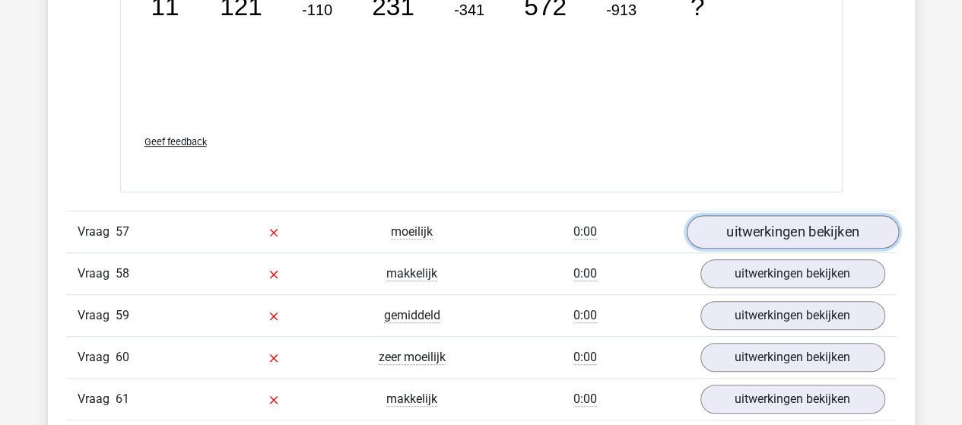
click at [709, 215] on link "uitwerkingen bekijken" at bounding box center [792, 231] width 212 height 33
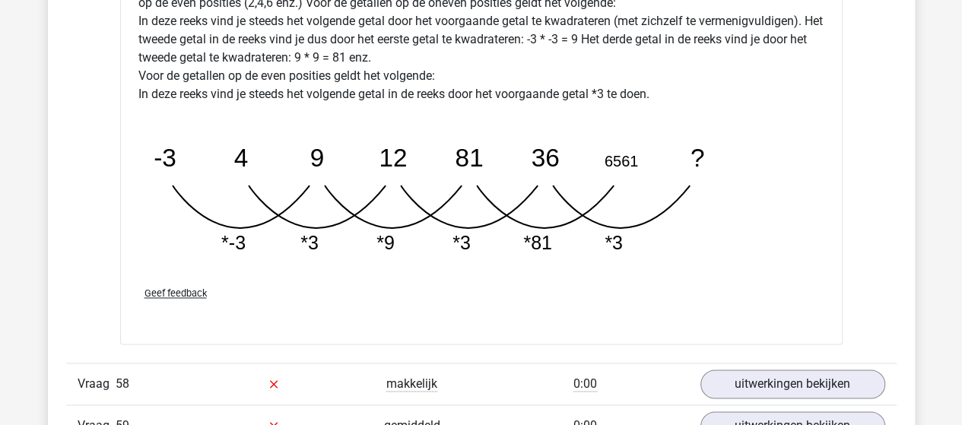
scroll to position [35590, 0]
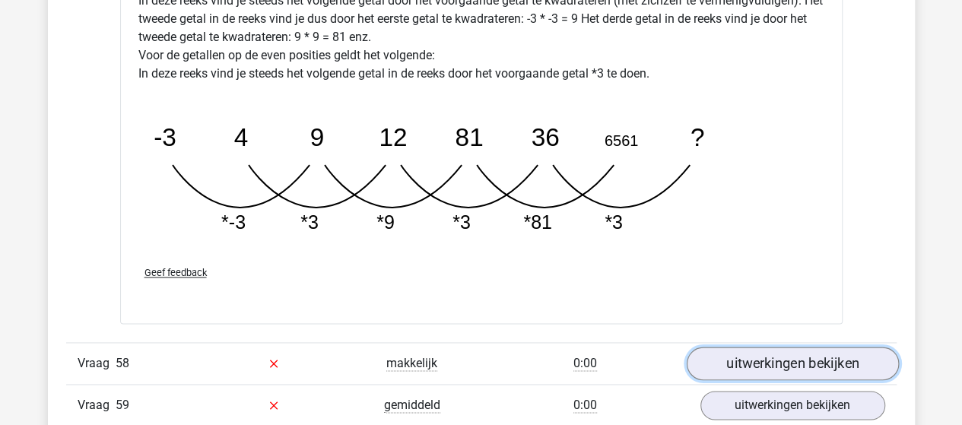
click at [822, 347] on link "uitwerkingen bekijken" at bounding box center [792, 363] width 212 height 33
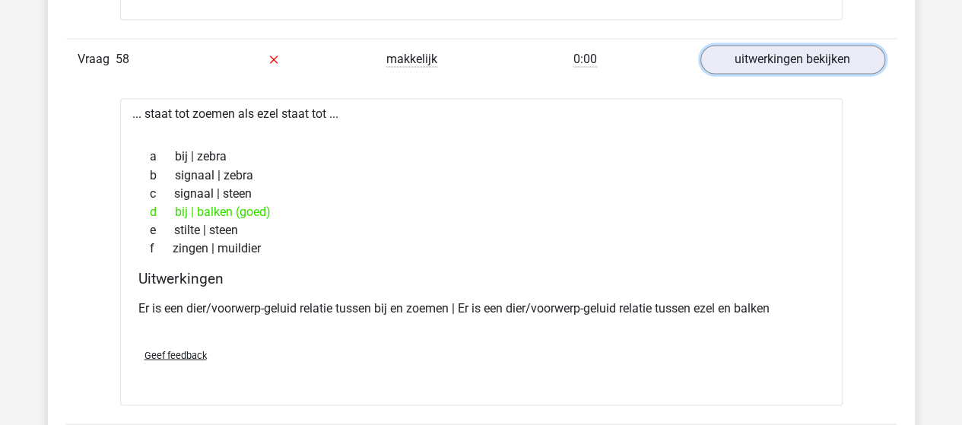
scroll to position [35971, 0]
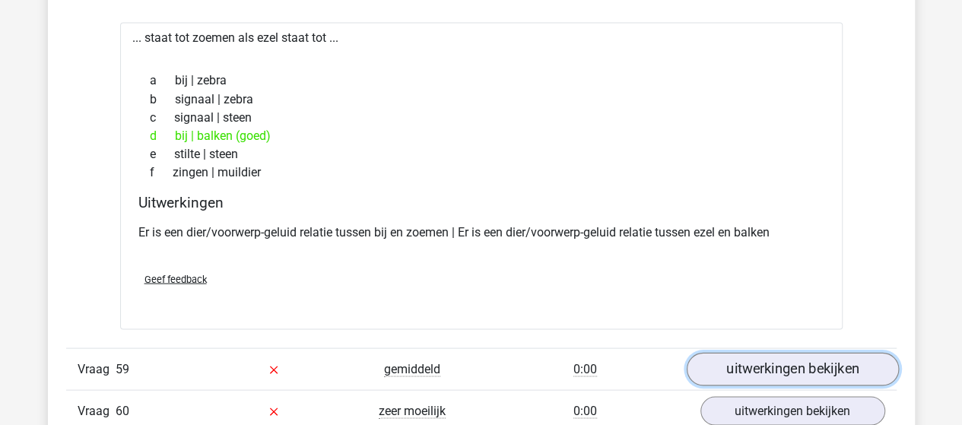
click at [780, 352] on link "uitwerkingen bekijken" at bounding box center [792, 368] width 212 height 33
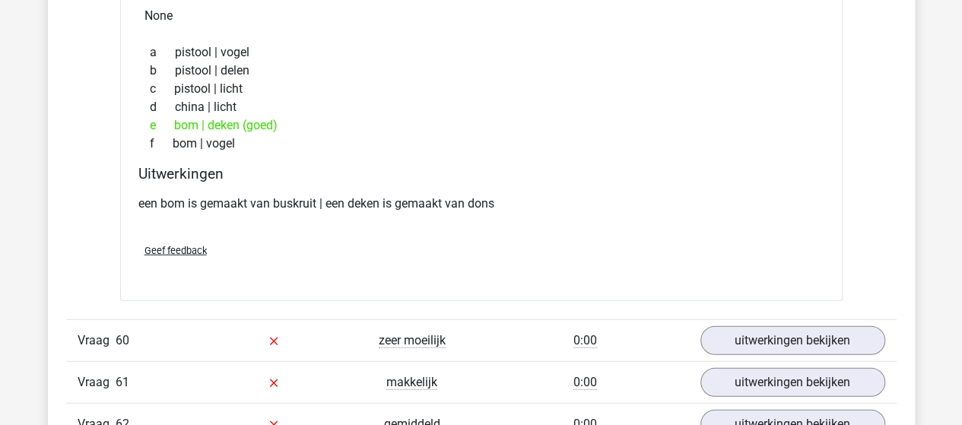
scroll to position [36427, 0]
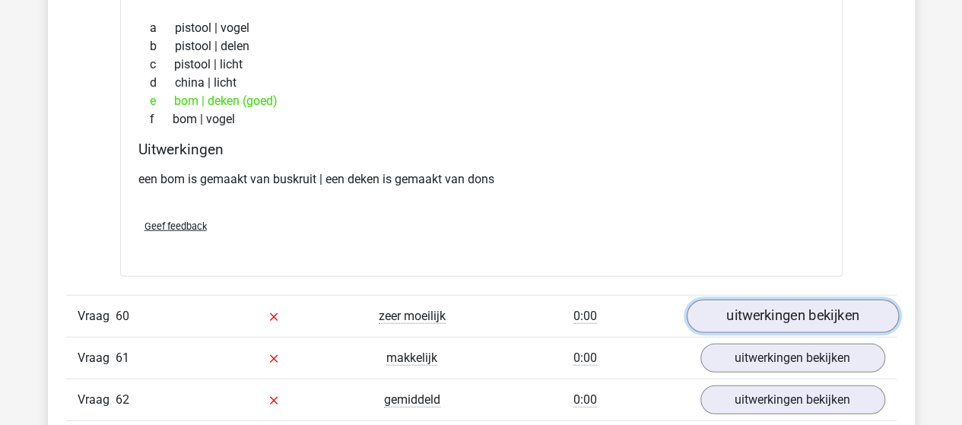
click at [811, 300] on link "uitwerkingen bekijken" at bounding box center [792, 316] width 212 height 33
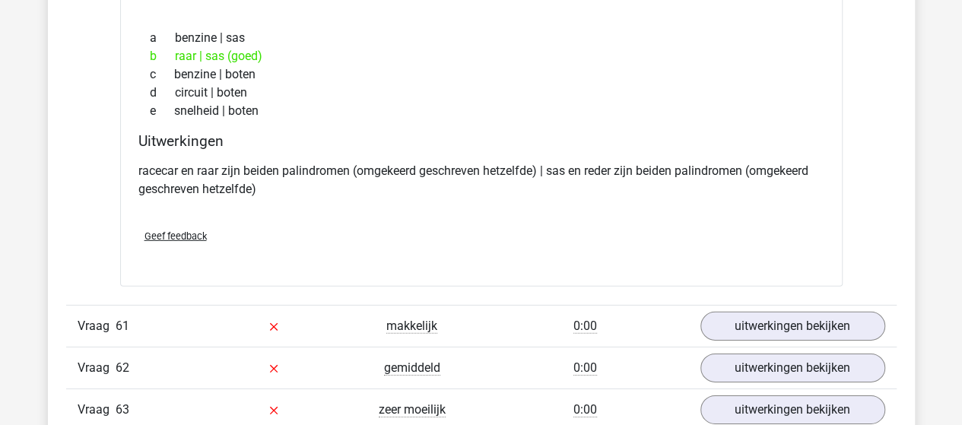
scroll to position [36807, 0]
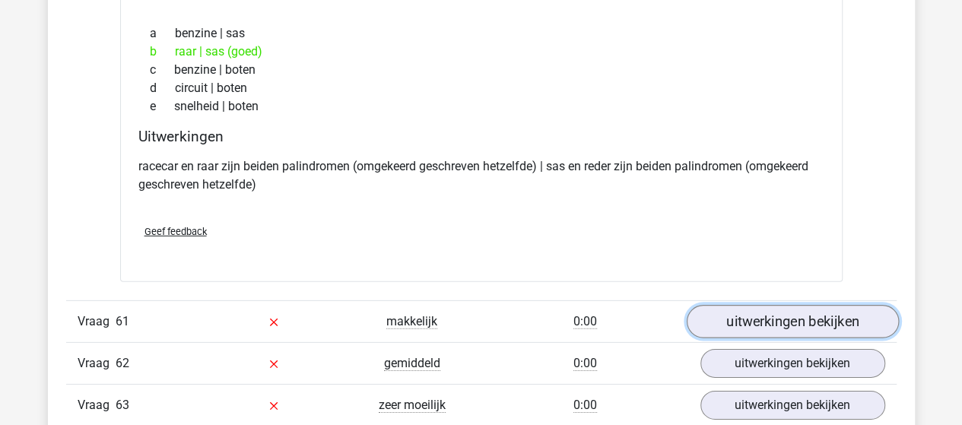
click at [740, 305] on link "uitwerkingen bekijken" at bounding box center [792, 321] width 212 height 33
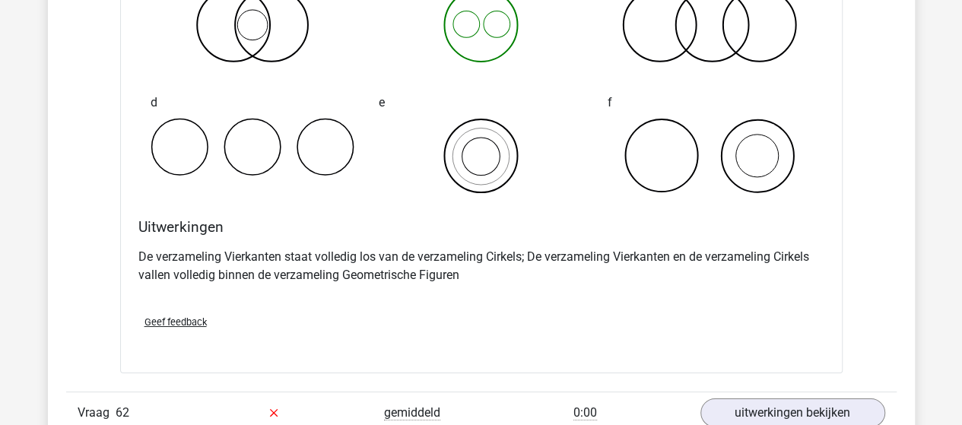
scroll to position [37415, 0]
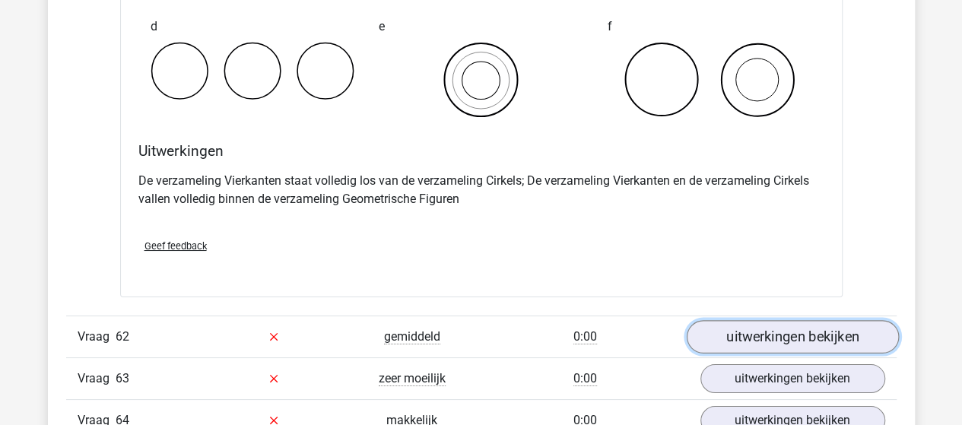
click at [724, 320] on link "uitwerkingen bekijken" at bounding box center [792, 336] width 212 height 33
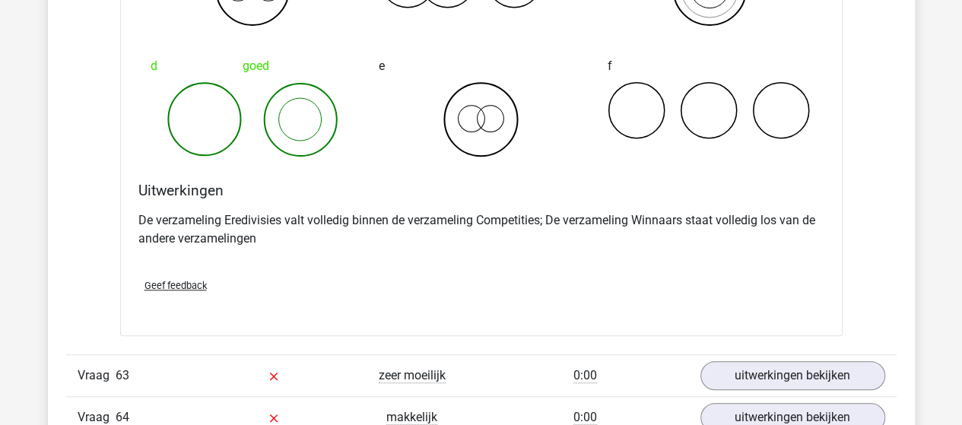
scroll to position [38024, 0]
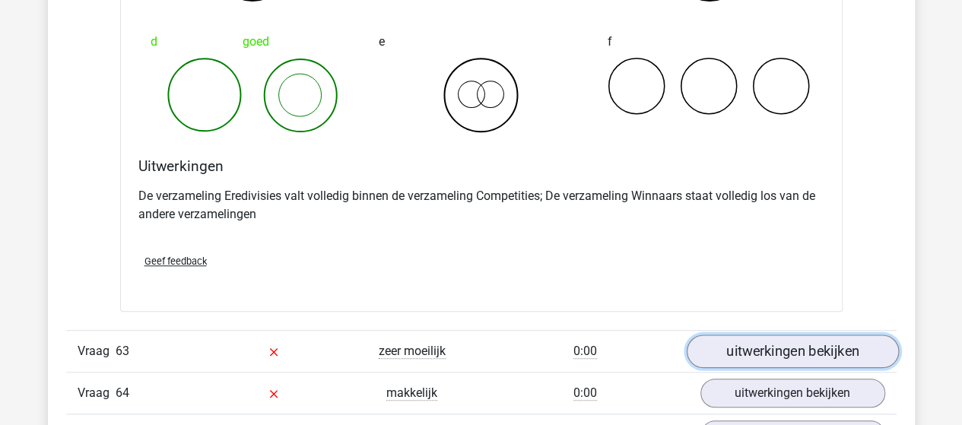
click at [734, 335] on link "uitwerkingen bekijken" at bounding box center [792, 351] width 212 height 33
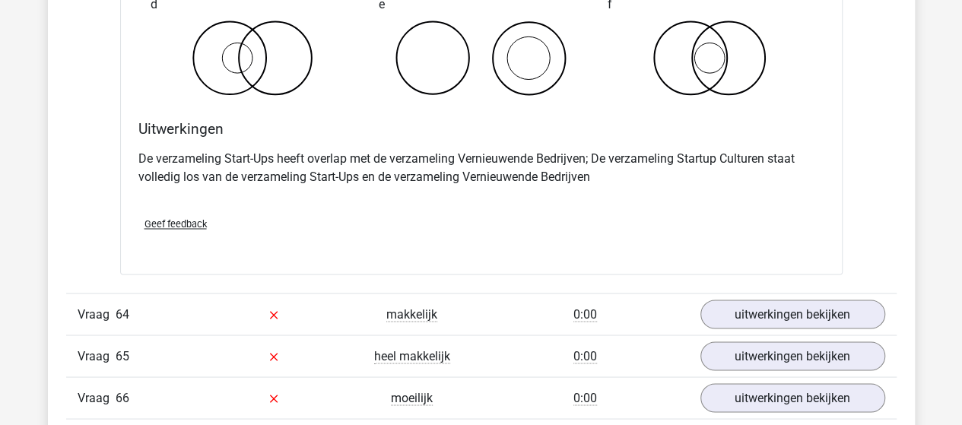
scroll to position [38708, 0]
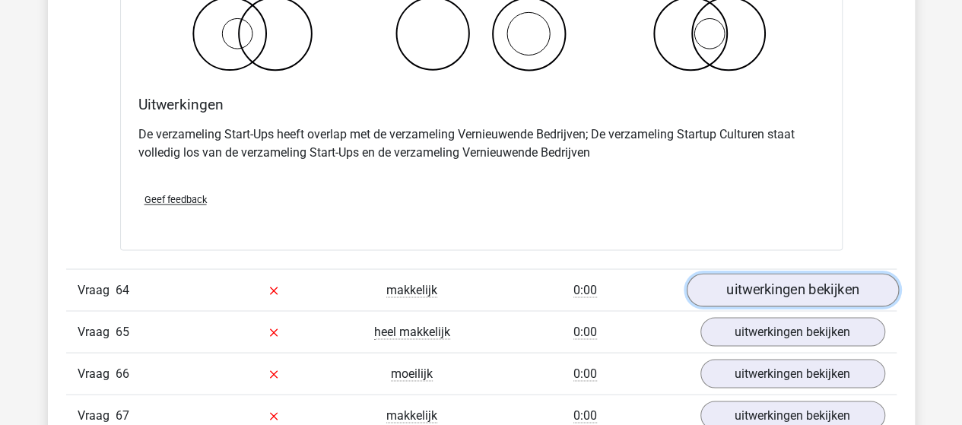
click at [714, 273] on link "uitwerkingen bekijken" at bounding box center [792, 289] width 212 height 33
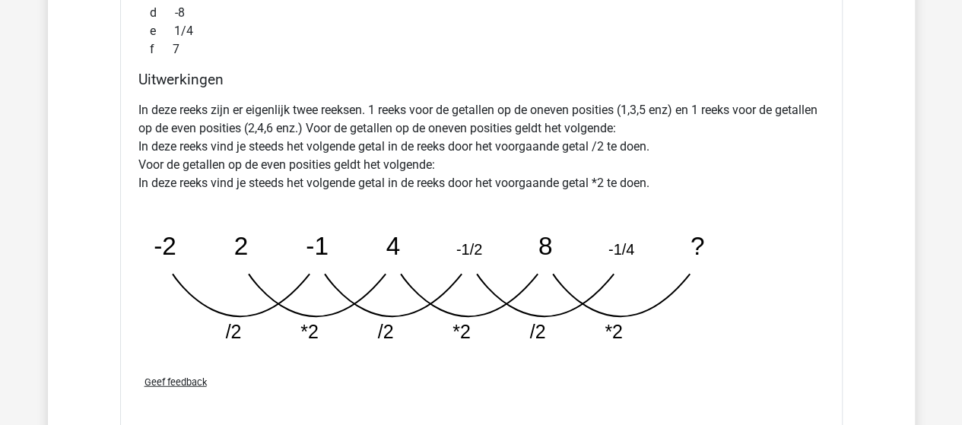
scroll to position [39393, 0]
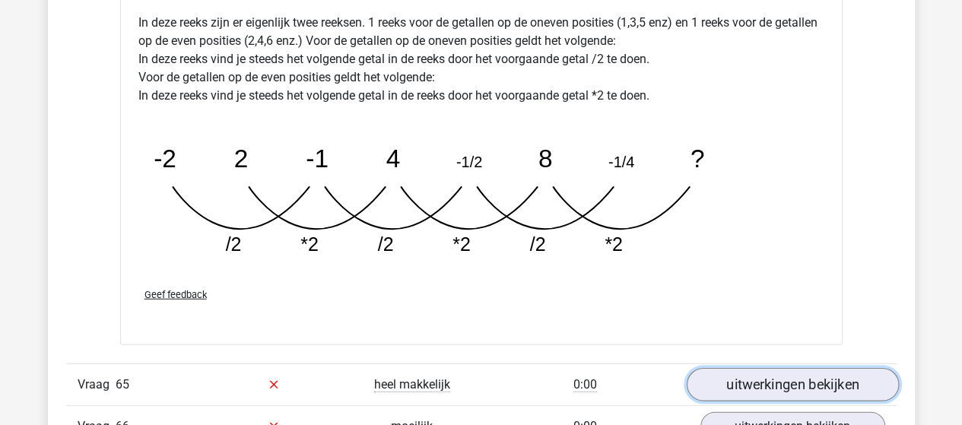
click at [732, 368] on link "uitwerkingen bekijken" at bounding box center [792, 384] width 212 height 33
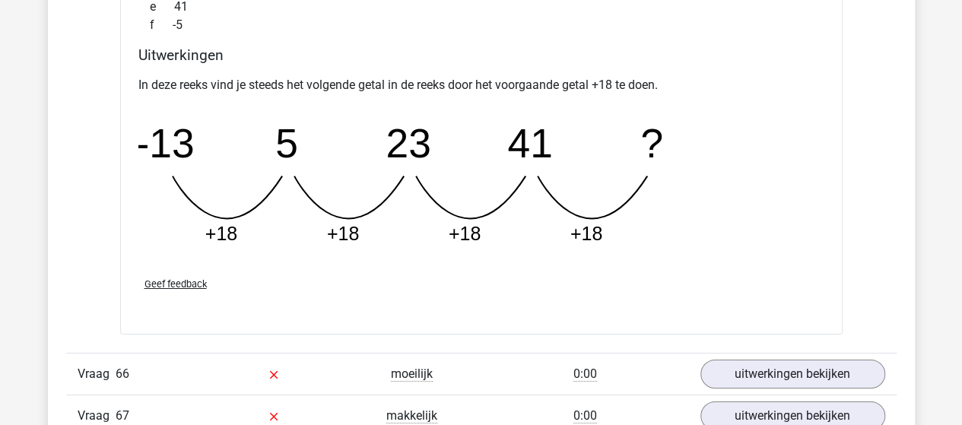
scroll to position [40153, 0]
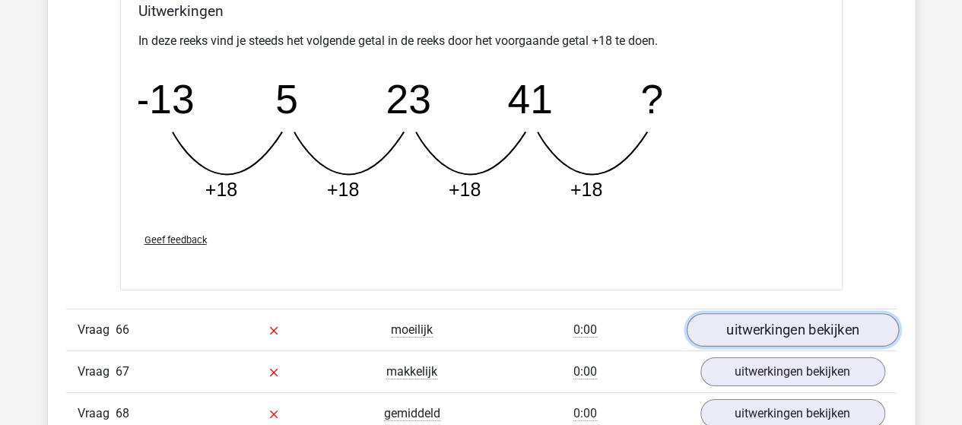
click at [724, 314] on link "uitwerkingen bekijken" at bounding box center [792, 330] width 212 height 33
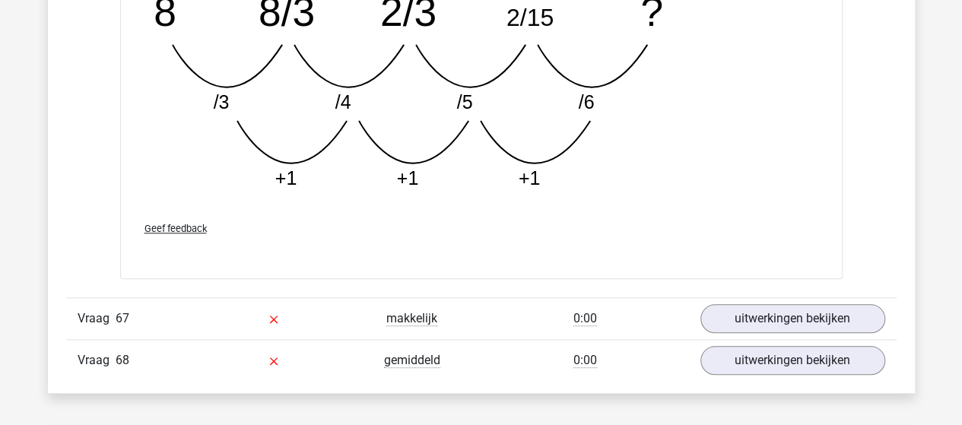
scroll to position [40990, 0]
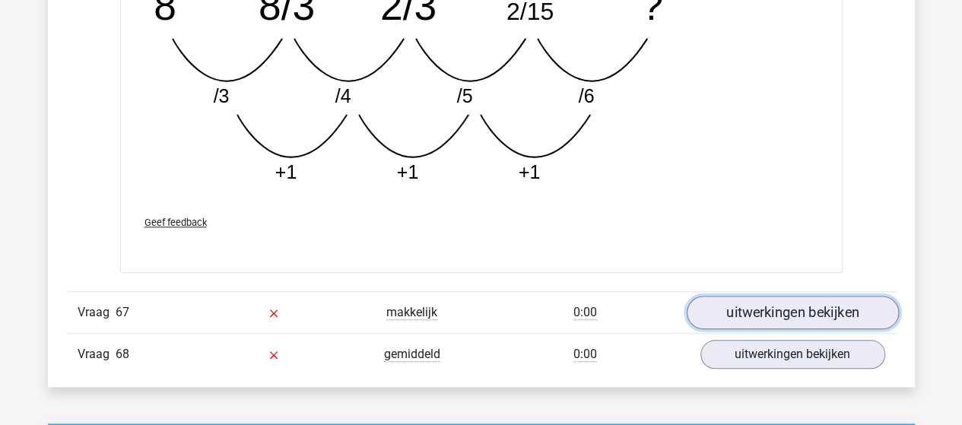
click at [754, 296] on link "uitwerkingen bekijken" at bounding box center [792, 312] width 212 height 33
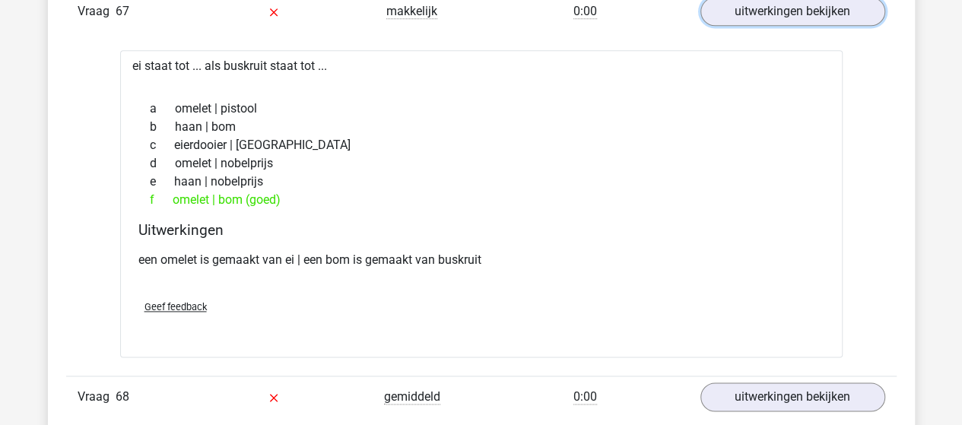
scroll to position [41370, 0]
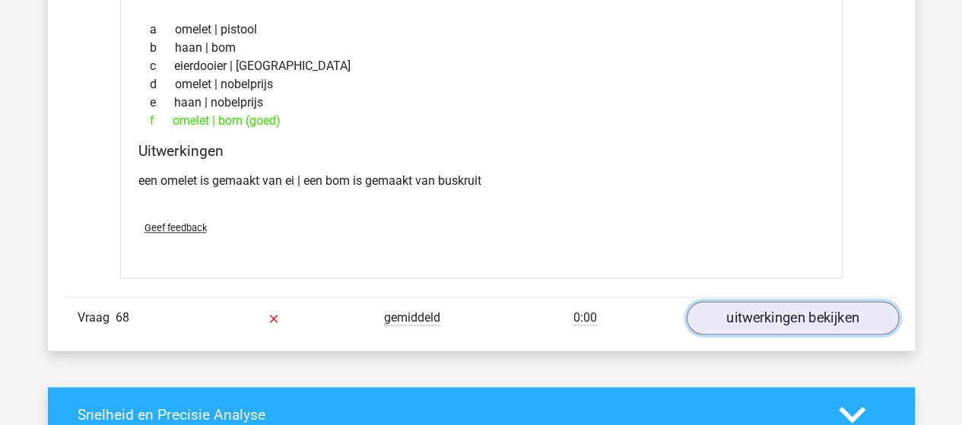
click at [751, 302] on link "uitwerkingen bekijken" at bounding box center [792, 318] width 212 height 33
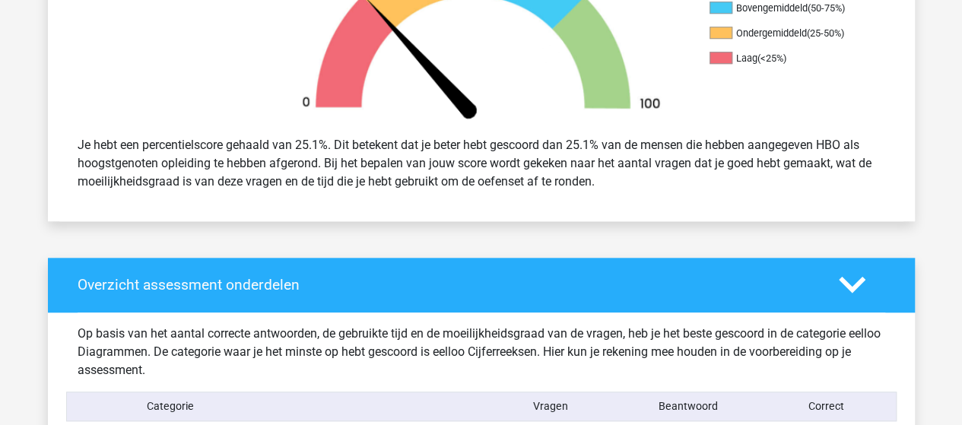
scroll to position [0, 0]
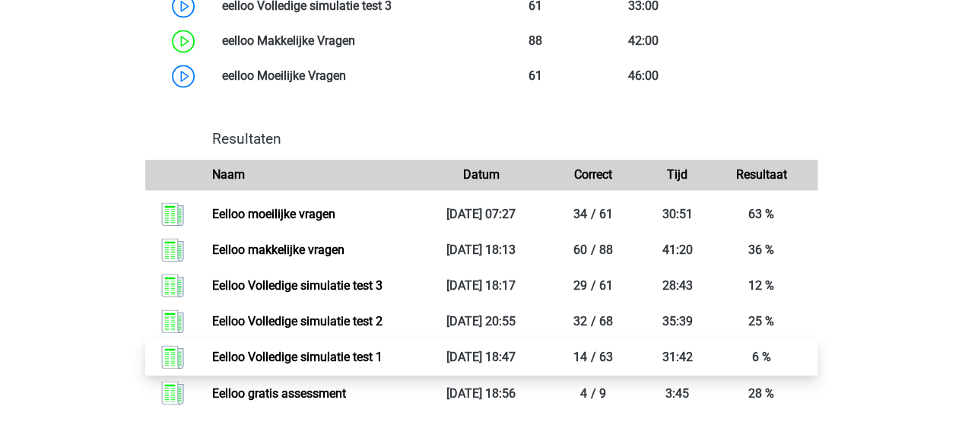
scroll to position [1065, 0]
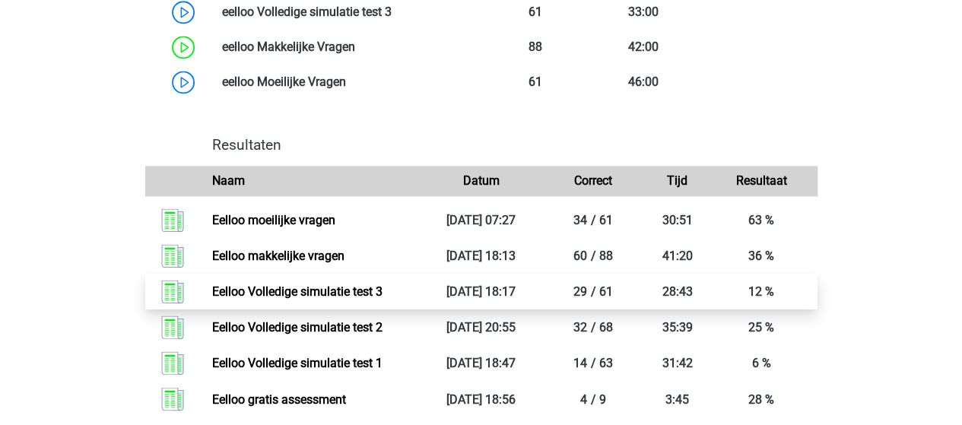
click at [272, 299] on link "Eelloo Volledige simulatie test 3" at bounding box center [297, 291] width 170 height 14
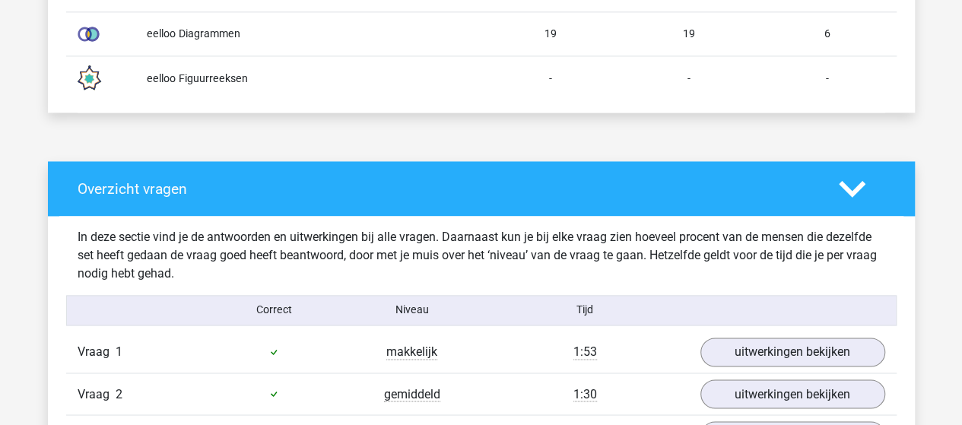
scroll to position [1141, 0]
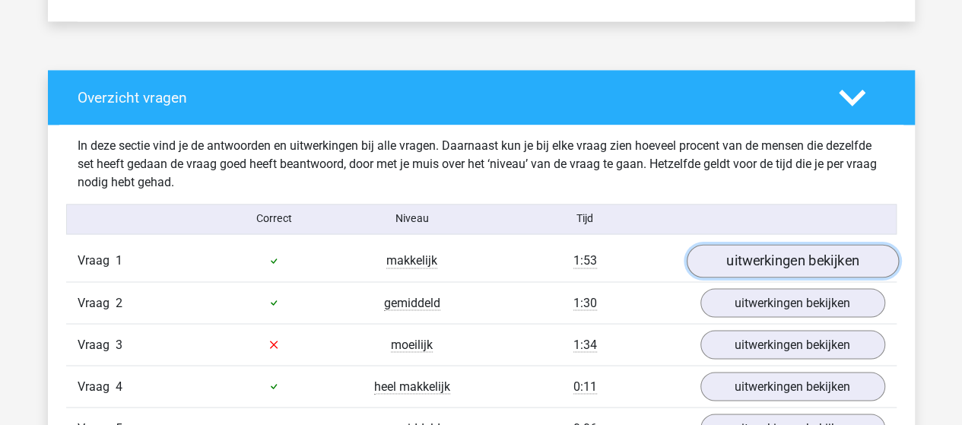
click at [748, 259] on link "uitwerkingen bekijken" at bounding box center [792, 260] width 212 height 33
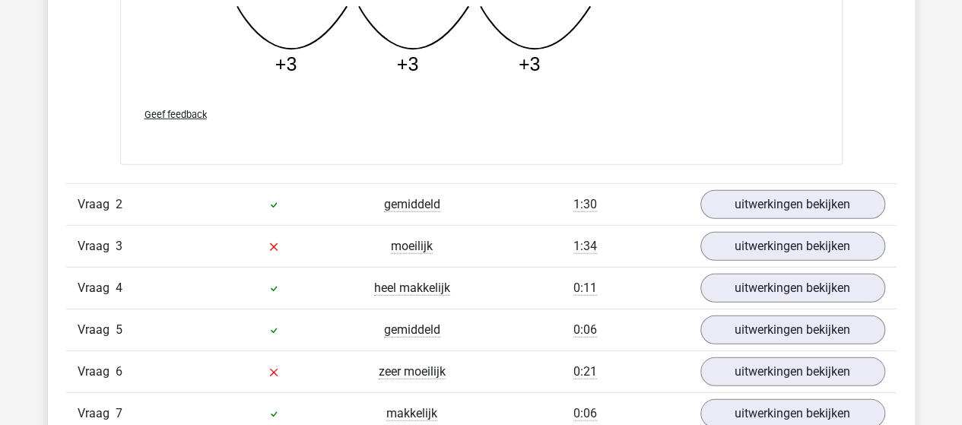
scroll to position [2129, 0]
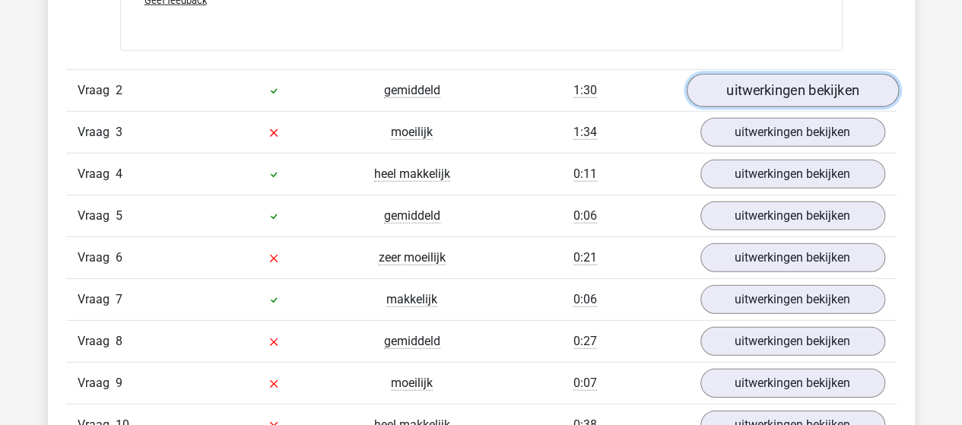
click at [810, 83] on link "uitwerkingen bekijken" at bounding box center [792, 91] width 212 height 33
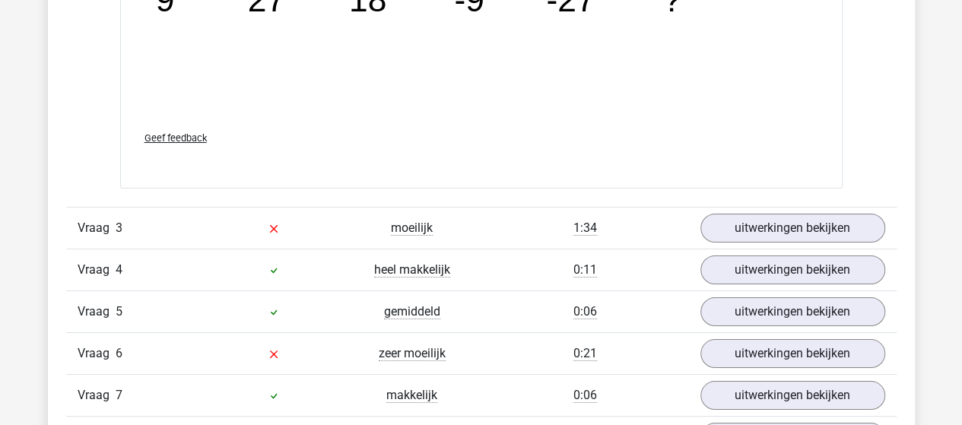
scroll to position [2738, 0]
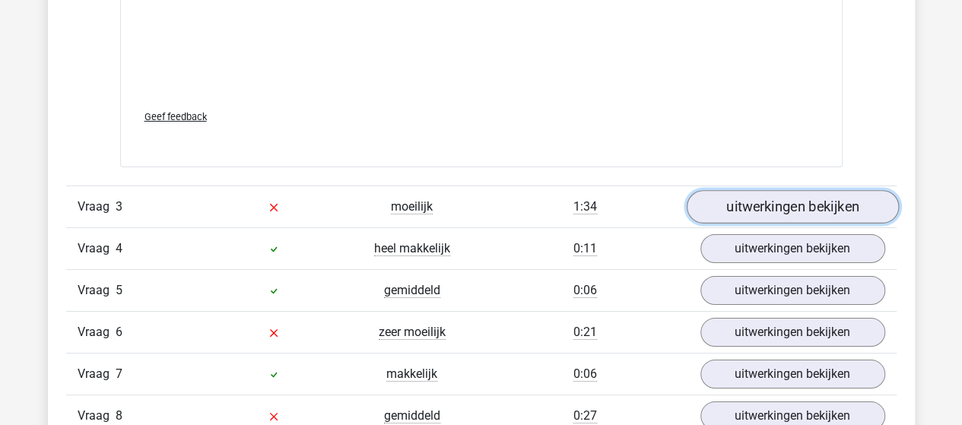
click at [736, 199] on link "uitwerkingen bekijken" at bounding box center [792, 206] width 212 height 33
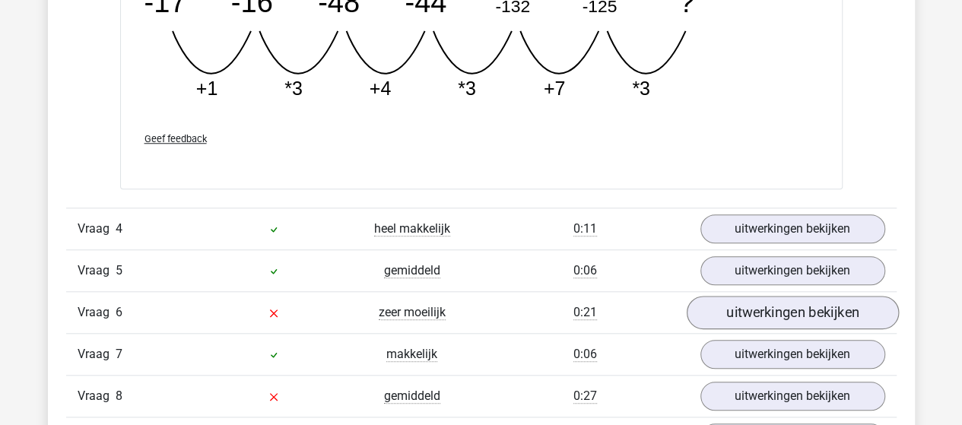
scroll to position [3498, 0]
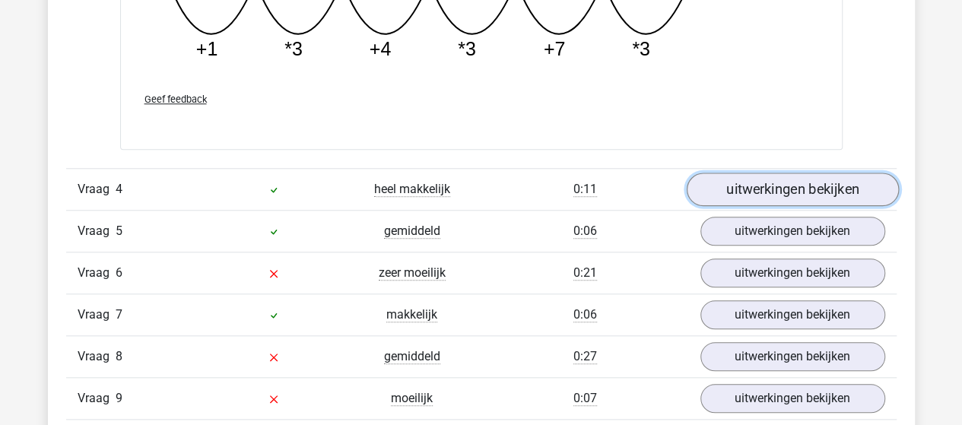
click at [748, 182] on link "uitwerkingen bekijken" at bounding box center [792, 189] width 212 height 33
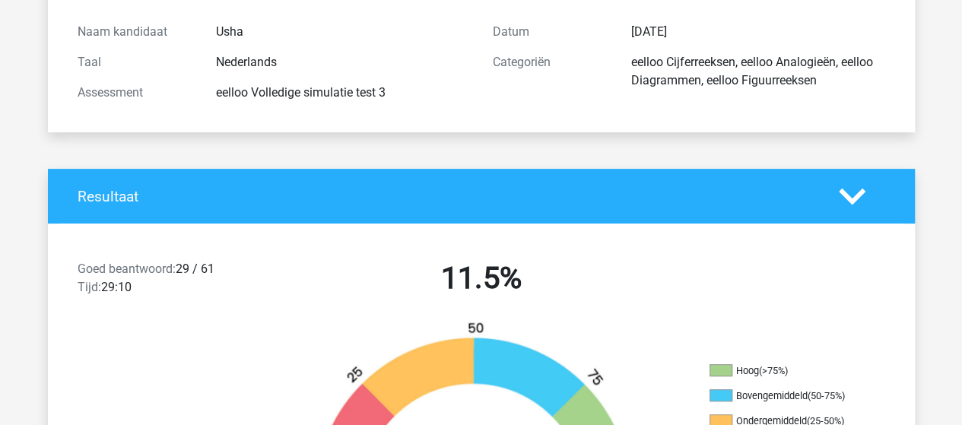
scroll to position [76, 0]
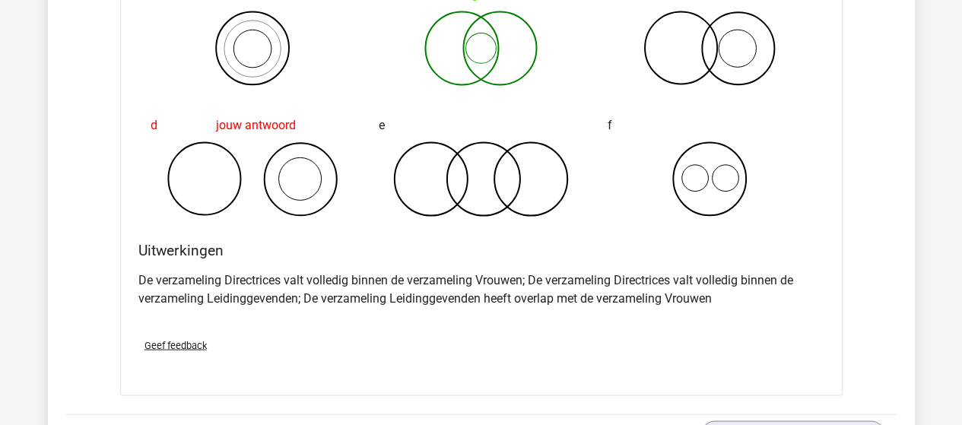
scroll to position [1369, 0]
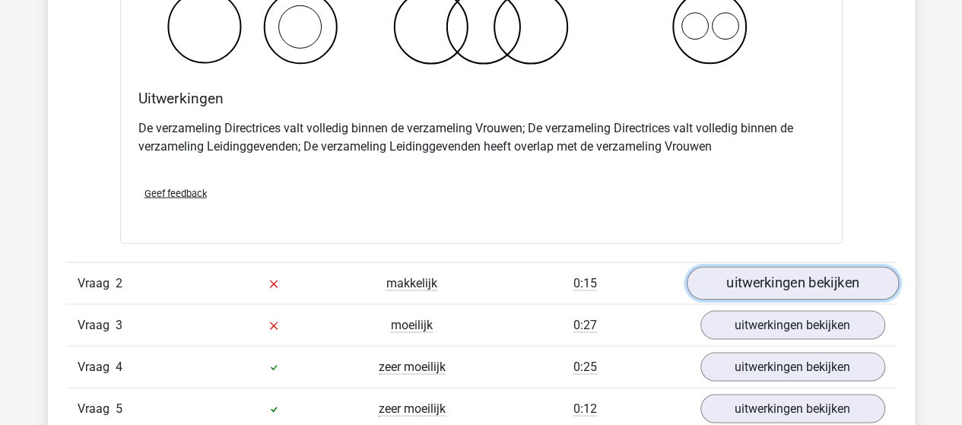
click at [720, 279] on link "uitwerkingen bekijken" at bounding box center [792, 282] width 212 height 33
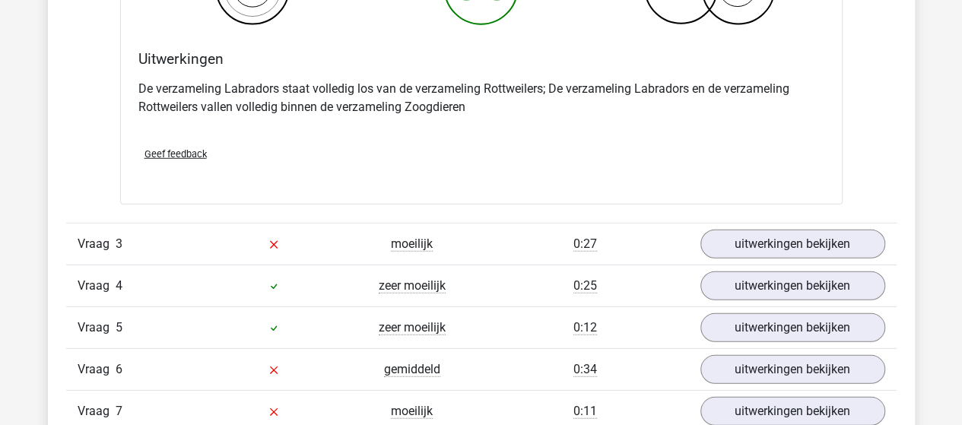
scroll to position [2053, 0]
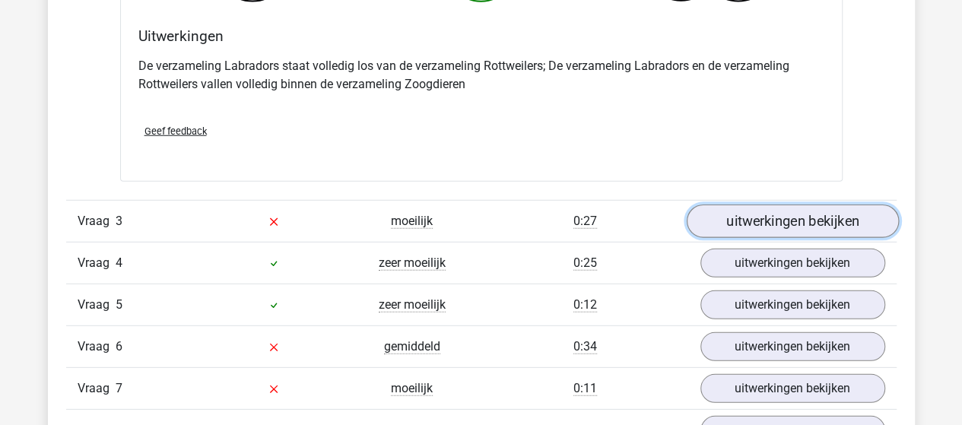
click at [743, 219] on link "uitwerkingen bekijken" at bounding box center [792, 221] width 212 height 33
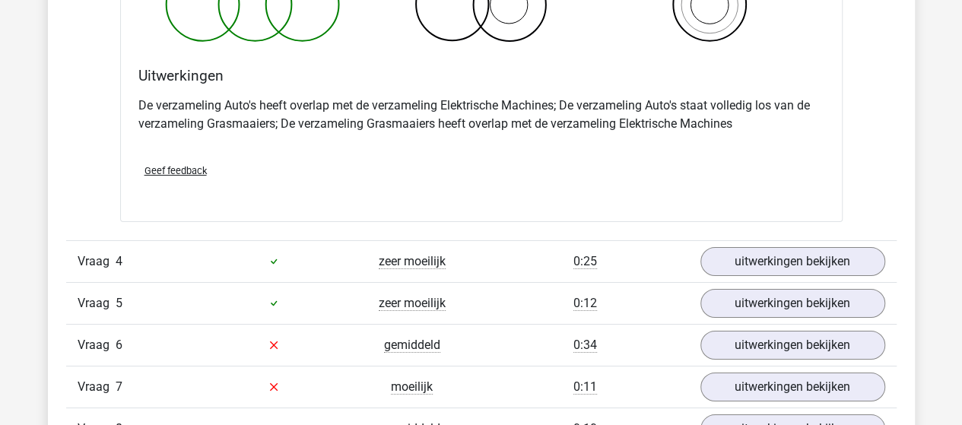
scroll to position [2662, 0]
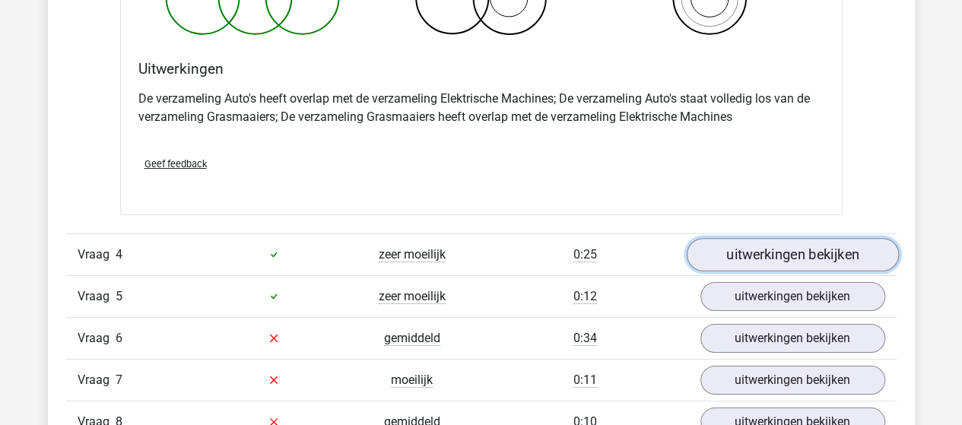
click at [841, 251] on link "uitwerkingen bekijken" at bounding box center [792, 254] width 212 height 33
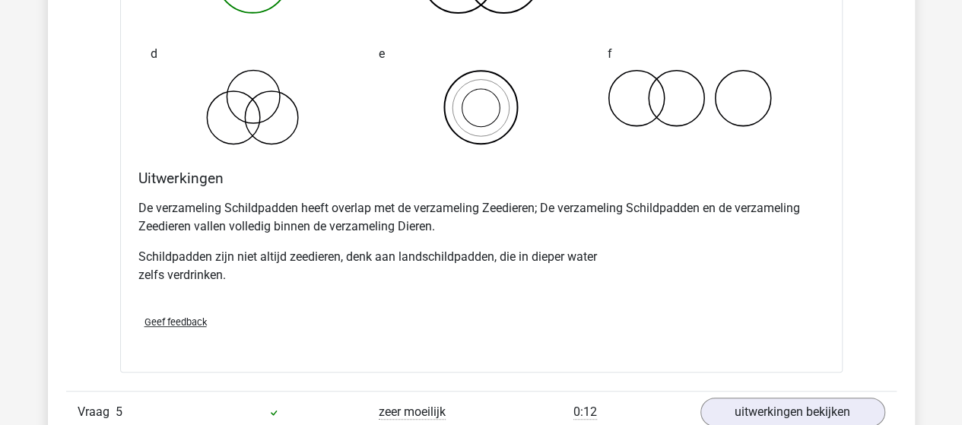
scroll to position [3346, 0]
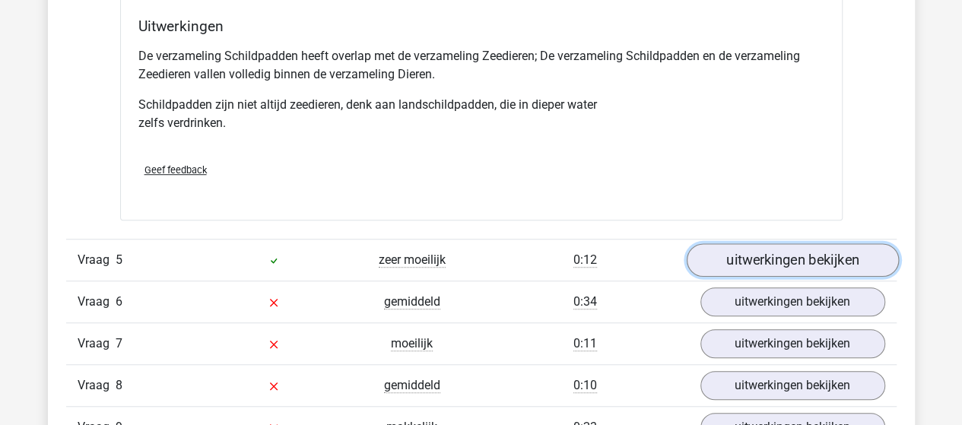
click at [758, 258] on link "uitwerkingen bekijken" at bounding box center [792, 259] width 212 height 33
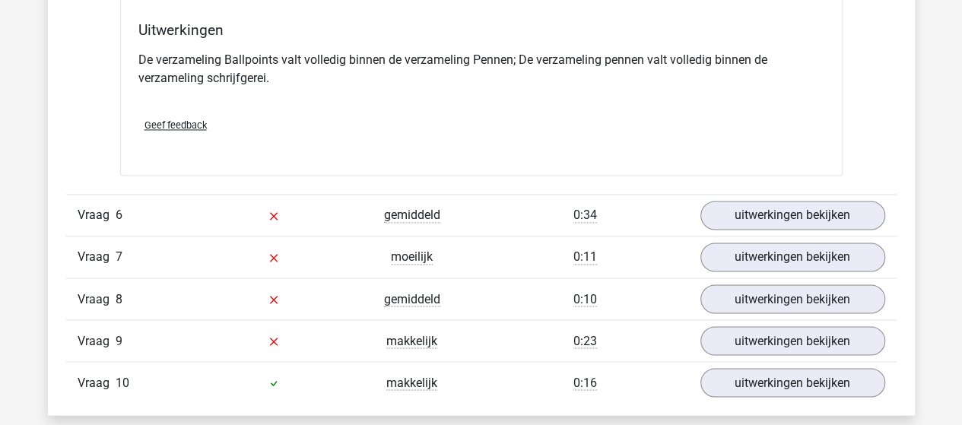
scroll to position [4107, 0]
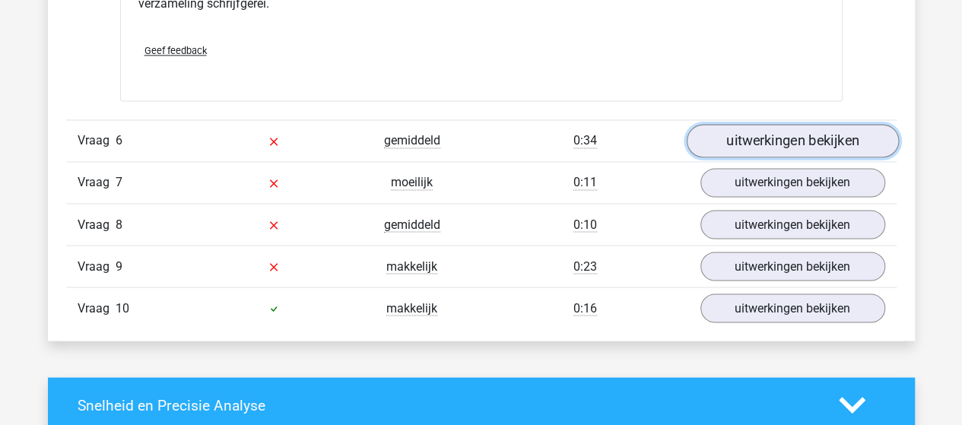
click at [818, 135] on link "uitwerkingen bekijken" at bounding box center [792, 140] width 212 height 33
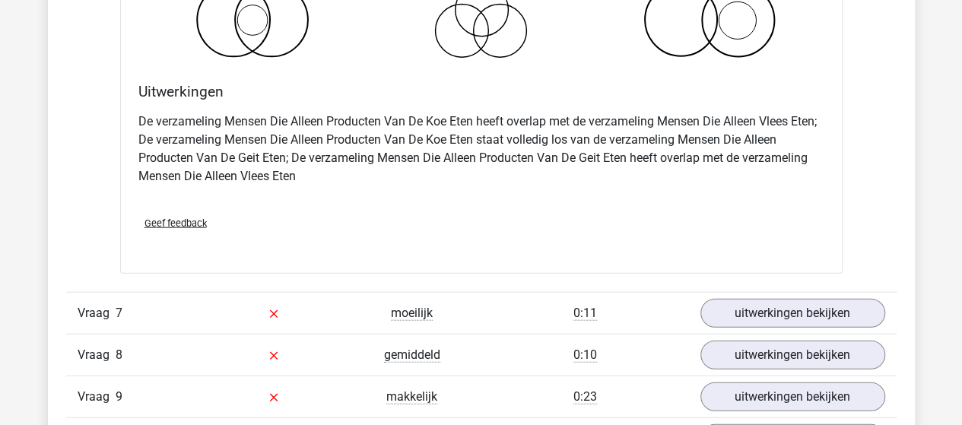
scroll to position [4639, 0]
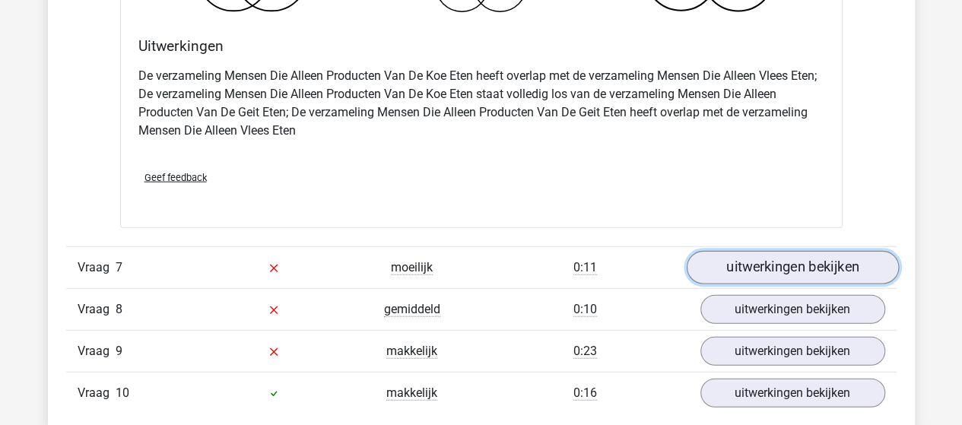
click at [757, 259] on link "uitwerkingen bekijken" at bounding box center [792, 267] width 212 height 33
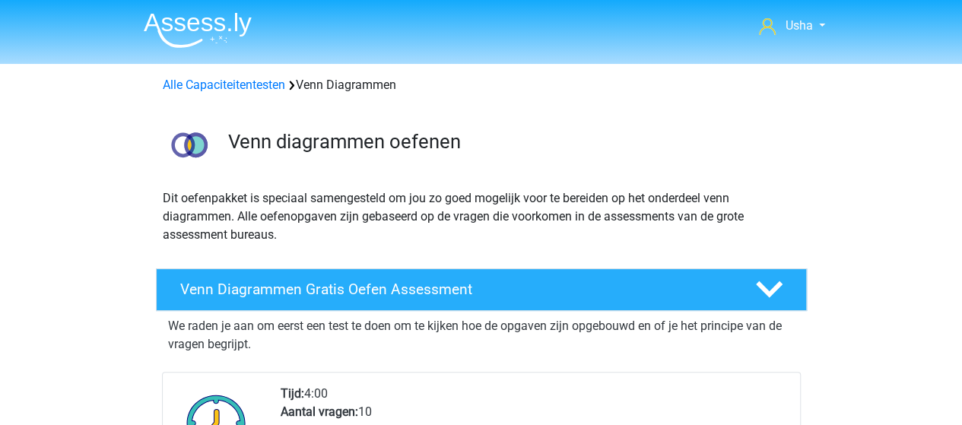
click at [176, 22] on img at bounding box center [198, 30] width 108 height 36
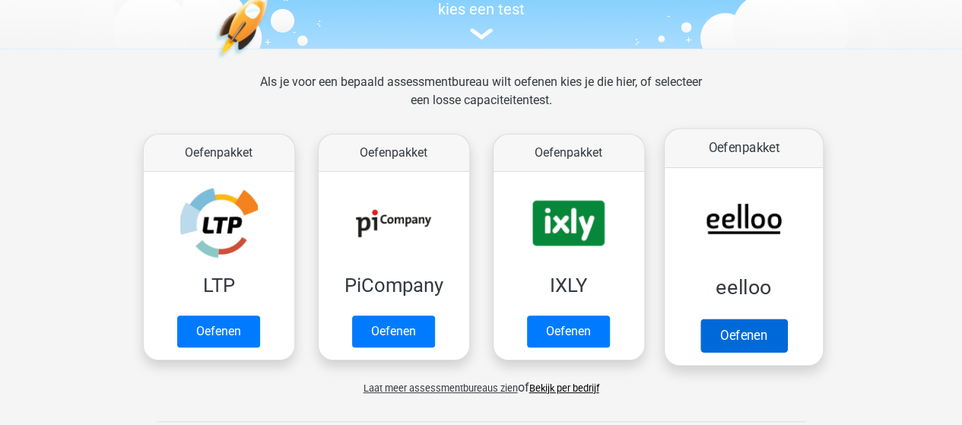
scroll to position [228, 0]
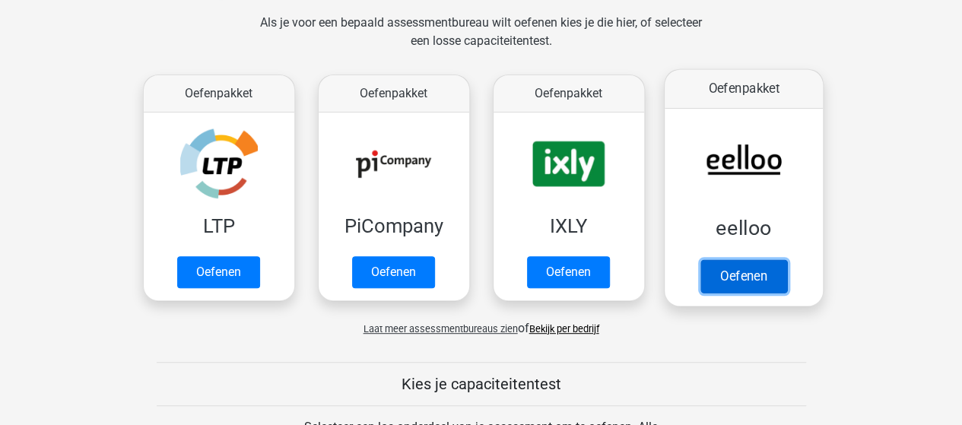
click at [736, 273] on link "Oefenen" at bounding box center [743, 275] width 87 height 33
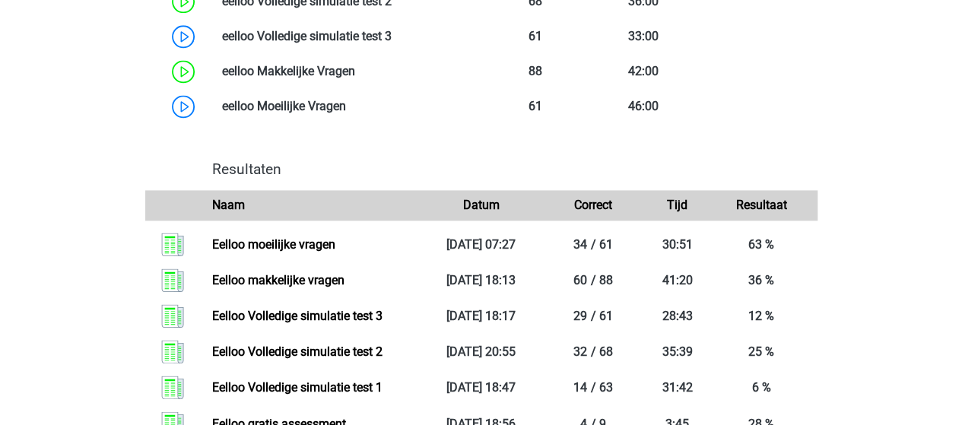
scroll to position [1065, 0]
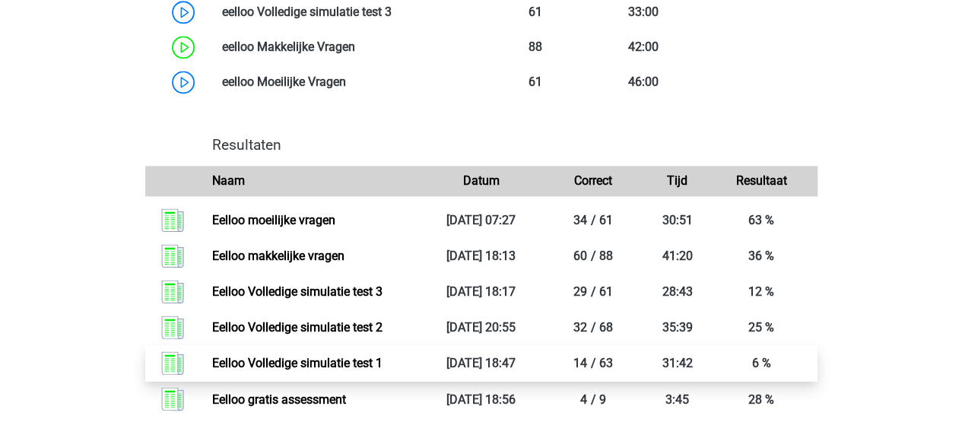
click at [238, 370] on link "Eelloo Volledige simulatie test 1" at bounding box center [297, 363] width 170 height 14
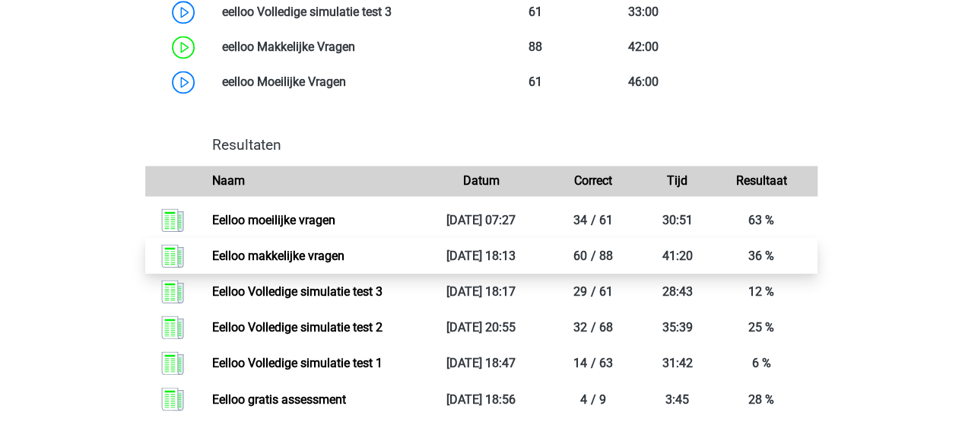
click at [255, 263] on link "Eelloo makkelijke vragen" at bounding box center [278, 256] width 132 height 14
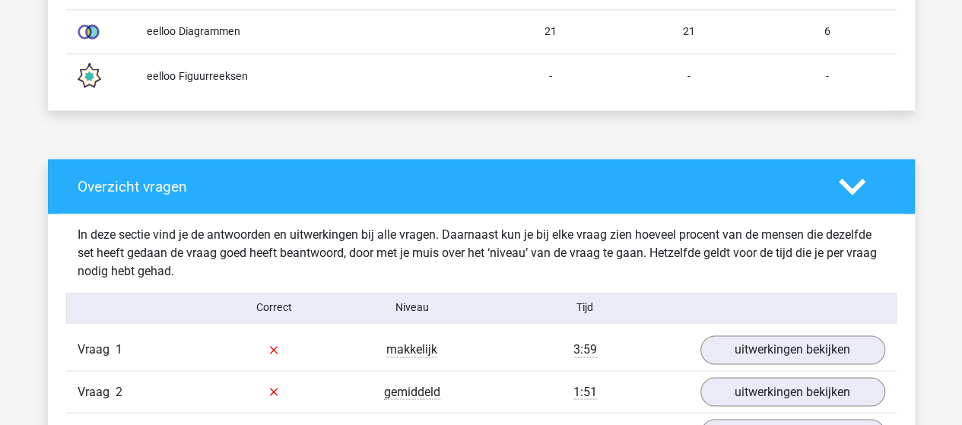
scroll to position [1141, 0]
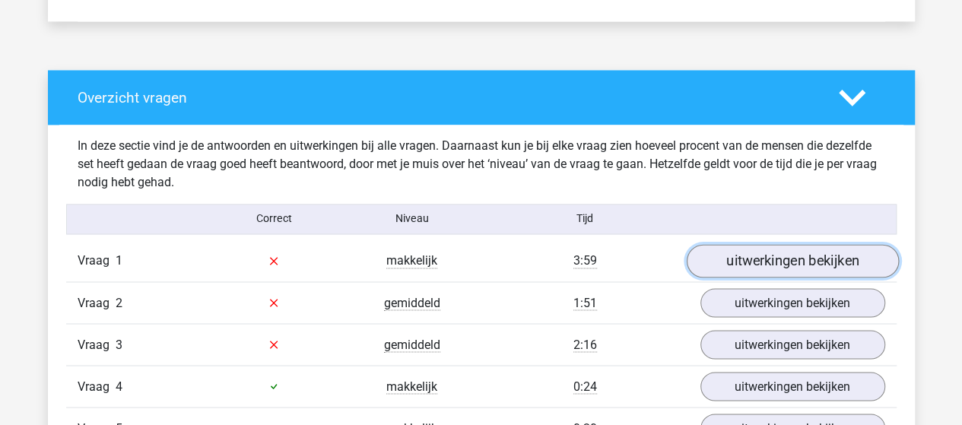
click at [764, 252] on link "uitwerkingen bekijken" at bounding box center [792, 260] width 212 height 33
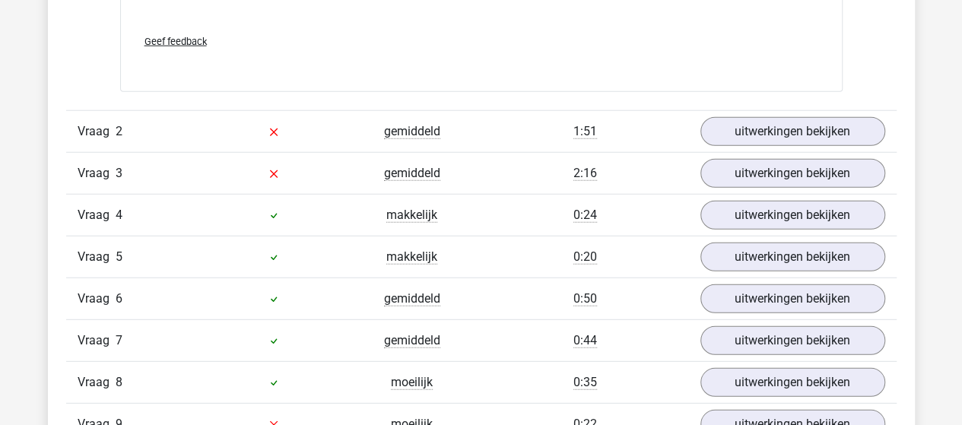
scroll to position [1977, 0]
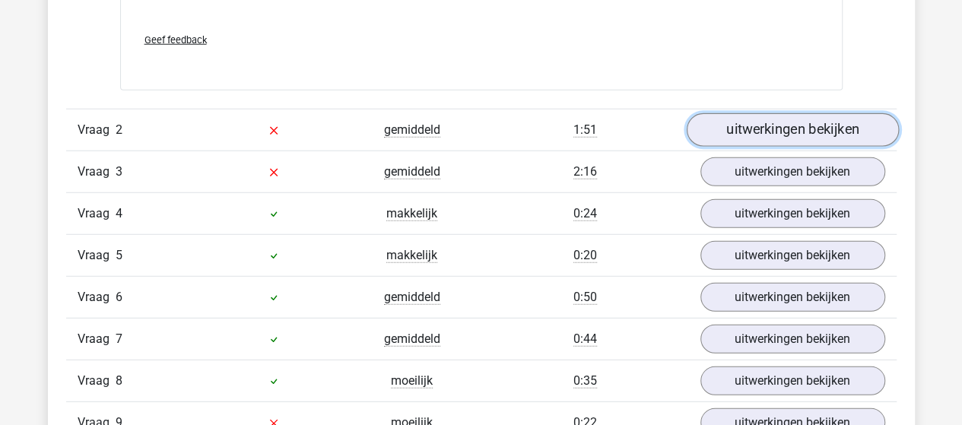
click at [785, 127] on link "uitwerkingen bekijken" at bounding box center [792, 130] width 212 height 33
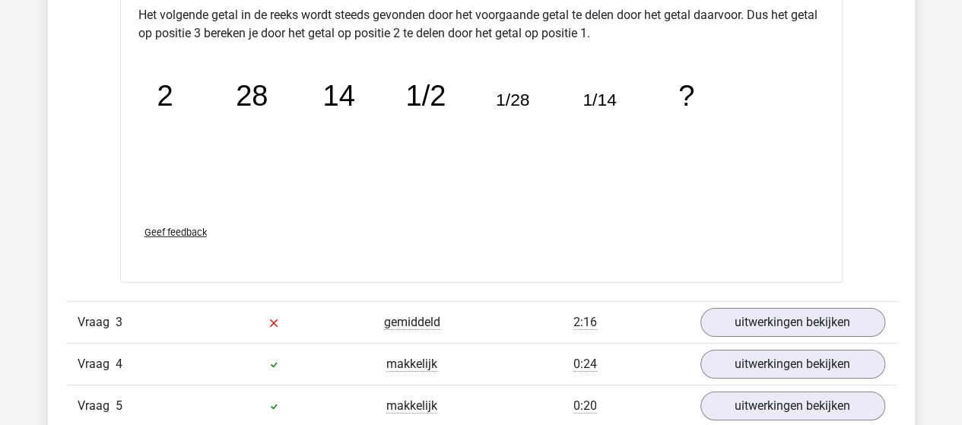
scroll to position [2662, 0]
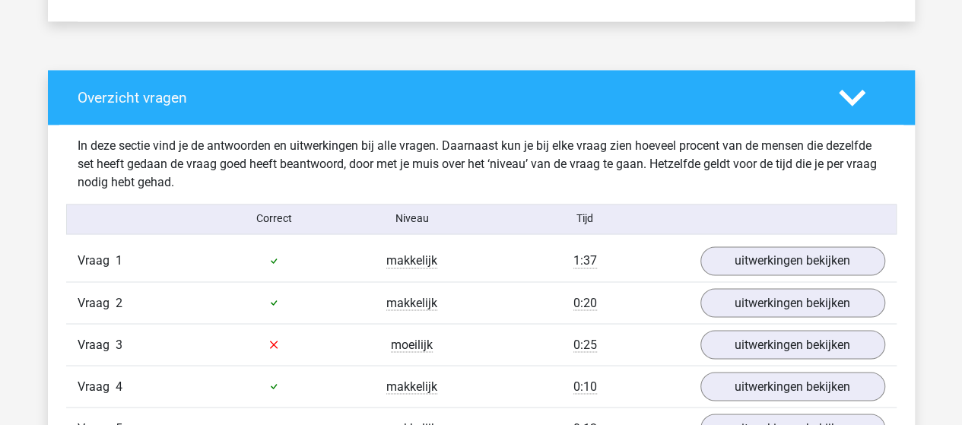
scroll to position [1217, 0]
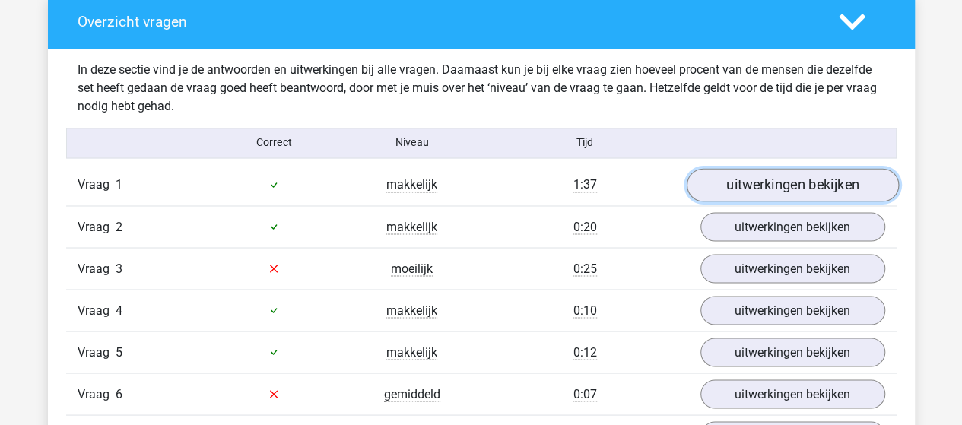
click at [718, 180] on link "uitwerkingen bekijken" at bounding box center [792, 184] width 212 height 33
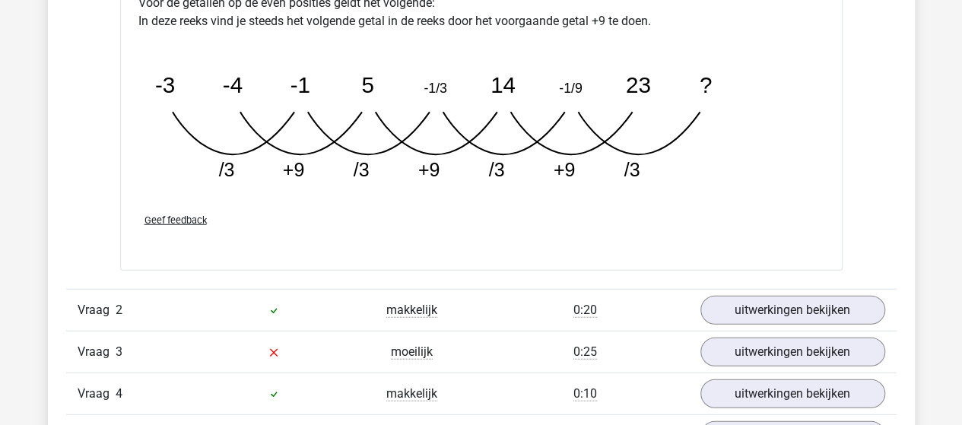
scroll to position [1901, 0]
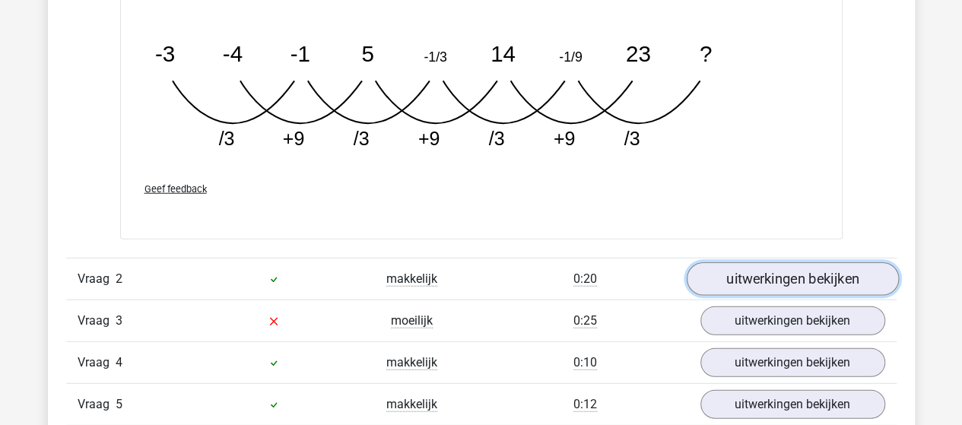
click at [739, 270] on link "uitwerkingen bekijken" at bounding box center [792, 279] width 212 height 33
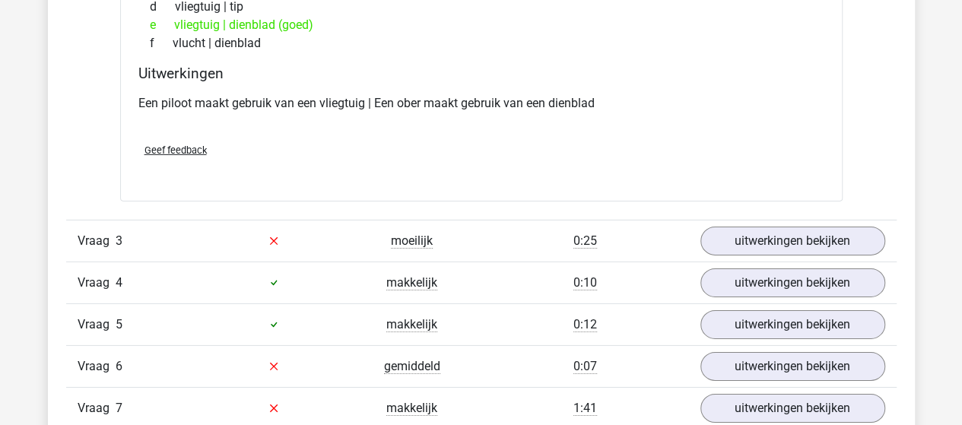
scroll to position [2357, 0]
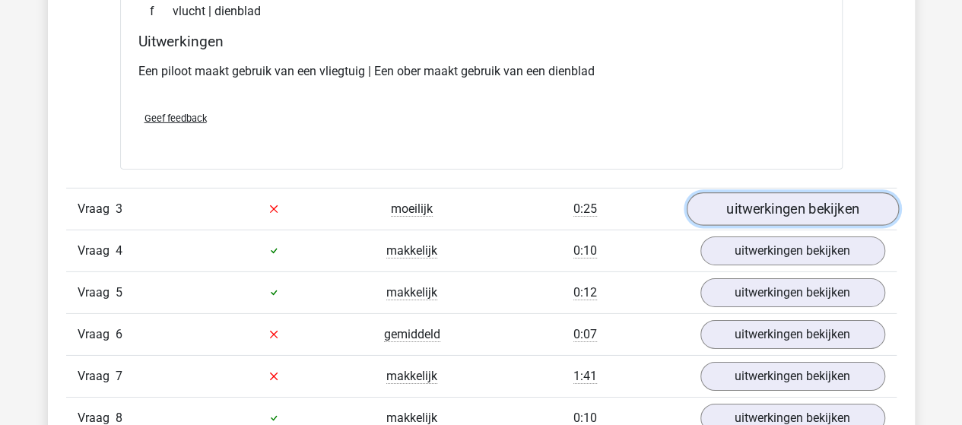
click at [717, 205] on link "uitwerkingen bekijken" at bounding box center [792, 208] width 212 height 33
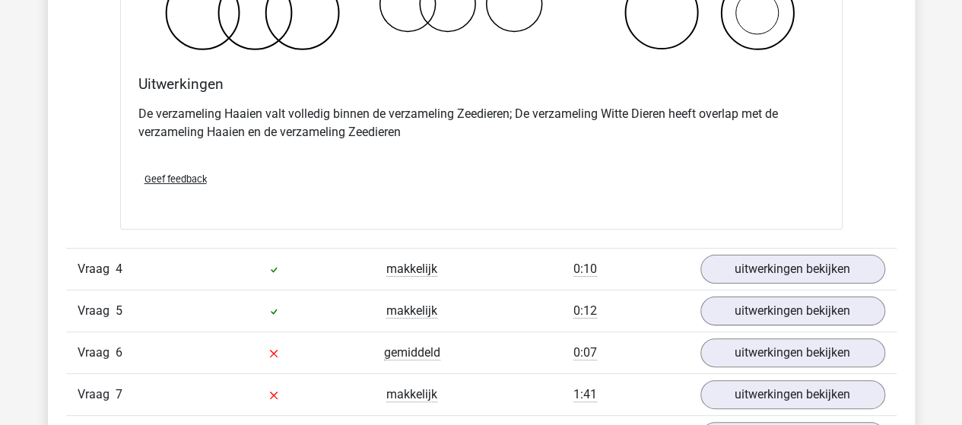
scroll to position [3042, 0]
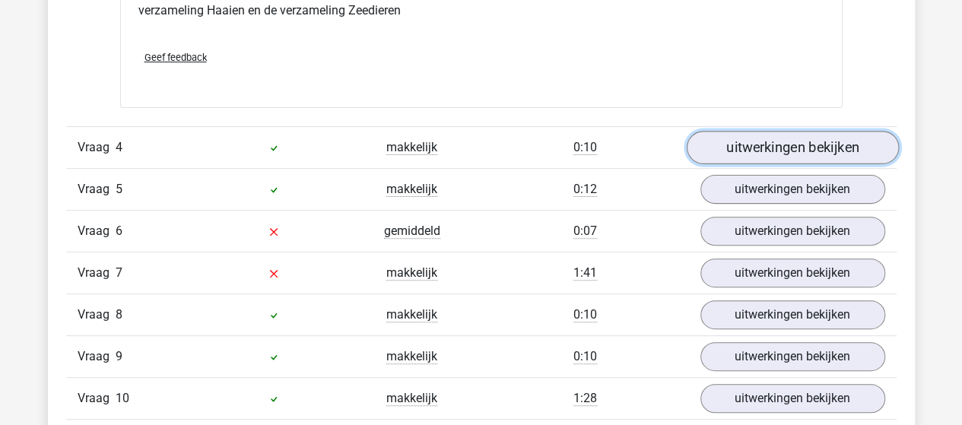
click at [783, 140] on link "uitwerkingen bekijken" at bounding box center [792, 147] width 212 height 33
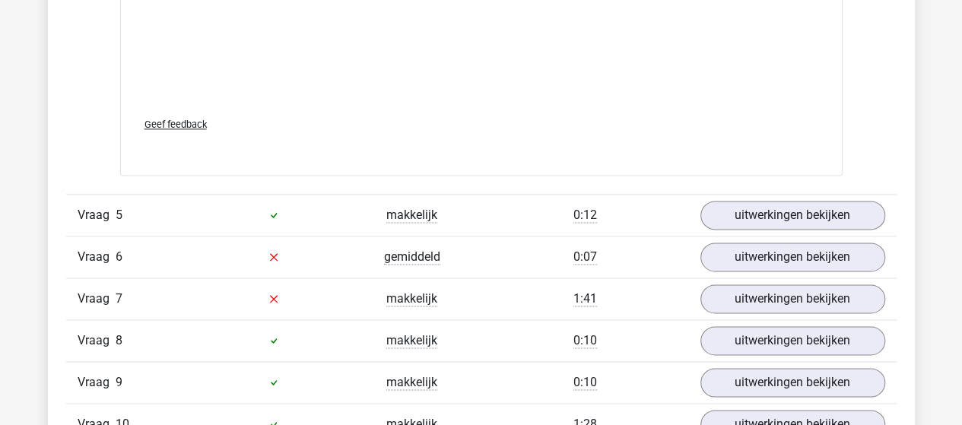
scroll to position [3878, 0]
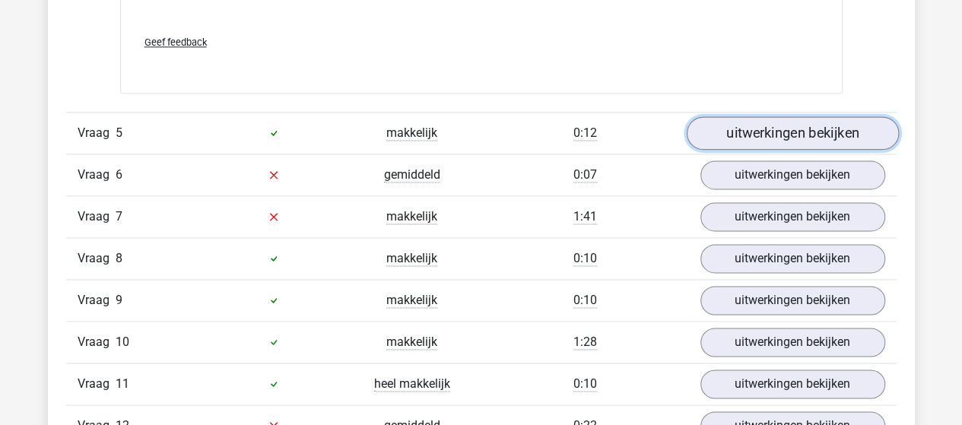
click at [725, 127] on link "uitwerkingen bekijken" at bounding box center [792, 132] width 212 height 33
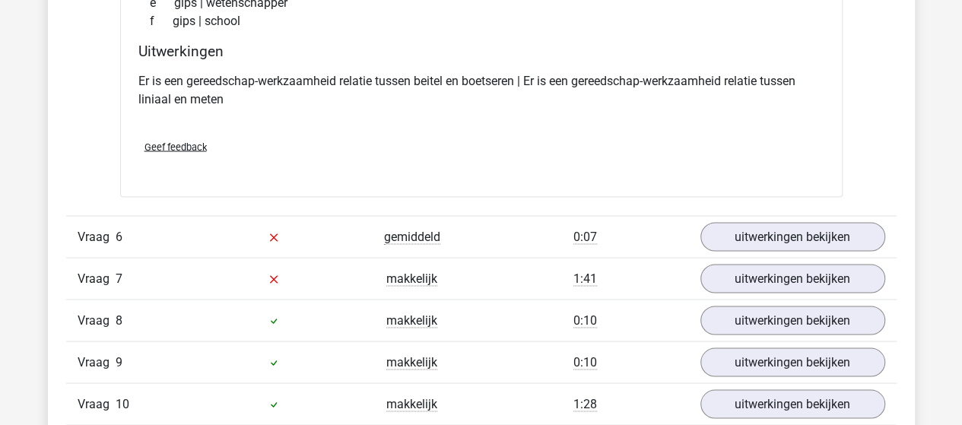
scroll to position [4183, 0]
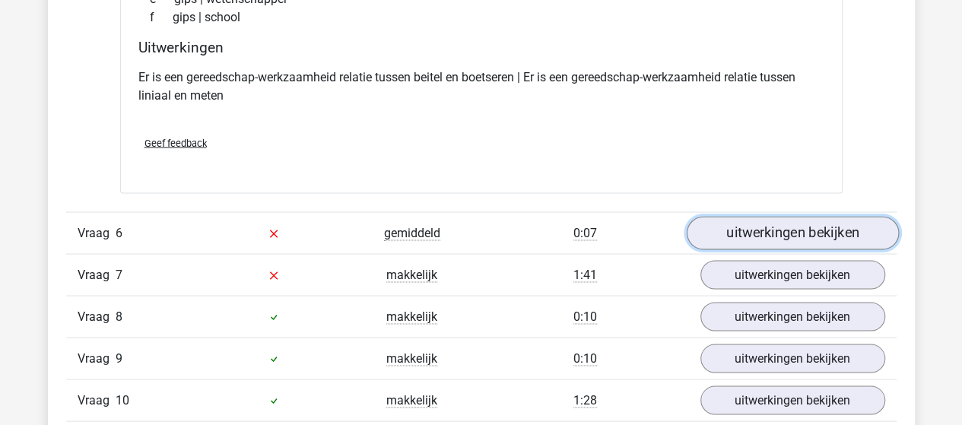
click at [793, 221] on link "uitwerkingen bekijken" at bounding box center [792, 232] width 212 height 33
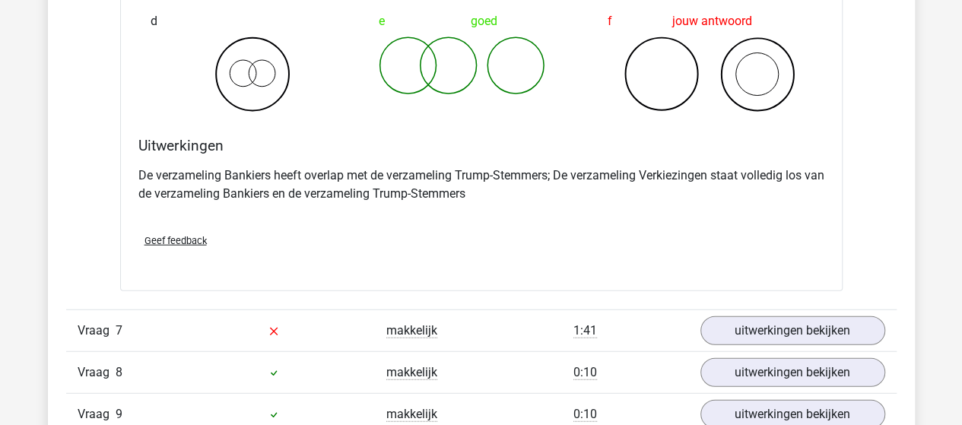
scroll to position [4791, 0]
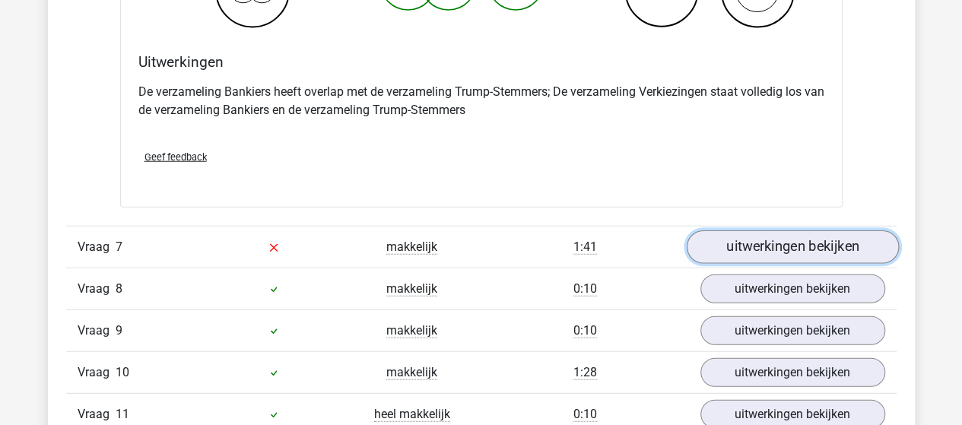
click at [751, 237] on link "uitwerkingen bekijken" at bounding box center [792, 246] width 212 height 33
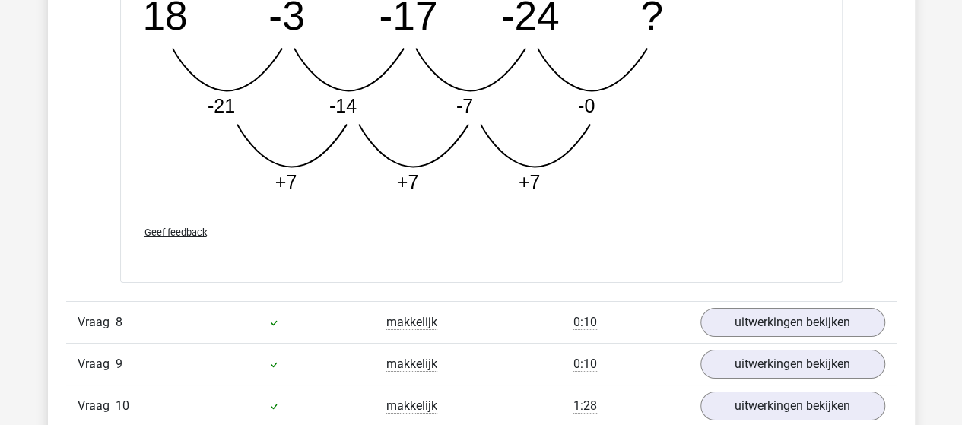
scroll to position [5628, 0]
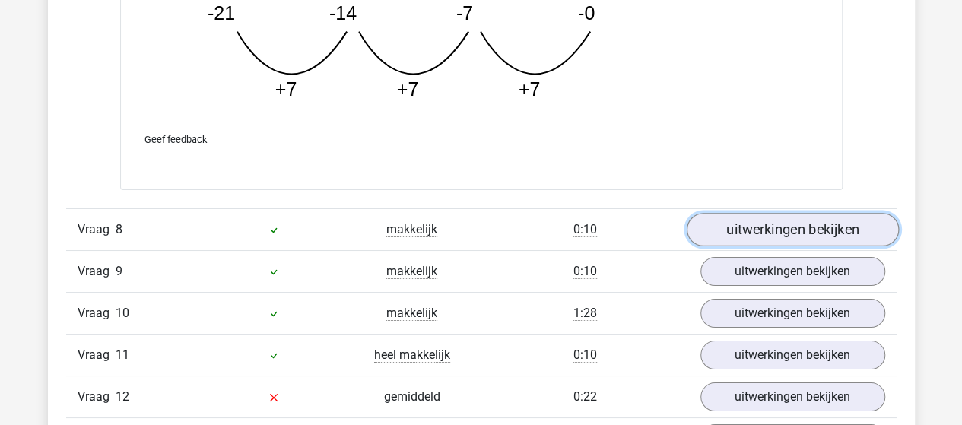
click at [785, 217] on link "uitwerkingen bekijken" at bounding box center [792, 229] width 212 height 33
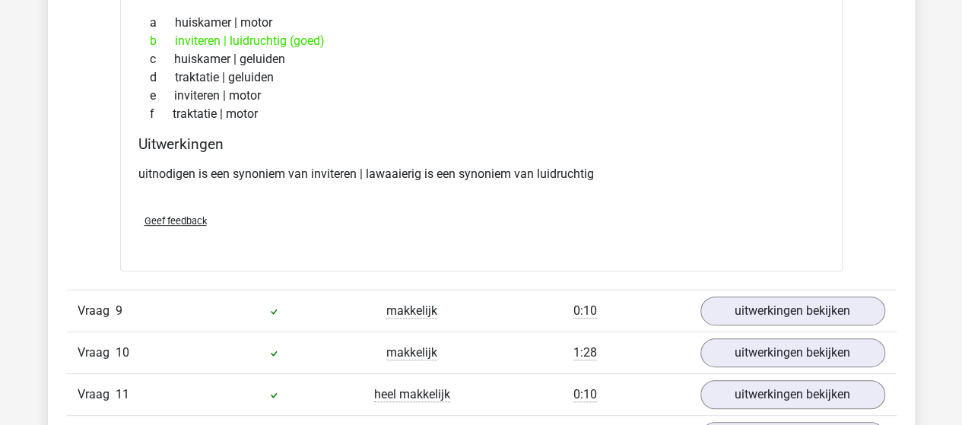
scroll to position [6008, 0]
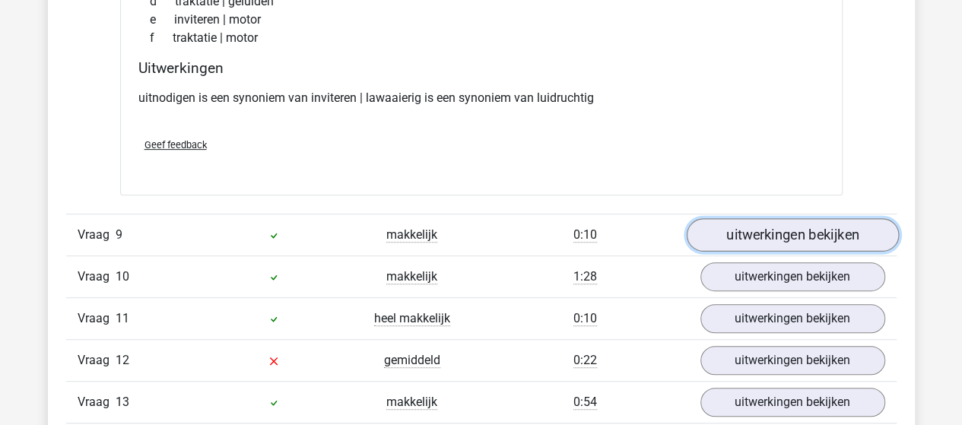
click at [732, 218] on link "uitwerkingen bekijken" at bounding box center [792, 234] width 212 height 33
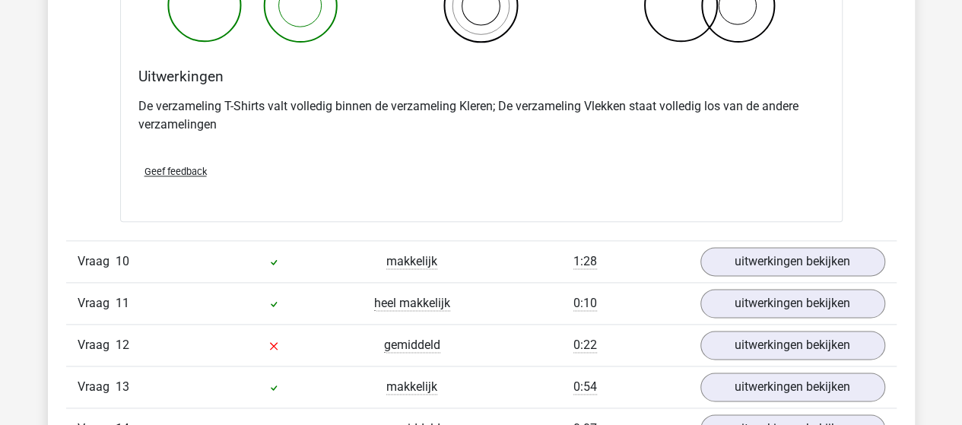
scroll to position [6616, 0]
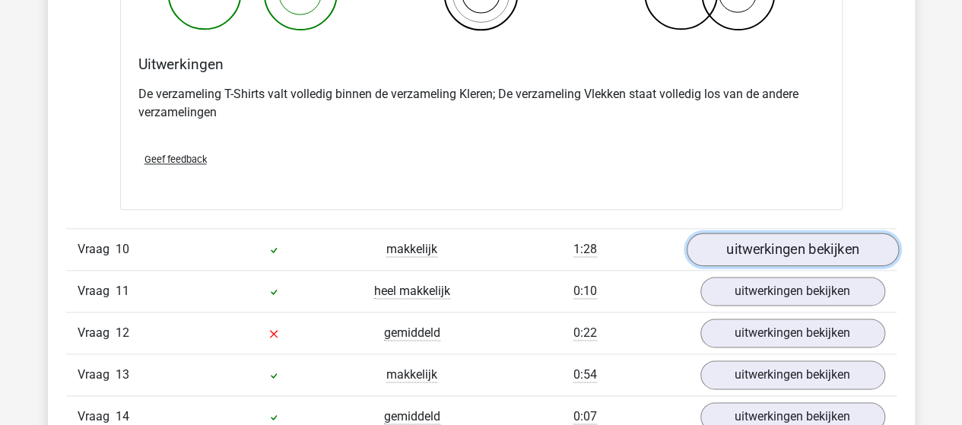
click at [765, 240] on link "uitwerkingen bekijken" at bounding box center [792, 249] width 212 height 33
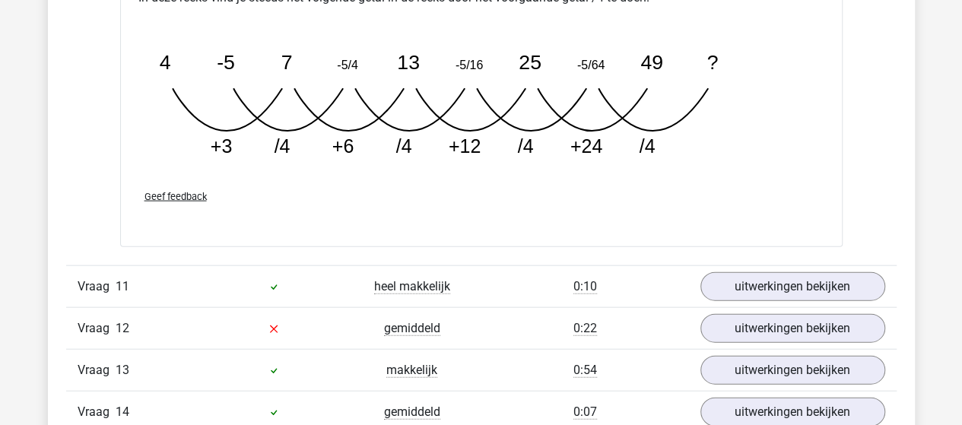
scroll to position [7529, 0]
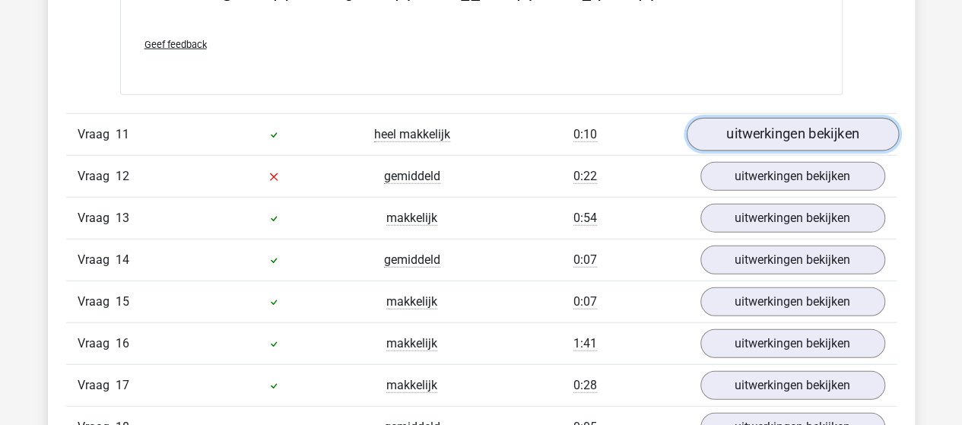
click at [722, 118] on link "uitwerkingen bekijken" at bounding box center [792, 134] width 212 height 33
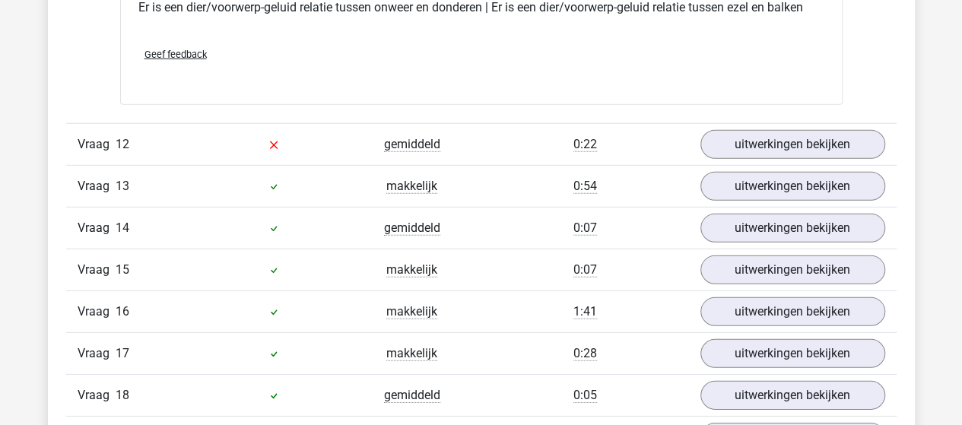
scroll to position [7909, 0]
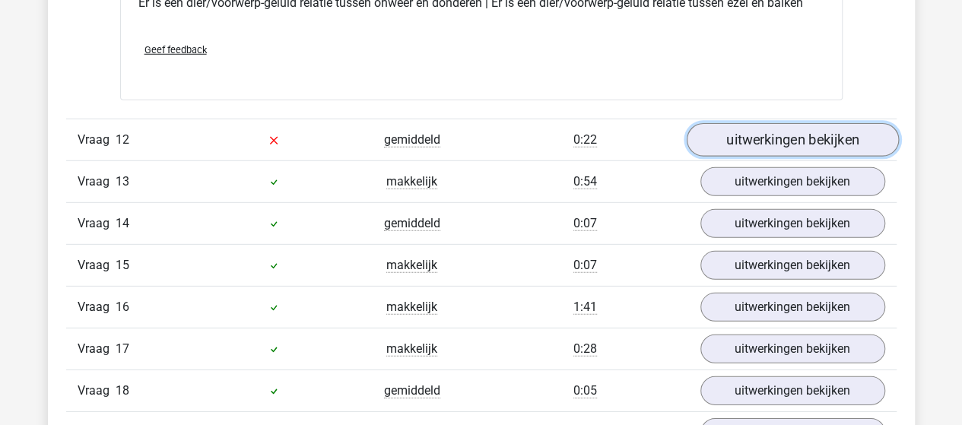
click at [741, 129] on link "uitwerkingen bekijken" at bounding box center [792, 139] width 212 height 33
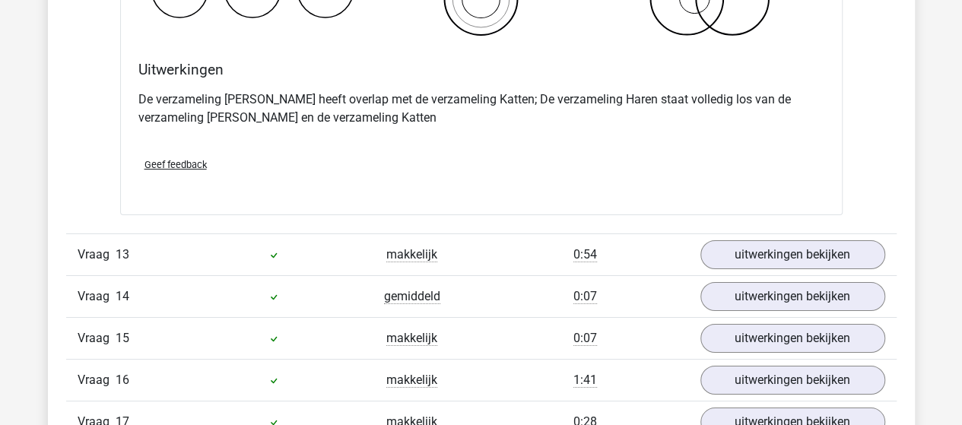
scroll to position [8441, 0]
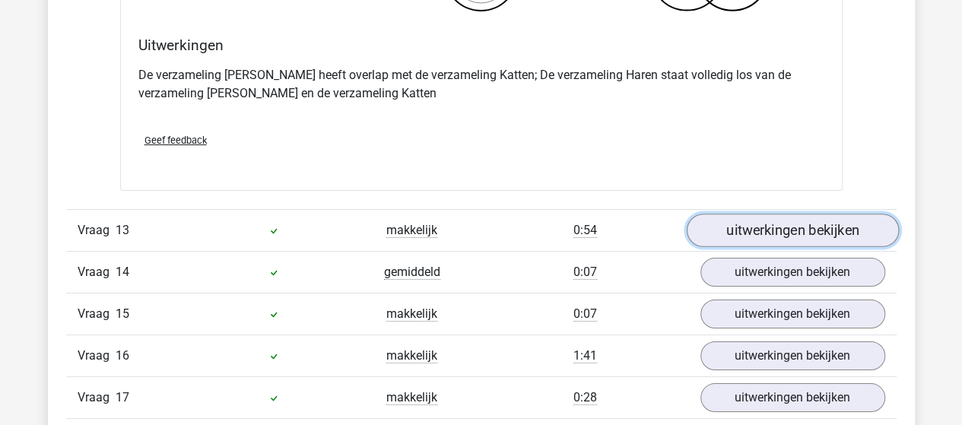
click at [725, 221] on link "uitwerkingen bekijken" at bounding box center [792, 230] width 212 height 33
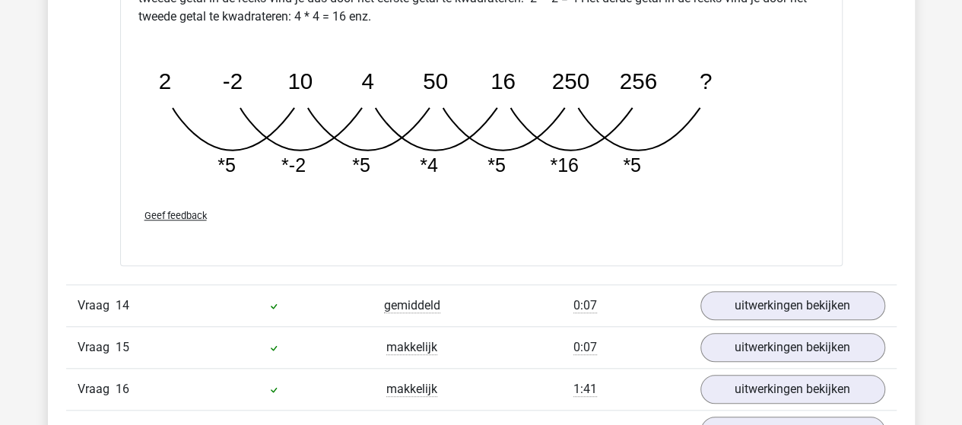
scroll to position [9278, 0]
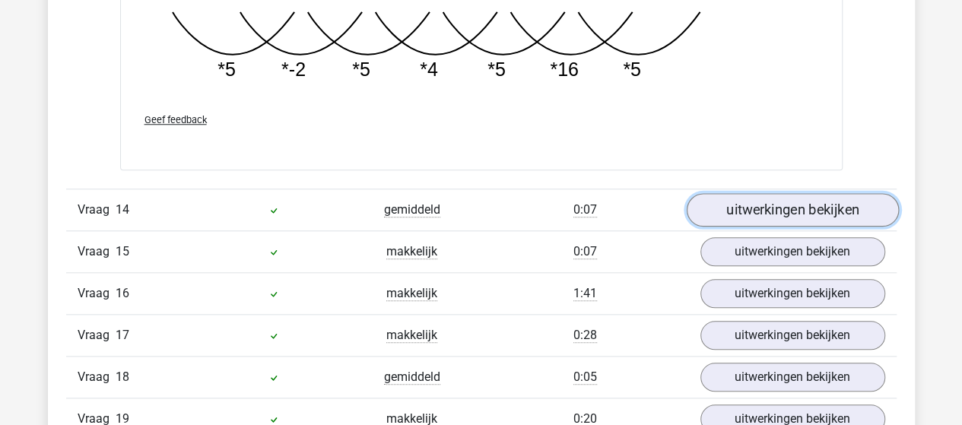
click at [741, 193] on link "uitwerkingen bekijken" at bounding box center [792, 209] width 212 height 33
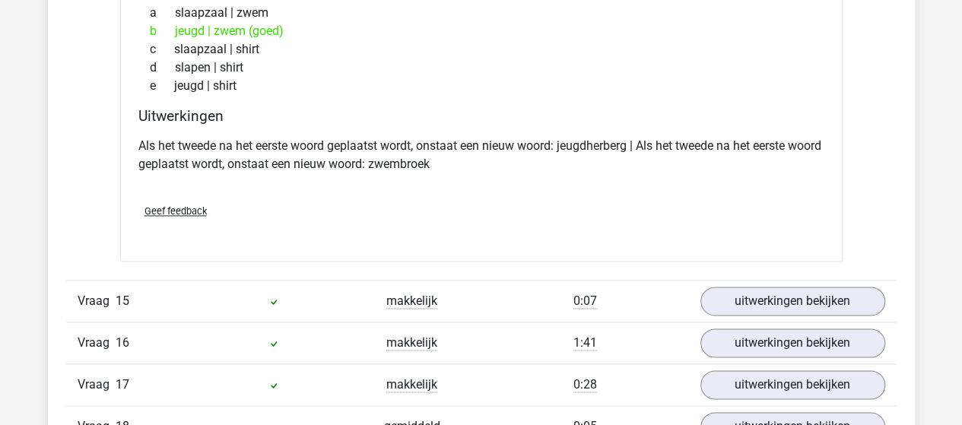
scroll to position [9734, 0]
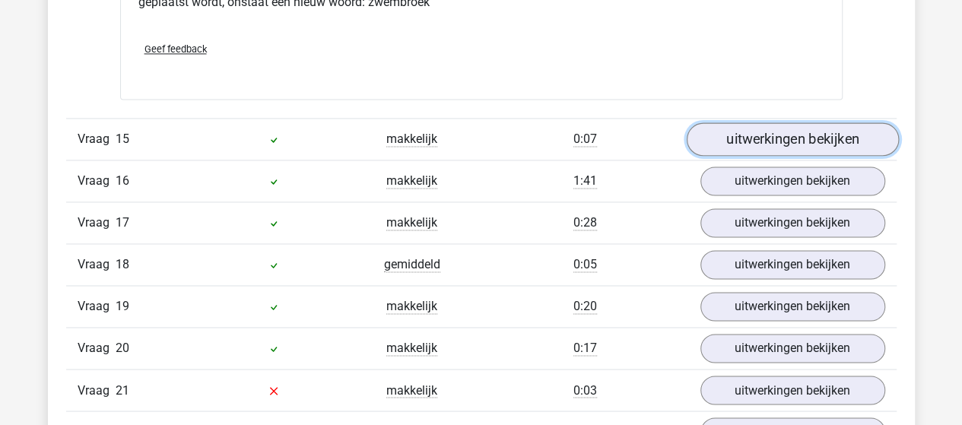
click at [734, 122] on link "uitwerkingen bekijken" at bounding box center [792, 138] width 212 height 33
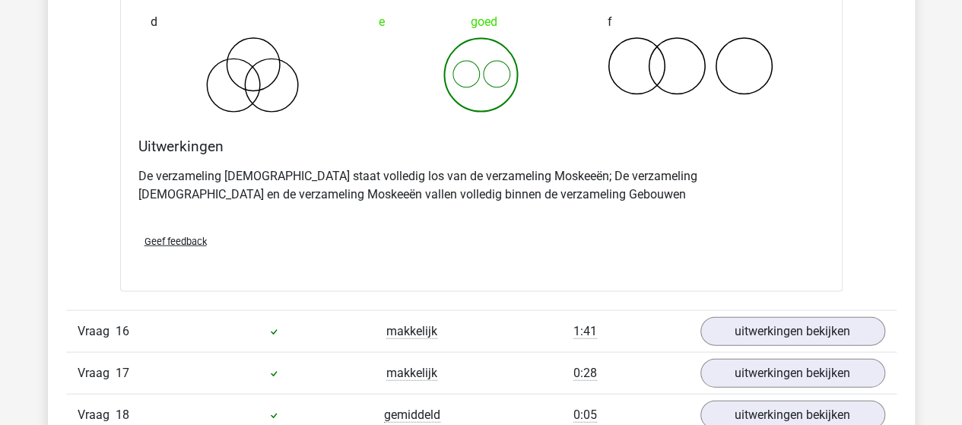
scroll to position [10190, 0]
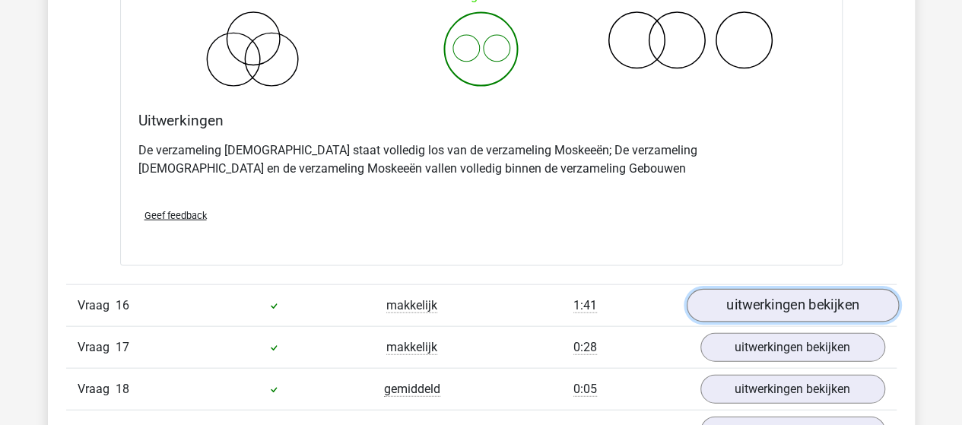
click at [758, 290] on link "uitwerkingen bekijken" at bounding box center [792, 306] width 212 height 33
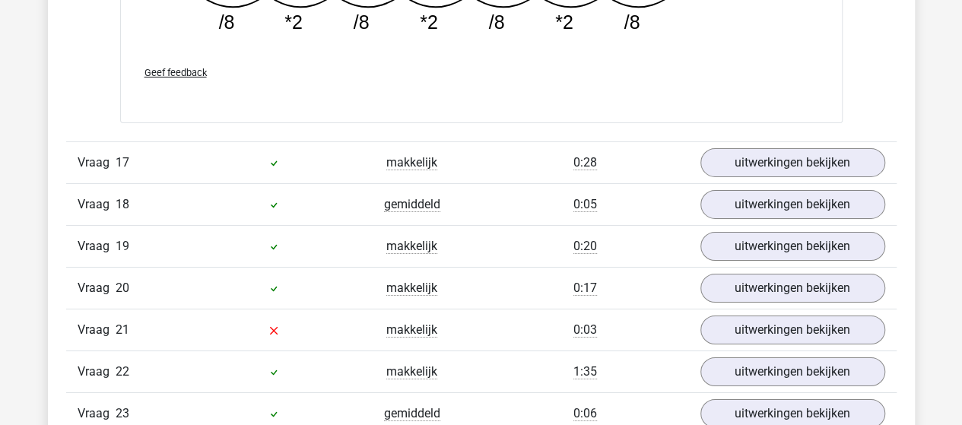
scroll to position [11027, 0]
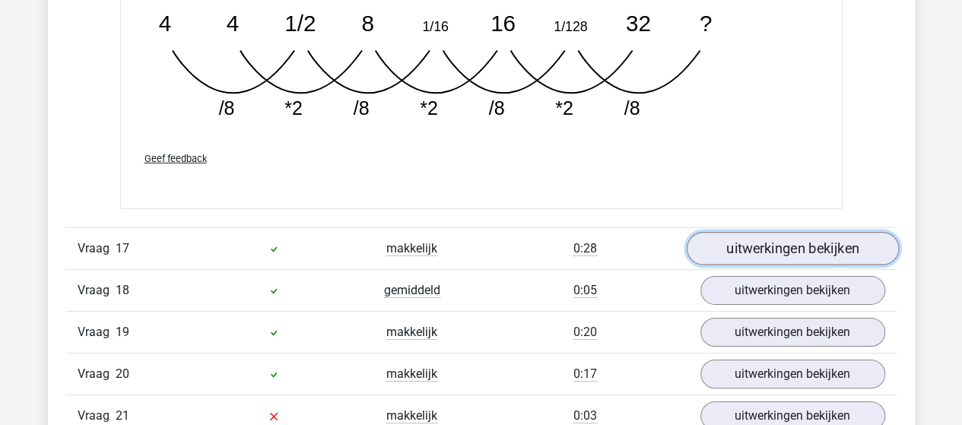
click at [724, 232] on link "uitwerkingen bekijken" at bounding box center [792, 248] width 212 height 33
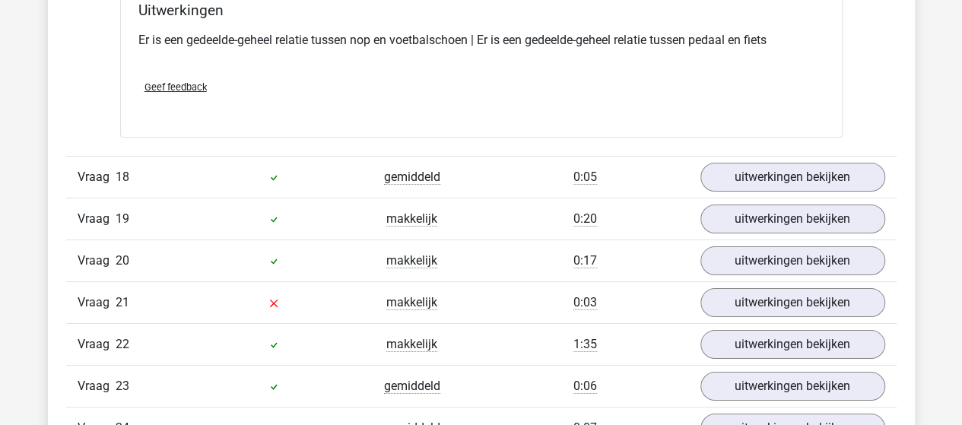
scroll to position [11559, 0]
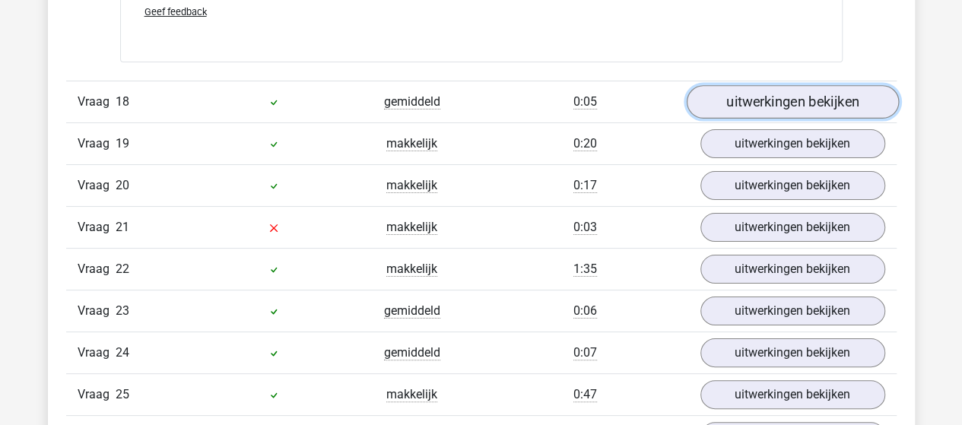
click at [768, 86] on link "uitwerkingen bekijken" at bounding box center [792, 102] width 212 height 33
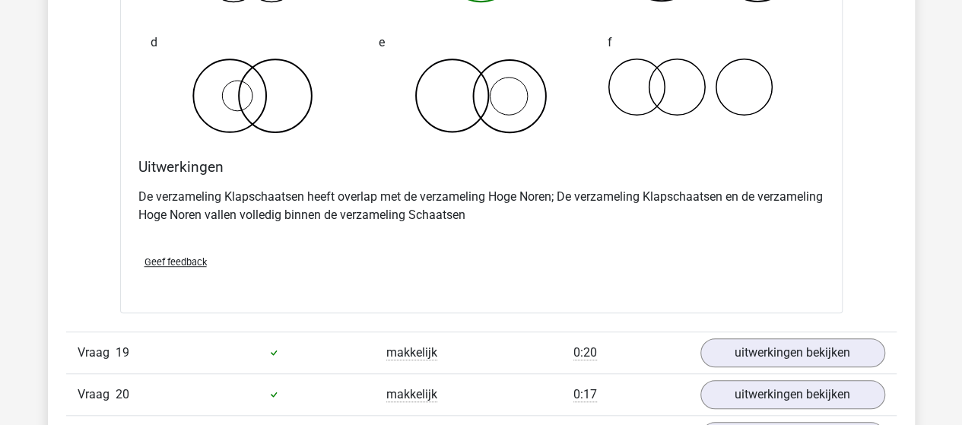
scroll to position [12016, 0]
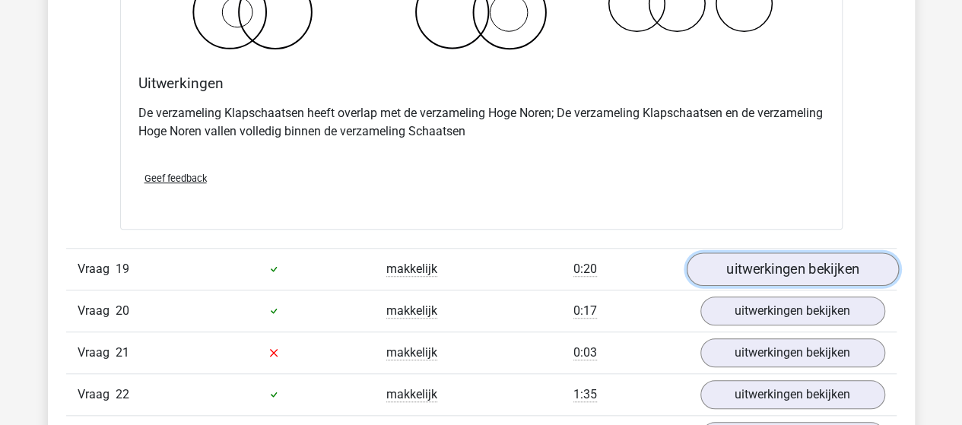
click at [713, 252] on link "uitwerkingen bekijken" at bounding box center [792, 268] width 212 height 33
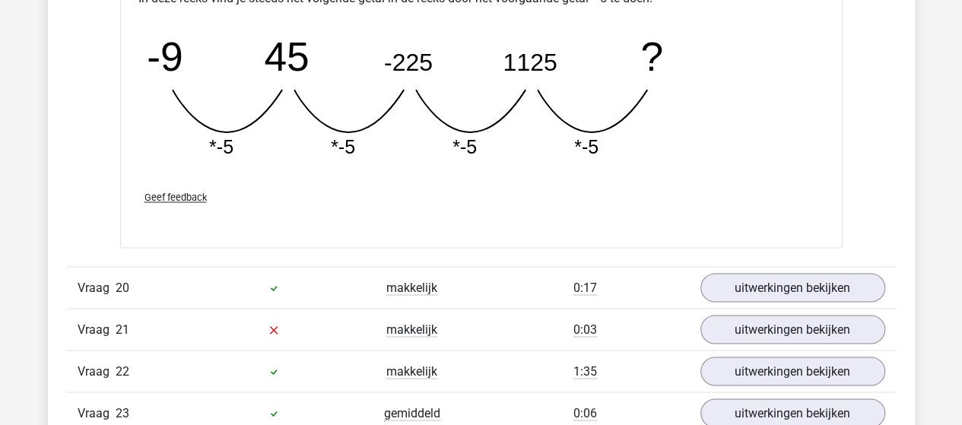
scroll to position [12776, 0]
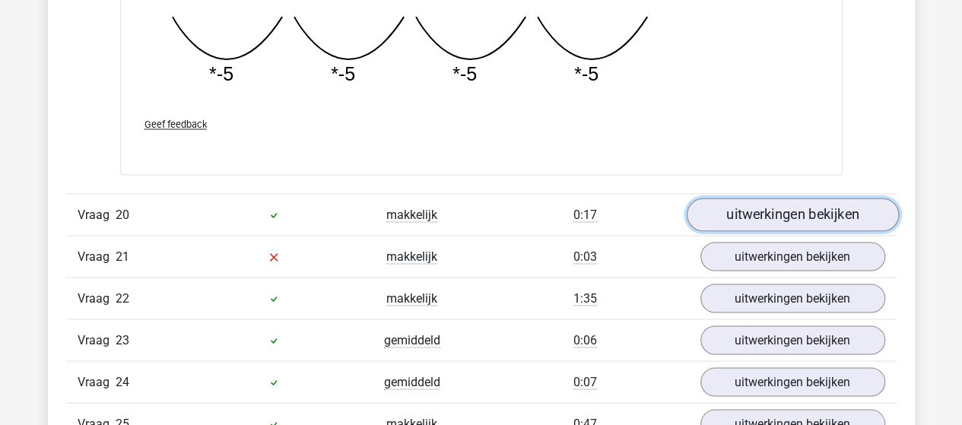
click at [741, 198] on link "uitwerkingen bekijken" at bounding box center [792, 214] width 212 height 33
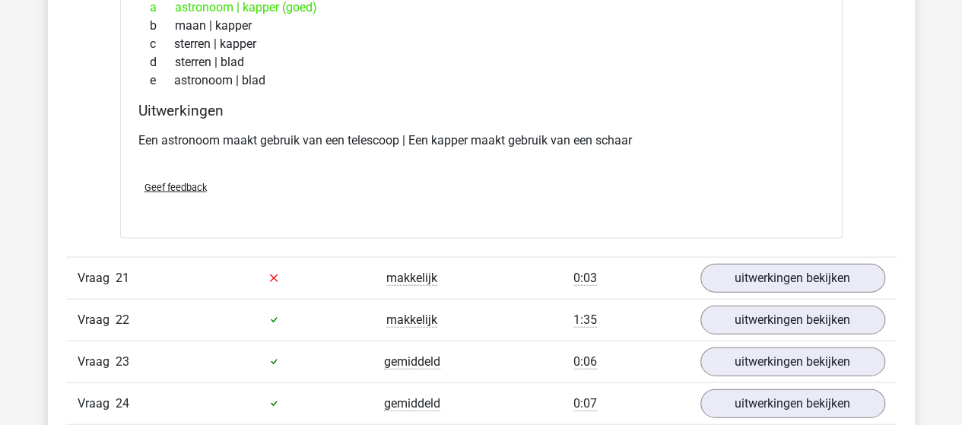
scroll to position [13156, 0]
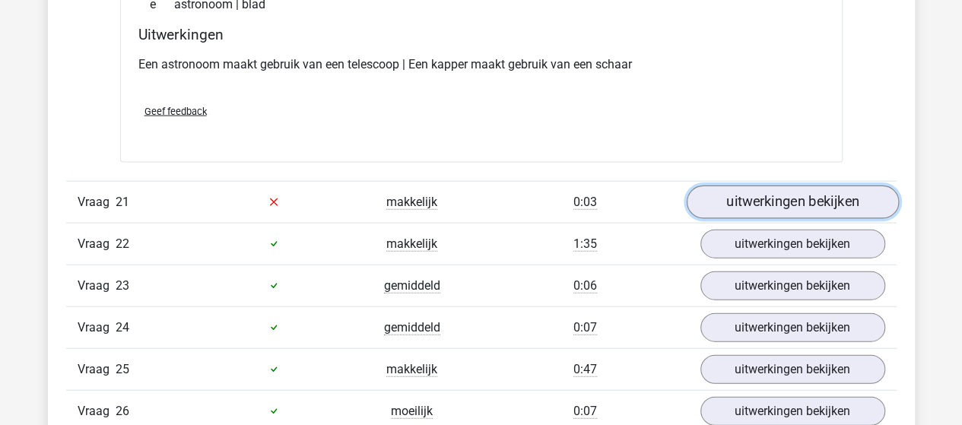
click at [780, 186] on link "uitwerkingen bekijken" at bounding box center [792, 202] width 212 height 33
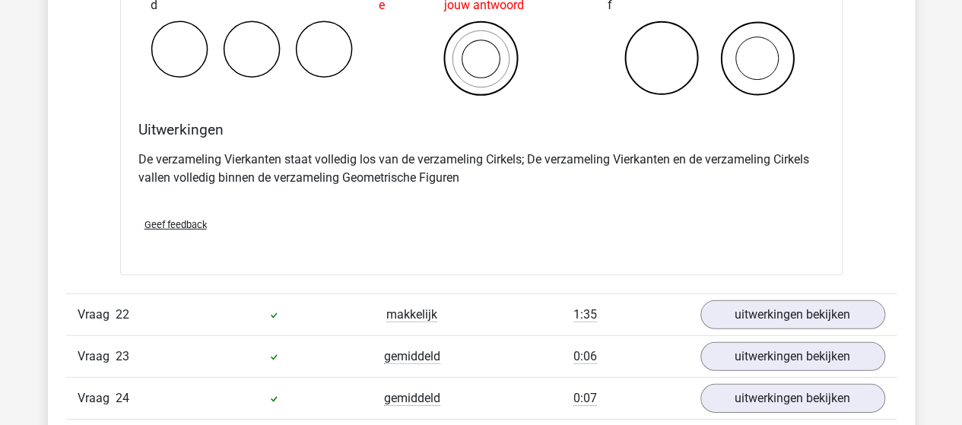
scroll to position [13765, 0]
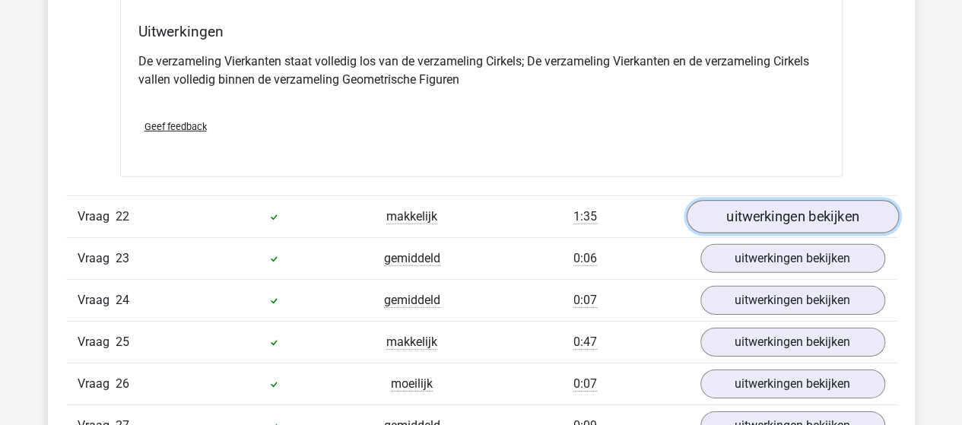
click at [738, 200] on link "uitwerkingen bekijken" at bounding box center [792, 216] width 212 height 33
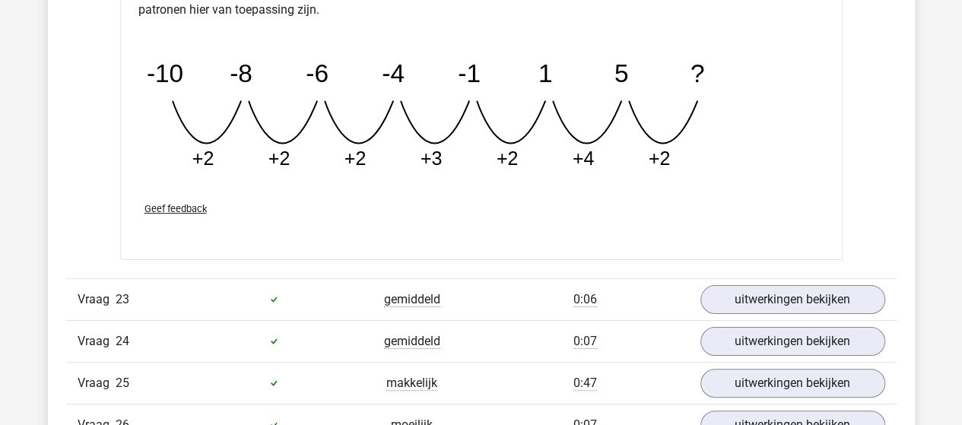
scroll to position [14449, 0]
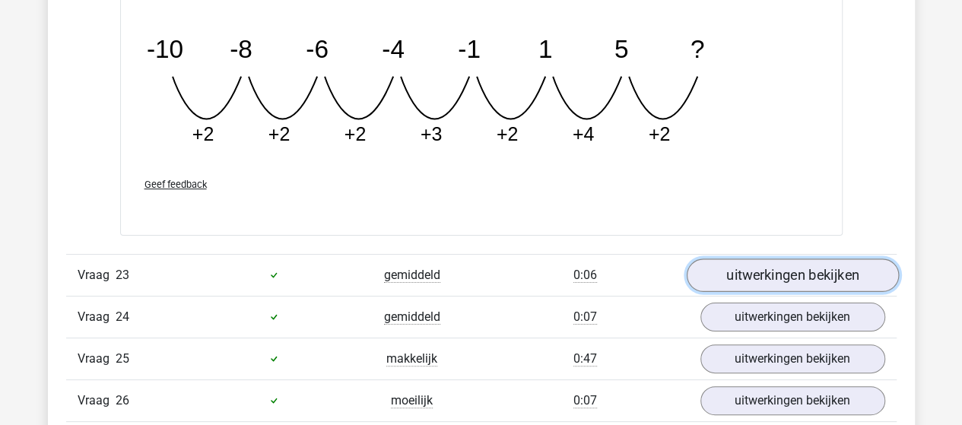
click at [729, 259] on link "uitwerkingen bekijken" at bounding box center [792, 275] width 212 height 33
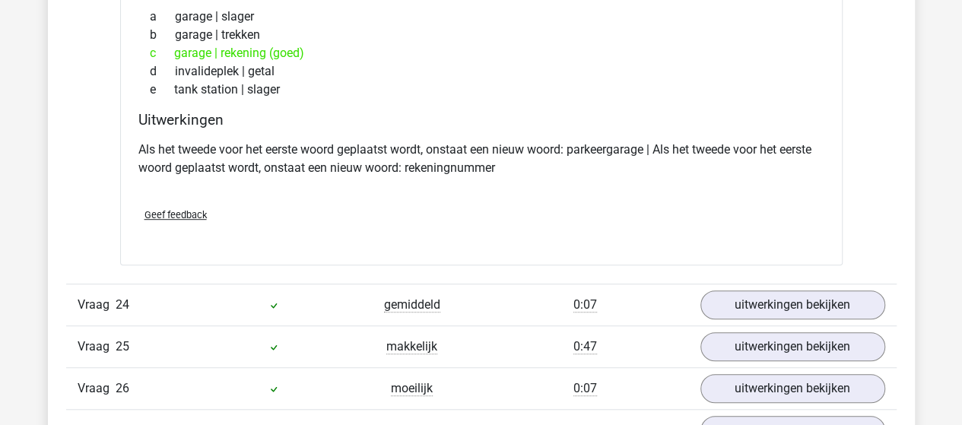
scroll to position [14829, 0]
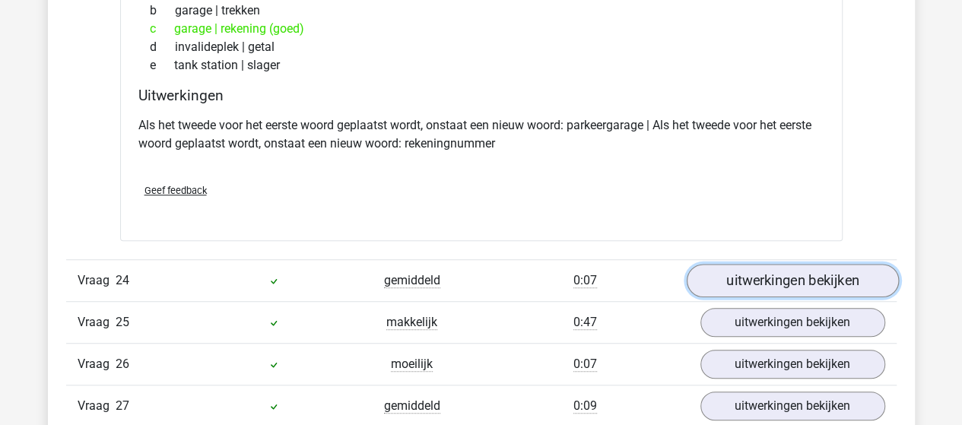
click at [727, 264] on link "uitwerkingen bekijken" at bounding box center [792, 280] width 212 height 33
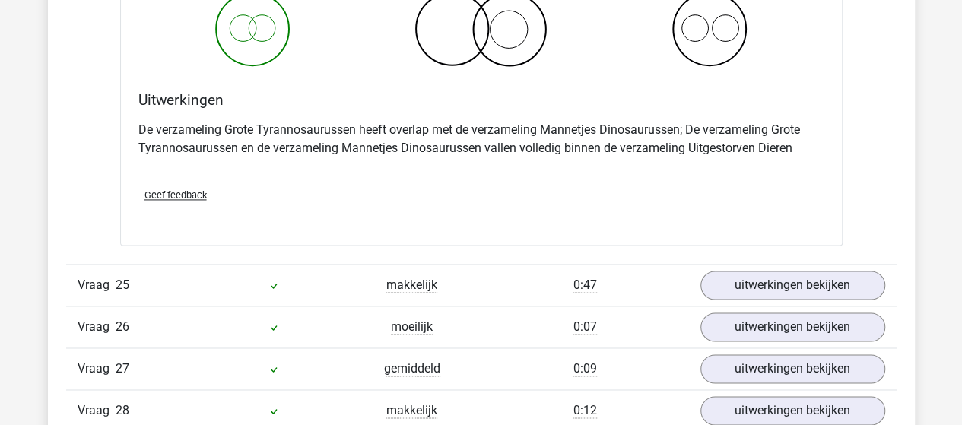
scroll to position [15514, 0]
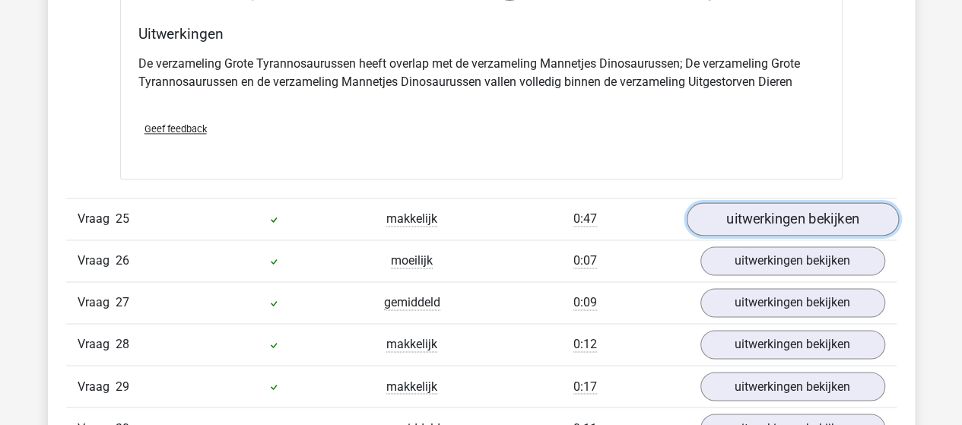
click at [756, 202] on link "uitwerkingen bekijken" at bounding box center [792, 218] width 212 height 33
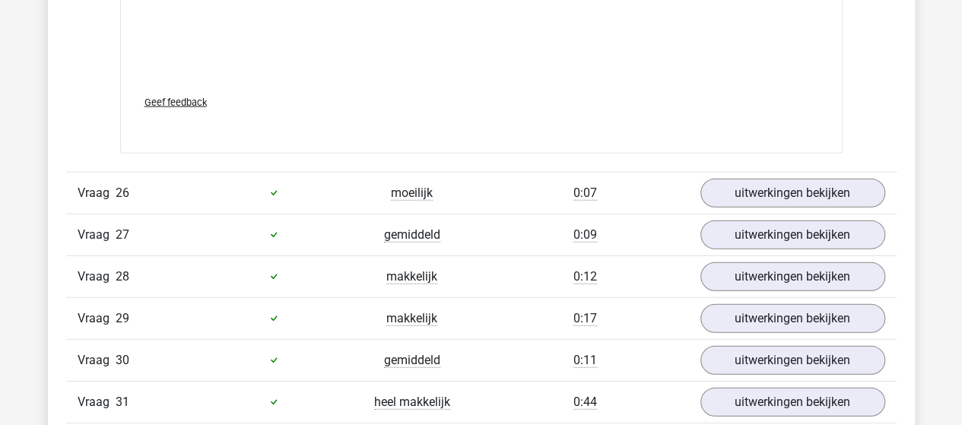
scroll to position [16426, 0]
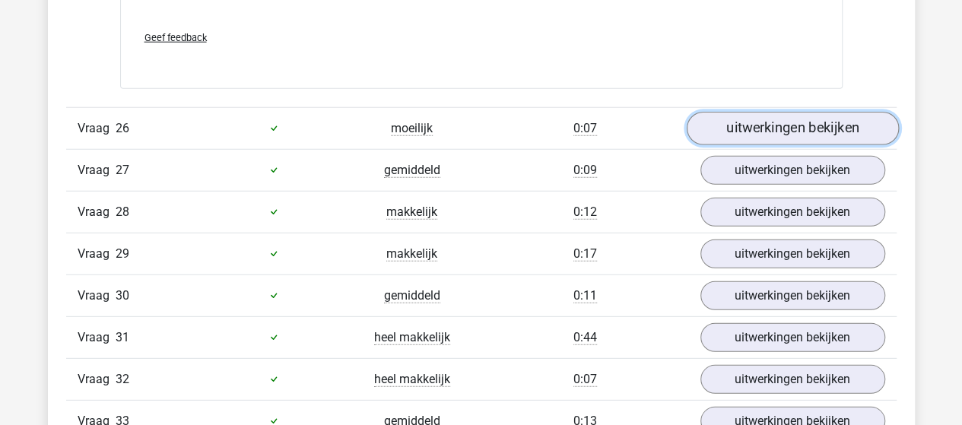
click at [801, 112] on link "uitwerkingen bekijken" at bounding box center [792, 128] width 212 height 33
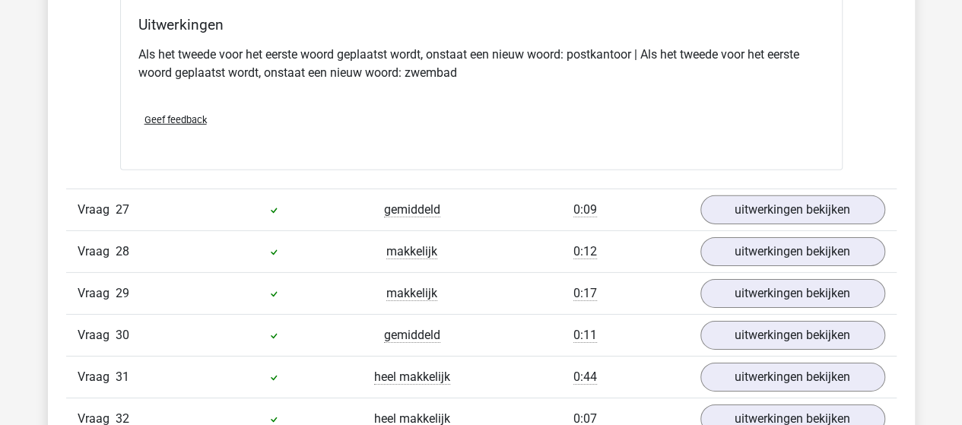
scroll to position [16883, 0]
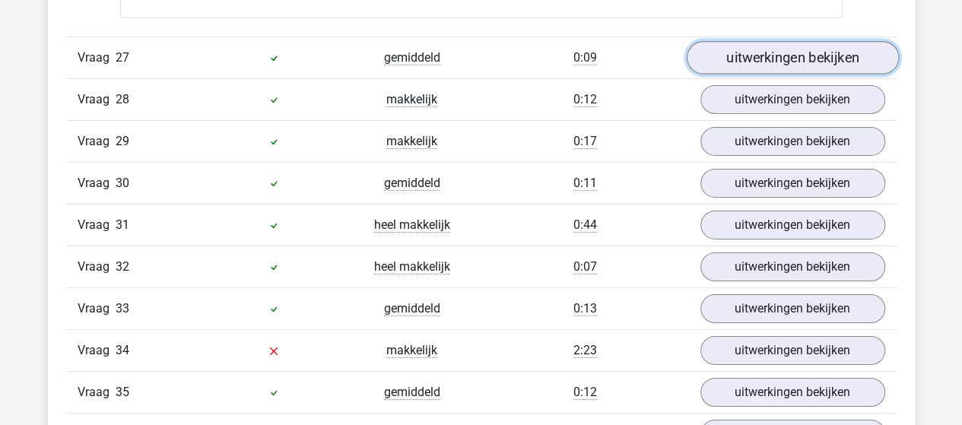
click at [735, 41] on link "uitwerkingen bekijken" at bounding box center [792, 57] width 212 height 33
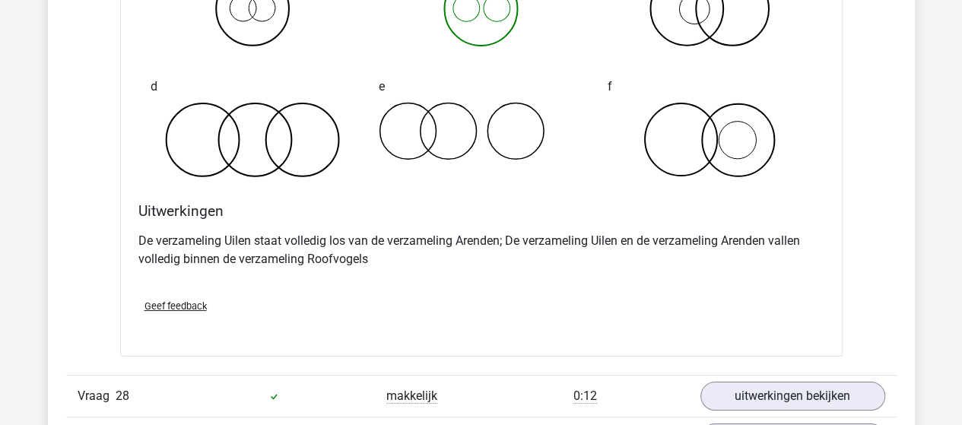
scroll to position [17263, 0]
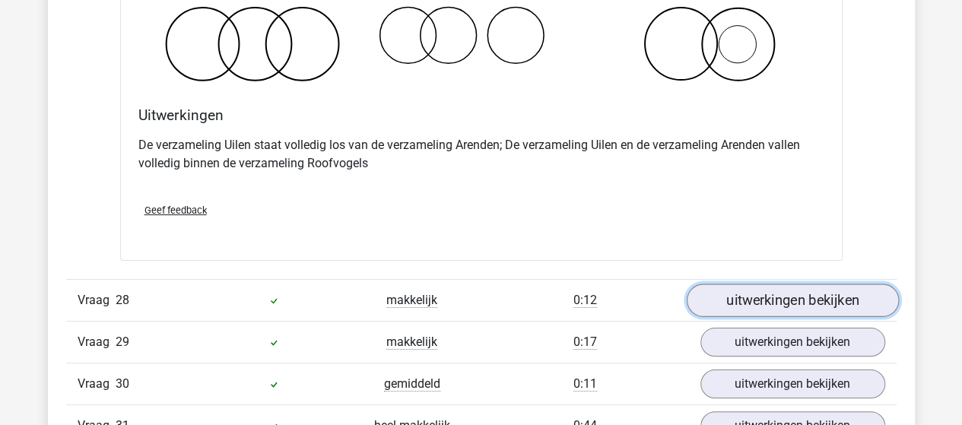
click at [725, 284] on link "uitwerkingen bekijken" at bounding box center [792, 300] width 212 height 33
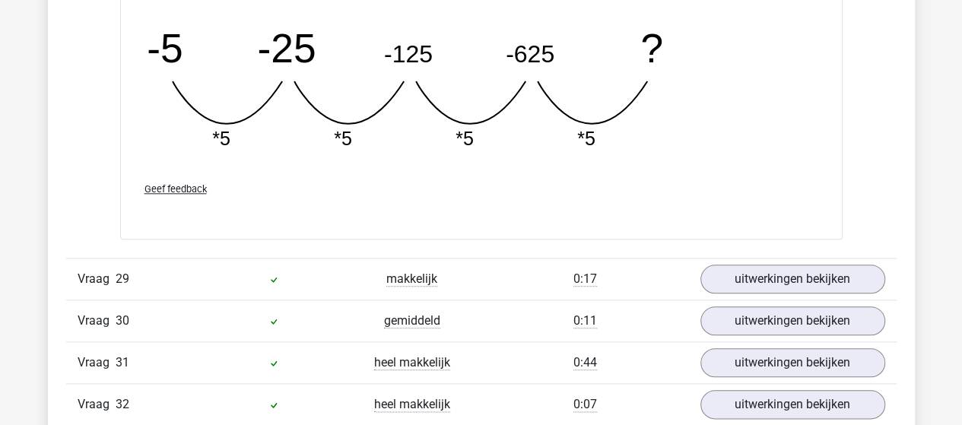
scroll to position [18023, 0]
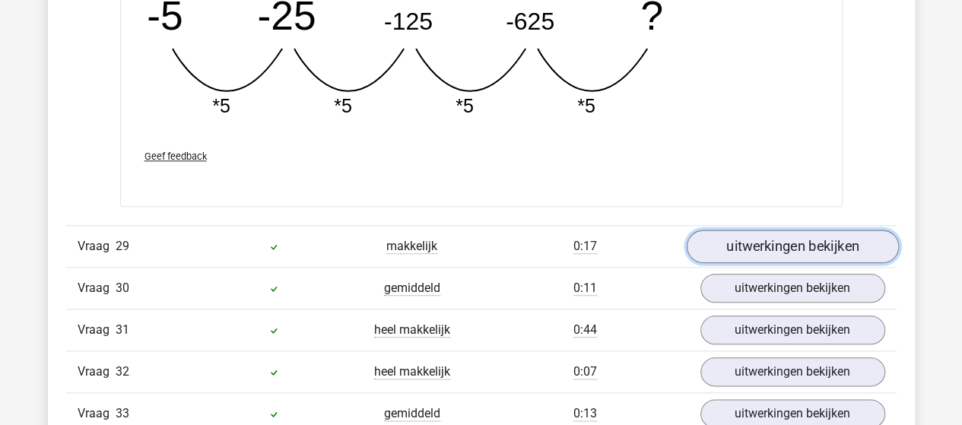
click at [780, 230] on link "uitwerkingen bekijken" at bounding box center [792, 246] width 212 height 33
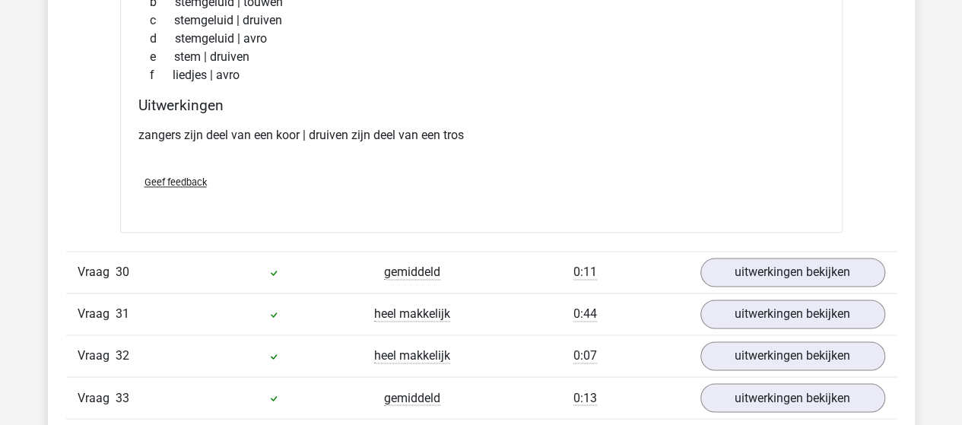
scroll to position [18404, 0]
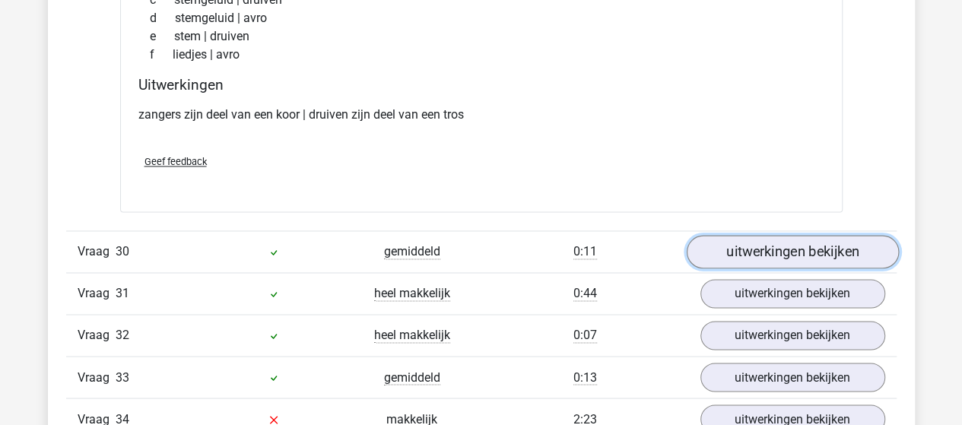
click at [725, 235] on link "uitwerkingen bekijken" at bounding box center [792, 251] width 212 height 33
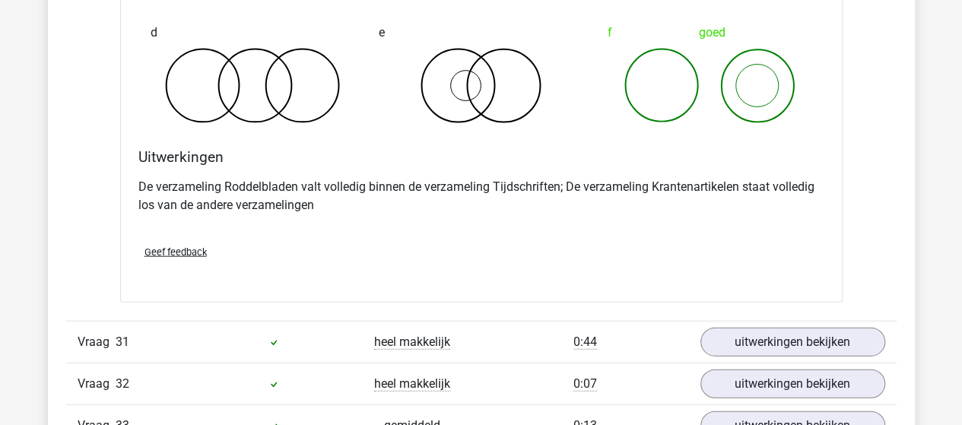
scroll to position [19012, 0]
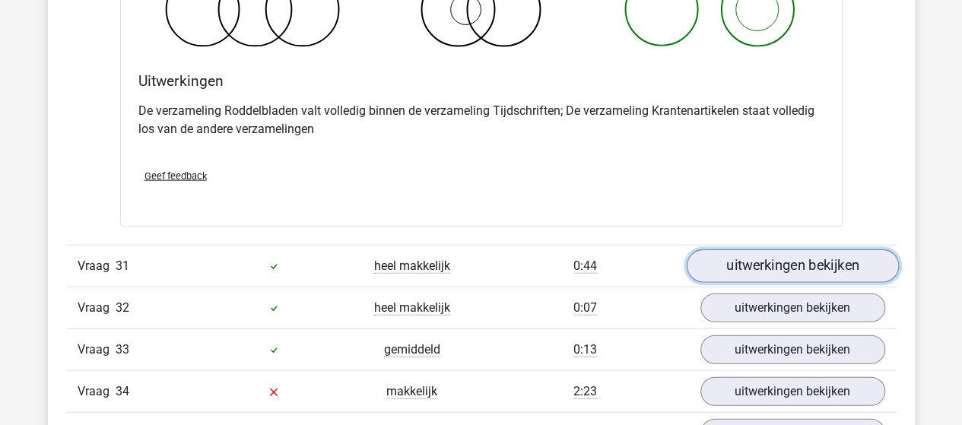
click at [740, 249] on link "uitwerkingen bekijken" at bounding box center [792, 265] width 212 height 33
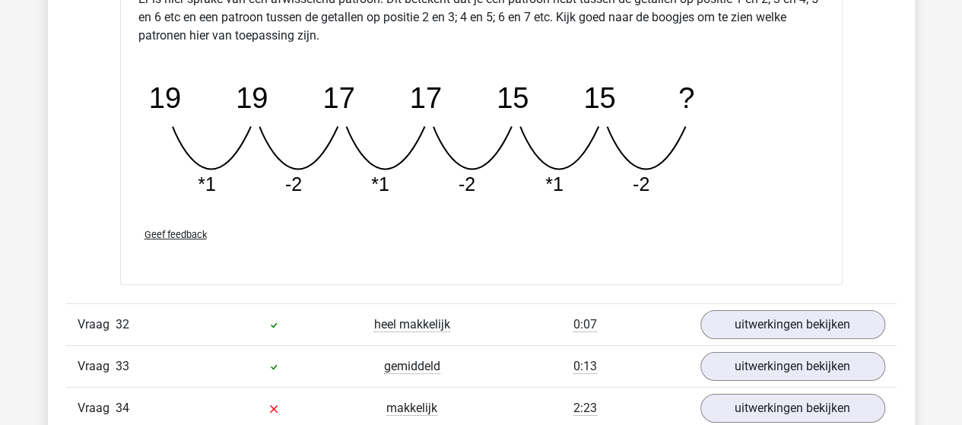
scroll to position [19772, 0]
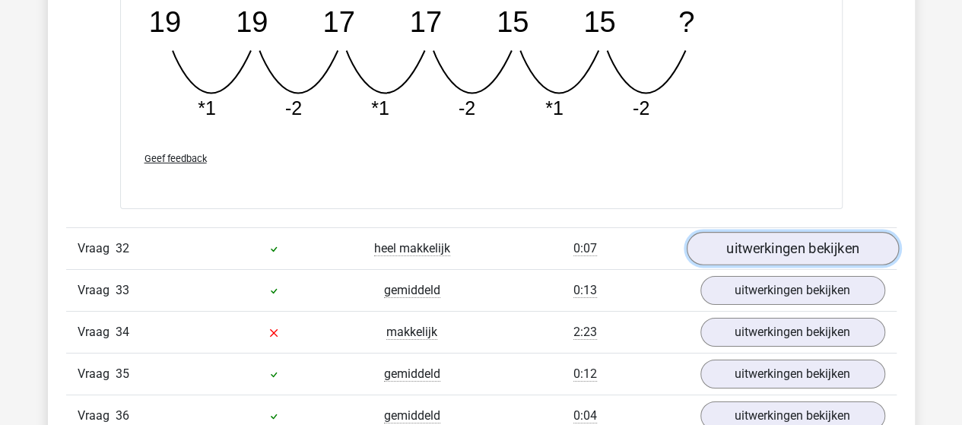
click at [792, 232] on link "uitwerkingen bekijken" at bounding box center [792, 248] width 212 height 33
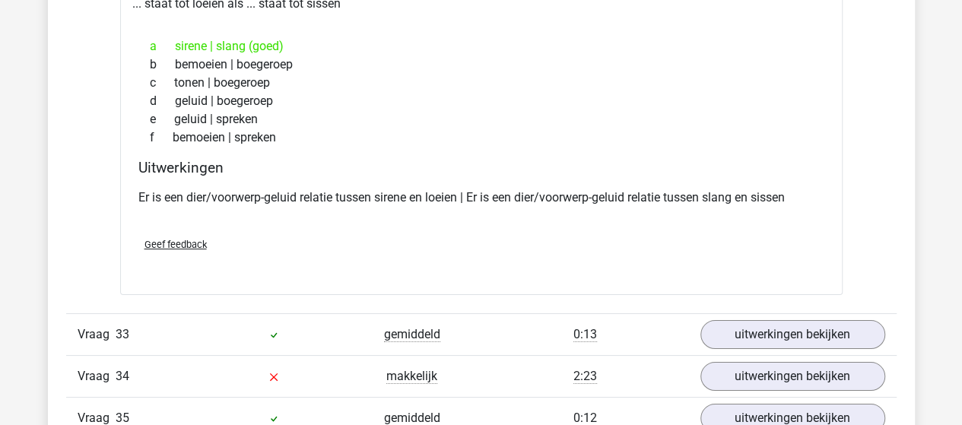
scroll to position [20077, 0]
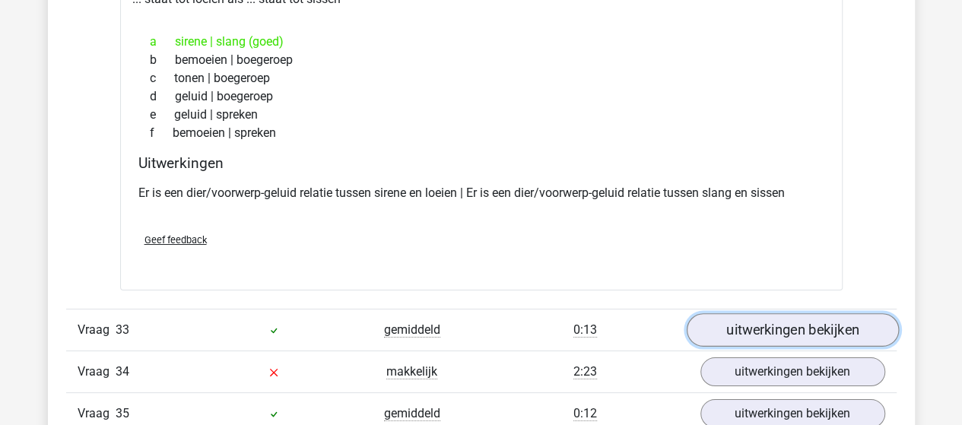
click at [738, 313] on link "uitwerkingen bekijken" at bounding box center [792, 329] width 212 height 33
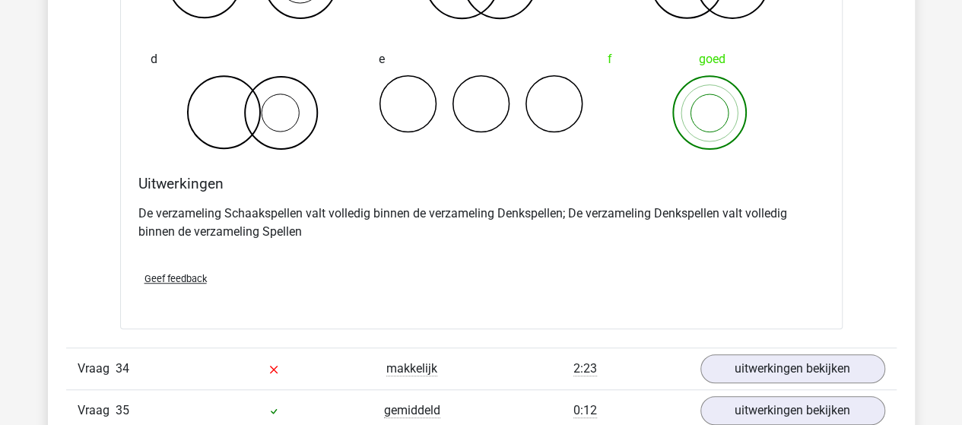
scroll to position [20685, 0]
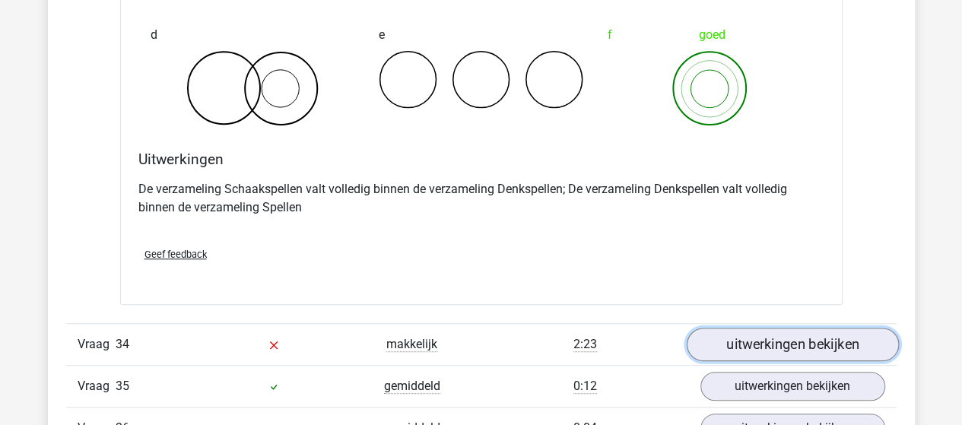
click at [743, 329] on link "uitwerkingen bekijken" at bounding box center [792, 345] width 212 height 33
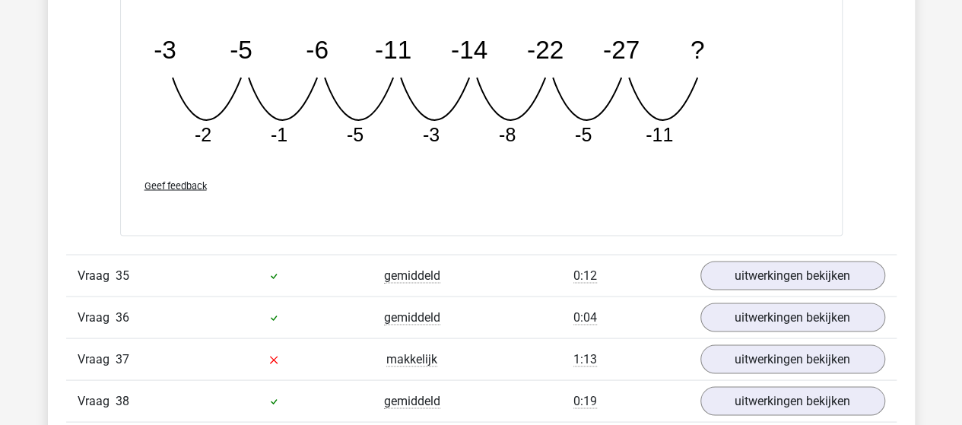
scroll to position [21521, 0]
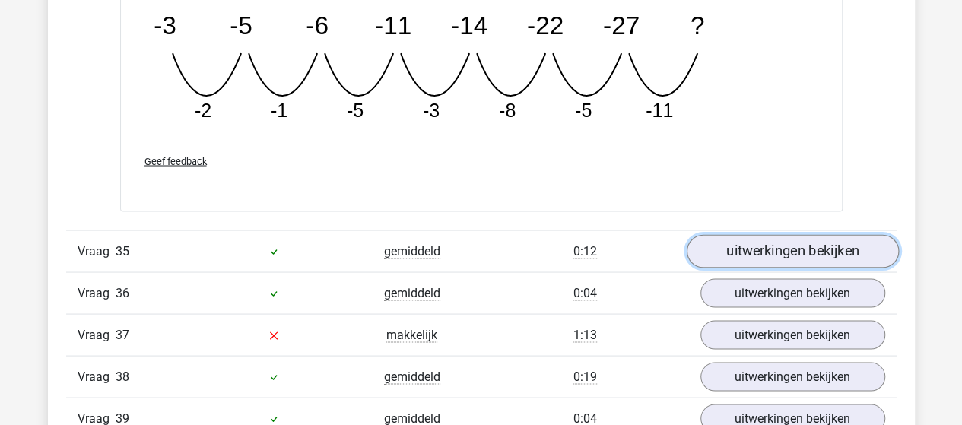
click at [785, 234] on link "uitwerkingen bekijken" at bounding box center [792, 250] width 212 height 33
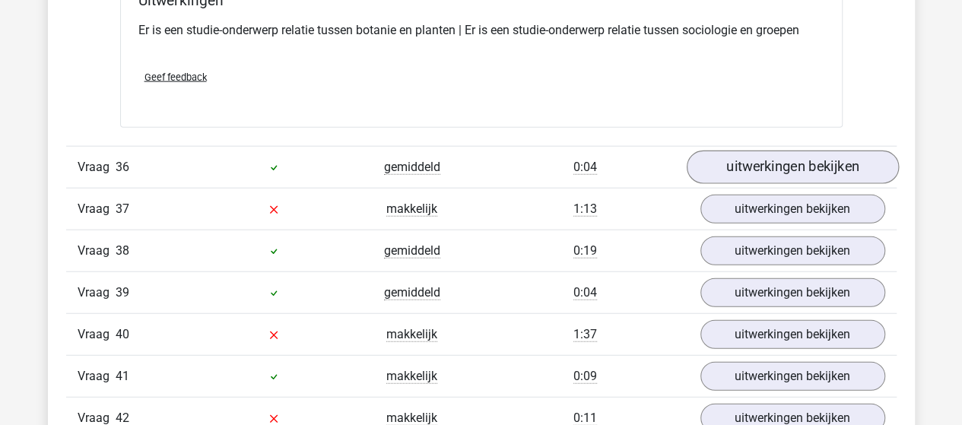
scroll to position [21978, 0]
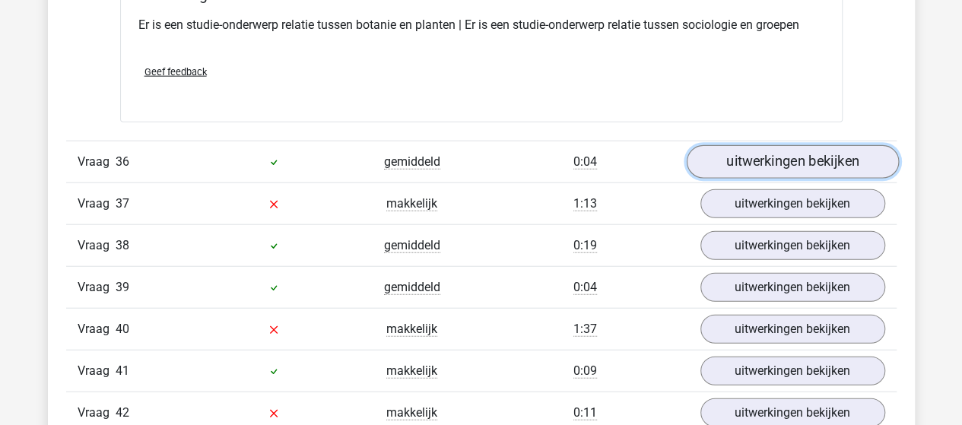
click at [772, 146] on link "uitwerkingen bekijken" at bounding box center [792, 162] width 212 height 33
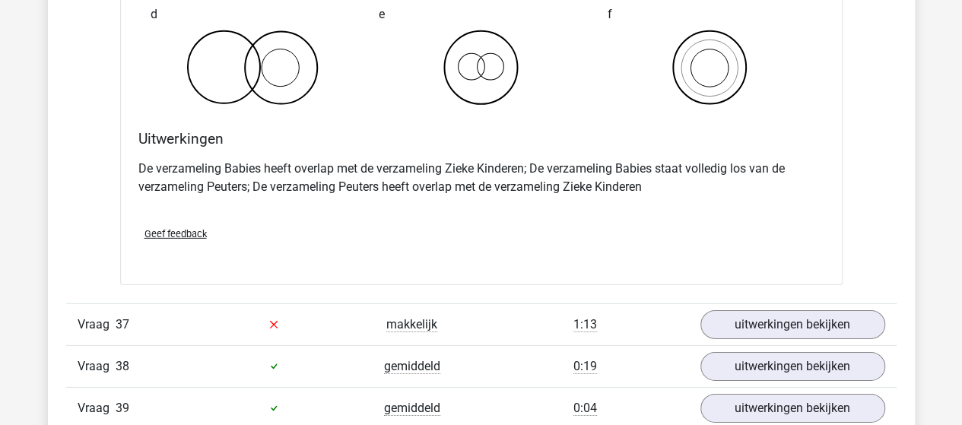
scroll to position [22510, 0]
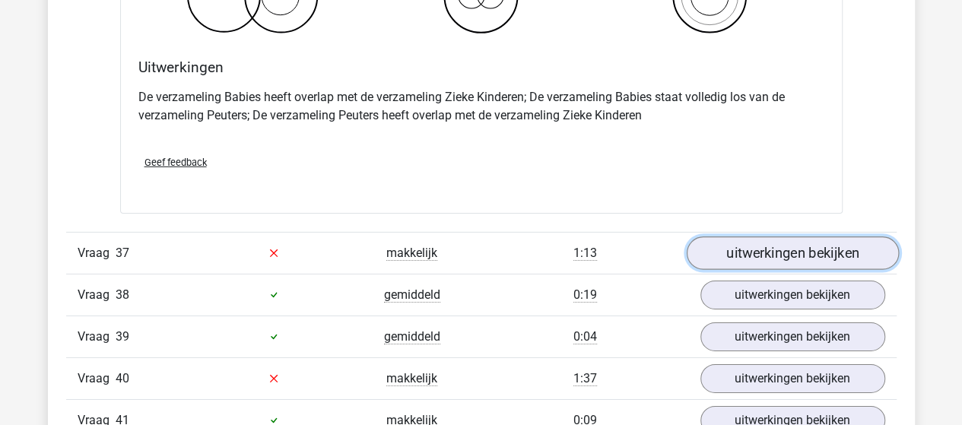
click at [718, 237] on link "uitwerkingen bekijken" at bounding box center [792, 253] width 212 height 33
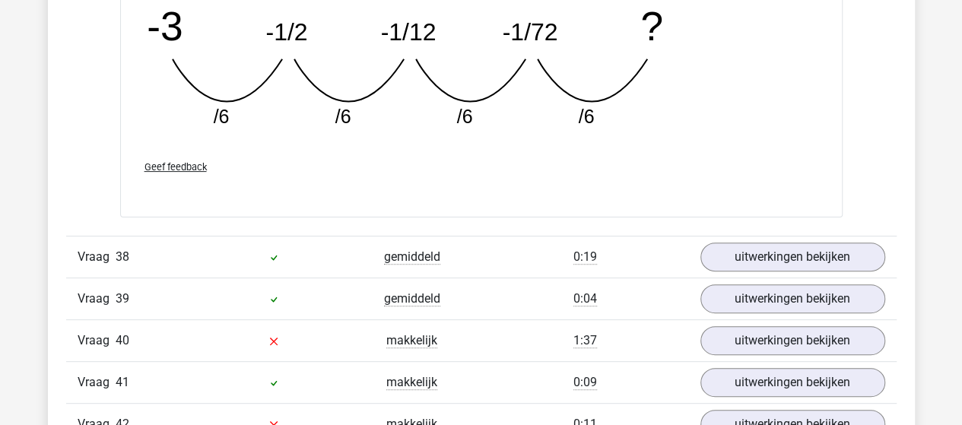
scroll to position [23271, 0]
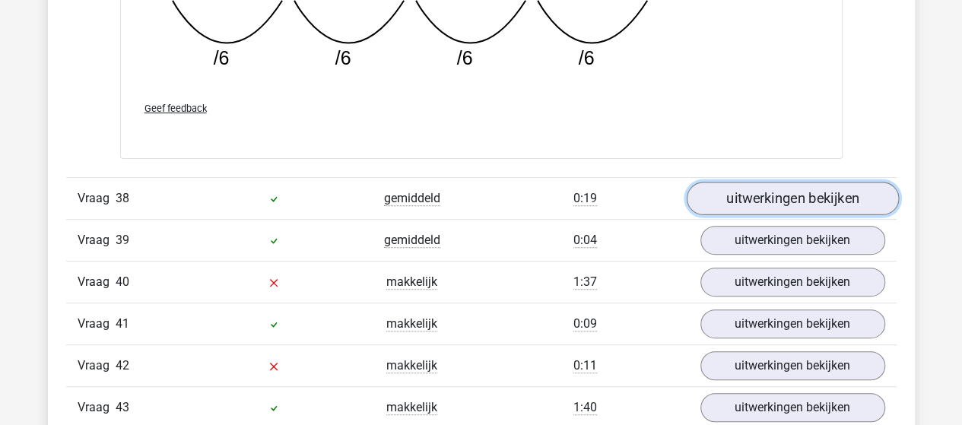
click at [732, 182] on link "uitwerkingen bekijken" at bounding box center [792, 198] width 212 height 33
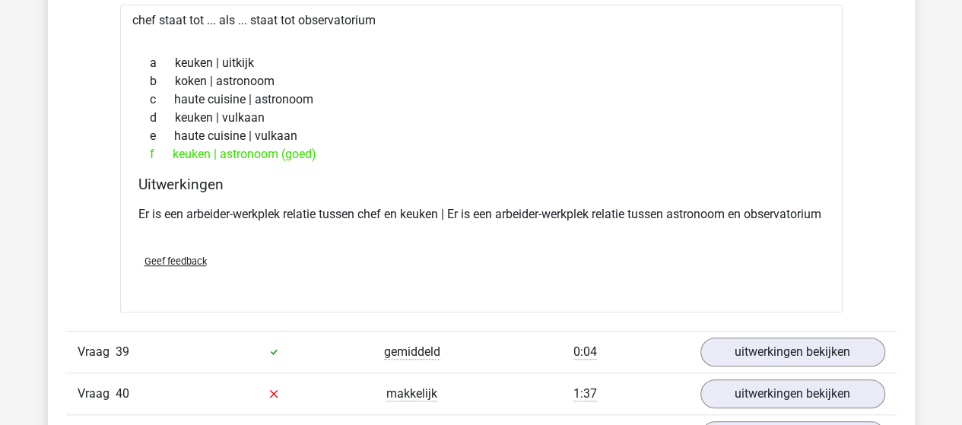
scroll to position [23575, 0]
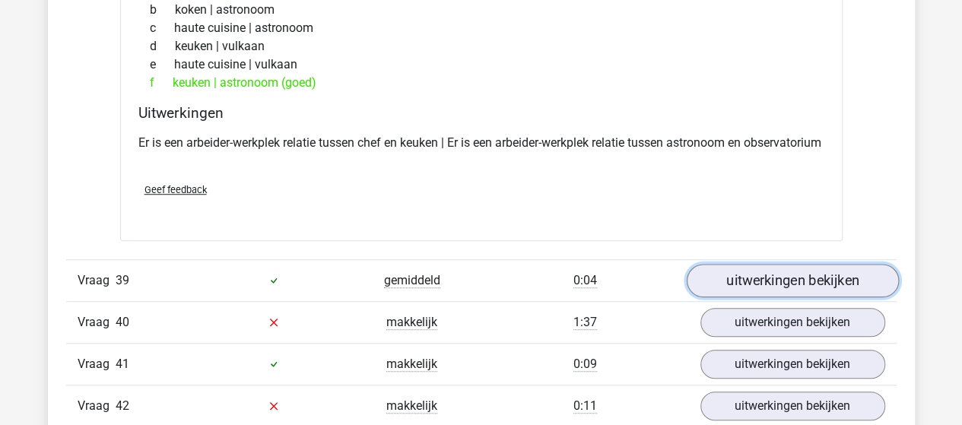
click at [733, 264] on link "uitwerkingen bekijken" at bounding box center [792, 280] width 212 height 33
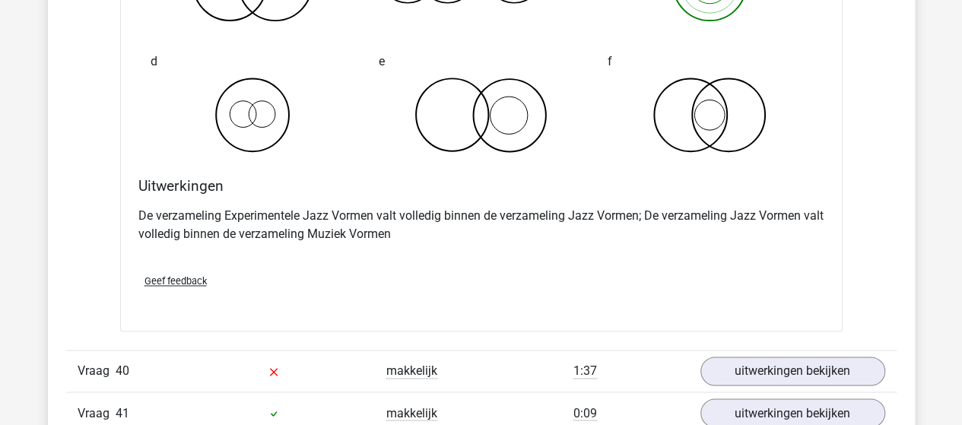
scroll to position [24259, 0]
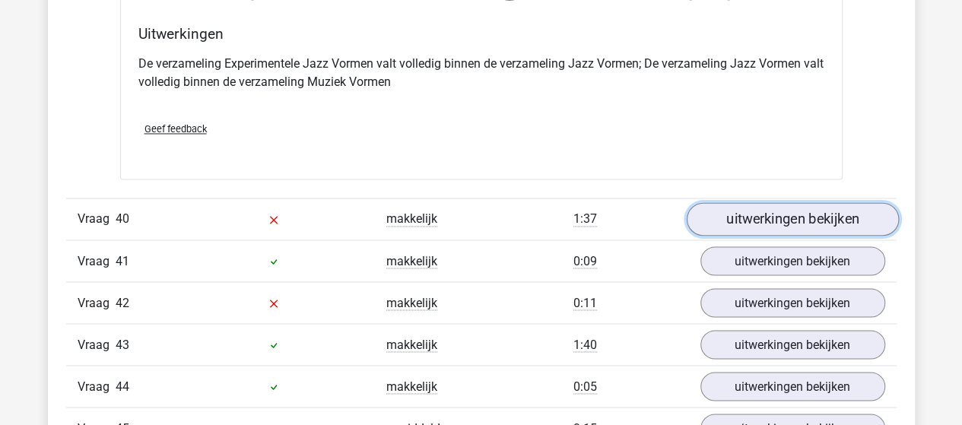
click at [721, 202] on link "uitwerkingen bekijken" at bounding box center [792, 218] width 212 height 33
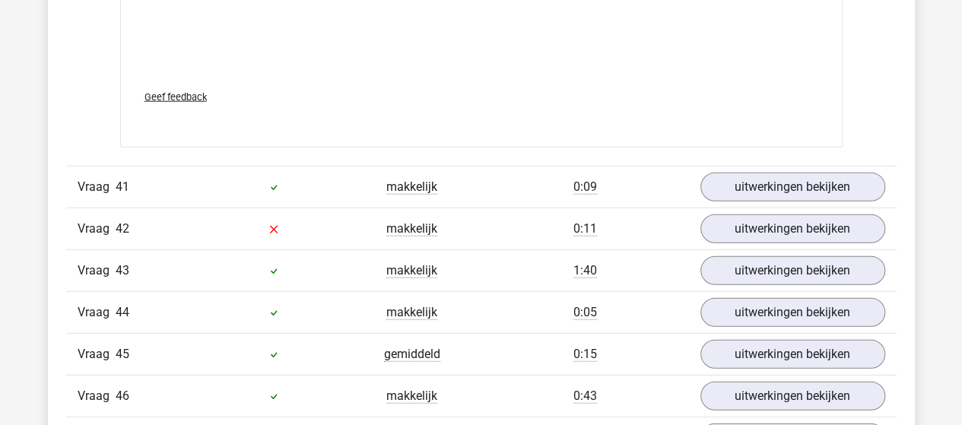
scroll to position [25020, 0]
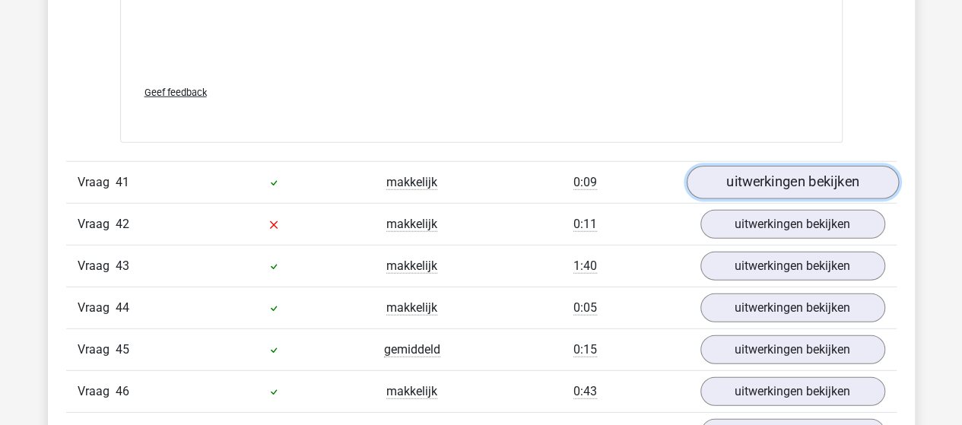
click at [742, 167] on link "uitwerkingen bekijken" at bounding box center [792, 183] width 212 height 33
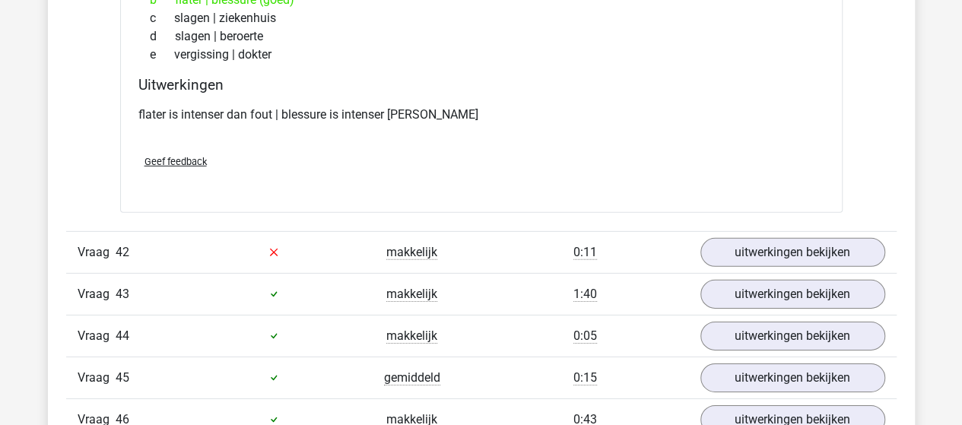
scroll to position [25324, 0]
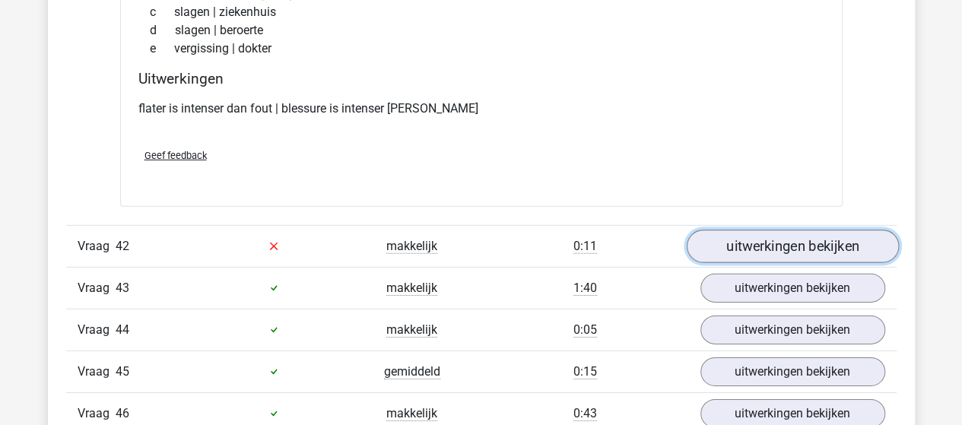
click at [732, 230] on link "uitwerkingen bekijken" at bounding box center [792, 246] width 212 height 33
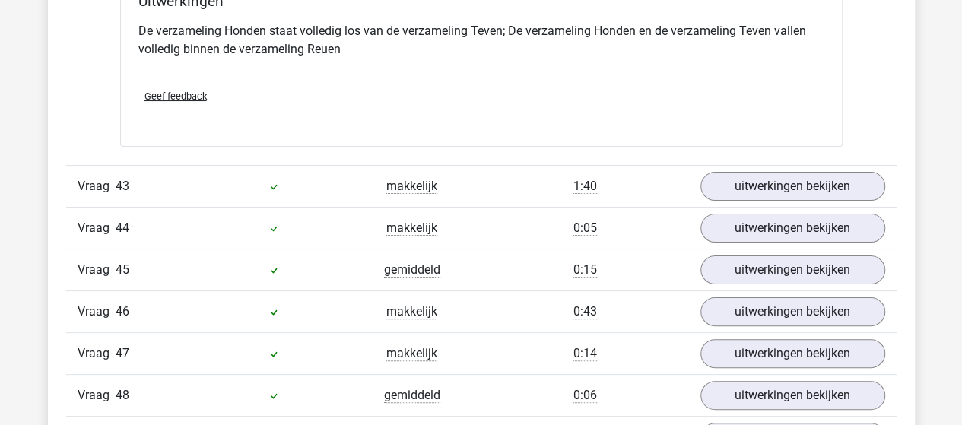
scroll to position [26008, 0]
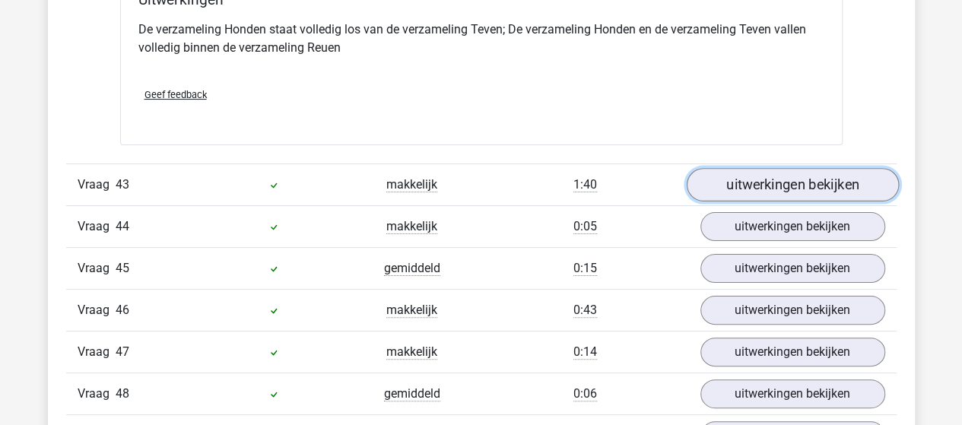
click at [726, 168] on link "uitwerkingen bekijken" at bounding box center [792, 184] width 212 height 33
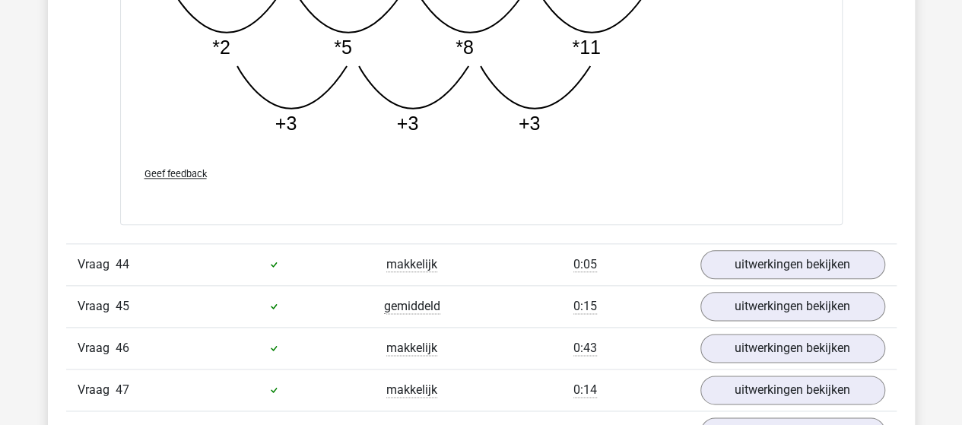
scroll to position [26769, 0]
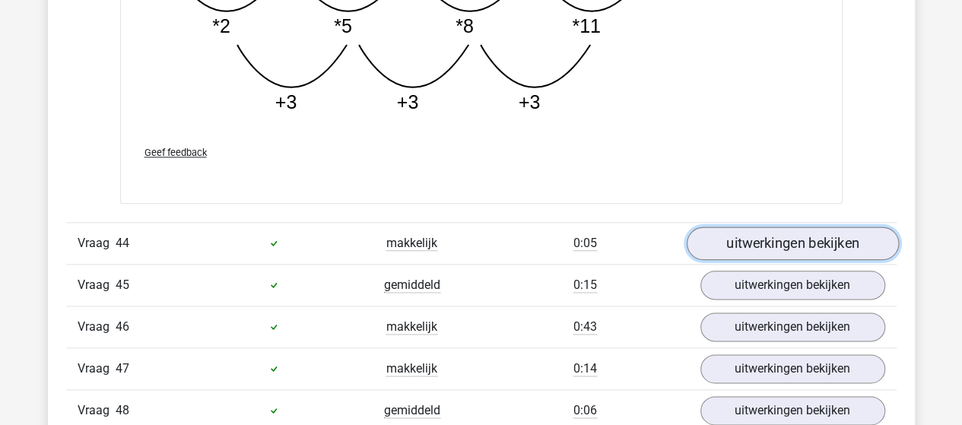
click at [725, 227] on link "uitwerkingen bekijken" at bounding box center [792, 243] width 212 height 33
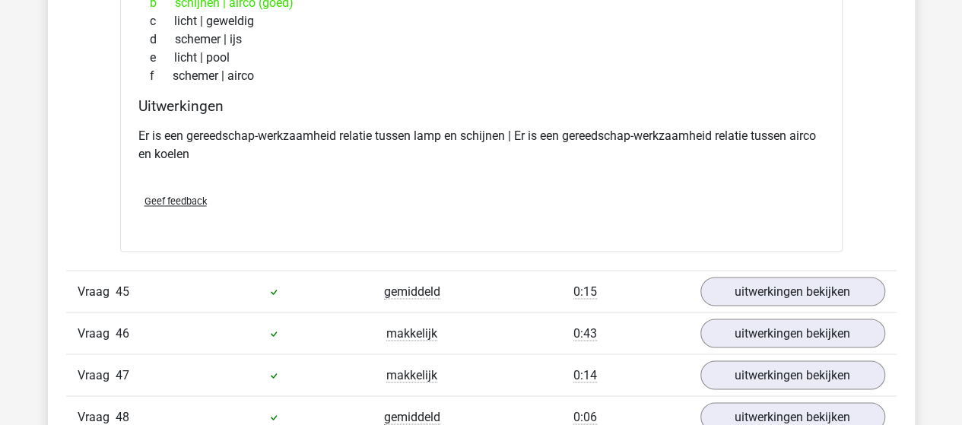
scroll to position [27149, 0]
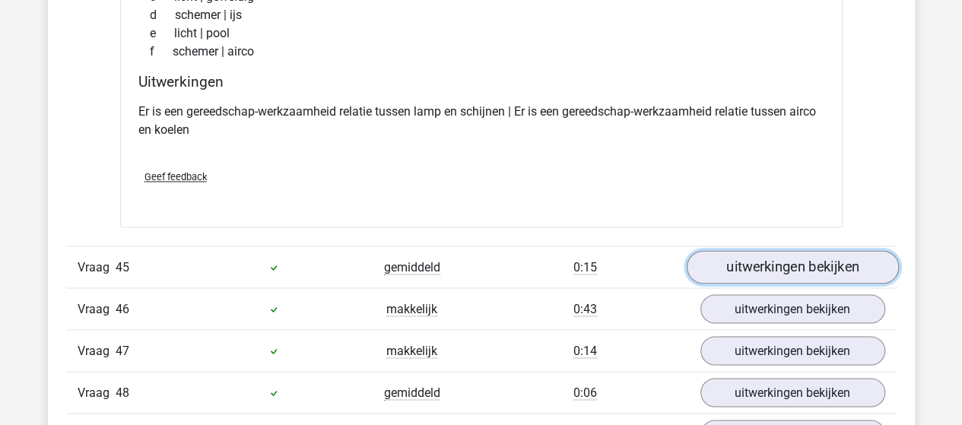
click at [745, 250] on link "uitwerkingen bekijken" at bounding box center [792, 266] width 212 height 33
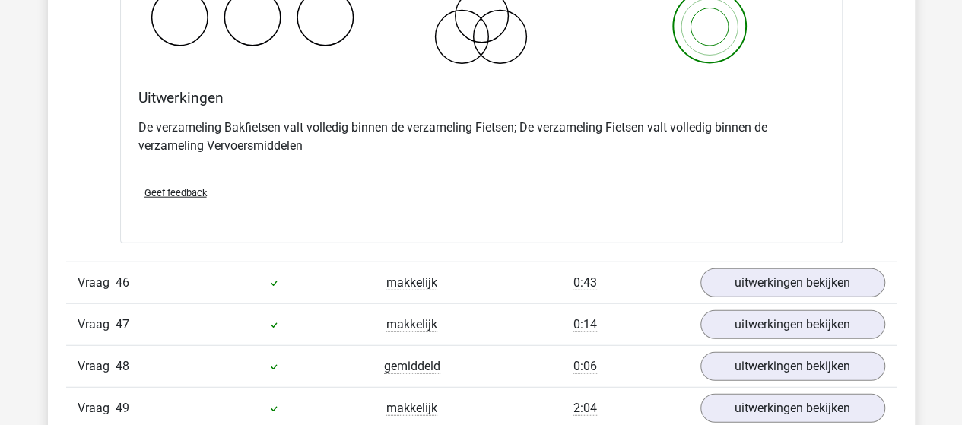
scroll to position [27757, 0]
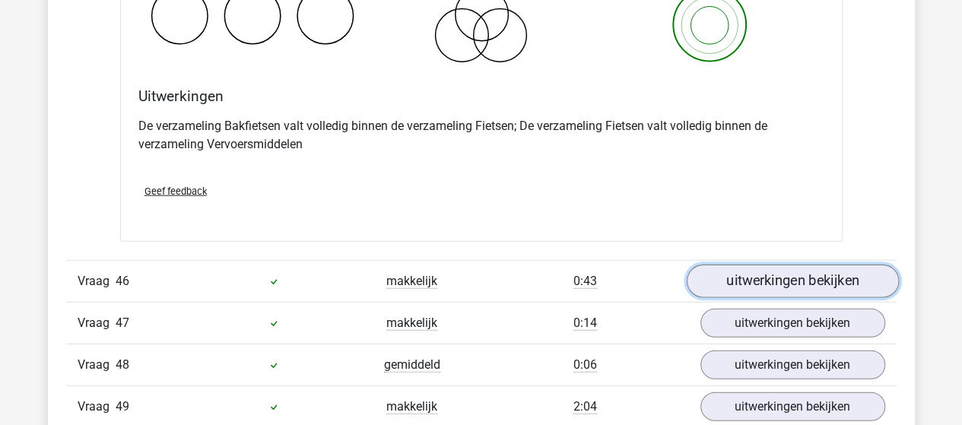
click at [771, 265] on link "uitwerkingen bekijken" at bounding box center [792, 281] width 212 height 33
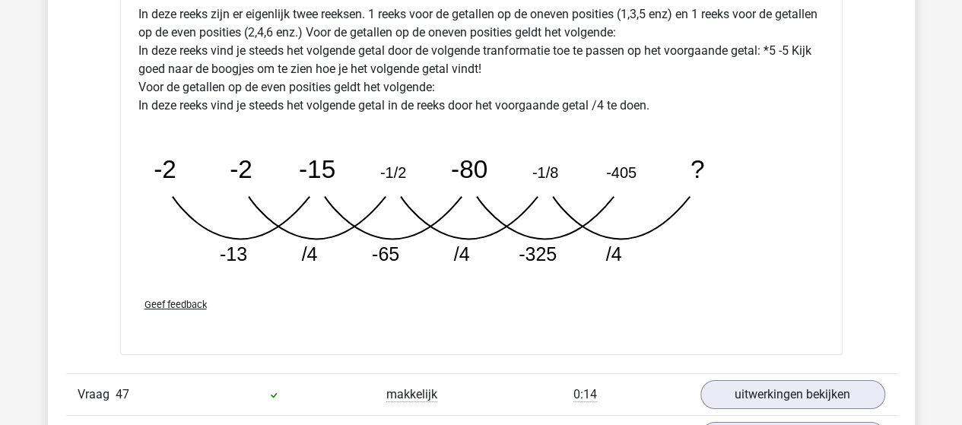
scroll to position [28594, 0]
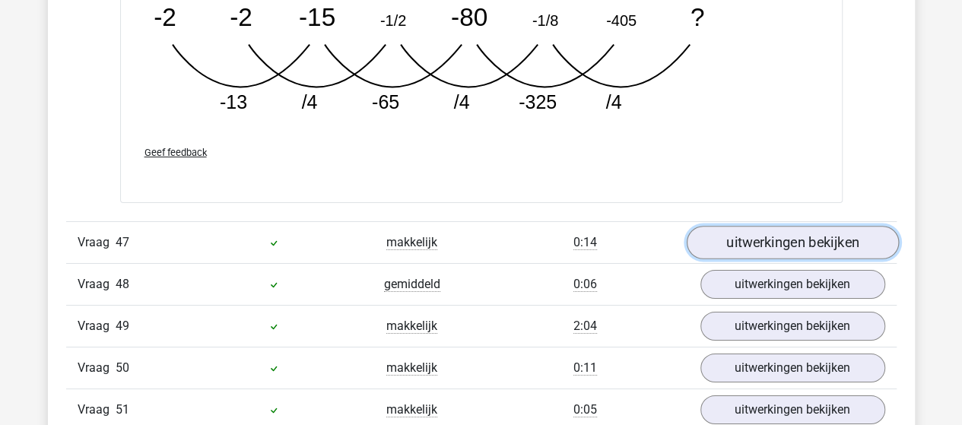
click at [733, 226] on link "uitwerkingen bekijken" at bounding box center [792, 242] width 212 height 33
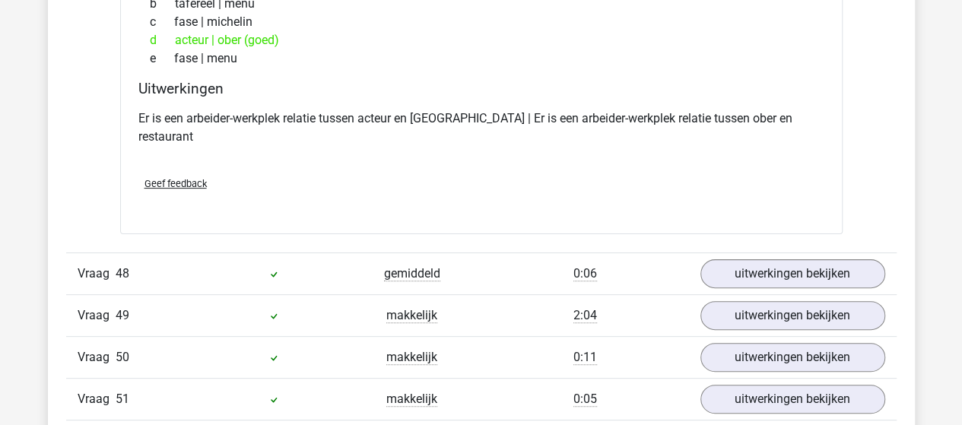
scroll to position [28974, 0]
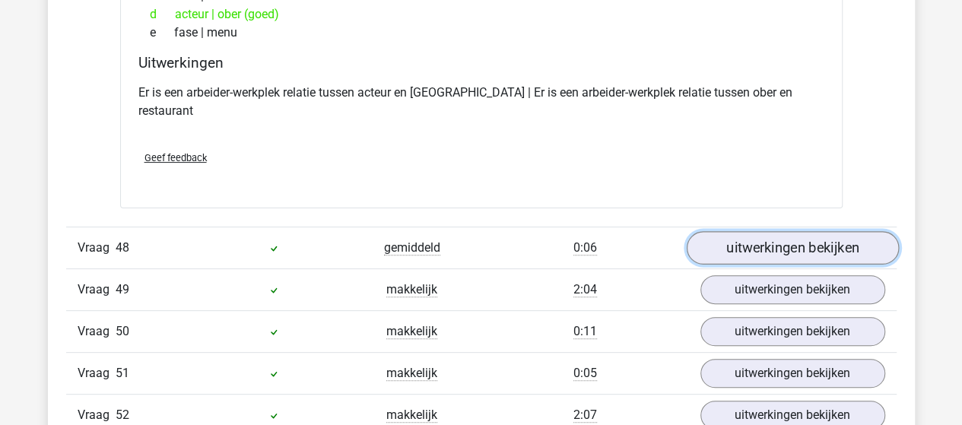
click at [734, 231] on link "uitwerkingen bekijken" at bounding box center [792, 247] width 212 height 33
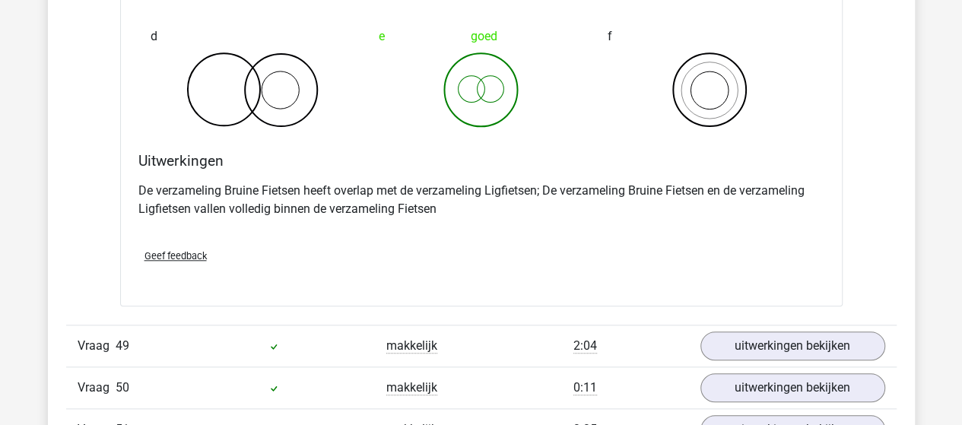
scroll to position [29583, 0]
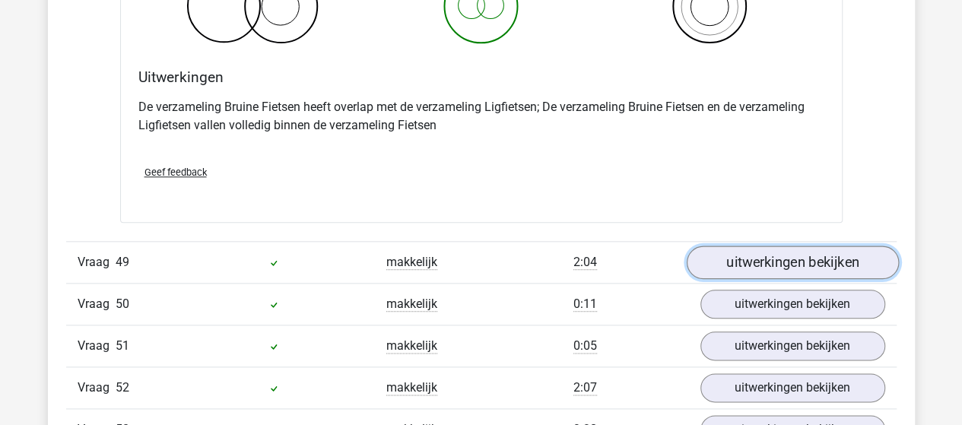
click at [732, 246] on link "uitwerkingen bekijken" at bounding box center [792, 262] width 212 height 33
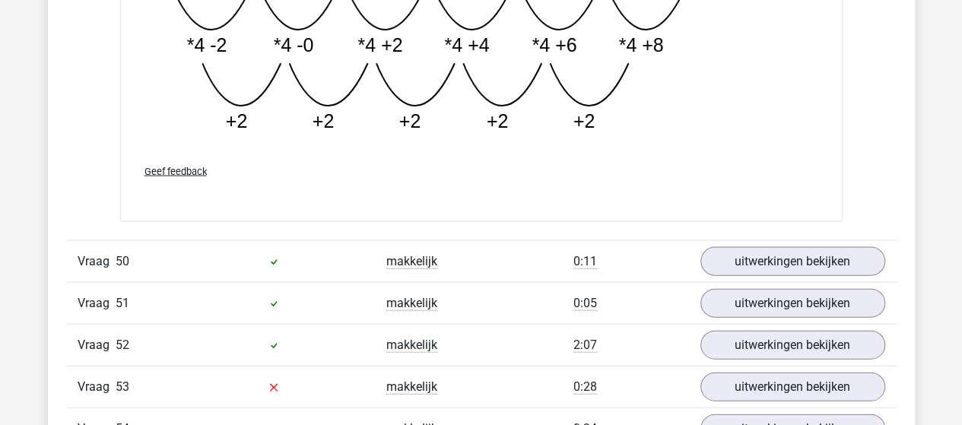
scroll to position [30419, 0]
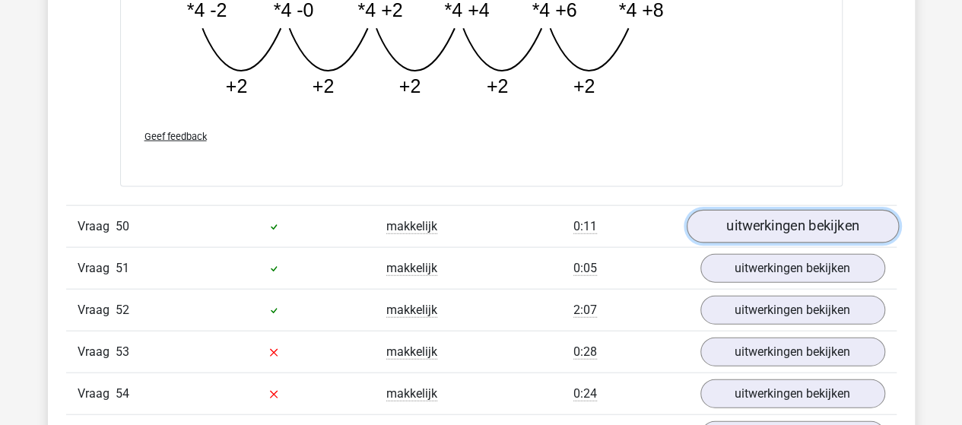
click at [789, 210] on link "uitwerkingen bekijken" at bounding box center [792, 226] width 212 height 33
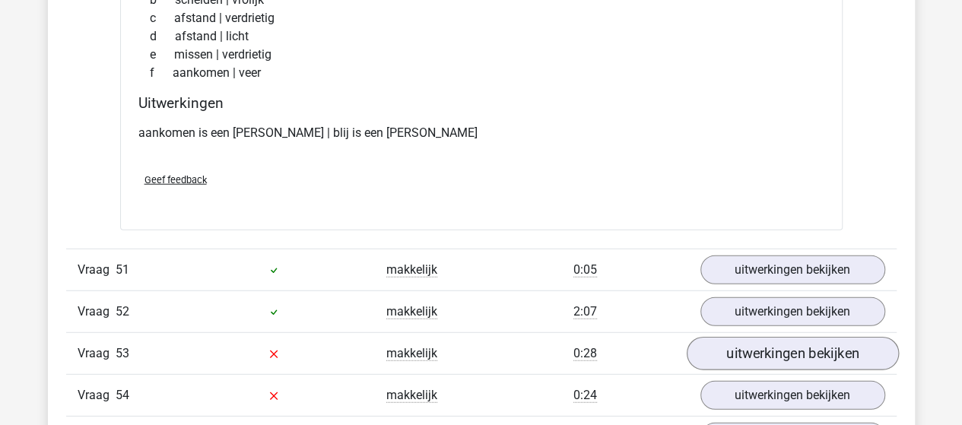
scroll to position [30799, 0]
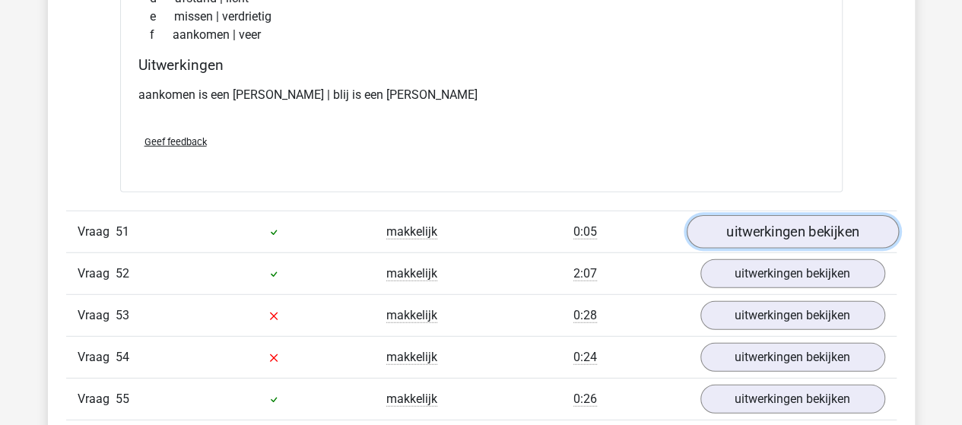
click at [754, 215] on link "uitwerkingen bekijken" at bounding box center [792, 231] width 212 height 33
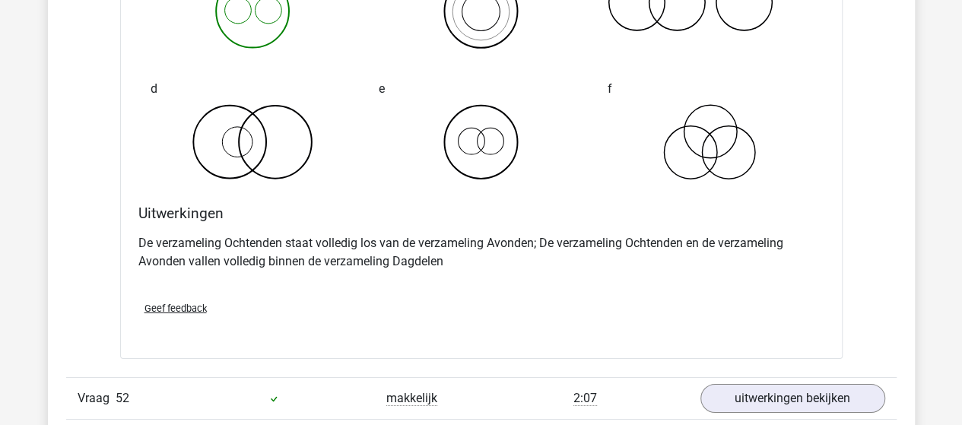
scroll to position [31408, 0]
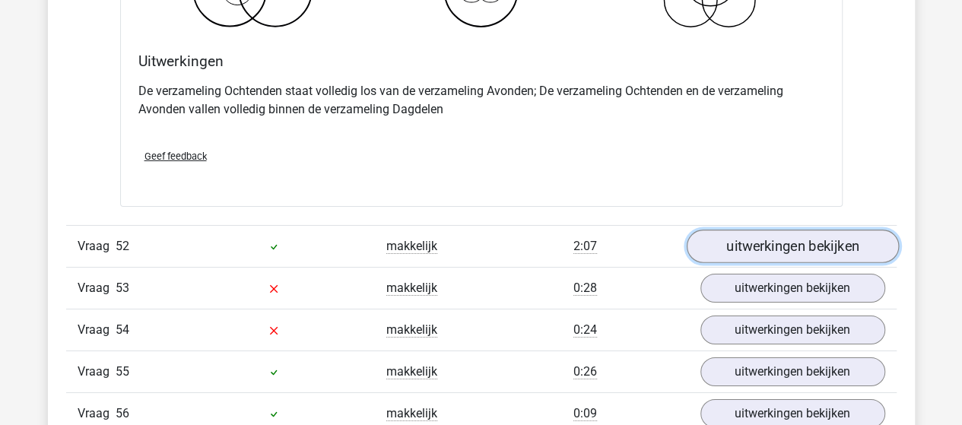
click at [731, 230] on link "uitwerkingen bekijken" at bounding box center [792, 246] width 212 height 33
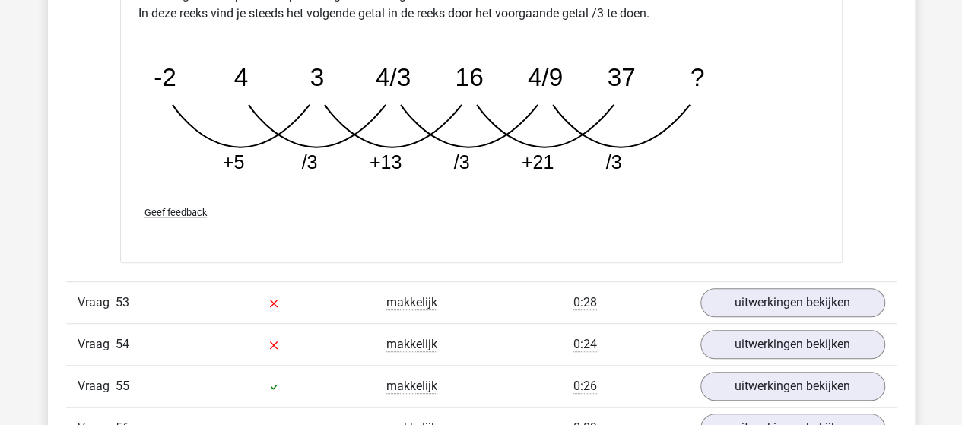
scroll to position [32168, 0]
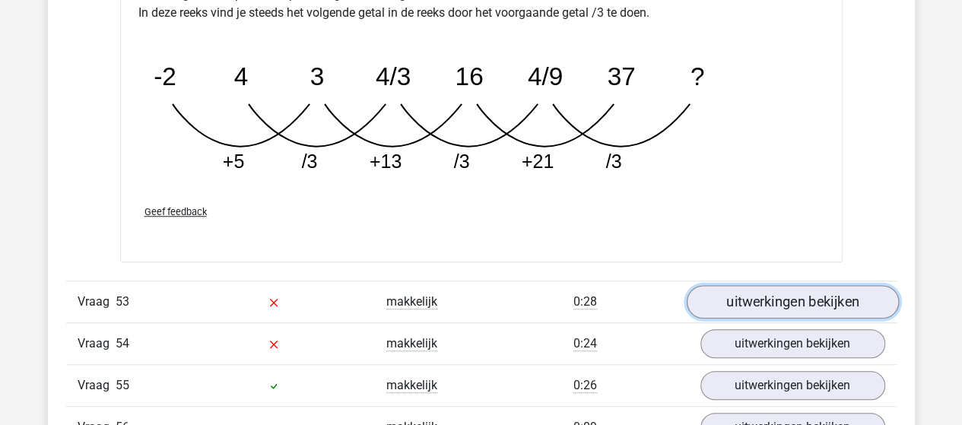
click at [737, 285] on link "uitwerkingen bekijken" at bounding box center [792, 301] width 212 height 33
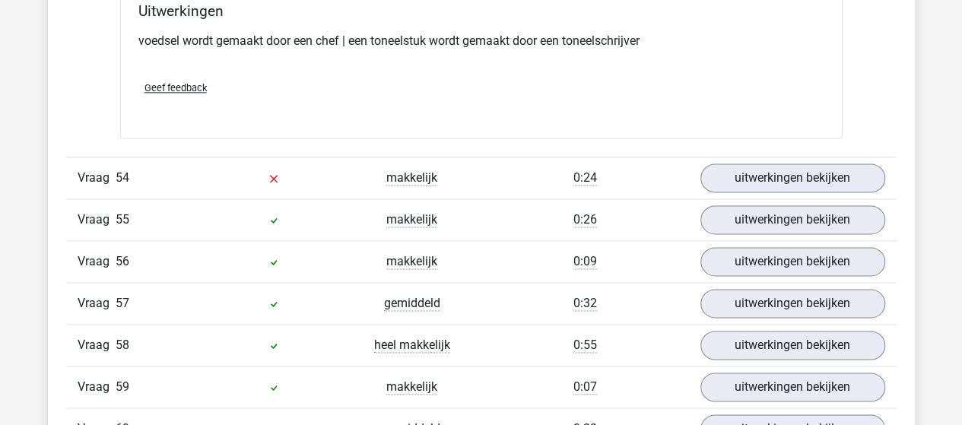
scroll to position [32700, 0]
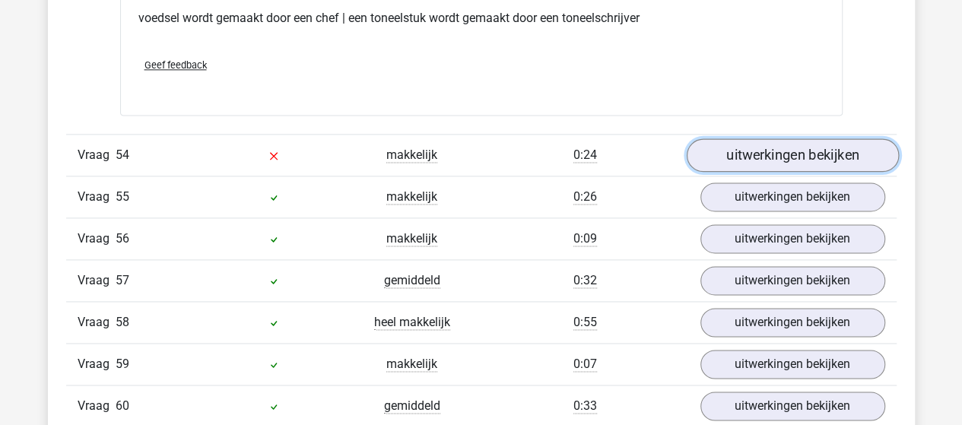
click at [725, 138] on link "uitwerkingen bekijken" at bounding box center [792, 154] width 212 height 33
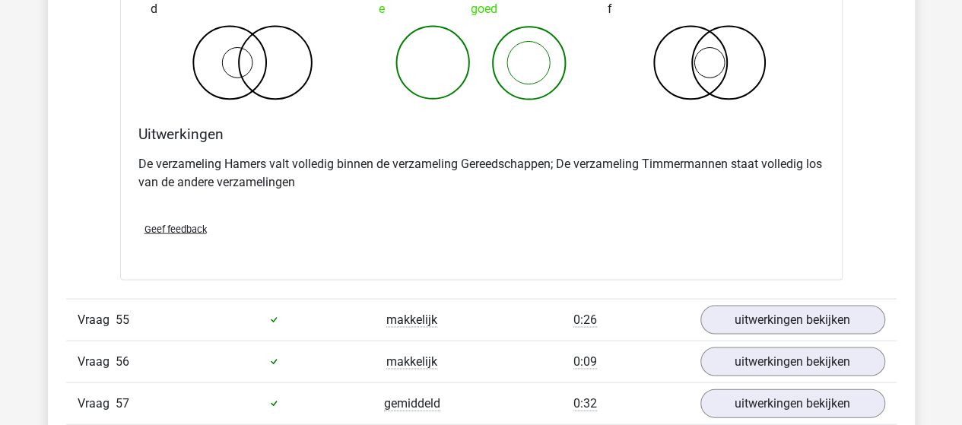
scroll to position [33233, 0]
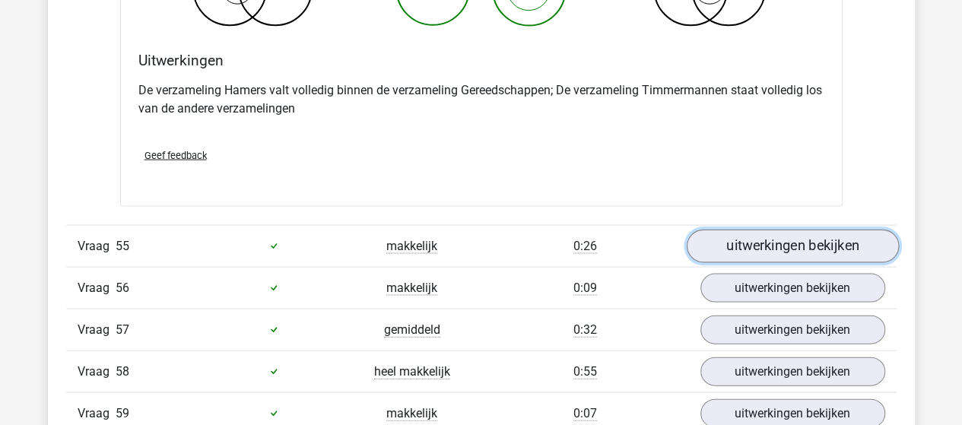
click at [757, 230] on link "uitwerkingen bekijken" at bounding box center [792, 246] width 212 height 33
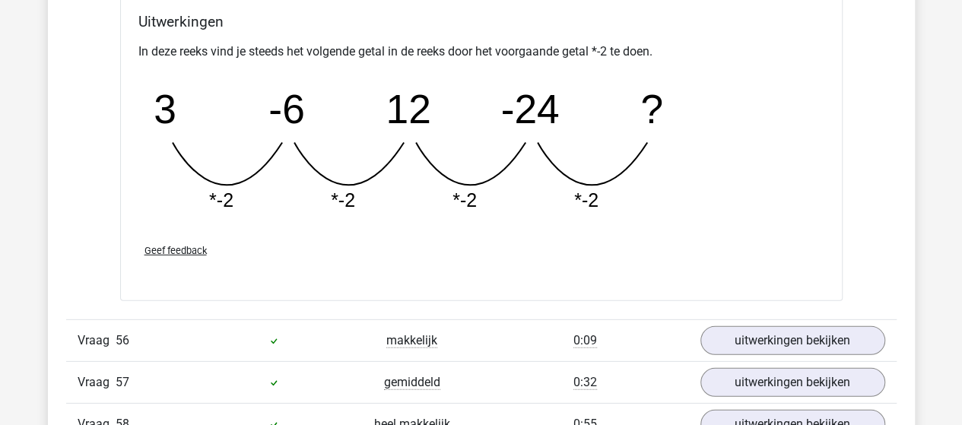
scroll to position [33917, 0]
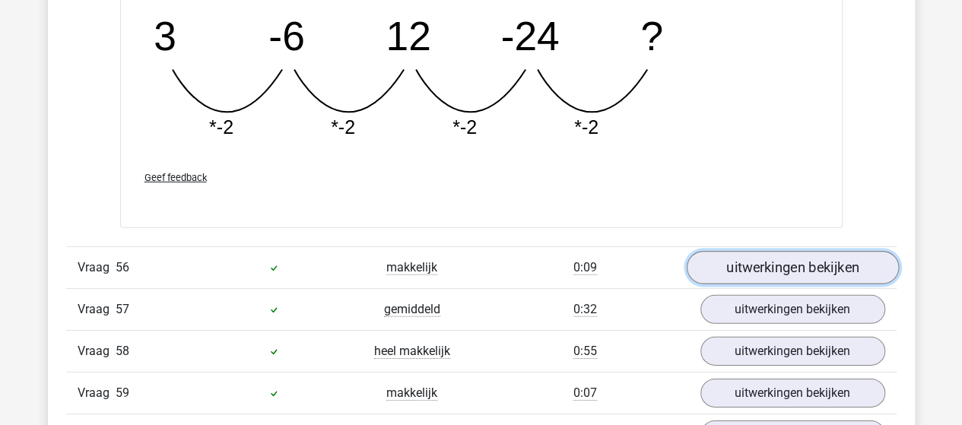
click at [786, 251] on link "uitwerkingen bekijken" at bounding box center [792, 267] width 212 height 33
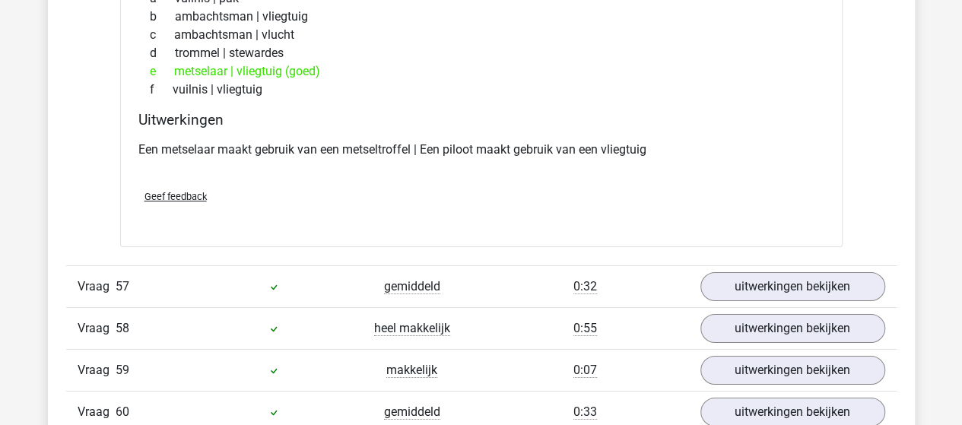
scroll to position [34297, 0]
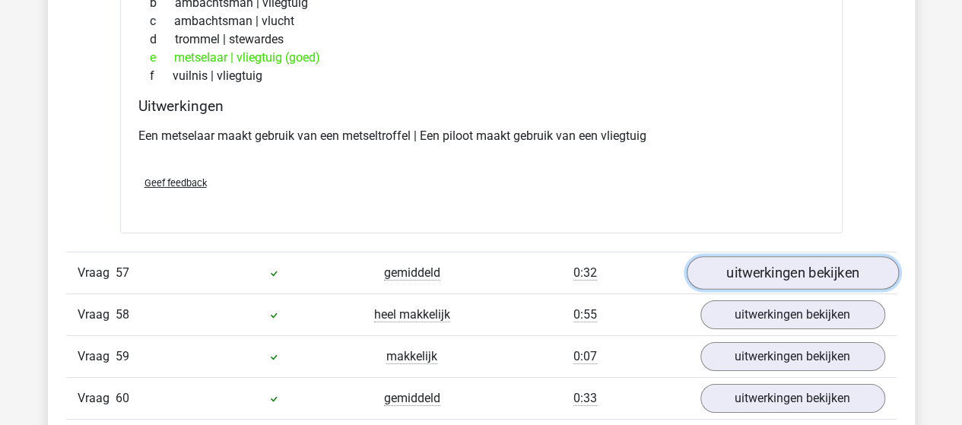
click at [787, 257] on link "uitwerkingen bekijken" at bounding box center [792, 273] width 212 height 33
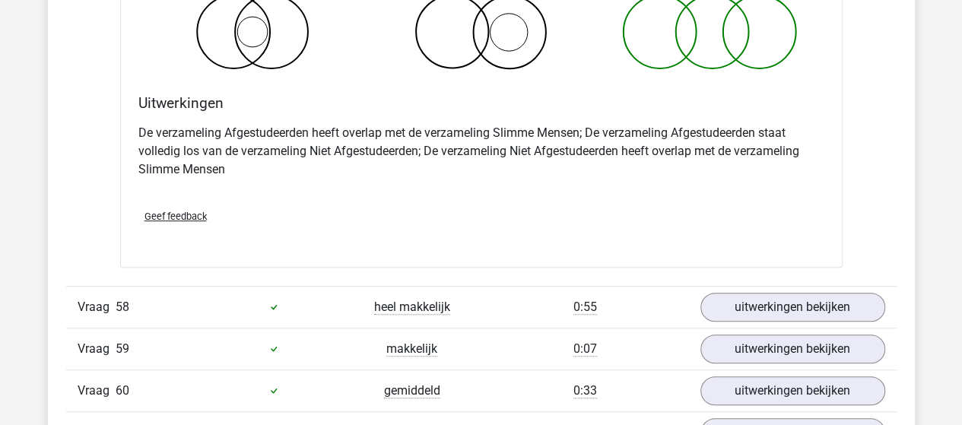
scroll to position [34906, 0]
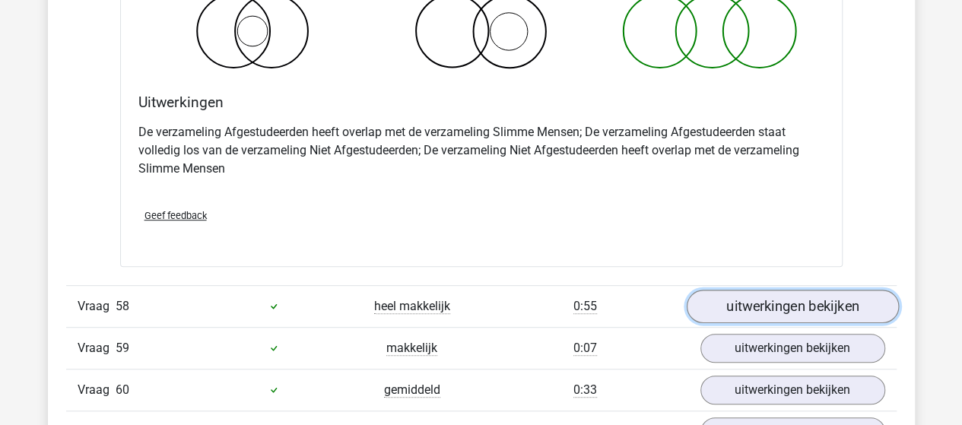
click at [741, 290] on link "uitwerkingen bekijken" at bounding box center [792, 306] width 212 height 33
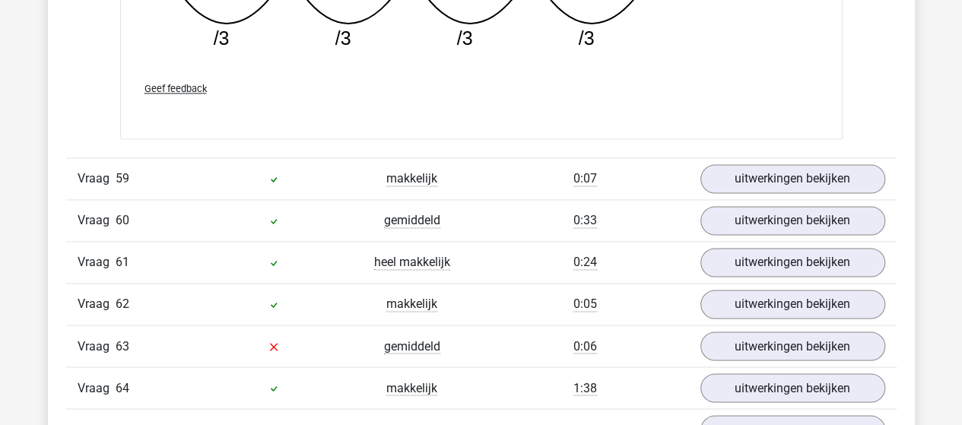
scroll to position [35742, 0]
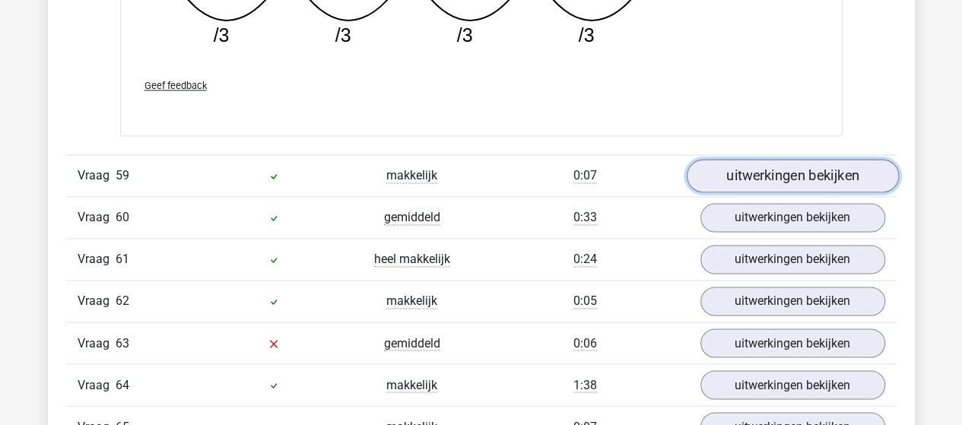
click at [785, 160] on link "uitwerkingen bekijken" at bounding box center [792, 176] width 212 height 33
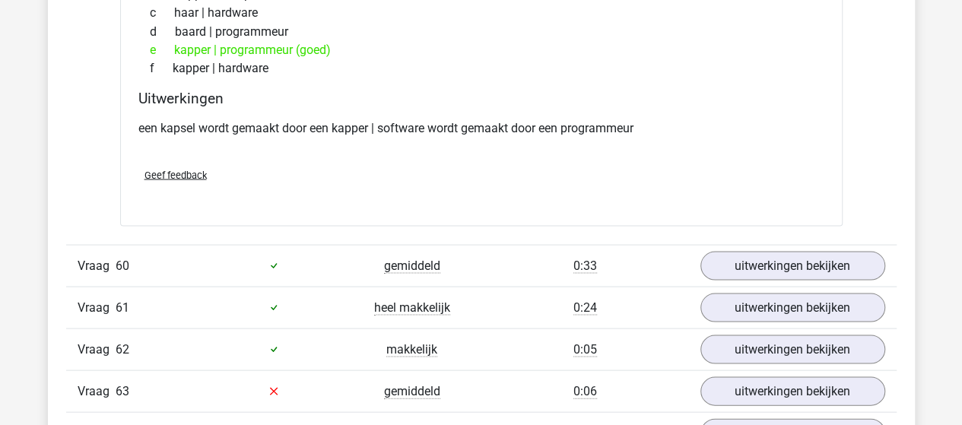
scroll to position [36123, 0]
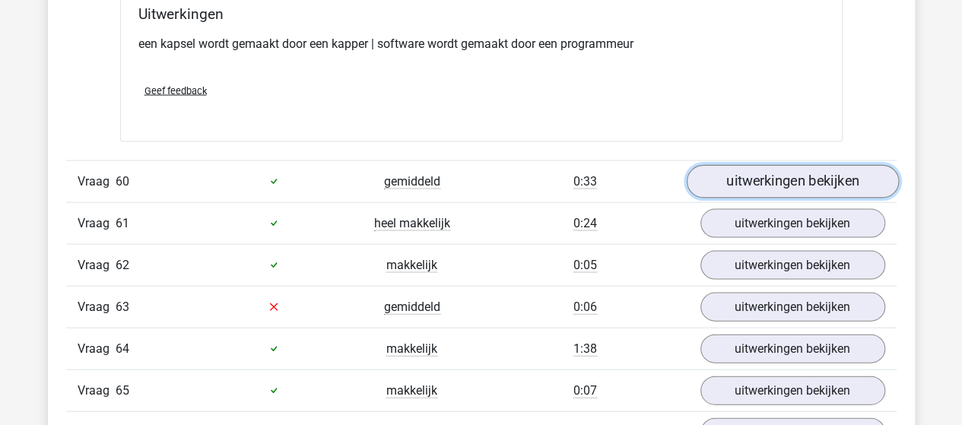
click at [770, 165] on link "uitwerkingen bekijken" at bounding box center [792, 181] width 212 height 33
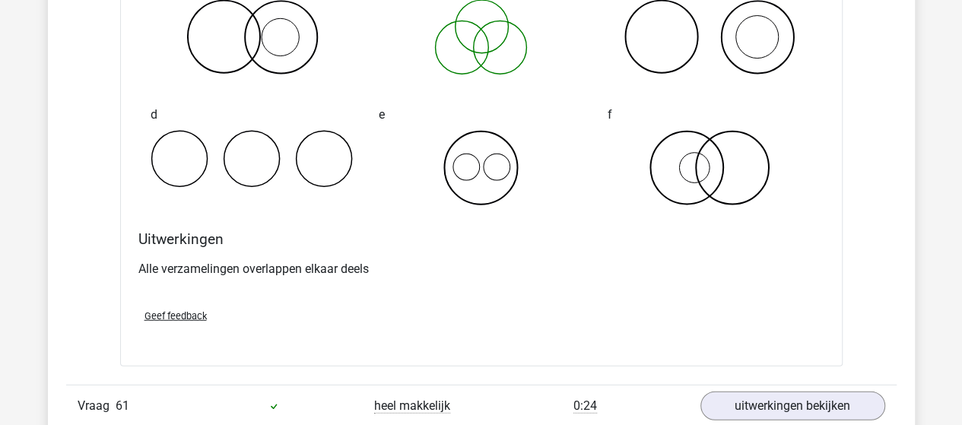
scroll to position [36655, 0]
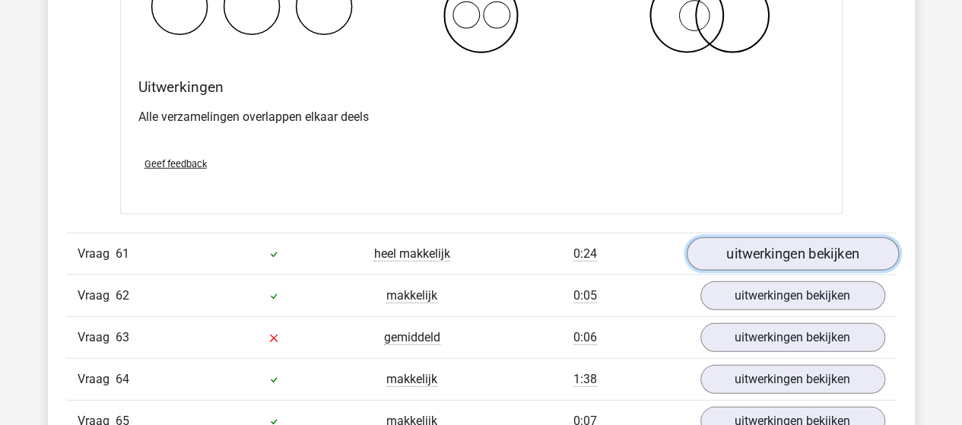
click at [759, 237] on link "uitwerkingen bekijken" at bounding box center [792, 253] width 212 height 33
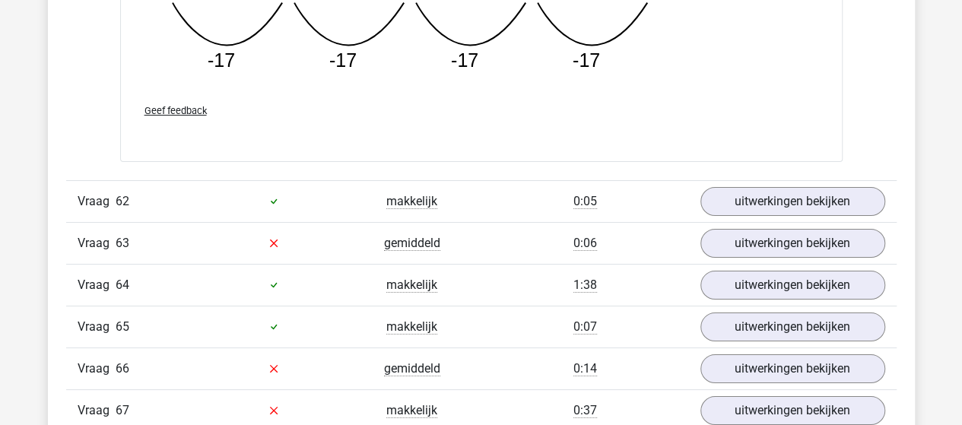
scroll to position [37415, 0]
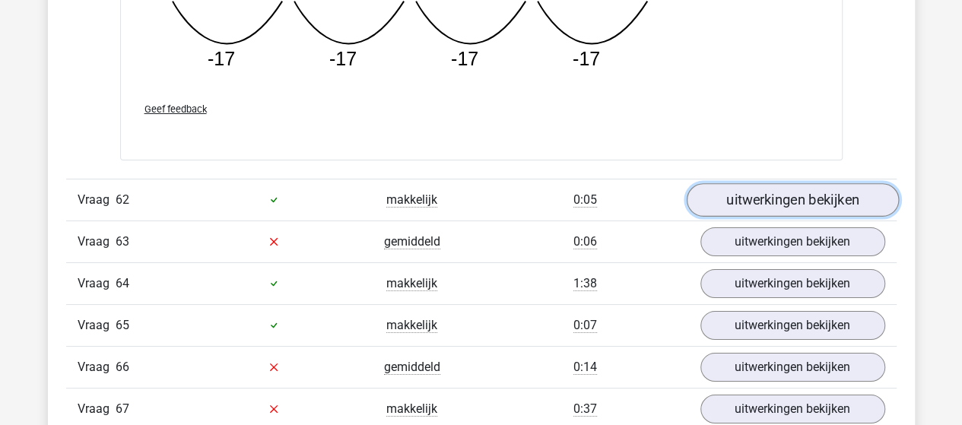
click at [747, 183] on link "uitwerkingen bekijken" at bounding box center [792, 199] width 212 height 33
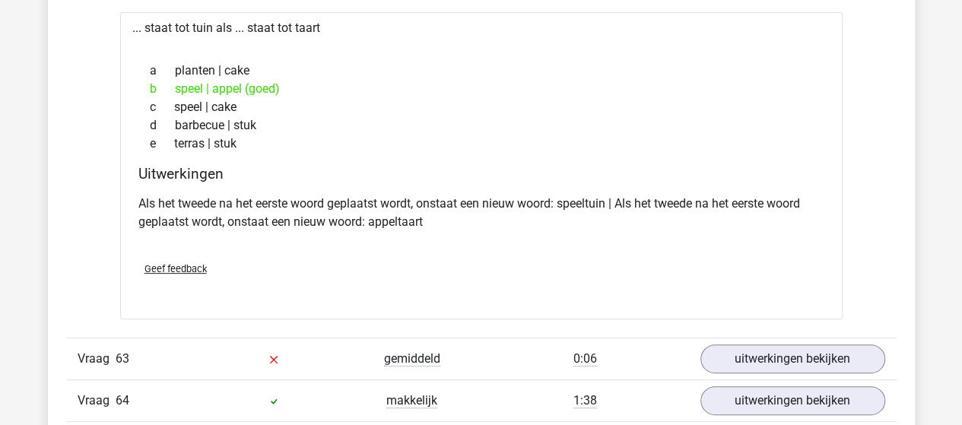
scroll to position [37644, 0]
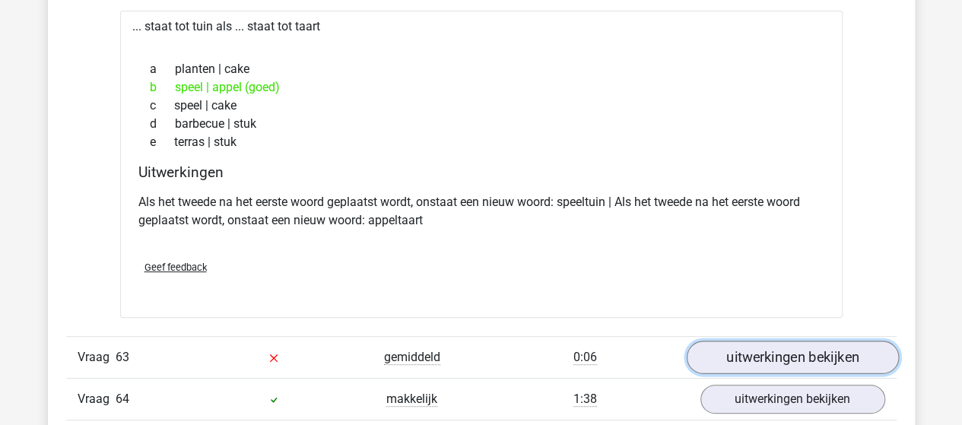
click at [748, 341] on link "uitwerkingen bekijken" at bounding box center [792, 357] width 212 height 33
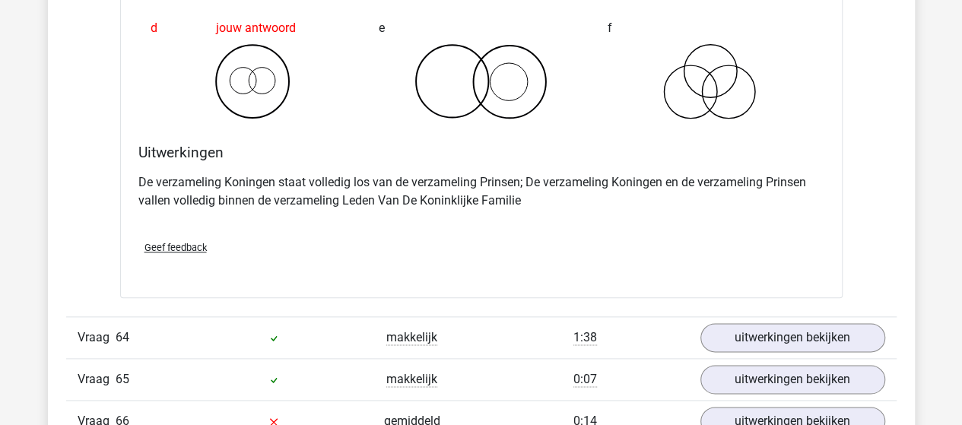
scroll to position [38328, 0]
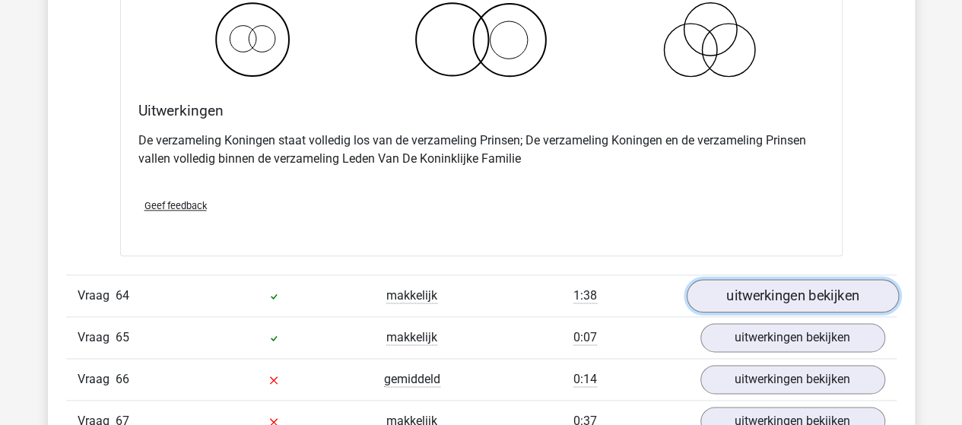
click at [764, 279] on link "uitwerkingen bekijken" at bounding box center [792, 295] width 212 height 33
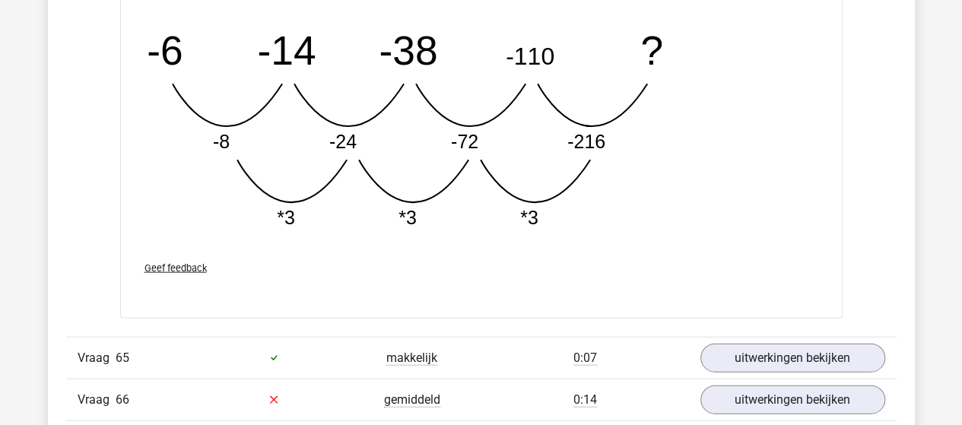
scroll to position [39088, 0]
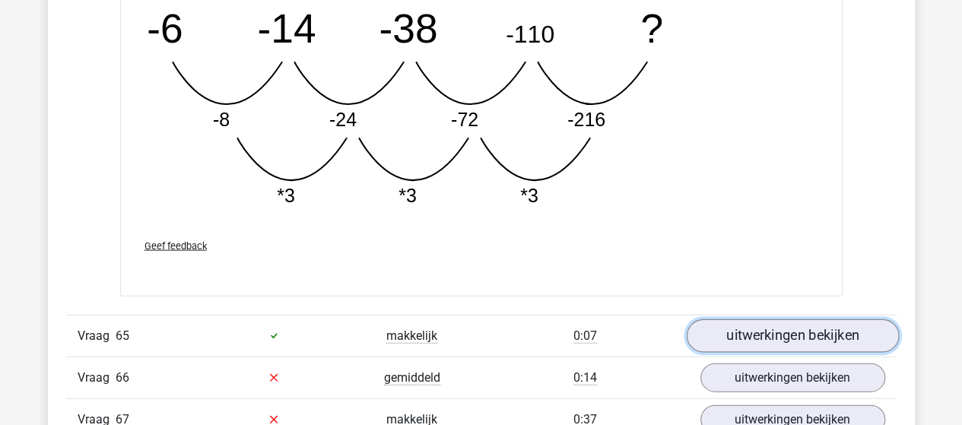
click at [738, 319] on link "uitwerkingen bekijken" at bounding box center [792, 335] width 212 height 33
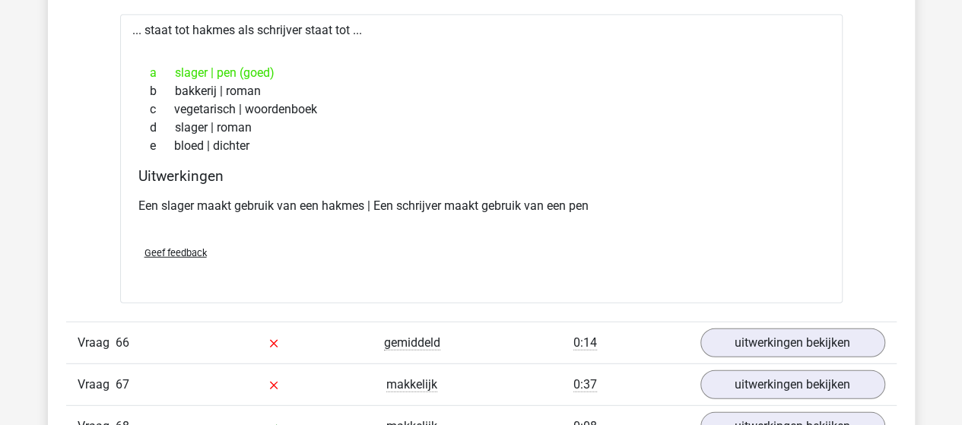
scroll to position [39469, 0]
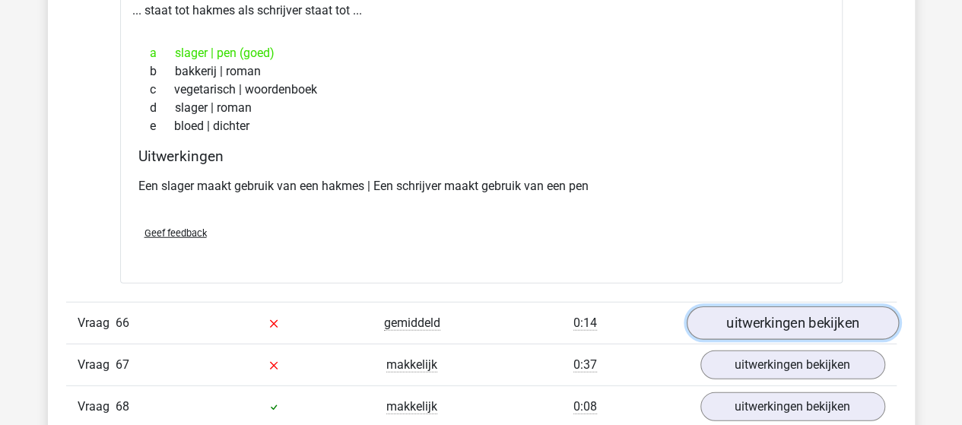
click at [744, 306] on link "uitwerkingen bekijken" at bounding box center [792, 322] width 212 height 33
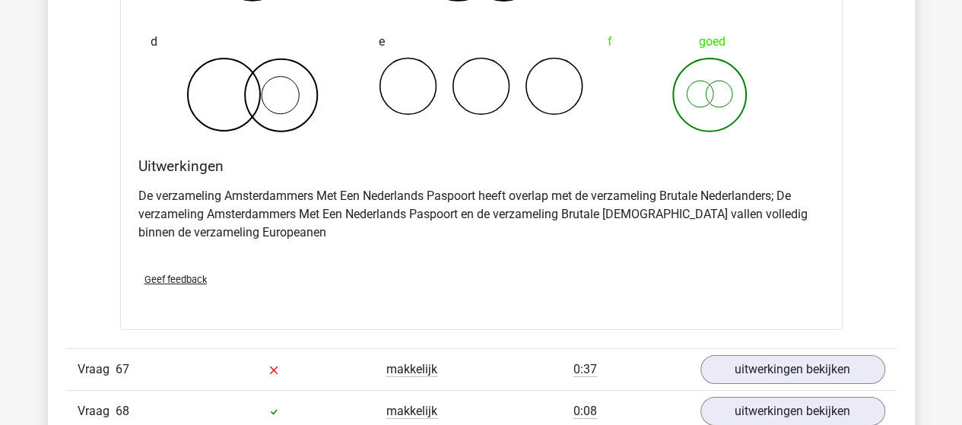
scroll to position [40077, 0]
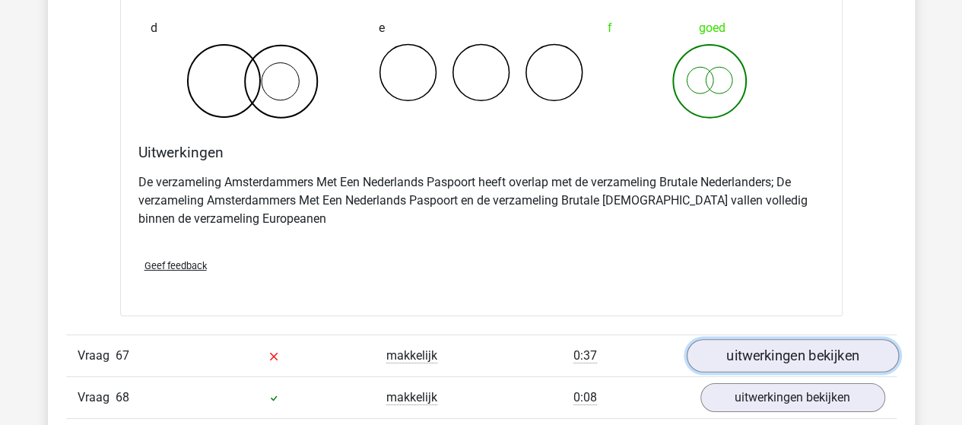
click at [719, 339] on link "uitwerkingen bekijken" at bounding box center [792, 355] width 212 height 33
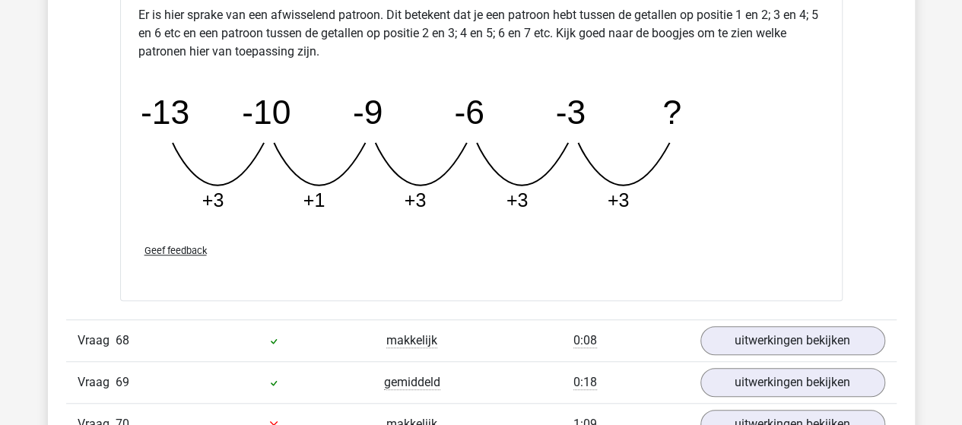
scroll to position [40838, 0]
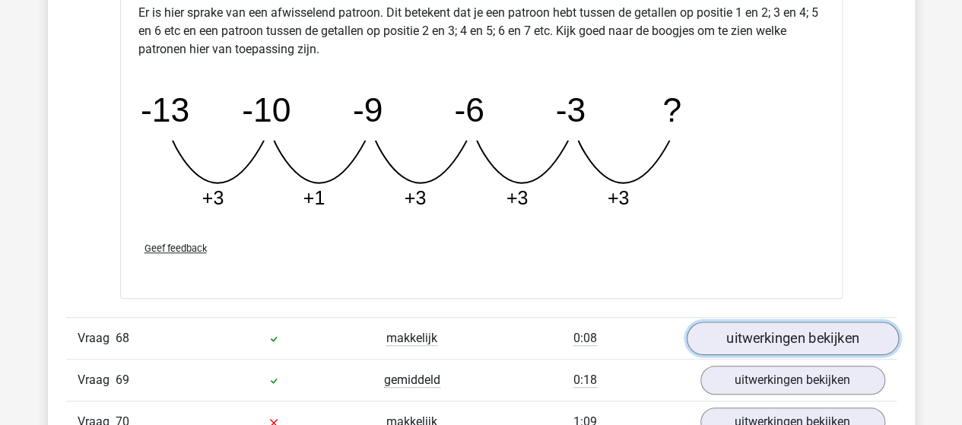
click at [739, 322] on link "uitwerkingen bekijken" at bounding box center [792, 338] width 212 height 33
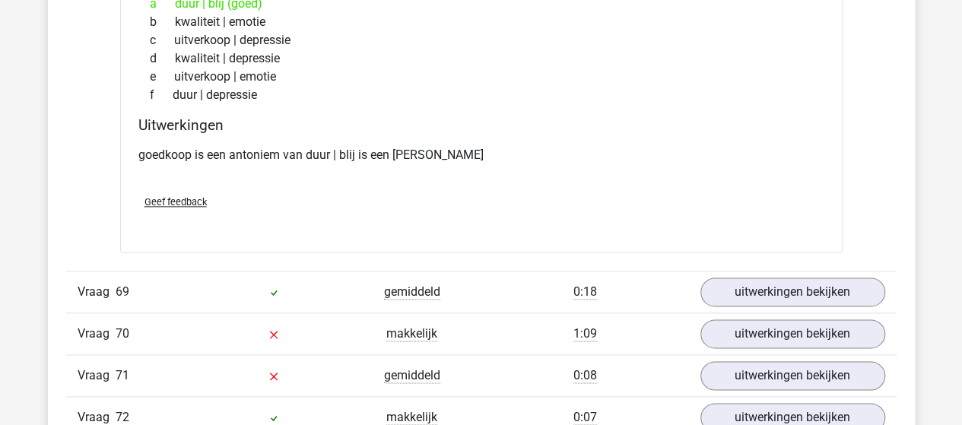
scroll to position [41294, 0]
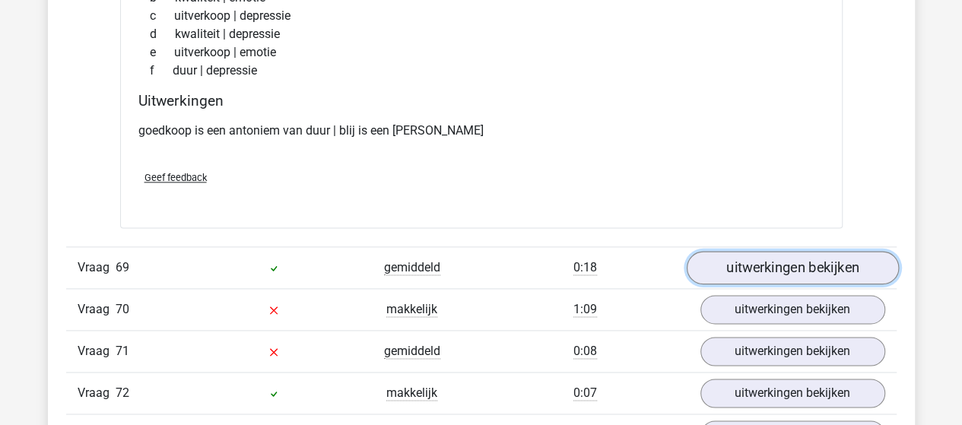
click at [730, 251] on link "uitwerkingen bekijken" at bounding box center [792, 267] width 212 height 33
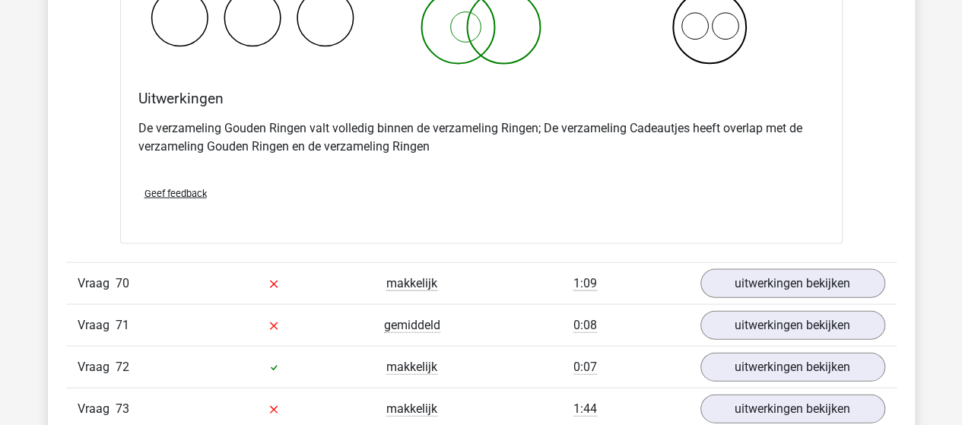
scroll to position [41902, 0]
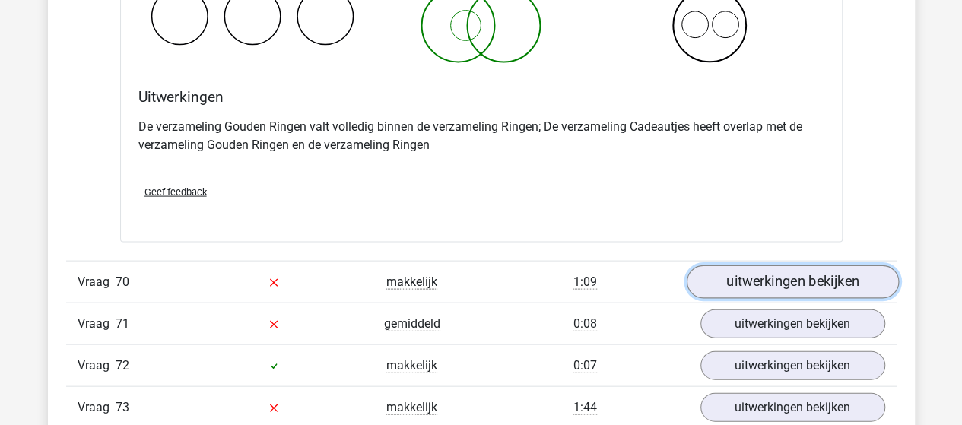
click at [730, 265] on link "uitwerkingen bekijken" at bounding box center [792, 281] width 212 height 33
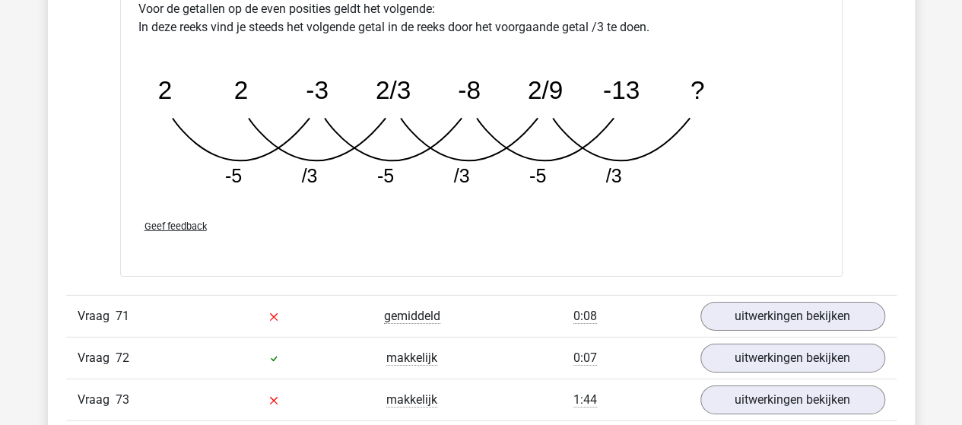
scroll to position [42663, 0]
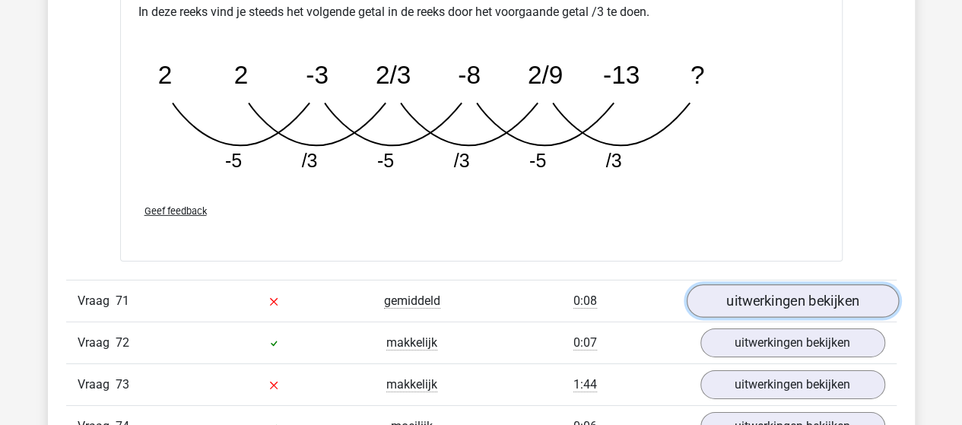
click at [745, 284] on link "uitwerkingen bekijken" at bounding box center [792, 300] width 212 height 33
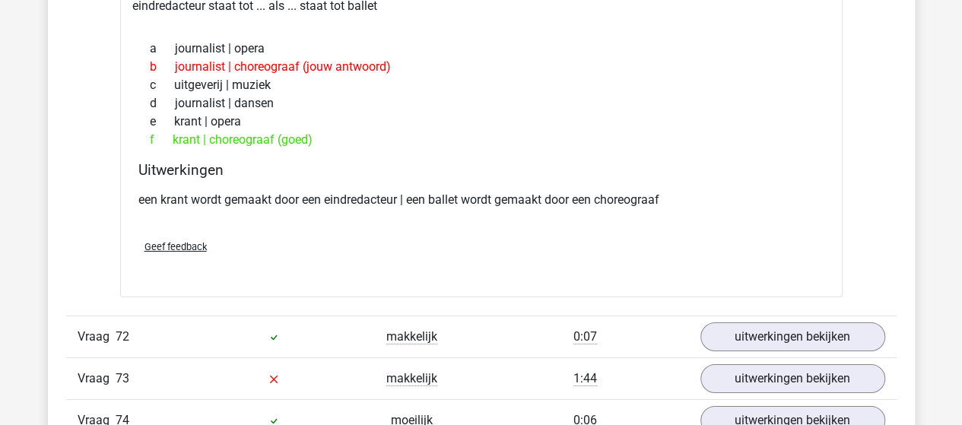
scroll to position [42967, 0]
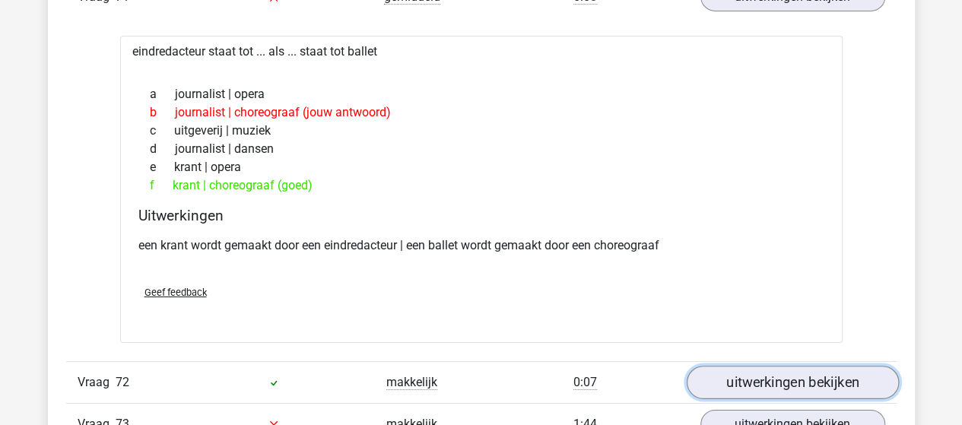
click at [738, 366] on link "uitwerkingen bekijken" at bounding box center [792, 382] width 212 height 33
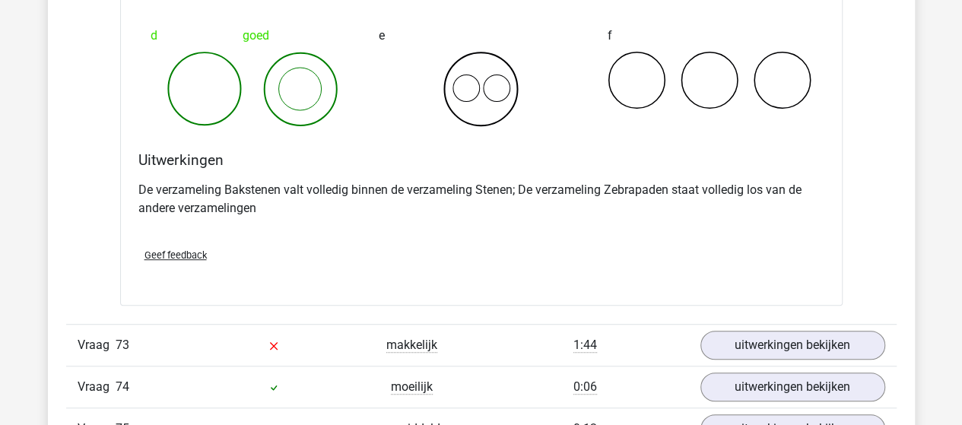
scroll to position [43651, 0]
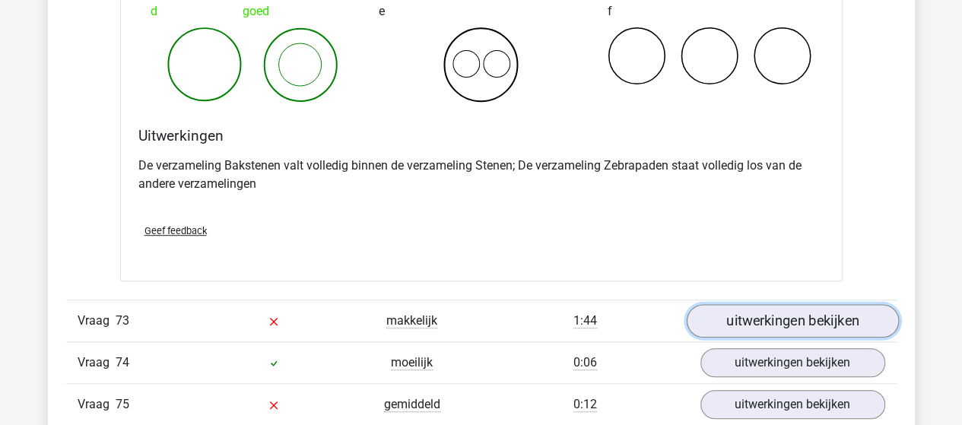
click at [735, 305] on link "uitwerkingen bekijken" at bounding box center [792, 321] width 212 height 33
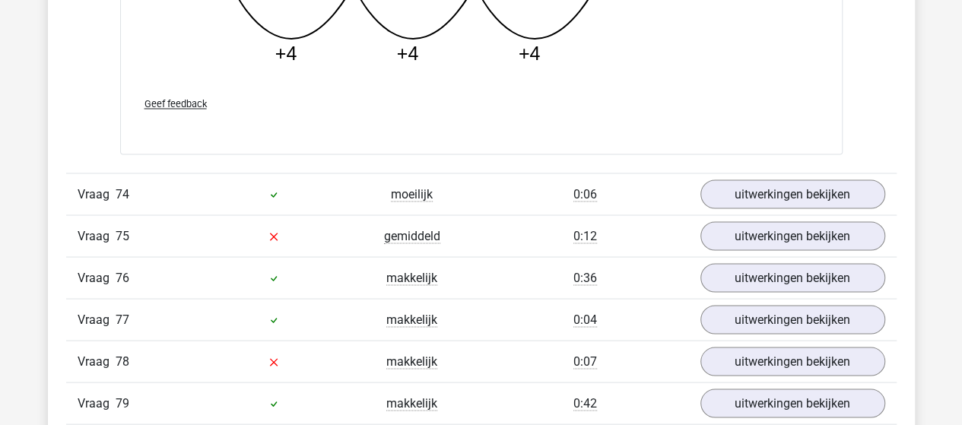
scroll to position [44640, 0]
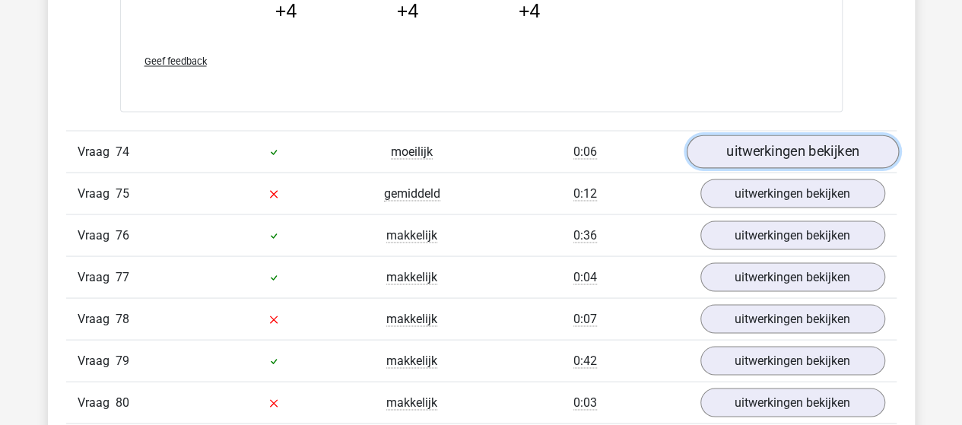
click at [725, 135] on link "uitwerkingen bekijken" at bounding box center [792, 151] width 212 height 33
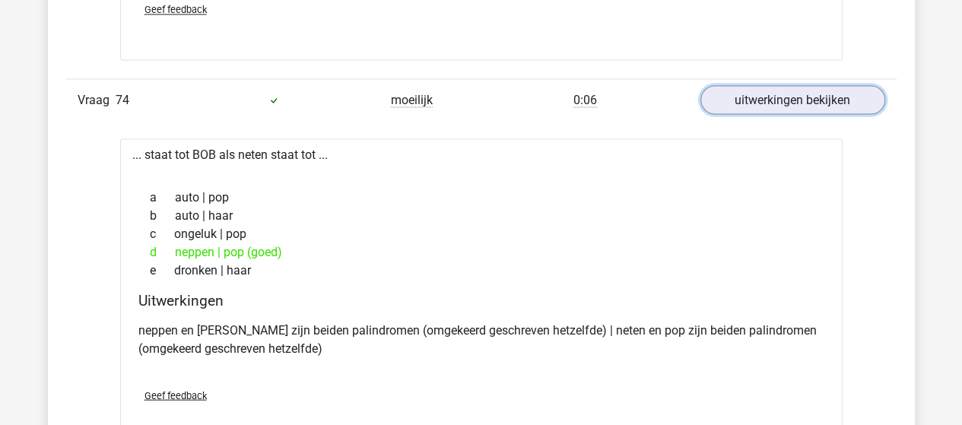
scroll to position [44716, 0]
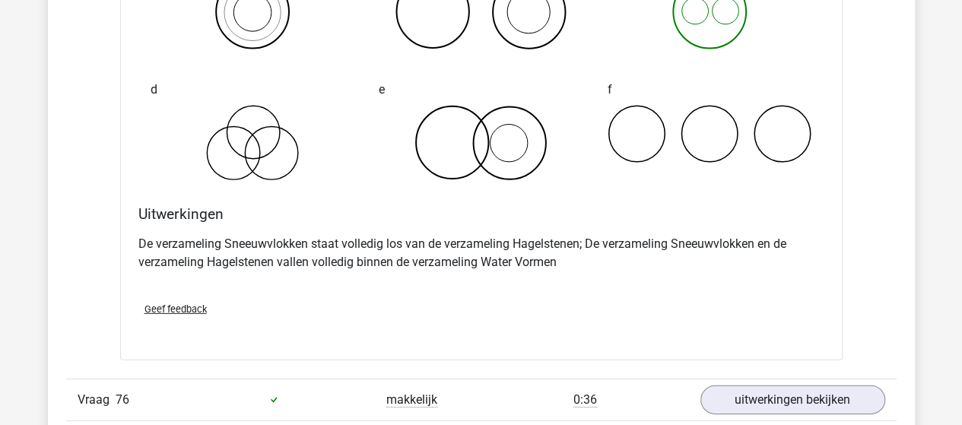
scroll to position [45476, 0]
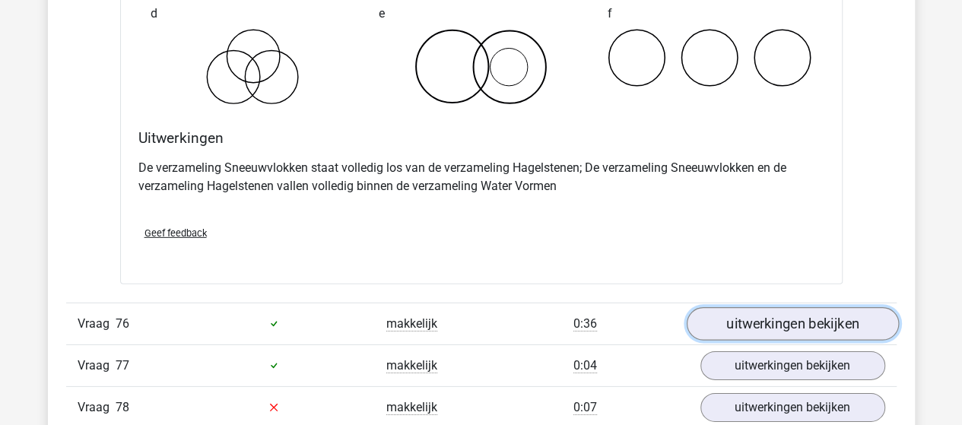
click at [730, 307] on link "uitwerkingen bekijken" at bounding box center [792, 323] width 212 height 33
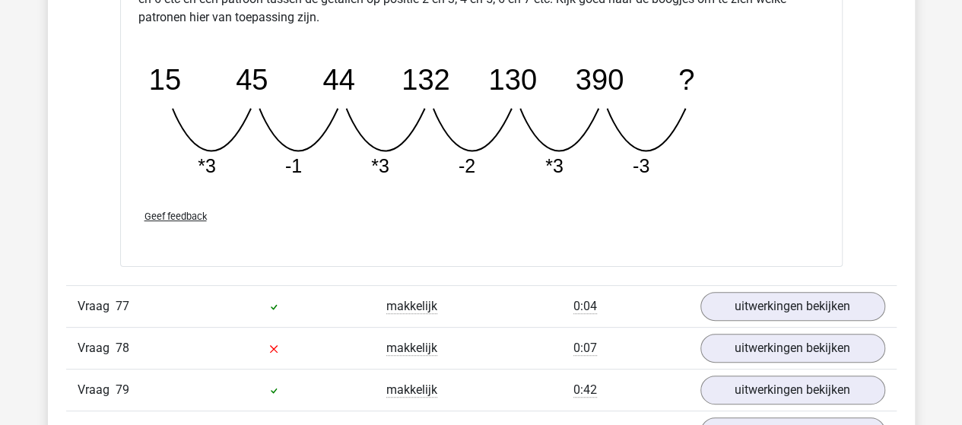
scroll to position [46237, 0]
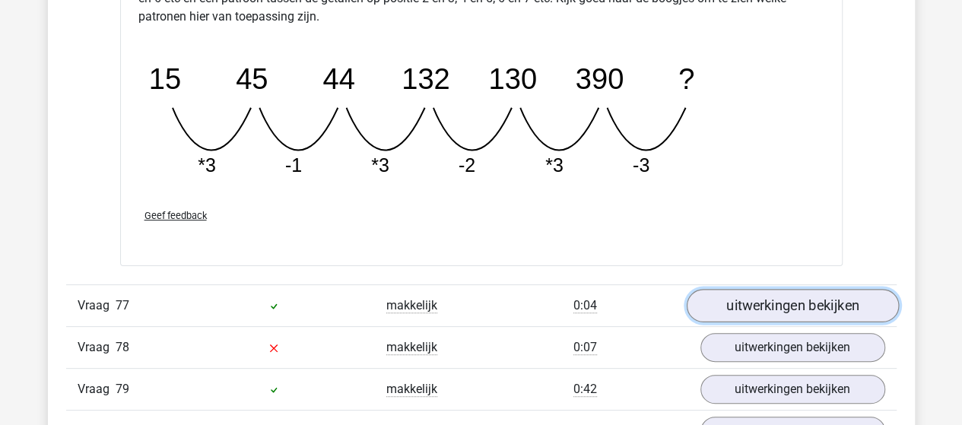
click at [715, 289] on link "uitwerkingen bekijken" at bounding box center [792, 305] width 212 height 33
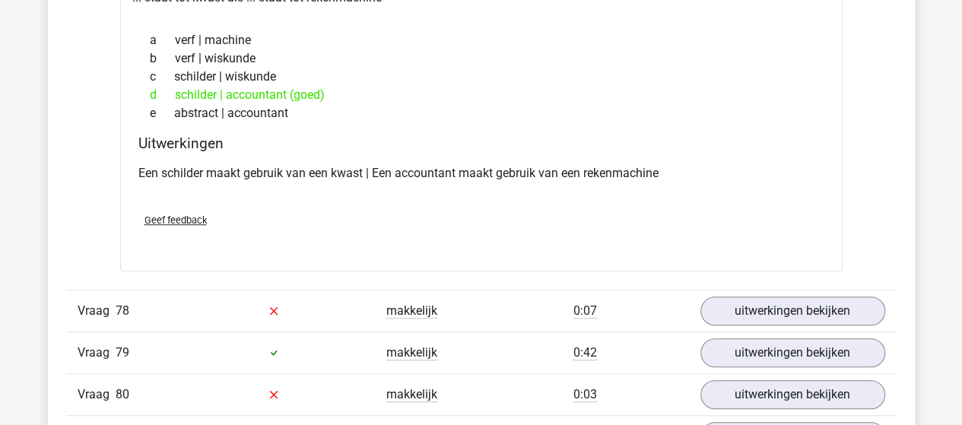
scroll to position [46617, 0]
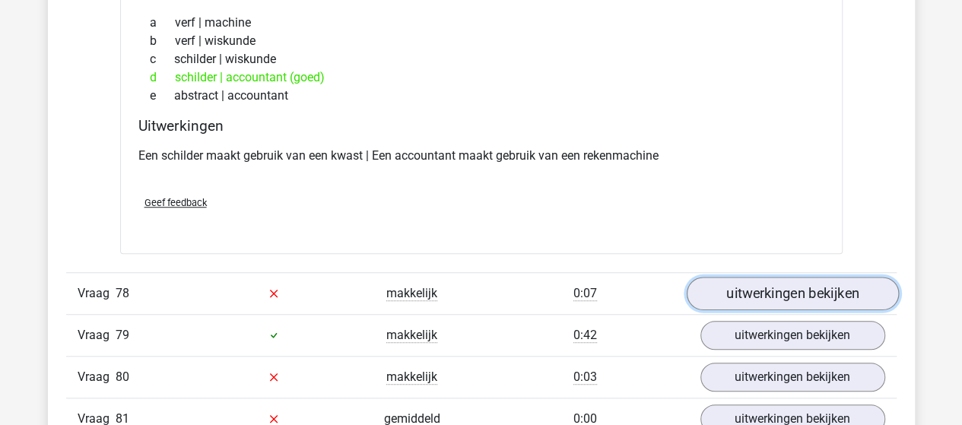
click at [742, 277] on link "uitwerkingen bekijken" at bounding box center [792, 293] width 212 height 33
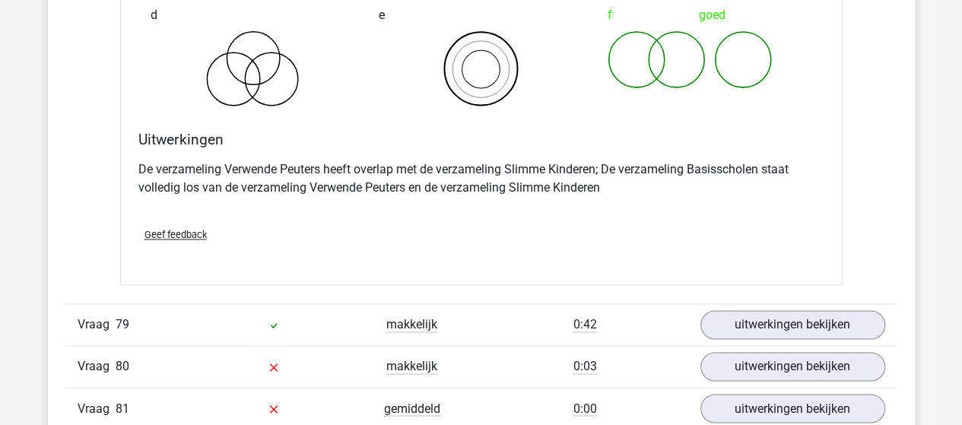
scroll to position [47302, 0]
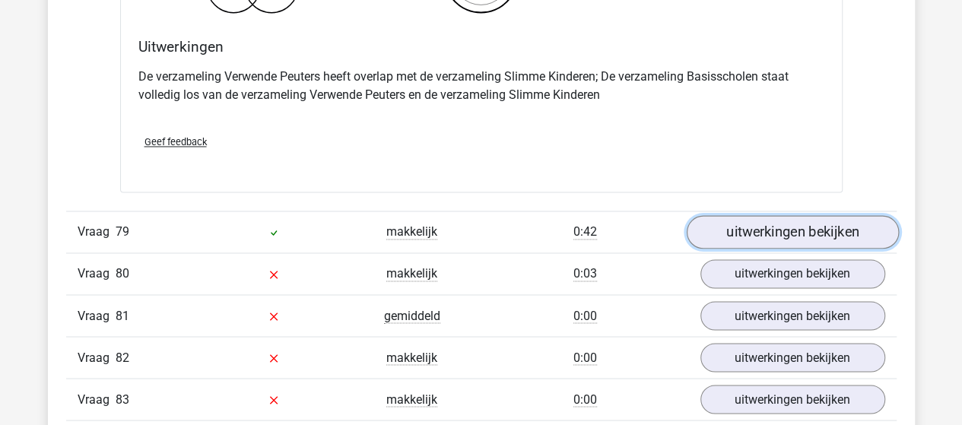
click at [713, 215] on link "uitwerkingen bekijken" at bounding box center [792, 231] width 212 height 33
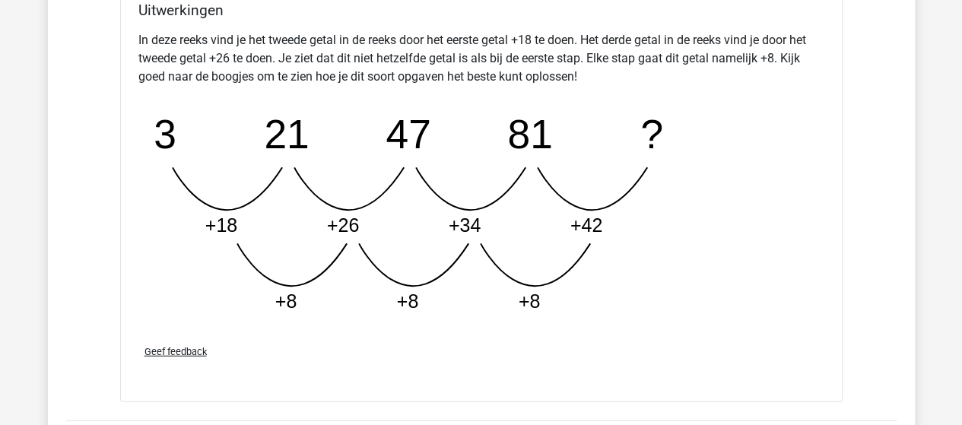
scroll to position [47986, 0]
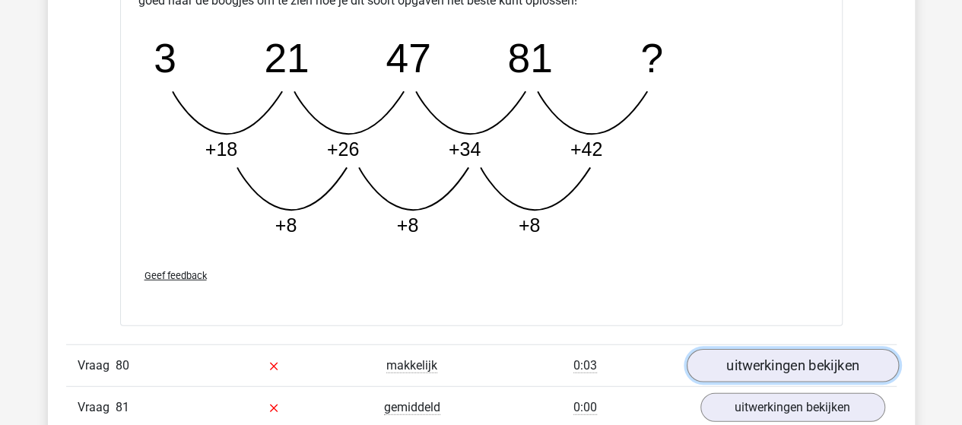
click at [740, 350] on link "uitwerkingen bekijken" at bounding box center [792, 366] width 212 height 33
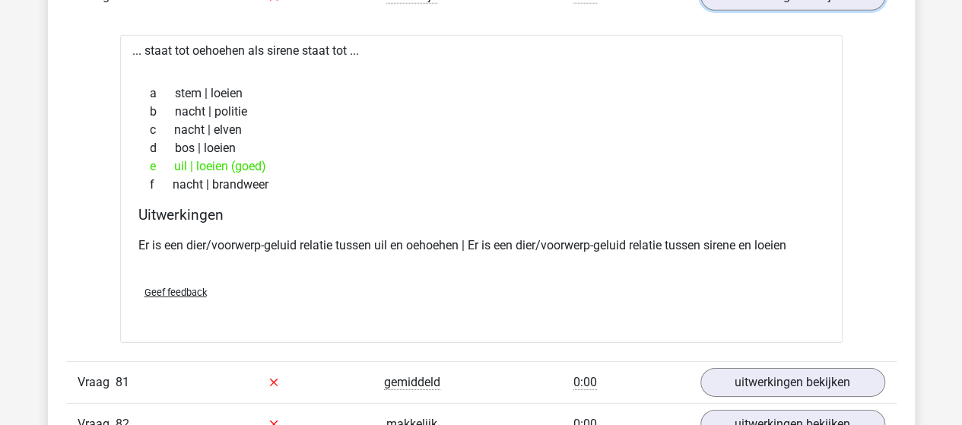
scroll to position [48366, 0]
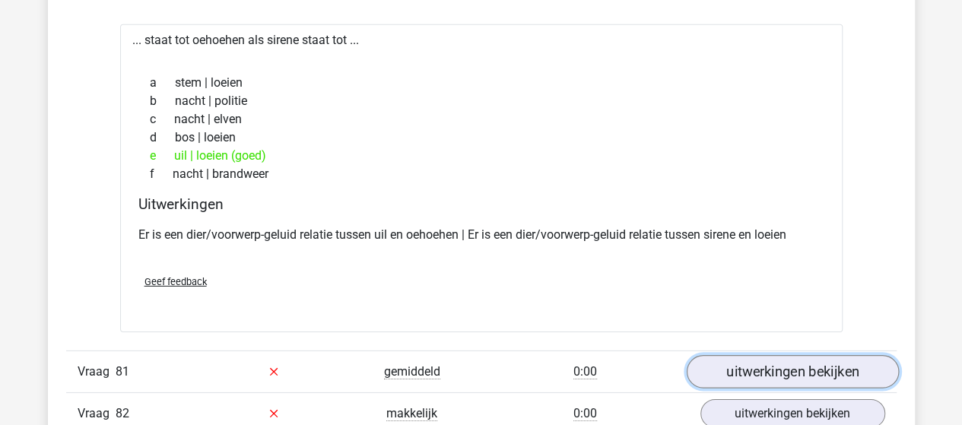
click at [740, 355] on link "uitwerkingen bekijken" at bounding box center [792, 371] width 212 height 33
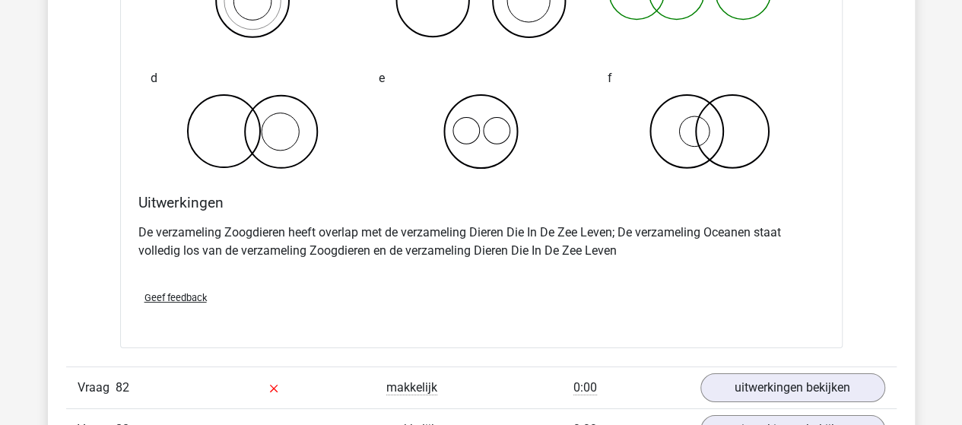
scroll to position [48975, 0]
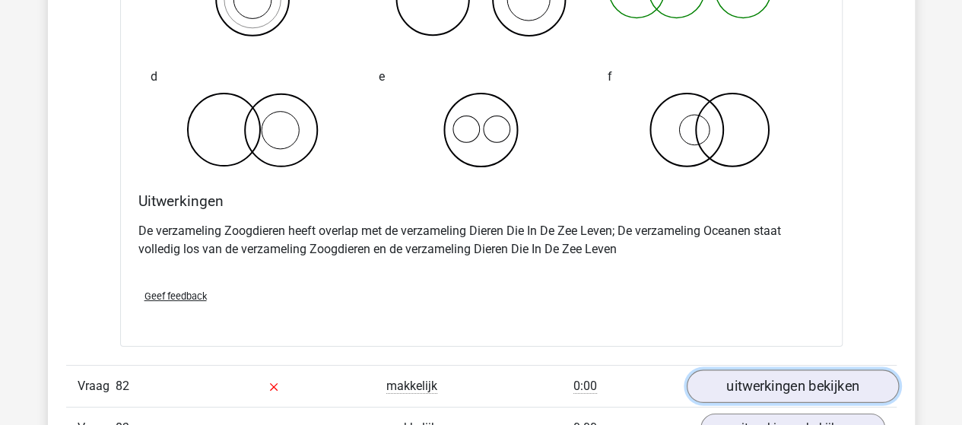
click at [756, 370] on link "uitwerkingen bekijken" at bounding box center [792, 386] width 212 height 33
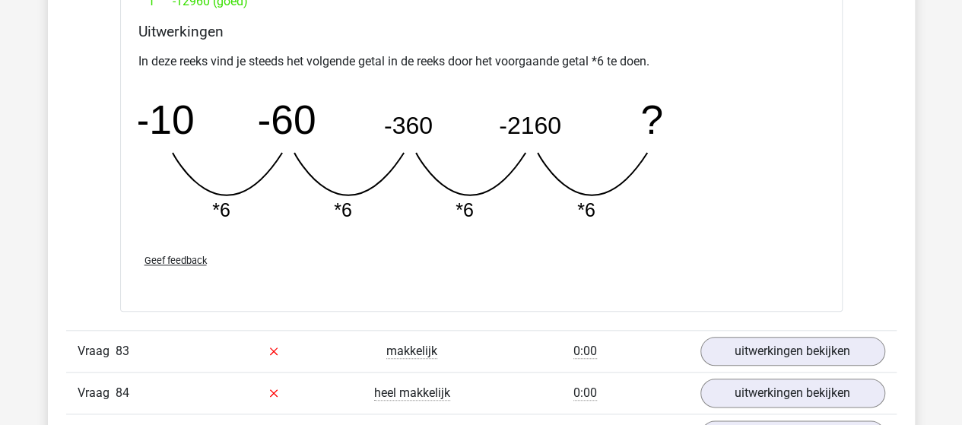
scroll to position [49735, 0]
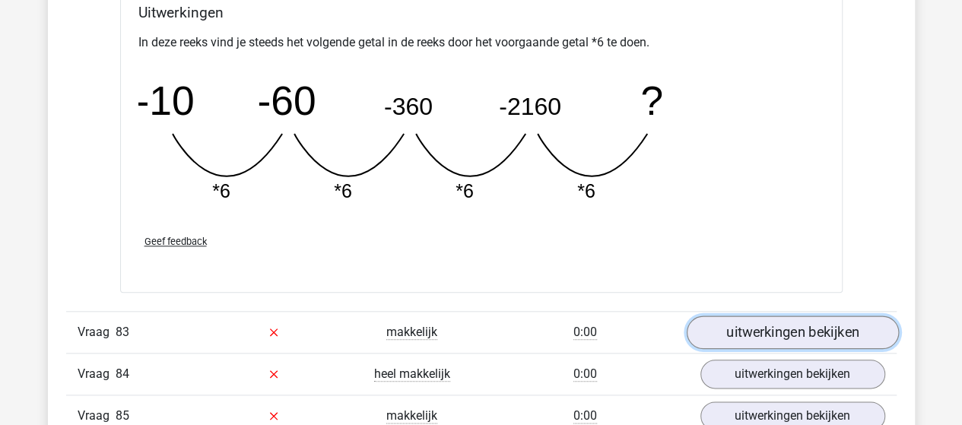
click at [750, 316] on link "uitwerkingen bekijken" at bounding box center [792, 332] width 212 height 33
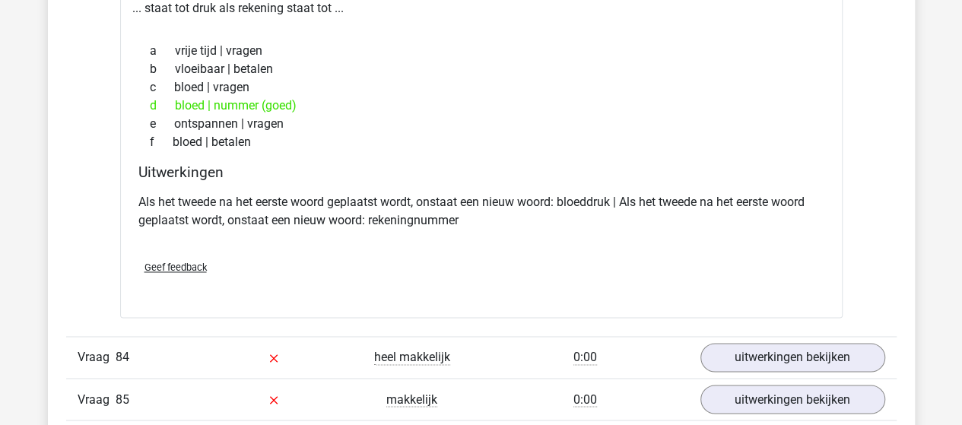
scroll to position [50115, 0]
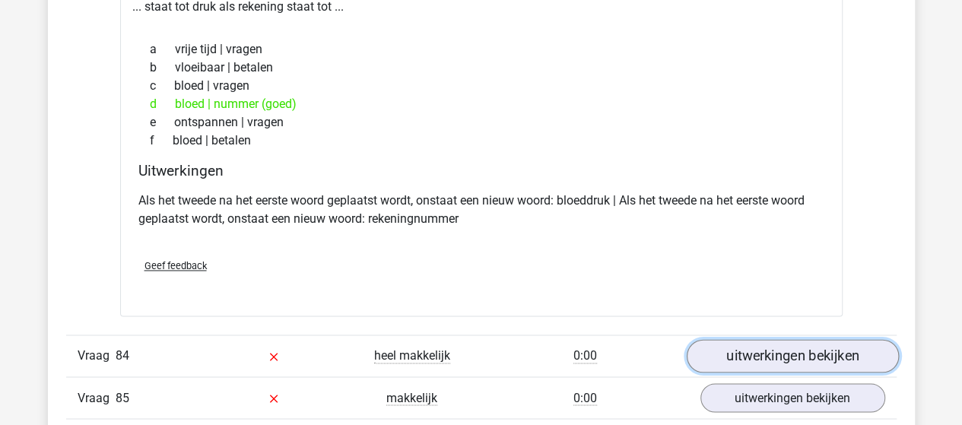
click at [729, 339] on link "uitwerkingen bekijken" at bounding box center [792, 355] width 212 height 33
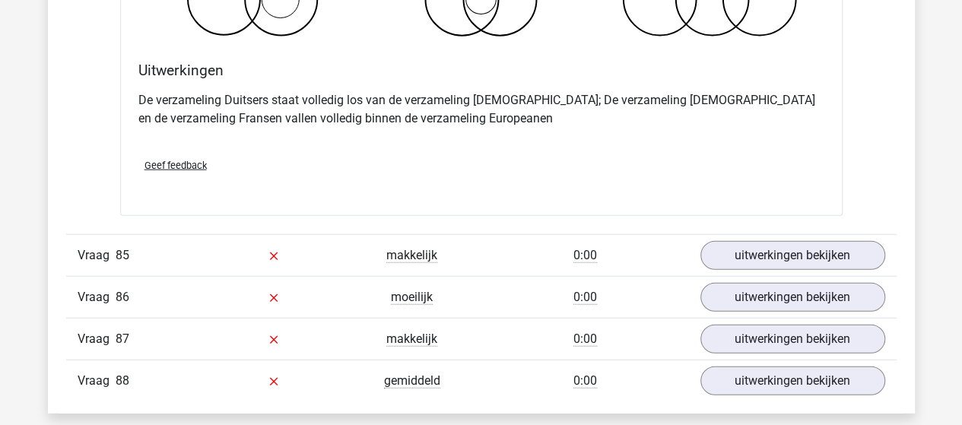
scroll to position [50876, 0]
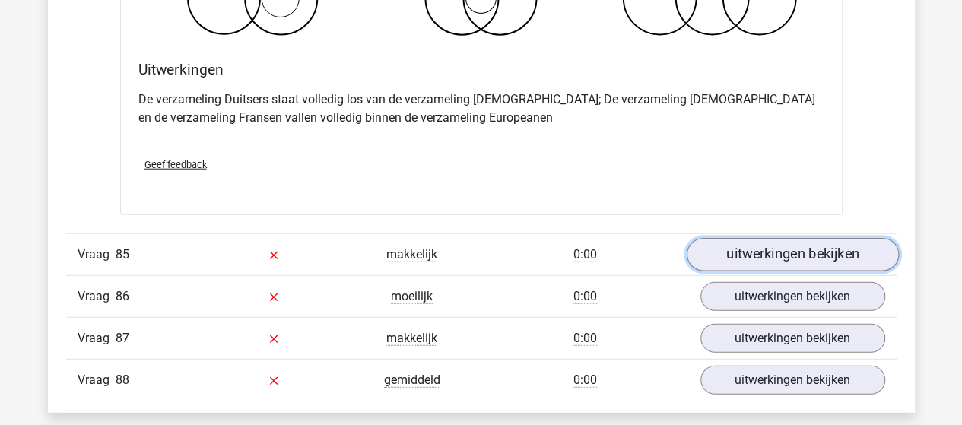
click at [733, 238] on link "uitwerkingen bekijken" at bounding box center [792, 254] width 212 height 33
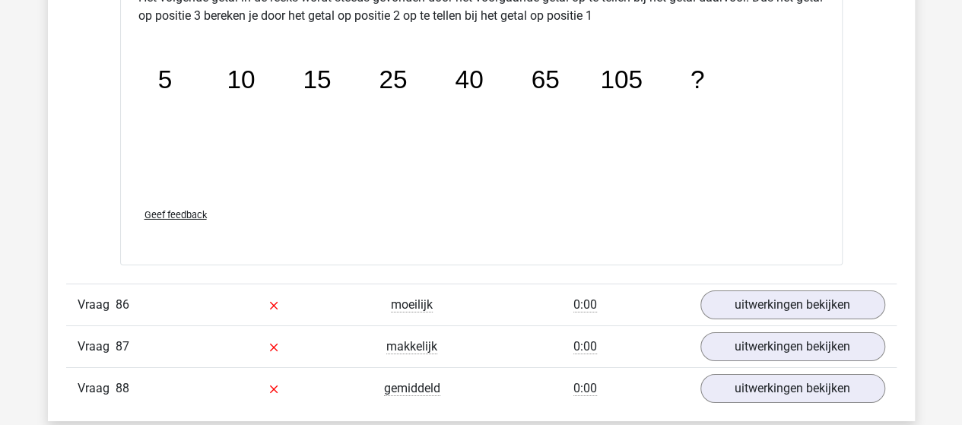
scroll to position [51560, 0]
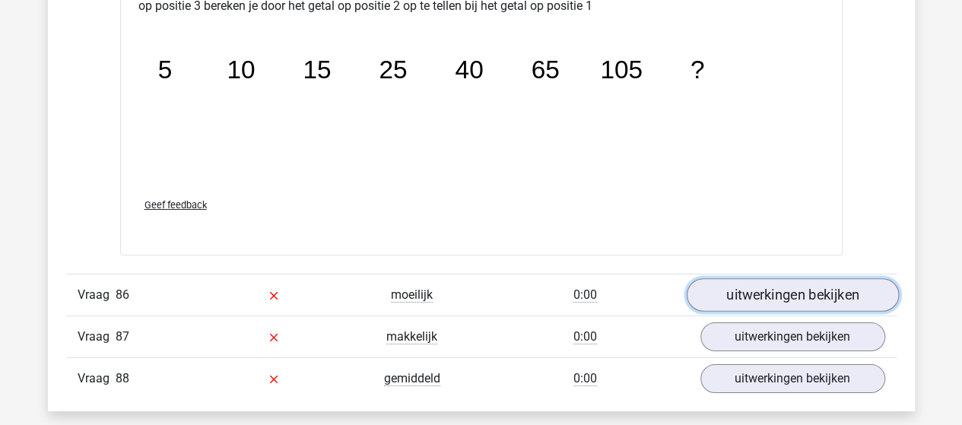
click at [729, 278] on link "uitwerkingen bekijken" at bounding box center [792, 294] width 212 height 33
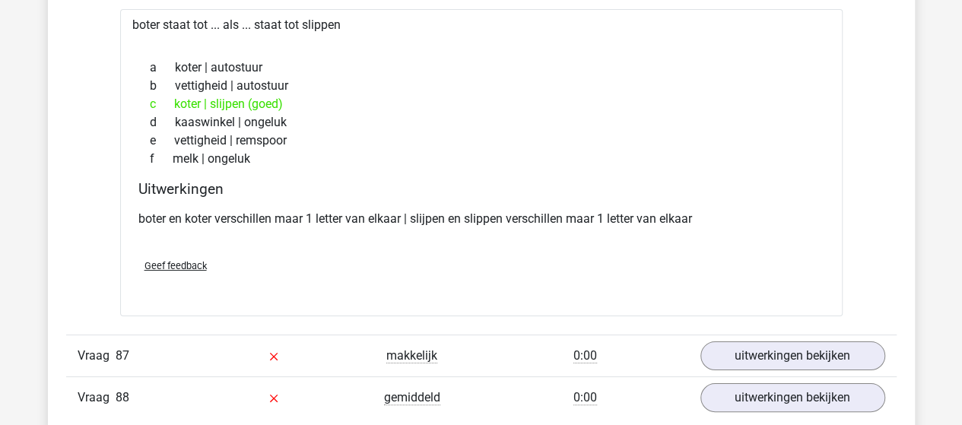
scroll to position [51940, 0]
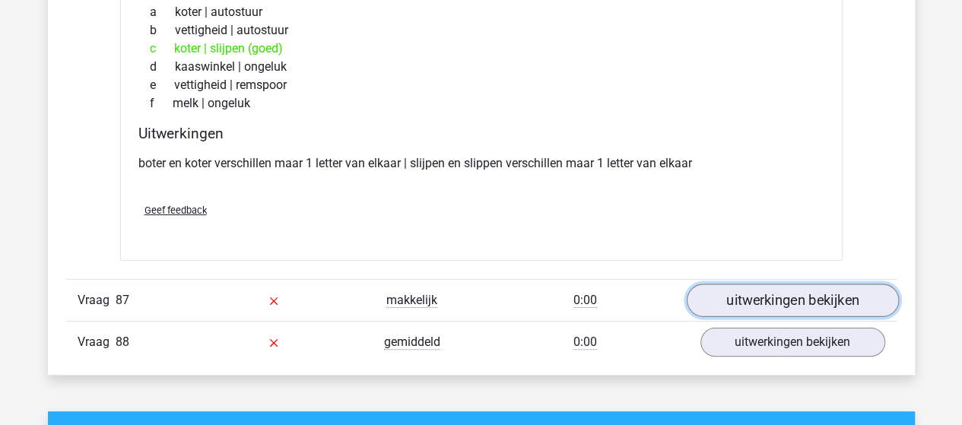
click at [756, 284] on link "uitwerkingen bekijken" at bounding box center [792, 300] width 212 height 33
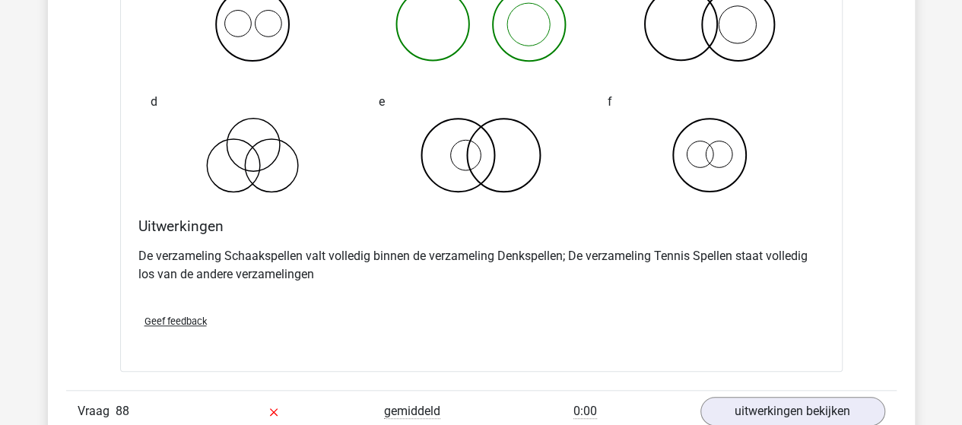
scroll to position [52473, 0]
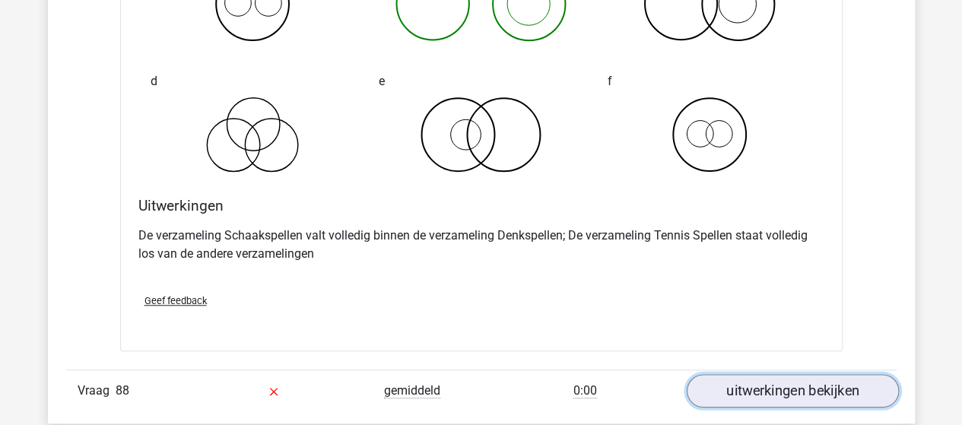
click at [770, 374] on link "uitwerkingen bekijken" at bounding box center [792, 390] width 212 height 33
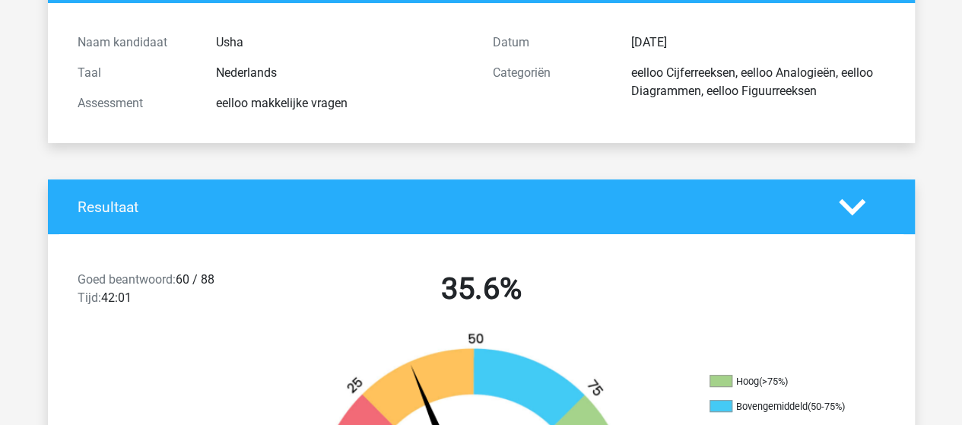
scroll to position [0, 0]
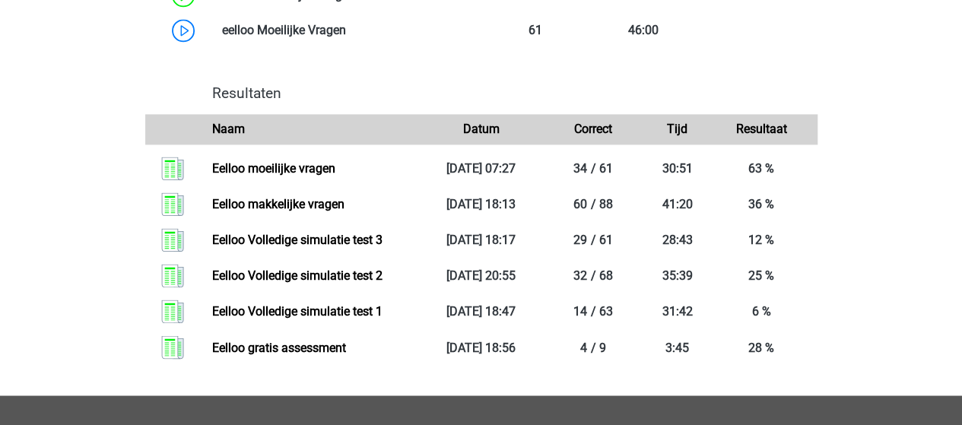
scroll to position [1141, 0]
